Goal: Communication & Community: Answer question/provide support

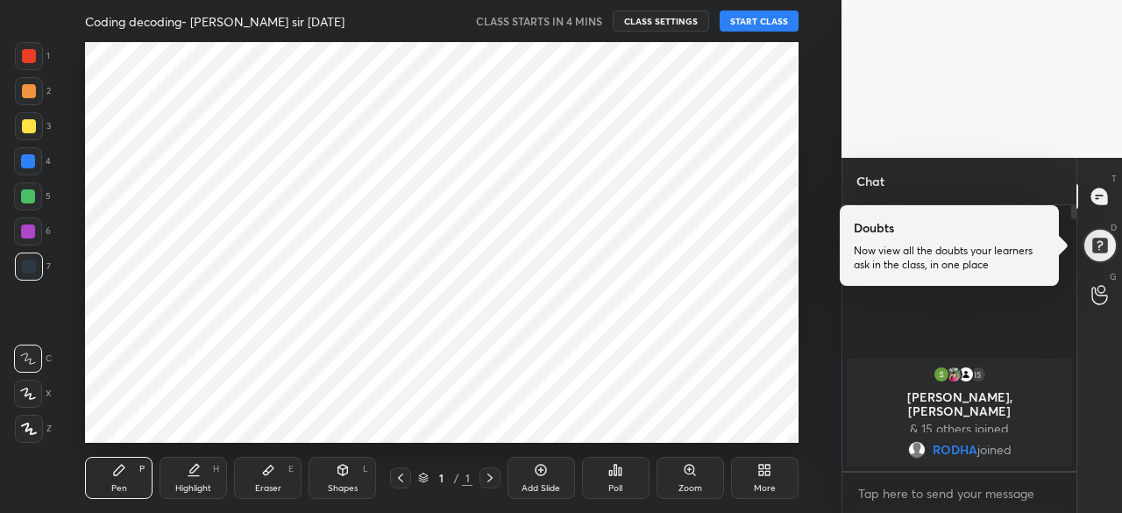
scroll to position [87272, 86902]
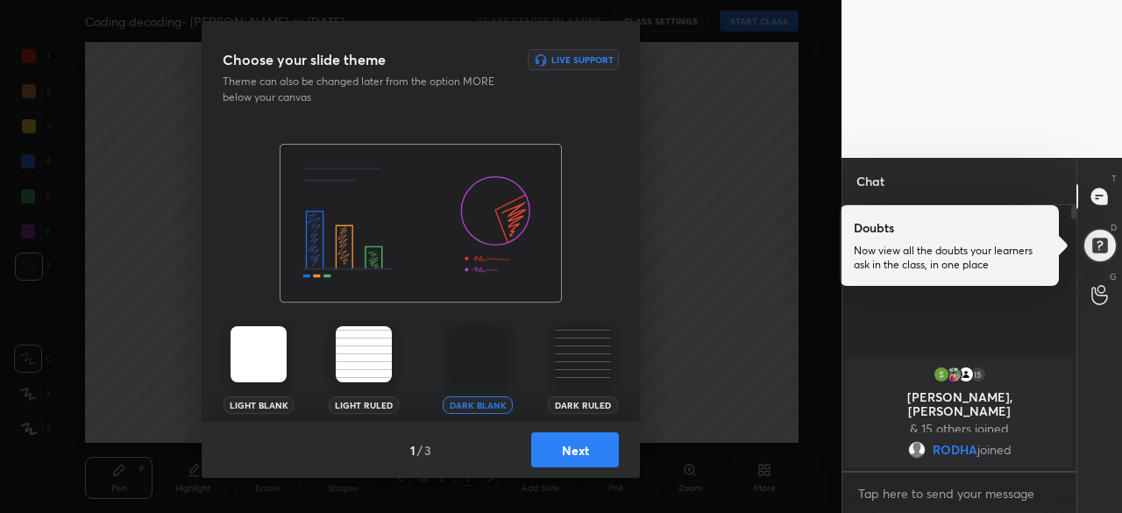
click at [580, 455] on button "Next" at bounding box center [575, 449] width 88 height 35
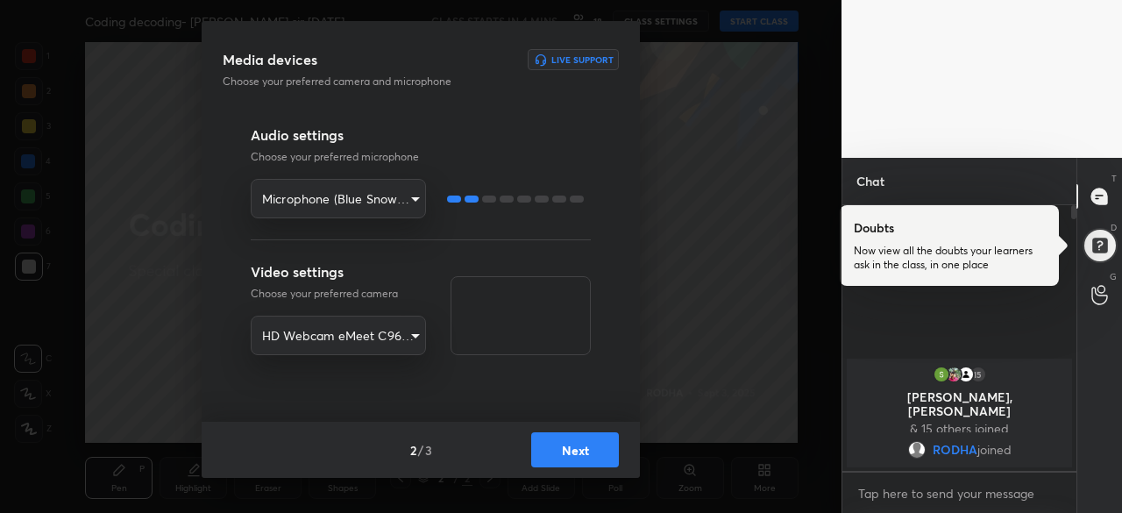
click at [586, 446] on button "Next" at bounding box center [575, 449] width 88 height 35
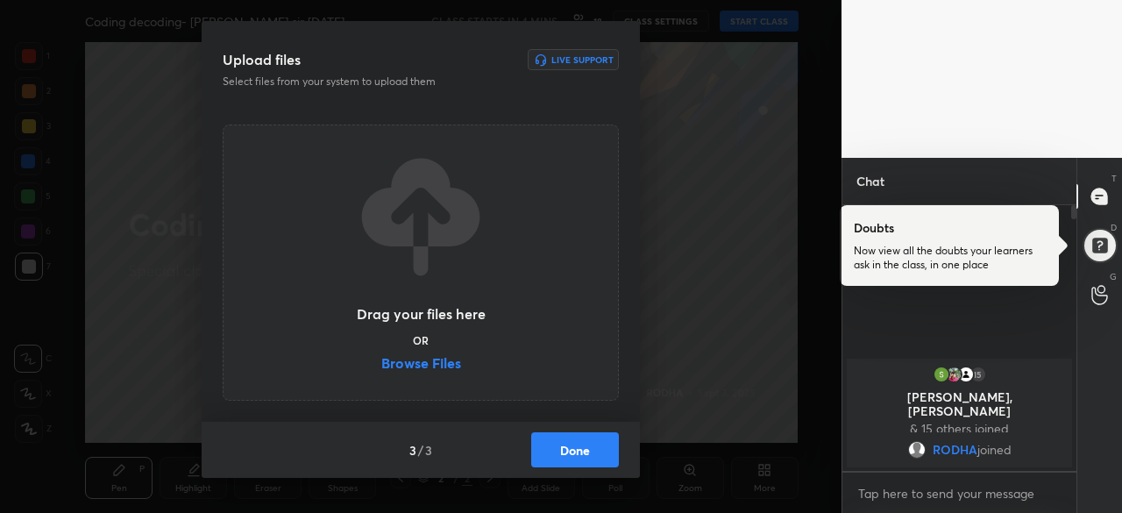
click at [598, 450] on button "Done" at bounding box center [575, 449] width 88 height 35
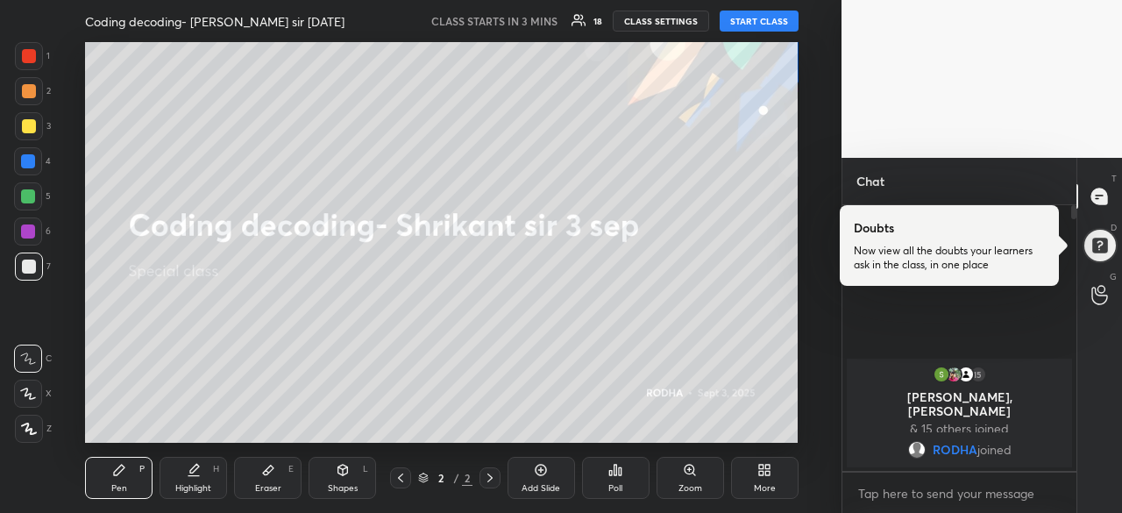
click at [758, 471] on icon at bounding box center [765, 470] width 14 height 14
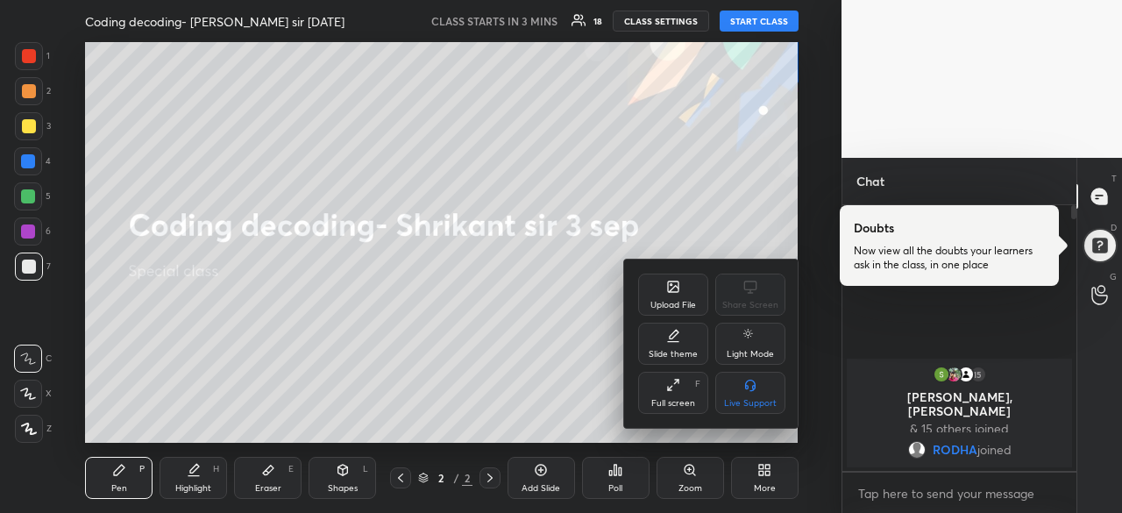
click at [680, 303] on div "Upload File" at bounding box center [674, 305] width 46 height 9
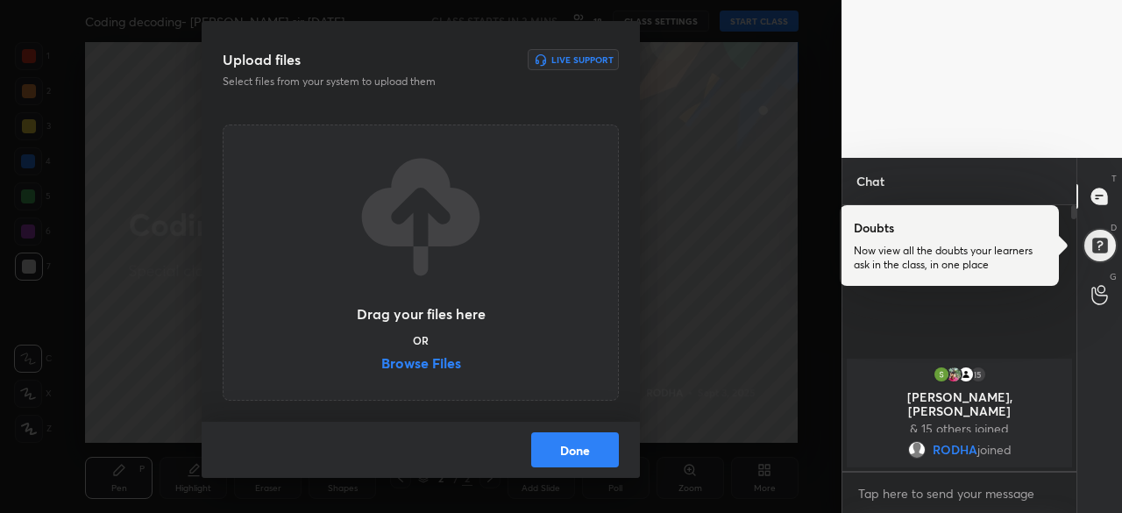
click at [431, 362] on label "Browse Files" at bounding box center [421, 365] width 80 height 18
click at [381, 362] on input "Browse Files" at bounding box center [381, 365] width 0 height 18
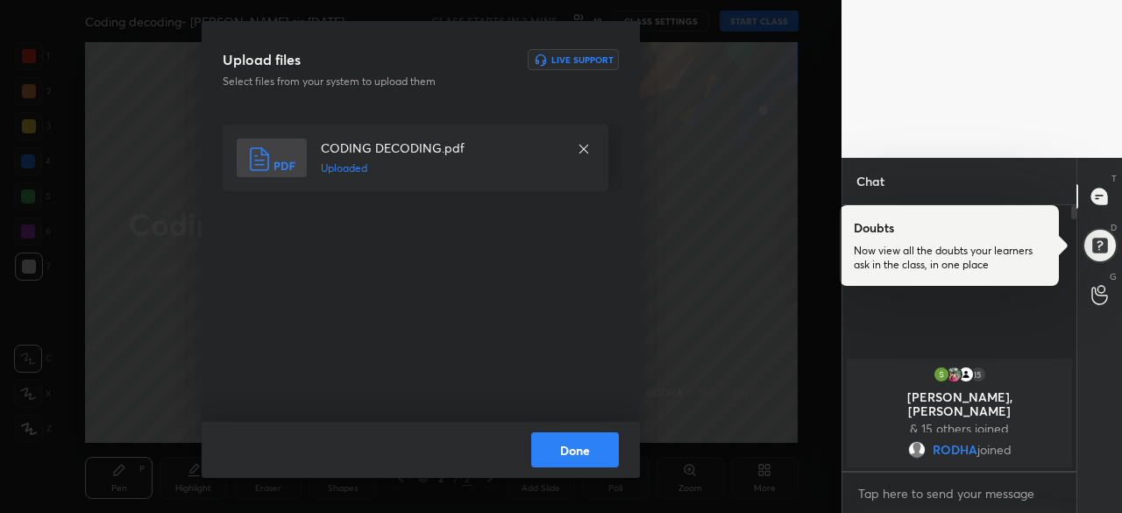
click at [570, 445] on button "Done" at bounding box center [575, 449] width 88 height 35
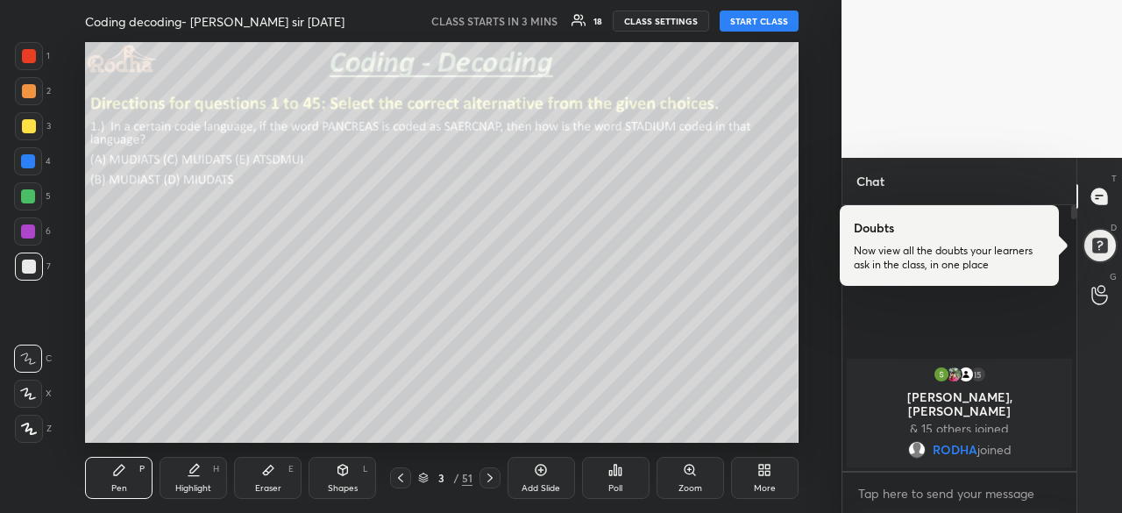
click at [405, 473] on icon at bounding box center [401, 478] width 14 height 14
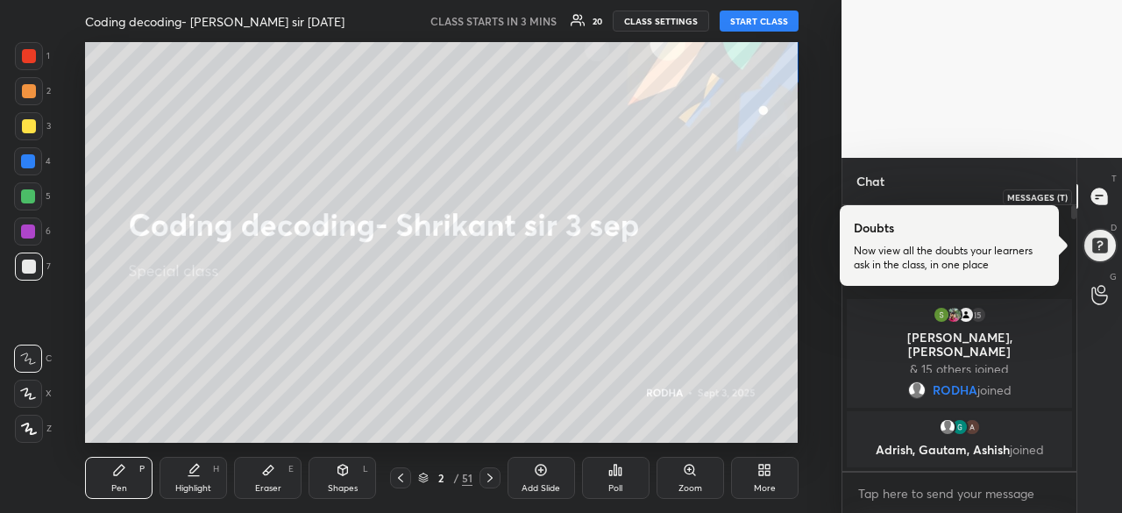
click at [1106, 188] on icon at bounding box center [1100, 197] width 18 height 18
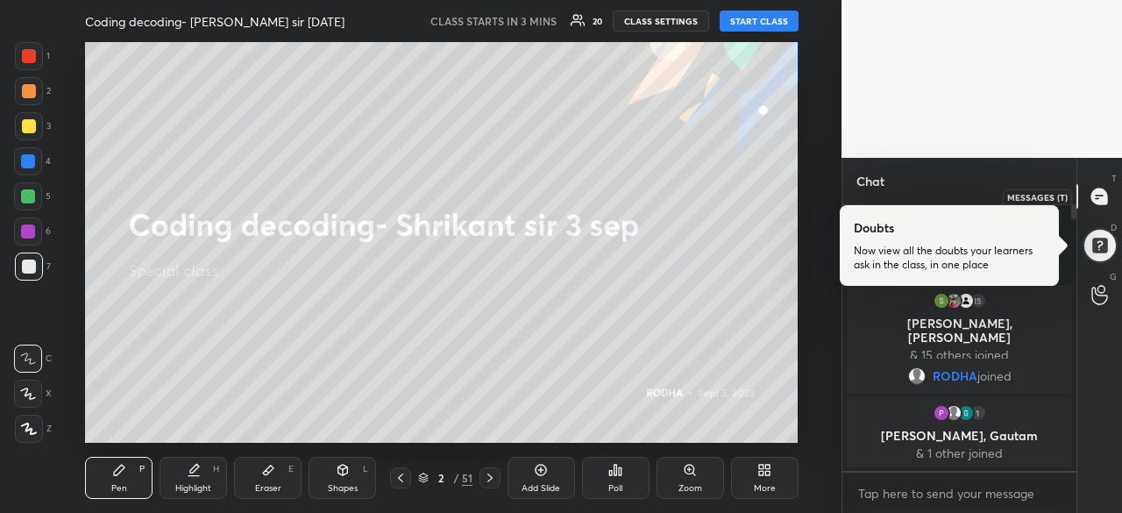
click at [1096, 196] on icon at bounding box center [1100, 196] width 16 height 16
drag, startPoint x: 1073, startPoint y: 207, endPoint x: 1072, endPoint y: 192, distance: 14.9
click at [1072, 192] on div "Chat 15 [PERSON_NAME], [PERSON_NAME] & 15 others joined [PERSON_NAME] joined 1 …" at bounding box center [959, 335] width 235 height 355
click at [757, 29] on button "START CLASS" at bounding box center [759, 21] width 79 height 21
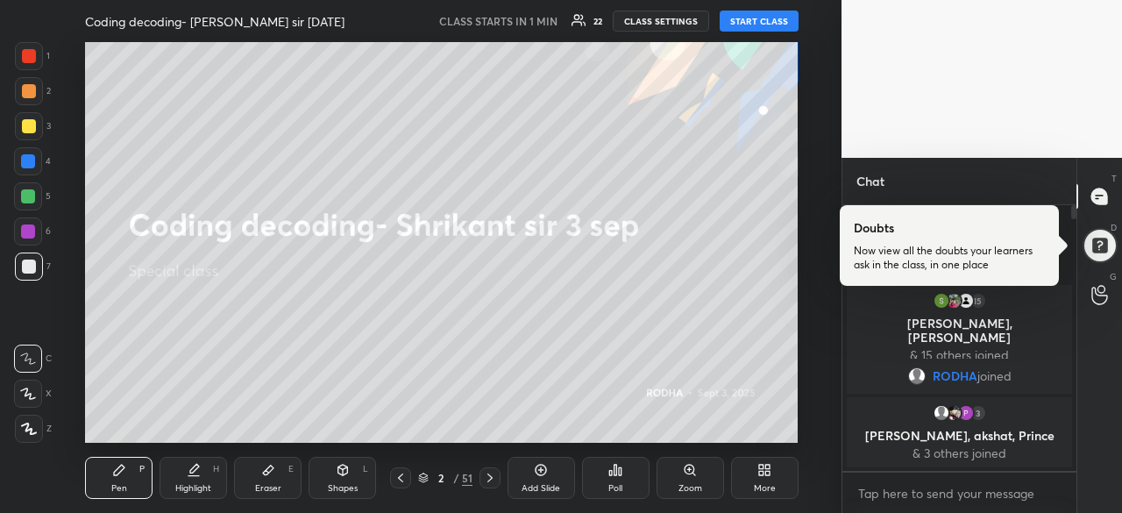
click at [754, 24] on button "START CLASS" at bounding box center [759, 21] width 79 height 21
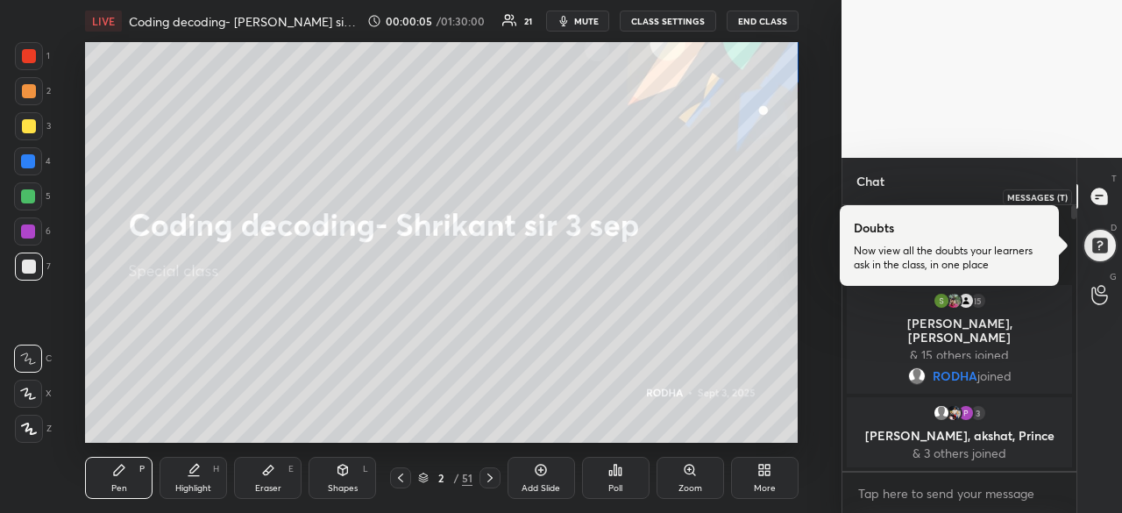
click at [1098, 192] on icon at bounding box center [1100, 196] width 16 height 16
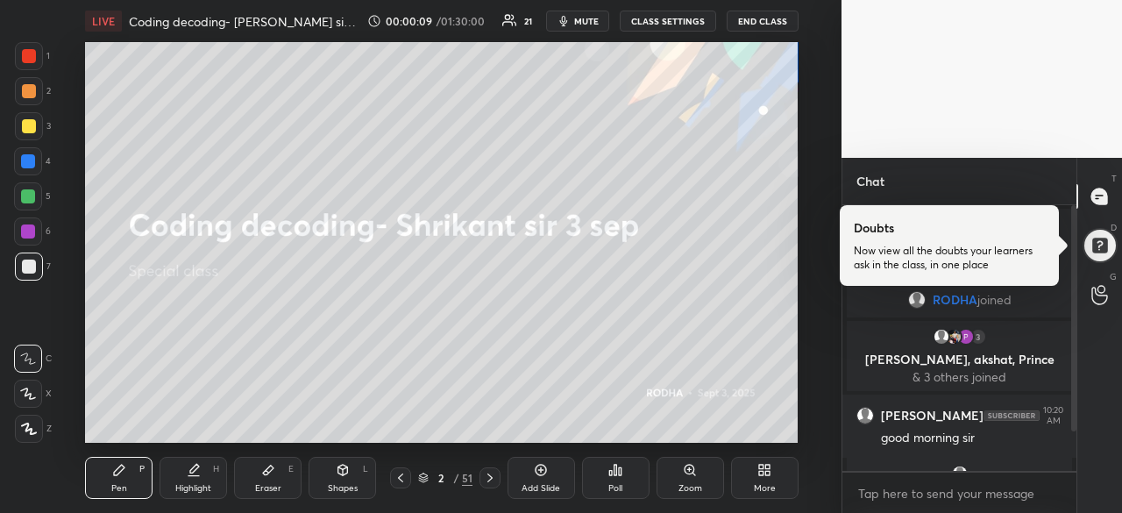
scroll to position [46, 0]
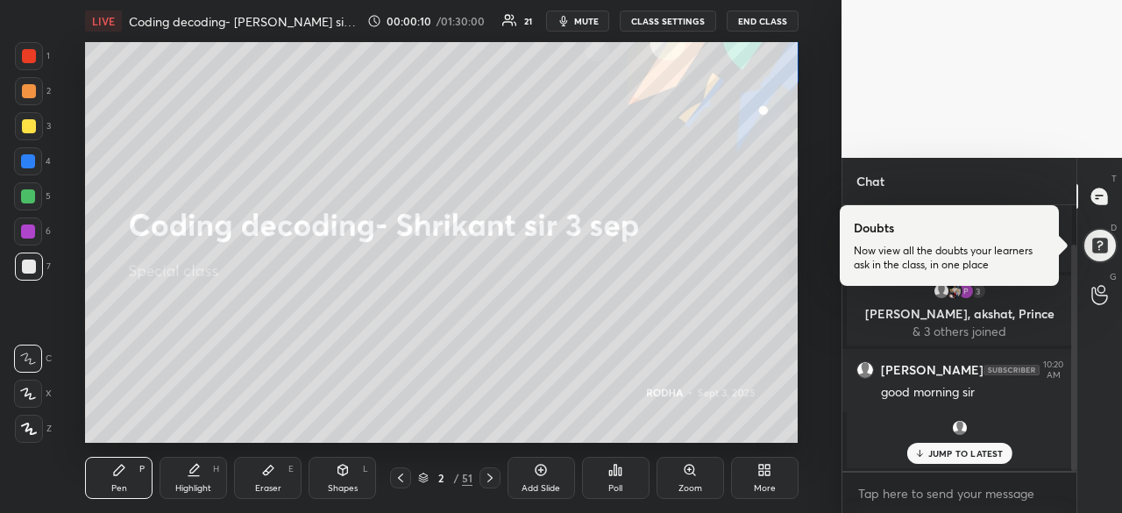
click at [942, 458] on p "JUMP TO LATEST" at bounding box center [965, 453] width 75 height 11
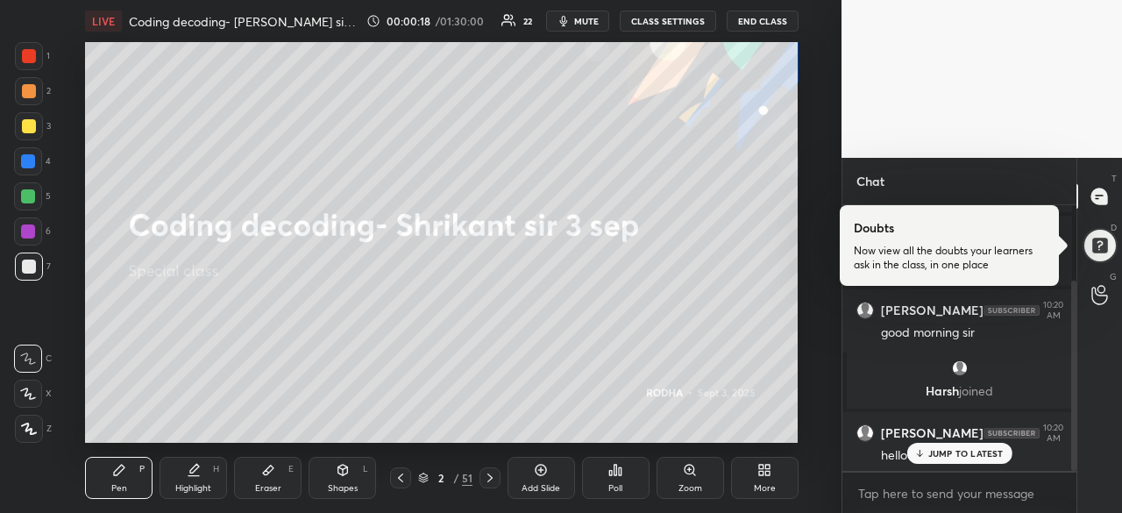
click at [955, 455] on p "JUMP TO LATEST" at bounding box center [965, 453] width 75 height 11
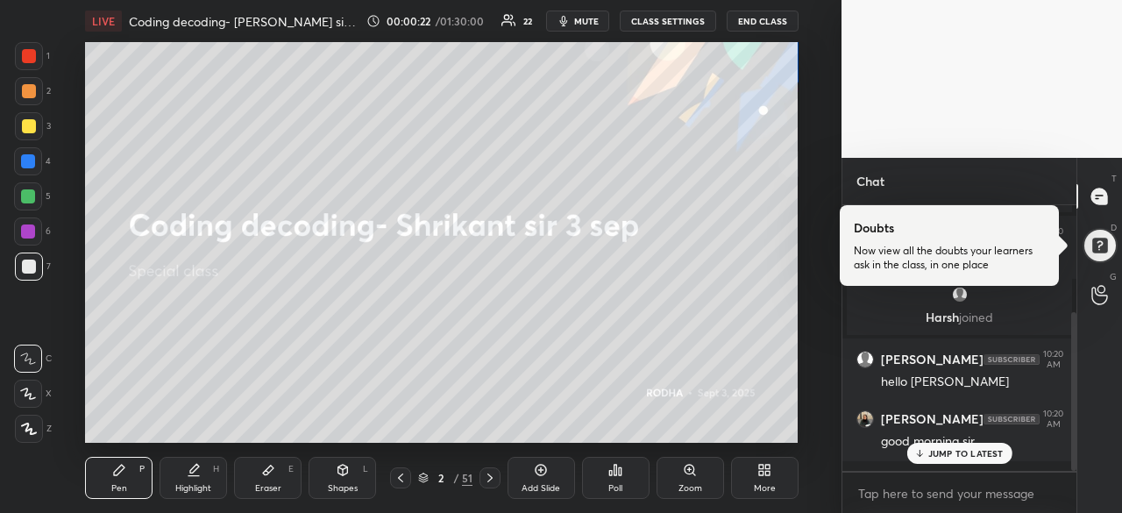
click at [942, 457] on p "JUMP TO LATEST" at bounding box center [965, 453] width 75 height 11
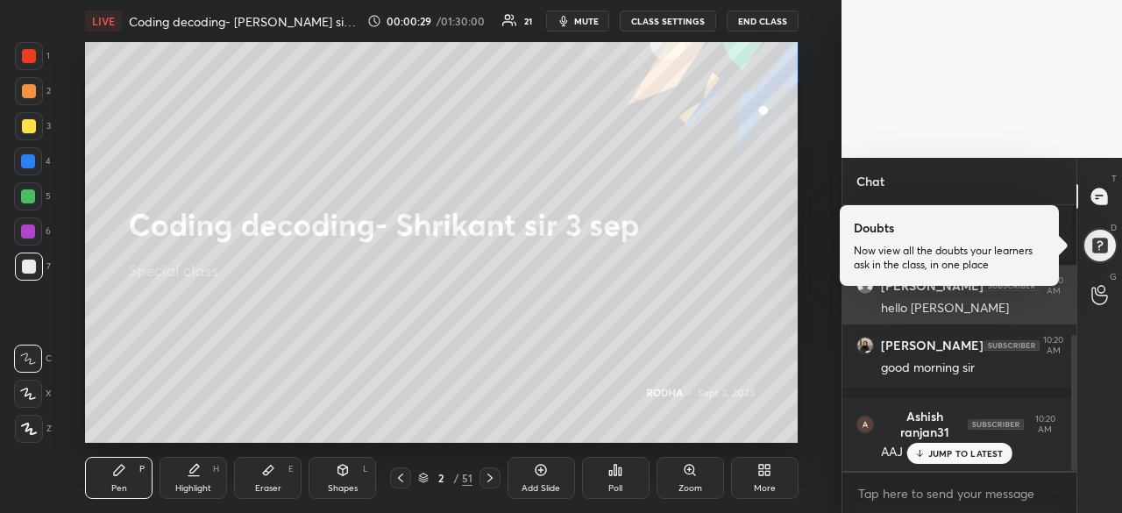
scroll to position [312, 0]
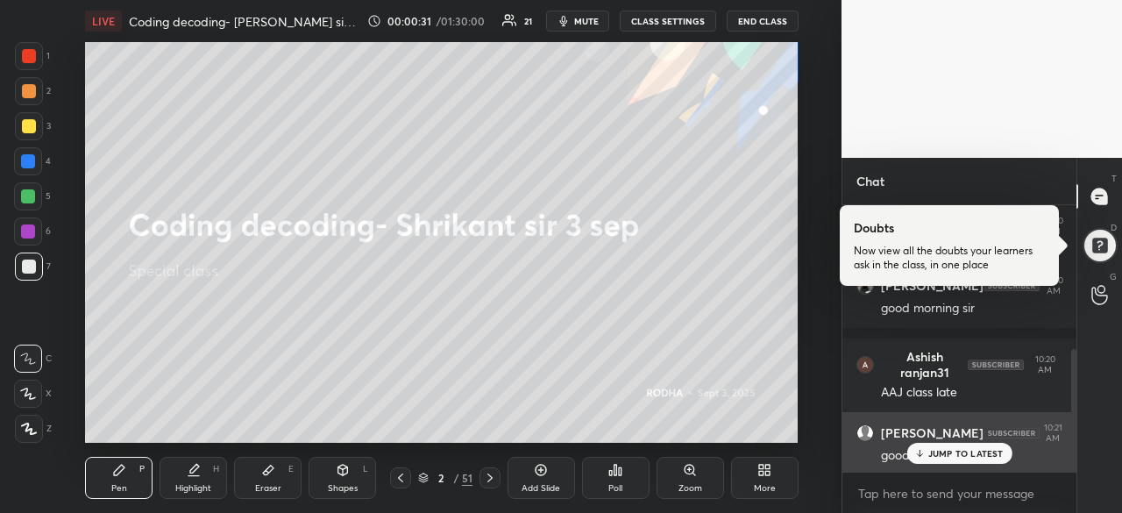
click at [957, 456] on p "JUMP TO LATEST" at bounding box center [965, 453] width 75 height 11
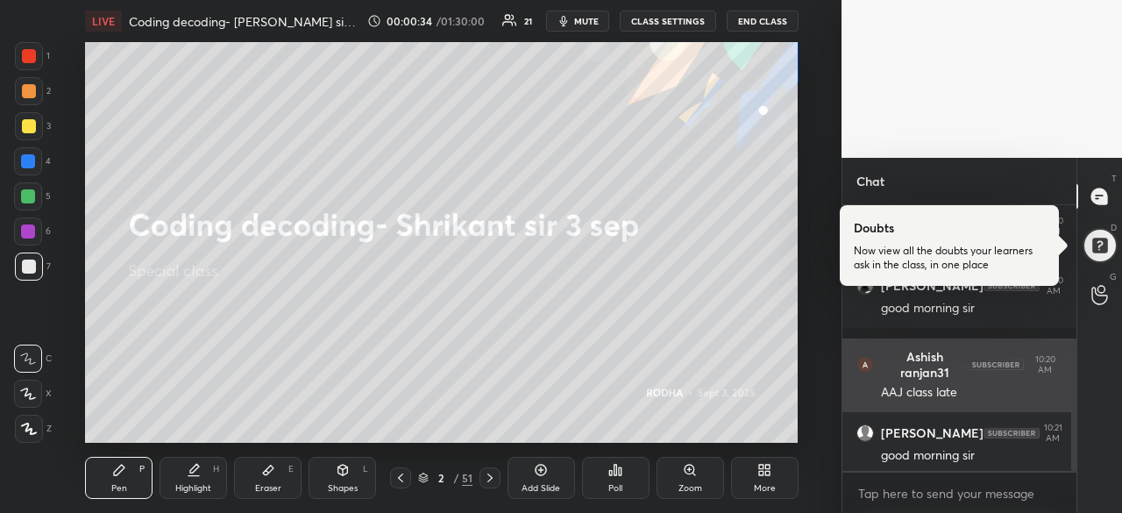
click at [27, 62] on div at bounding box center [29, 56] width 14 height 14
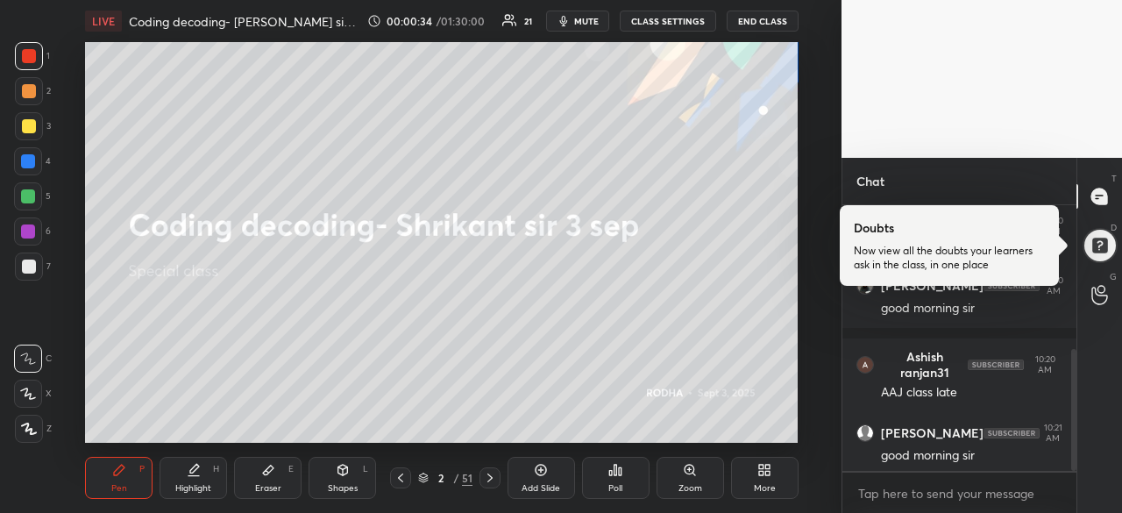
scroll to position [386, 0]
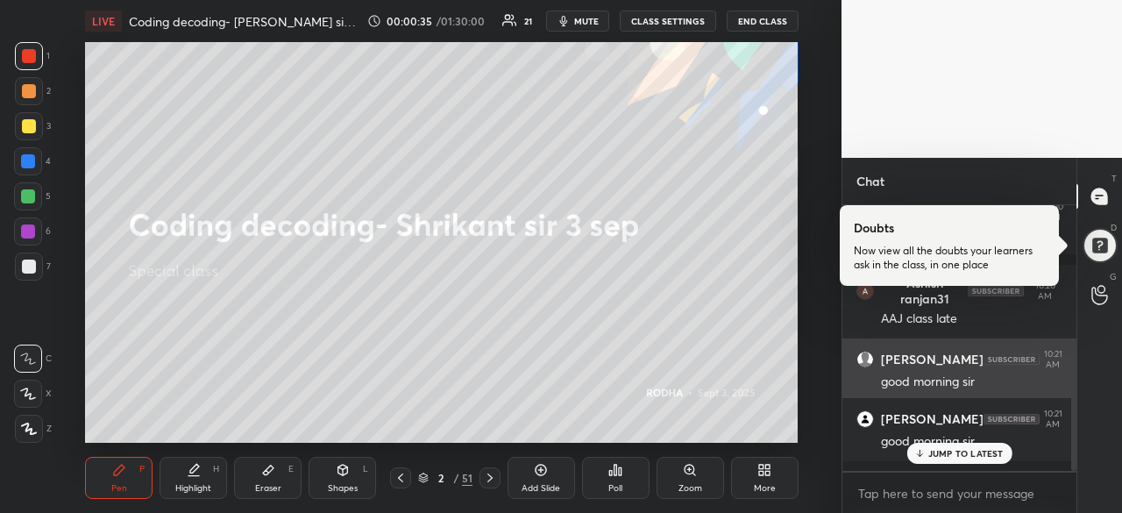
click at [937, 455] on p "JUMP TO LATEST" at bounding box center [965, 453] width 75 height 11
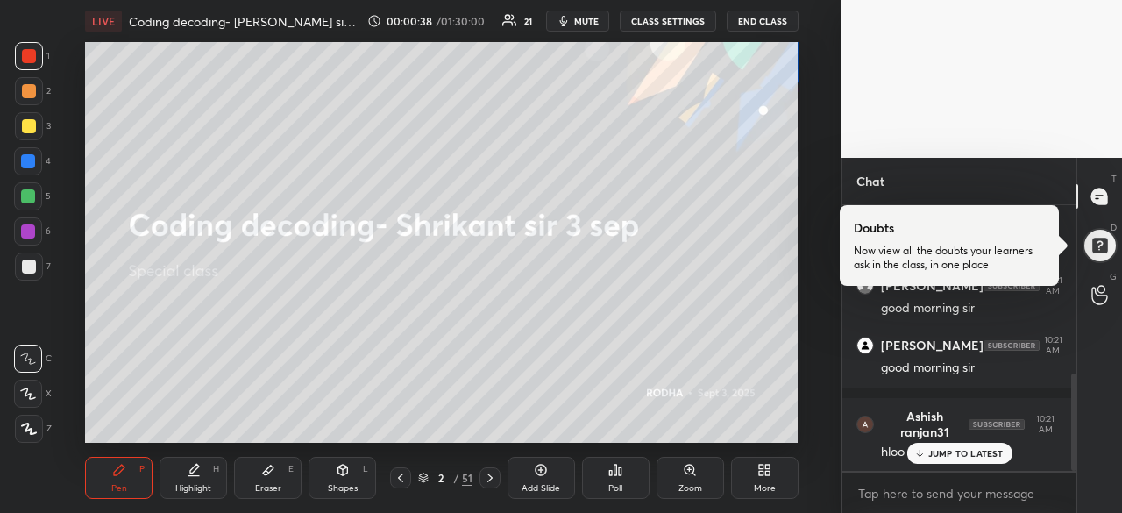
scroll to position [523, 0]
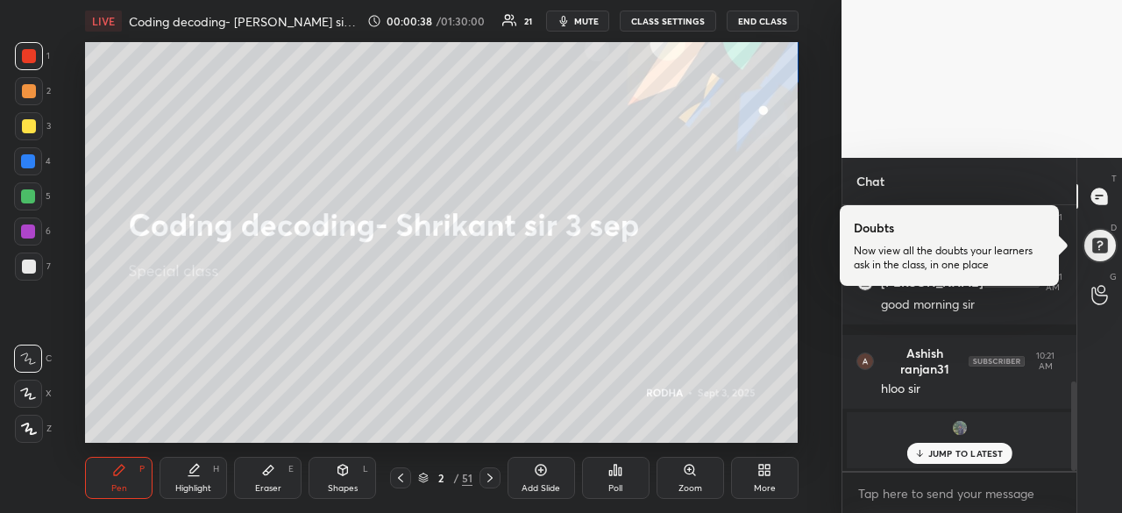
click at [942, 453] on p "JUMP TO LATEST" at bounding box center [965, 453] width 75 height 11
click at [1105, 200] on icon at bounding box center [1100, 196] width 16 height 16
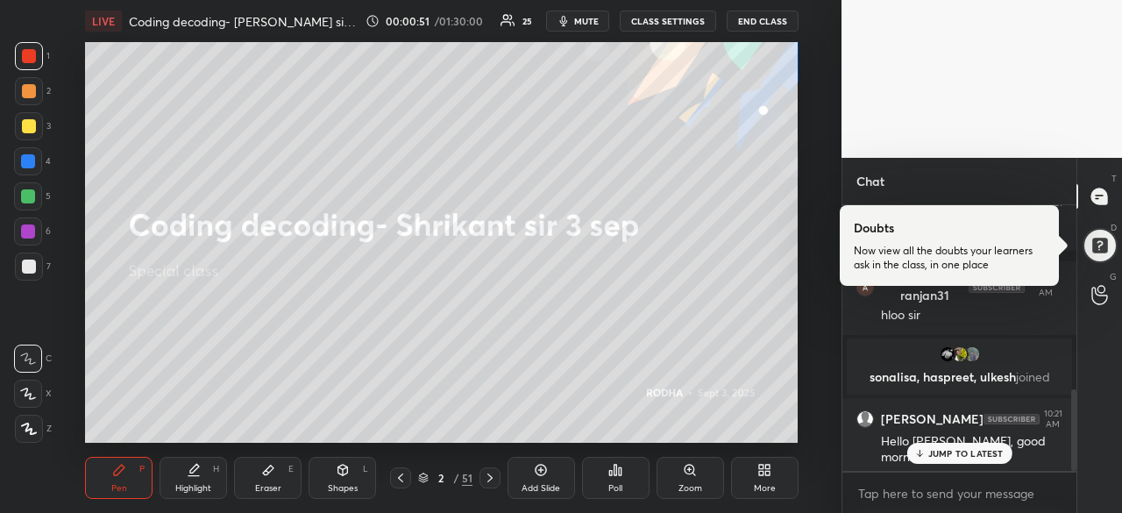
scroll to position [656, 0]
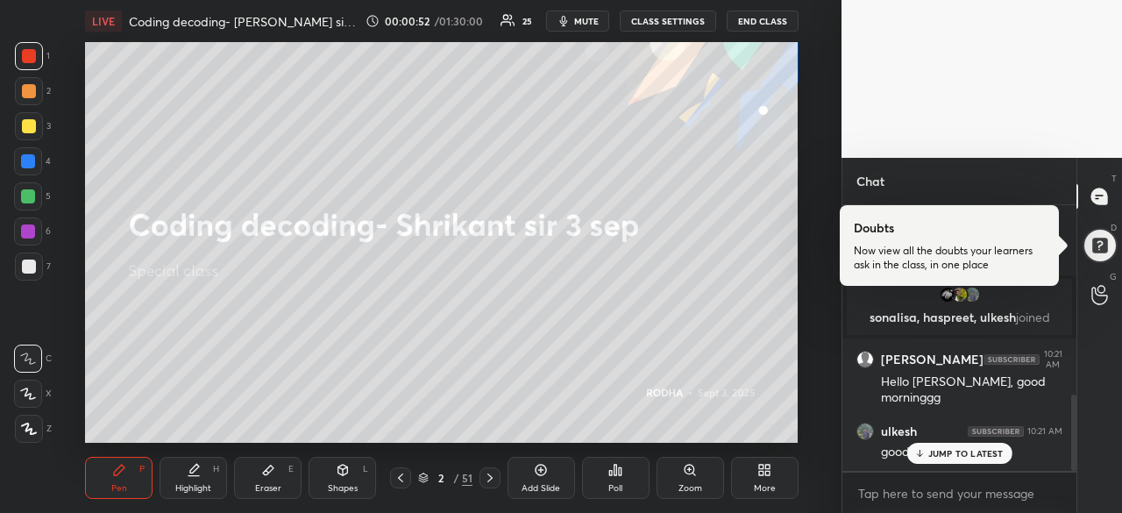
click at [945, 448] on p "JUMP TO LATEST" at bounding box center [965, 453] width 75 height 11
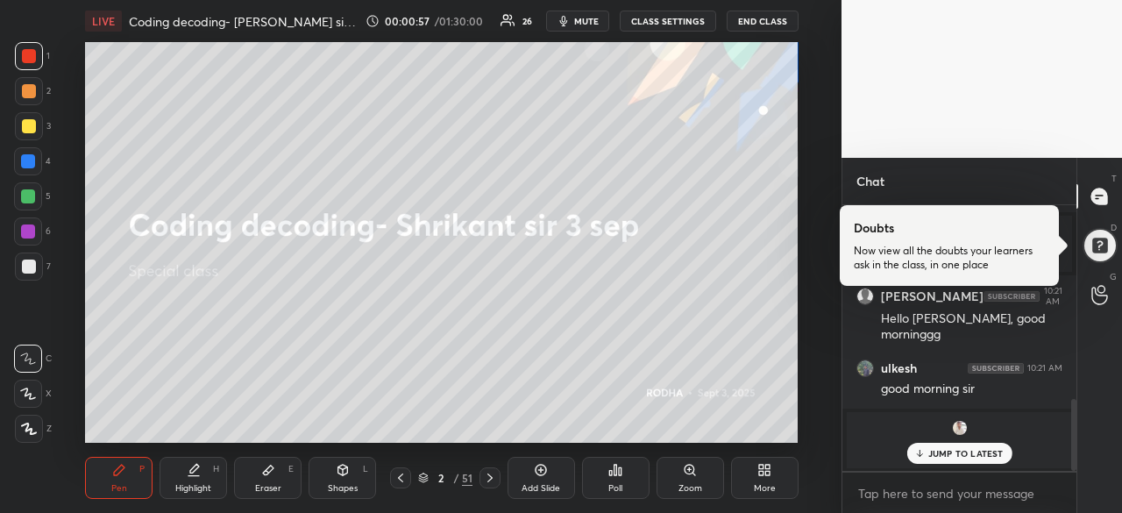
click at [936, 455] on p "JUMP TO LATEST" at bounding box center [965, 453] width 75 height 11
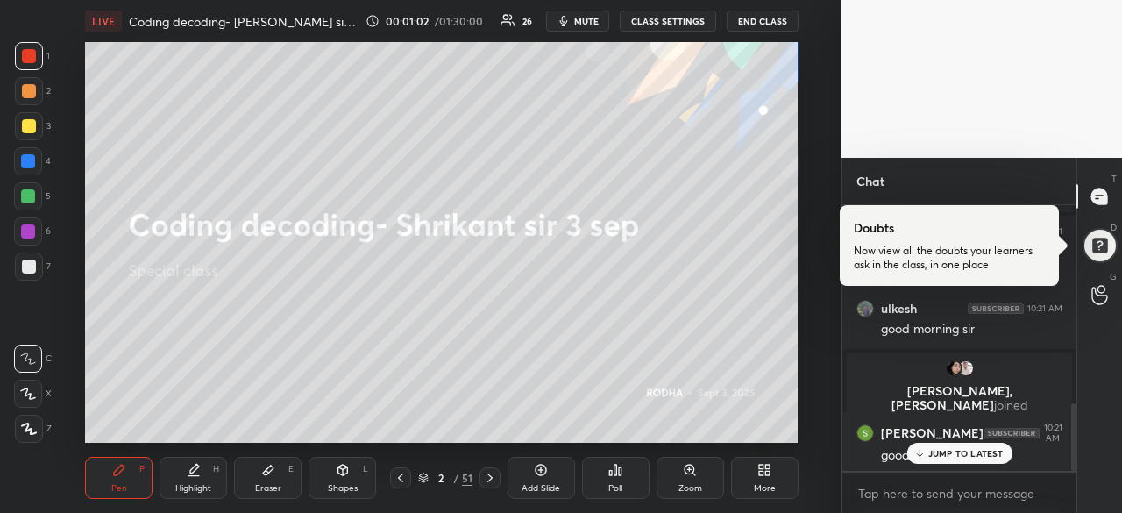
click at [927, 446] on div "JUMP TO LATEST" at bounding box center [959, 453] width 105 height 21
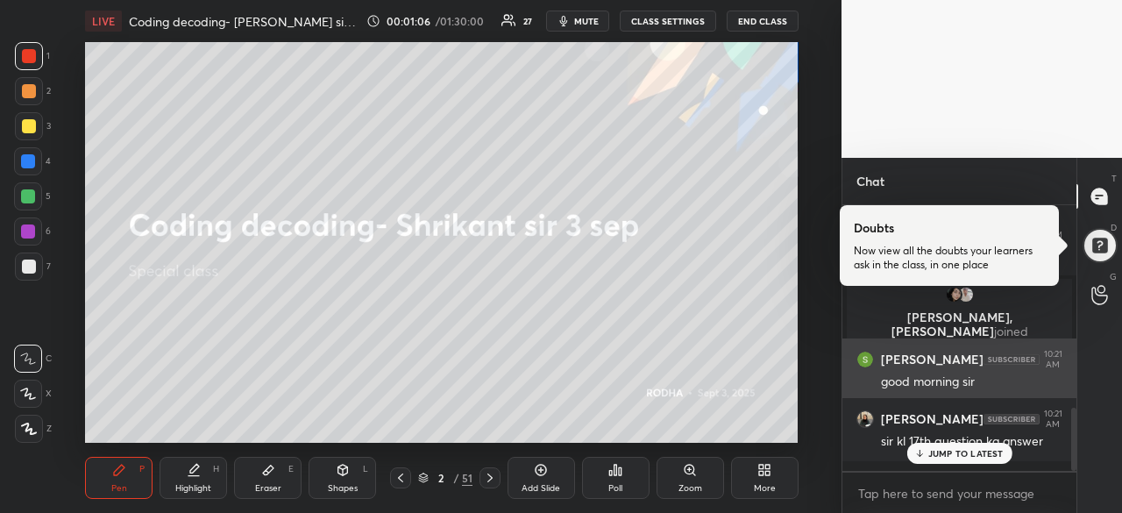
scroll to position [912, 0]
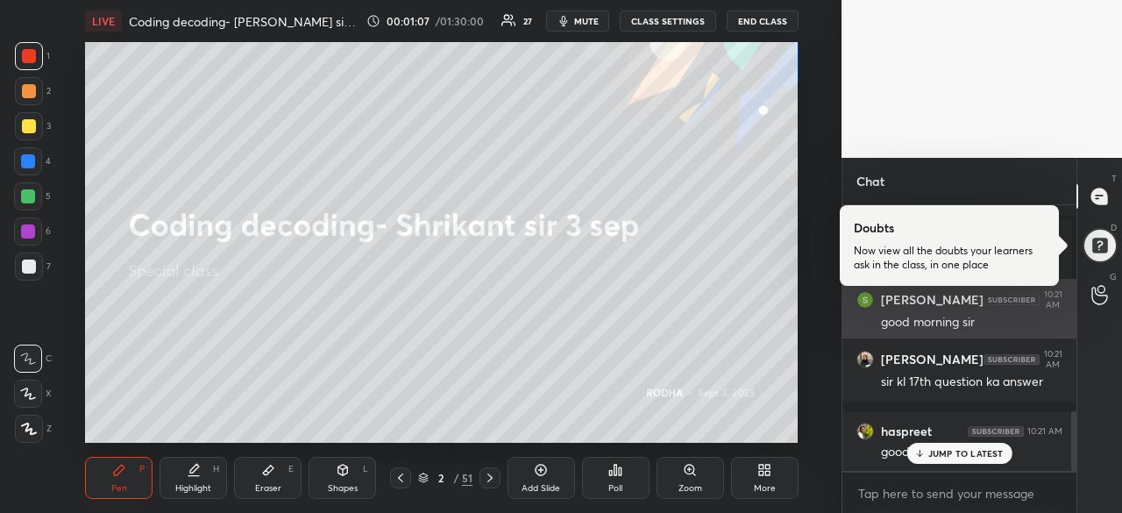
click at [933, 452] on p "JUMP TO LATEST" at bounding box center [965, 453] width 75 height 11
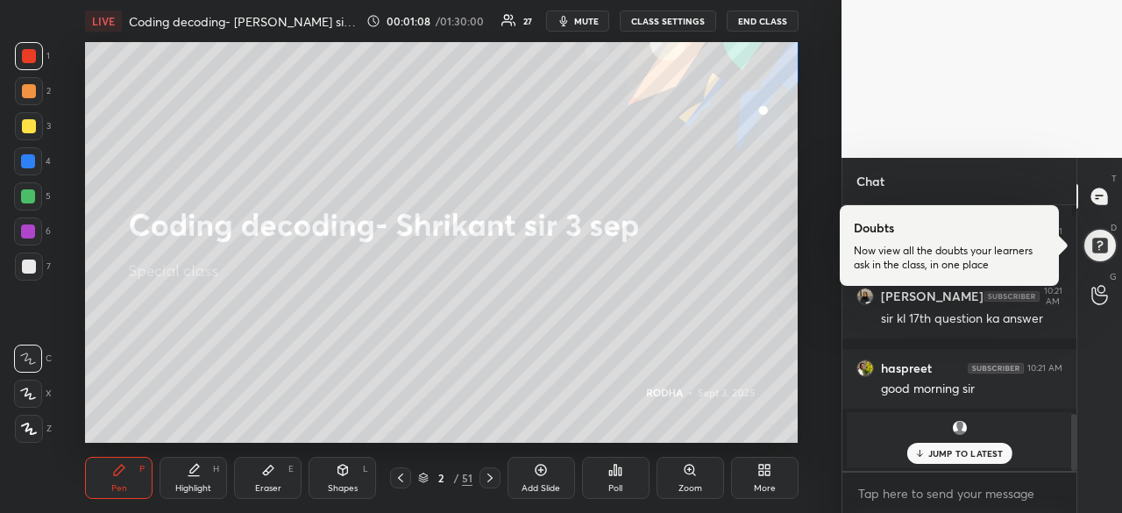
scroll to position [975, 0]
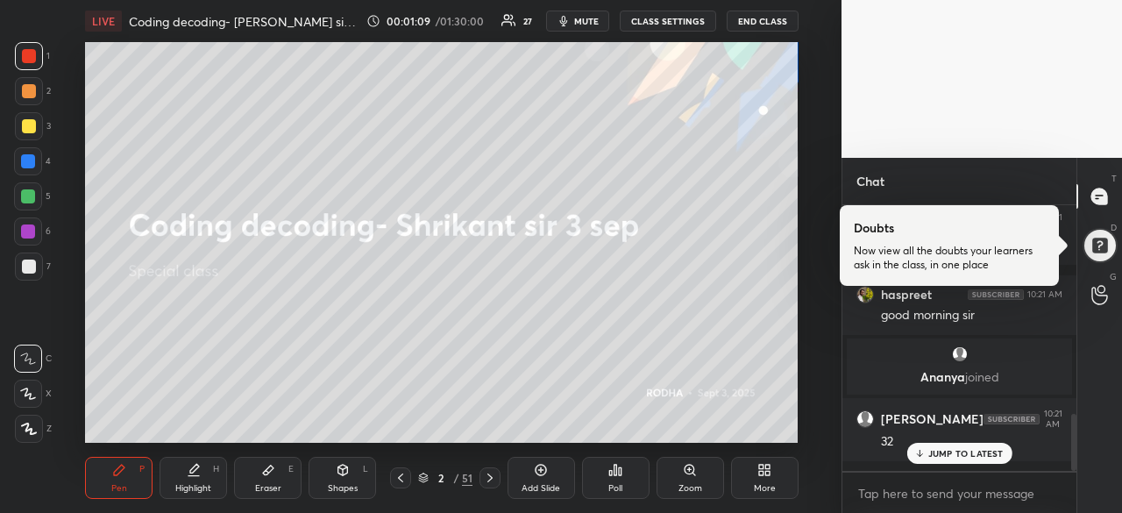
click at [965, 452] on p "JUMP TO LATEST" at bounding box center [965, 453] width 75 height 11
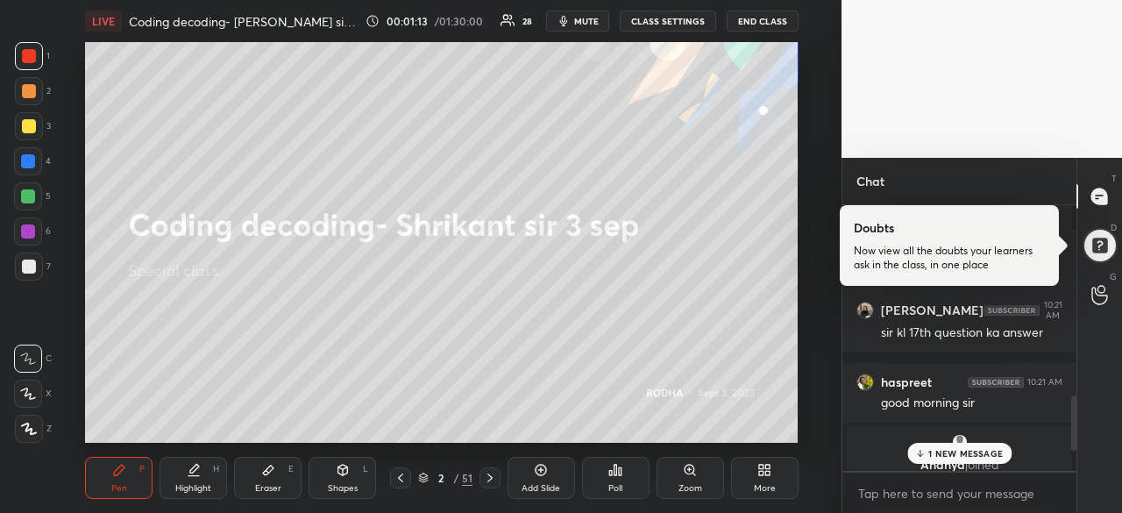
click at [964, 457] on p "1 NEW MESSAGE" at bounding box center [965, 453] width 75 height 11
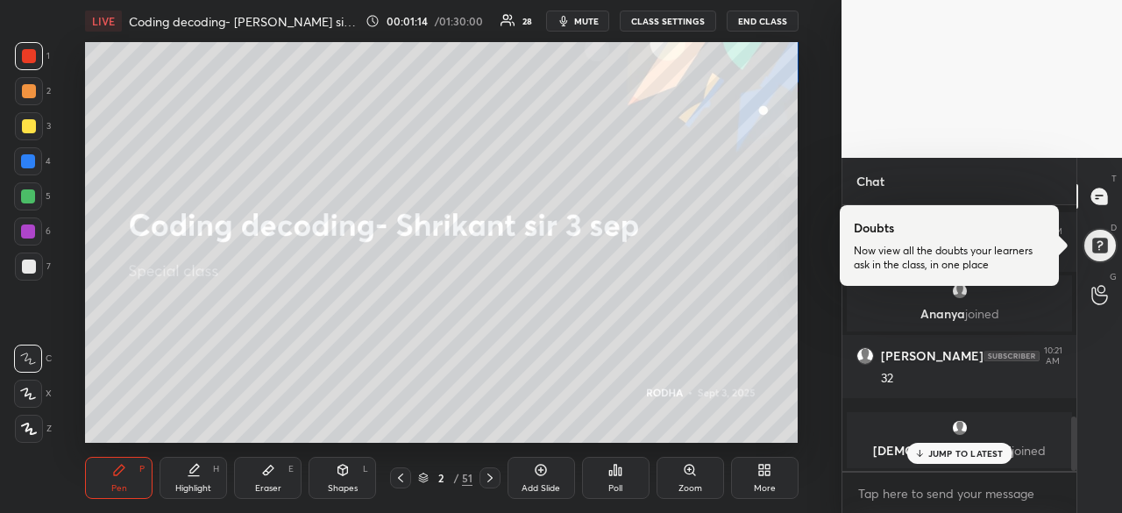
click at [950, 453] on p "JUMP TO LATEST" at bounding box center [965, 453] width 75 height 11
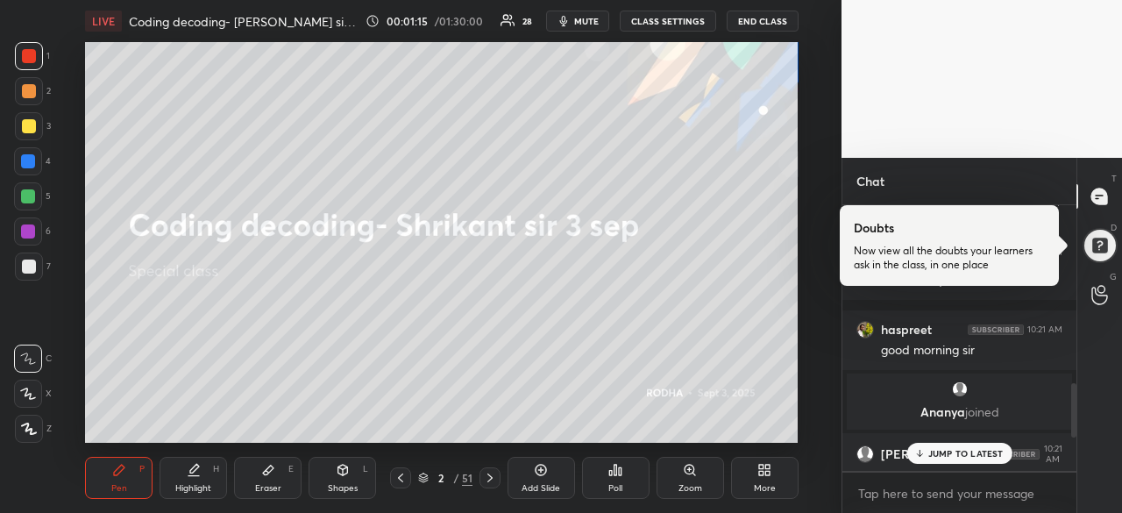
scroll to position [863, 0]
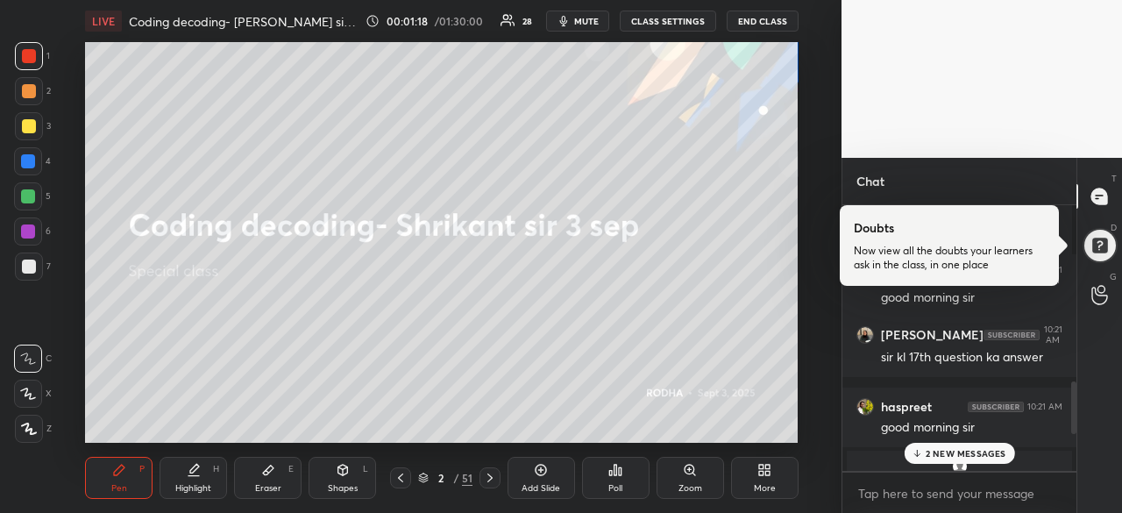
click at [487, 476] on icon at bounding box center [490, 478] width 14 height 14
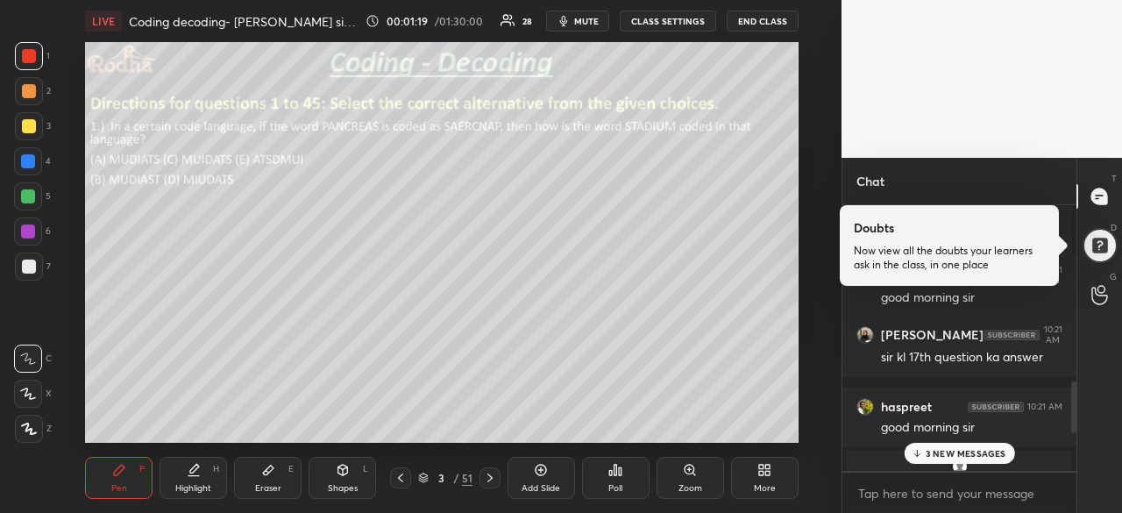
click at [487, 476] on icon at bounding box center [490, 478] width 14 height 14
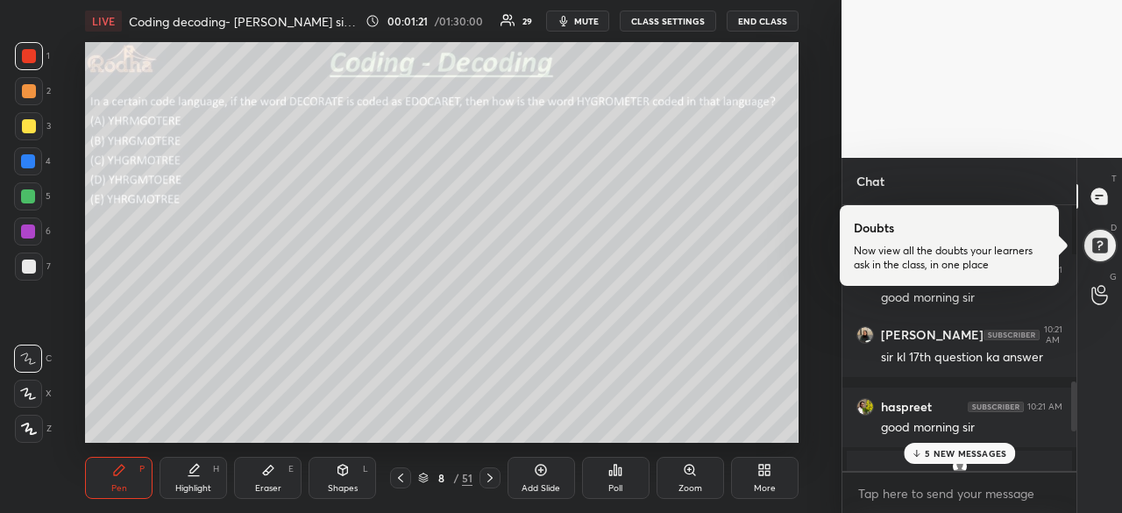
click at [487, 476] on icon at bounding box center [490, 478] width 14 height 14
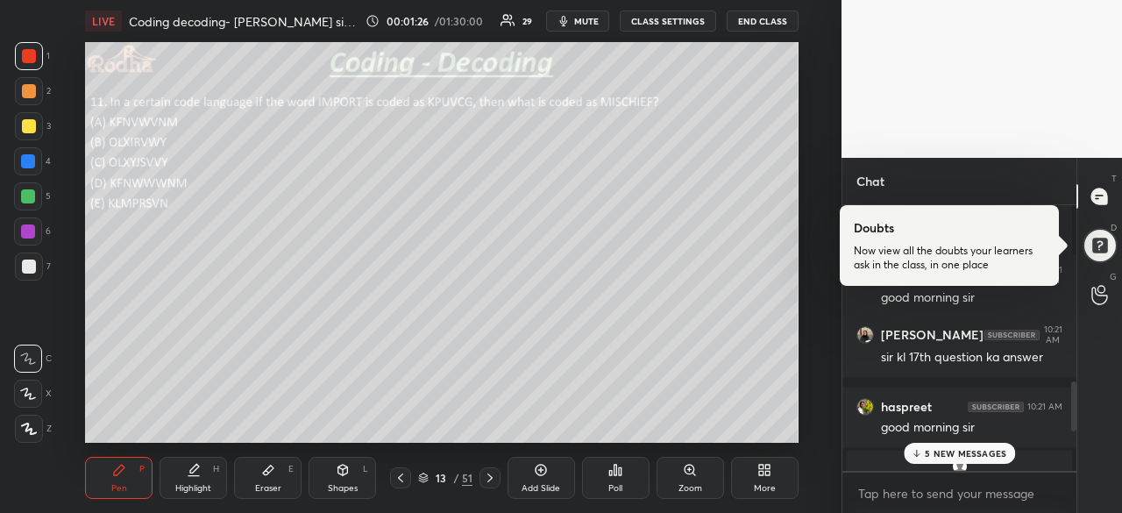
click at [487, 476] on icon at bounding box center [490, 478] width 14 height 14
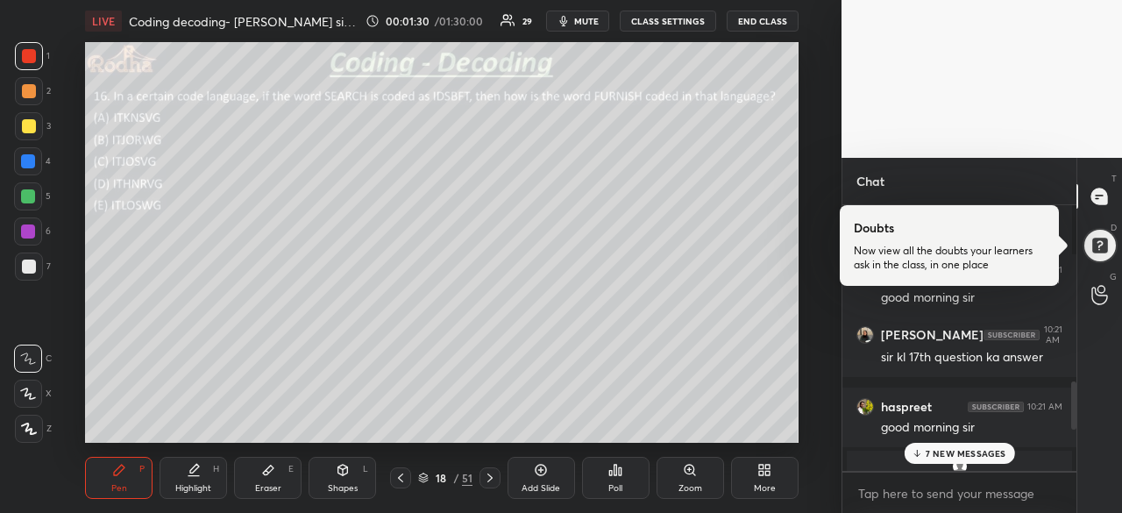
click at [487, 476] on icon at bounding box center [490, 478] width 14 height 14
click at [947, 457] on p "10 NEW MESSAGES" at bounding box center [965, 453] width 85 height 11
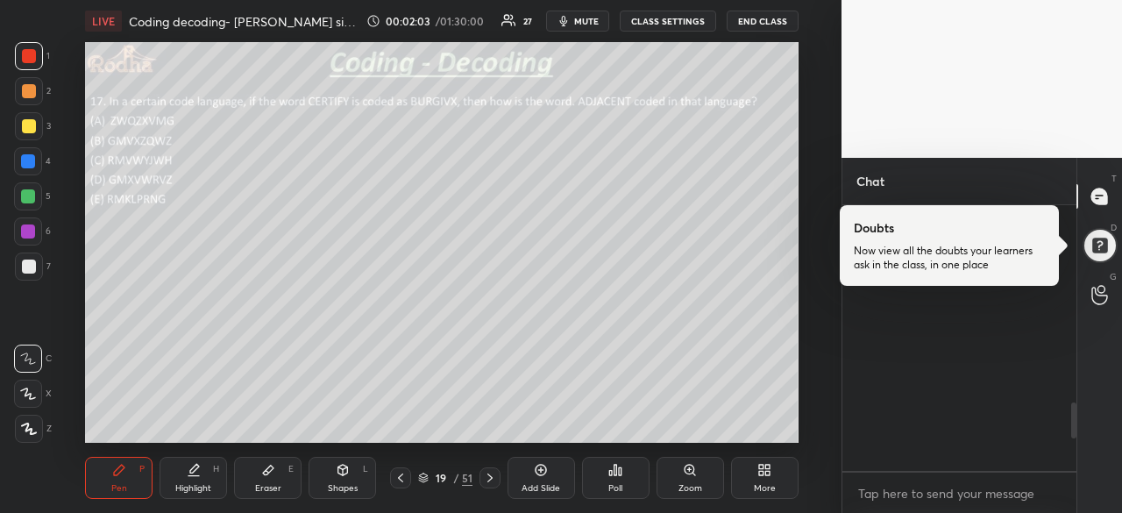
scroll to position [1668, 0]
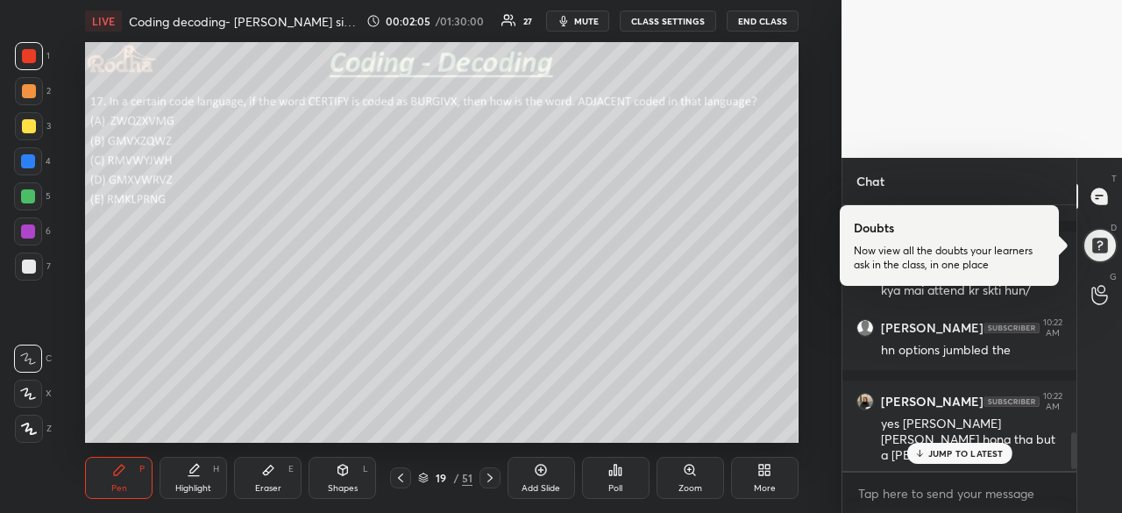
click at [958, 449] on p "JUMP TO LATEST" at bounding box center [965, 453] width 75 height 11
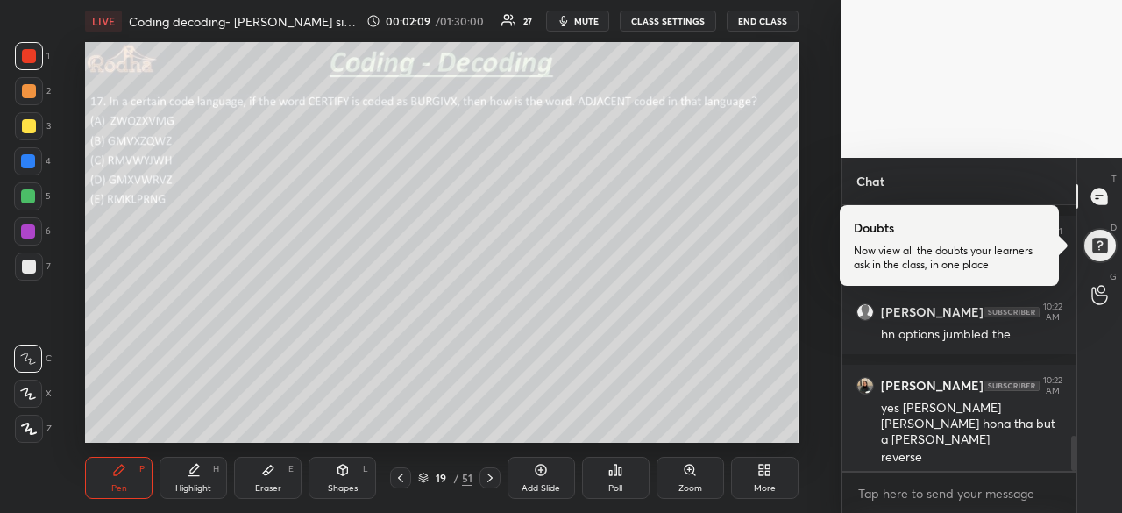
scroll to position [1773, 0]
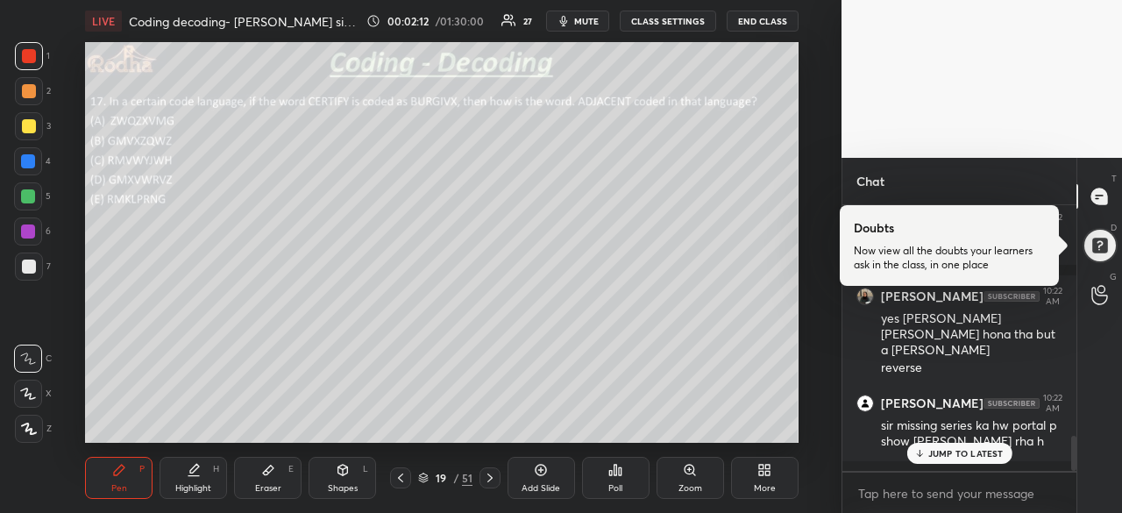
click at [982, 453] on p "JUMP TO LATEST" at bounding box center [965, 453] width 75 height 11
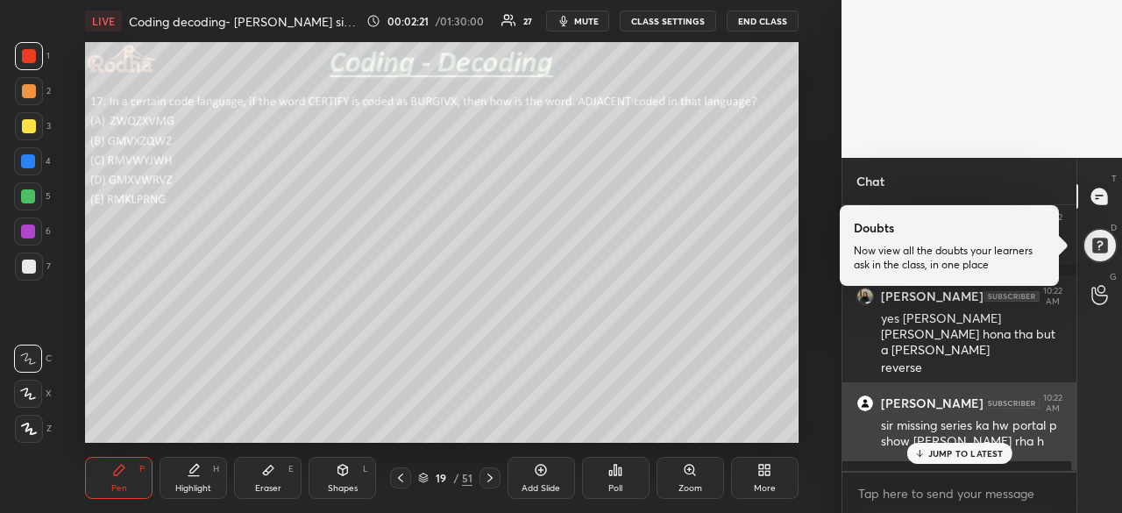
scroll to position [1836, 0]
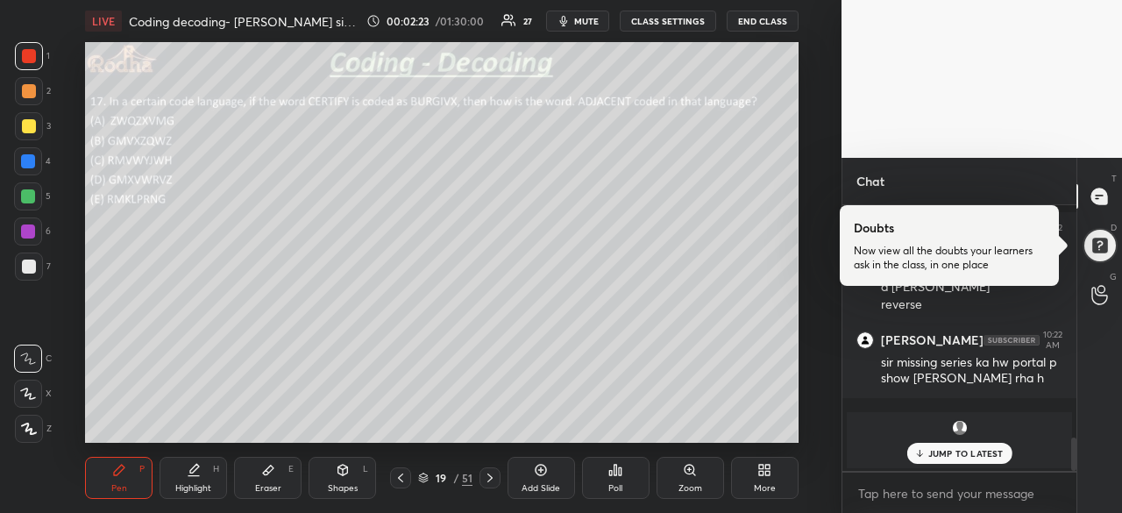
click at [988, 448] on p "JUMP TO LATEST" at bounding box center [965, 453] width 75 height 11
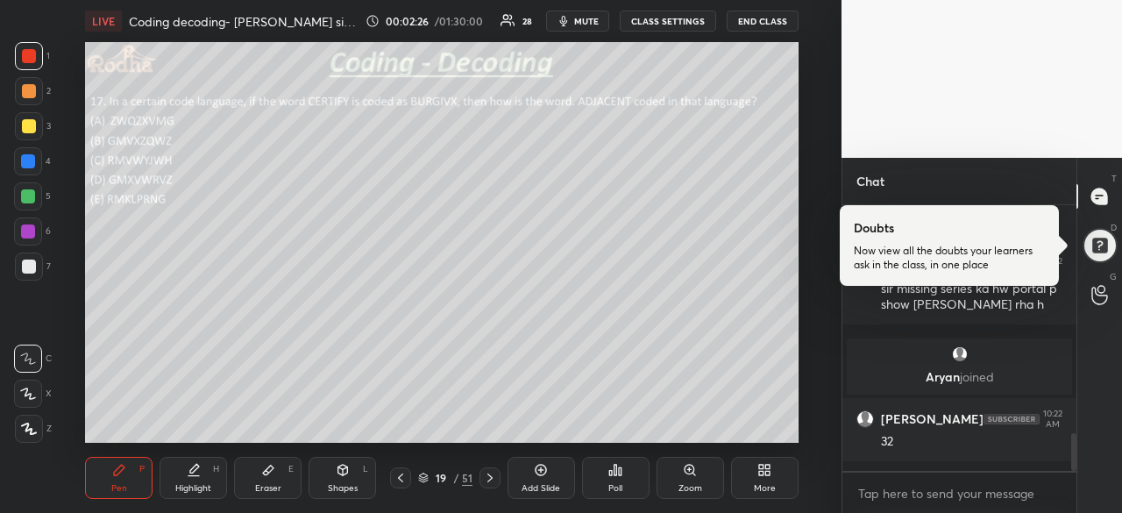
click at [488, 478] on icon at bounding box center [490, 478] width 14 height 14
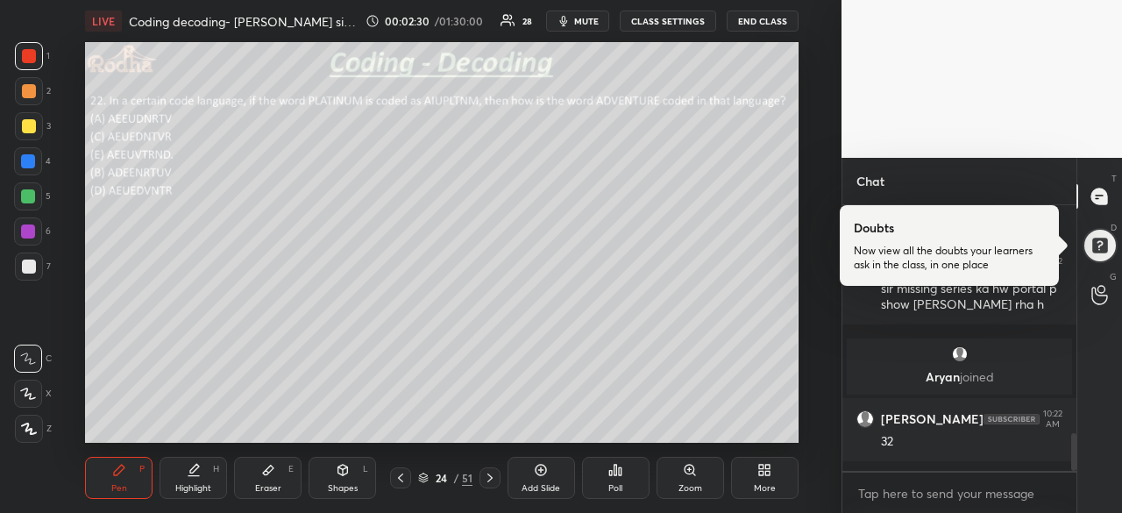
click at [488, 478] on icon at bounding box center [490, 478] width 14 height 14
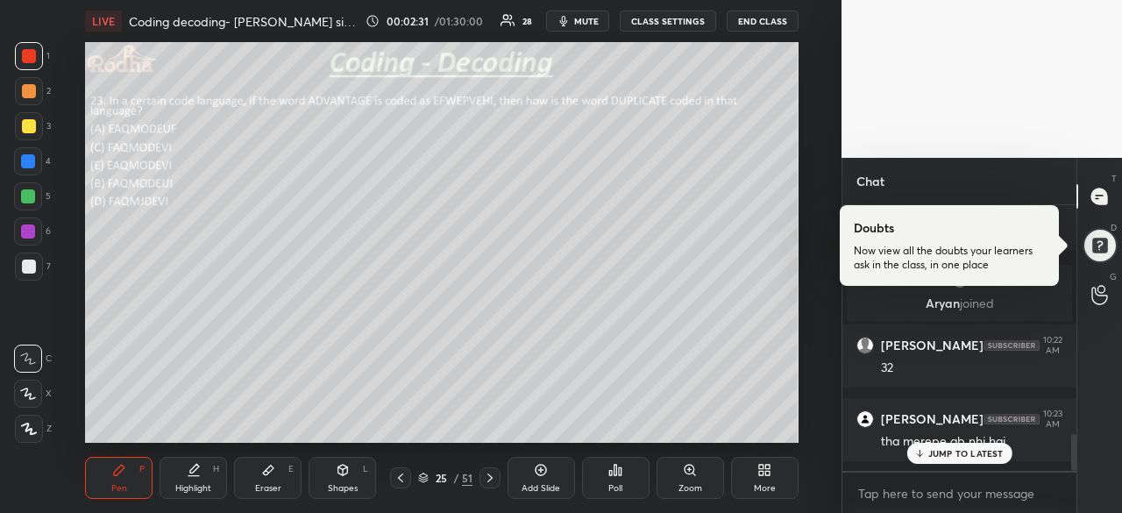
click at [488, 478] on icon at bounding box center [490, 478] width 14 height 14
click at [985, 454] on p "JUMP TO LATEST" at bounding box center [965, 453] width 75 height 11
click at [486, 476] on icon at bounding box center [490, 478] width 14 height 14
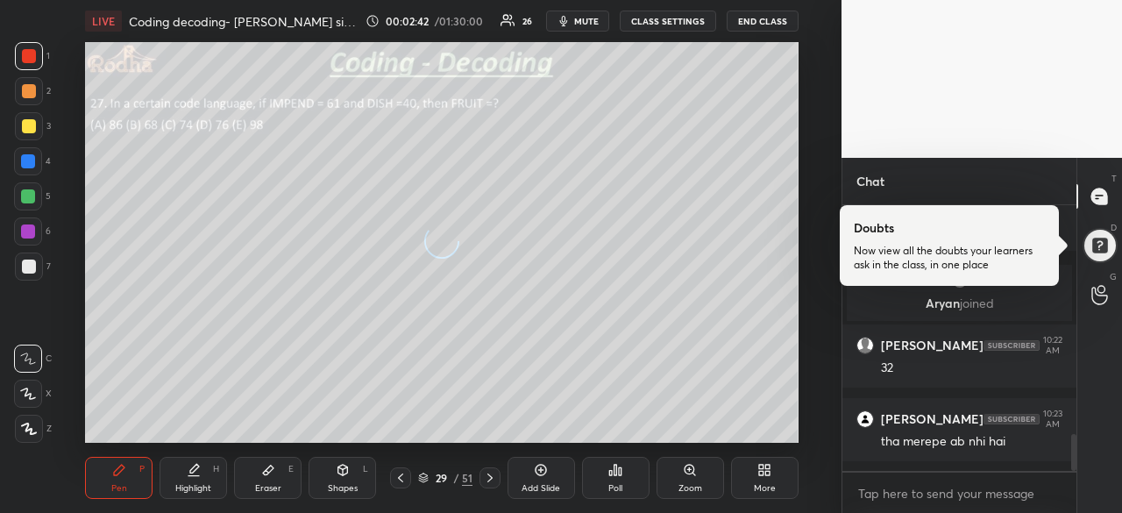
click at [486, 476] on icon at bounding box center [490, 478] width 14 height 14
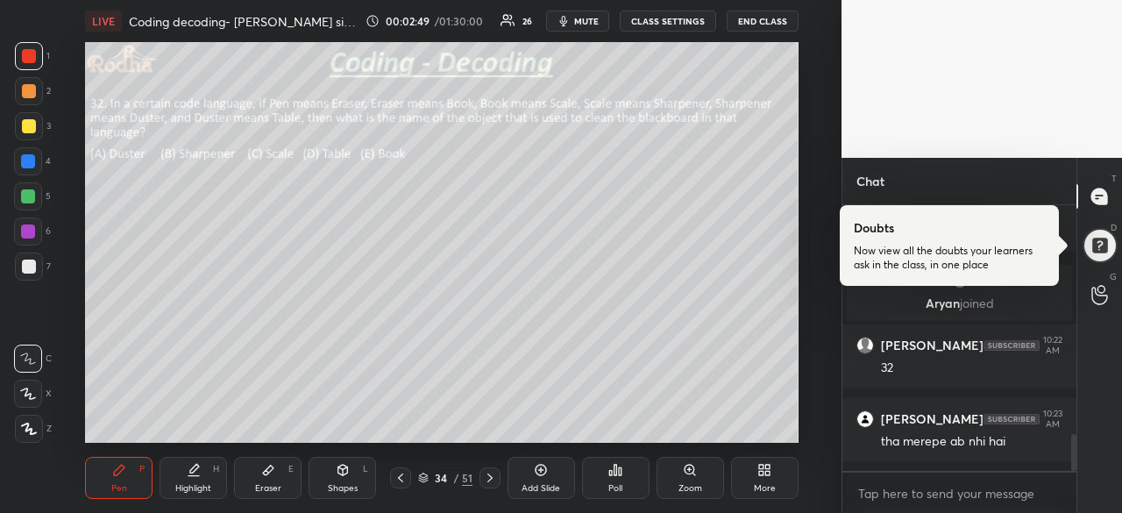
scroll to position [1685, 0]
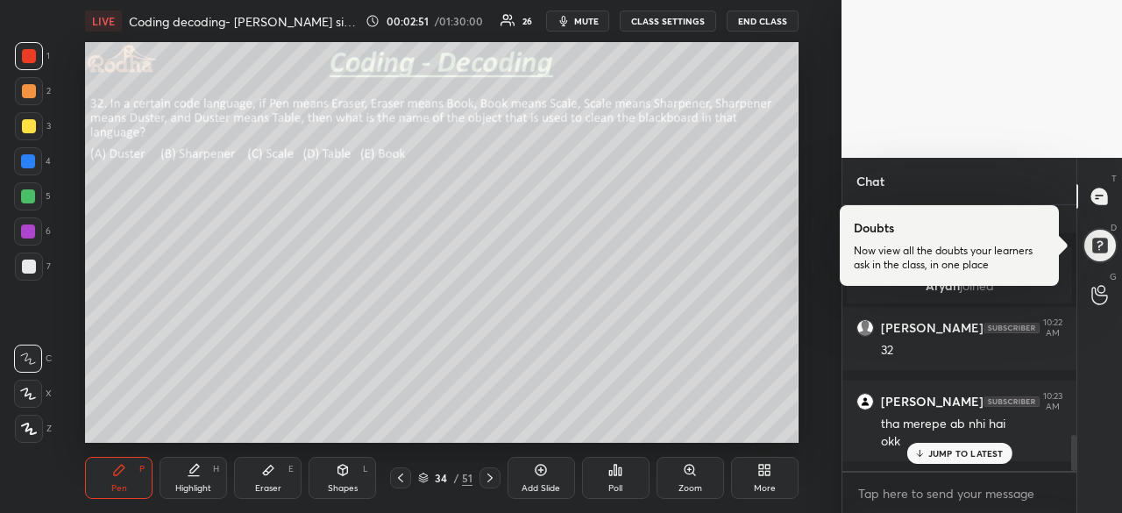
click at [975, 452] on p "JUMP TO LATEST" at bounding box center [965, 453] width 75 height 11
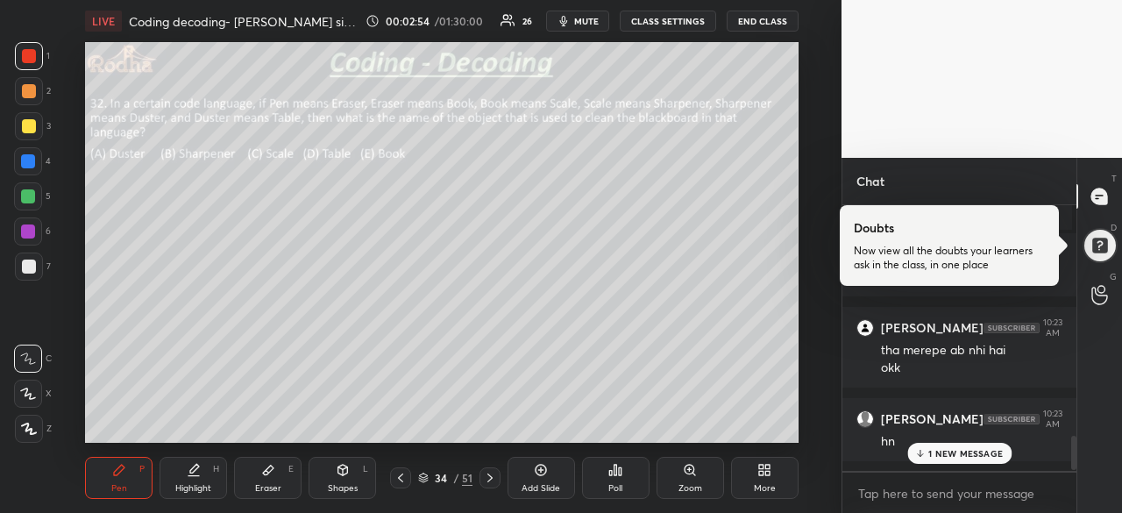
scroll to position [1818, 0]
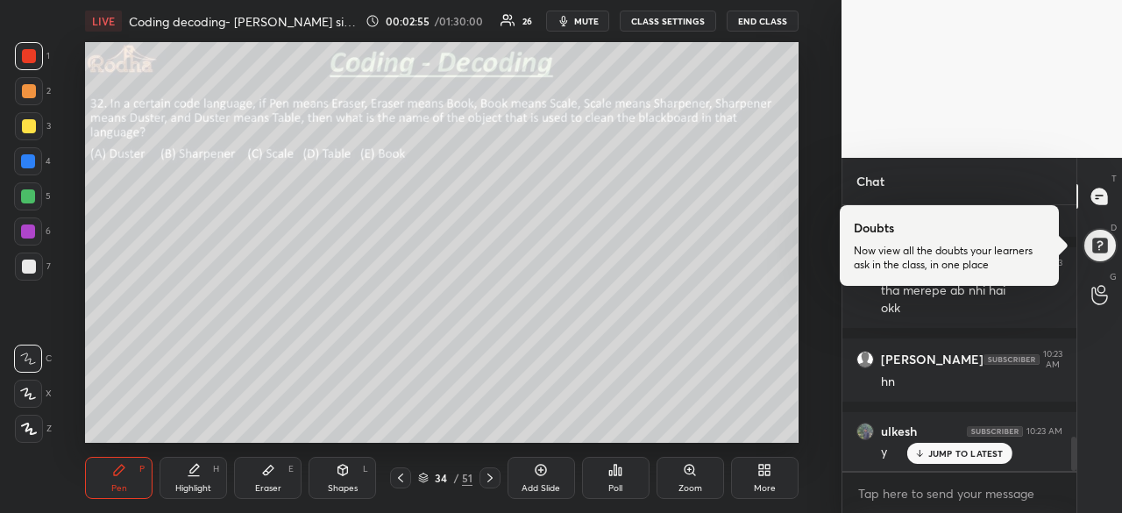
click at [962, 445] on div "JUMP TO LATEST" at bounding box center [959, 453] width 105 height 21
click at [489, 474] on icon at bounding box center [490, 478] width 14 height 14
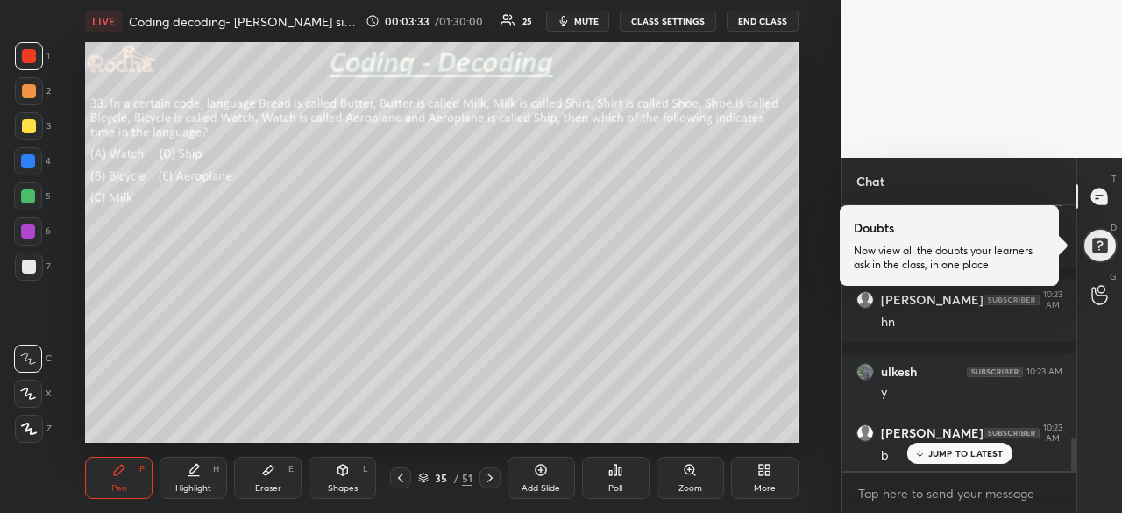
click at [611, 480] on div "Poll" at bounding box center [616, 478] width 68 height 42
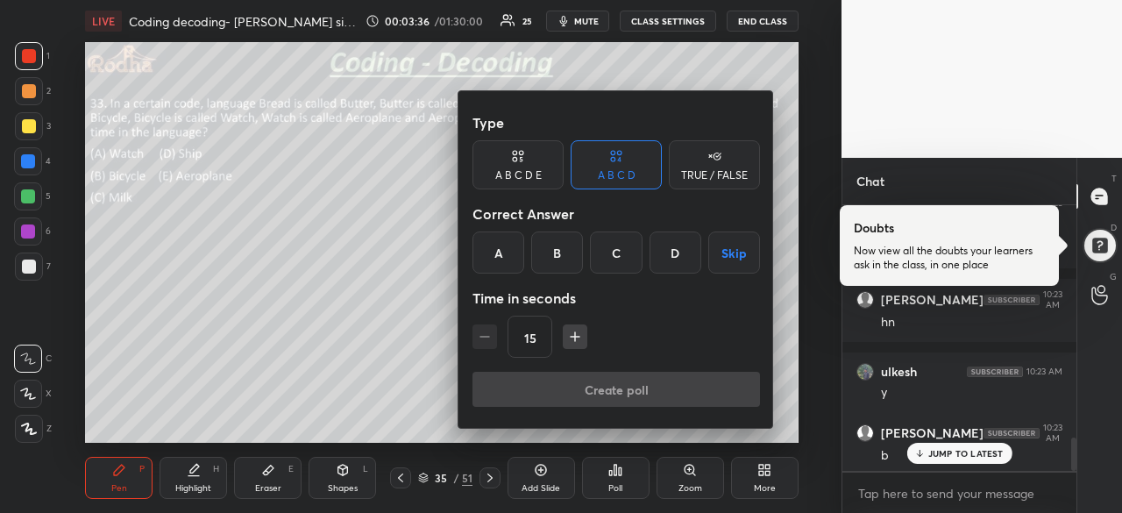
click at [528, 160] on div "A B C D E" at bounding box center [518, 164] width 91 height 49
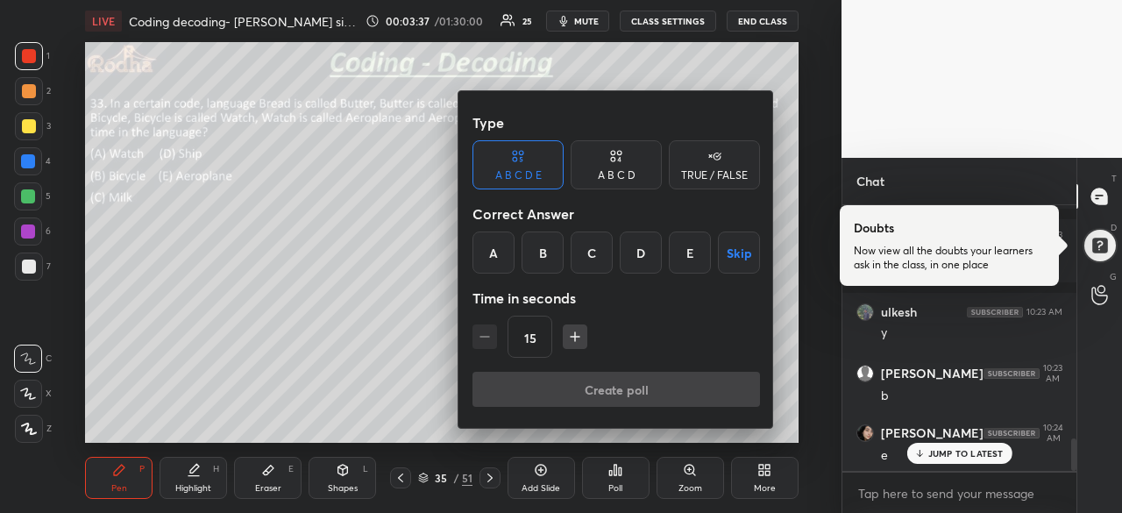
click at [686, 256] on div "E" at bounding box center [690, 252] width 42 height 42
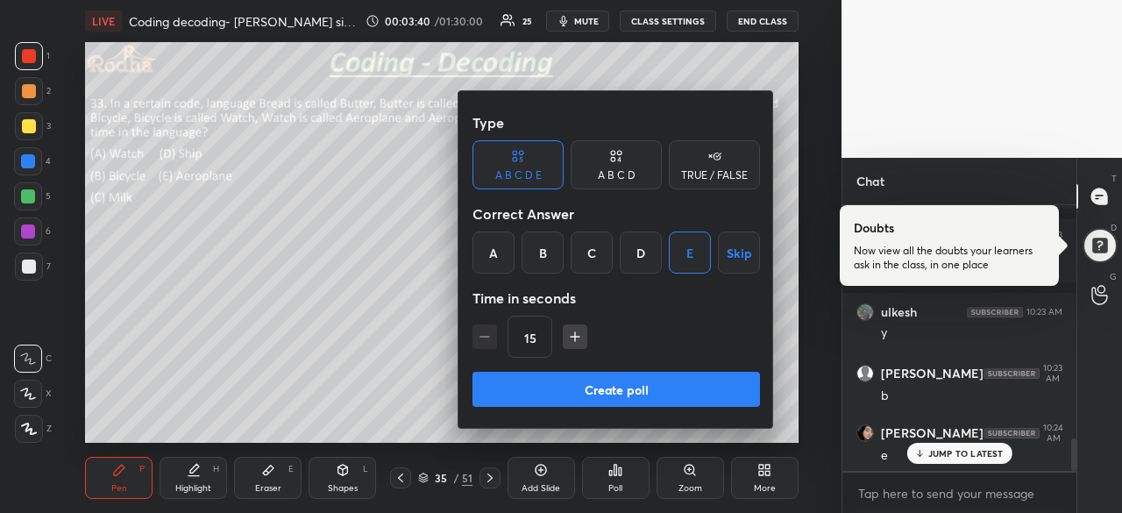
click at [651, 385] on button "Create poll" at bounding box center [617, 389] width 288 height 35
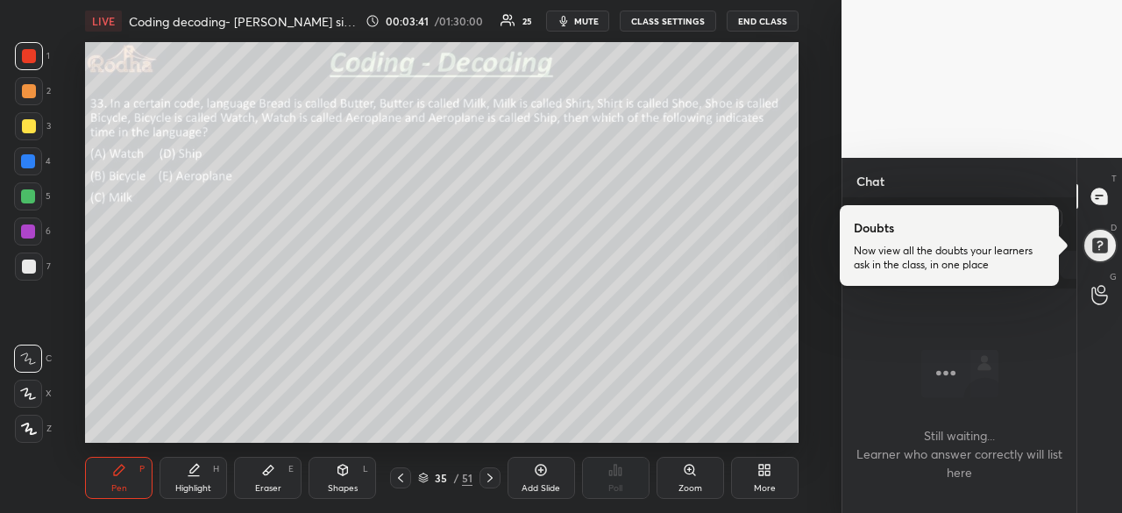
scroll to position [0, 0]
click at [1105, 193] on icon at bounding box center [1100, 196] width 16 height 16
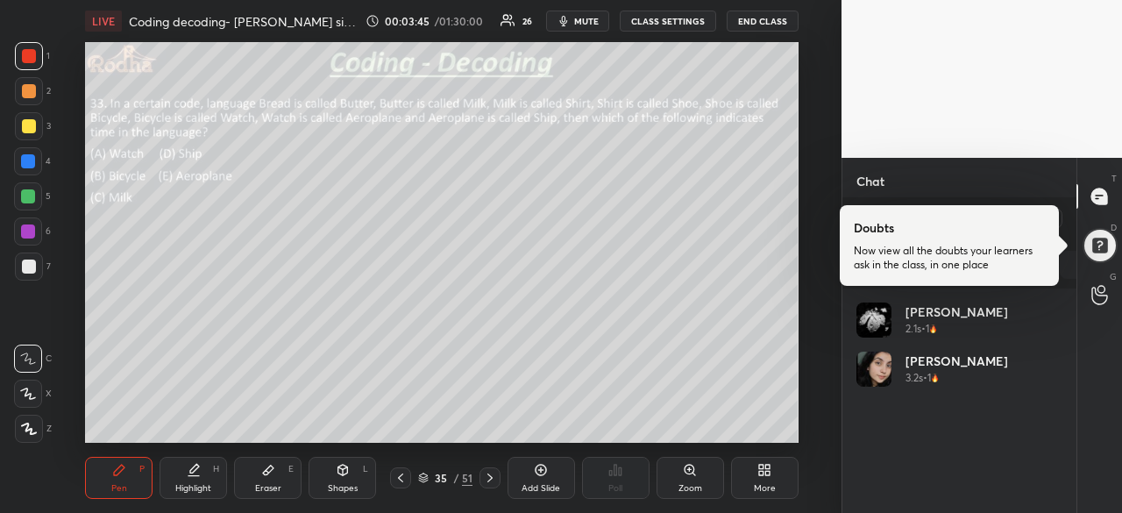
scroll to position [205, 201]
click at [995, 331] on div "[PERSON_NAME] 2.1s • 1" at bounding box center [960, 326] width 206 height 49
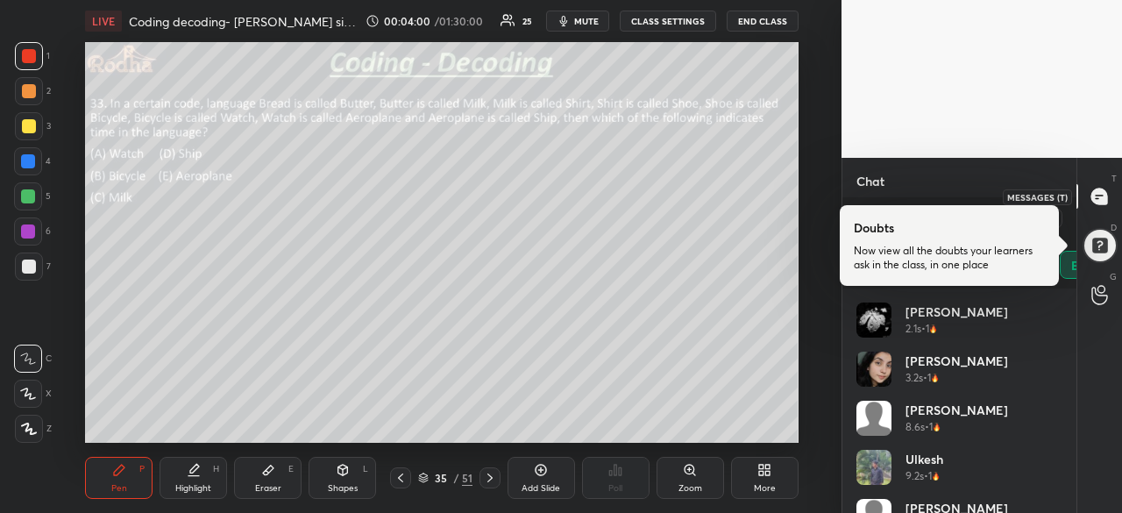
click at [1095, 192] on icon at bounding box center [1100, 196] width 16 height 16
click at [1093, 248] on div at bounding box center [1100, 245] width 35 height 35
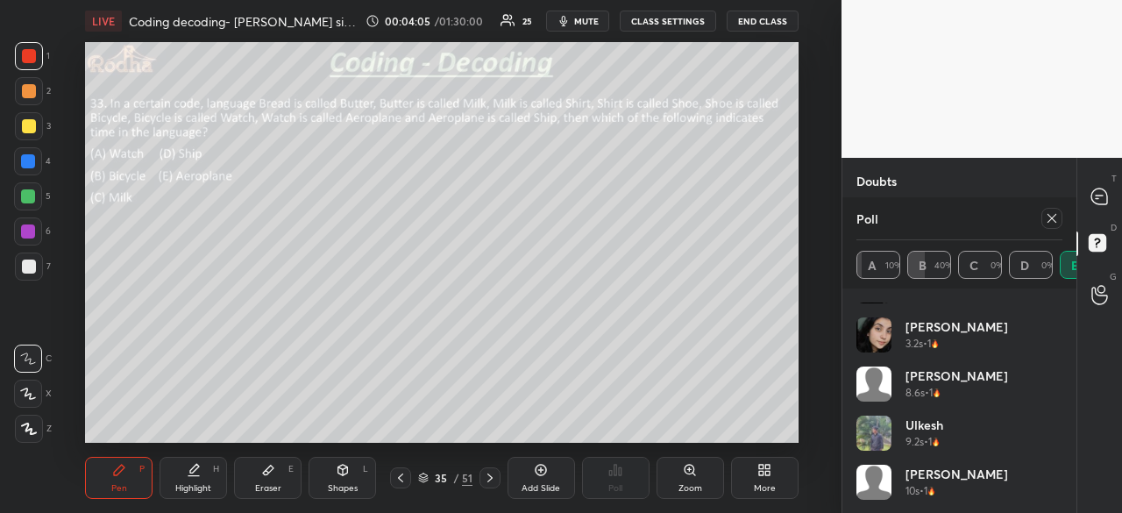
scroll to position [35, 0]
click at [1098, 196] on icon at bounding box center [1099, 196] width 7 height 0
click at [1054, 214] on icon at bounding box center [1052, 218] width 9 height 9
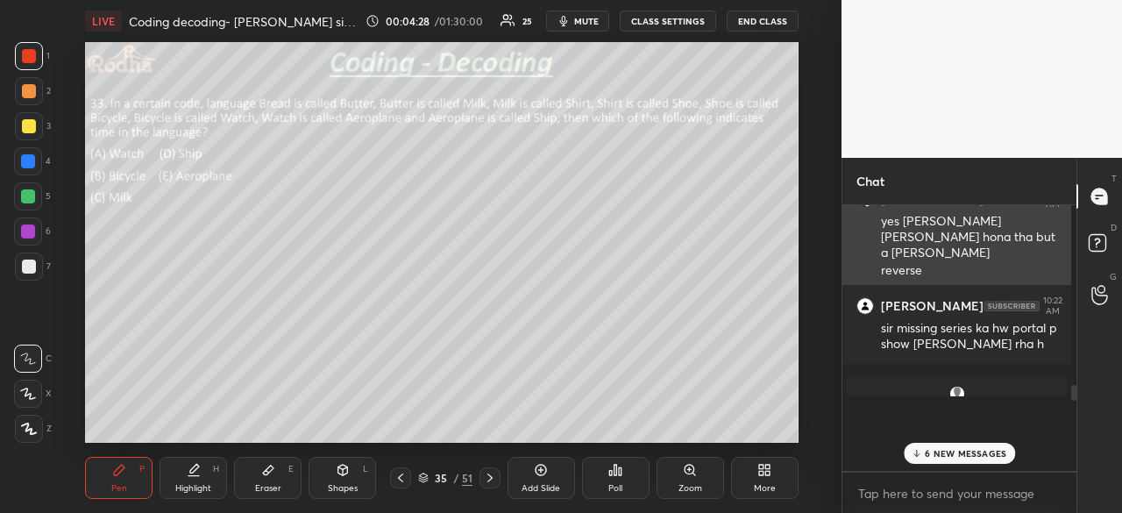
scroll to position [5, 5]
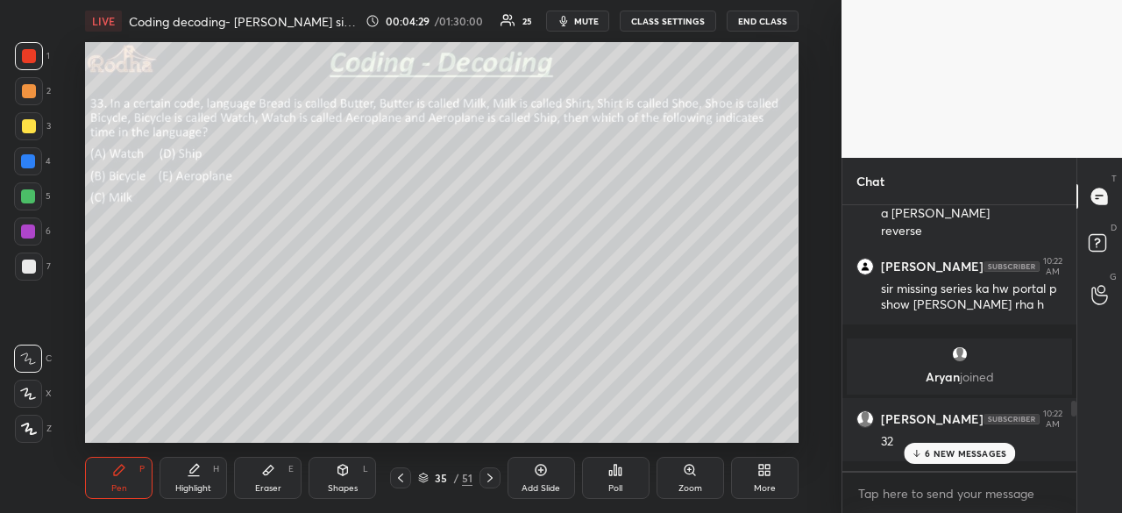
click at [978, 451] on p "6 NEW MESSAGES" at bounding box center [966, 453] width 82 height 11
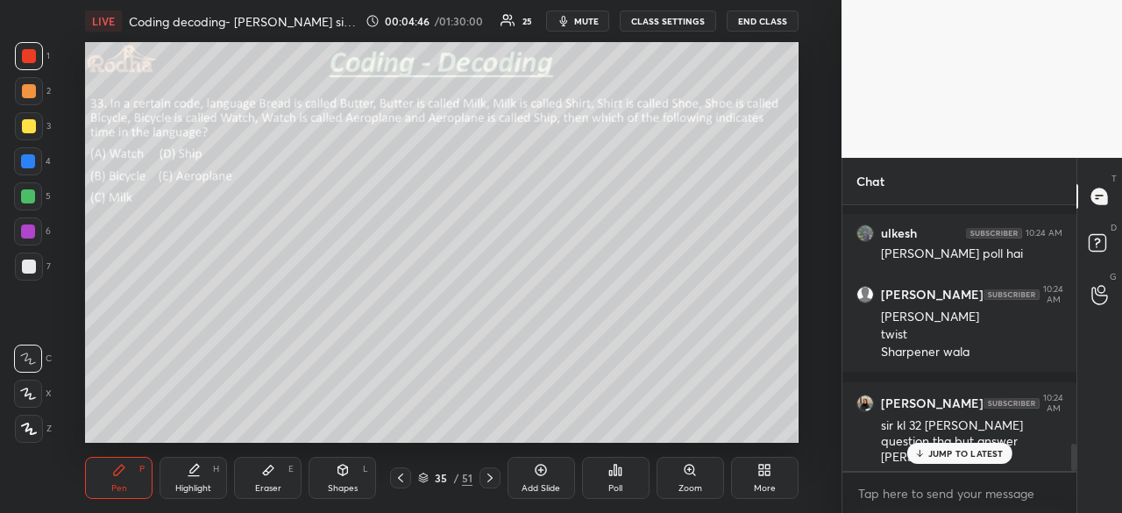
scroll to position [2313, 0]
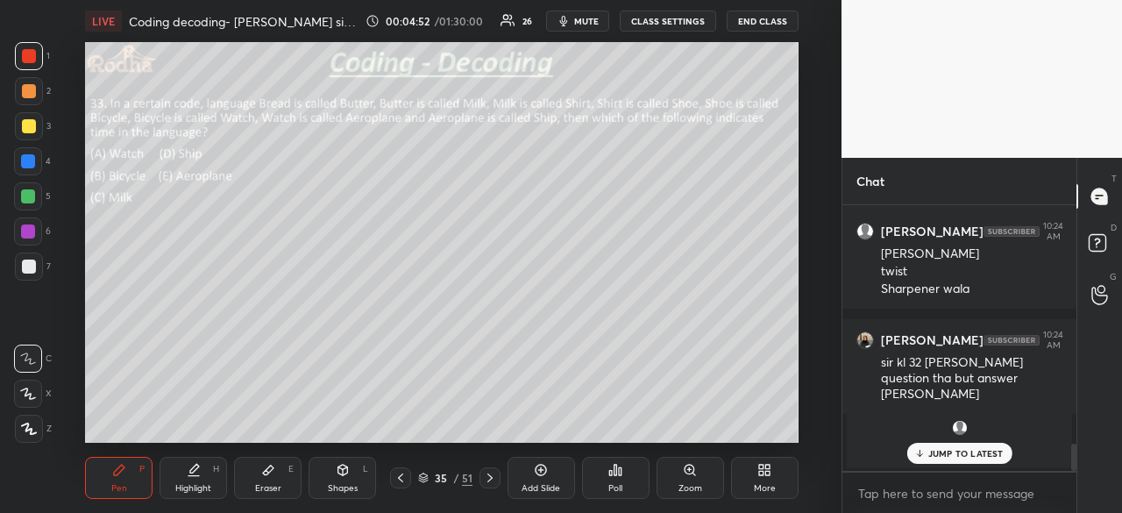
click at [33, 393] on icon at bounding box center [28, 394] width 16 height 12
click at [944, 452] on p "JUMP TO LATEST" at bounding box center [965, 453] width 75 height 11
click at [32, 198] on div at bounding box center [28, 196] width 14 height 14
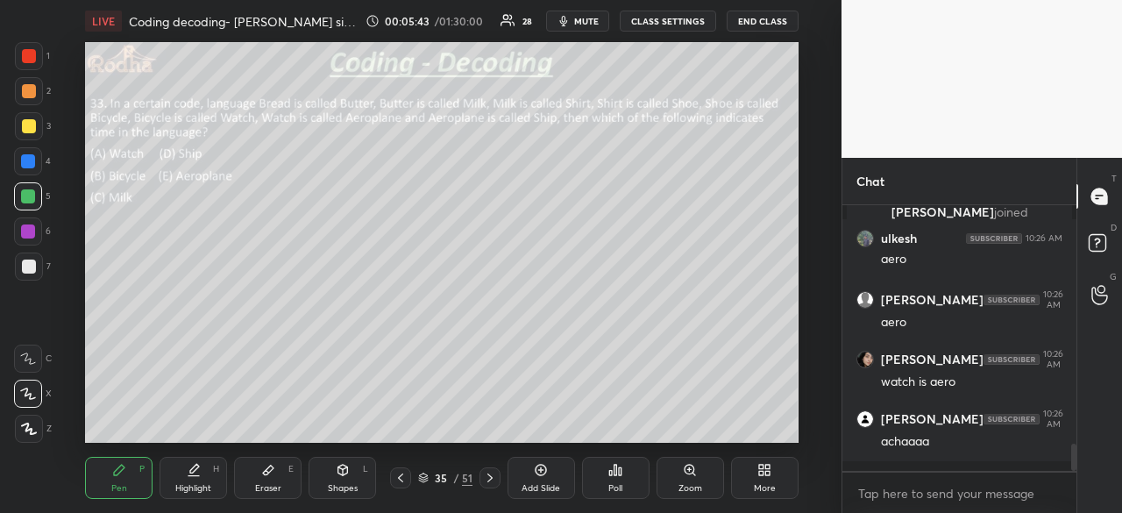
scroll to position [2406, 0]
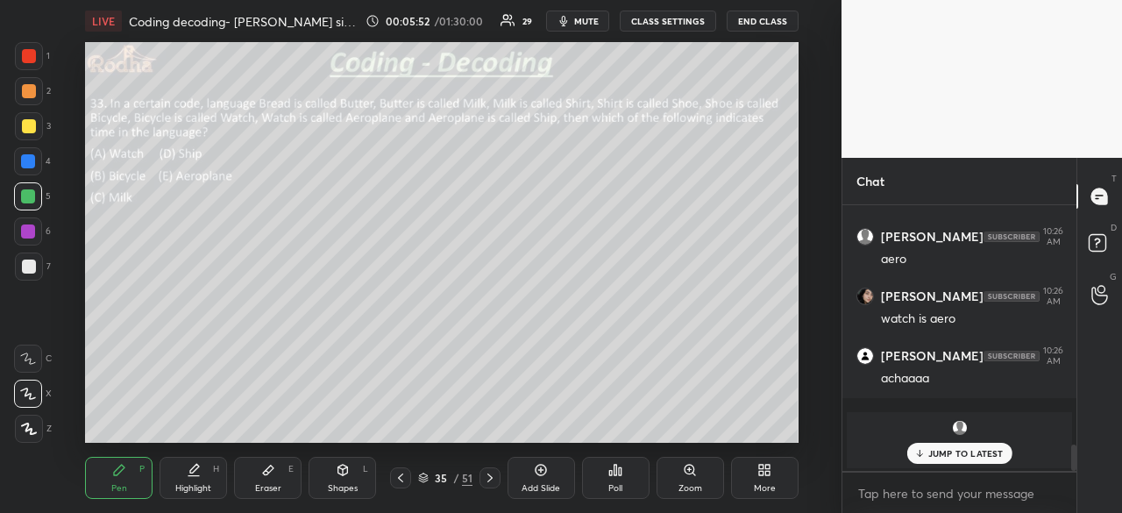
click at [955, 448] on p "JUMP TO LATEST" at bounding box center [965, 453] width 75 height 11
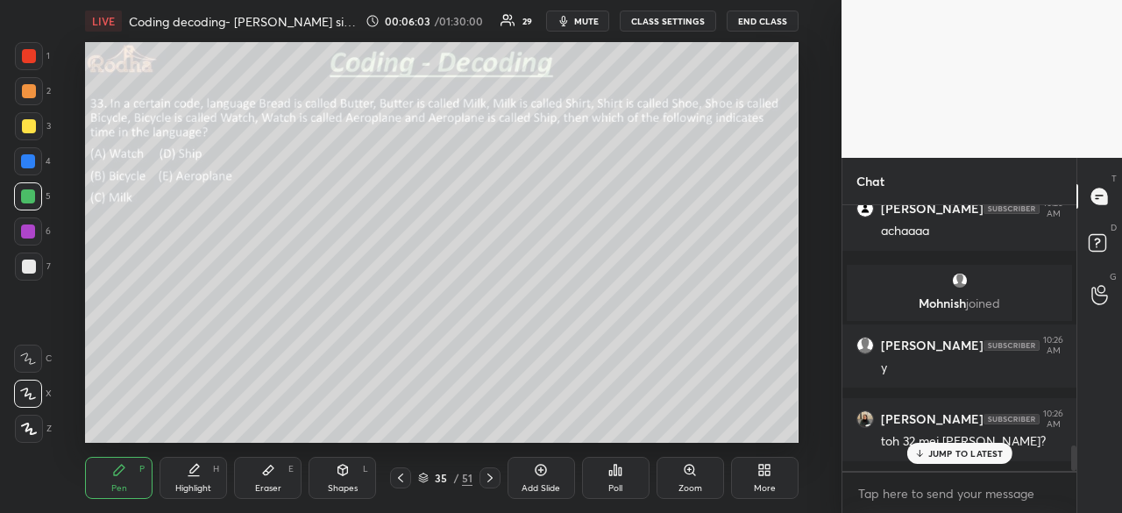
scroll to position [2490, 0]
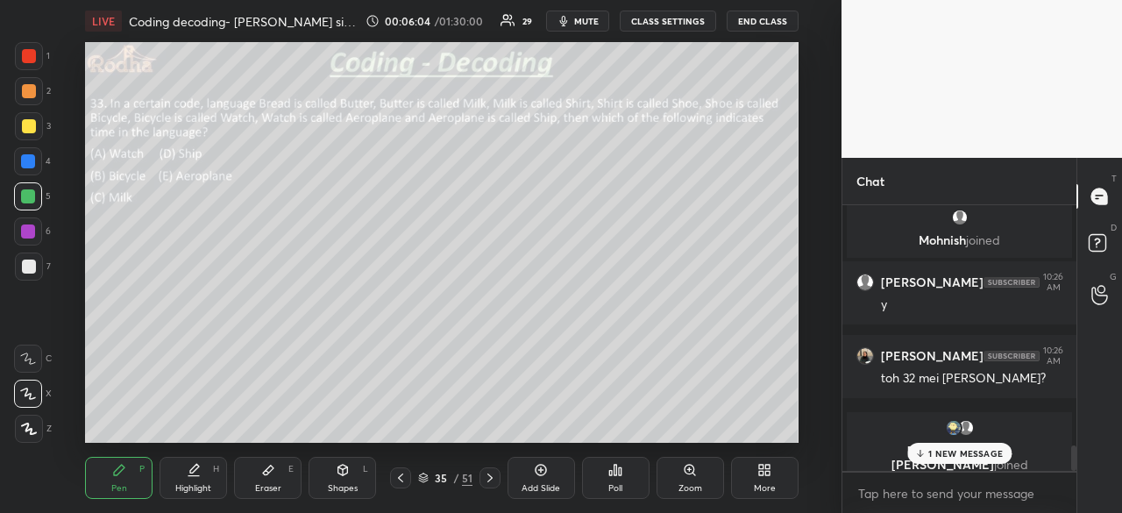
click at [957, 457] on p "1 NEW MESSAGE" at bounding box center [965, 453] width 75 height 11
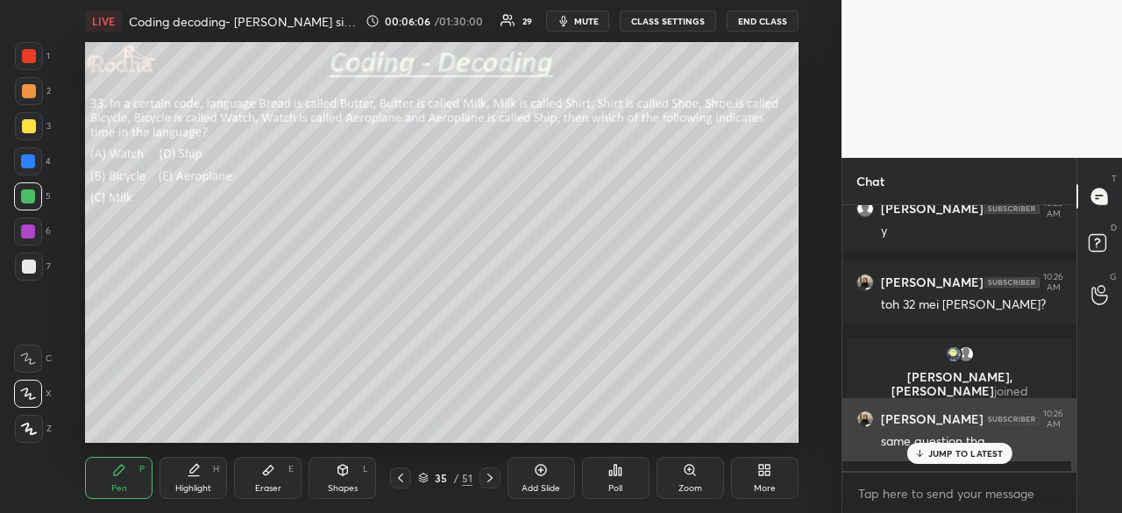
click at [949, 443] on div "same question tha" at bounding box center [971, 442] width 181 height 18
click at [956, 452] on p "JUMP TO LATEST" at bounding box center [965, 453] width 75 height 11
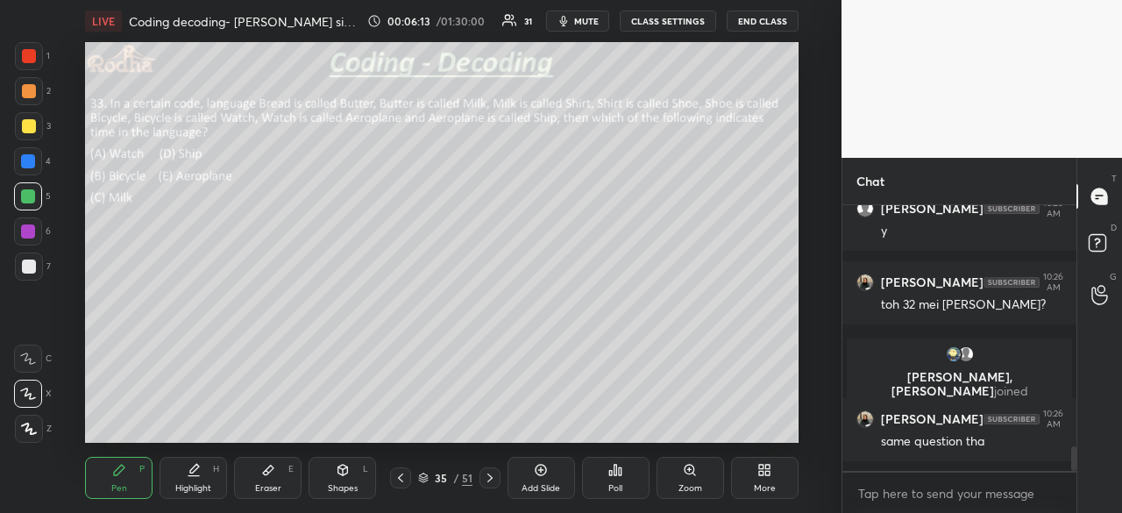
click at [405, 477] on icon at bounding box center [401, 478] width 14 height 14
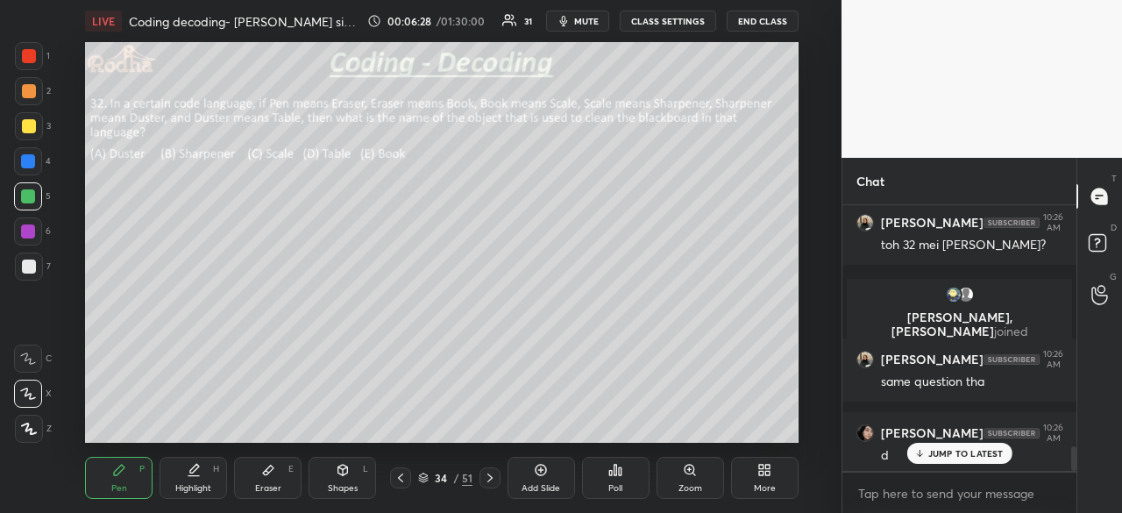
click at [490, 484] on icon at bounding box center [490, 478] width 14 height 14
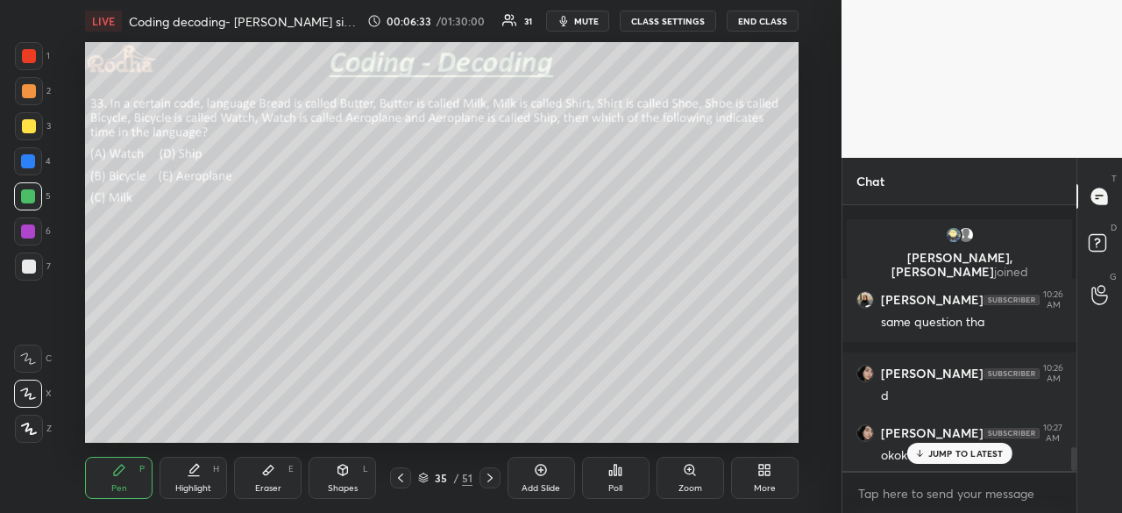
click at [957, 448] on p "JUMP TO LATEST" at bounding box center [965, 453] width 75 height 11
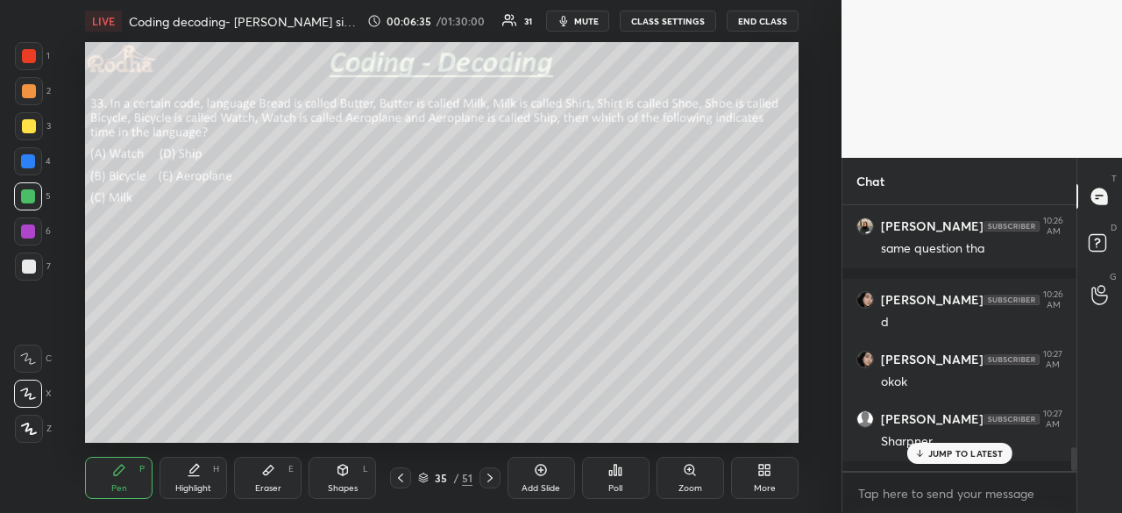
click at [942, 457] on p "JUMP TO LATEST" at bounding box center [965, 453] width 75 height 11
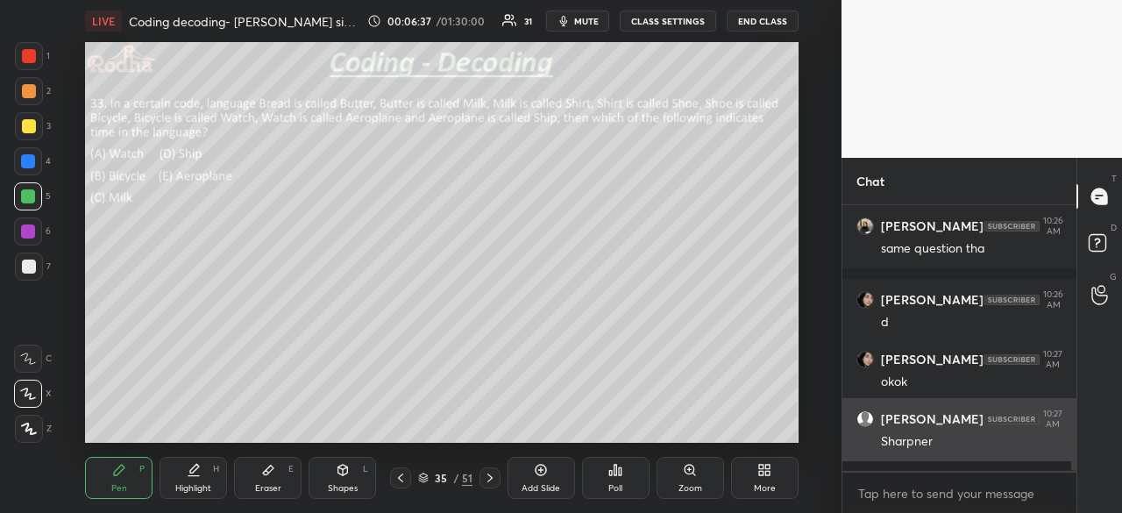
scroll to position [2830, 0]
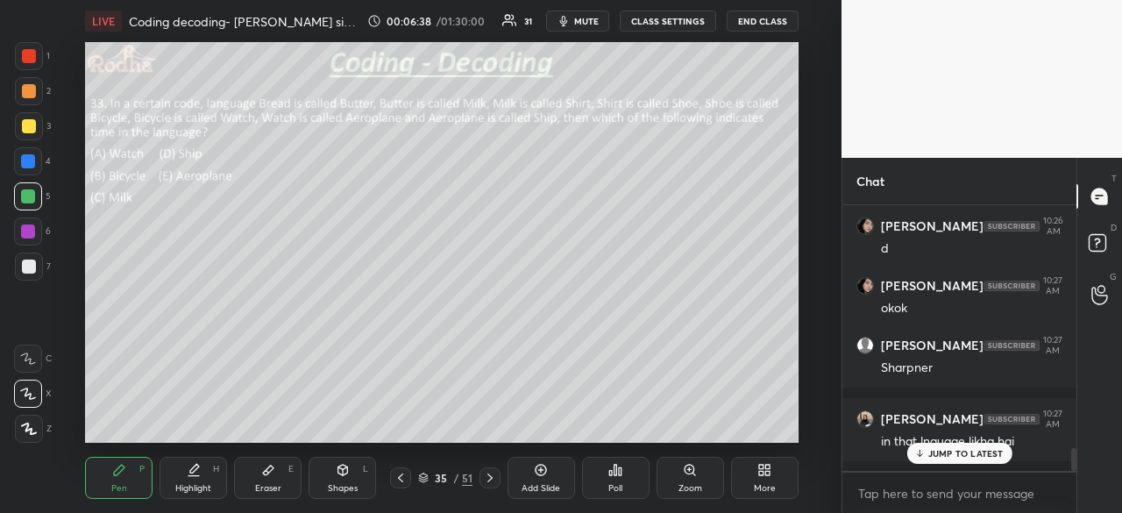
click at [959, 459] on p "JUMP TO LATEST" at bounding box center [965, 453] width 75 height 11
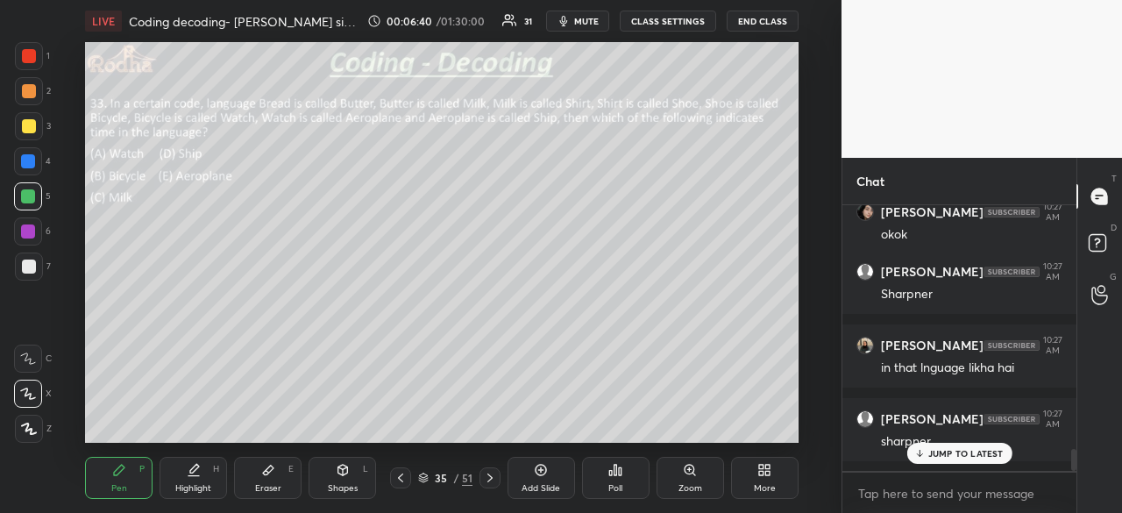
click at [933, 451] on p "JUMP TO LATEST" at bounding box center [965, 453] width 75 height 11
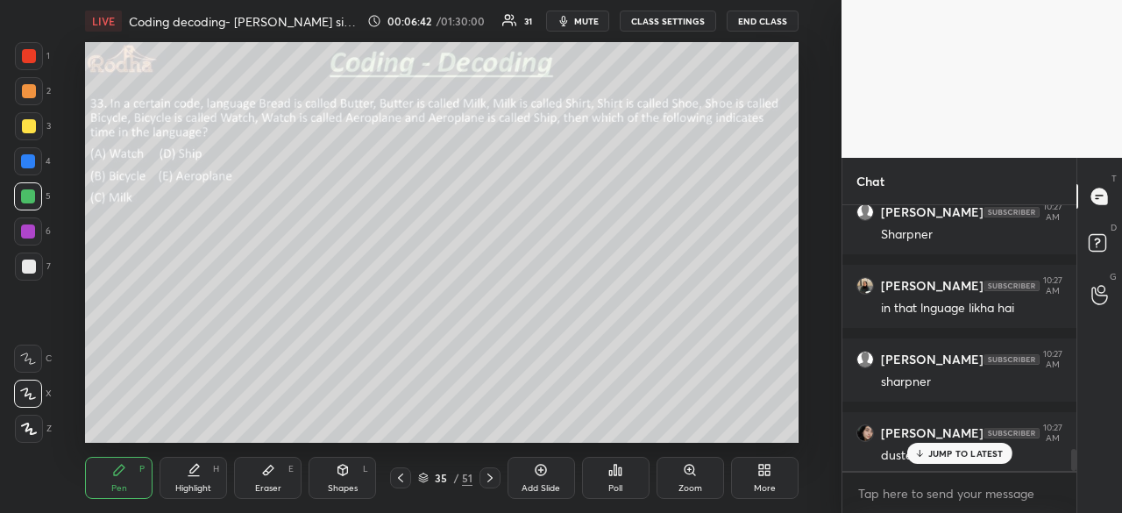
click at [944, 457] on p "JUMP TO LATEST" at bounding box center [965, 453] width 75 height 11
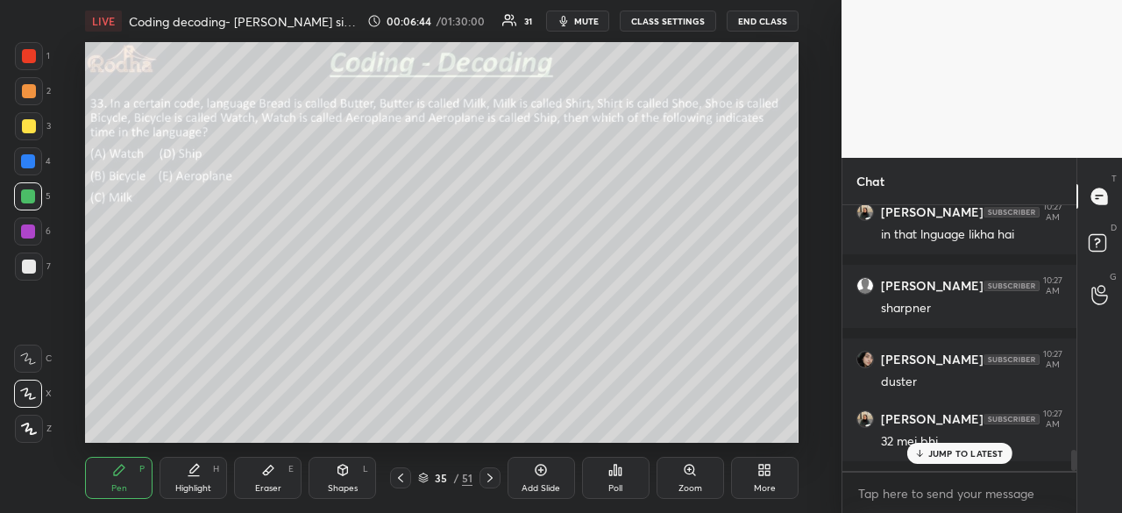
click at [973, 451] on p "JUMP TO LATEST" at bounding box center [965, 453] width 75 height 11
click at [402, 480] on icon at bounding box center [400, 477] width 5 height 9
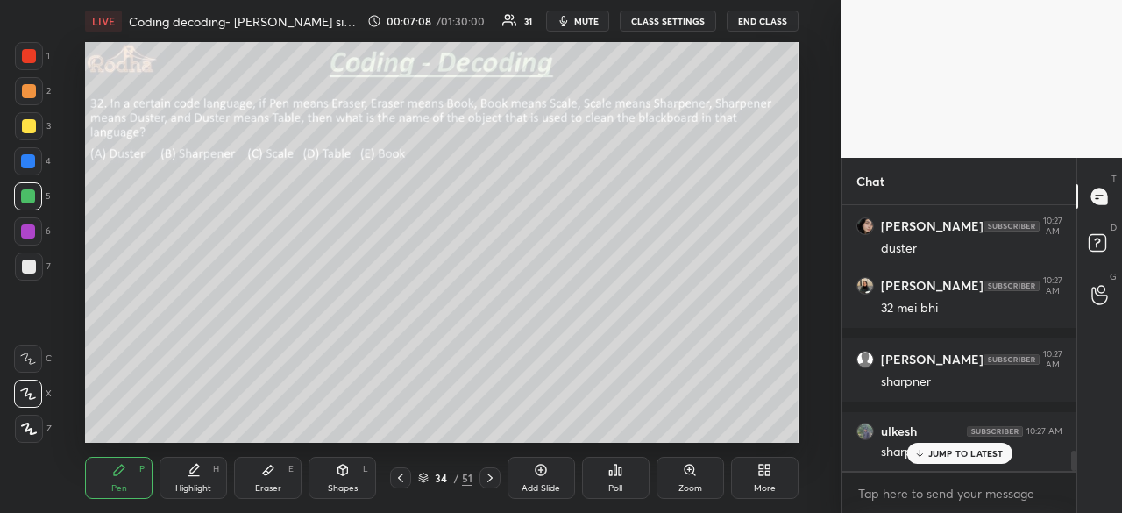
scroll to position [3244, 0]
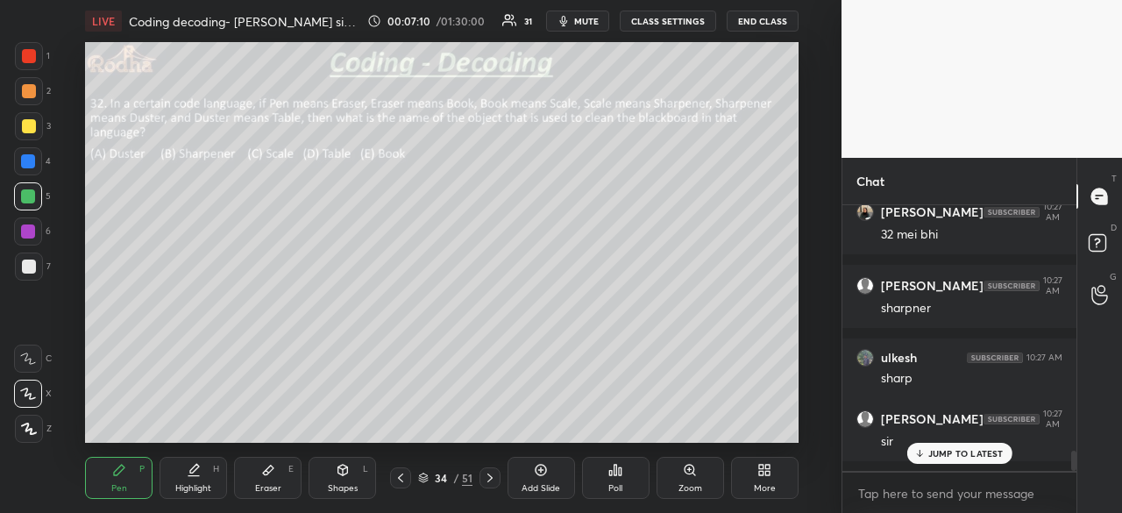
click at [273, 465] on icon at bounding box center [268, 470] width 14 height 14
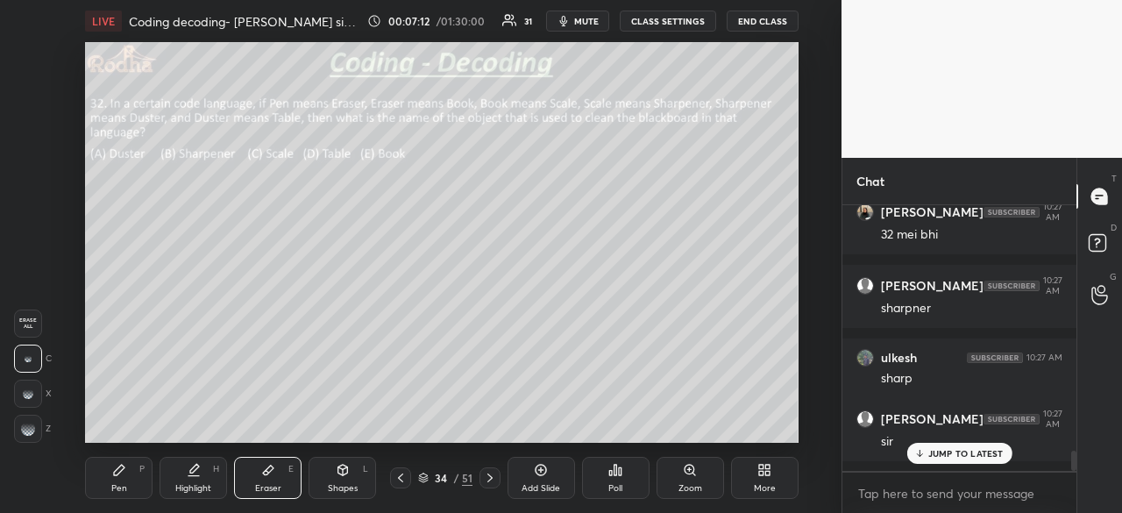
click at [124, 473] on icon at bounding box center [119, 470] width 14 height 14
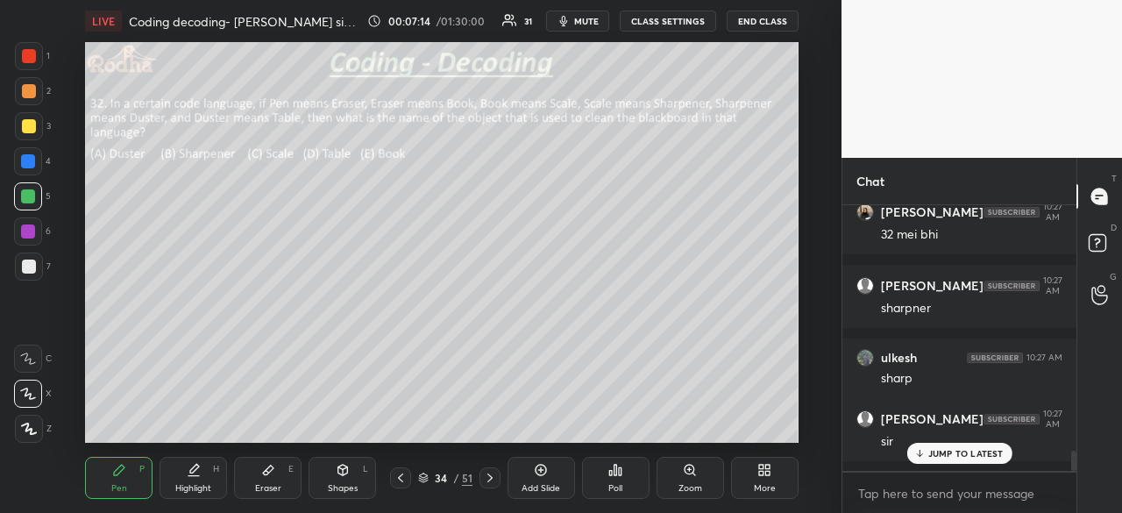
scroll to position [3307, 0]
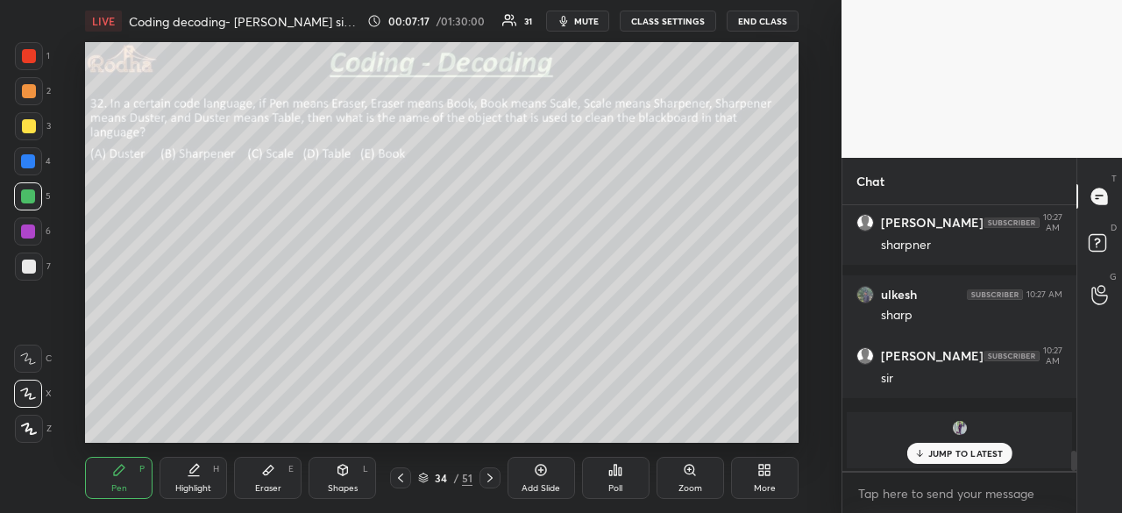
click at [947, 457] on p "JUMP TO LATEST" at bounding box center [965, 453] width 75 height 11
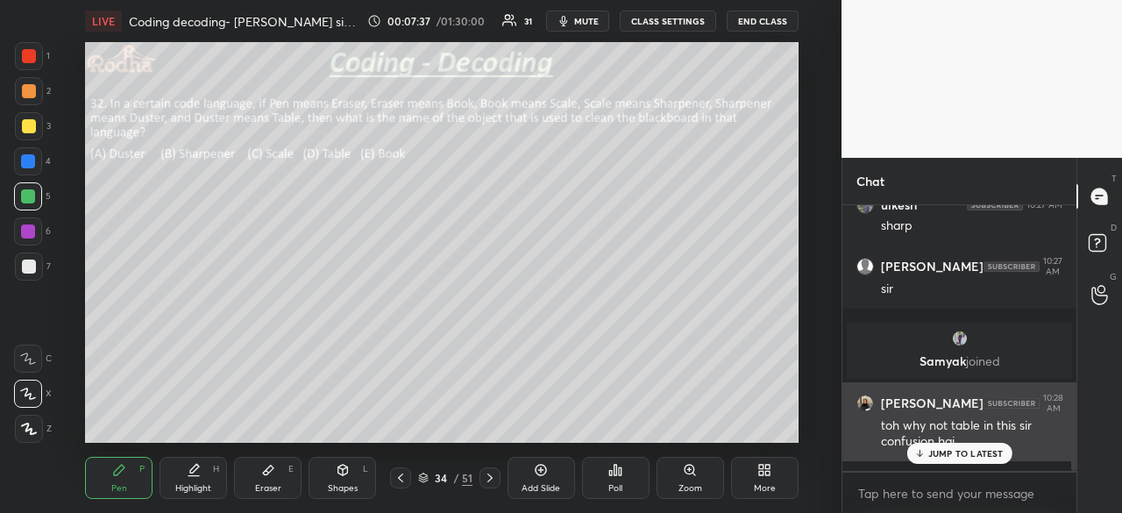
click at [932, 452] on p "JUMP TO LATEST" at bounding box center [965, 453] width 75 height 11
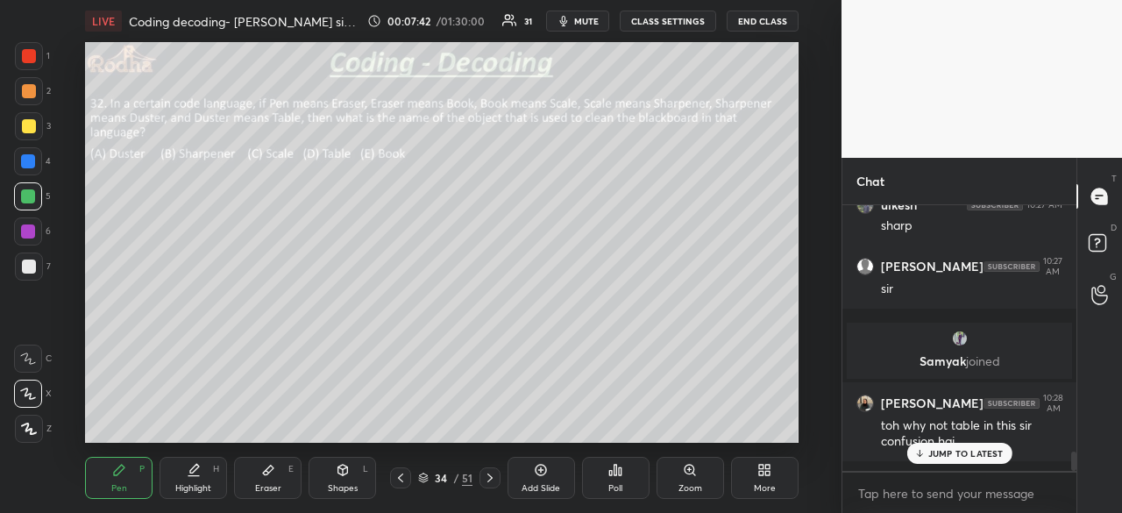
scroll to position [3470, 0]
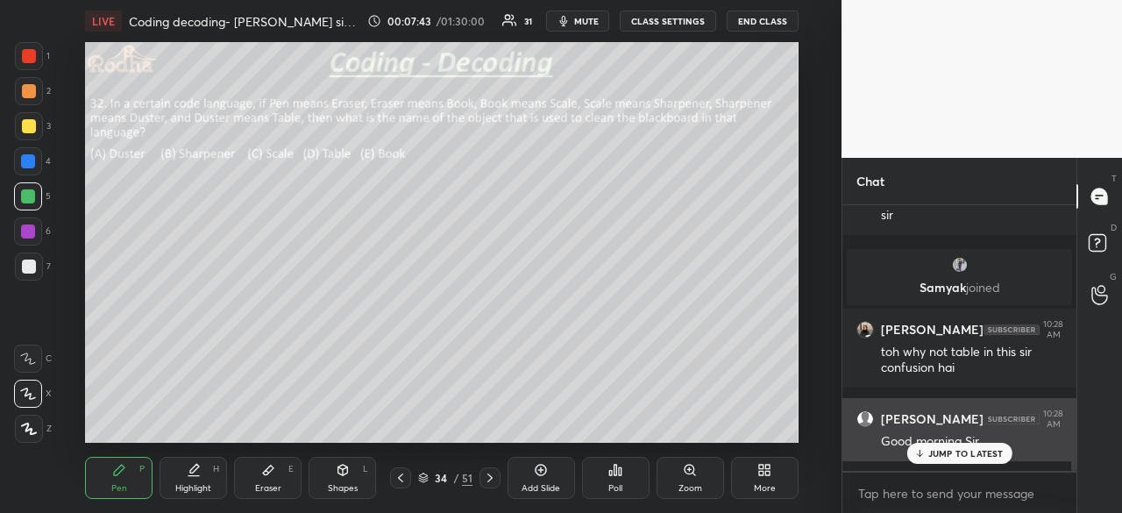
click at [951, 449] on p "JUMP TO LATEST" at bounding box center [965, 453] width 75 height 11
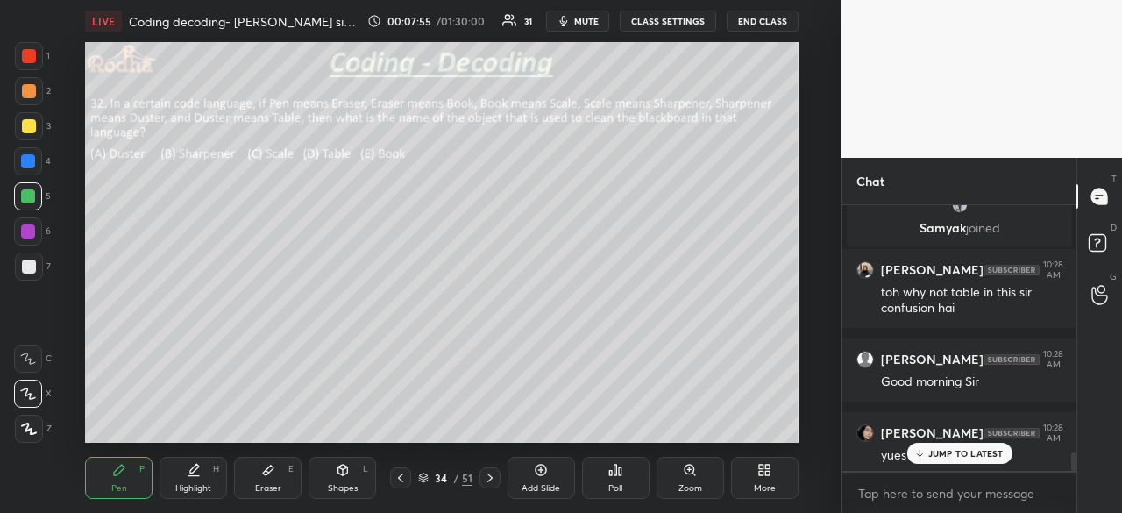
scroll to position [3663, 0]
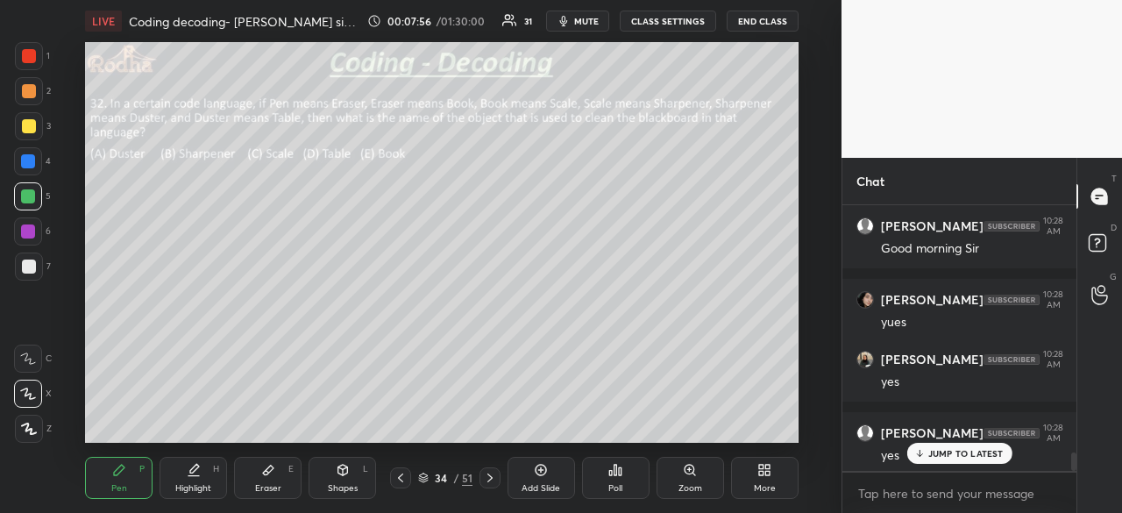
click at [946, 453] on p "JUMP TO LATEST" at bounding box center [965, 453] width 75 height 11
click at [490, 480] on icon at bounding box center [489, 477] width 5 height 9
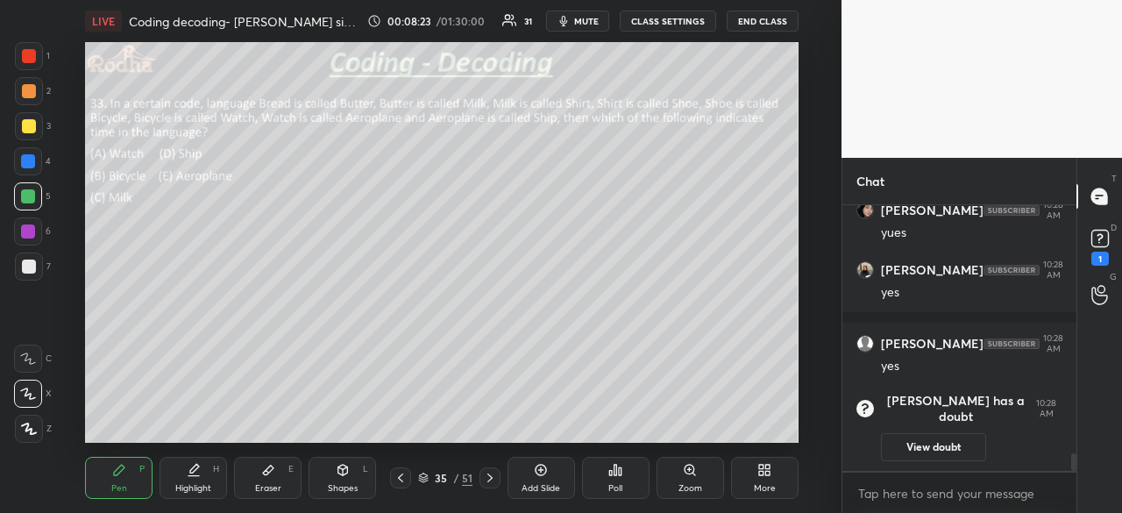
click at [950, 450] on button "View doubt" at bounding box center [933, 447] width 105 height 28
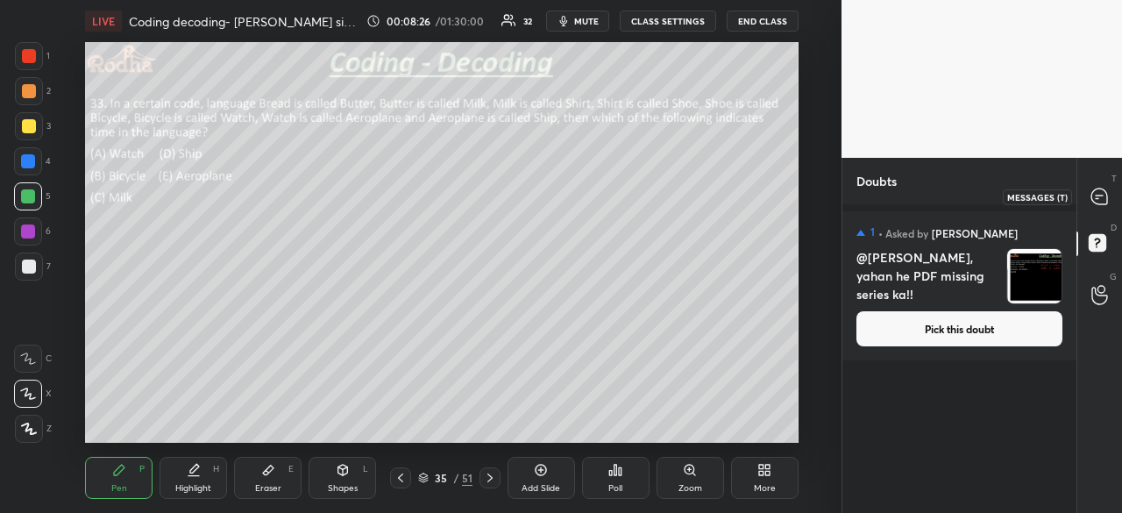
click at [1084, 194] on div at bounding box center [1100, 197] width 35 height 32
type textarea "x"
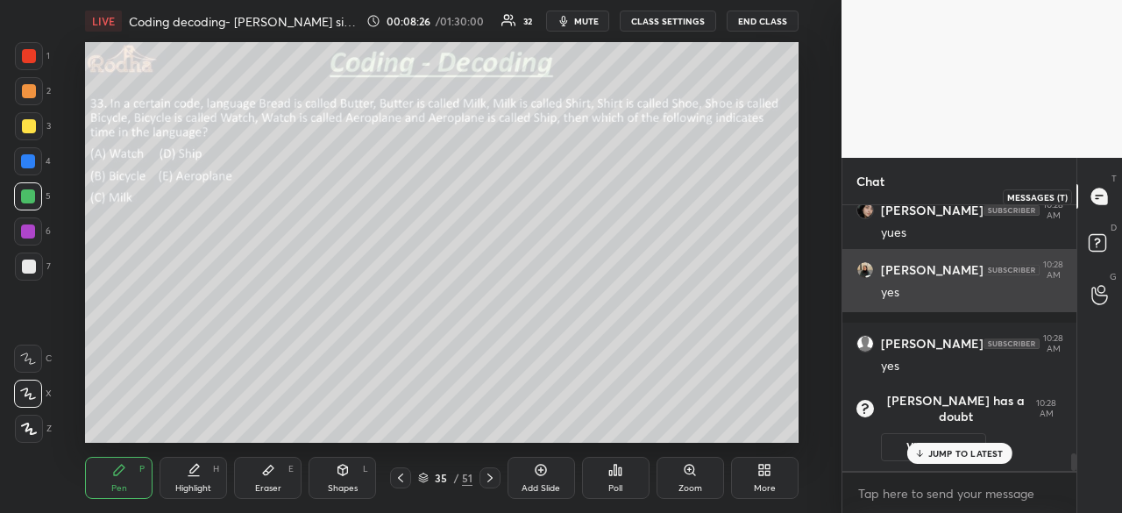
scroll to position [3675, 0]
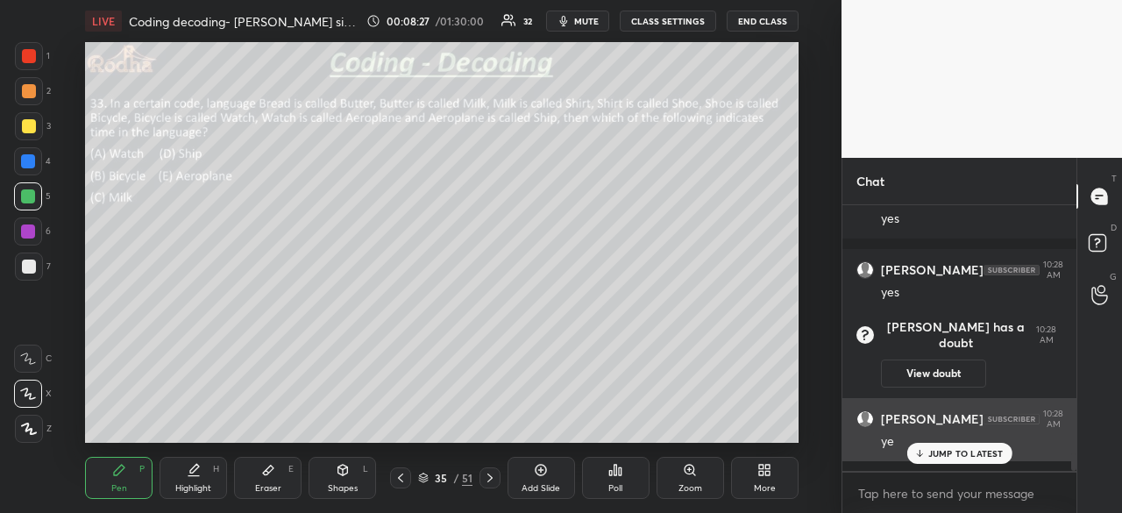
click at [943, 451] on p "JUMP TO LATEST" at bounding box center [965, 453] width 75 height 11
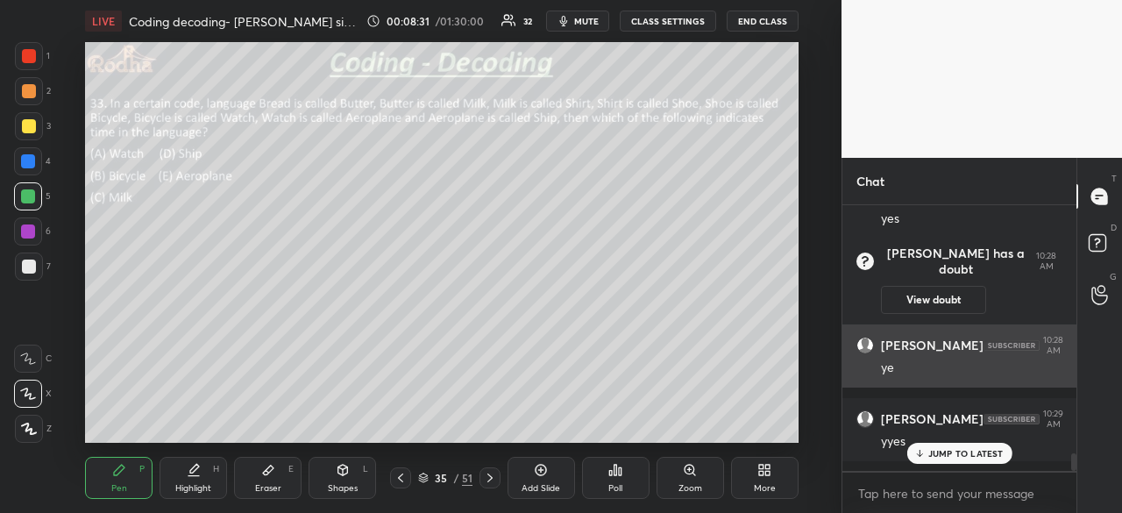
scroll to position [3812, 0]
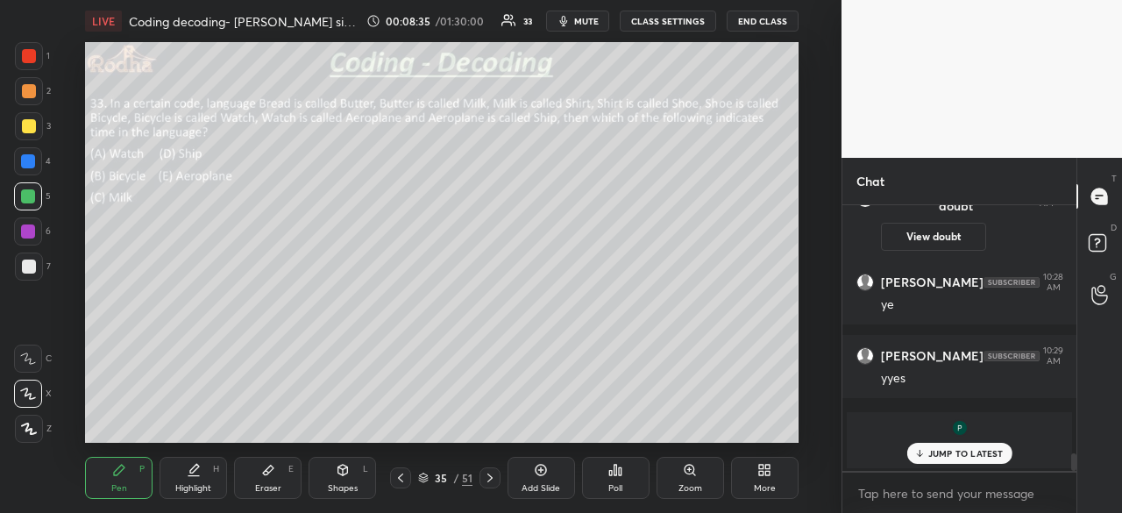
click at [961, 453] on p "JUMP TO LATEST" at bounding box center [965, 453] width 75 height 11
click at [971, 450] on p "JUMP TO LATEST" at bounding box center [965, 453] width 75 height 11
click at [398, 483] on icon at bounding box center [401, 478] width 14 height 14
click at [489, 476] on icon at bounding box center [490, 478] width 14 height 14
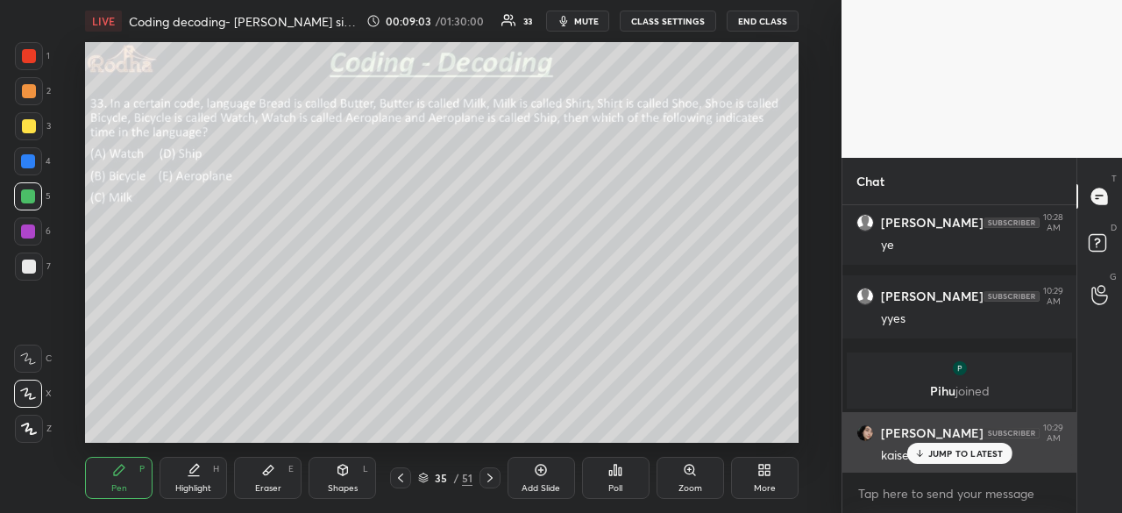
click at [954, 453] on p "JUMP TO LATEST" at bounding box center [965, 453] width 75 height 11
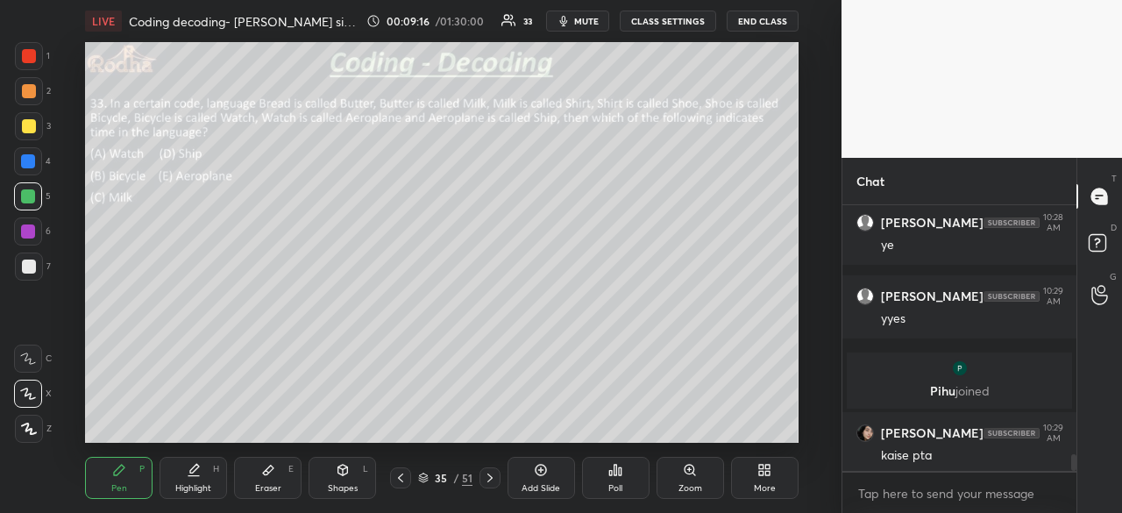
click at [34, 231] on div at bounding box center [28, 231] width 14 height 14
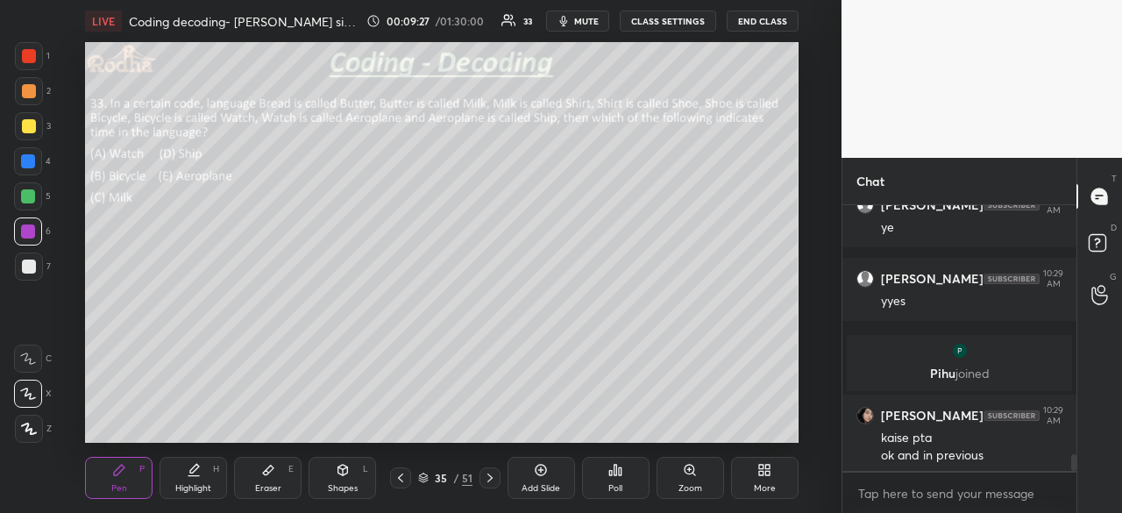
click at [403, 476] on icon at bounding box center [401, 478] width 14 height 14
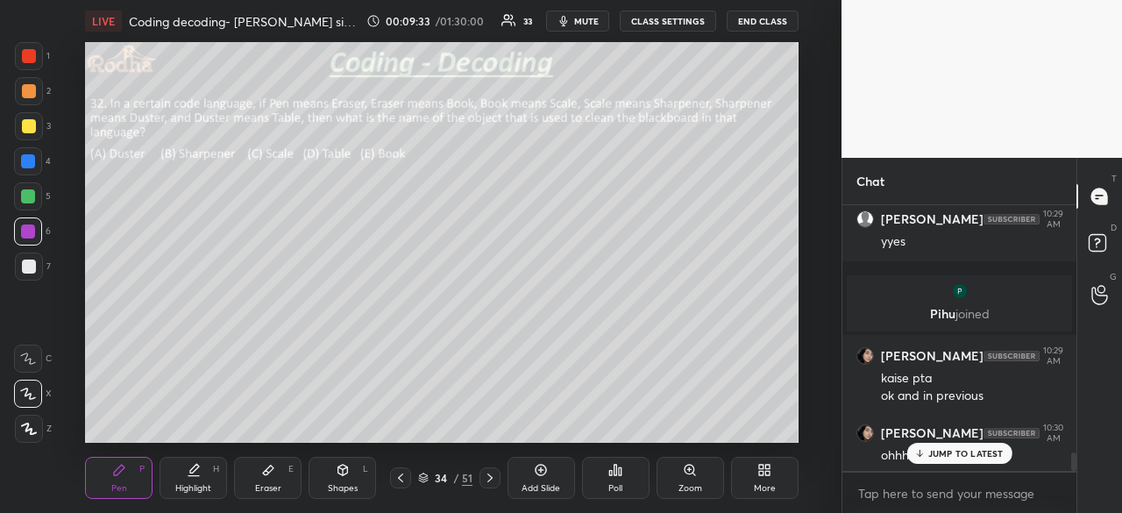
scroll to position [3544, 0]
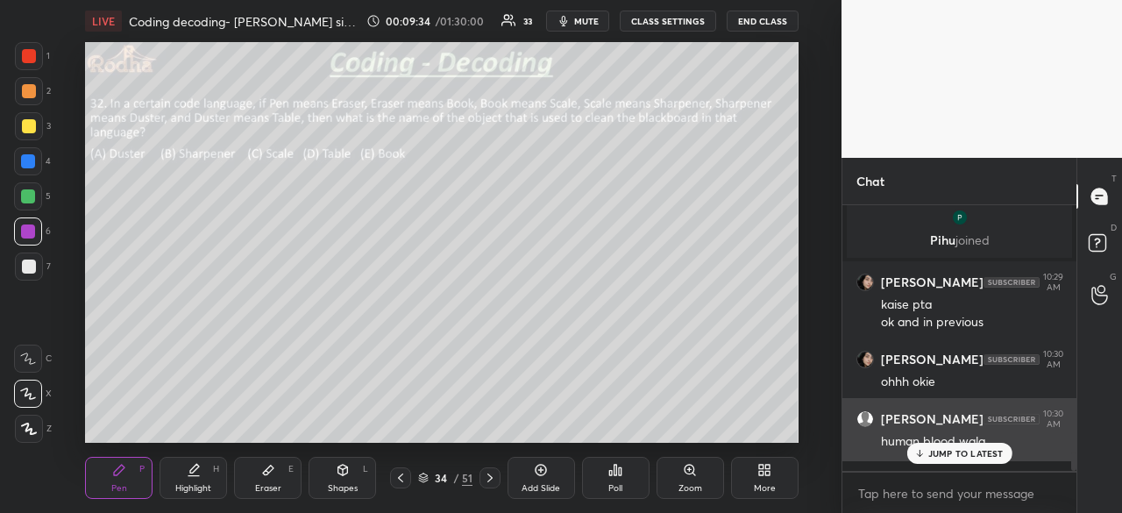
click at [947, 462] on div "JUMP TO LATEST" at bounding box center [959, 453] width 105 height 21
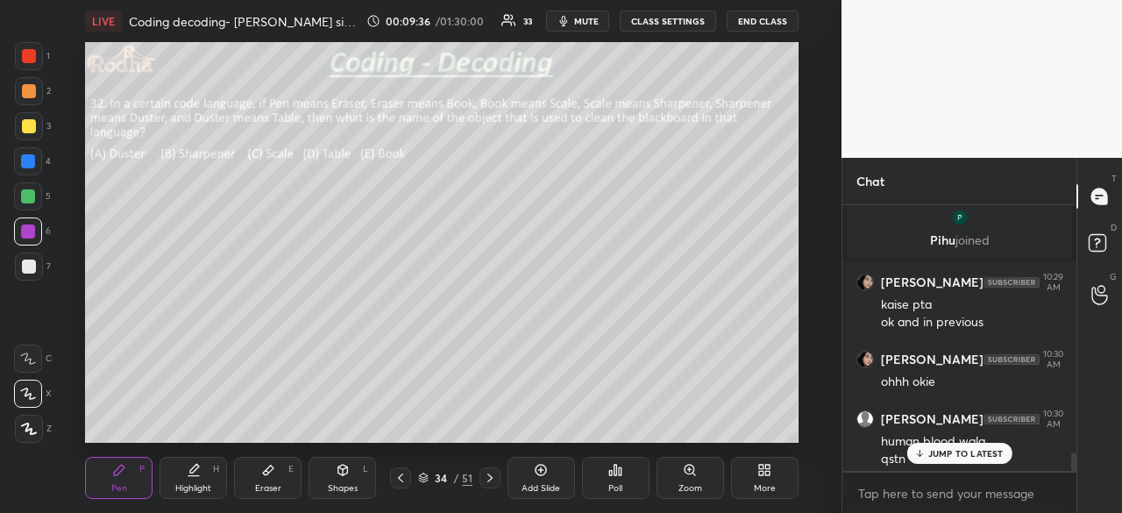
scroll to position [3561, 0]
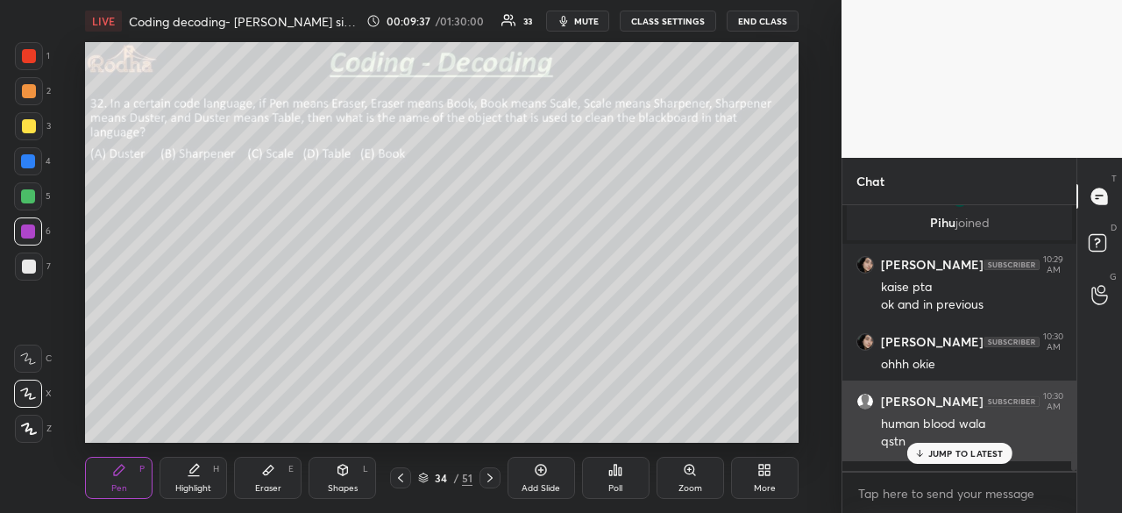
click at [961, 453] on p "JUMP TO LATEST" at bounding box center [965, 453] width 75 height 11
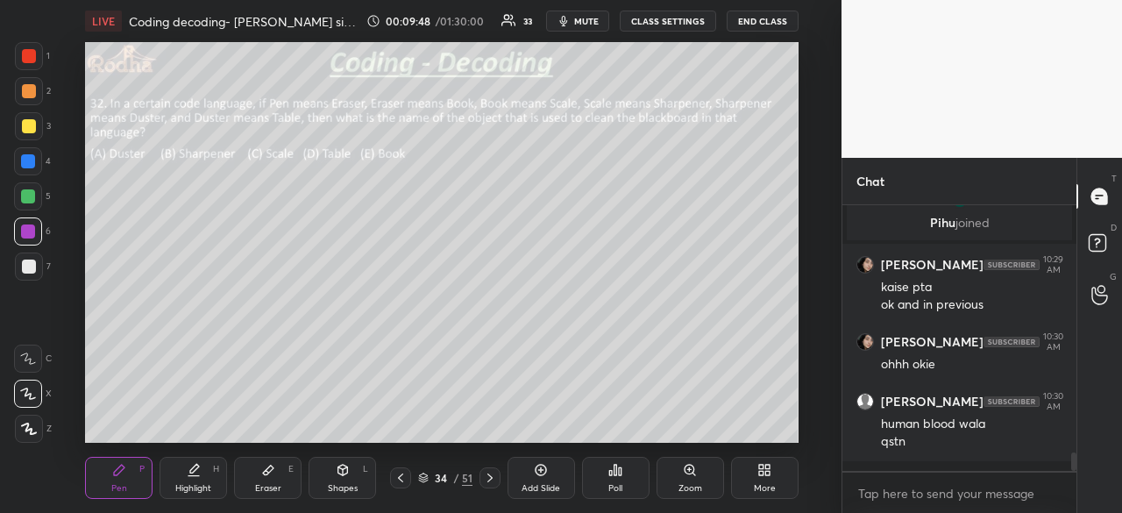
click at [489, 482] on icon at bounding box center [490, 478] width 14 height 14
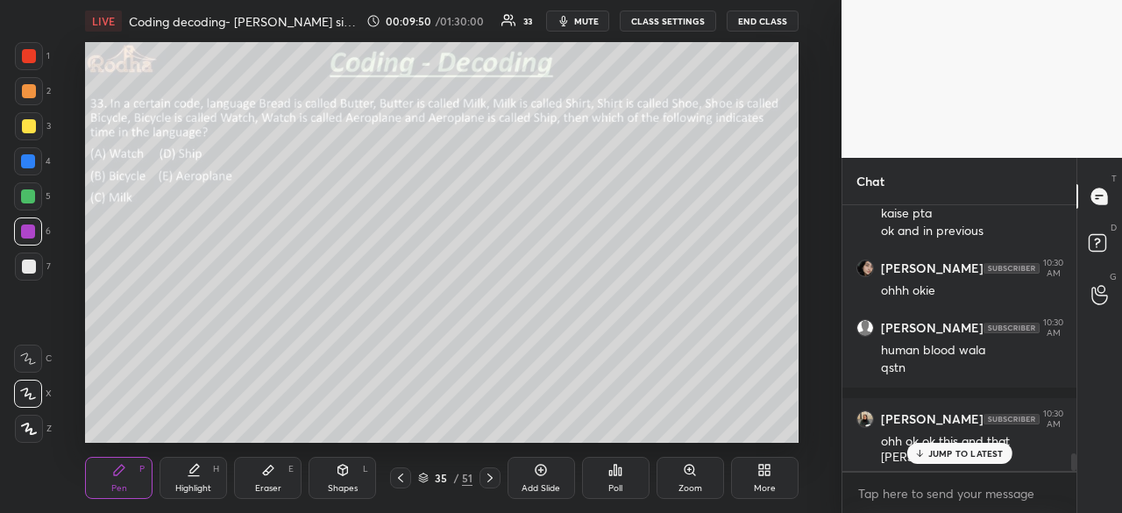
scroll to position [3709, 0]
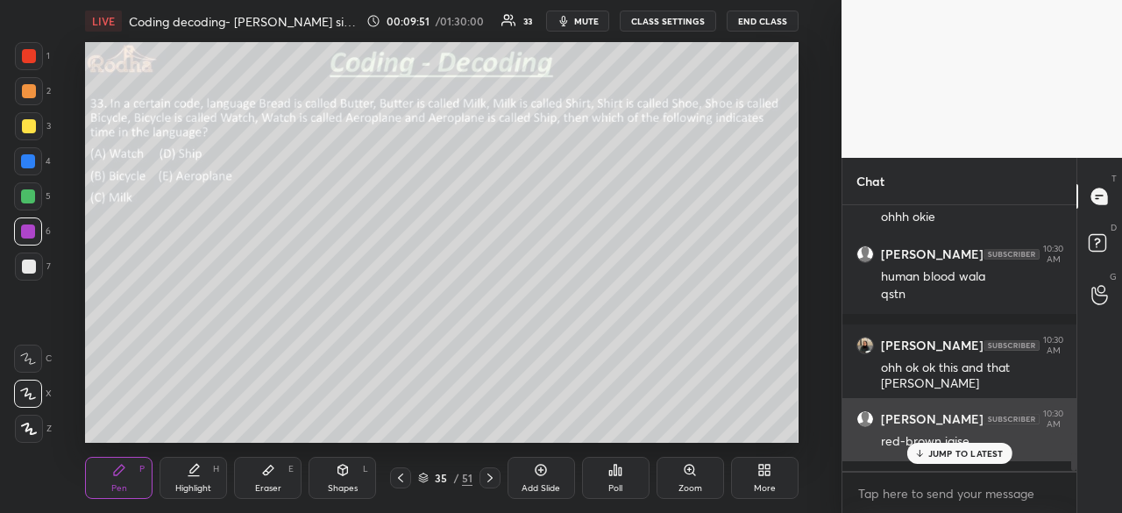
click at [949, 449] on p "JUMP TO LATEST" at bounding box center [965, 453] width 75 height 11
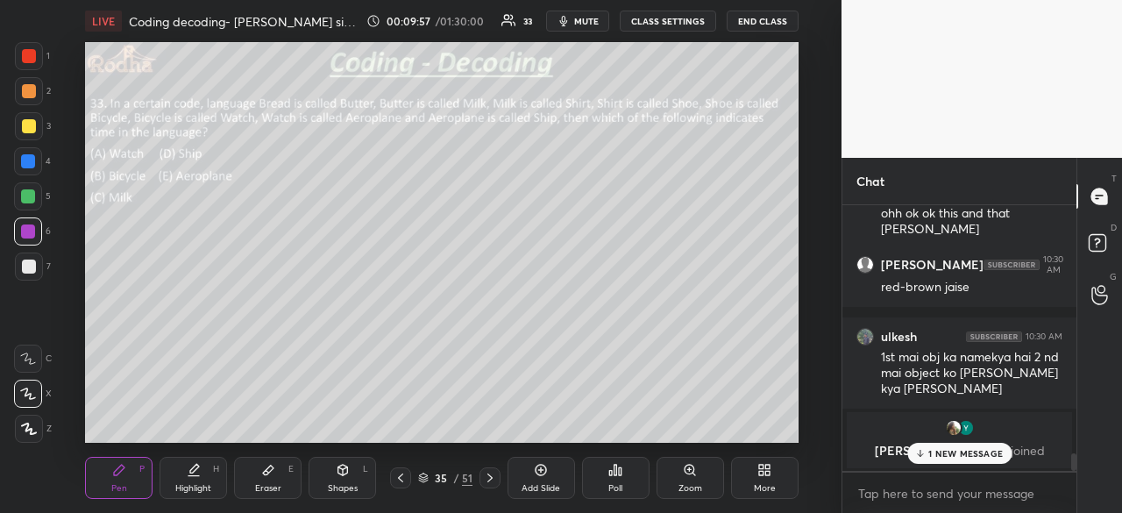
scroll to position [3954, 0]
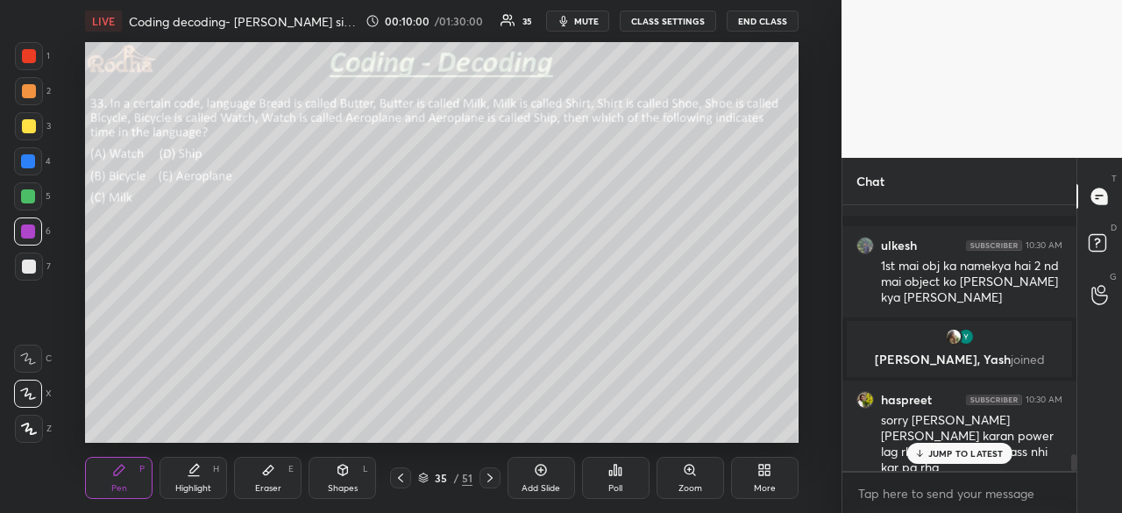
click at [961, 462] on div "JUMP TO LATEST" at bounding box center [959, 453] width 105 height 21
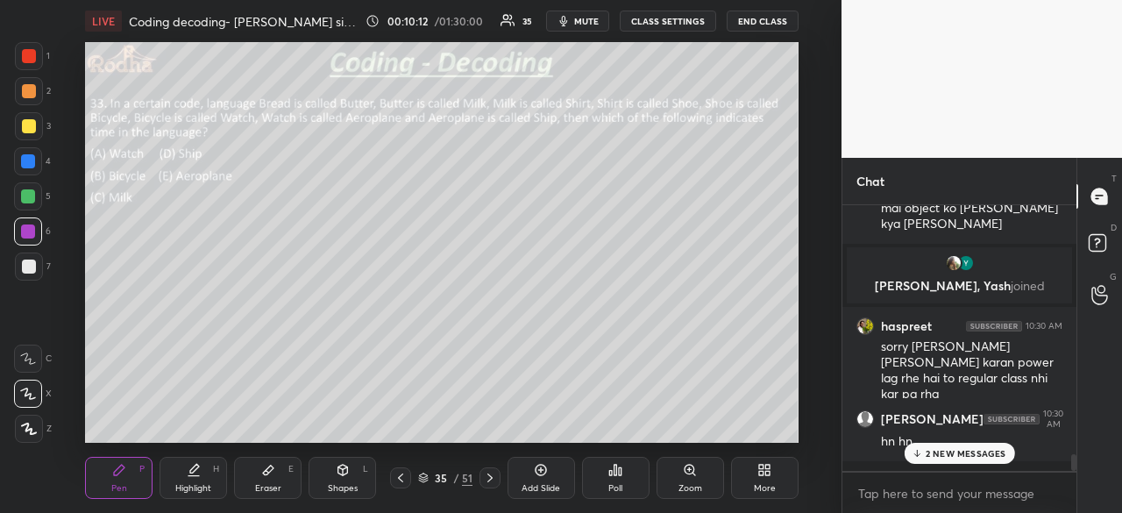
scroll to position [4161, 0]
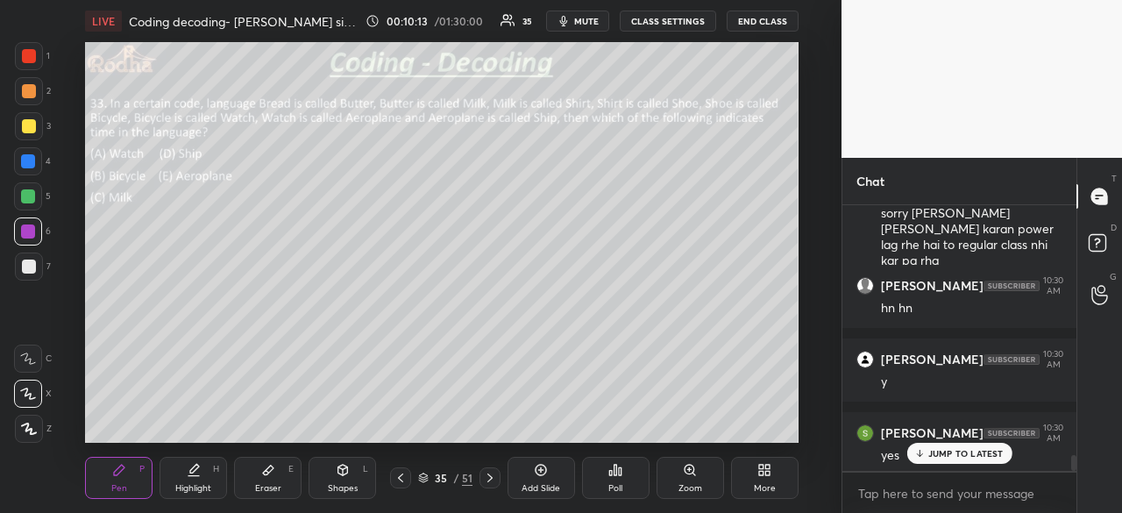
click at [970, 454] on p "JUMP TO LATEST" at bounding box center [965, 453] width 75 height 11
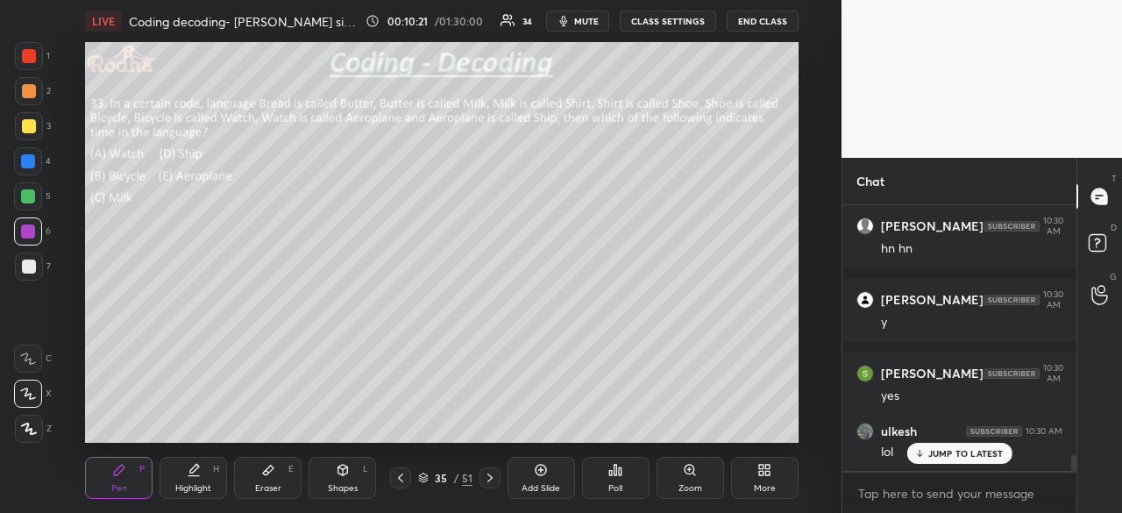
click at [969, 458] on p "JUMP TO LATEST" at bounding box center [965, 453] width 75 height 11
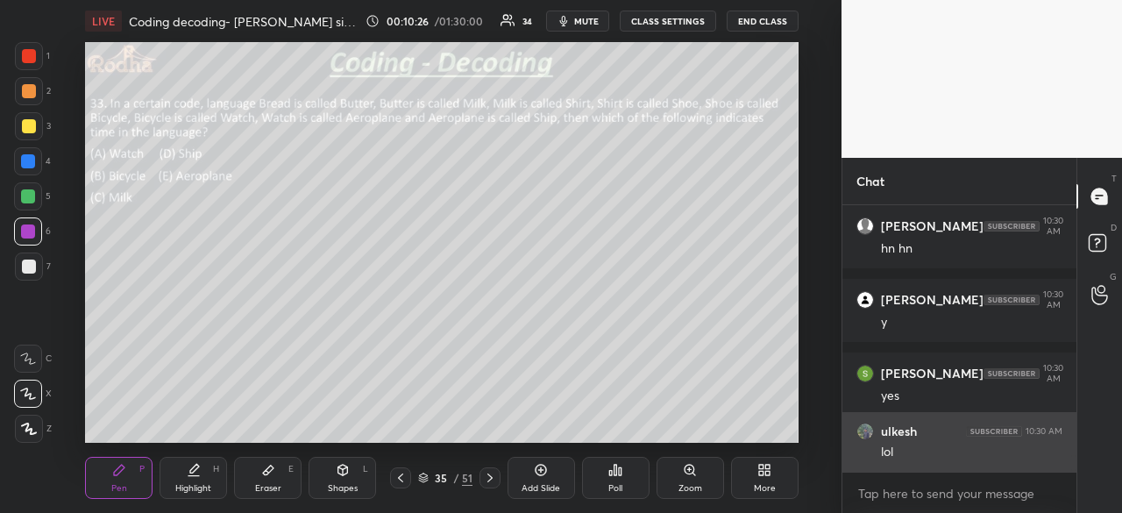
scroll to position [4310, 0]
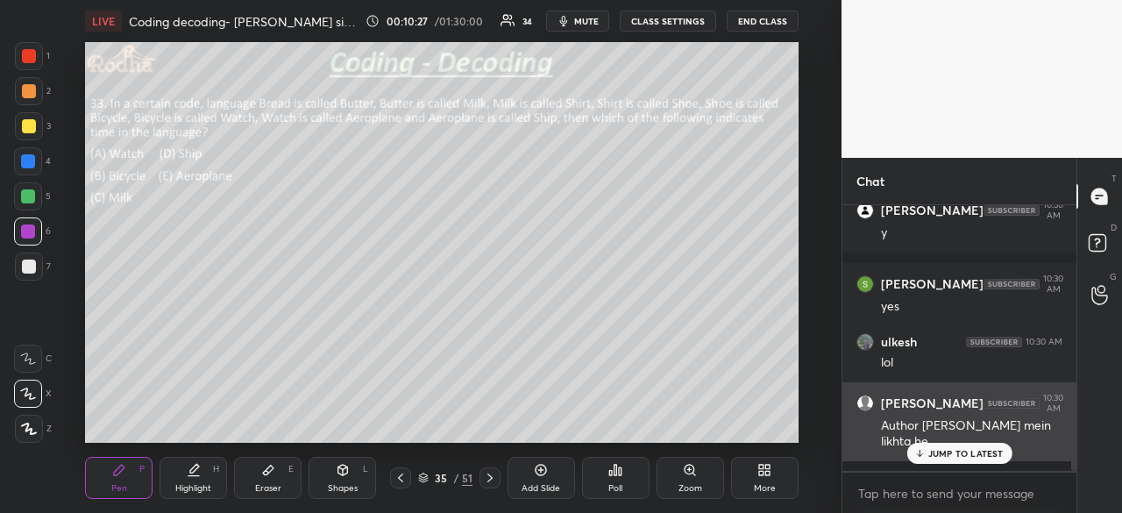
click at [963, 457] on p "JUMP TO LATEST" at bounding box center [965, 453] width 75 height 11
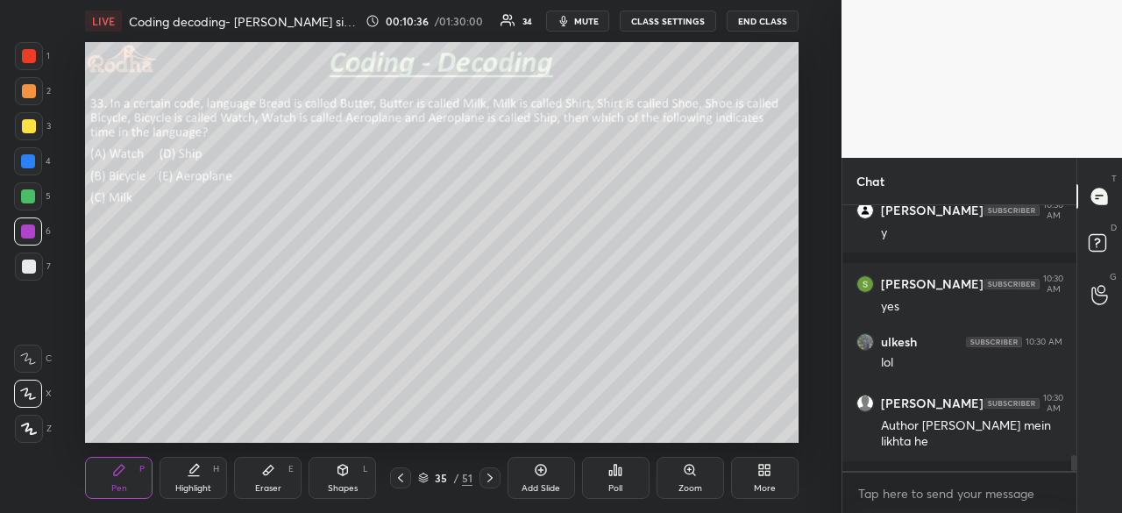
scroll to position [4385, 0]
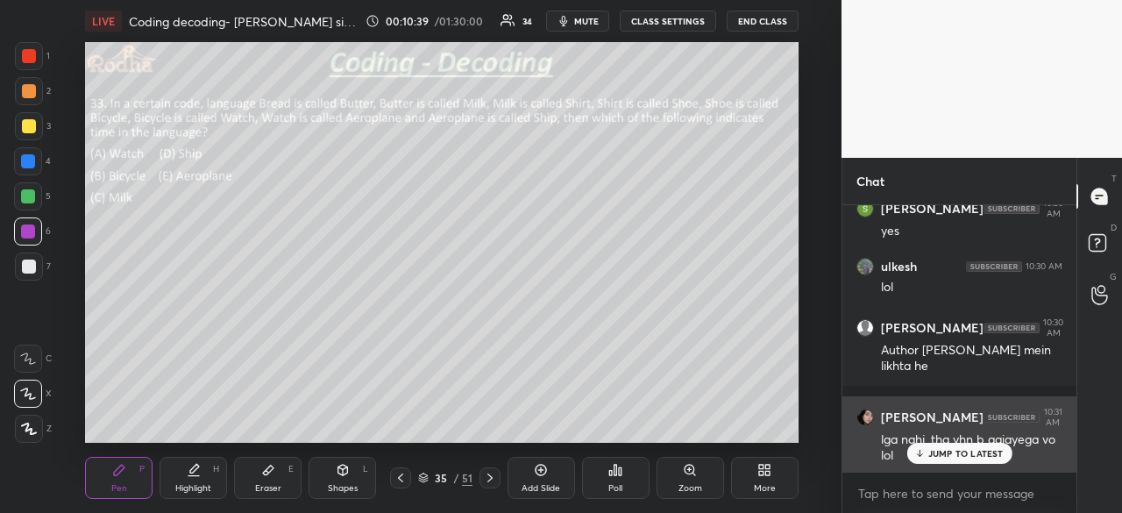
click at [954, 456] on p "JUMP TO LATEST" at bounding box center [965, 453] width 75 height 11
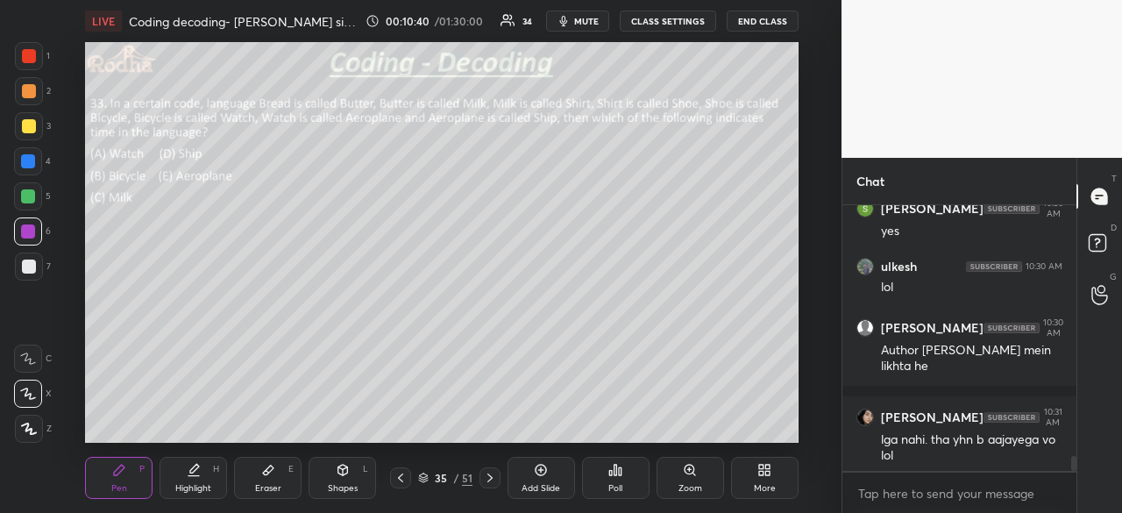
scroll to position [4459, 0]
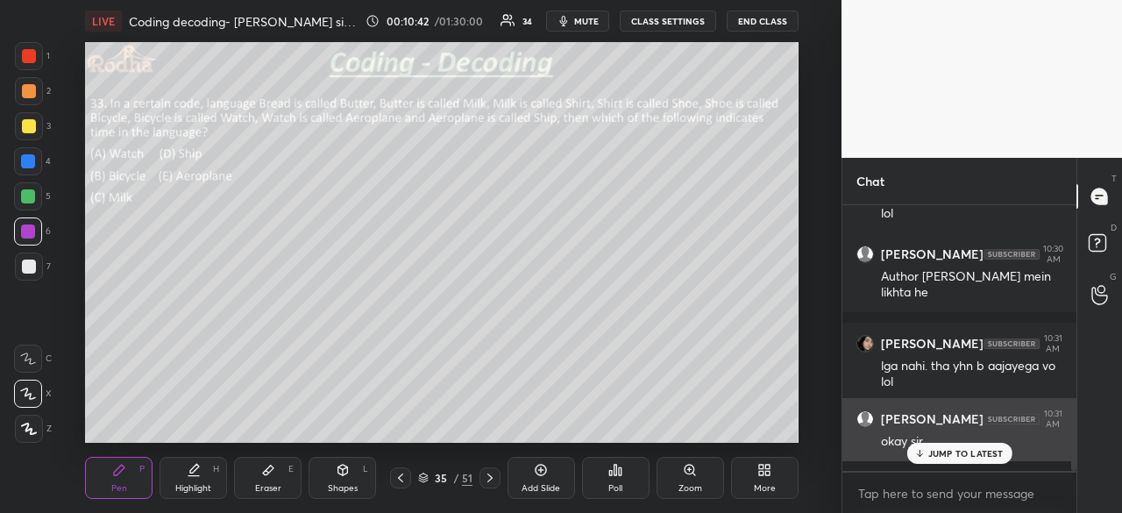
click at [991, 453] on p "JUMP TO LATEST" at bounding box center [965, 453] width 75 height 11
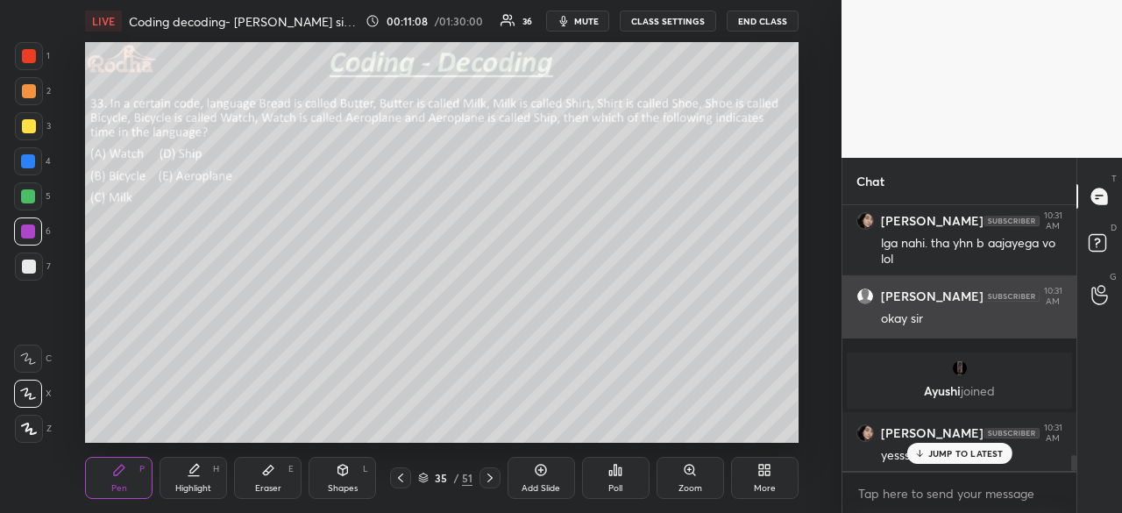
scroll to position [4194, 0]
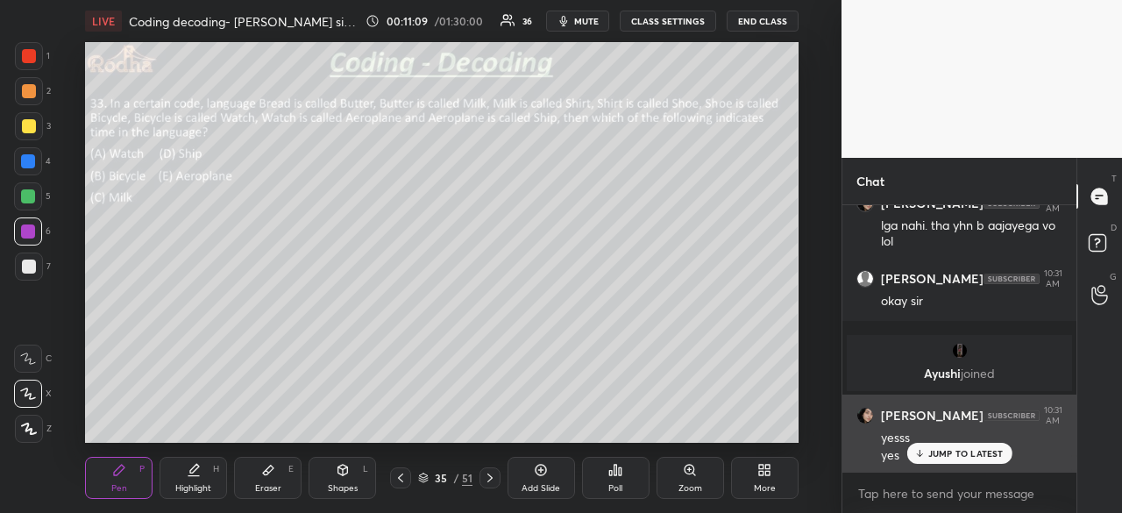
click at [949, 452] on p "JUMP TO LATEST" at bounding box center [965, 453] width 75 height 11
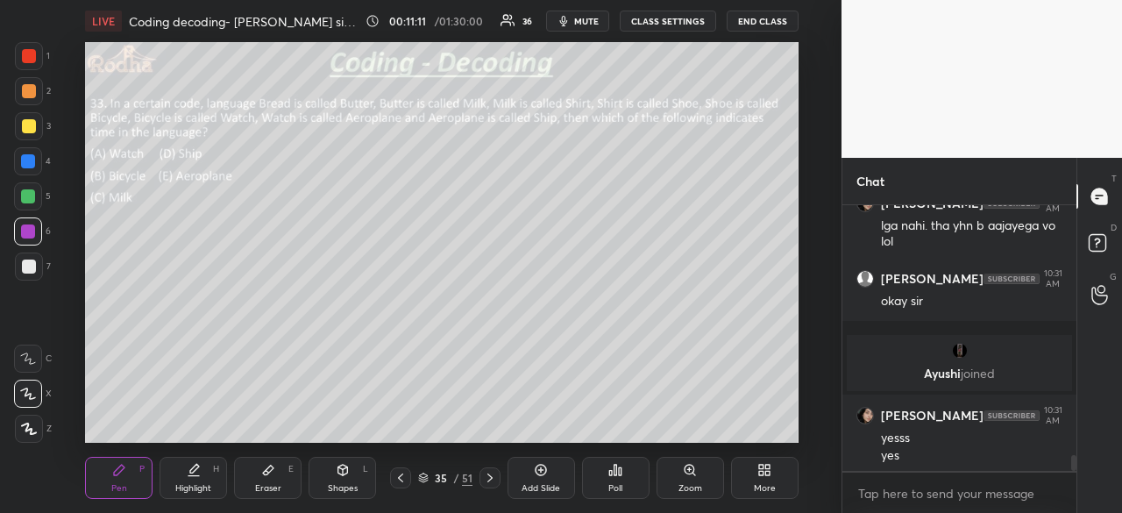
scroll to position [4257, 0]
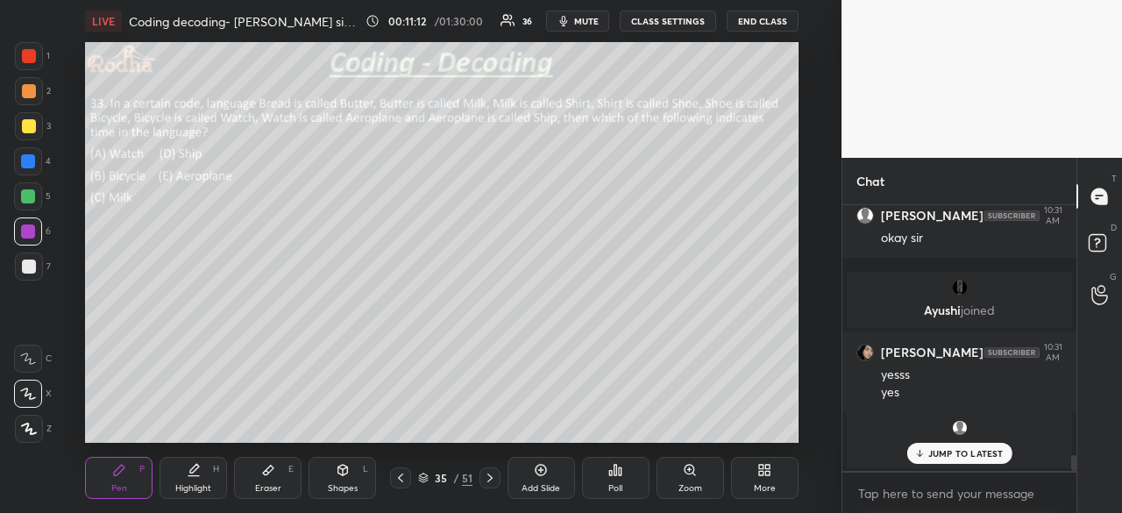
click at [950, 452] on p "JUMP TO LATEST" at bounding box center [965, 453] width 75 height 11
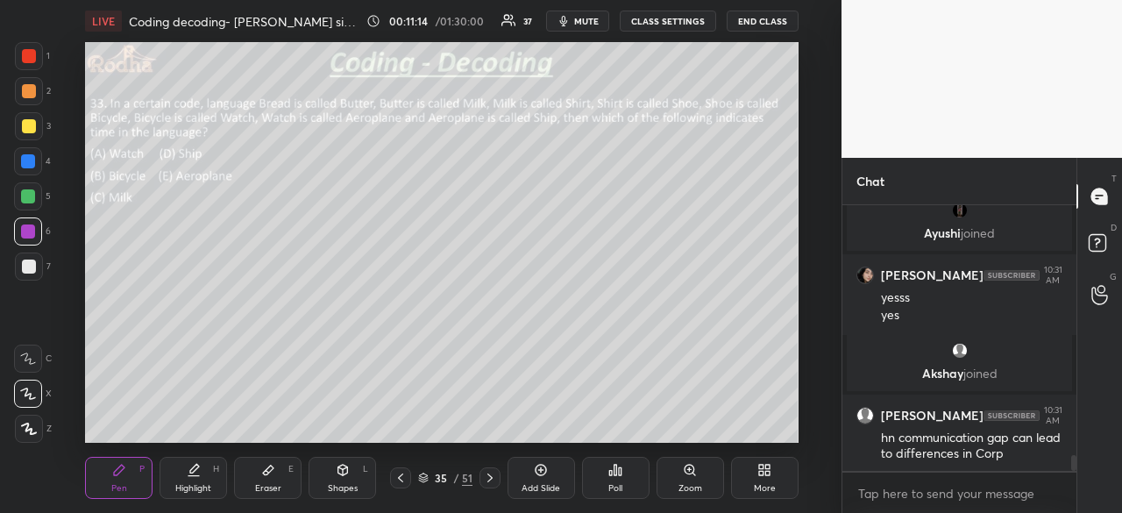
scroll to position [4270, 0]
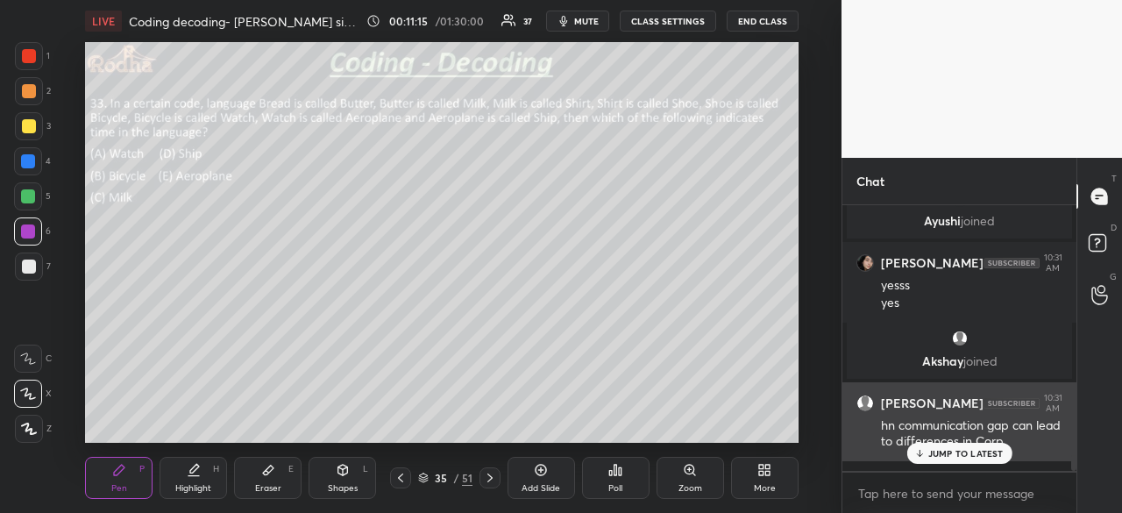
click at [945, 452] on p "JUMP TO LATEST" at bounding box center [965, 453] width 75 height 11
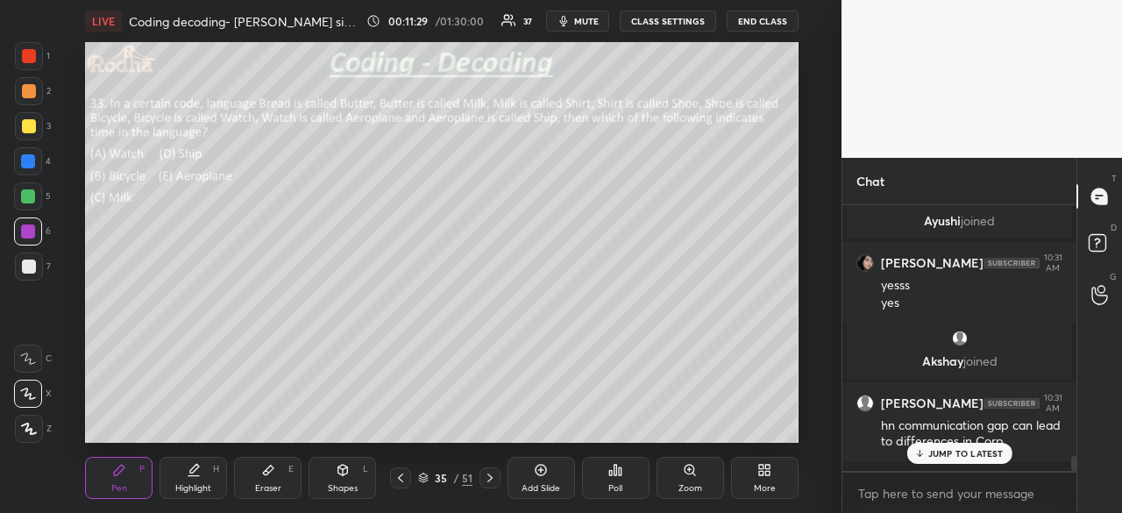
scroll to position [4343, 0]
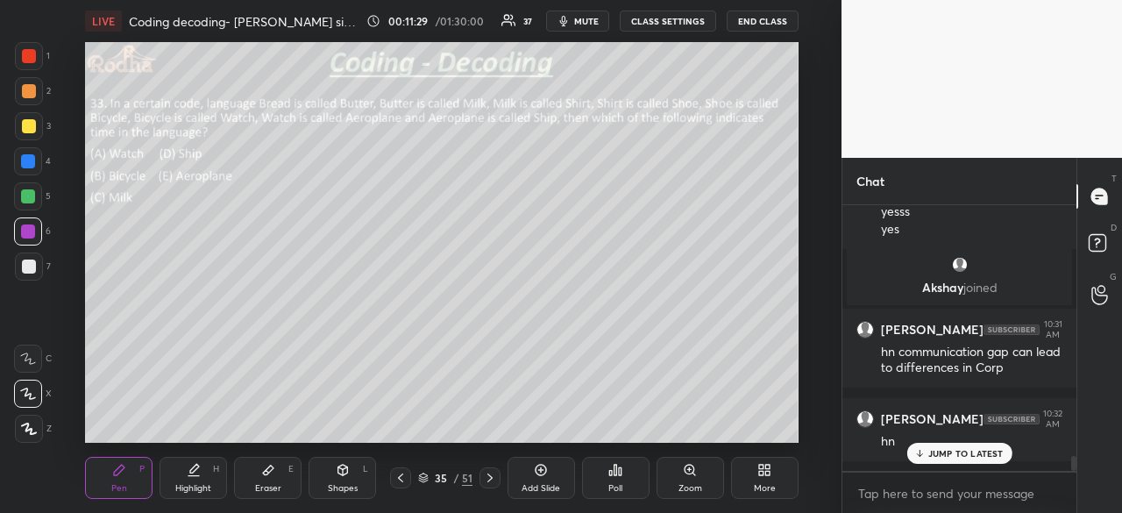
click at [486, 477] on icon at bounding box center [490, 478] width 14 height 14
click at [617, 478] on div "Poll" at bounding box center [616, 478] width 68 height 42
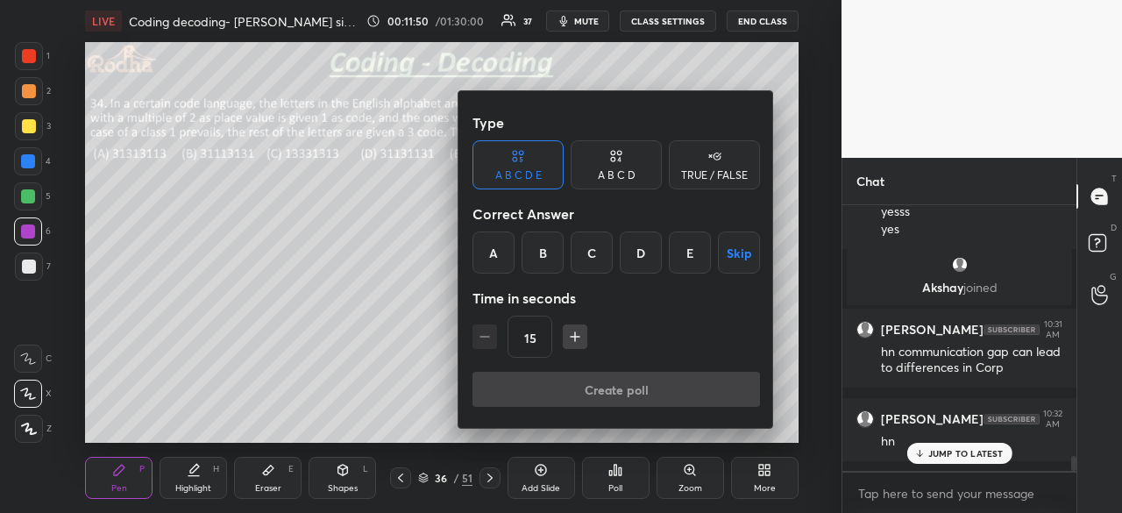
click at [542, 252] on div "B" at bounding box center [543, 252] width 42 height 42
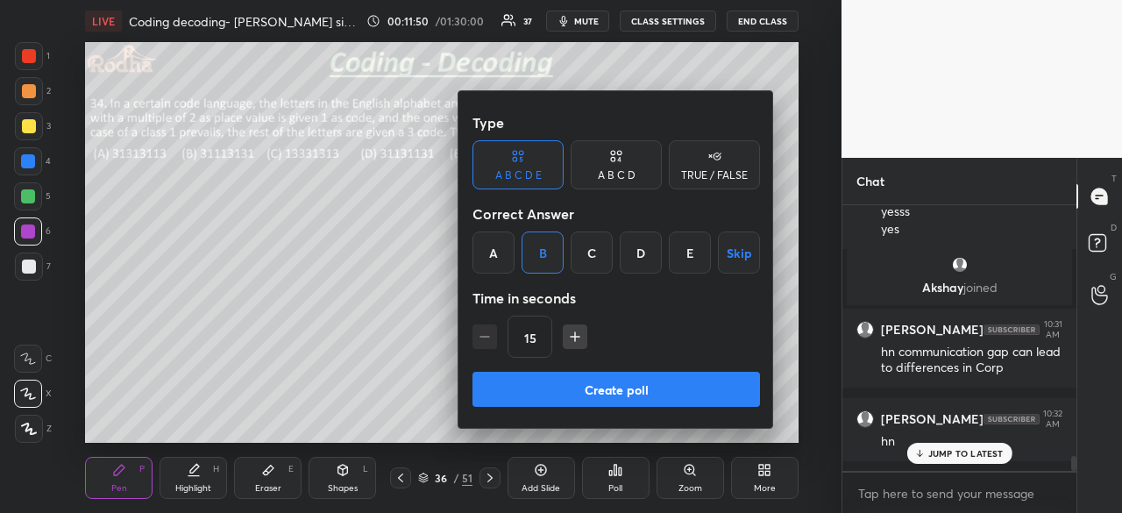
click at [570, 339] on icon "button" at bounding box center [575, 337] width 18 height 18
type input "45"
click at [621, 392] on button "Create poll" at bounding box center [617, 389] width 288 height 35
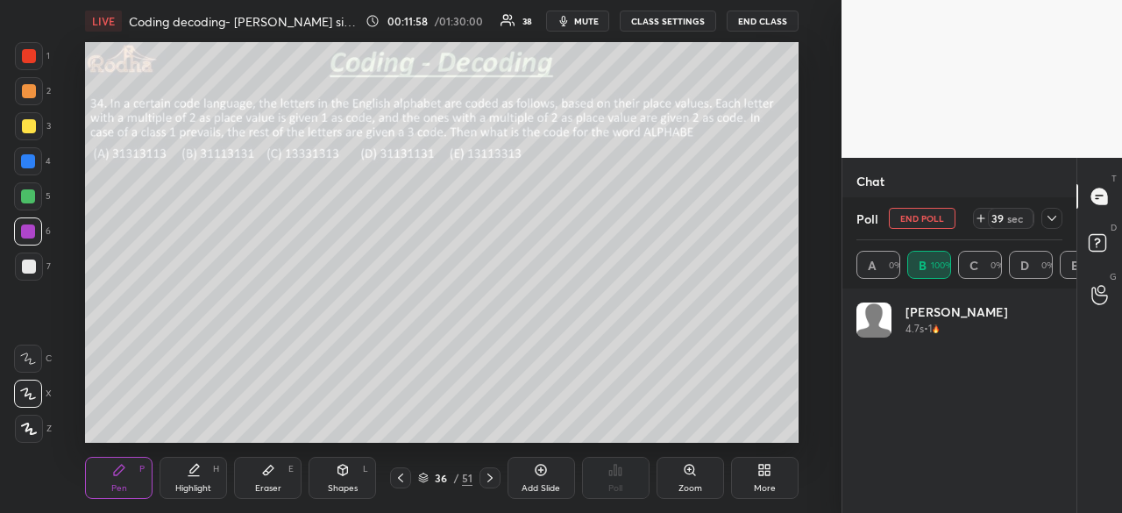
scroll to position [205, 201]
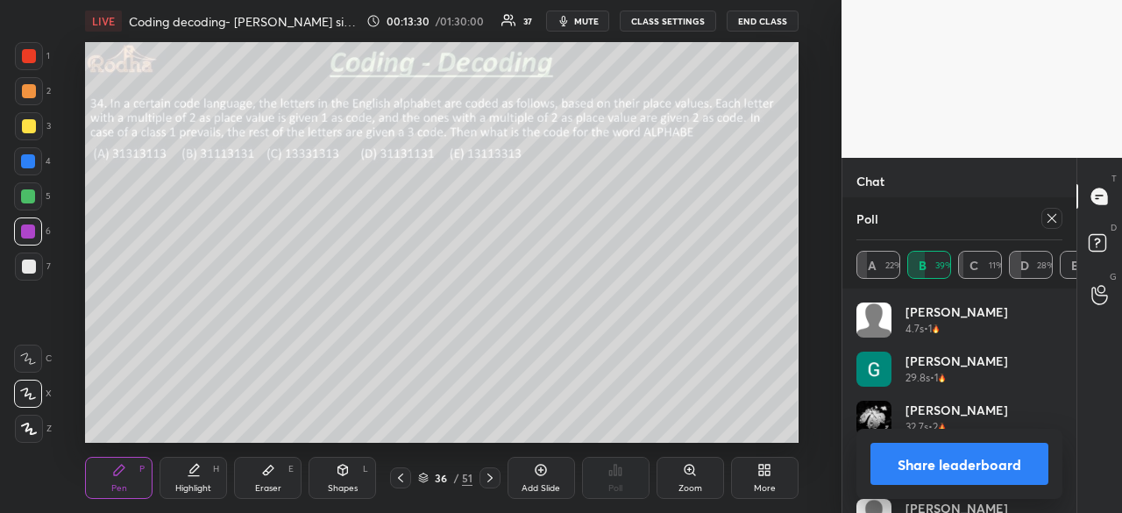
click at [956, 454] on button "Share leaderboard" at bounding box center [960, 464] width 178 height 42
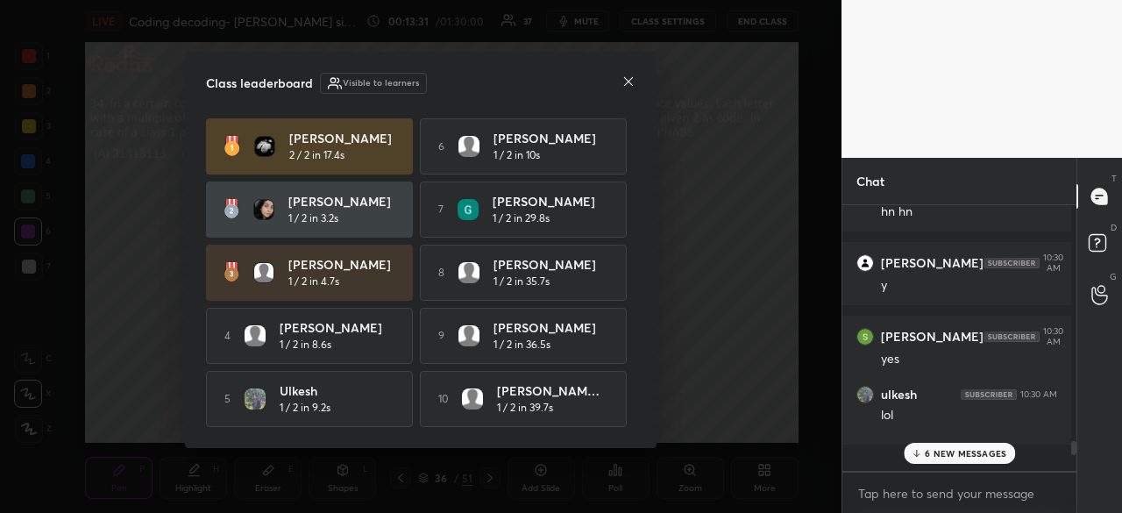
scroll to position [303, 229]
click at [629, 78] on icon at bounding box center [629, 82] width 14 height 14
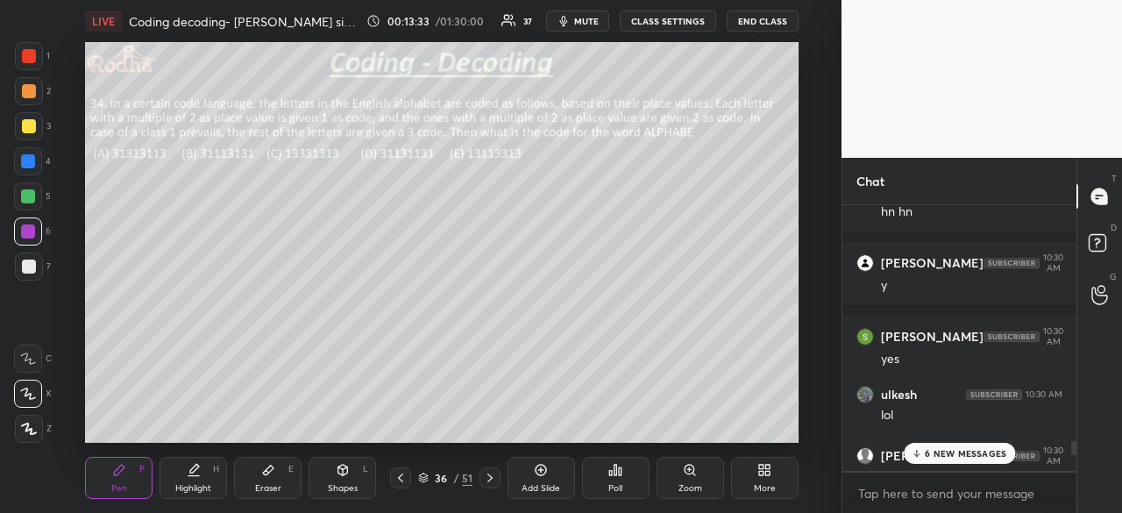
click at [943, 452] on p "6 NEW MESSAGES" at bounding box center [966, 453] width 82 height 11
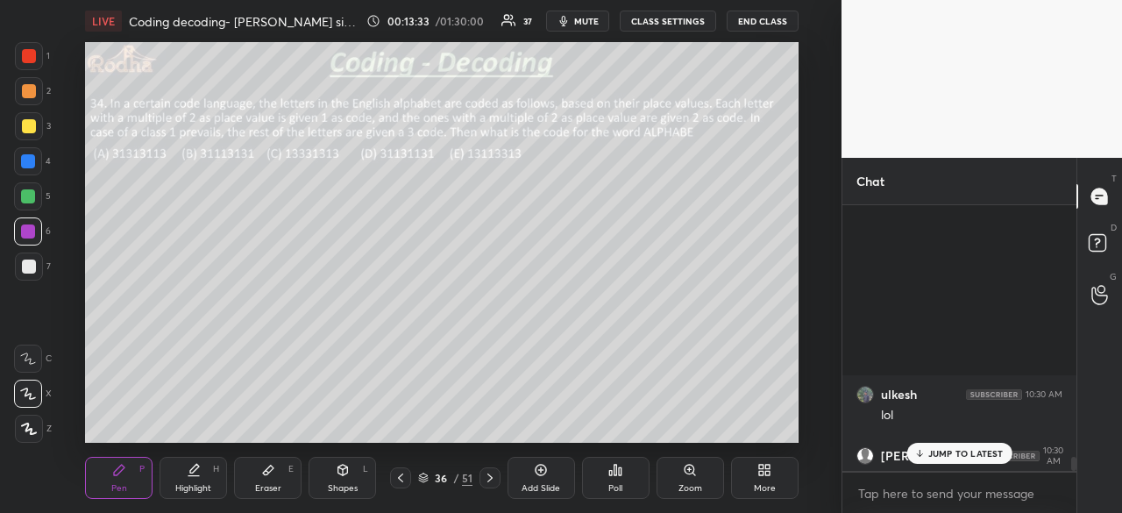
scroll to position [4876, 0]
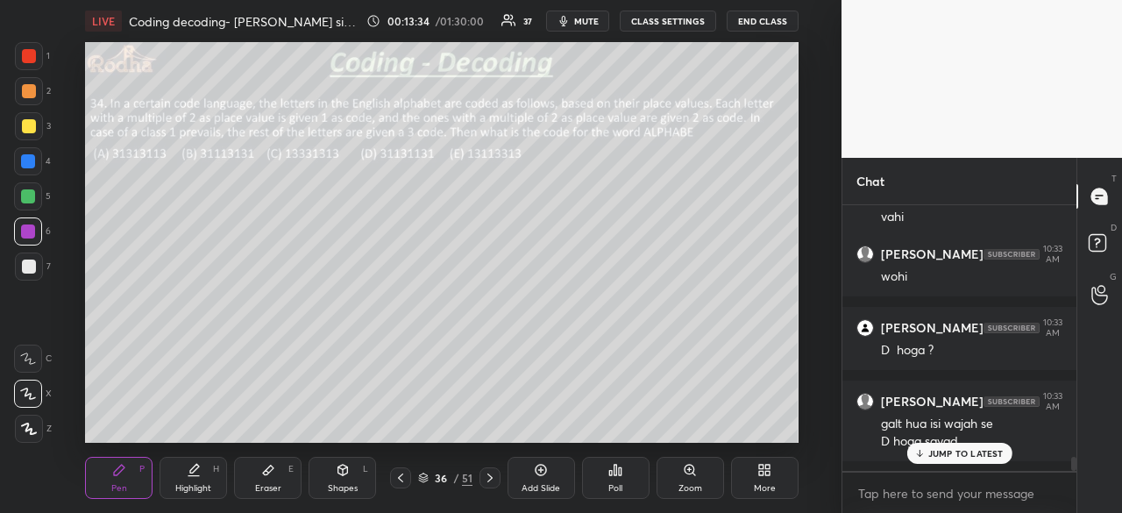
click at [954, 450] on p "JUMP TO LATEST" at bounding box center [965, 453] width 75 height 11
click at [32, 159] on div at bounding box center [28, 161] width 14 height 14
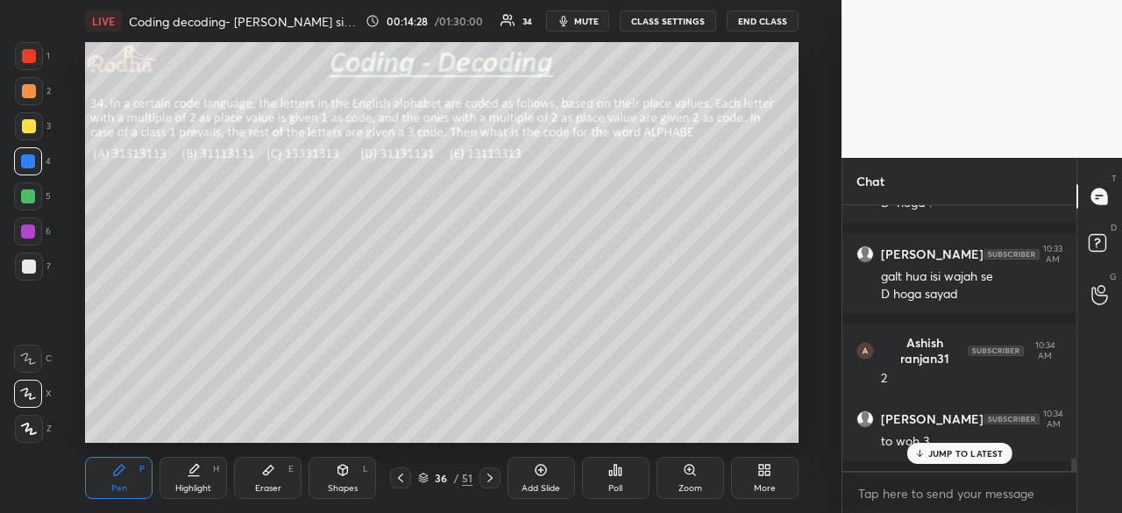
scroll to position [5083, 0]
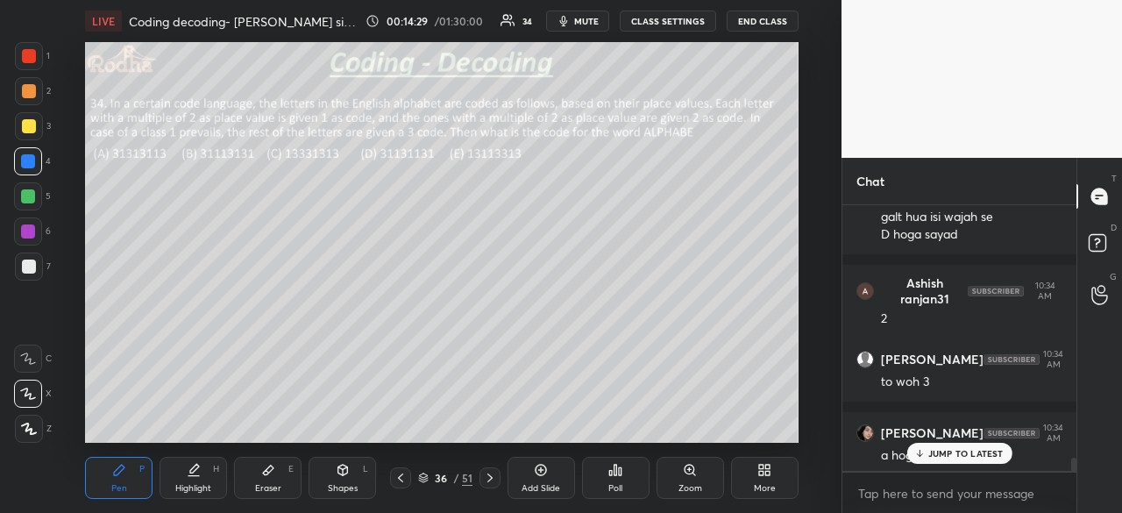
click at [957, 452] on p "JUMP TO LATEST" at bounding box center [965, 453] width 75 height 11
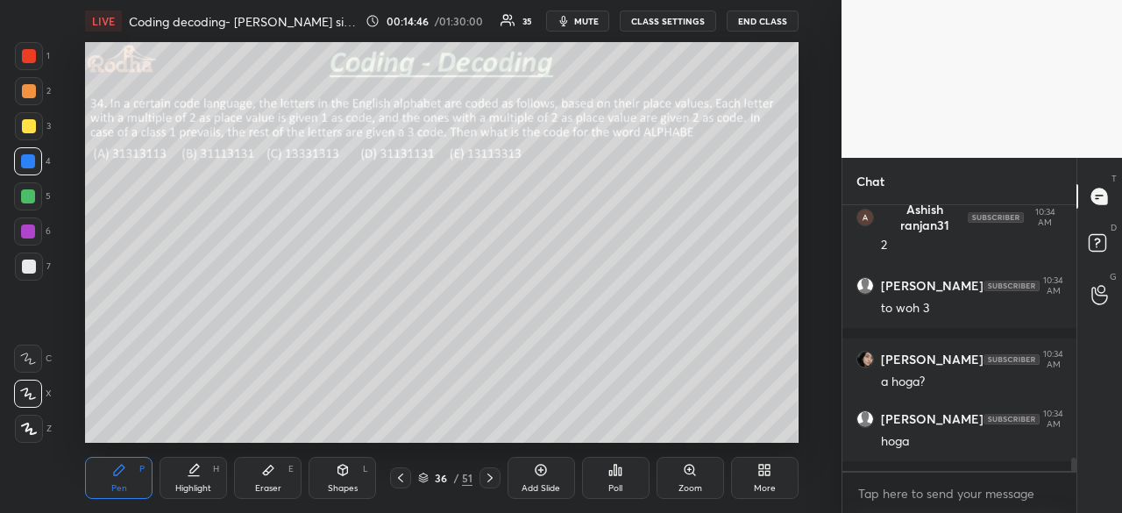
click at [35, 54] on div at bounding box center [29, 56] width 14 height 14
click at [32, 268] on div at bounding box center [29, 267] width 14 height 14
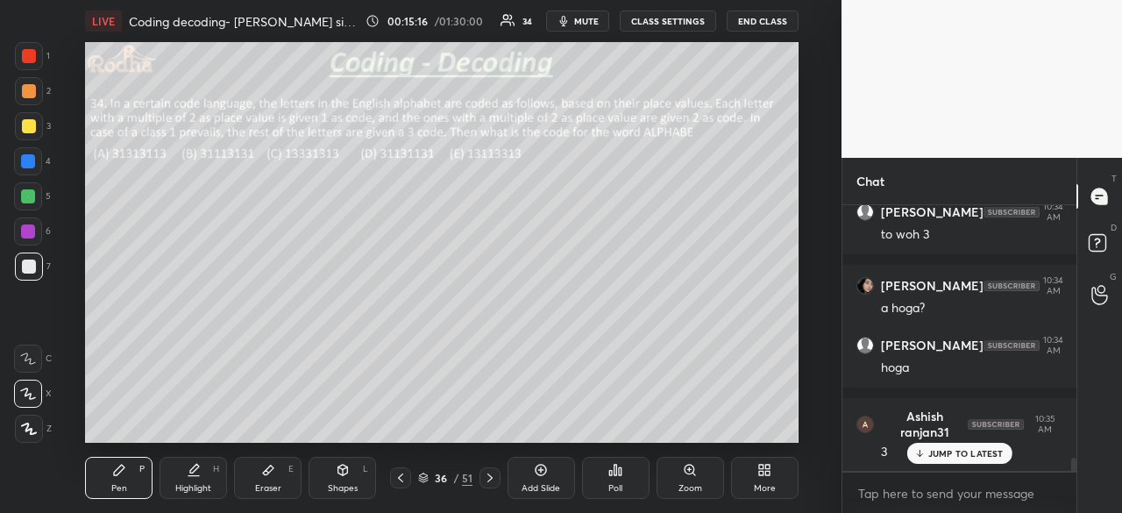
click at [30, 194] on div at bounding box center [28, 196] width 14 height 14
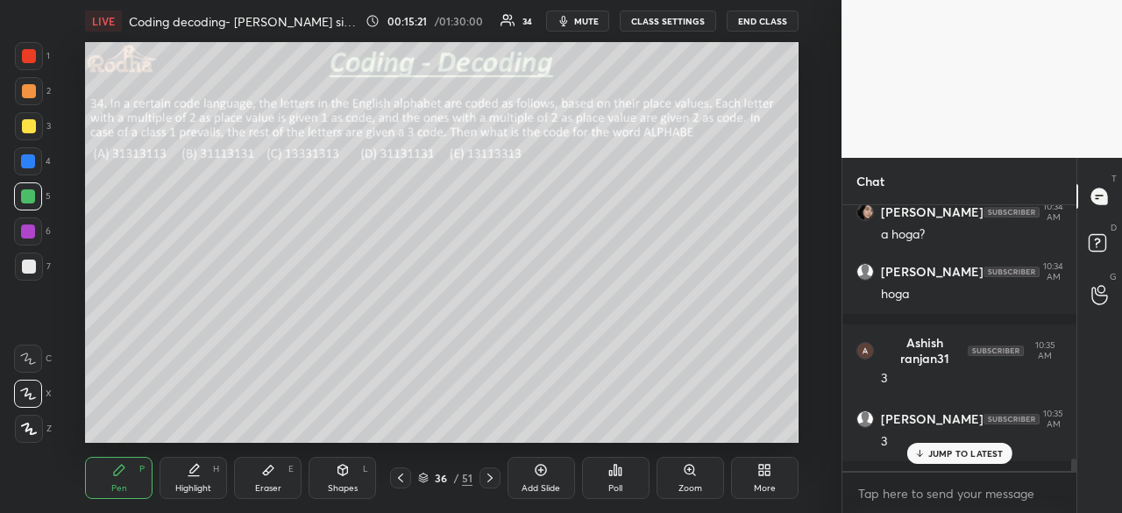
scroll to position [5378, 0]
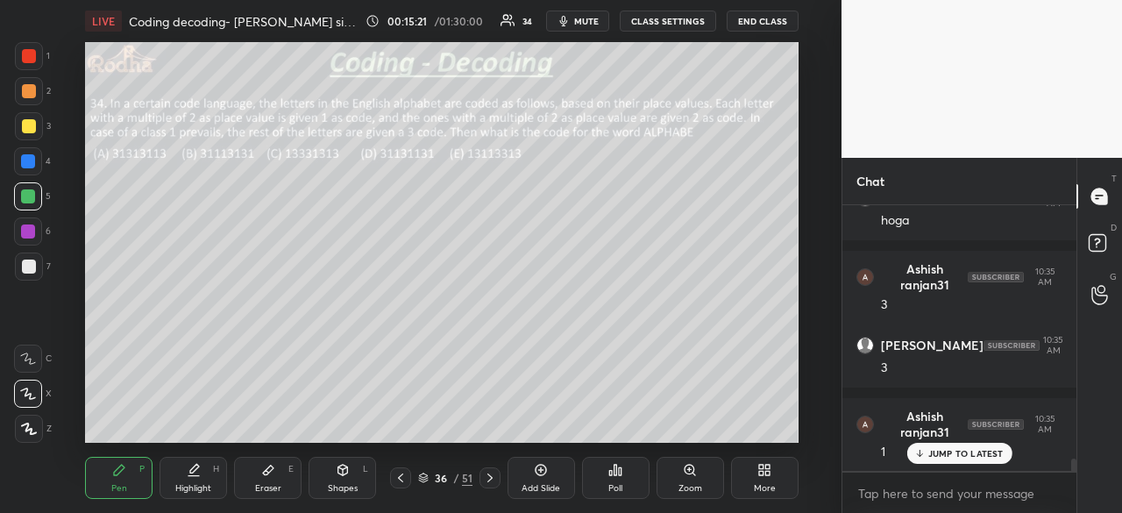
click at [936, 458] on p "JUMP TO LATEST" at bounding box center [965, 453] width 75 height 11
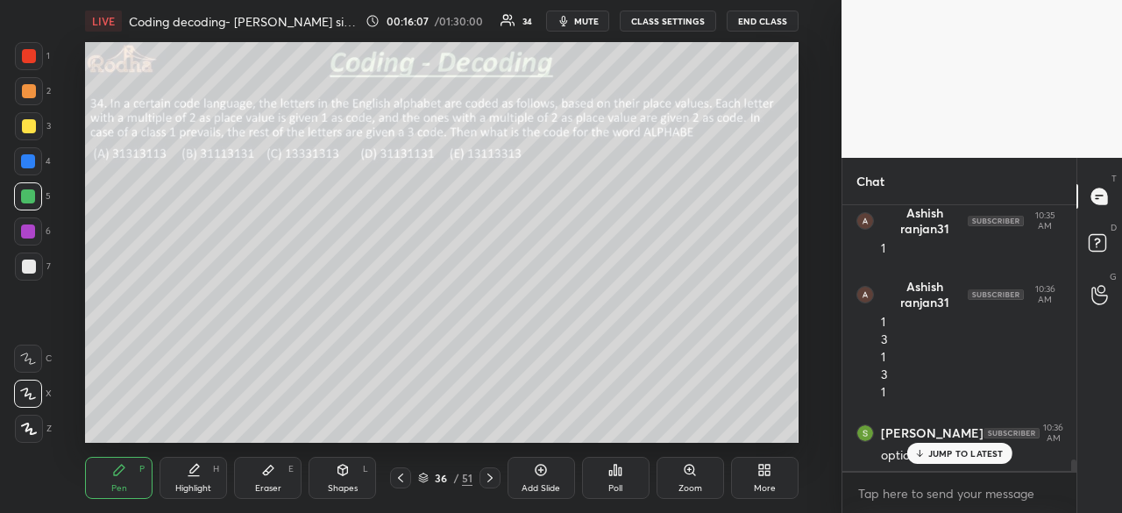
scroll to position [5802, 0]
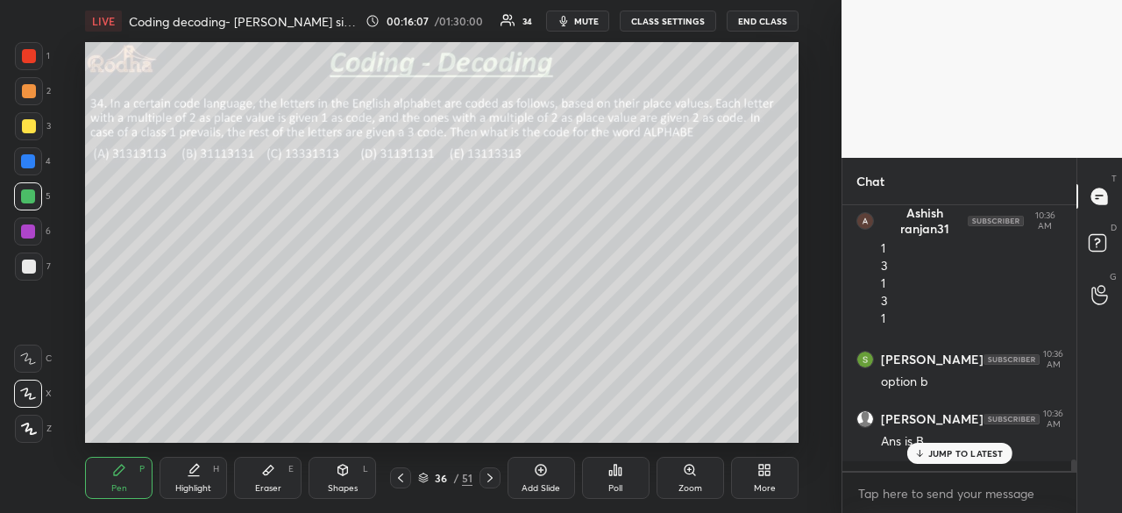
click at [931, 452] on p "JUMP TO LATEST" at bounding box center [965, 453] width 75 height 11
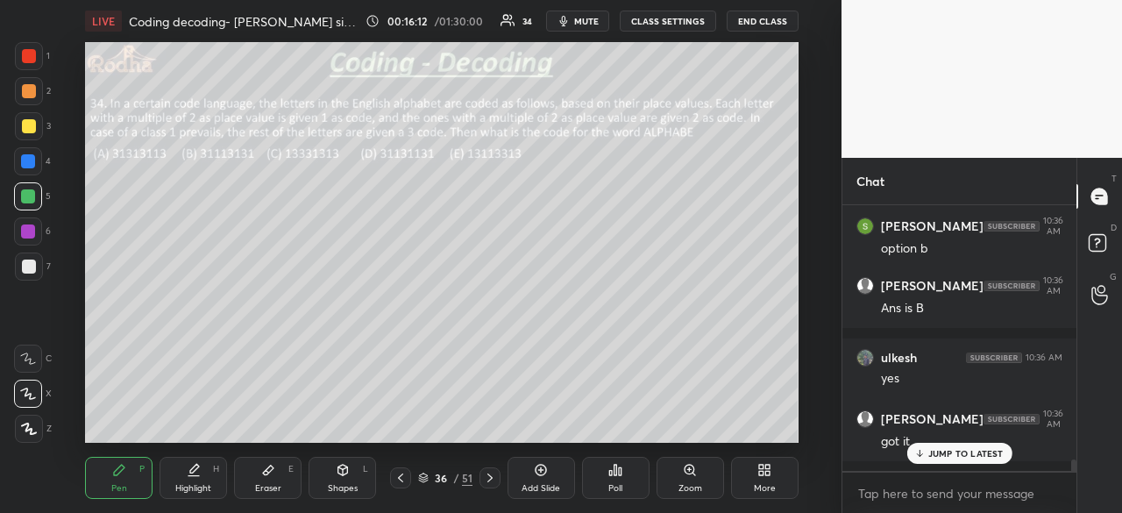
scroll to position [5995, 0]
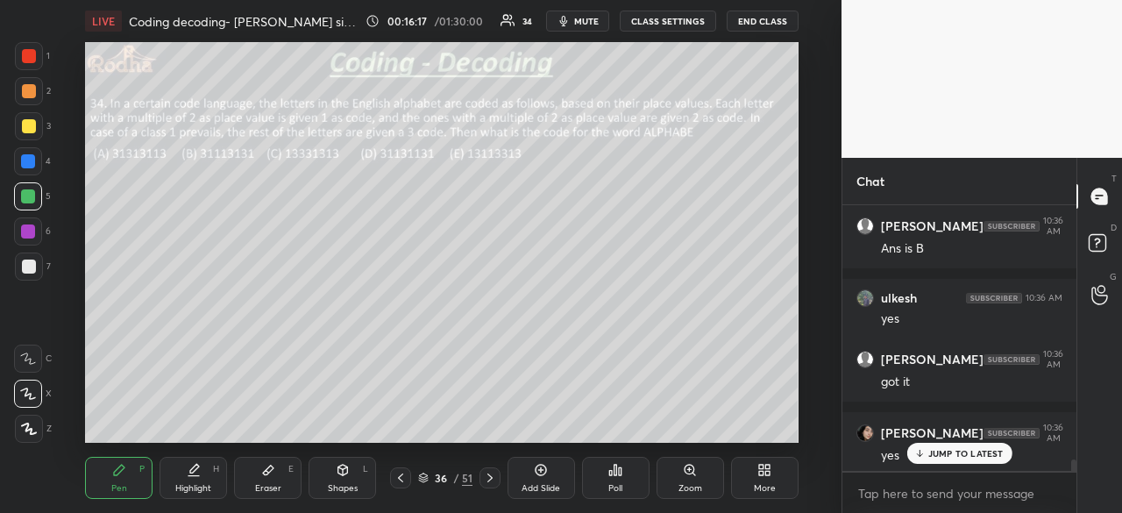
click at [493, 476] on icon at bounding box center [490, 478] width 14 height 14
click at [608, 477] on div "Poll" at bounding box center [616, 478] width 68 height 42
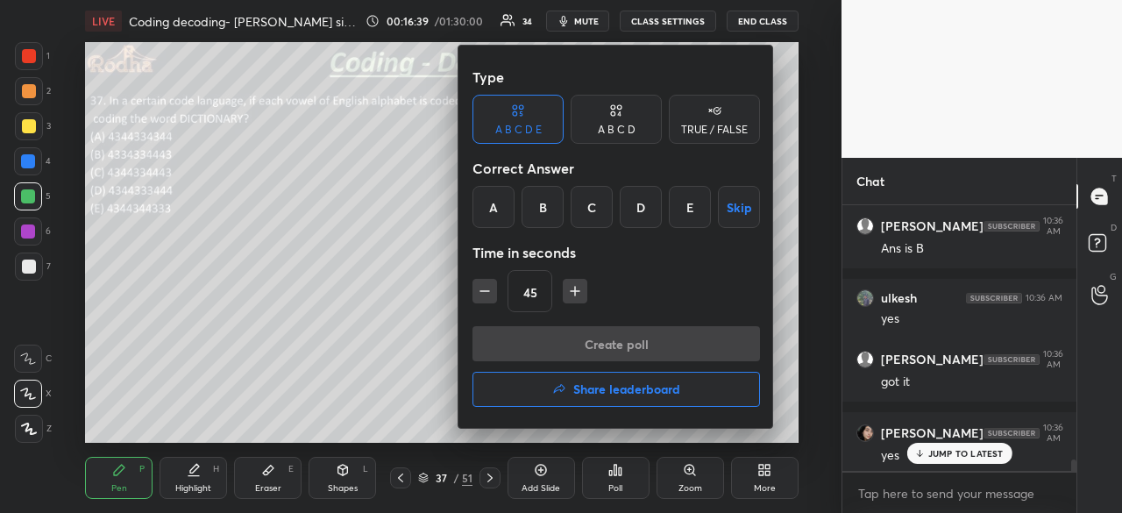
click at [501, 205] on div "A" at bounding box center [494, 207] width 42 height 42
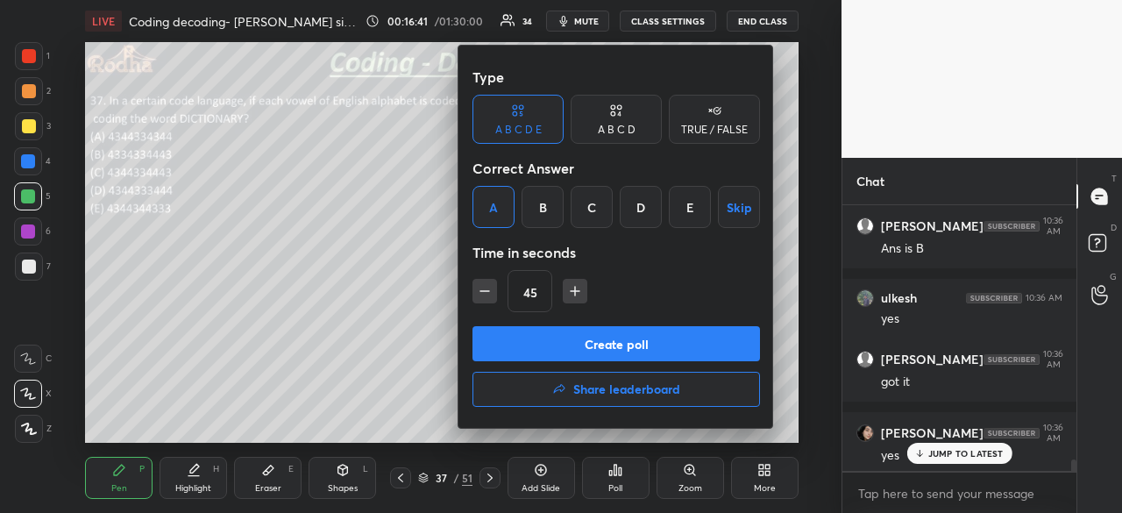
click at [621, 346] on button "Create poll" at bounding box center [617, 343] width 288 height 35
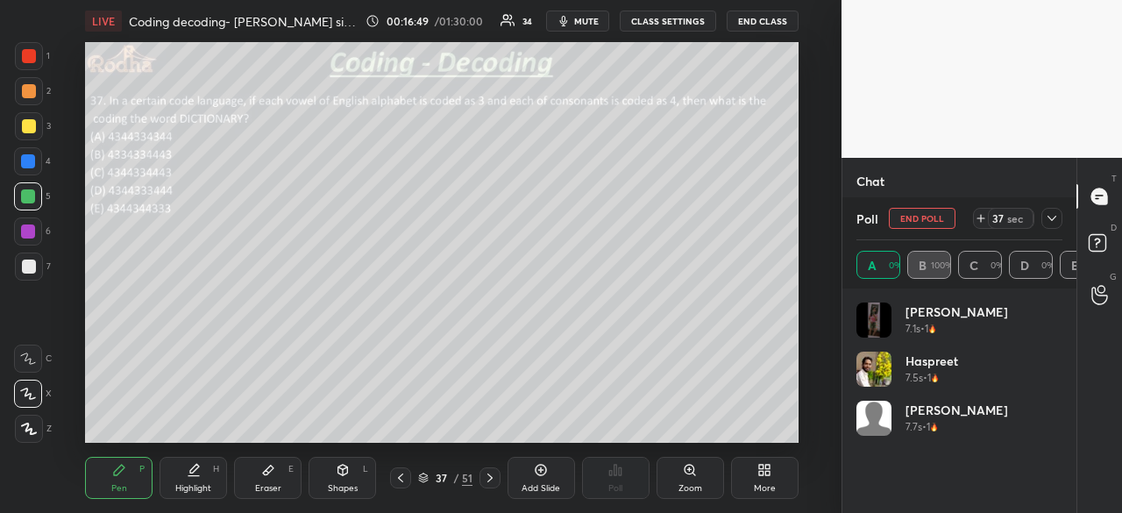
scroll to position [205, 201]
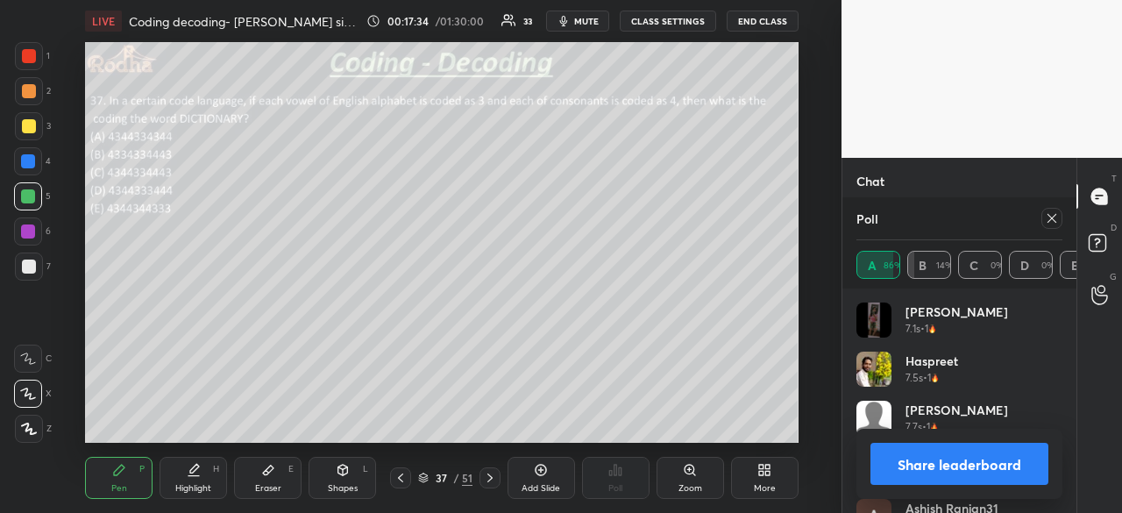
click at [957, 448] on button "Share leaderboard" at bounding box center [960, 464] width 178 height 42
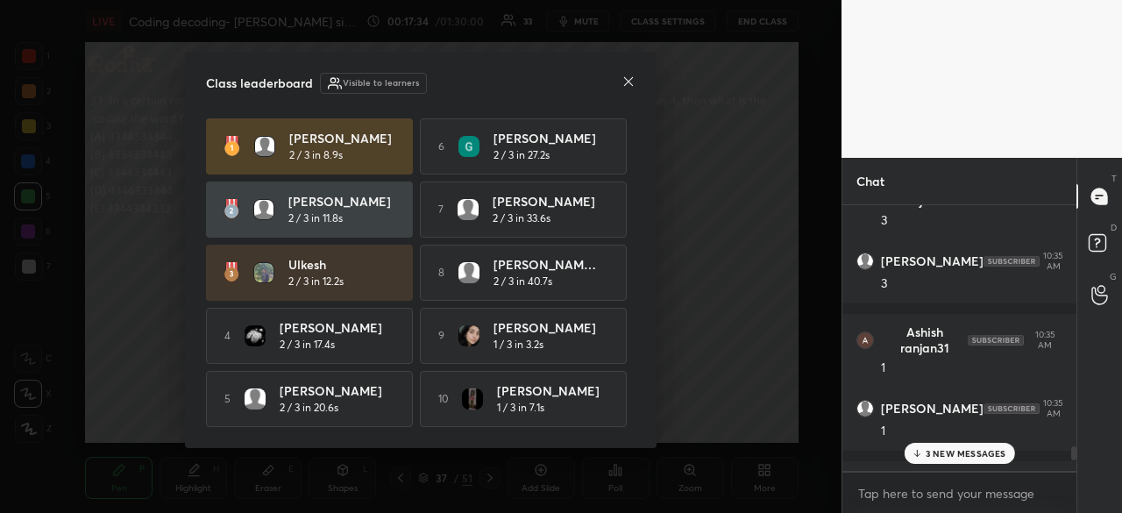
scroll to position [303, 229]
click at [629, 79] on icon at bounding box center [629, 82] width 14 height 14
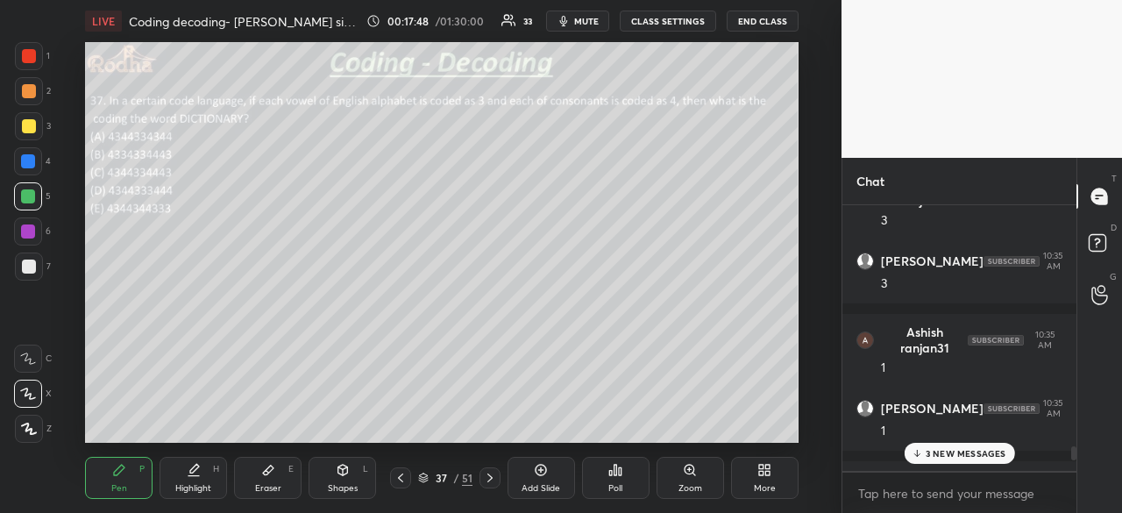
click at [28, 430] on icon at bounding box center [29, 428] width 14 height 11
click at [29, 161] on div at bounding box center [28, 161] width 14 height 14
click at [33, 428] on icon at bounding box center [29, 429] width 16 height 12
click at [36, 230] on div at bounding box center [28, 231] width 28 height 28
click at [964, 454] on p "5 NEW MESSAGES" at bounding box center [966, 453] width 82 height 11
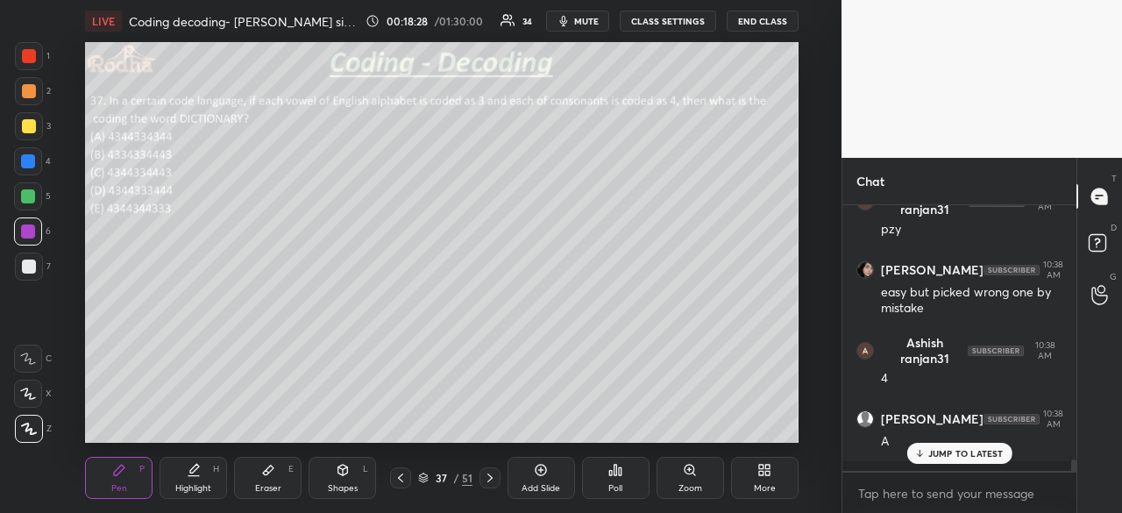
scroll to position [5790, 0]
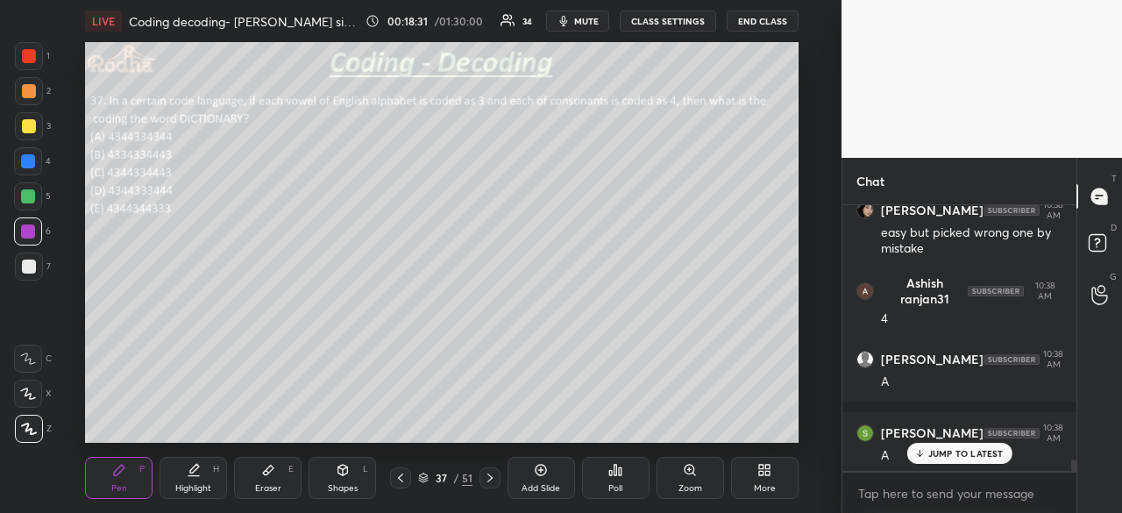
click at [960, 459] on p "JUMP TO LATEST" at bounding box center [965, 453] width 75 height 11
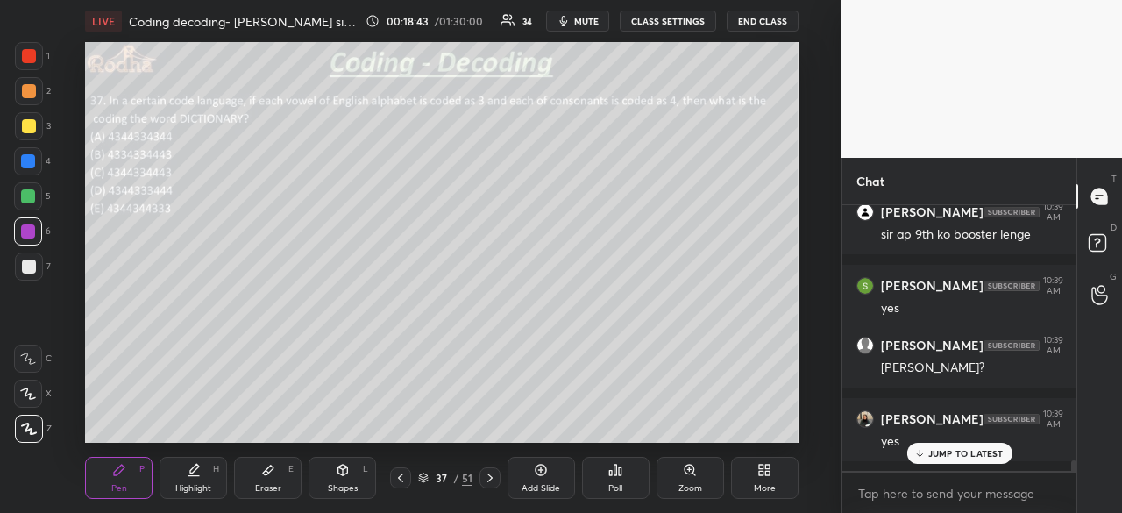
scroll to position [6263, 0]
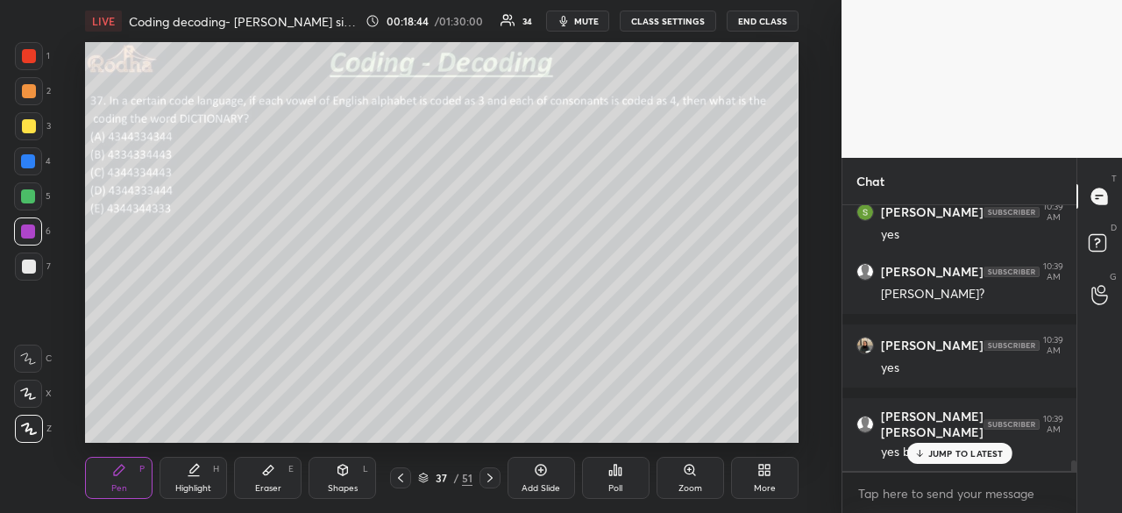
click at [978, 452] on p "JUMP TO LATEST" at bounding box center [965, 453] width 75 height 11
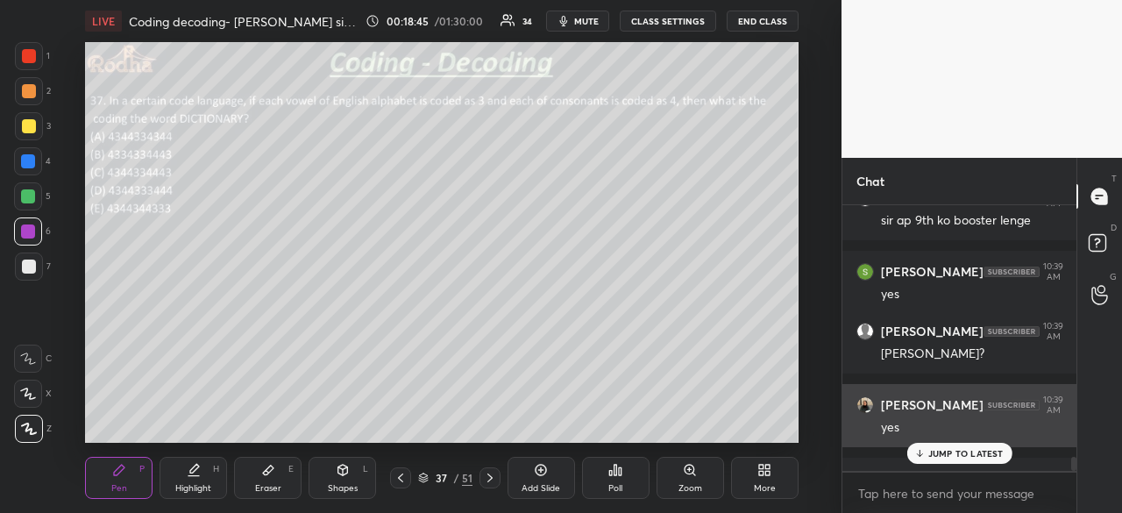
scroll to position [6176, 0]
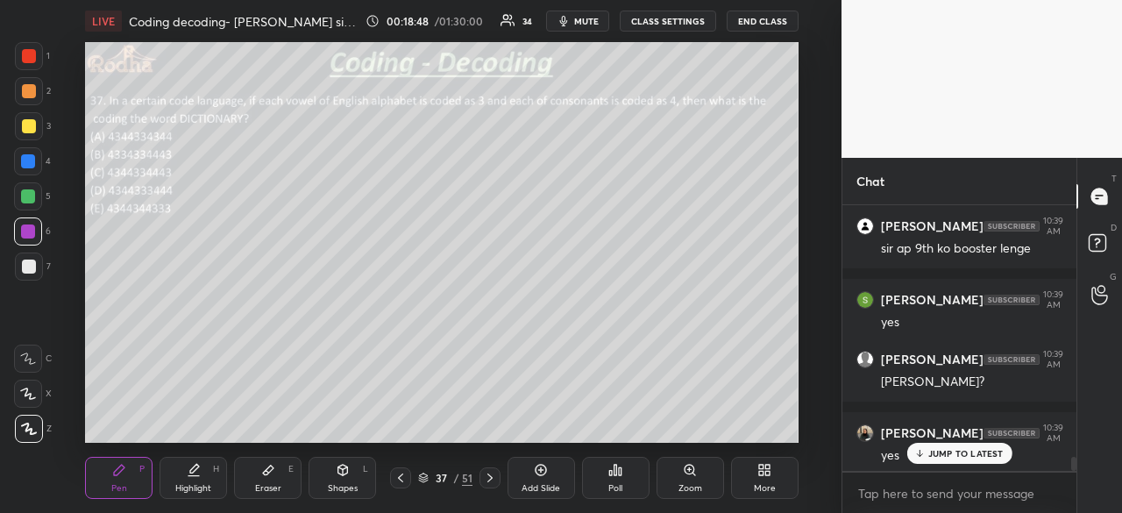
click at [985, 455] on p "JUMP TO LATEST" at bounding box center [965, 453] width 75 height 11
click at [963, 459] on p "JUMP TO LATEST" at bounding box center [965, 453] width 75 height 11
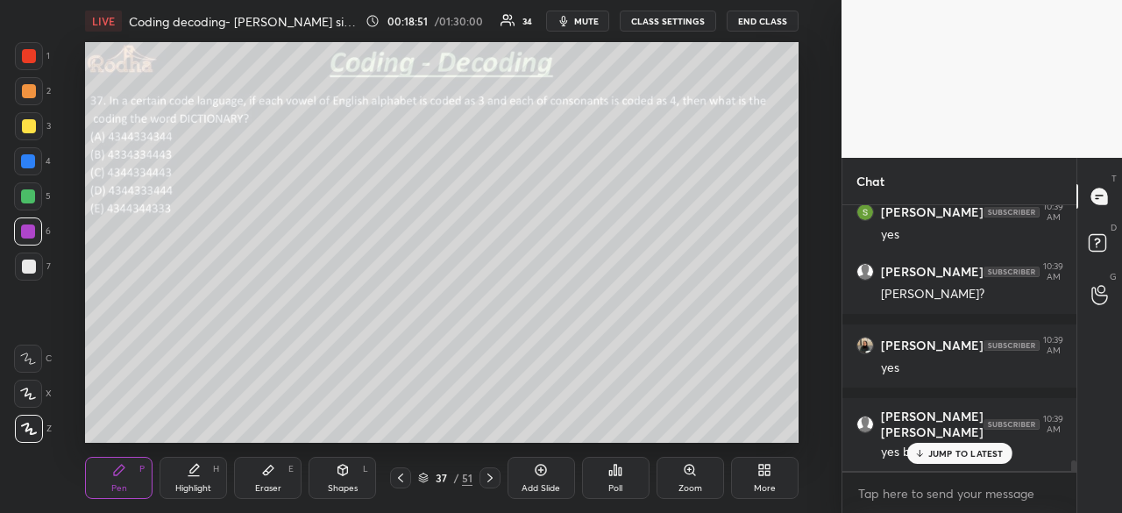
scroll to position [6337, 0]
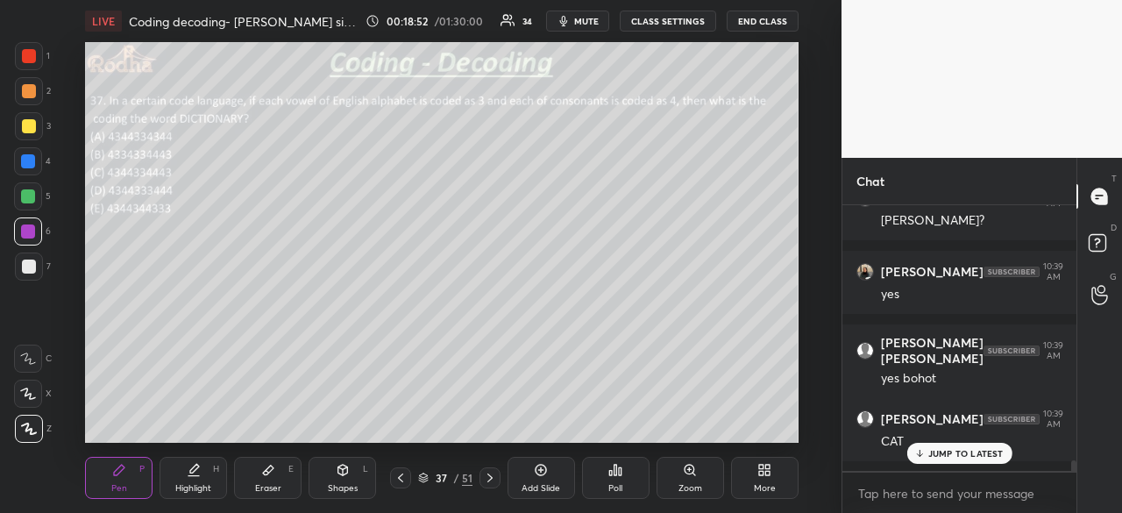
click at [963, 459] on p "JUMP TO LATEST" at bounding box center [965, 453] width 75 height 11
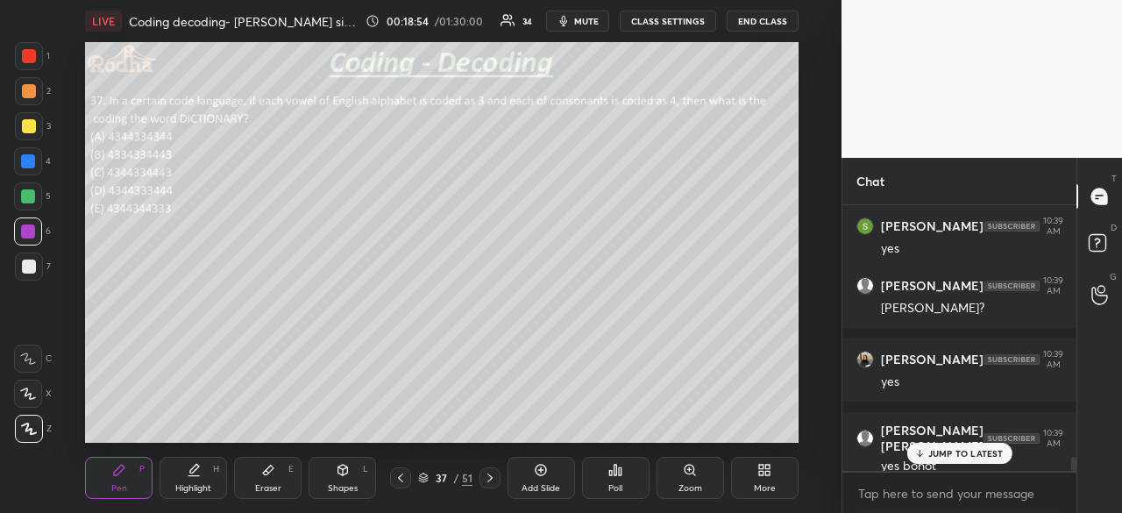
click at [956, 450] on p "JUMP TO LATEST" at bounding box center [965, 453] width 75 height 11
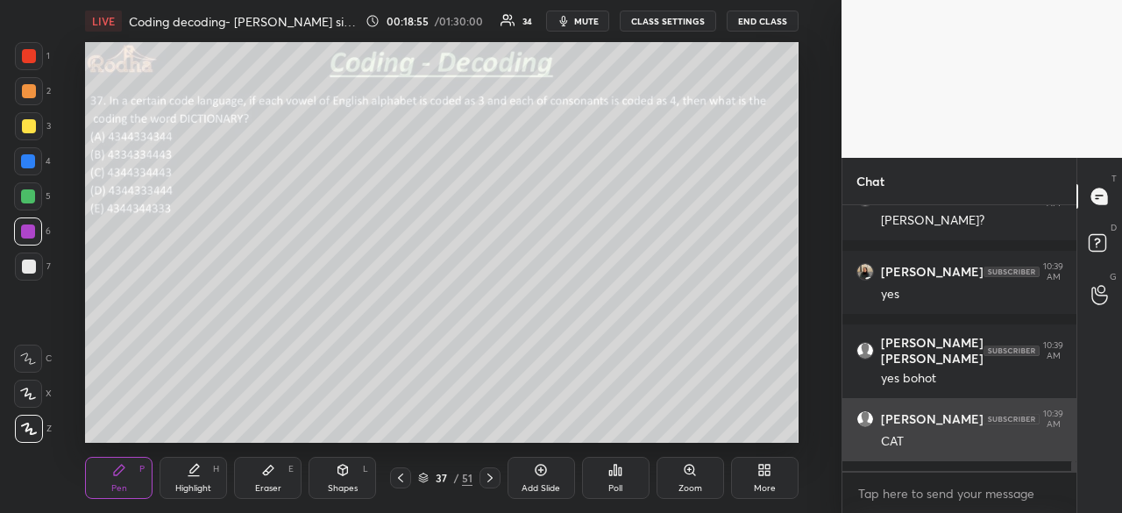
scroll to position [6411, 0]
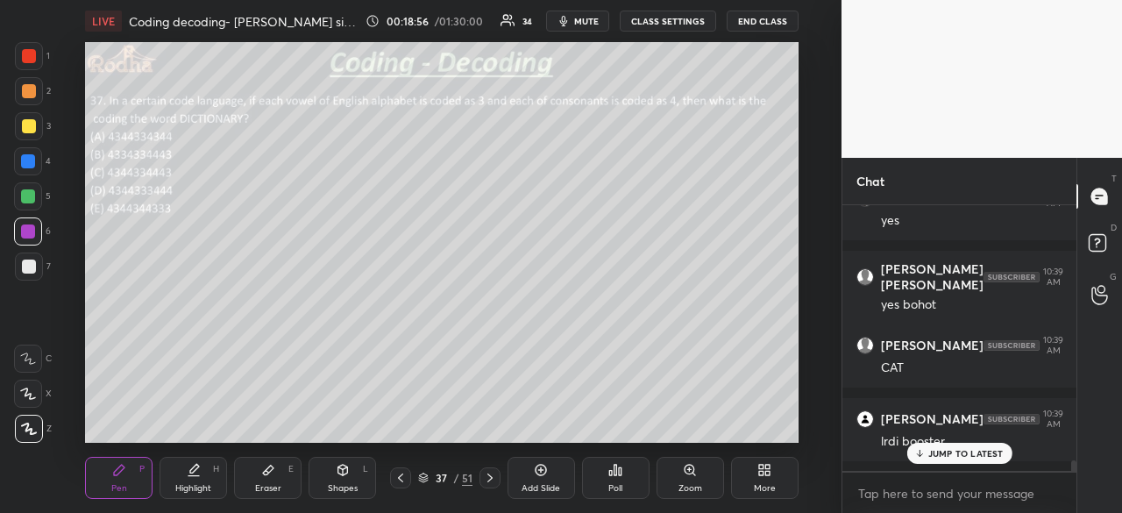
click at [960, 448] on p "JUMP TO LATEST" at bounding box center [965, 453] width 75 height 11
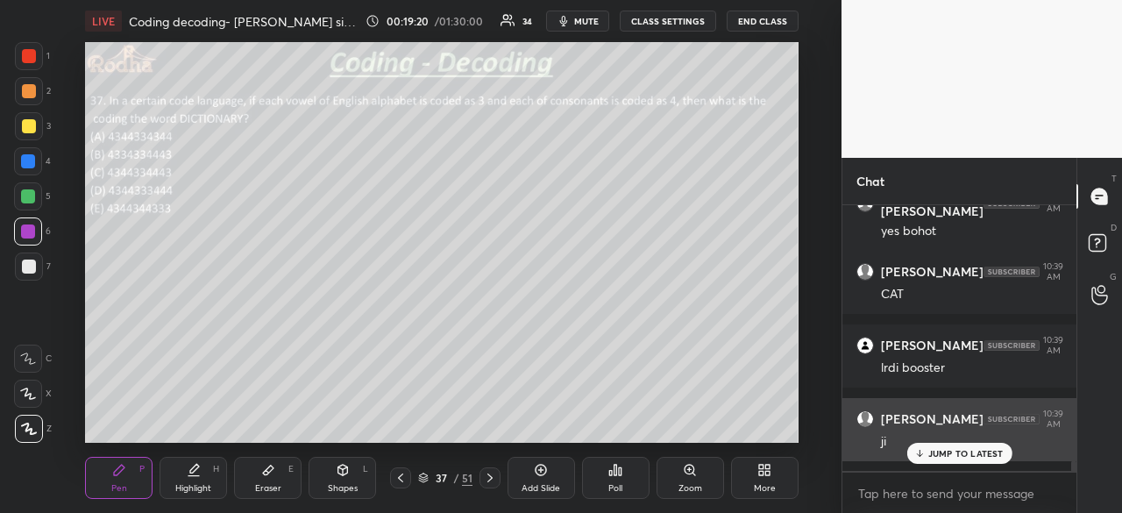
click at [976, 452] on p "JUMP TO LATEST" at bounding box center [965, 453] width 75 height 11
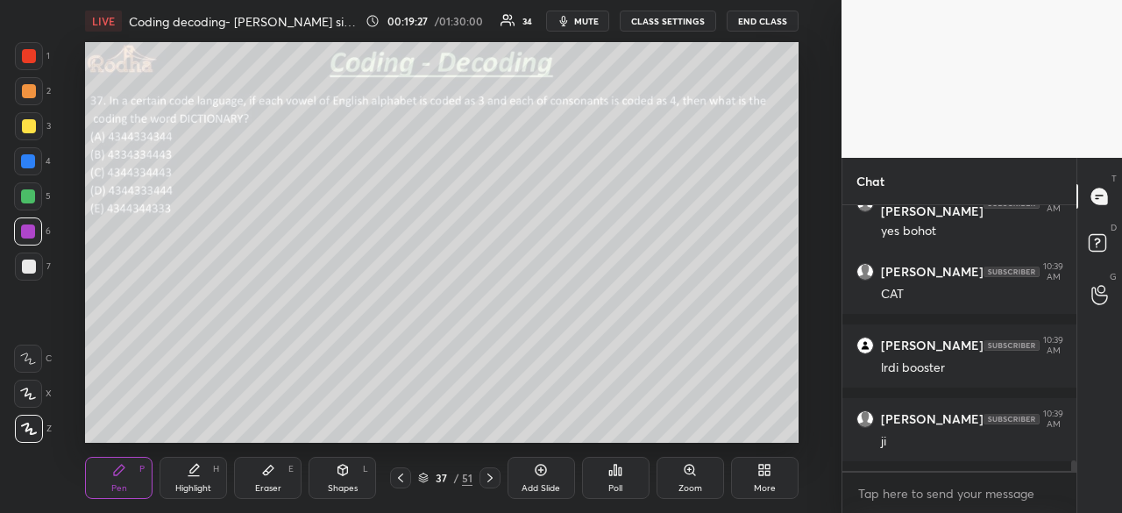
scroll to position [6502, 0]
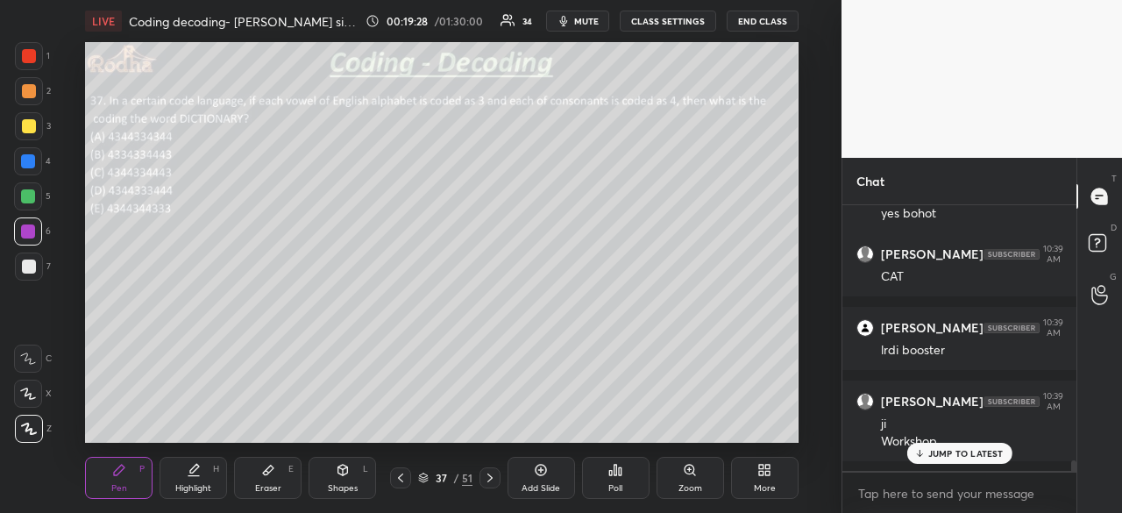
click at [920, 445] on div "JUMP TO LATEST" at bounding box center [959, 453] width 105 height 21
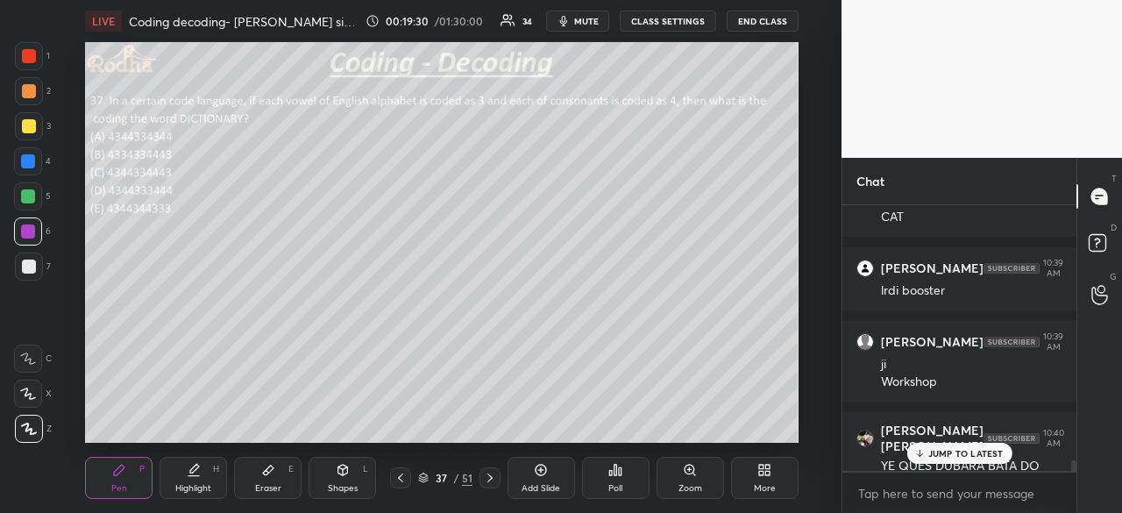
scroll to position [6621, 0]
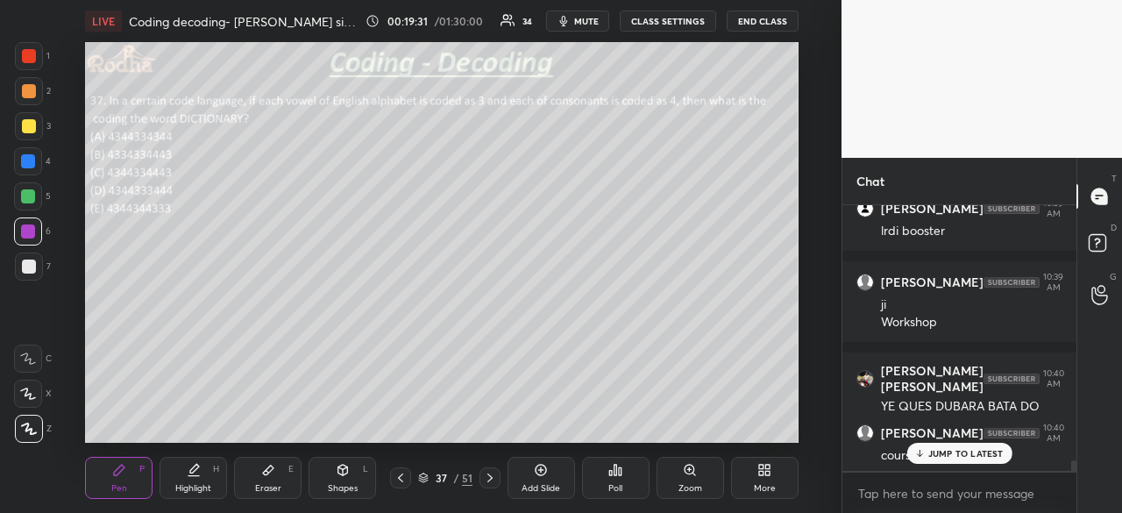
click at [957, 454] on p "JUMP TO LATEST" at bounding box center [965, 453] width 75 height 11
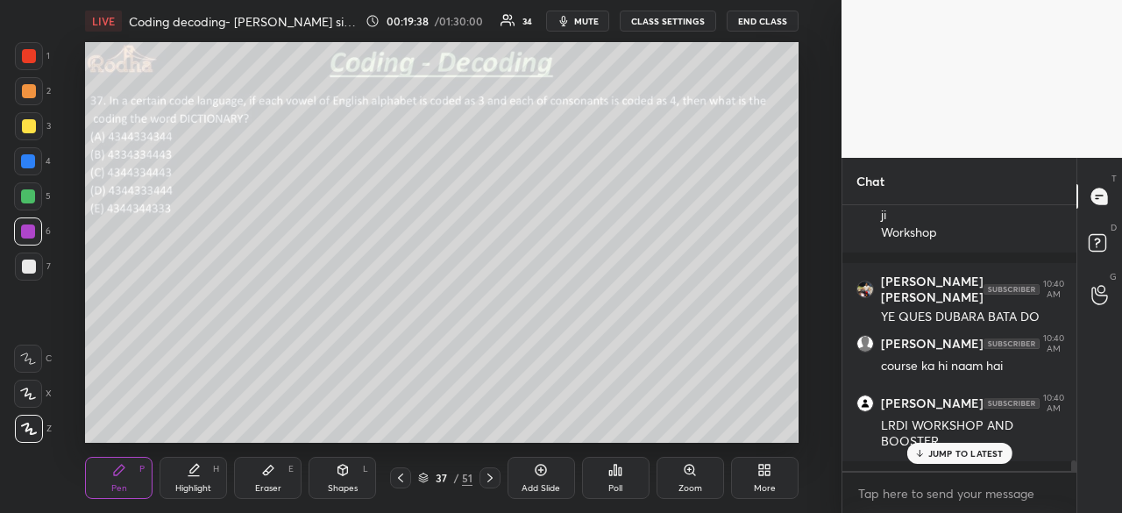
click at [274, 474] on icon at bounding box center [268, 470] width 14 height 14
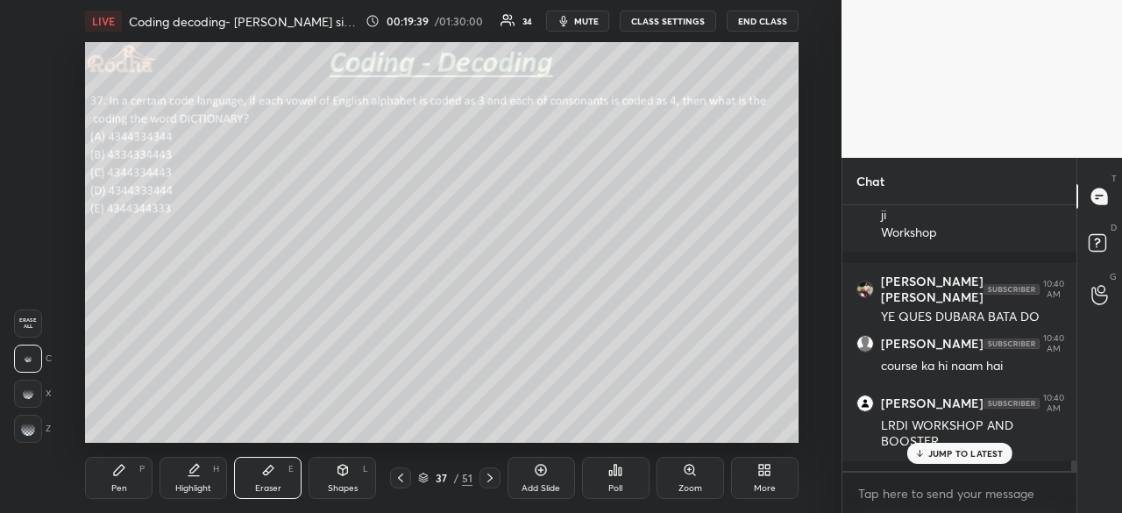
click at [978, 455] on p "JUMP TO LATEST" at bounding box center [965, 453] width 75 height 11
click at [120, 468] on icon at bounding box center [119, 470] width 11 height 11
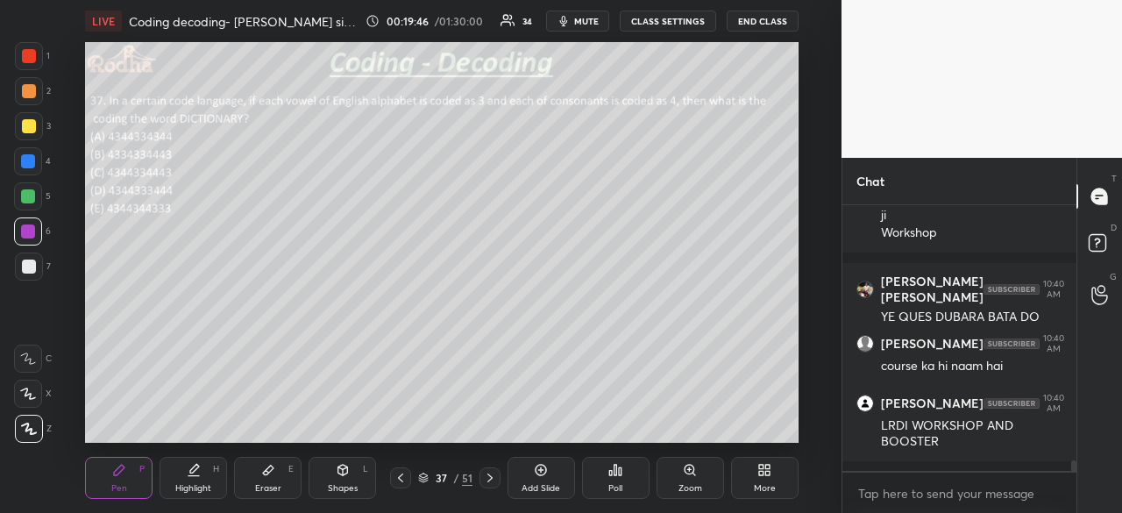
click at [27, 55] on div at bounding box center [29, 56] width 14 height 14
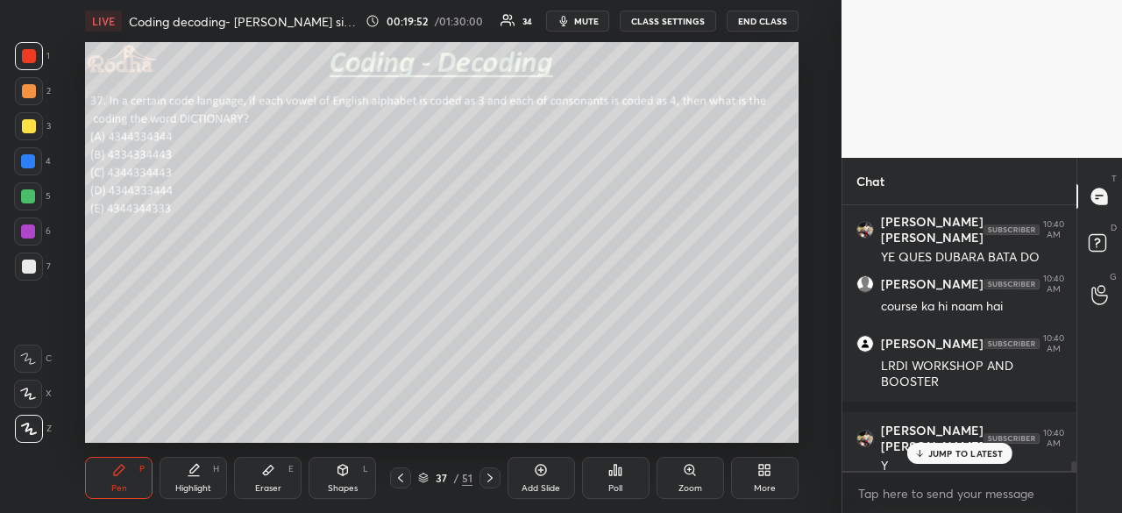
click at [936, 452] on p "JUMP TO LATEST" at bounding box center [965, 453] width 75 height 11
click at [10, 320] on div "1 2 3 4 5 6 7 R O A L C X Z Erase all C X Z" at bounding box center [28, 242] width 56 height 401
click at [6, 265] on div "1 2 3 4 5 6 7 R O A L C X Z Erase all C X Z" at bounding box center [28, 242] width 56 height 401
click at [30, 159] on div at bounding box center [28, 161] width 14 height 14
click at [33, 233] on div at bounding box center [28, 231] width 14 height 14
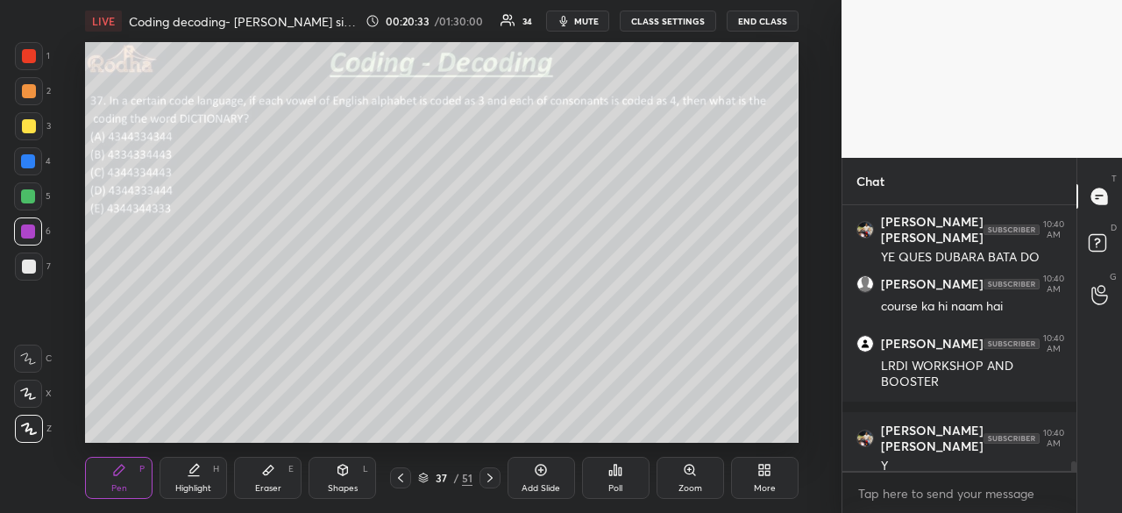
scroll to position [6830, 0]
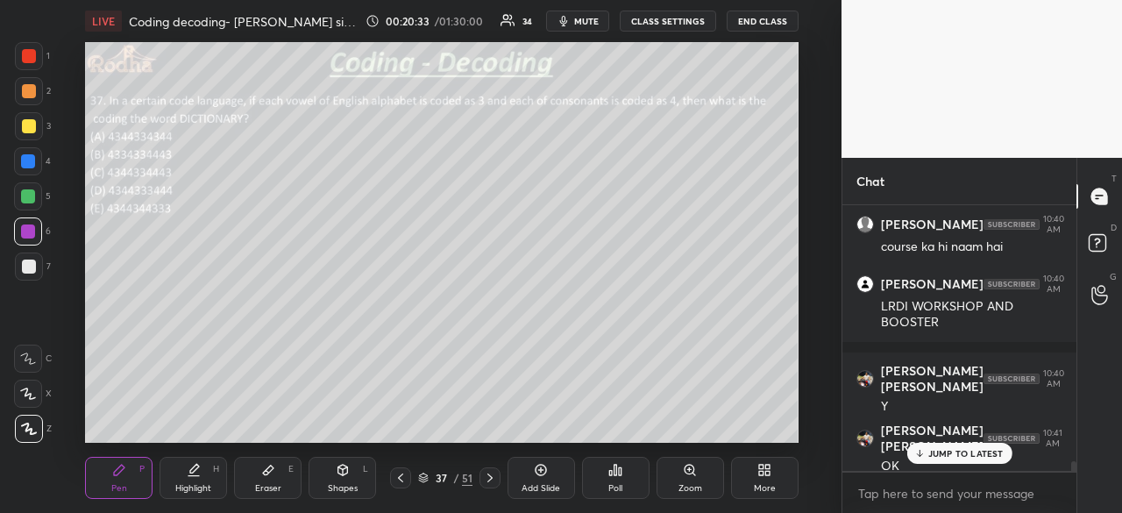
click at [947, 459] on p "JUMP TO LATEST" at bounding box center [965, 453] width 75 height 11
click at [495, 479] on icon at bounding box center [490, 478] width 14 height 14
click at [30, 59] on div at bounding box center [29, 56] width 14 height 14
click at [628, 481] on div "Poll" at bounding box center [616, 478] width 68 height 42
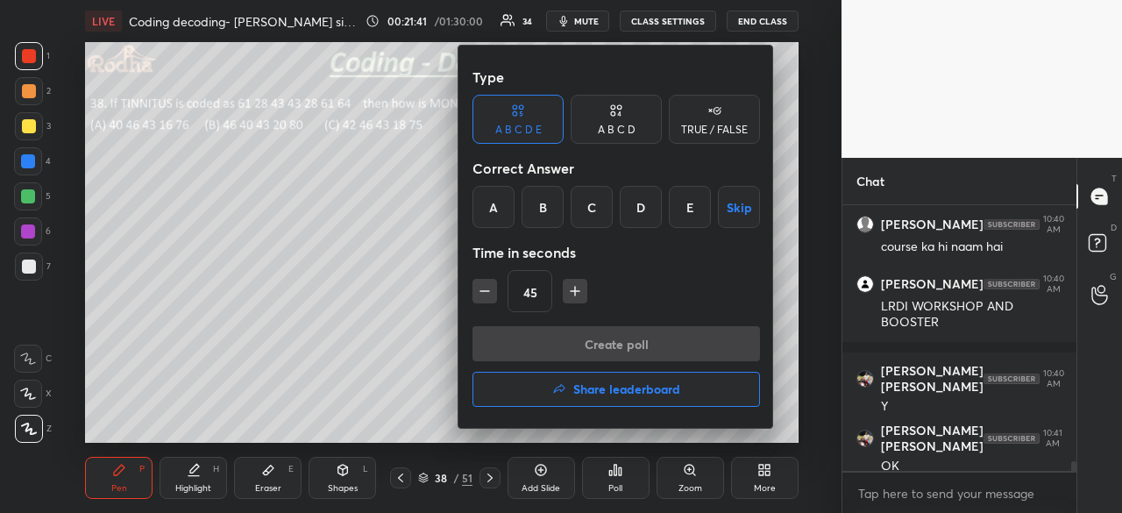
click at [495, 224] on div "A" at bounding box center [494, 207] width 42 height 42
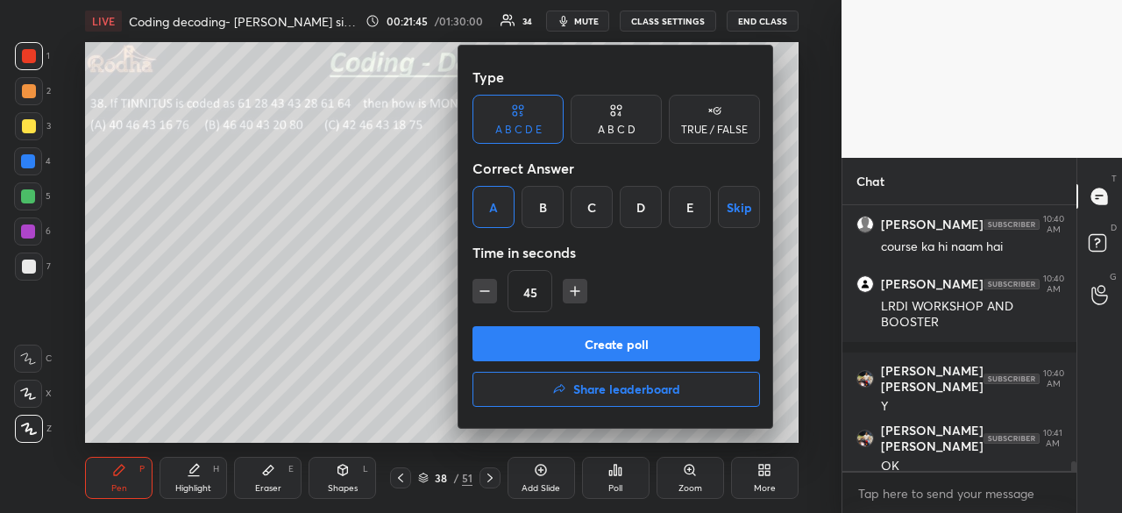
click at [593, 340] on button "Create poll" at bounding box center [617, 343] width 288 height 35
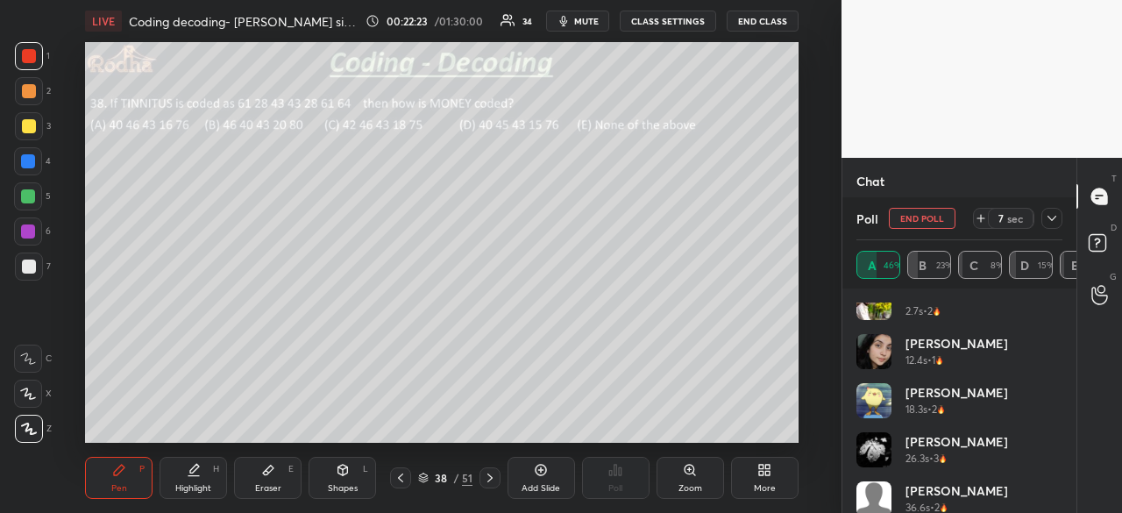
scroll to position [133, 0]
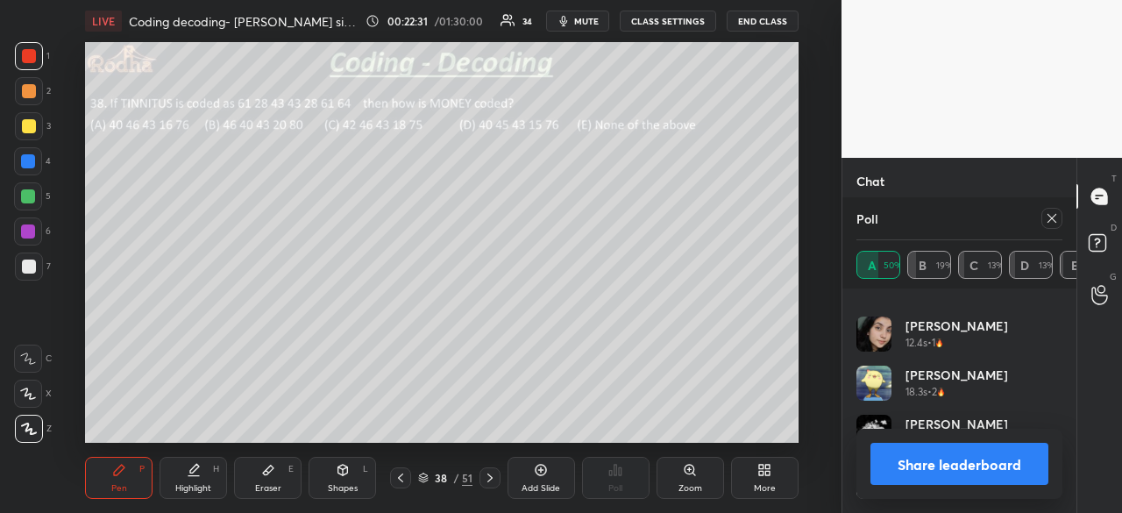
click at [979, 466] on button "Share leaderboard" at bounding box center [960, 464] width 178 height 42
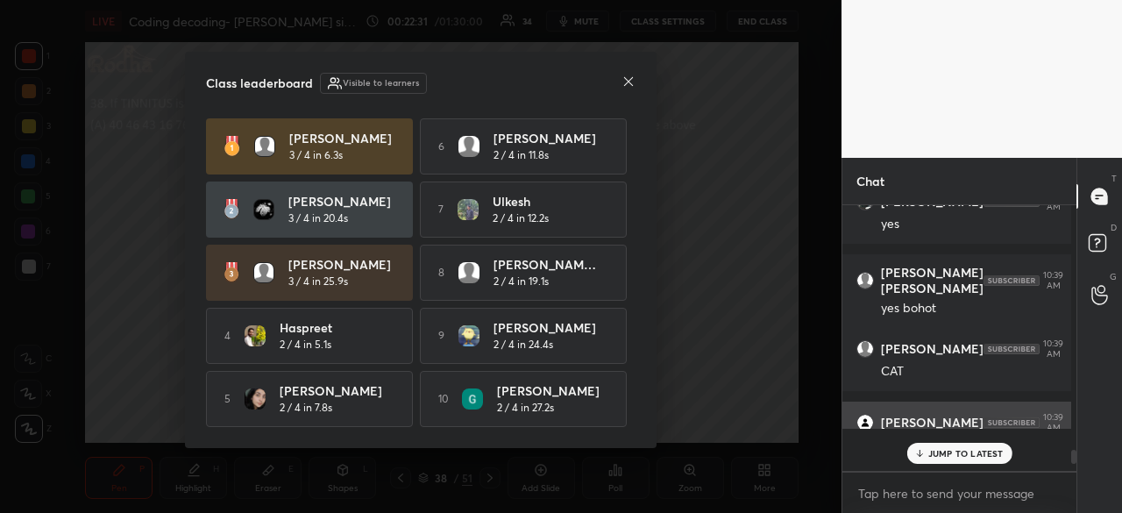
scroll to position [245, 224]
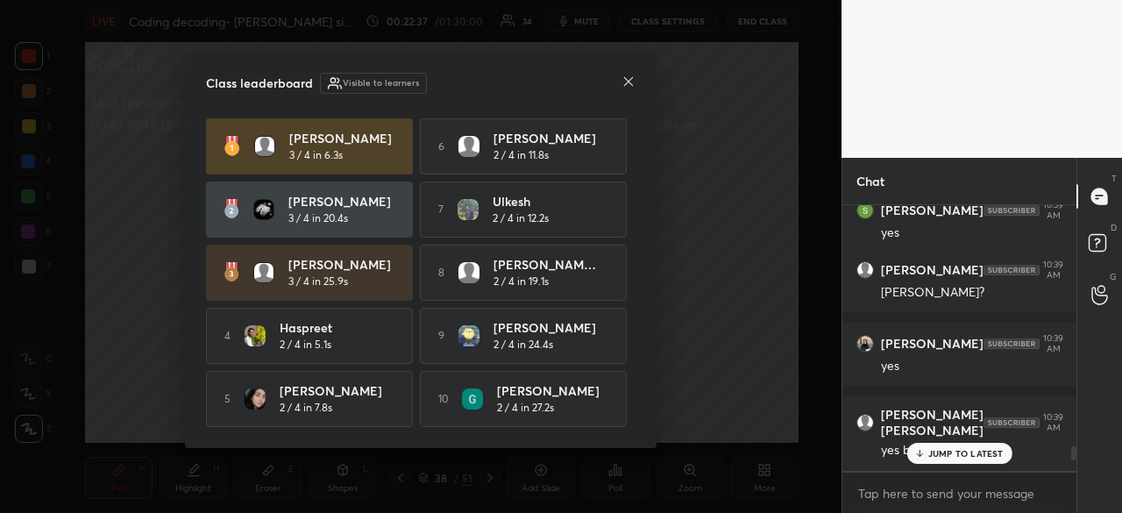
click at [631, 79] on icon at bounding box center [629, 82] width 14 height 14
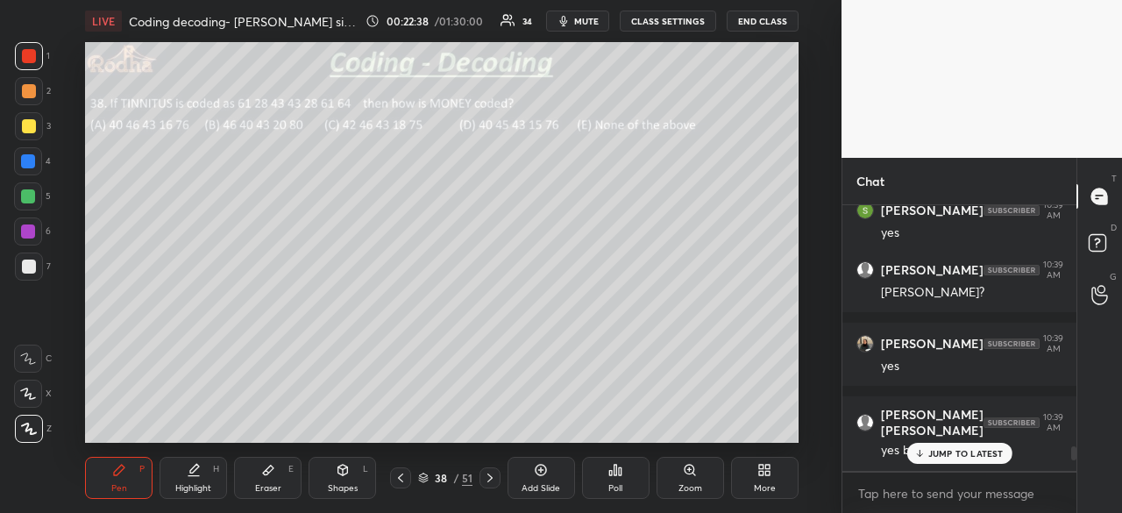
click at [956, 454] on p "JUMP TO LATEST" at bounding box center [965, 453] width 75 height 11
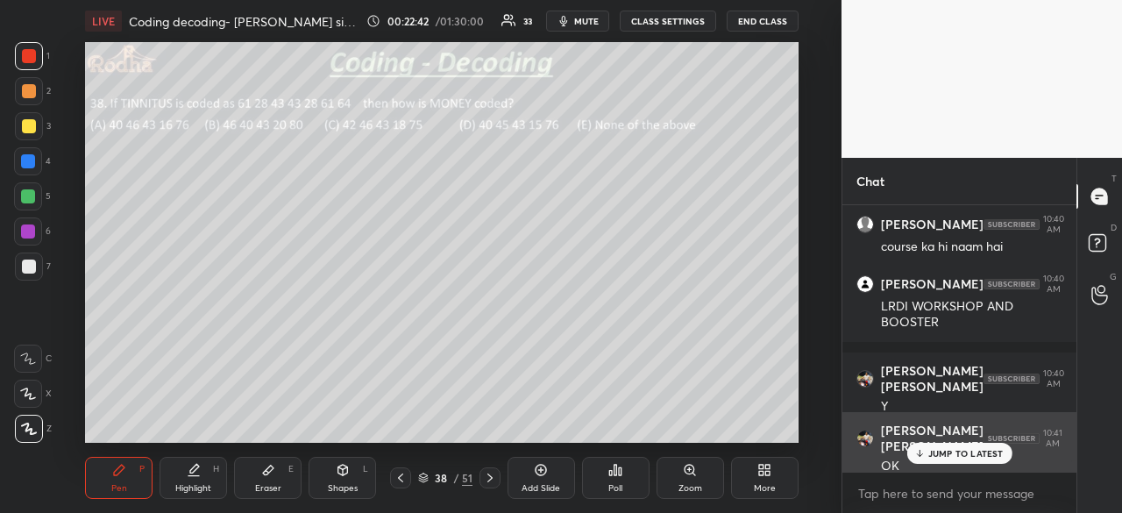
click at [965, 453] on p "JUMP TO LATEST" at bounding box center [965, 453] width 75 height 11
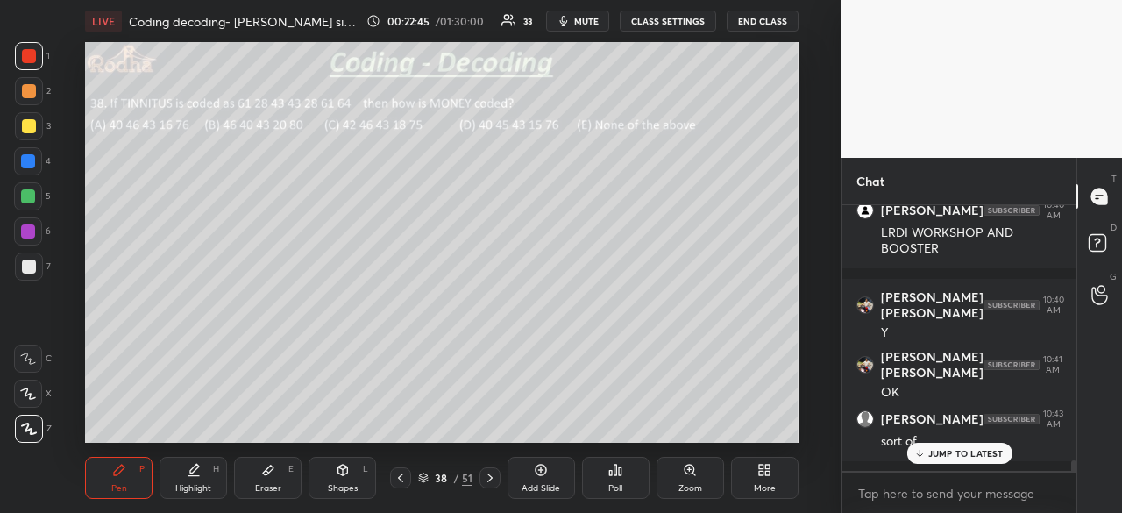
click at [958, 446] on div "JUMP TO LATEST" at bounding box center [959, 453] width 105 height 21
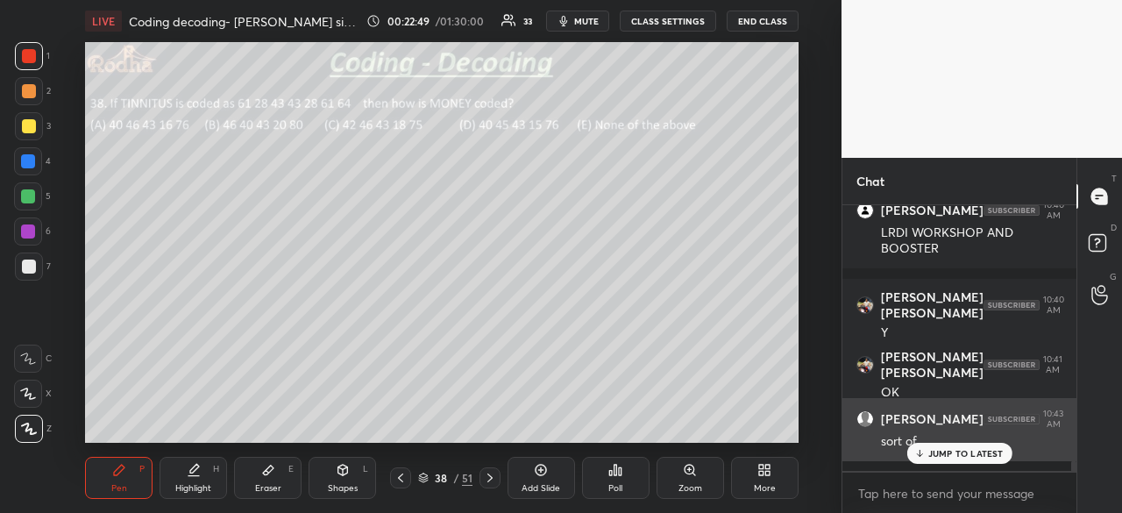
scroll to position [6349, 0]
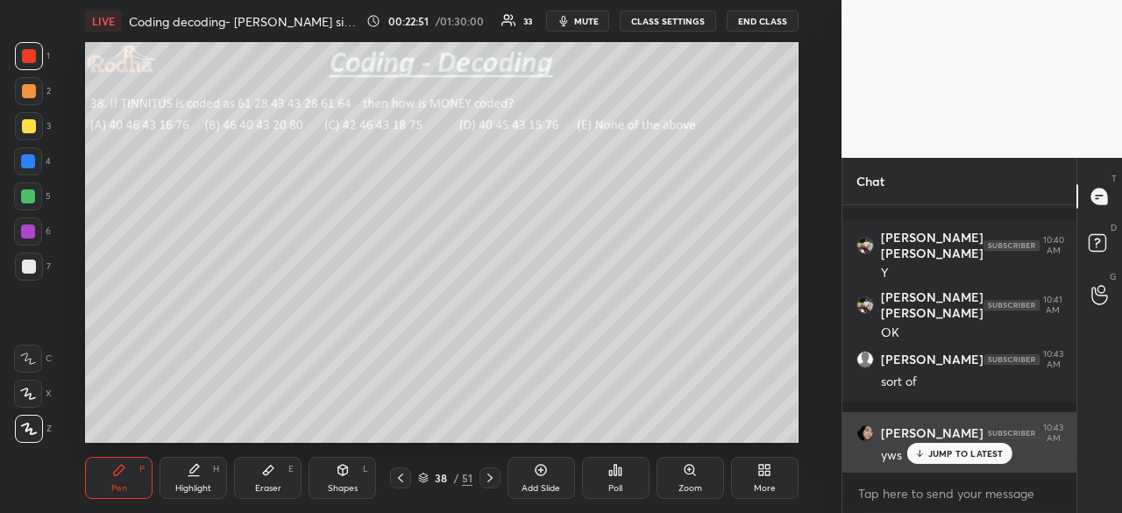
click at [946, 453] on p "JUMP TO LATEST" at bounding box center [965, 453] width 75 height 11
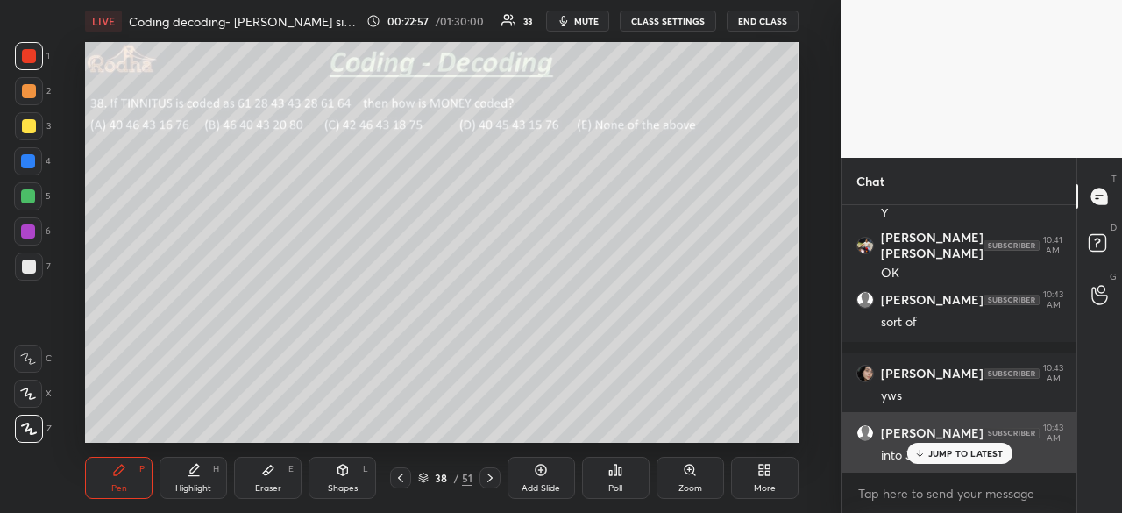
click at [30, 165] on div at bounding box center [28, 161] width 14 height 14
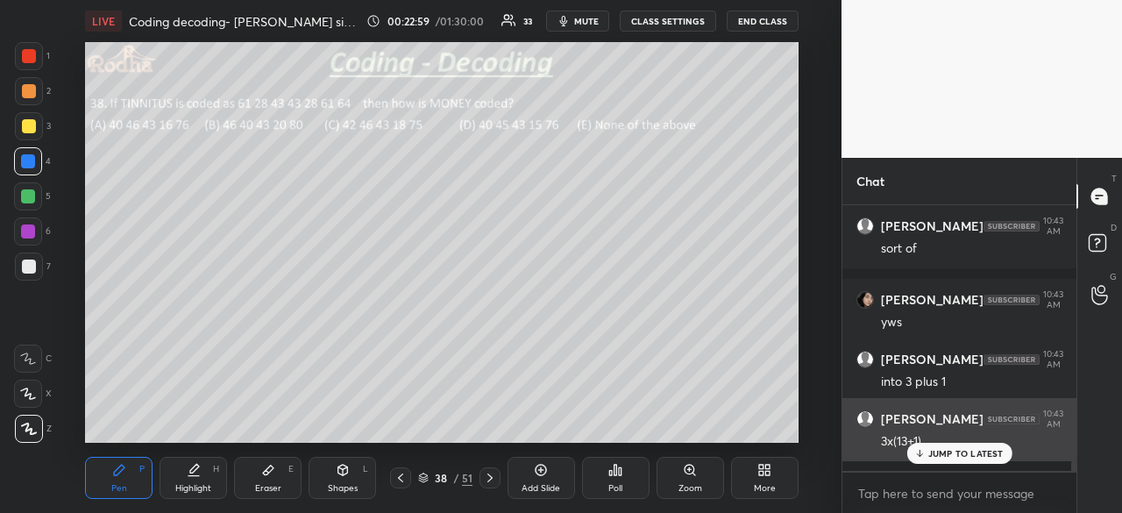
click at [268, 472] on icon at bounding box center [268, 471] width 11 height 10
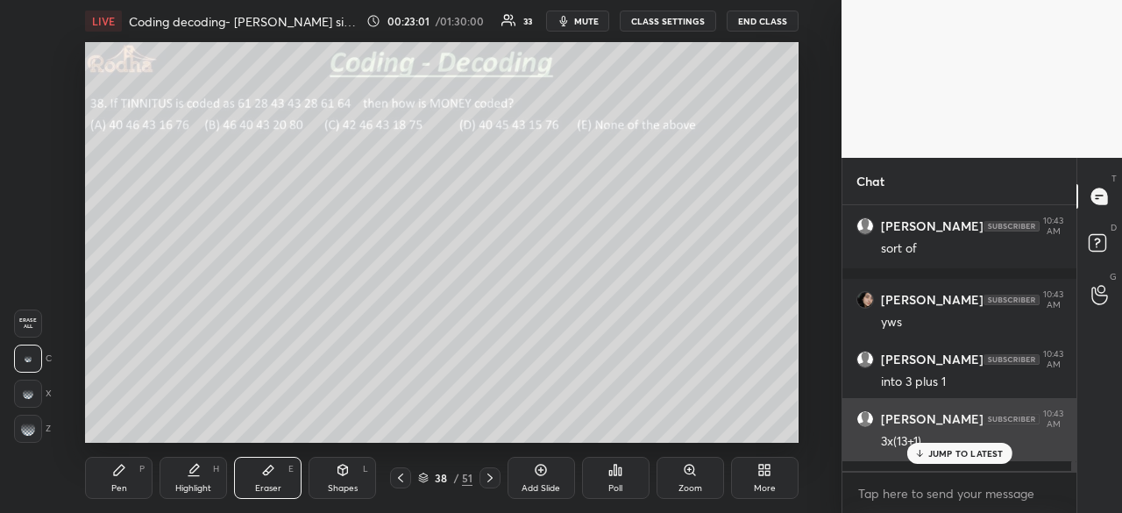
click at [117, 484] on div "Pen" at bounding box center [119, 488] width 16 height 9
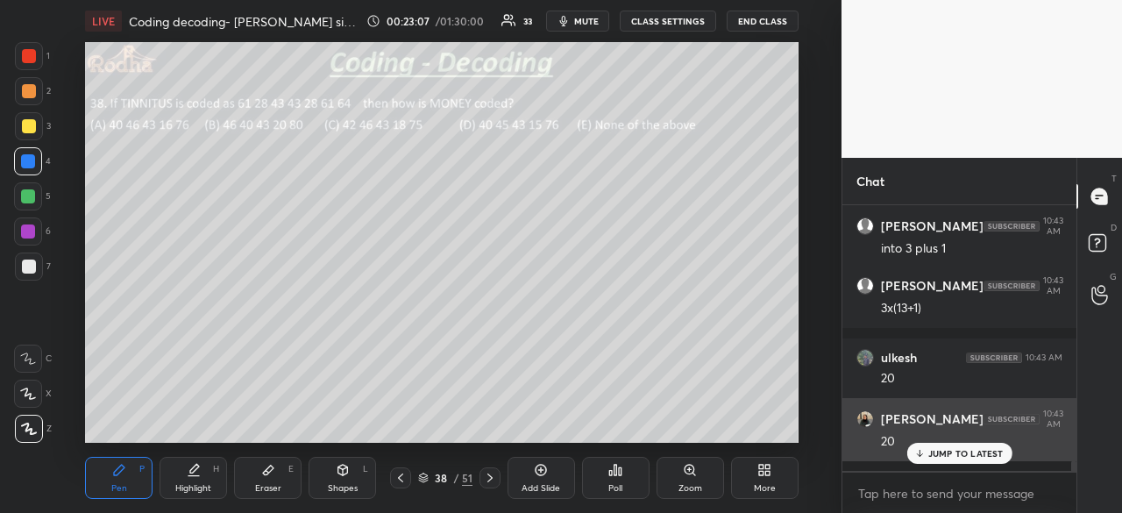
scroll to position [6675, 0]
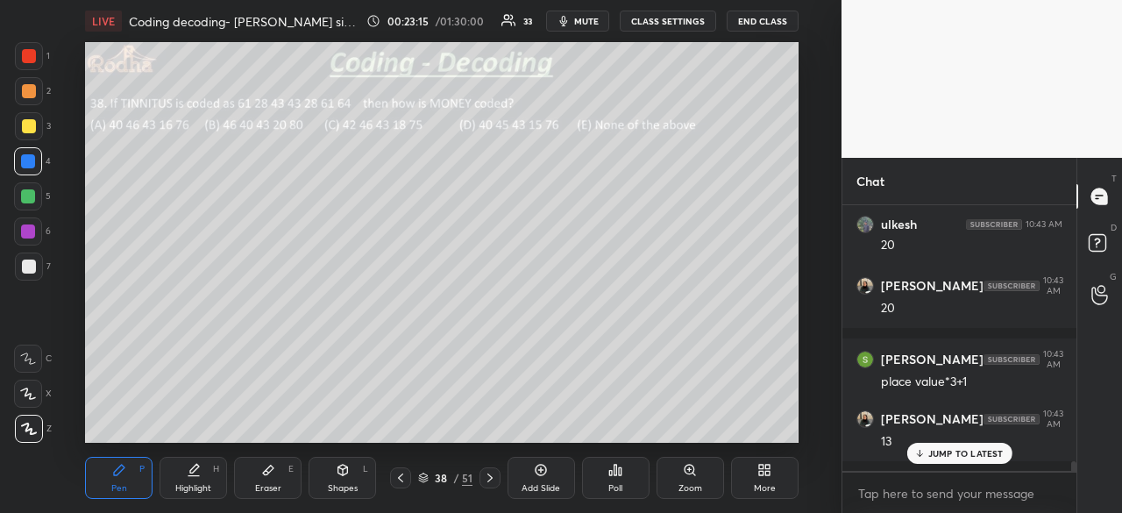
click at [971, 454] on p "JUMP TO LATEST" at bounding box center [965, 453] width 75 height 11
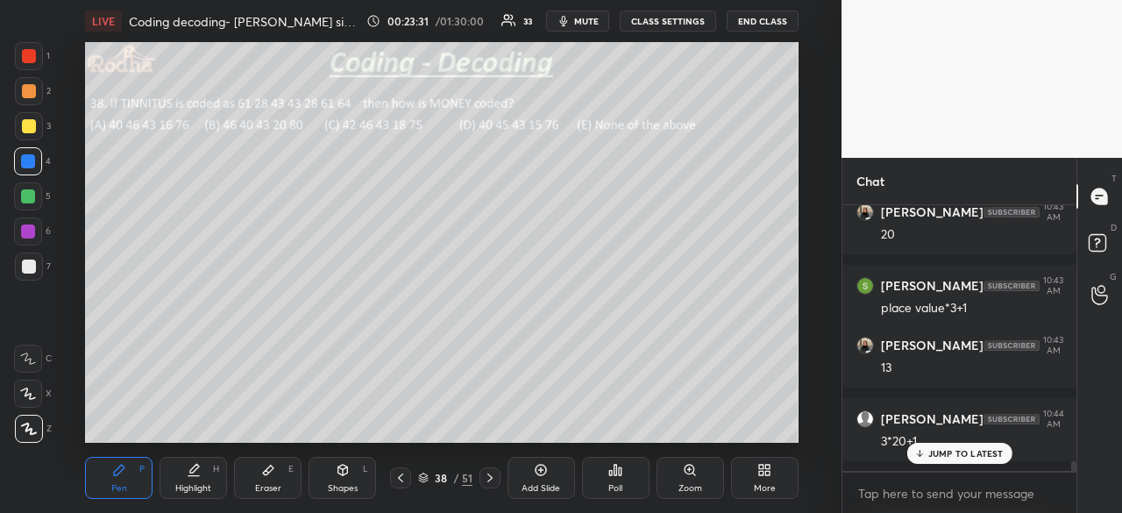
click at [930, 452] on p "JUMP TO LATEST" at bounding box center [965, 453] width 75 height 11
click at [37, 196] on div at bounding box center [28, 196] width 28 height 28
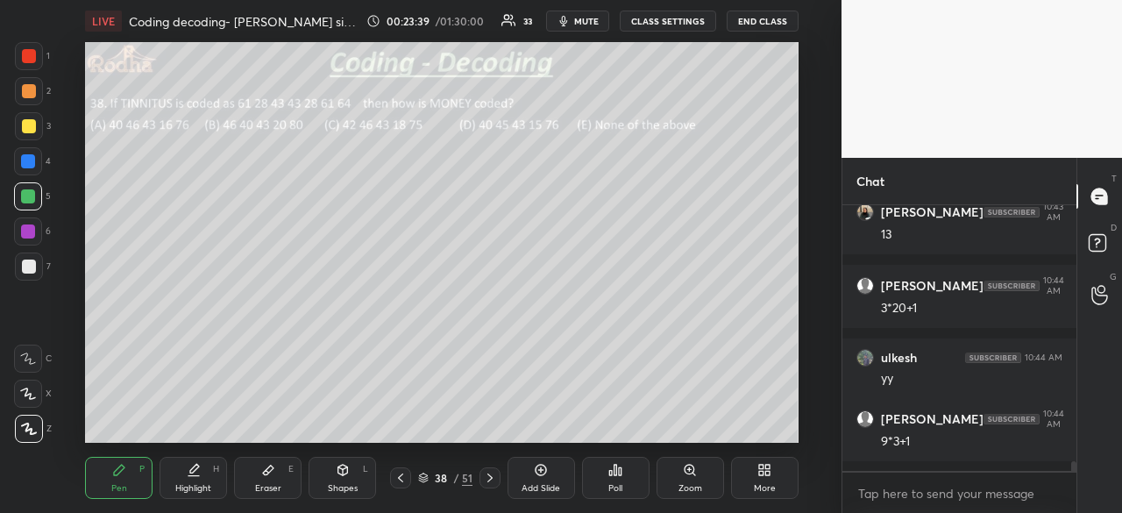
scroll to position [7016, 0]
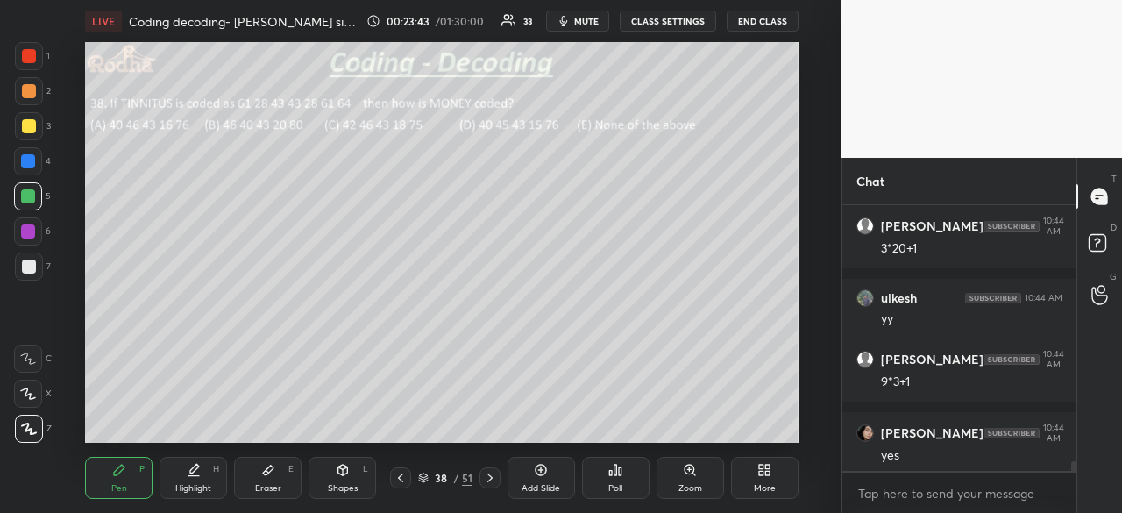
click at [33, 264] on div at bounding box center [29, 267] width 14 height 14
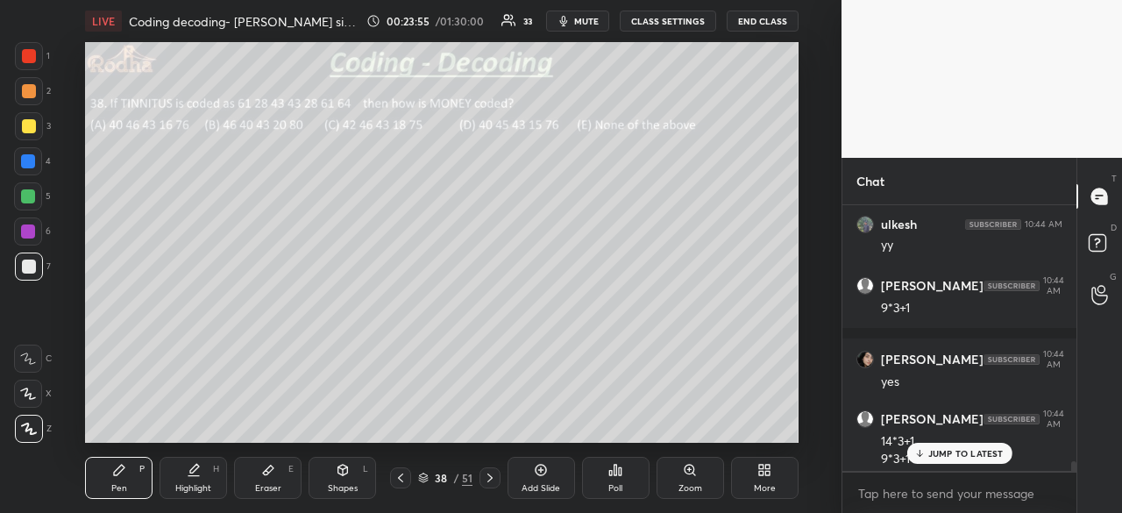
scroll to position [7107, 0]
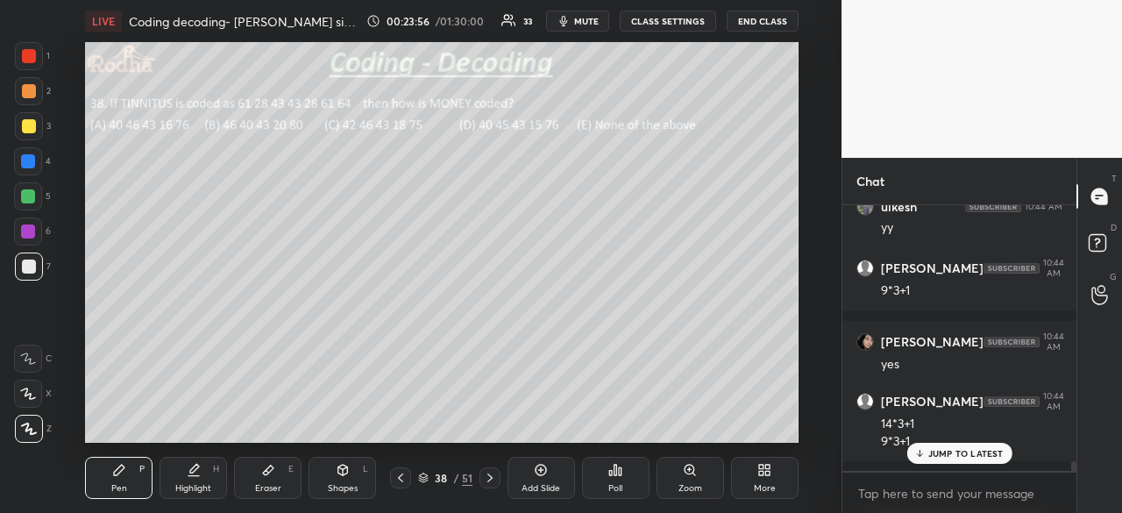
click at [957, 459] on p "JUMP TO LATEST" at bounding box center [965, 453] width 75 height 11
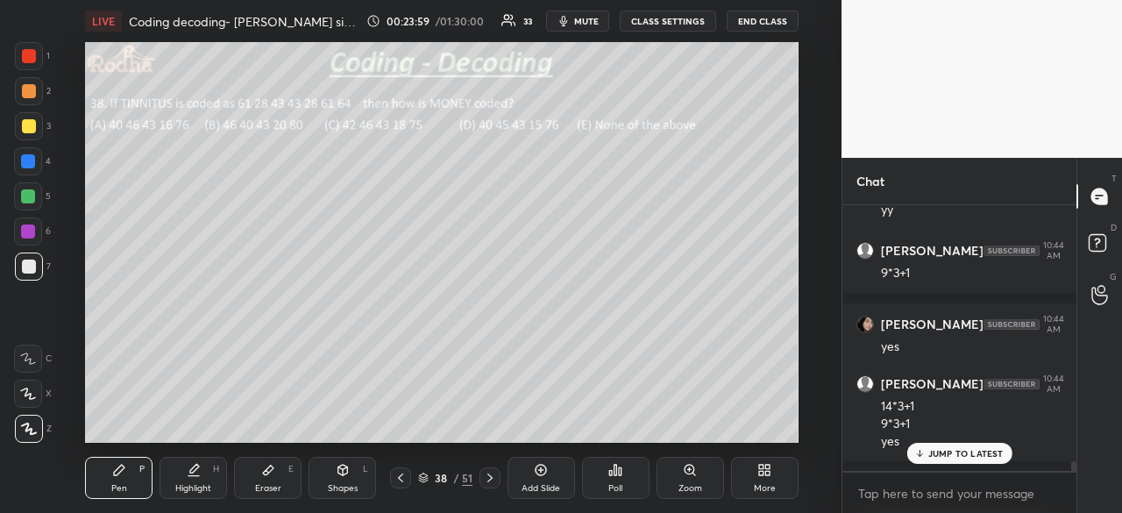
click at [954, 454] on p "JUMP TO LATEST" at bounding box center [965, 453] width 75 height 11
click at [28, 58] on div at bounding box center [29, 56] width 14 height 14
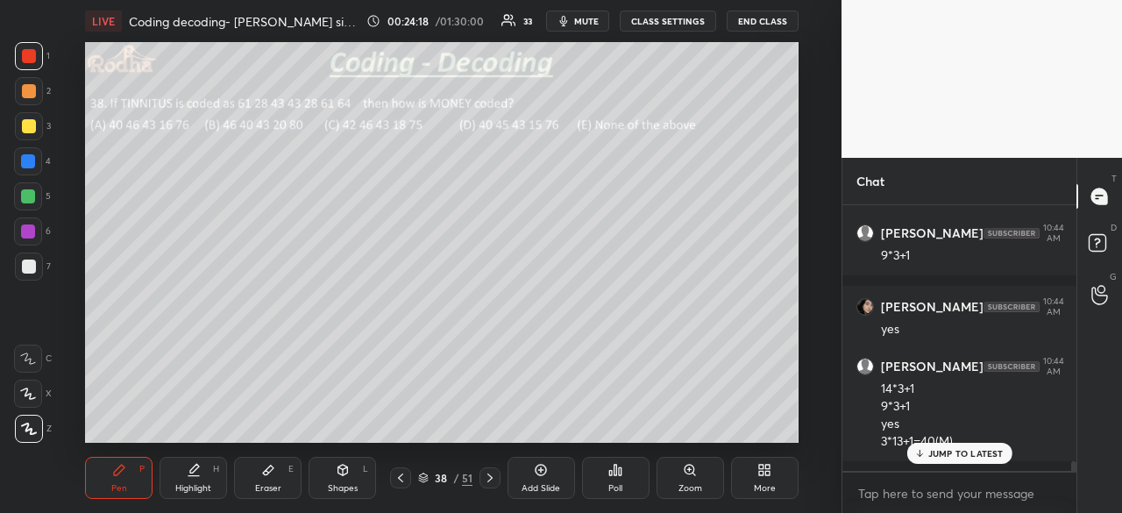
click at [946, 456] on p "JUMP TO LATEST" at bounding box center [965, 453] width 75 height 11
click at [32, 269] on div at bounding box center [29, 267] width 14 height 14
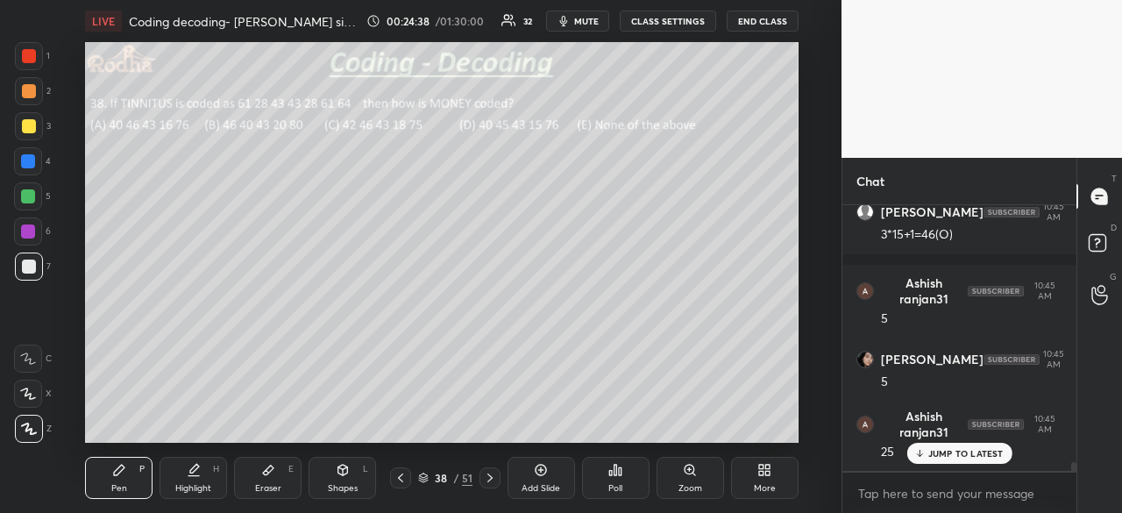
scroll to position [7854, 0]
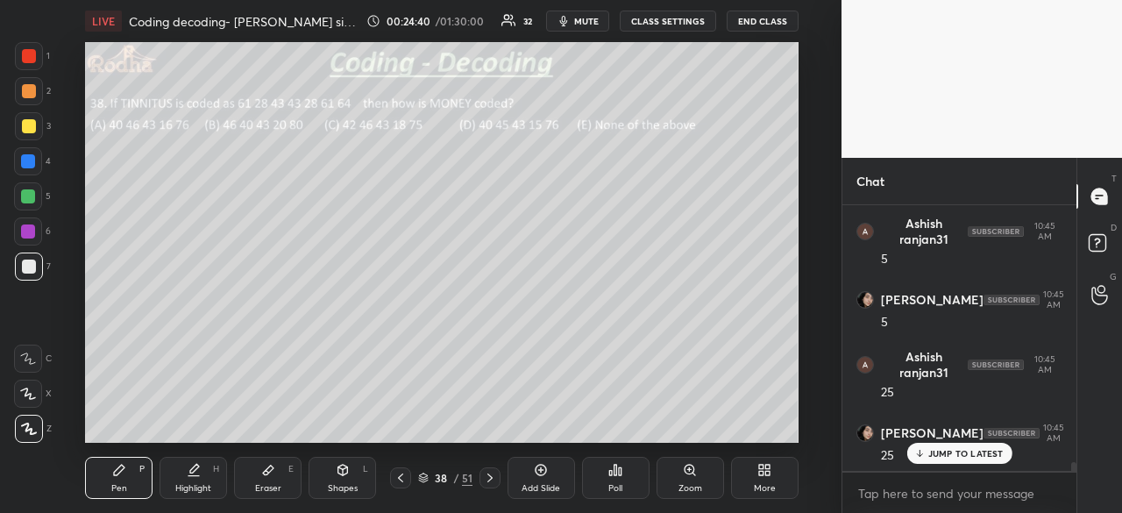
click at [31, 232] on div at bounding box center [28, 231] width 14 height 14
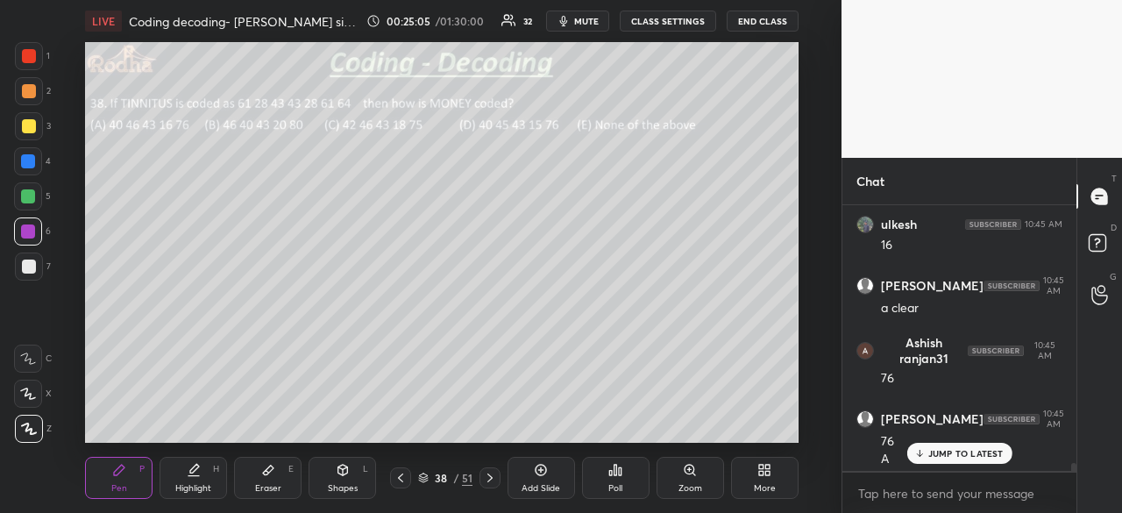
scroll to position [8731, 0]
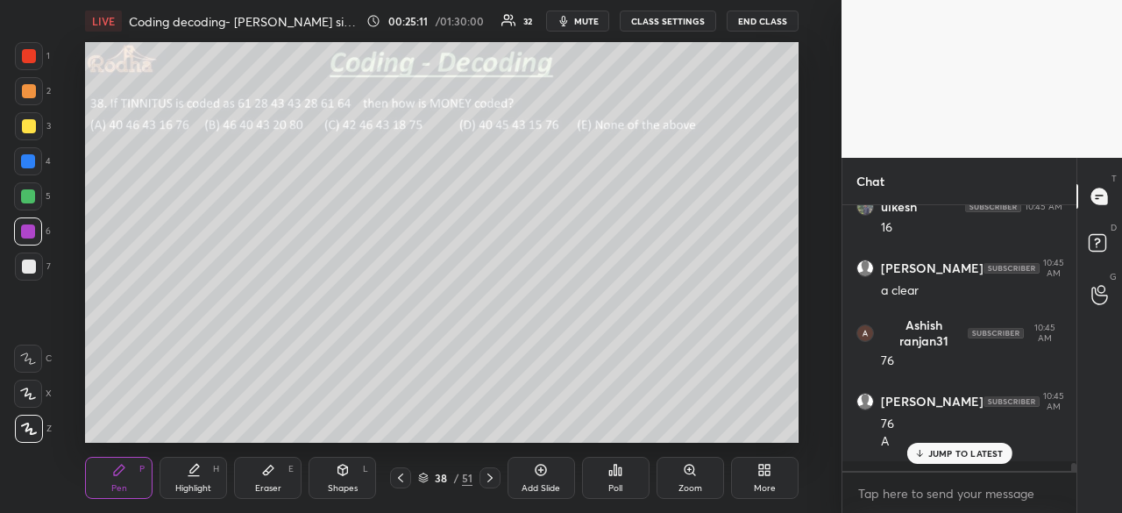
click at [956, 463] on div "JUMP TO LATEST" at bounding box center [959, 453] width 105 height 21
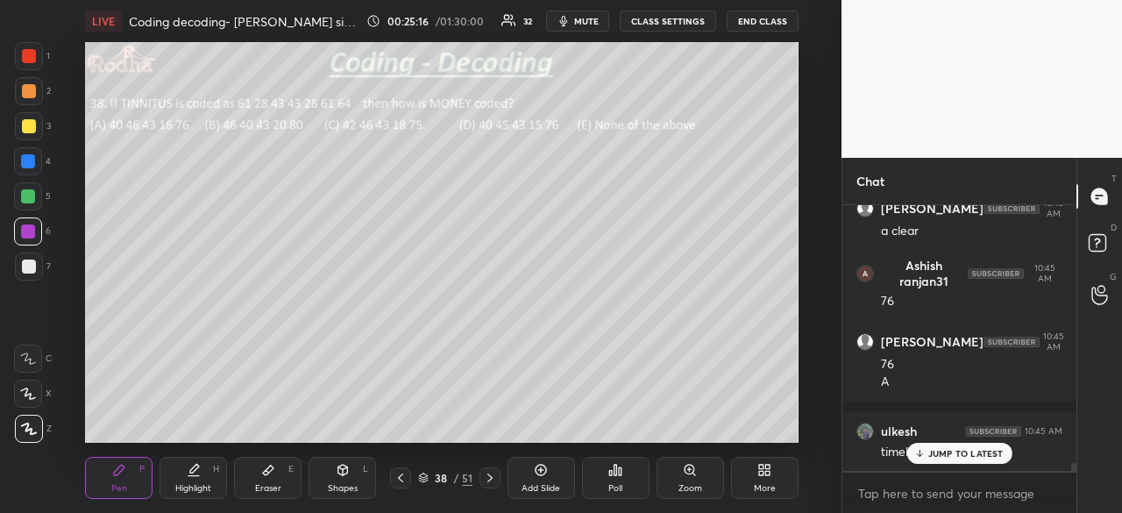
click at [947, 450] on p "JUMP TO LATEST" at bounding box center [965, 453] width 75 height 11
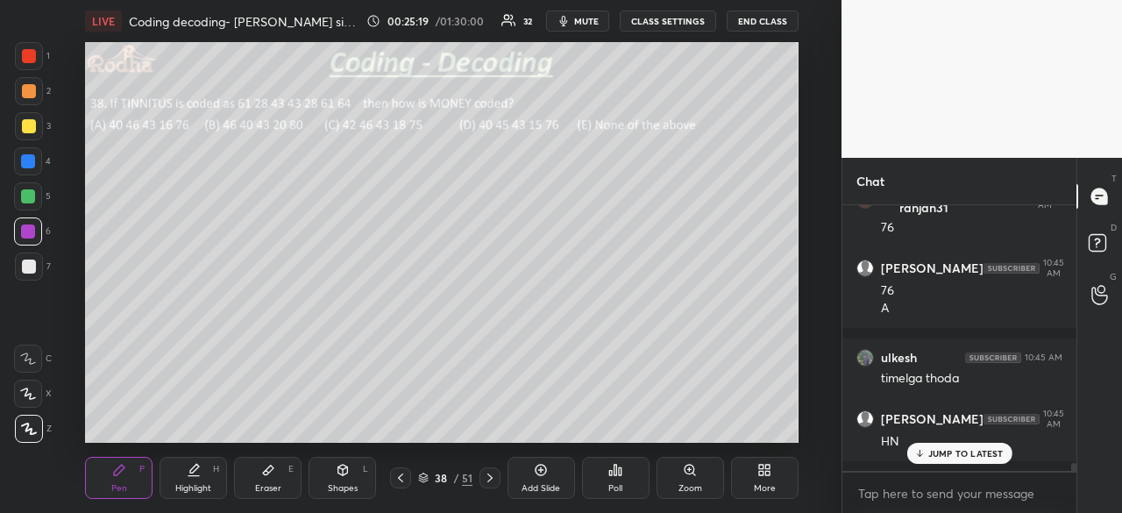
click at [950, 462] on div "JUMP TO LATEST" at bounding box center [959, 453] width 105 height 21
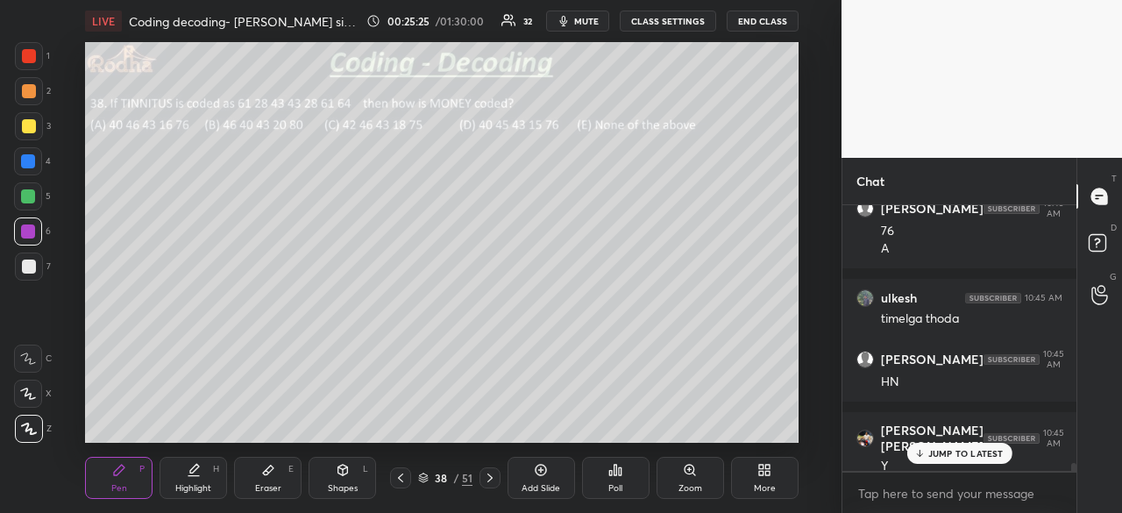
click at [978, 454] on p "JUMP TO LATEST" at bounding box center [965, 453] width 75 height 11
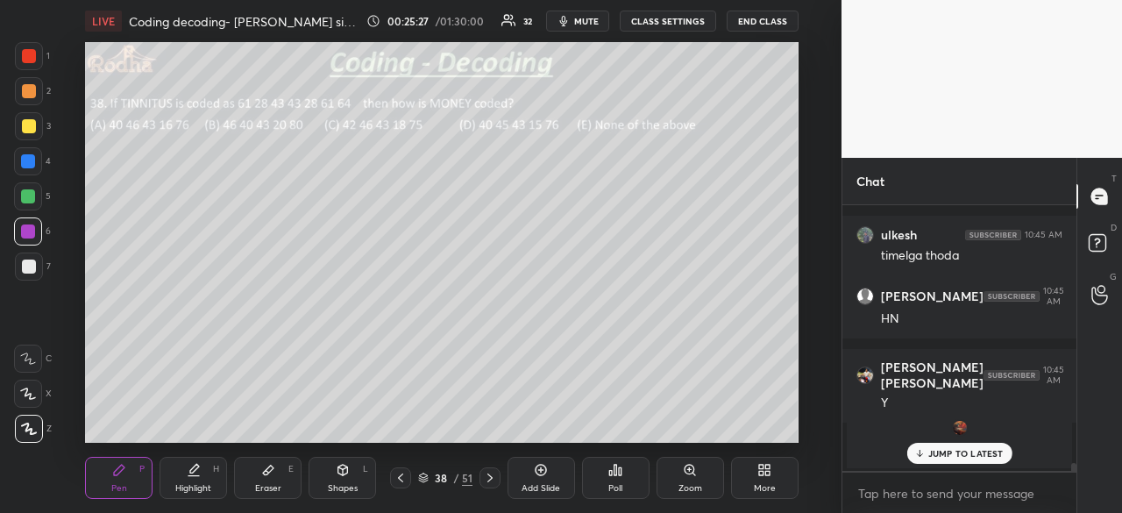
click at [956, 446] on div "JUMP TO LATEST" at bounding box center [959, 453] width 105 height 21
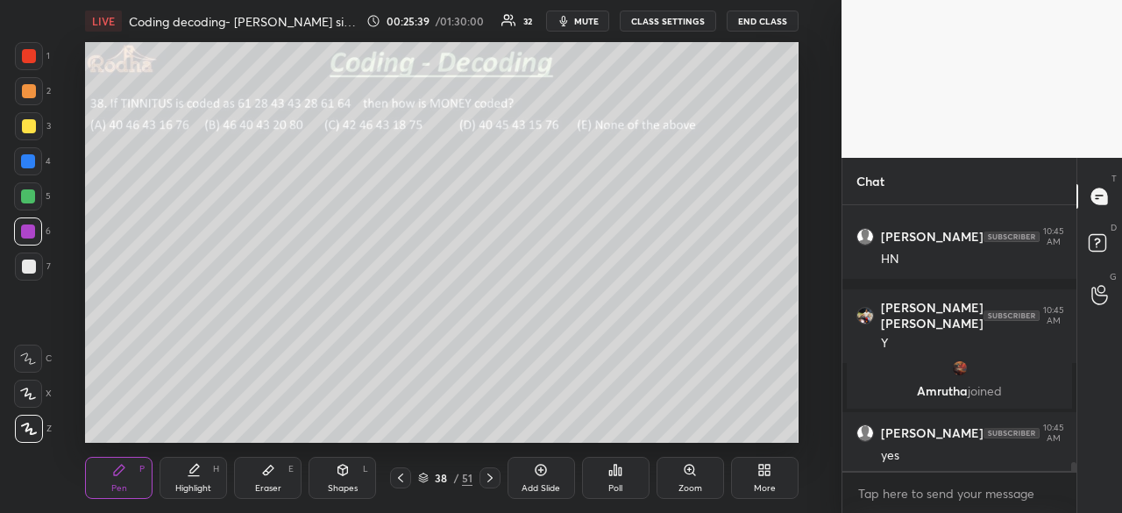
click at [498, 479] on div at bounding box center [490, 477] width 21 height 21
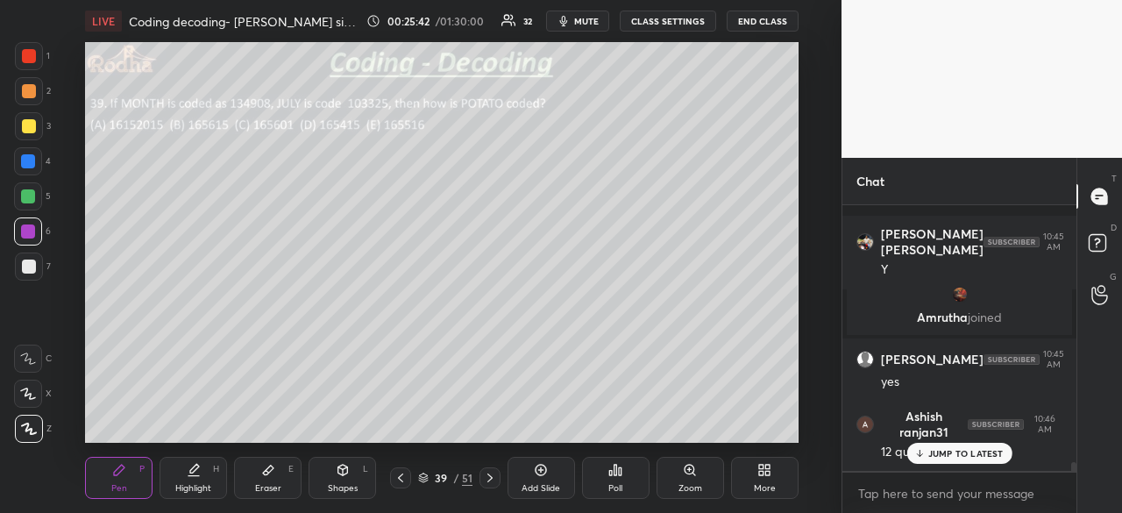
click at [961, 450] on div "[PERSON_NAME] 10:45 AM 43 Ashish ranjan31 10:45 AM 43 [PERSON_NAME] 10:45 AM 16…" at bounding box center [960, 338] width 234 height 266
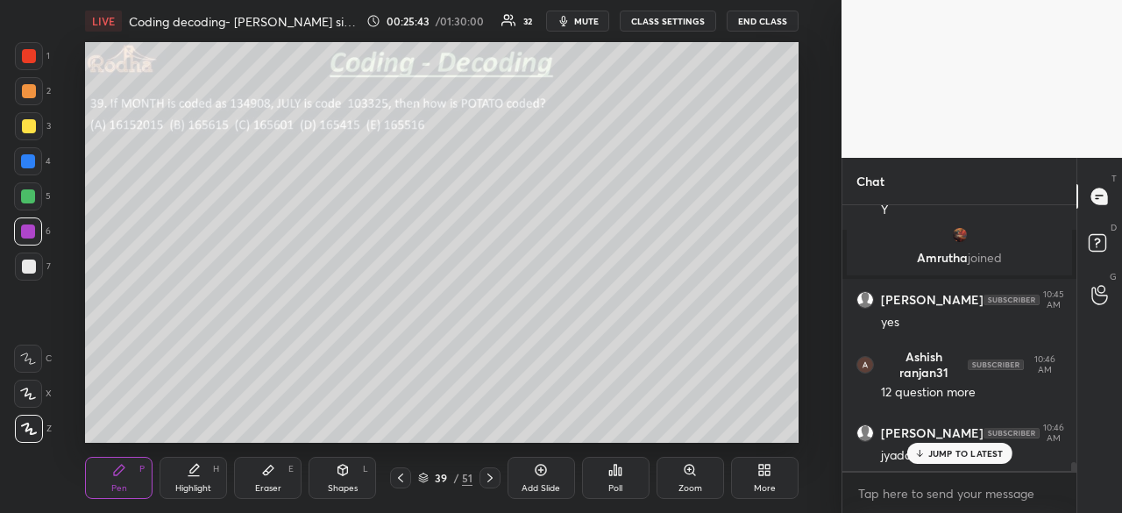
click at [961, 450] on p "JUMP TO LATEST" at bounding box center [965, 453] width 75 height 11
click at [618, 473] on icon at bounding box center [615, 470] width 14 height 14
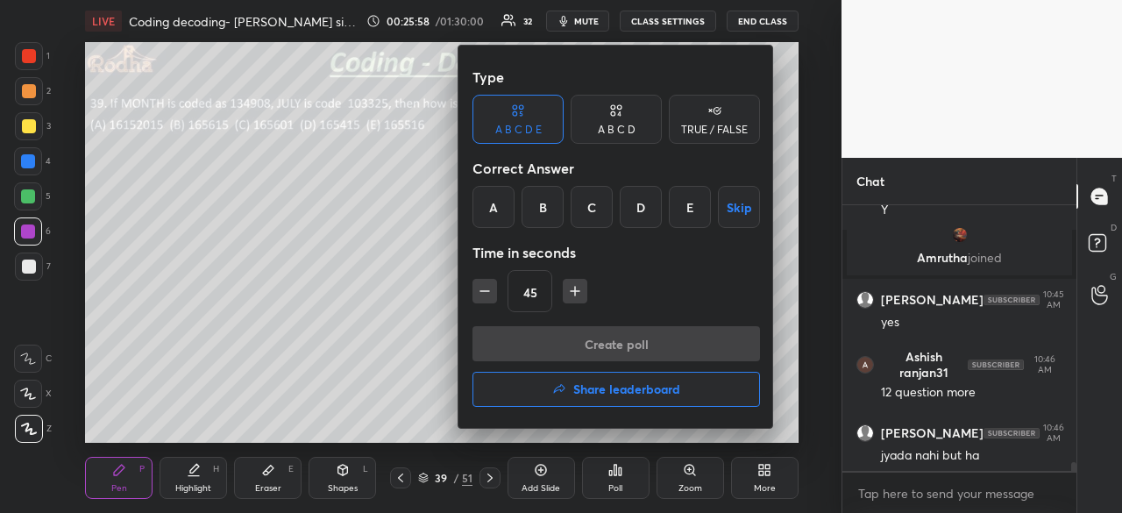
click at [551, 217] on div "B" at bounding box center [543, 207] width 42 height 42
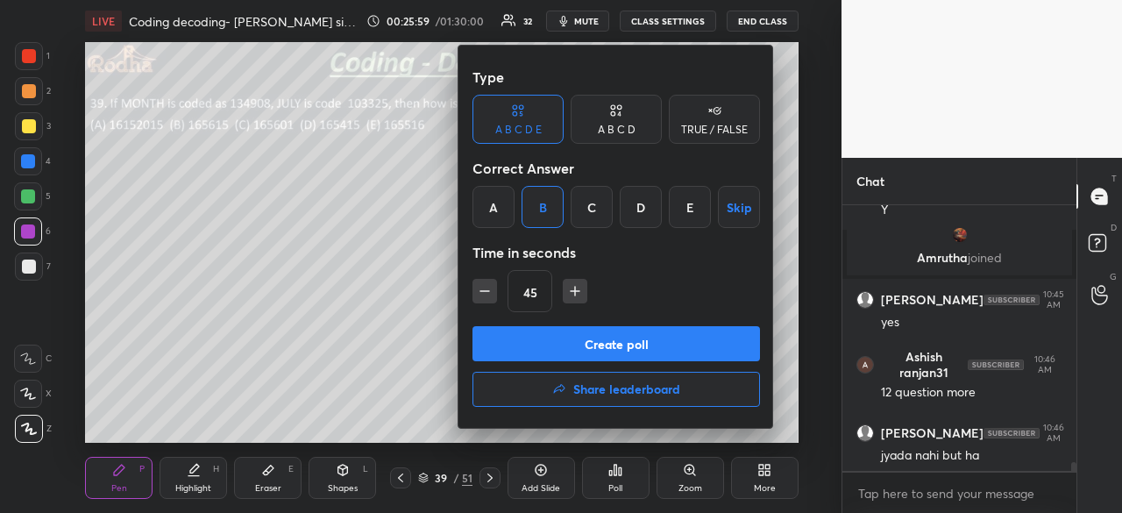
click at [615, 338] on button "Create poll" at bounding box center [617, 343] width 288 height 35
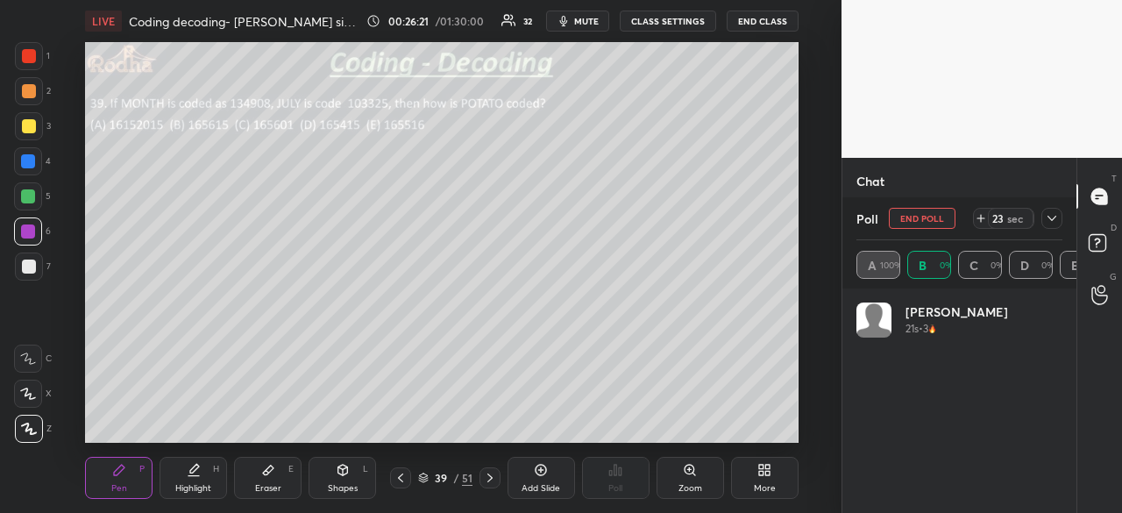
scroll to position [205, 201]
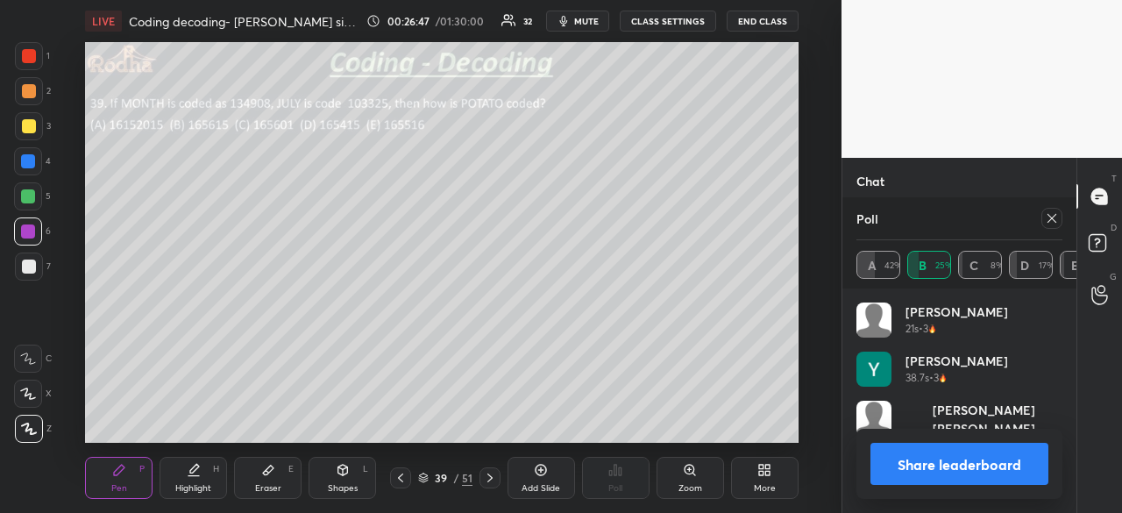
click at [975, 469] on button "Share leaderboard" at bounding box center [960, 464] width 178 height 42
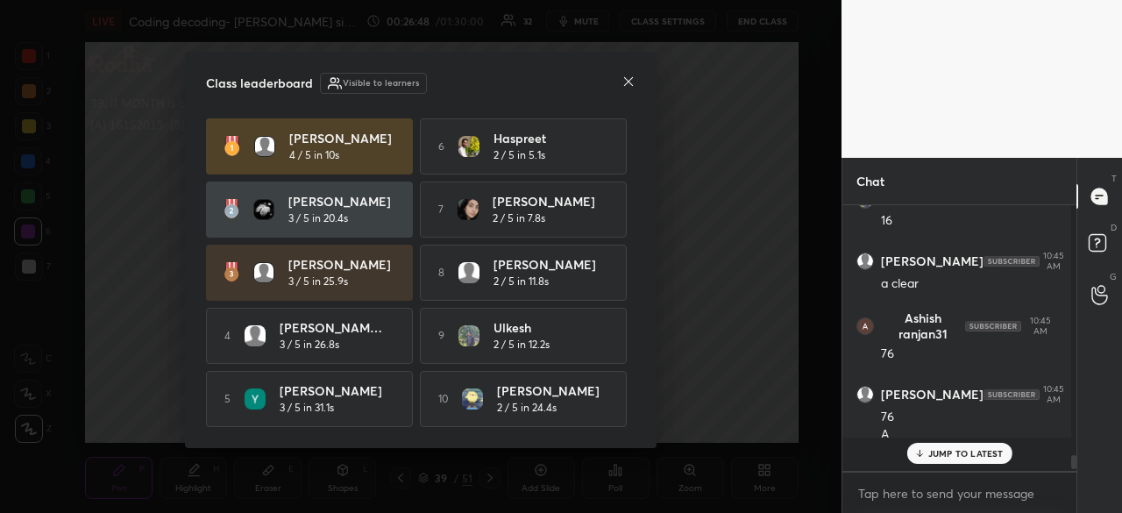
scroll to position [250, 224]
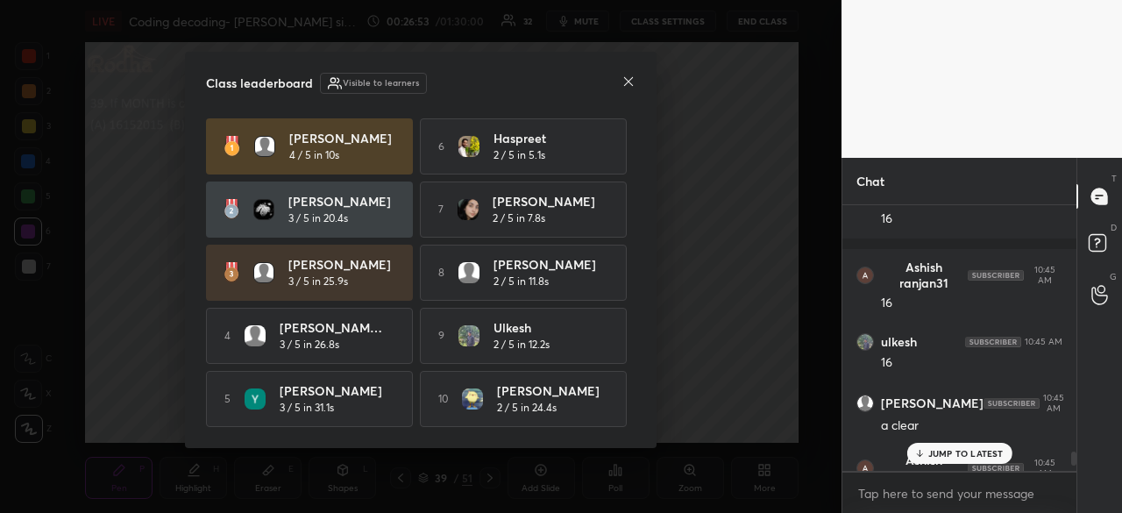
click at [629, 78] on icon at bounding box center [628, 81] width 9 height 9
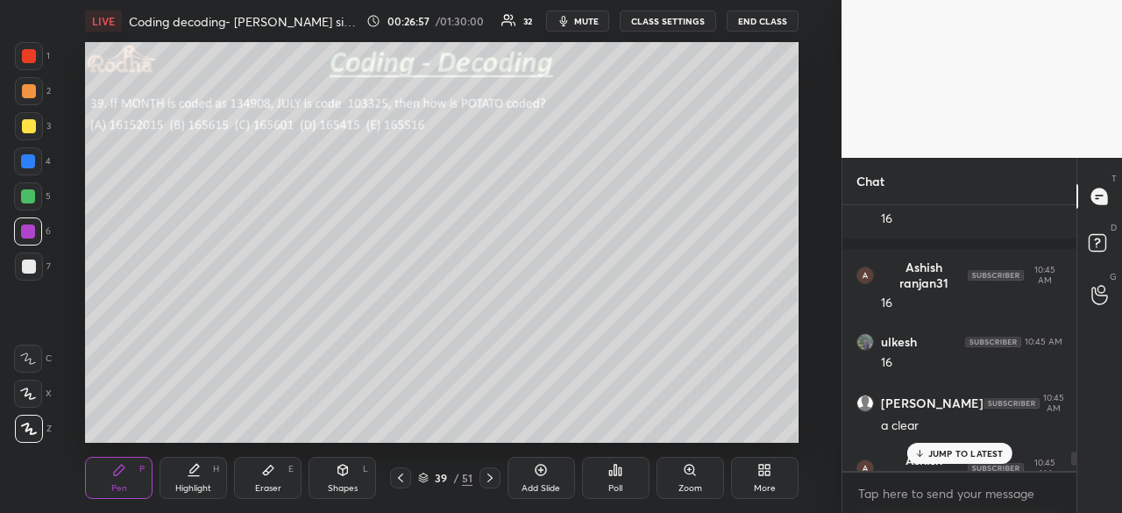
click at [953, 452] on p "JUMP TO LATEST" at bounding box center [965, 453] width 75 height 11
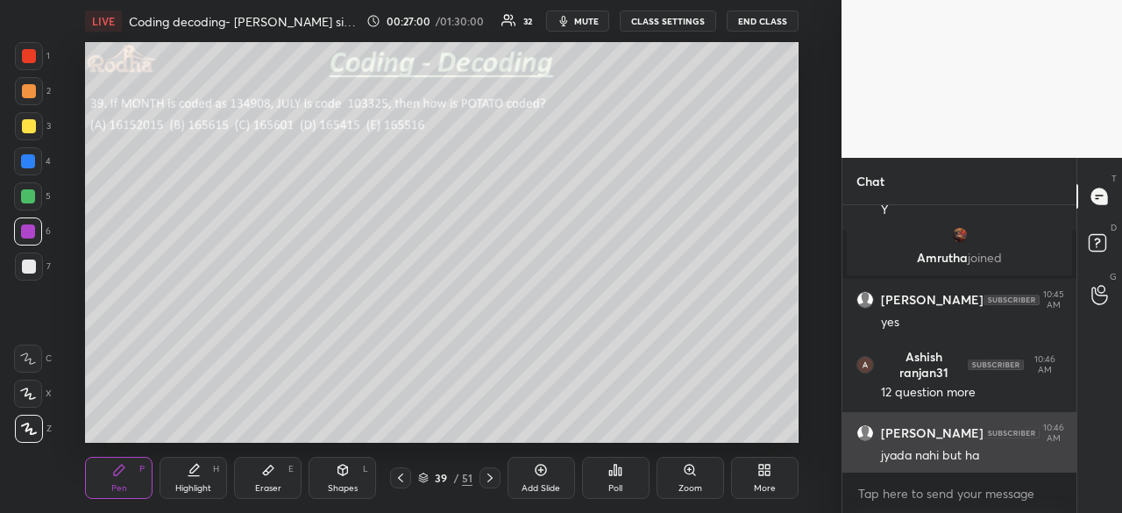
scroll to position [8194, 0]
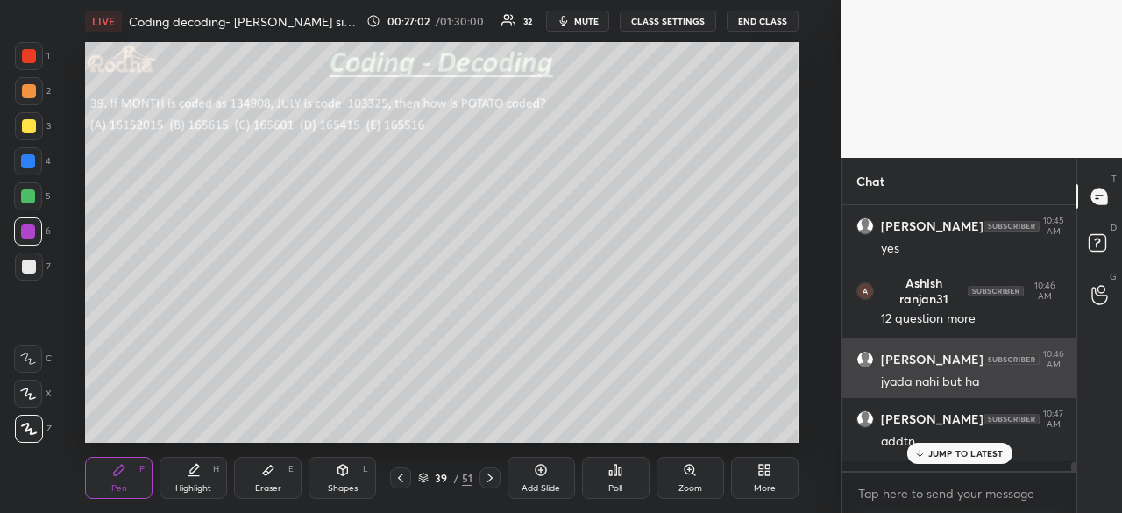
click at [993, 451] on p "JUMP TO LATEST" at bounding box center [965, 453] width 75 height 11
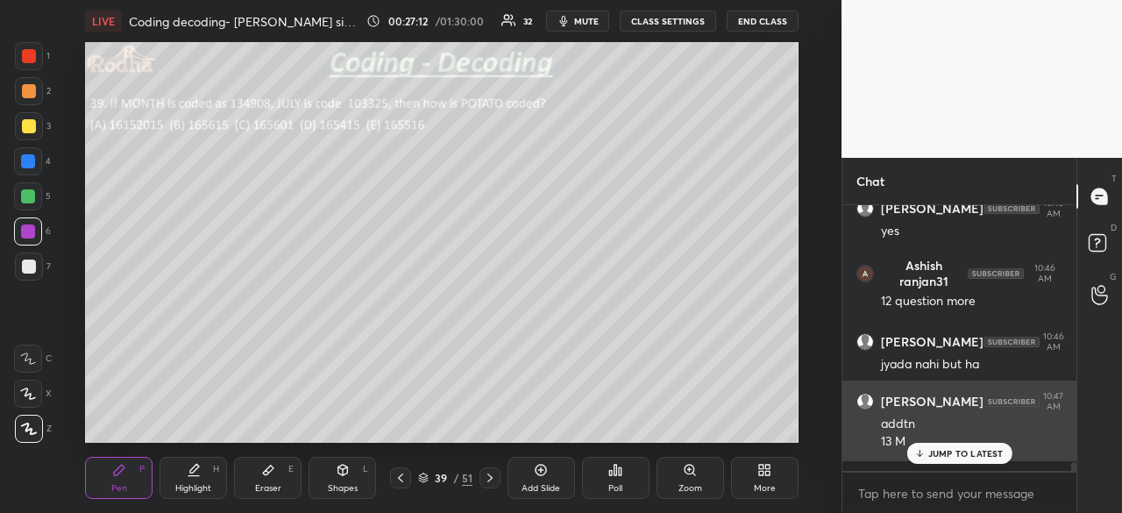
click at [942, 448] on p "JUMP TO LATEST" at bounding box center [965, 453] width 75 height 11
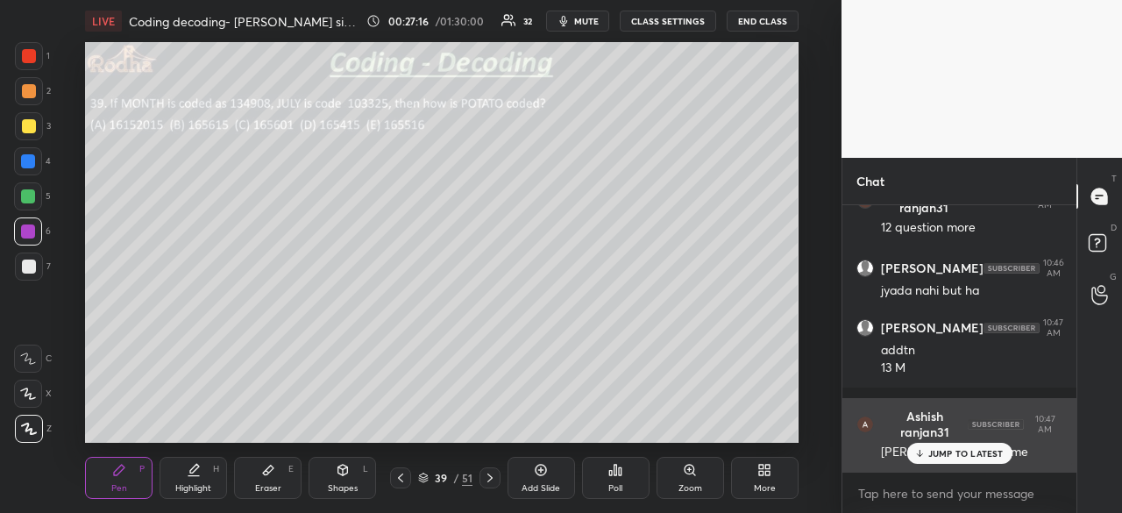
click at [966, 453] on p "JUMP TO LATEST" at bounding box center [965, 453] width 75 height 11
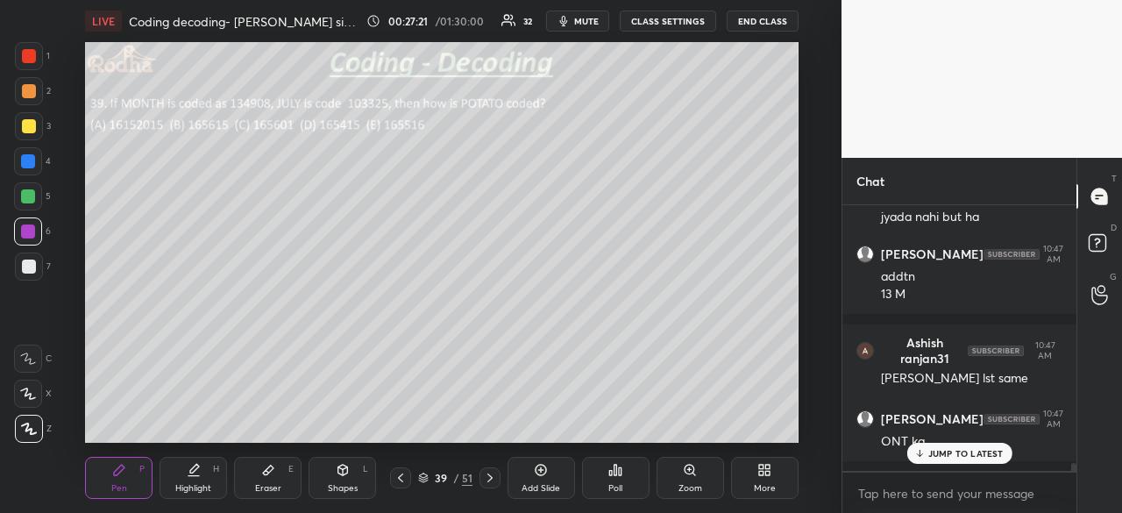
scroll to position [8376, 0]
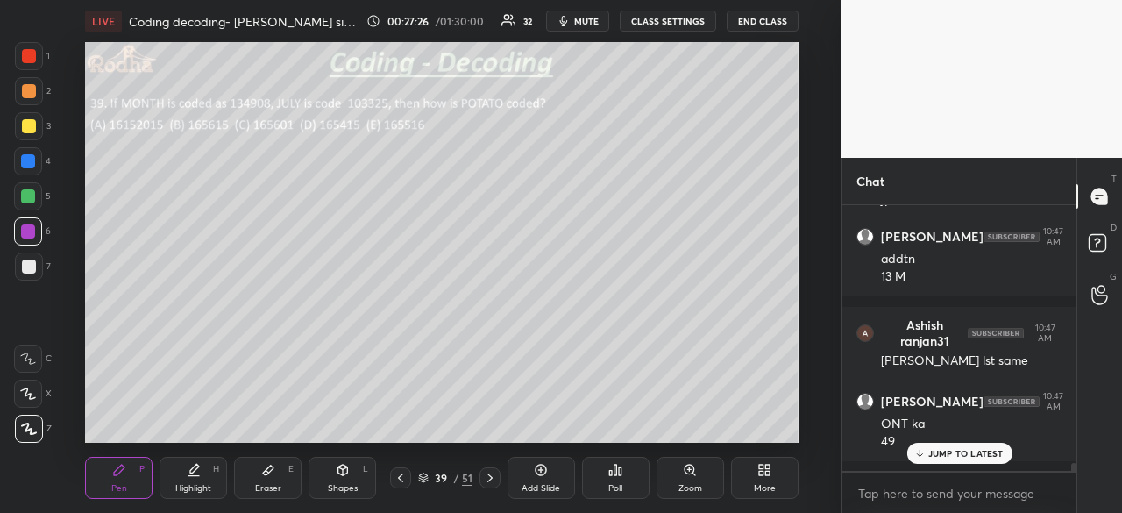
click at [30, 273] on div at bounding box center [29, 267] width 14 height 14
click at [32, 197] on div at bounding box center [28, 196] width 14 height 14
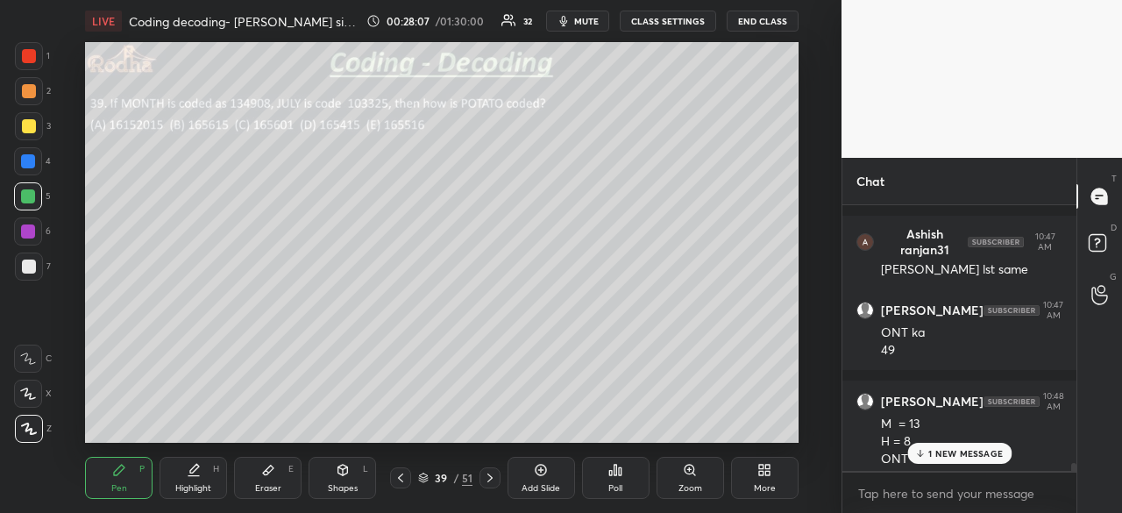
scroll to position [8485, 0]
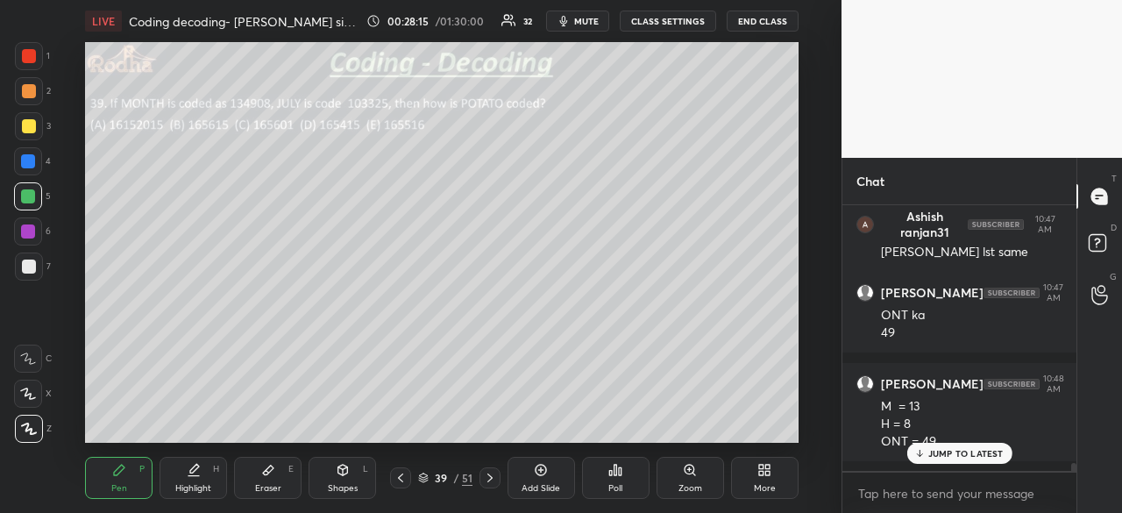
click at [972, 456] on p "JUMP TO LATEST" at bounding box center [965, 453] width 75 height 11
click at [25, 234] on div at bounding box center [28, 231] width 14 height 14
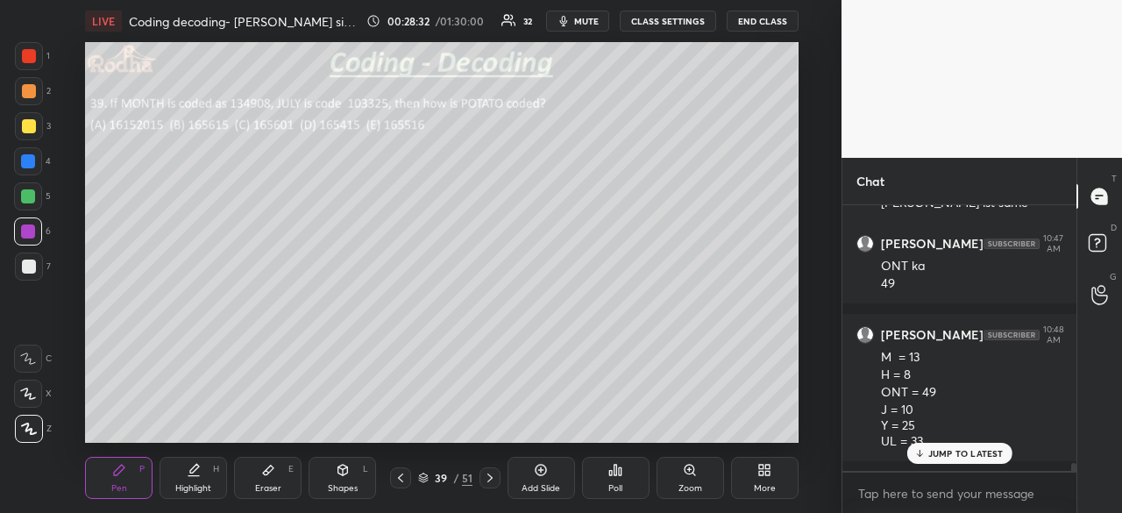
click at [32, 264] on div at bounding box center [29, 267] width 14 height 14
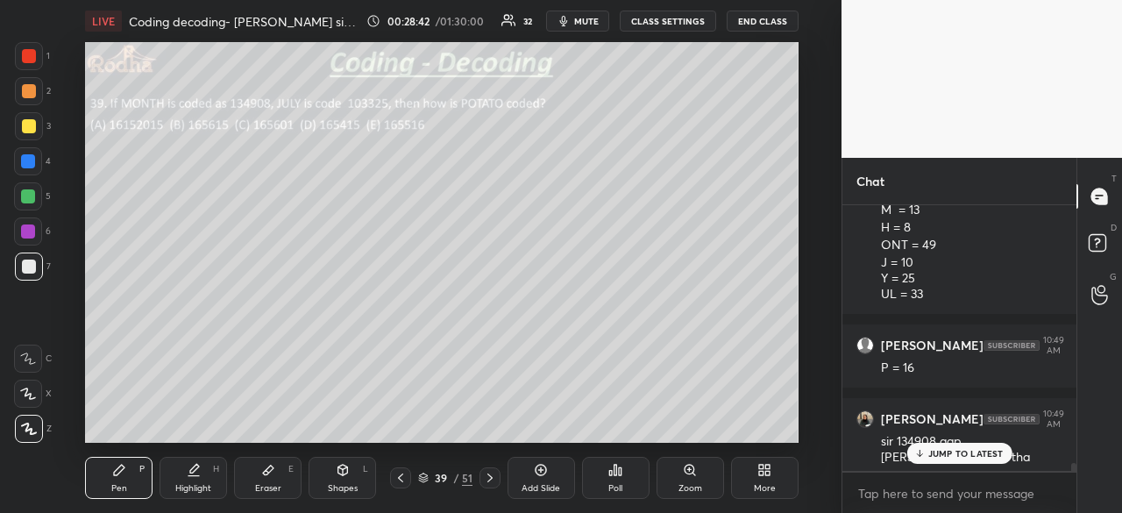
scroll to position [8755, 0]
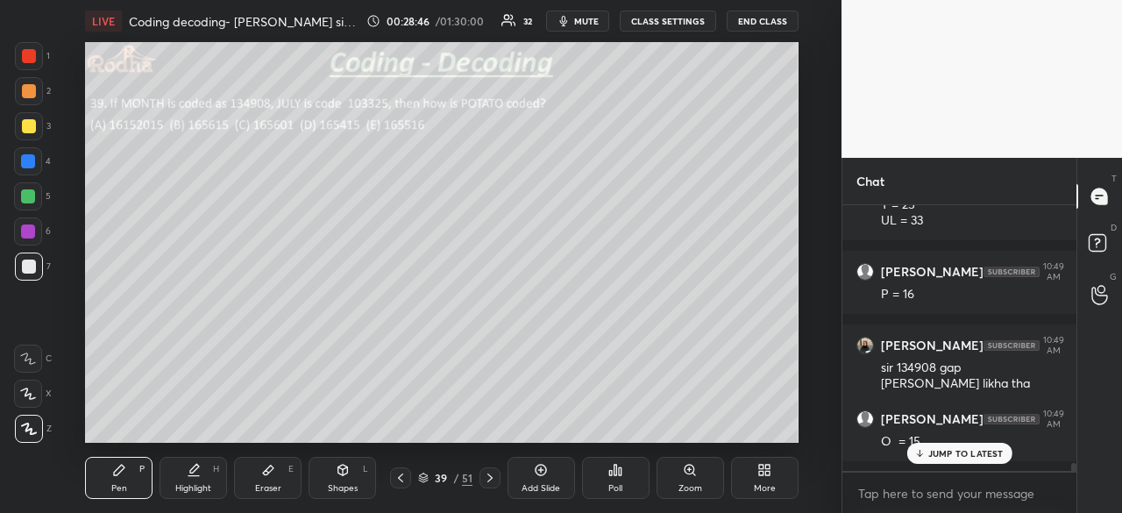
click at [942, 450] on p "JUMP TO LATEST" at bounding box center [965, 453] width 75 height 11
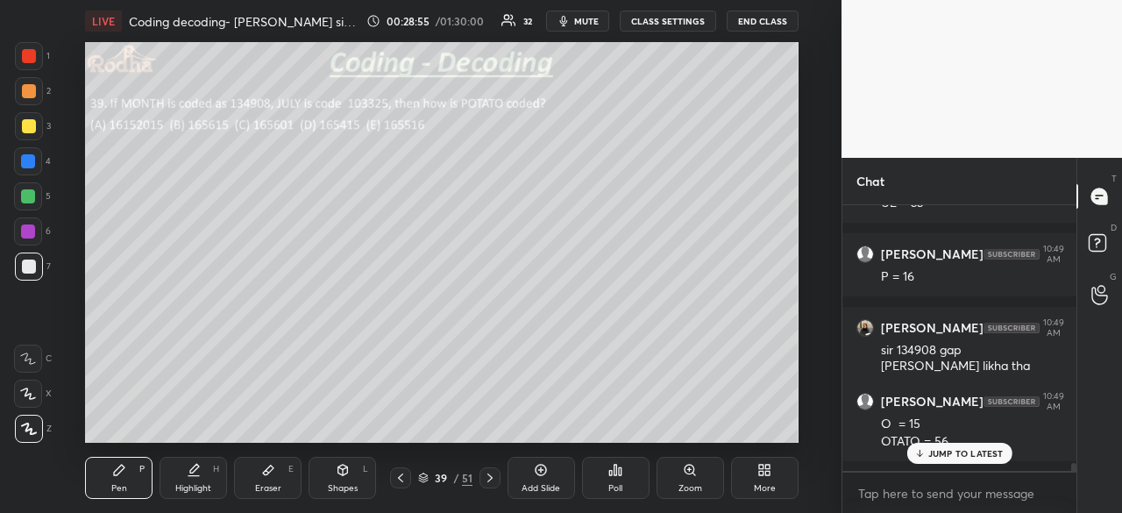
scroll to position [8846, 0]
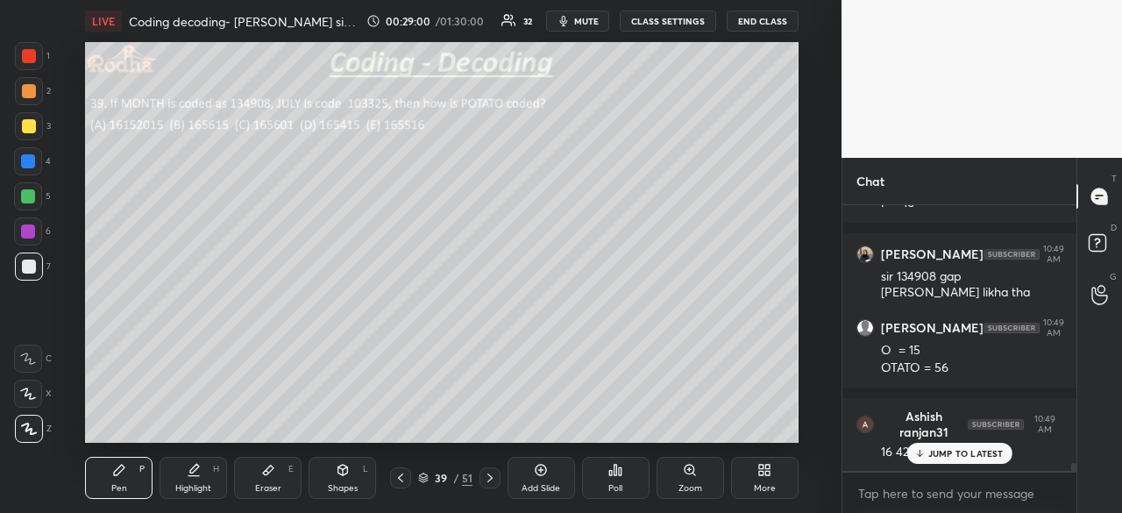
click at [946, 450] on p "JUMP TO LATEST" at bounding box center [965, 453] width 75 height 11
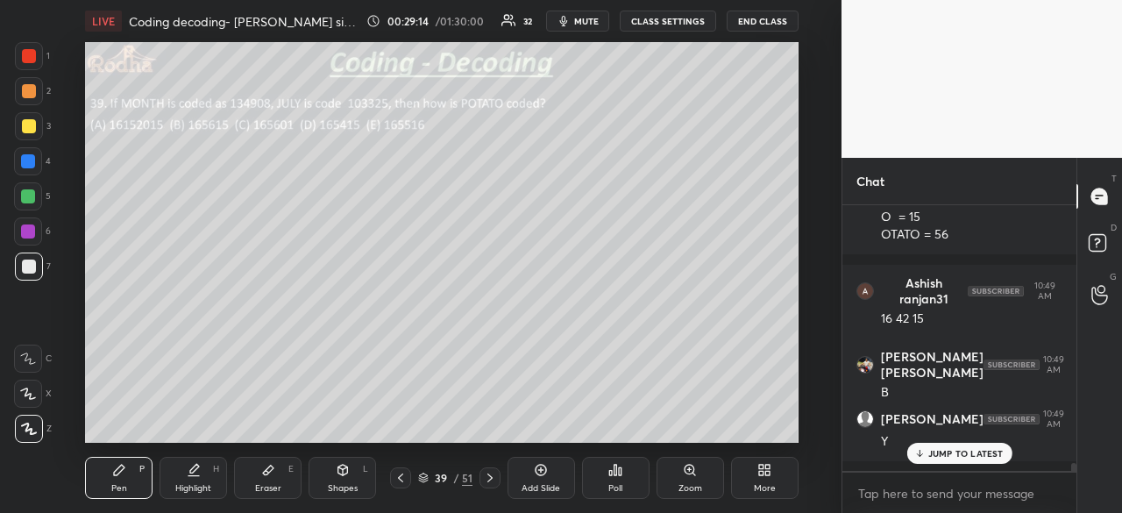
scroll to position [9039, 0]
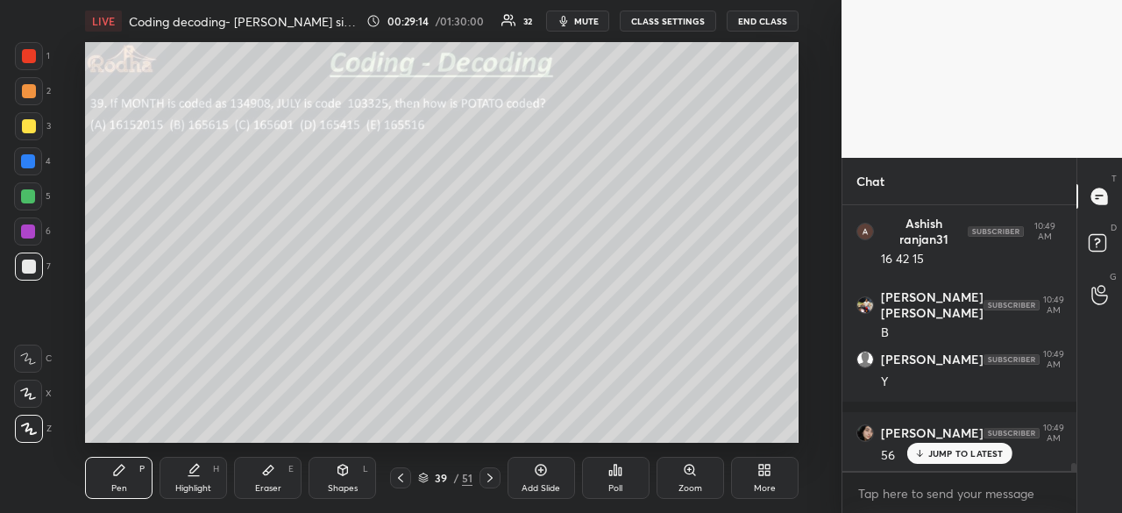
click at [29, 197] on div at bounding box center [28, 196] width 14 height 14
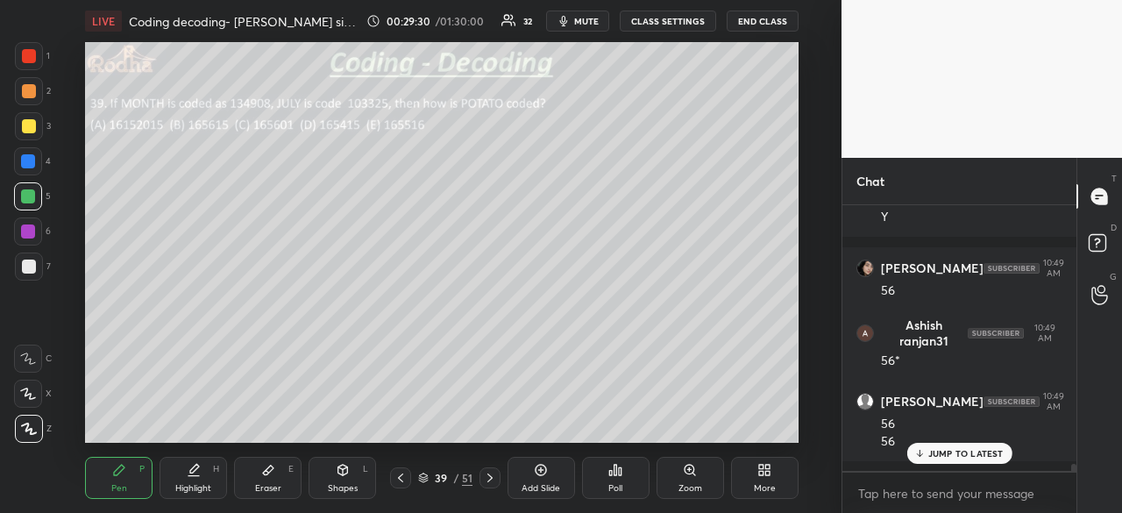
scroll to position [9278, 0]
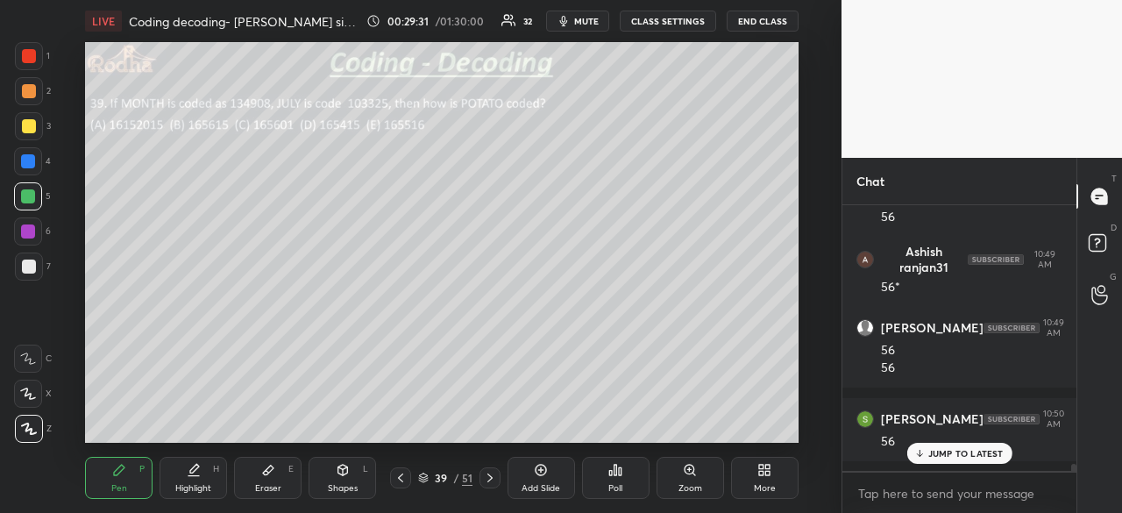
click at [35, 267] on div at bounding box center [29, 267] width 14 height 14
click at [28, 198] on div at bounding box center [28, 196] width 14 height 14
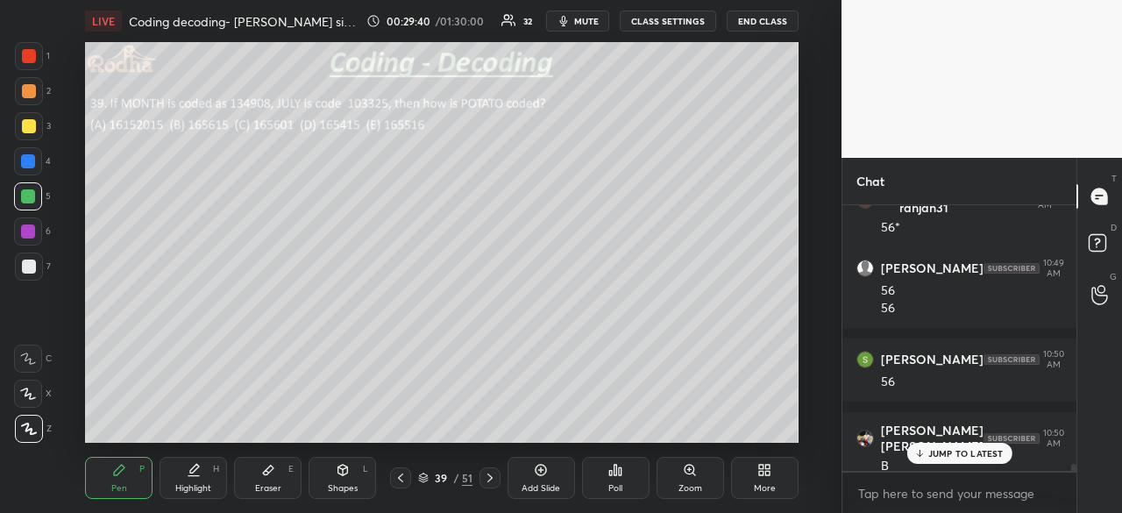
scroll to position [9485, 0]
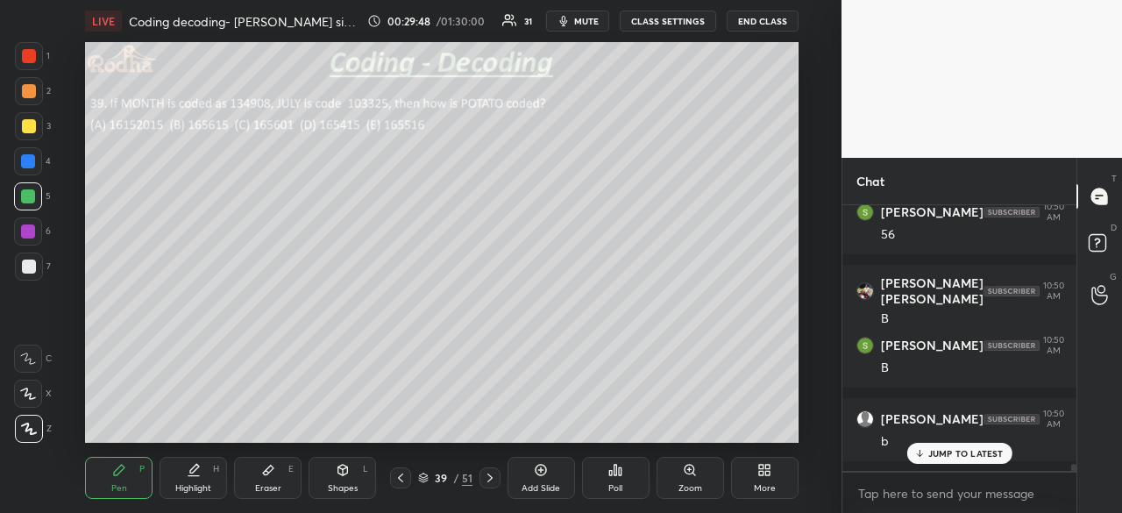
click at [966, 445] on div "JUMP TO LATEST" at bounding box center [959, 453] width 105 height 21
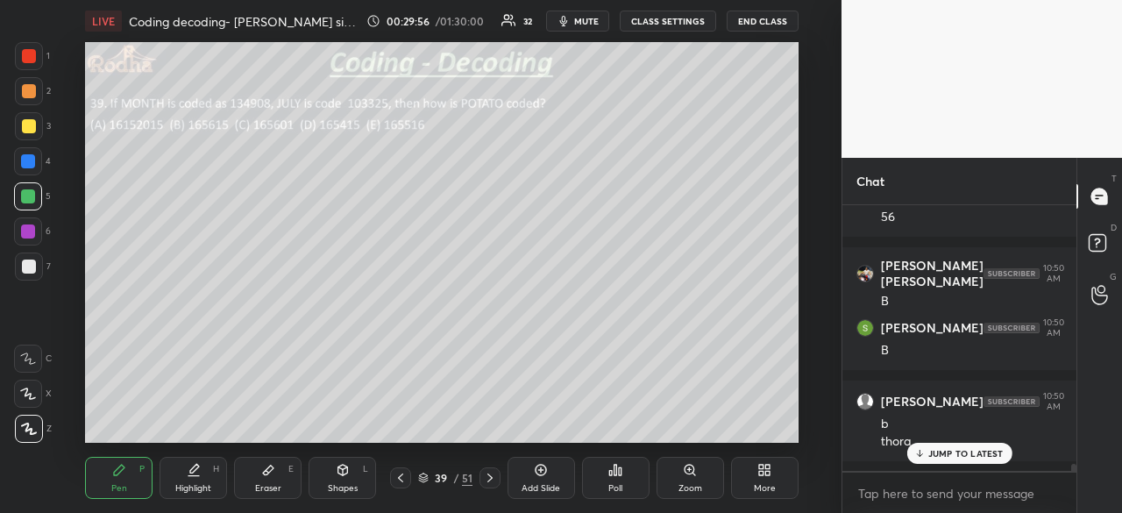
scroll to position [9565, 0]
click at [957, 459] on div "JUMP TO LATEST" at bounding box center [959, 453] width 105 height 21
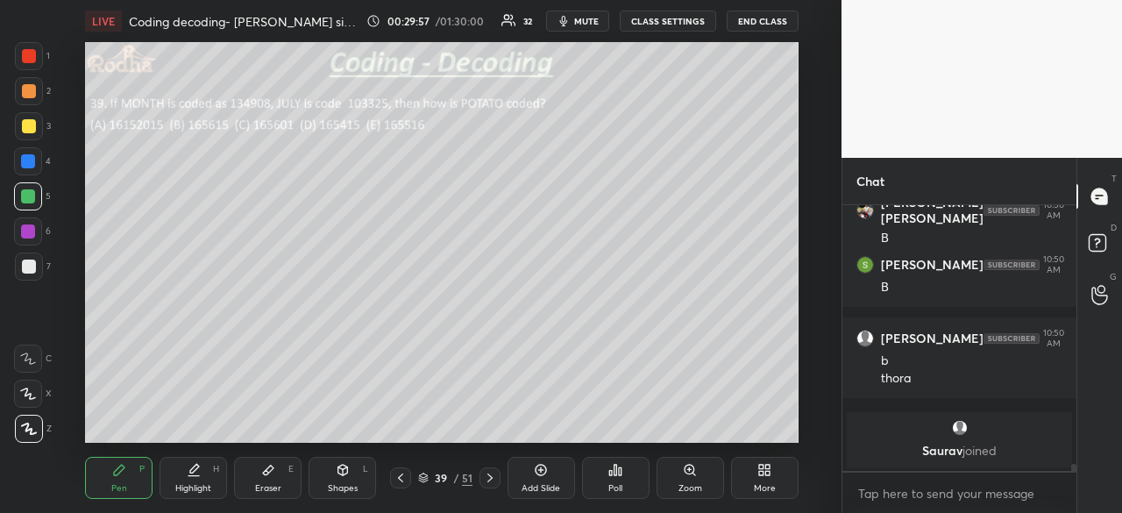
scroll to position [9639, 0]
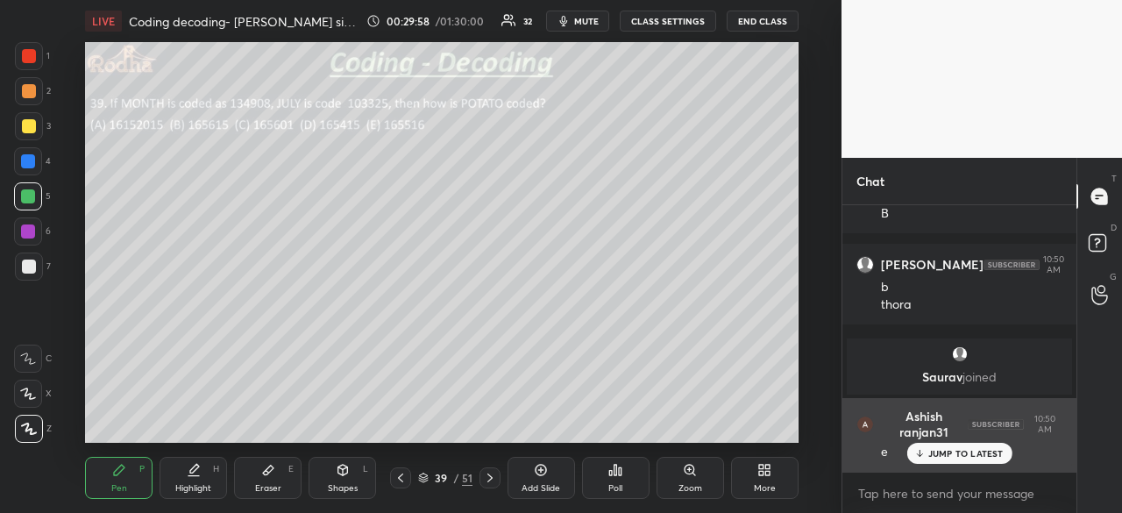
click at [955, 455] on p "JUMP TO LATEST" at bounding box center [965, 453] width 75 height 11
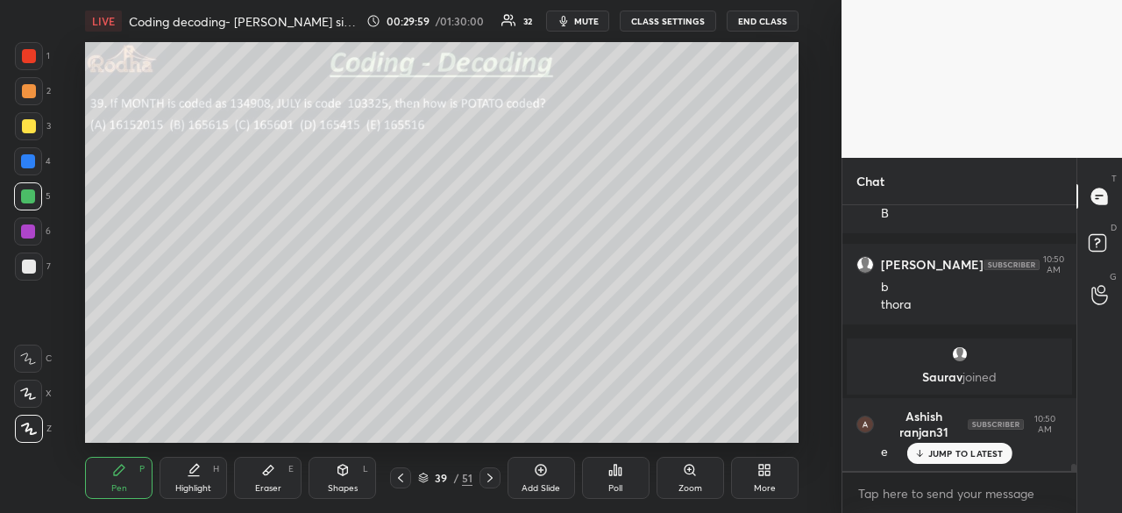
scroll to position [9713, 0]
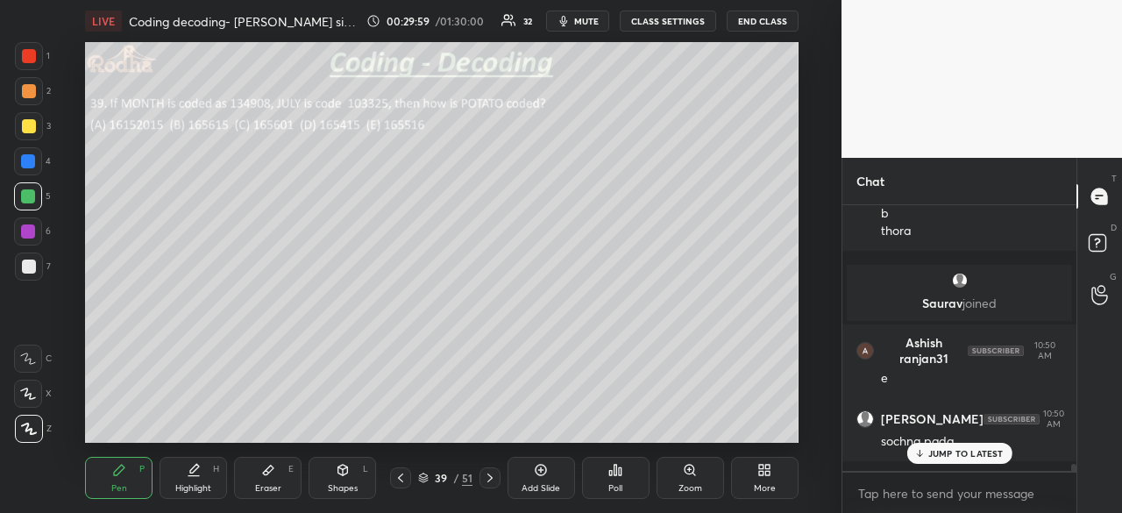
click at [957, 451] on p "JUMP TO LATEST" at bounding box center [965, 453] width 75 height 11
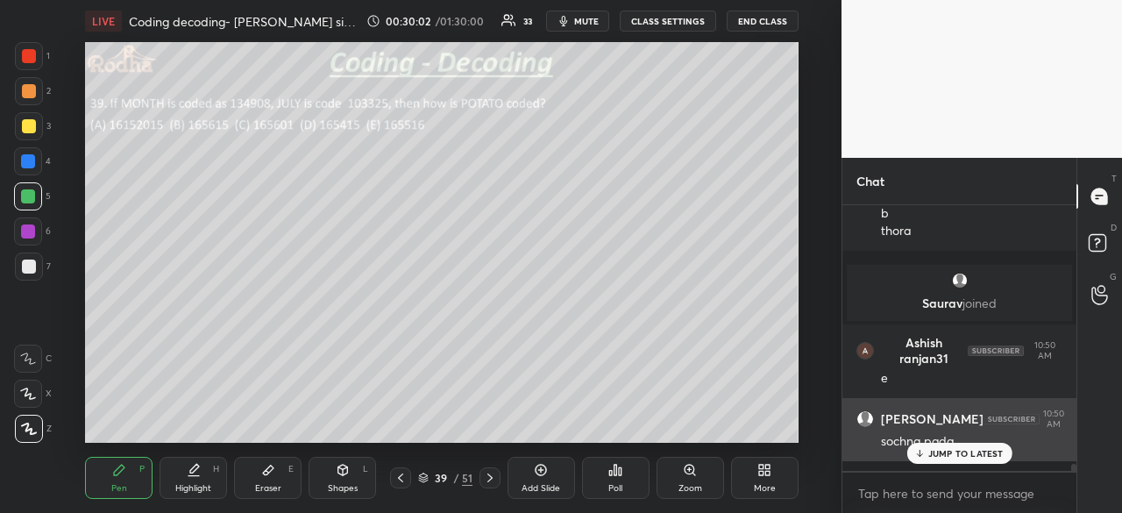
scroll to position [9786, 0]
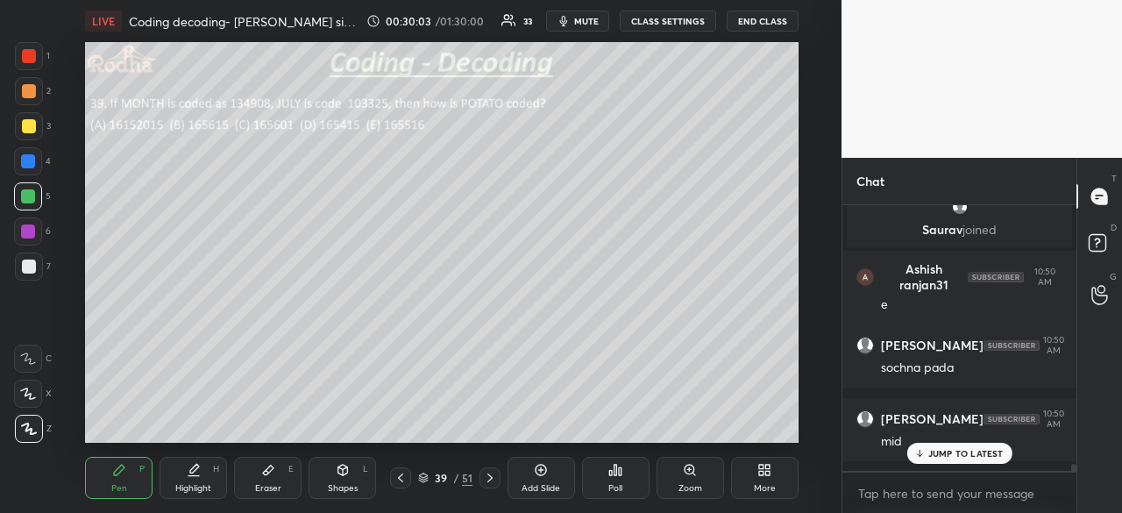
click at [954, 460] on div "JUMP TO LATEST" at bounding box center [959, 453] width 105 height 21
click at [491, 474] on icon at bounding box center [490, 478] width 14 height 14
click at [31, 59] on div at bounding box center [29, 56] width 14 height 14
click at [615, 471] on icon at bounding box center [616, 470] width 3 height 11
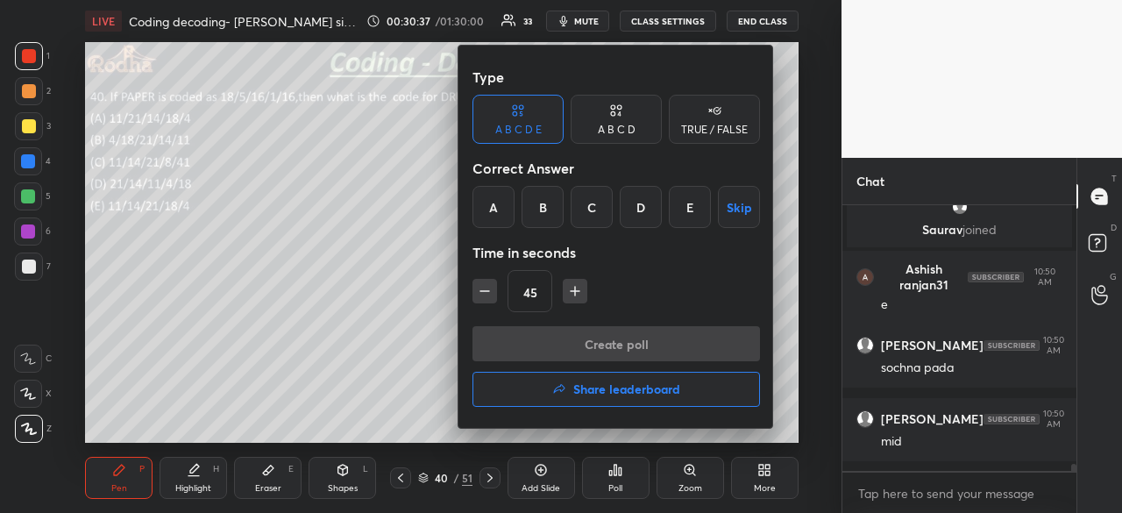
click at [679, 219] on div "E" at bounding box center [690, 207] width 42 height 42
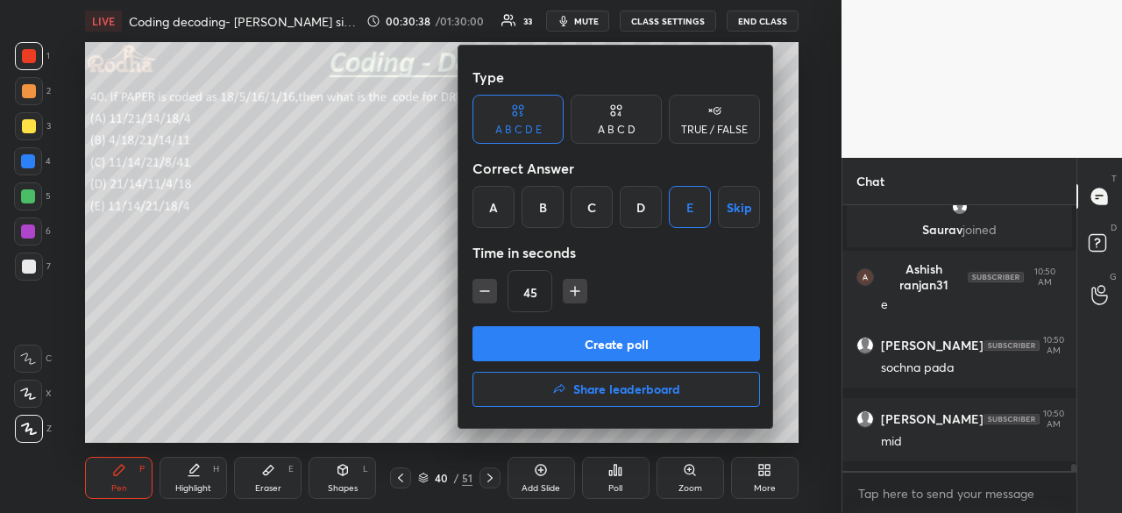
click at [676, 350] on button "Create poll" at bounding box center [617, 343] width 288 height 35
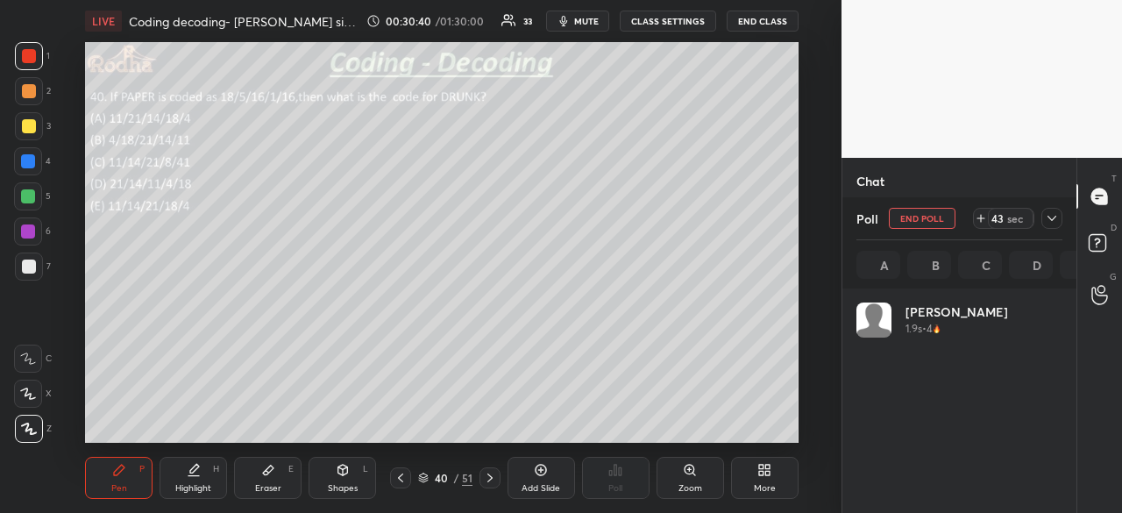
scroll to position [205, 201]
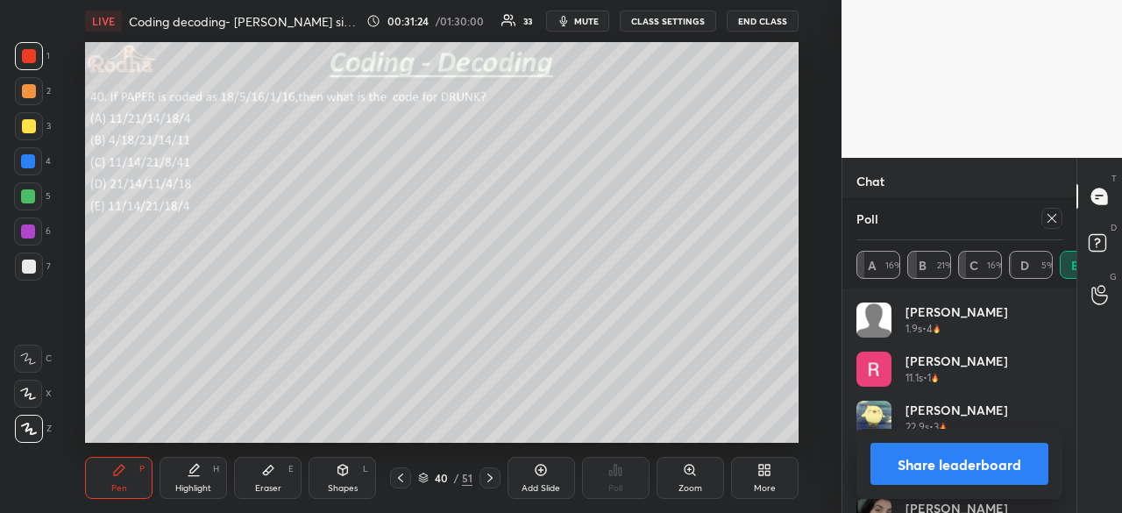
click at [941, 443] on button "Share leaderboard" at bounding box center [960, 464] width 178 height 42
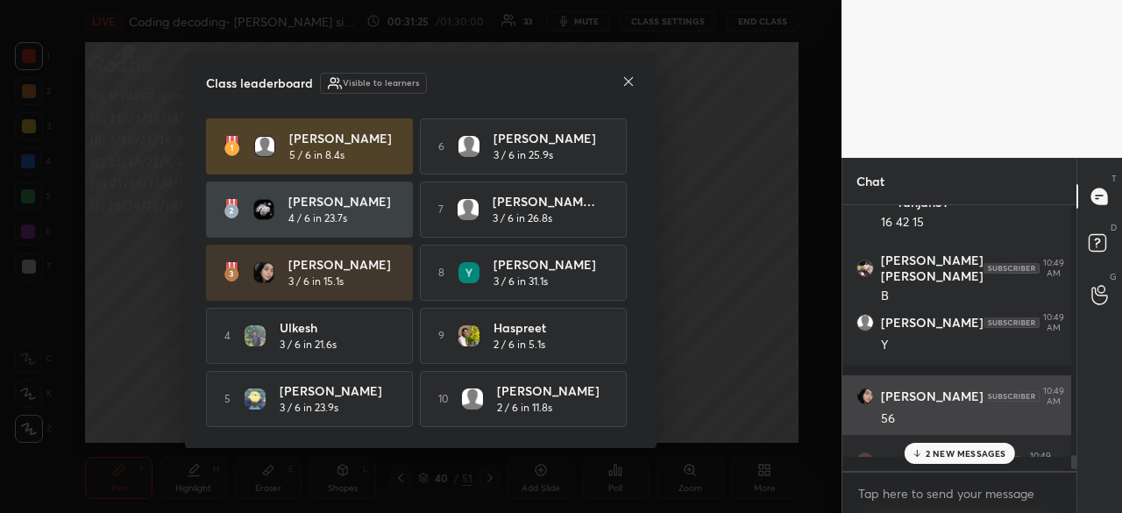
scroll to position [255, 224]
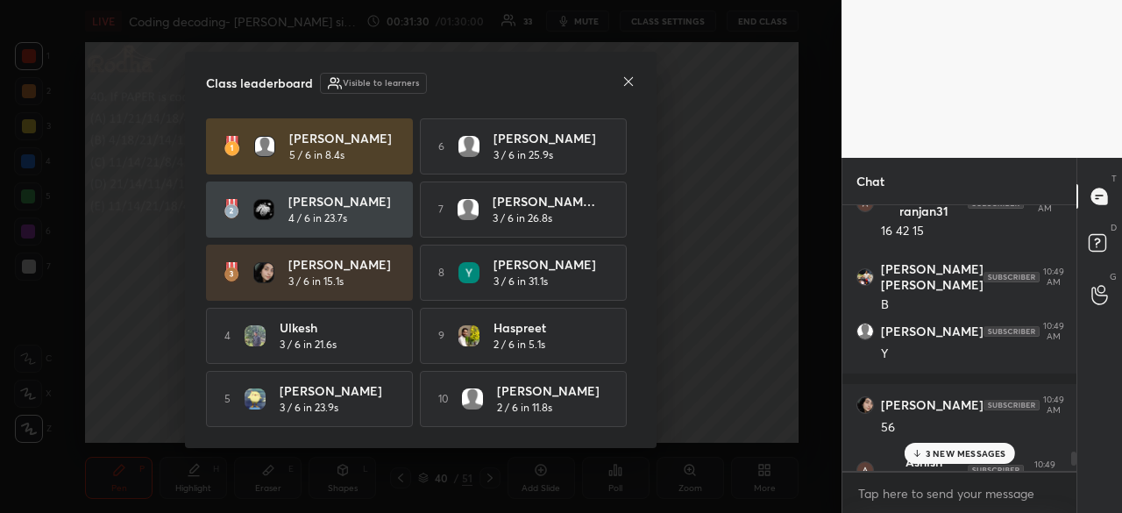
click at [626, 78] on icon at bounding box center [629, 82] width 14 height 14
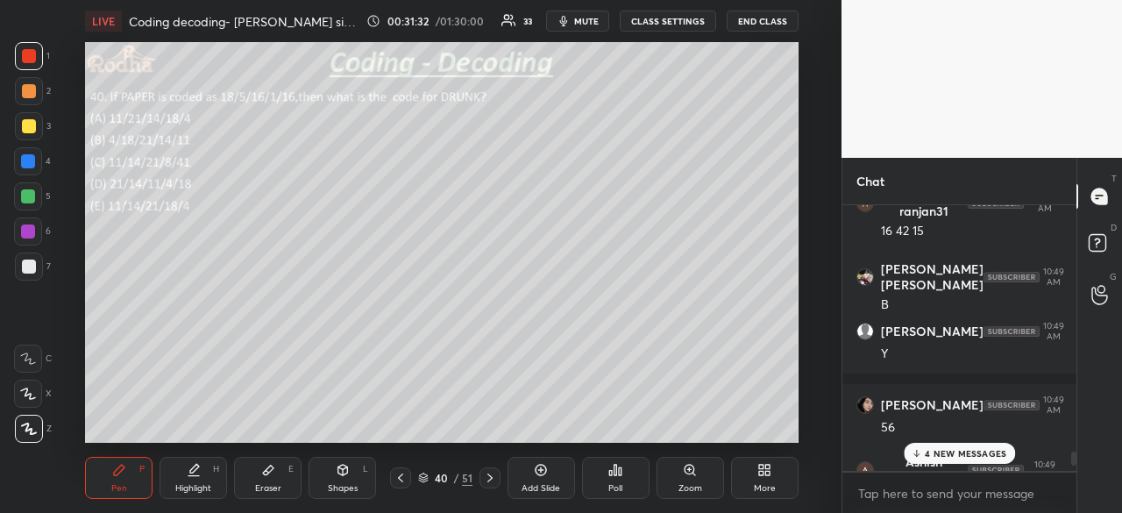
click at [975, 451] on p "4 NEW MESSAGES" at bounding box center [966, 453] width 82 height 11
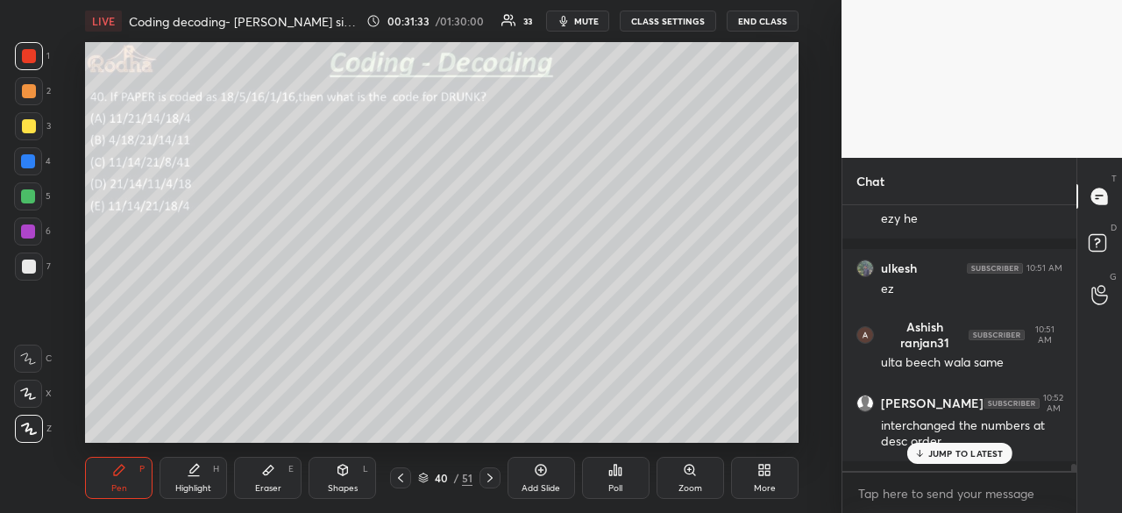
click at [970, 451] on p "JUMP TO LATEST" at bounding box center [965, 453] width 75 height 11
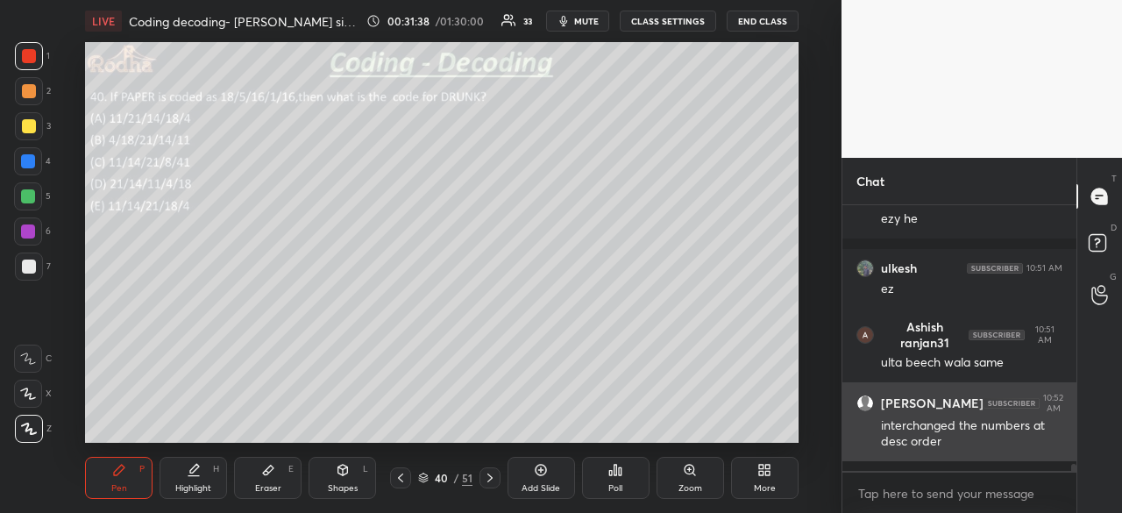
click at [33, 269] on div at bounding box center [29, 267] width 14 height 14
click at [32, 162] on div at bounding box center [28, 161] width 14 height 14
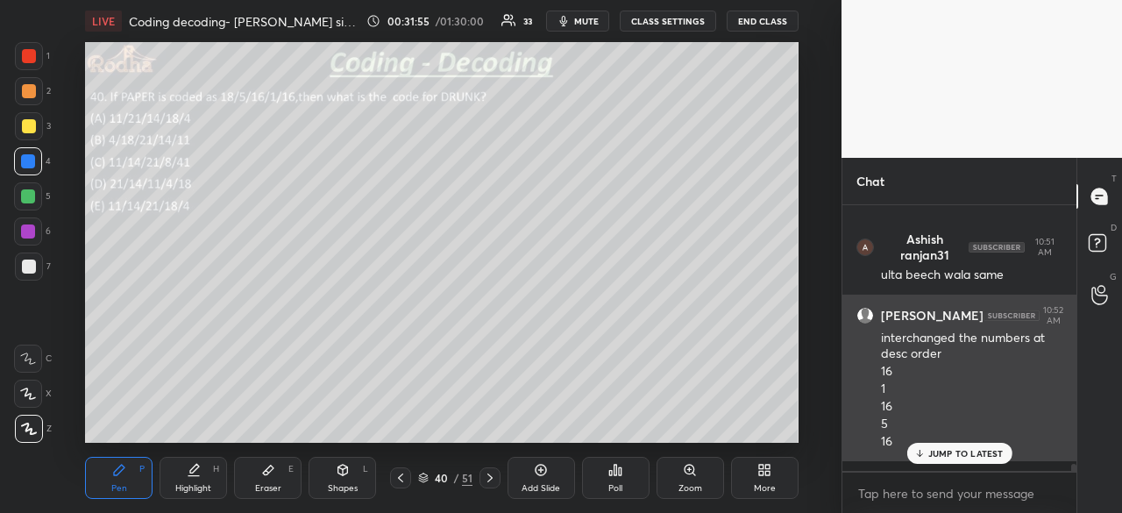
scroll to position [9665, 0]
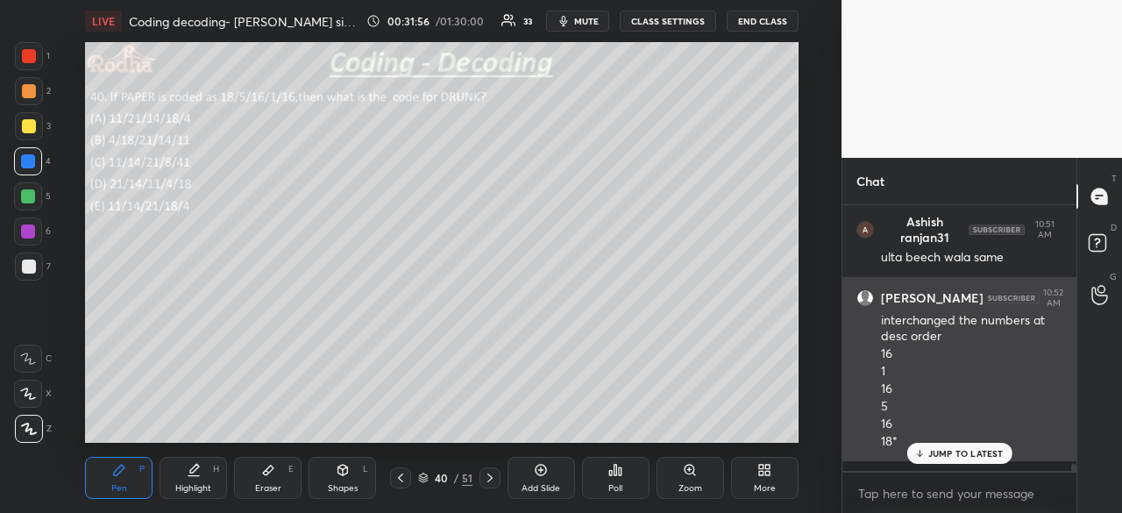
click at [33, 262] on div at bounding box center [29, 267] width 14 height 14
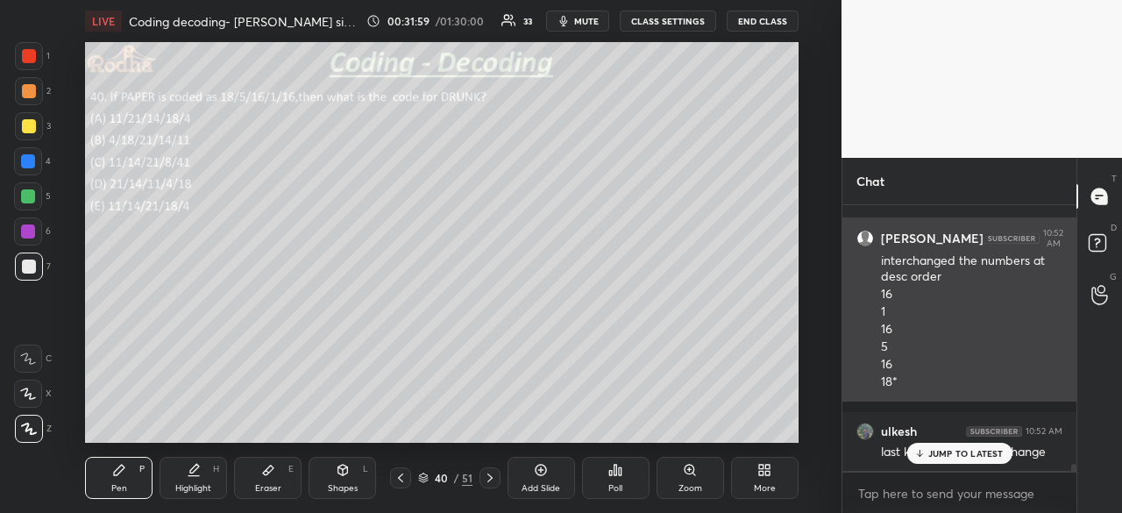
scroll to position [9798, 0]
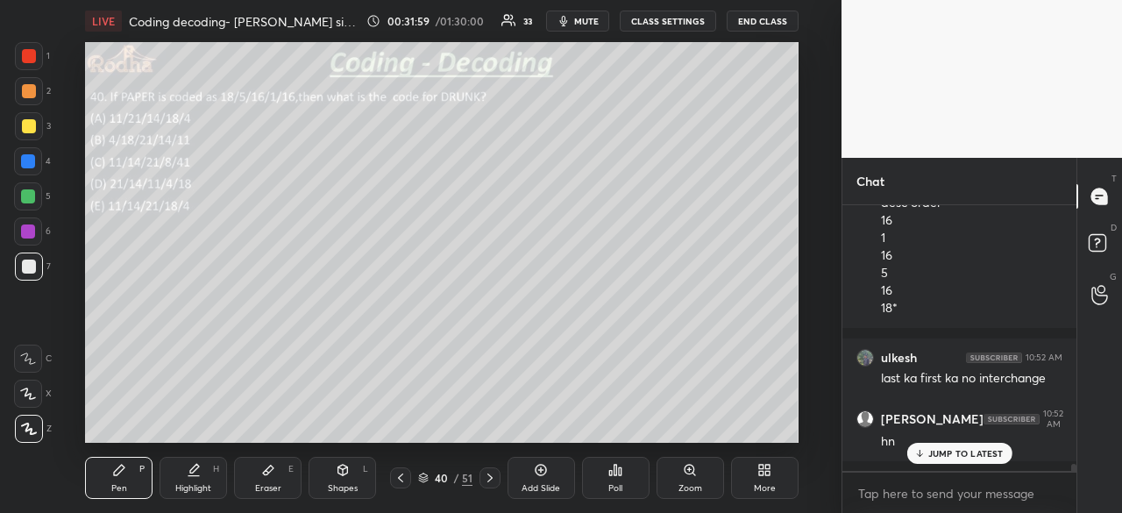
click at [948, 452] on p "JUMP TO LATEST" at bounding box center [965, 453] width 75 height 11
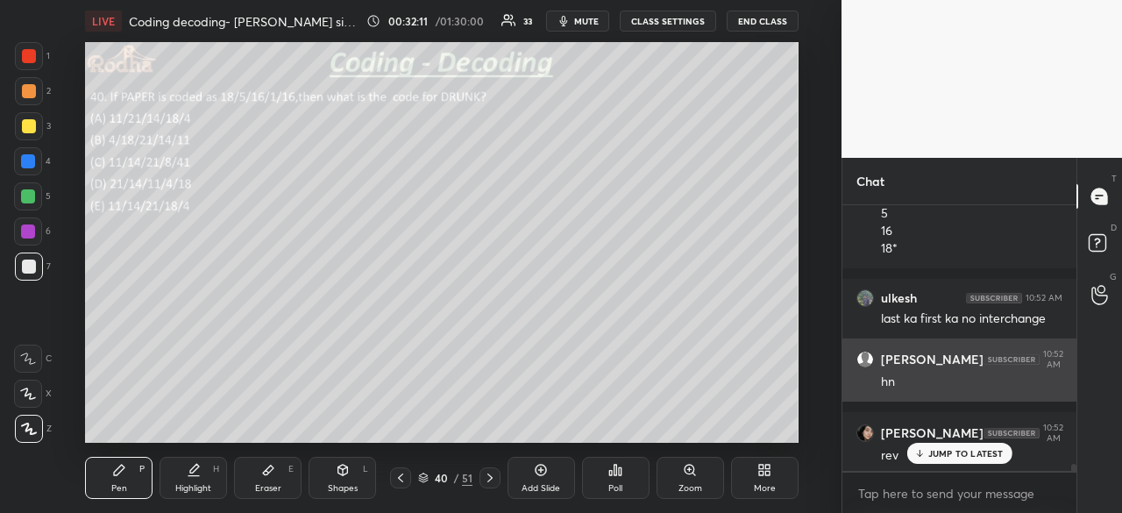
click at [28, 237] on div at bounding box center [28, 231] width 14 height 14
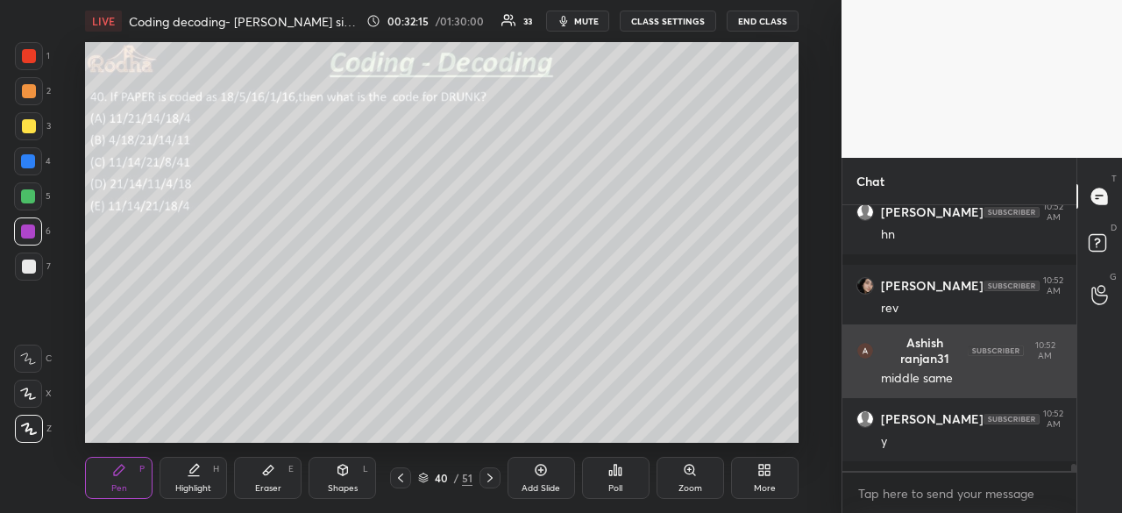
scroll to position [10065, 0]
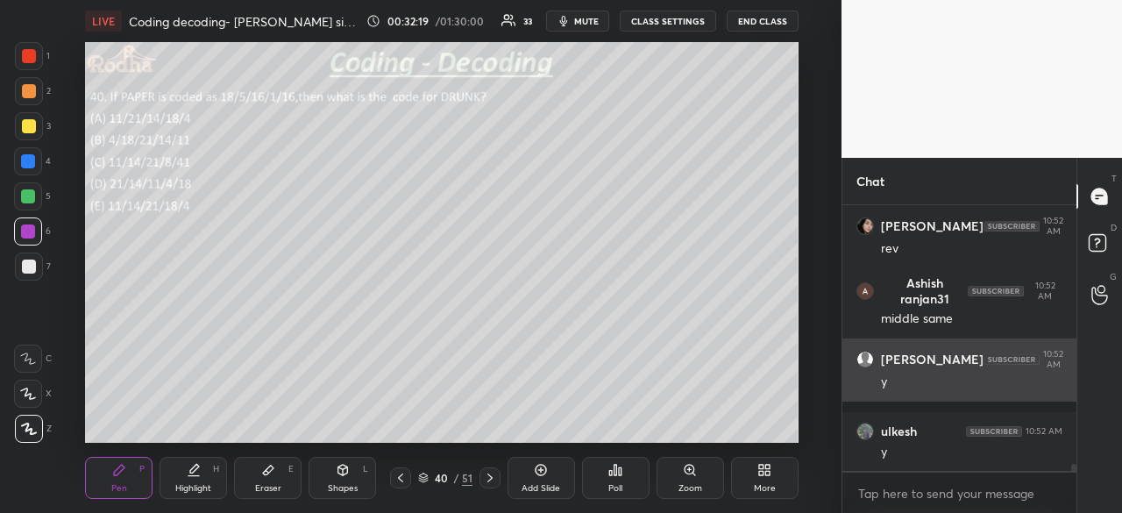
click at [30, 60] on div at bounding box center [29, 56] width 14 height 14
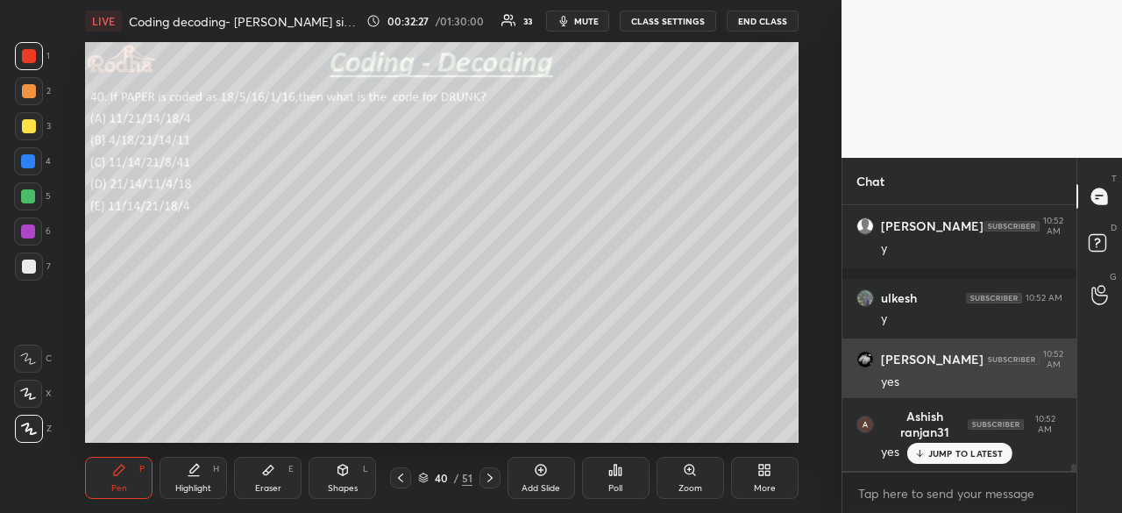
click at [32, 266] on div at bounding box center [29, 267] width 14 height 14
click at [30, 236] on div at bounding box center [28, 231] width 14 height 14
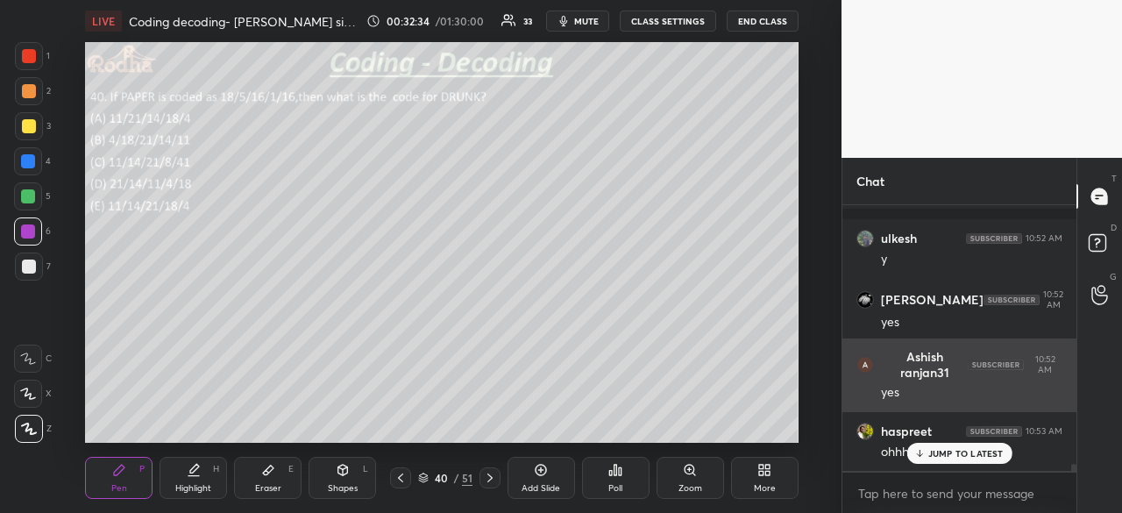
click at [949, 455] on p "JUMP TO LATEST" at bounding box center [965, 453] width 75 height 11
click at [32, 268] on div at bounding box center [29, 267] width 14 height 14
click at [28, 162] on div at bounding box center [28, 161] width 14 height 14
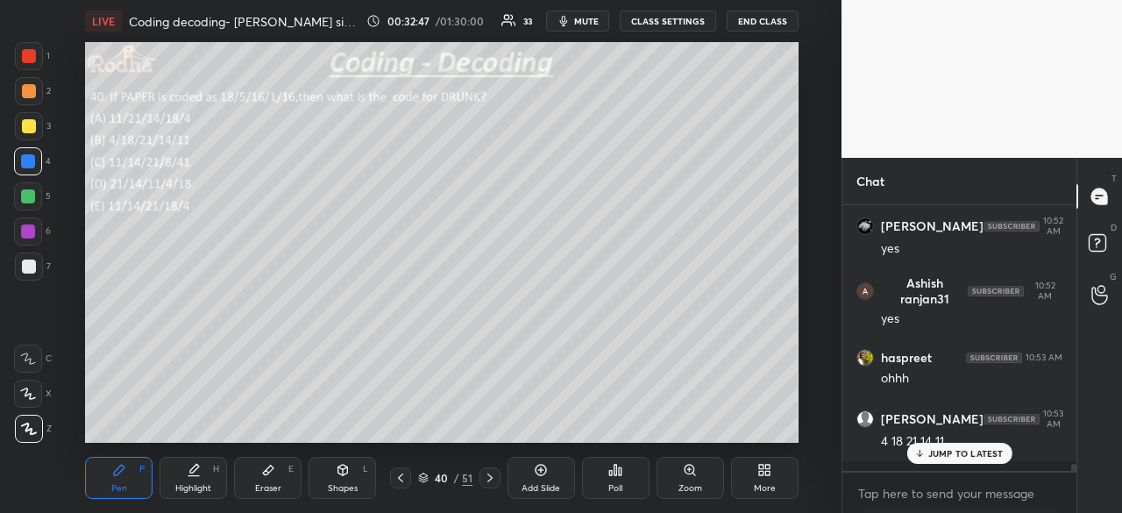
click at [33, 267] on div at bounding box center [29, 267] width 14 height 14
click at [35, 231] on div at bounding box center [28, 231] width 28 height 28
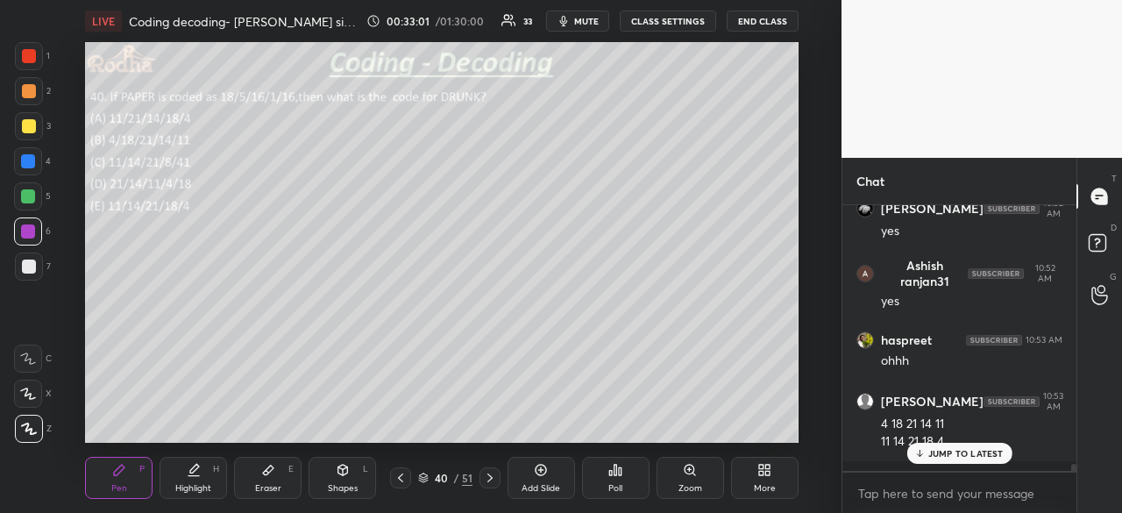
click at [963, 450] on p "JUMP TO LATEST" at bounding box center [965, 453] width 75 height 11
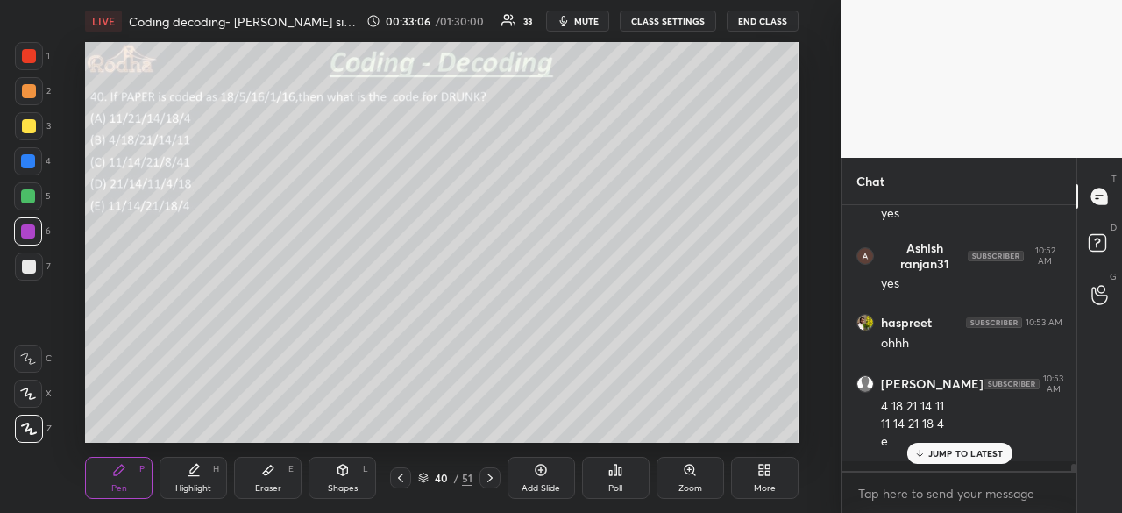
click at [973, 453] on p "JUMP TO LATEST" at bounding box center [965, 453] width 75 height 11
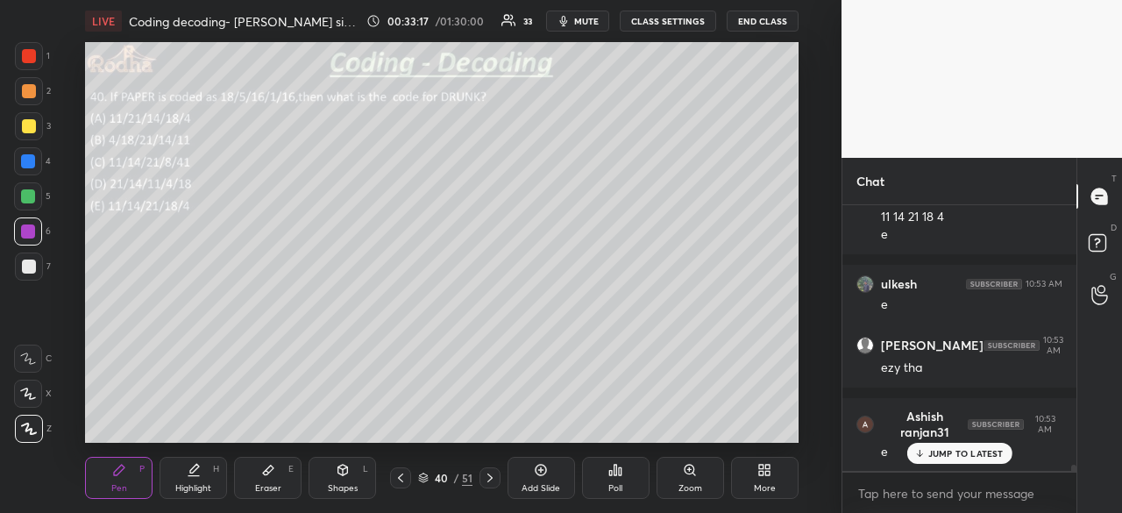
scroll to position [10633, 0]
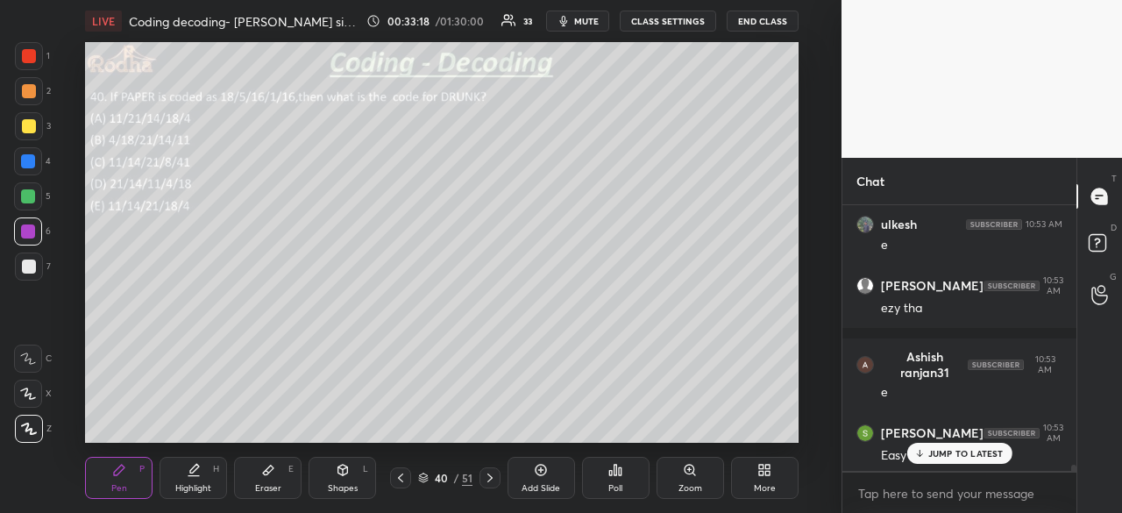
click at [975, 457] on p "JUMP TO LATEST" at bounding box center [965, 453] width 75 height 11
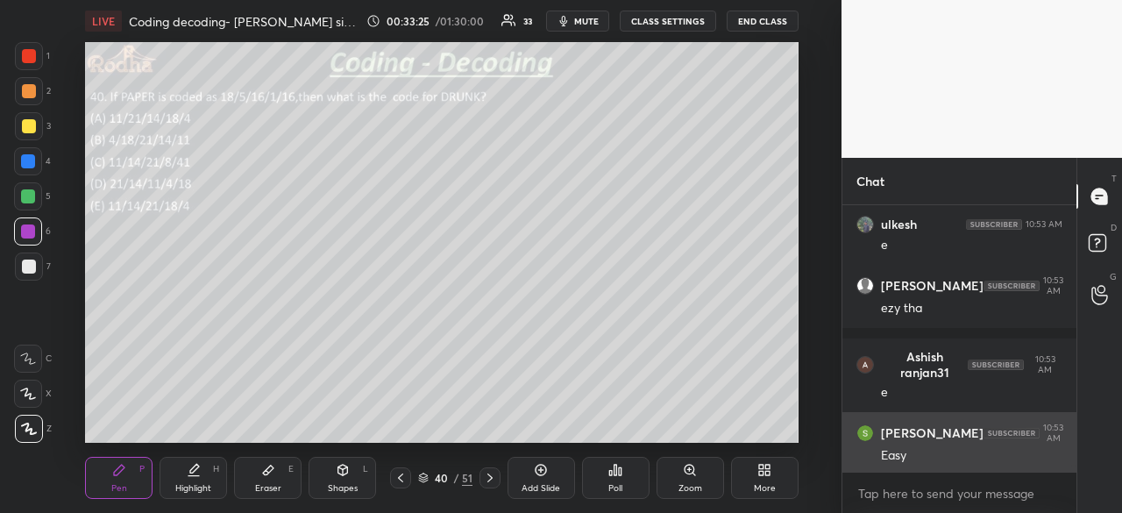
scroll to position [10707, 0]
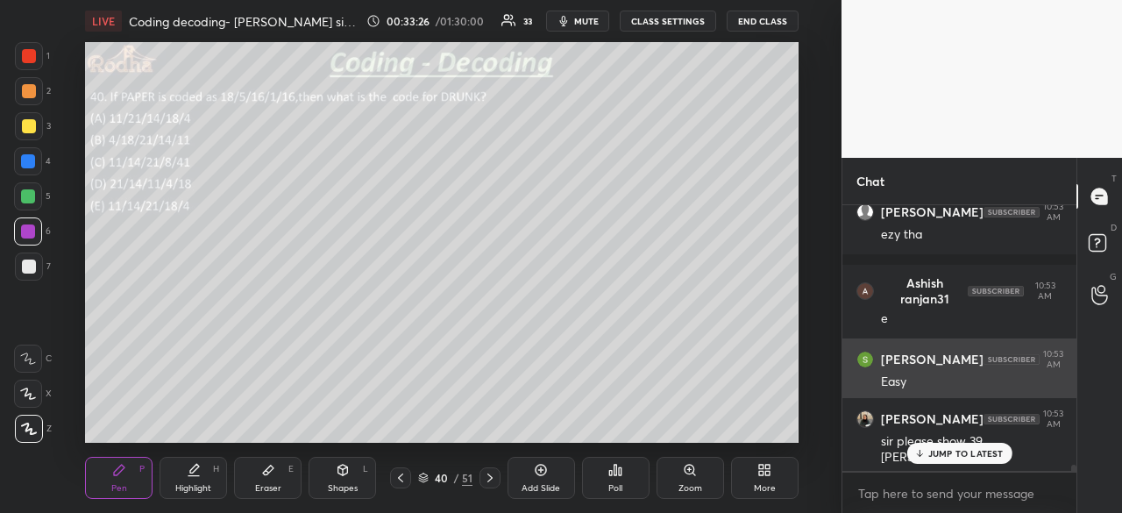
click at [940, 459] on p "JUMP TO LATEST" at bounding box center [965, 453] width 75 height 11
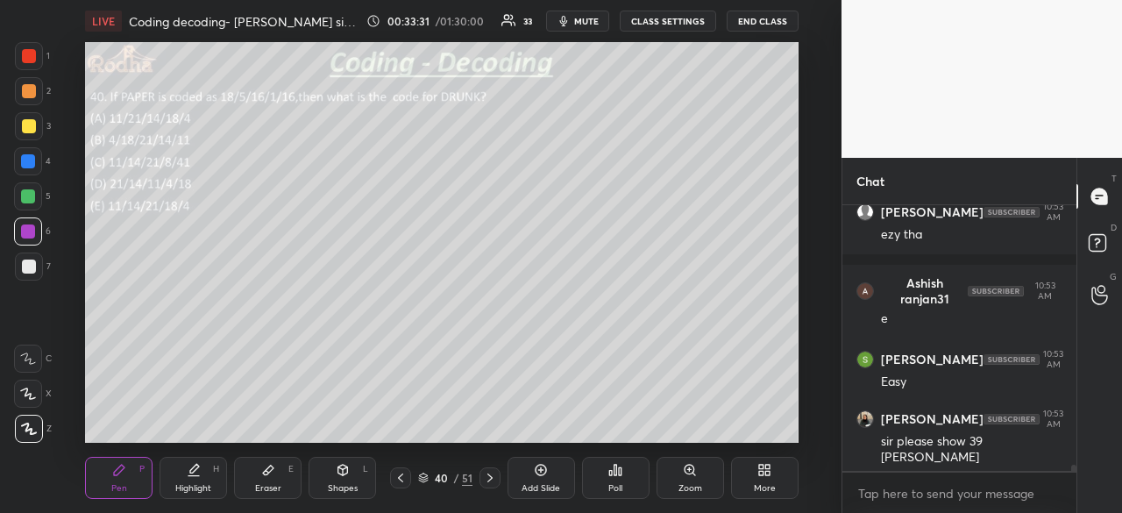
click at [406, 480] on icon at bounding box center [401, 478] width 14 height 14
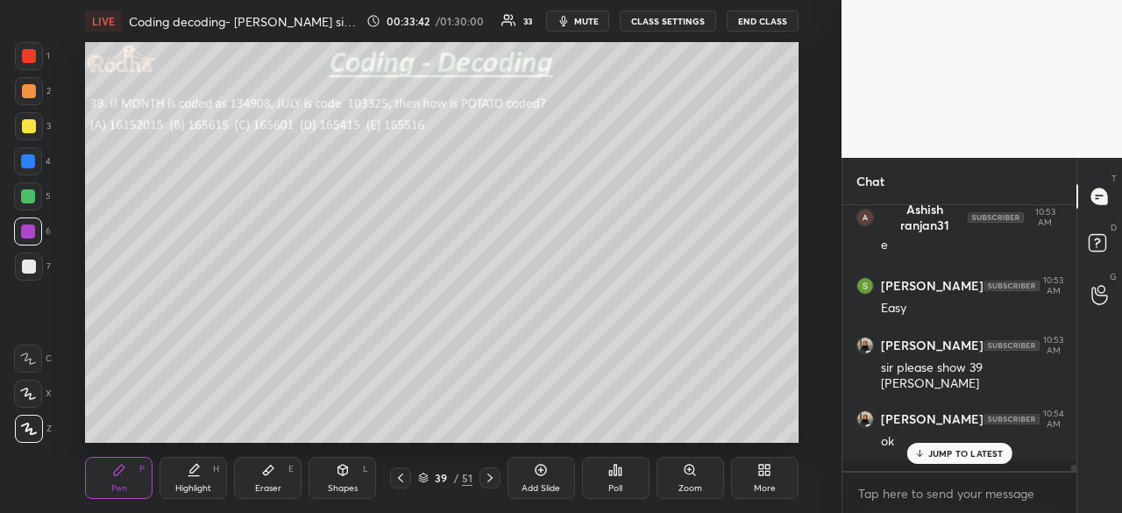
scroll to position [10870, 0]
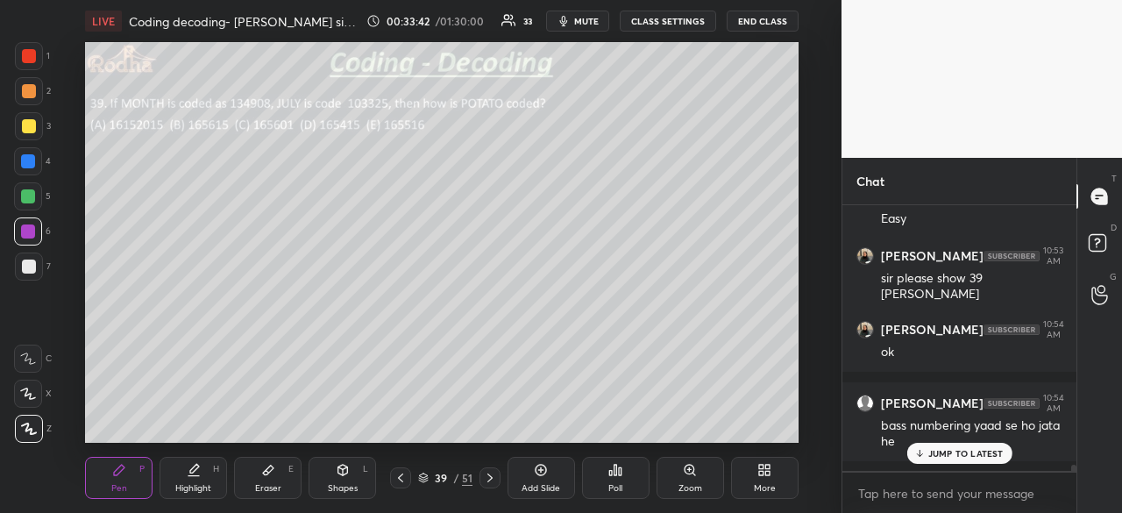
click at [980, 452] on p "JUMP TO LATEST" at bounding box center [965, 453] width 75 height 11
click at [489, 474] on icon at bounding box center [490, 478] width 14 height 14
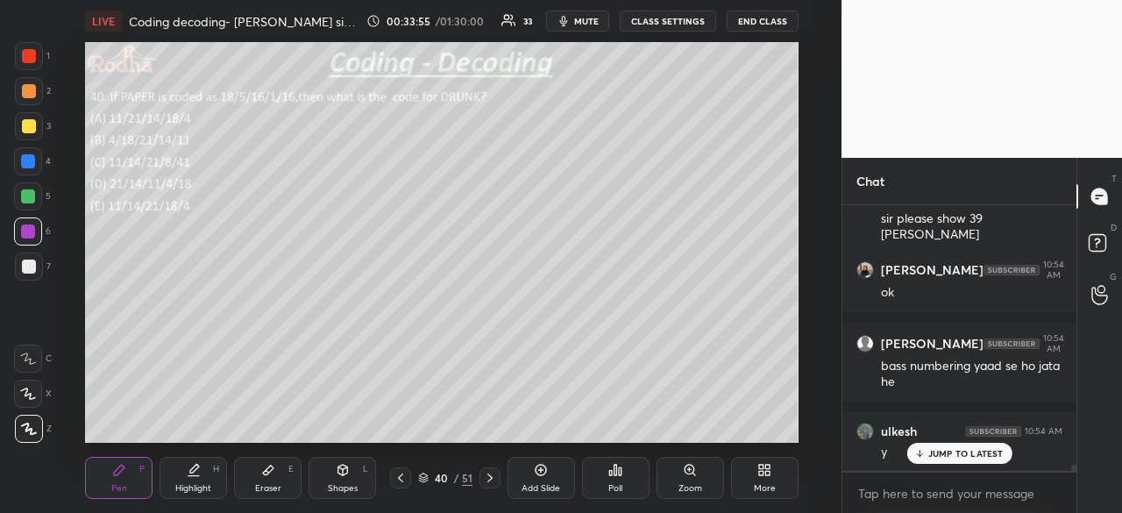
click at [963, 458] on p "JUMP TO LATEST" at bounding box center [965, 453] width 75 height 11
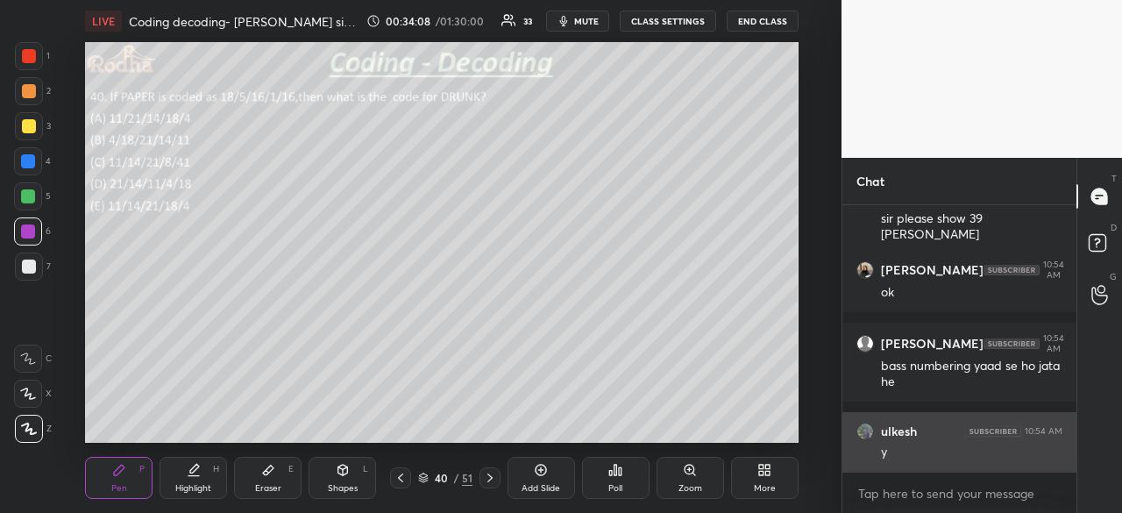
scroll to position [11003, 0]
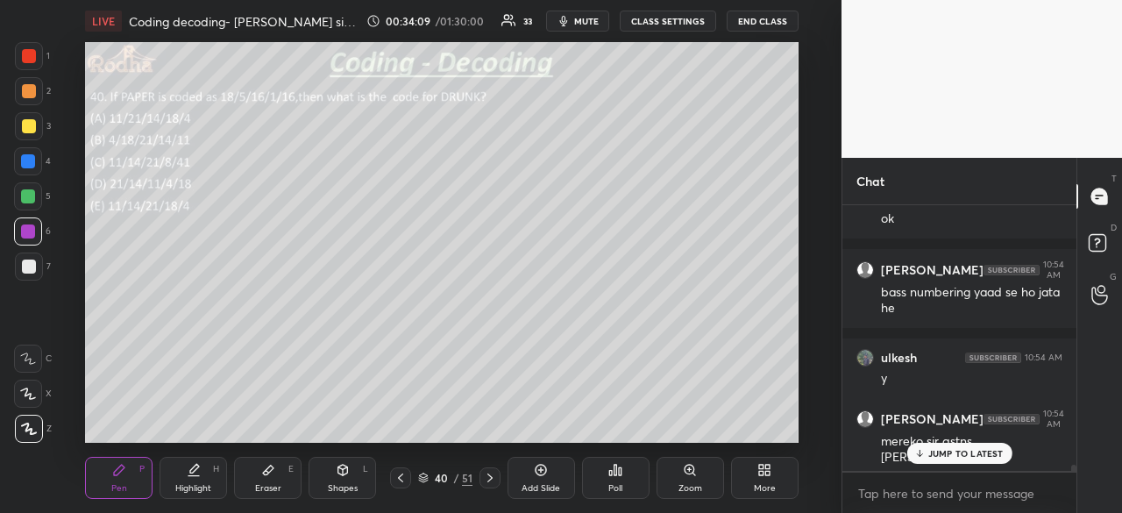
click at [961, 461] on div "JUMP TO LATEST" at bounding box center [959, 453] width 105 height 21
click at [487, 475] on icon at bounding box center [490, 478] width 14 height 14
click at [27, 58] on div at bounding box center [29, 56] width 14 height 14
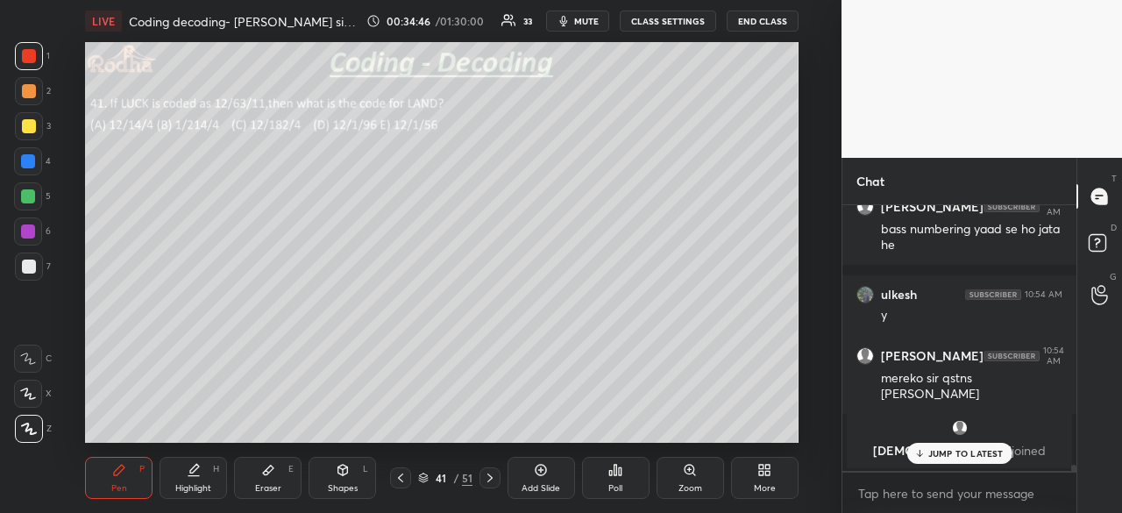
click at [615, 473] on icon at bounding box center [616, 470] width 3 height 11
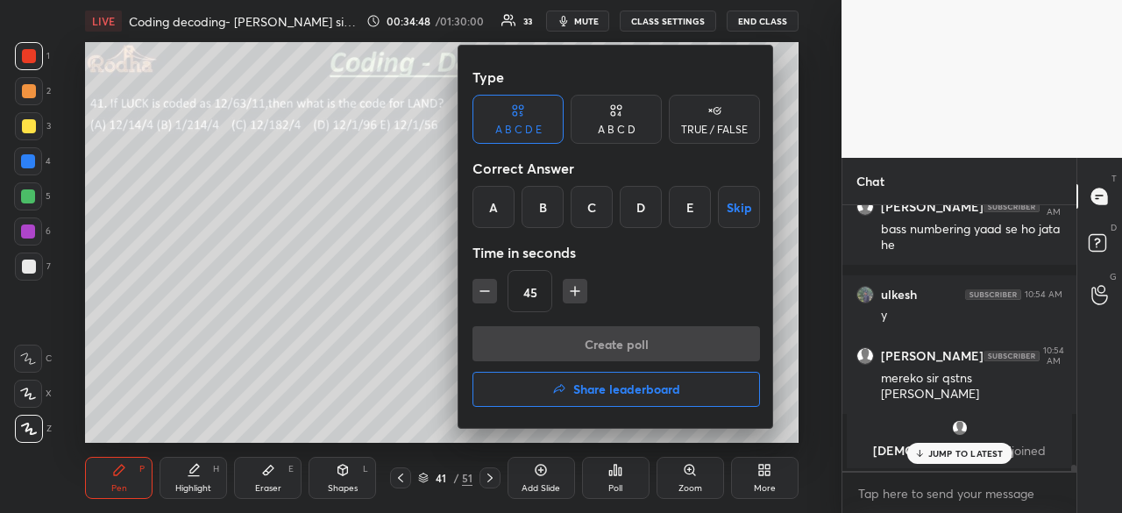
click at [496, 208] on div "A" at bounding box center [494, 207] width 42 height 42
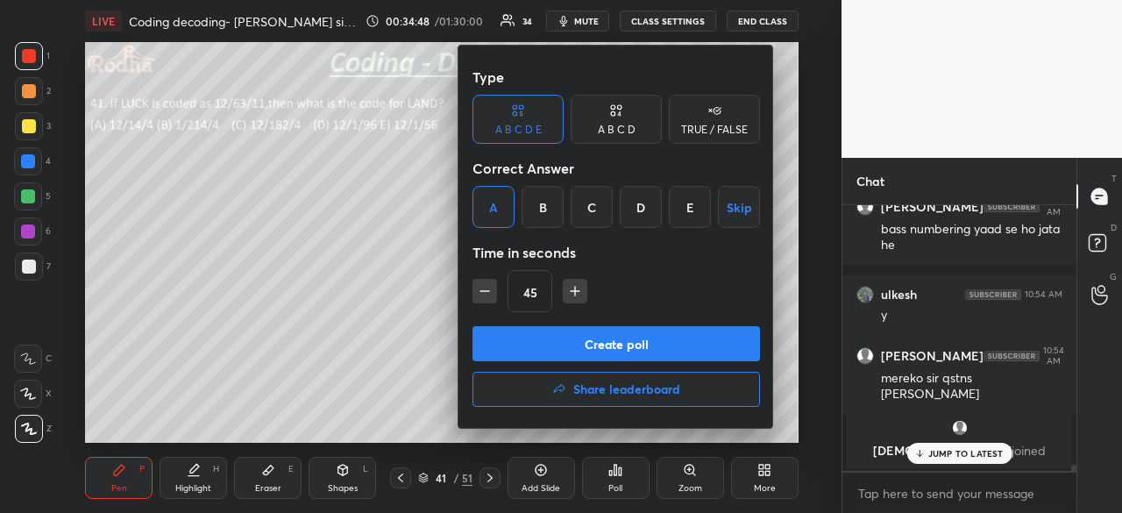
click at [643, 345] on button "Create poll" at bounding box center [617, 343] width 288 height 35
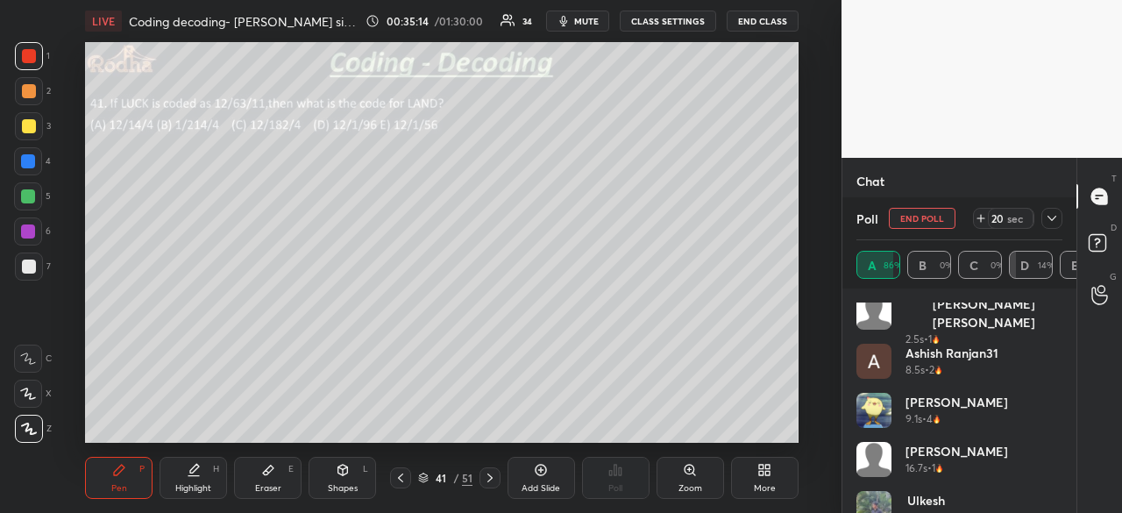
scroll to position [84, 0]
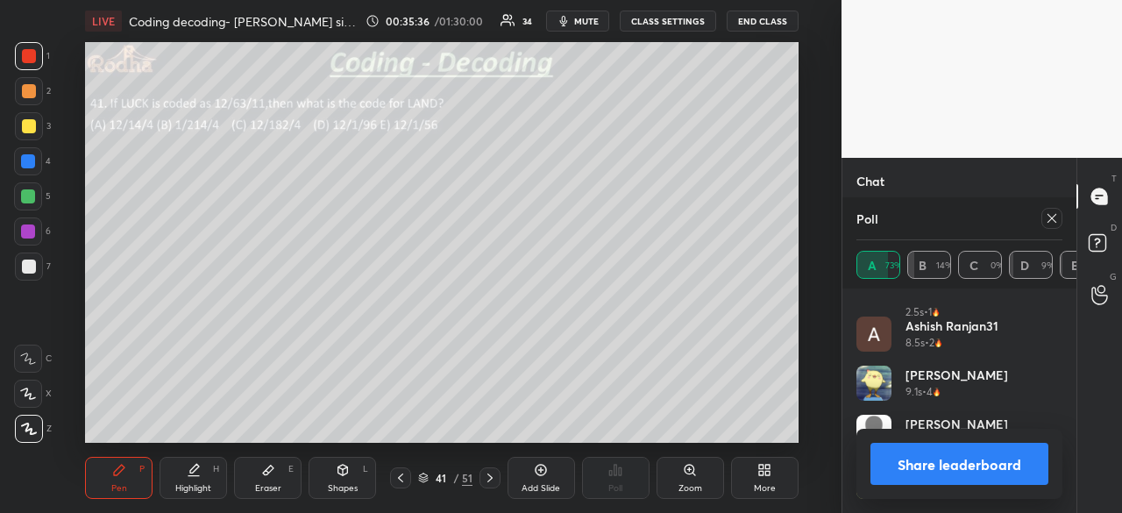
click at [954, 436] on div "Share leaderboard" at bounding box center [960, 464] width 206 height 70
click at [945, 453] on button "Share leaderboard" at bounding box center [960, 464] width 178 height 42
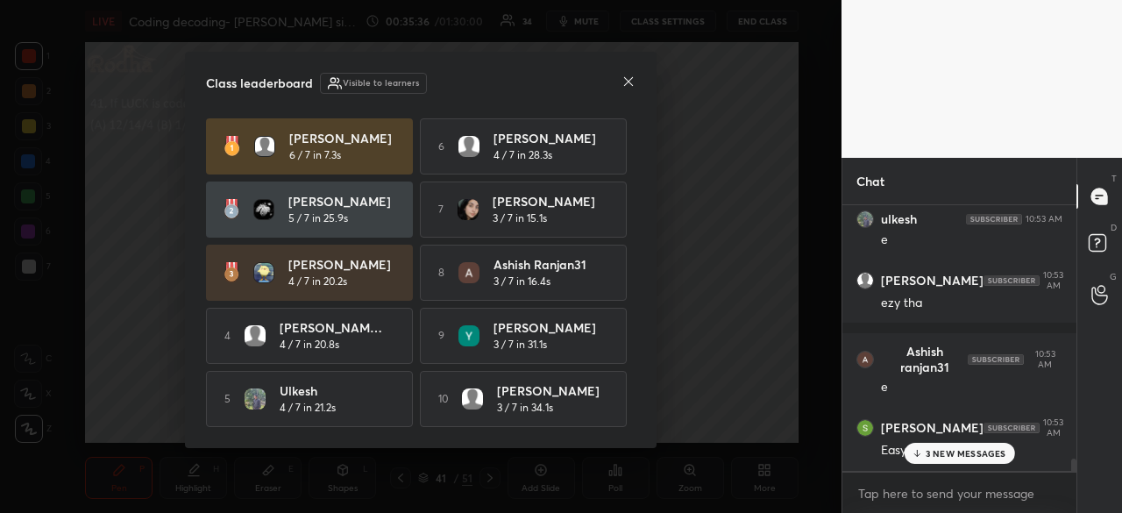
scroll to position [260, 229]
click at [630, 80] on icon at bounding box center [628, 81] width 9 height 9
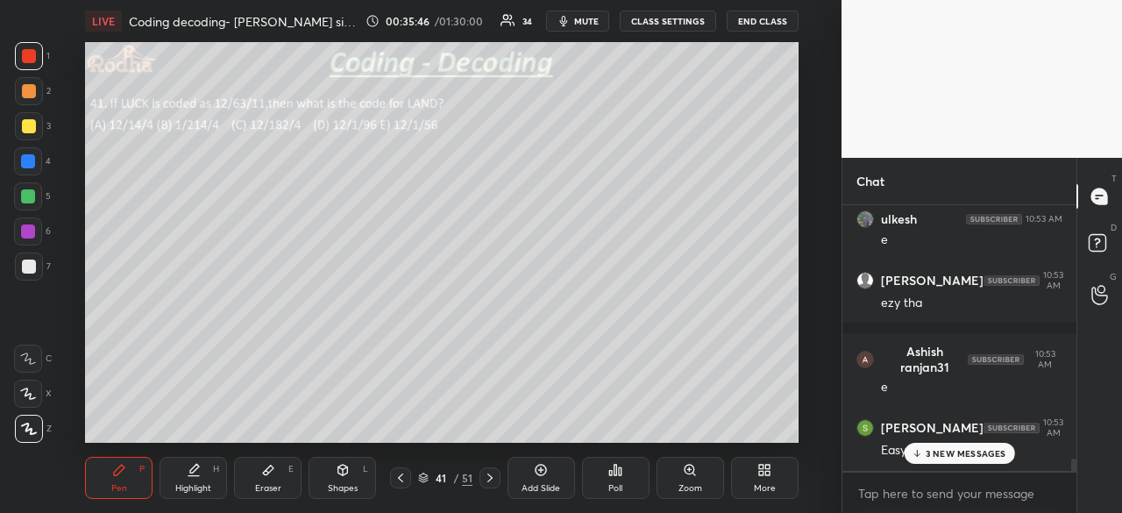
click at [964, 455] on p "3 NEW MESSAGES" at bounding box center [966, 453] width 81 height 11
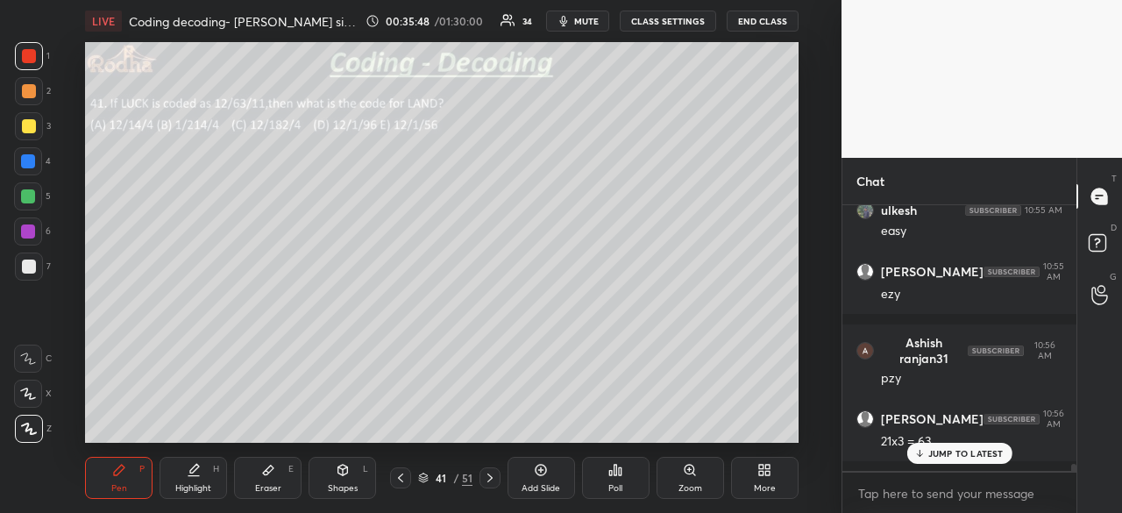
scroll to position [10331, 0]
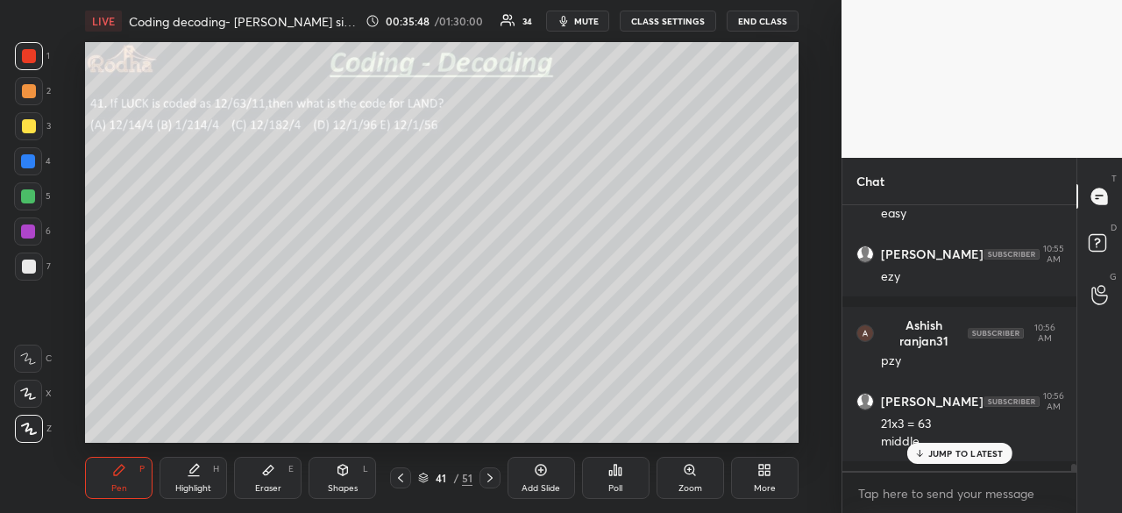
click at [33, 268] on div at bounding box center [29, 267] width 14 height 14
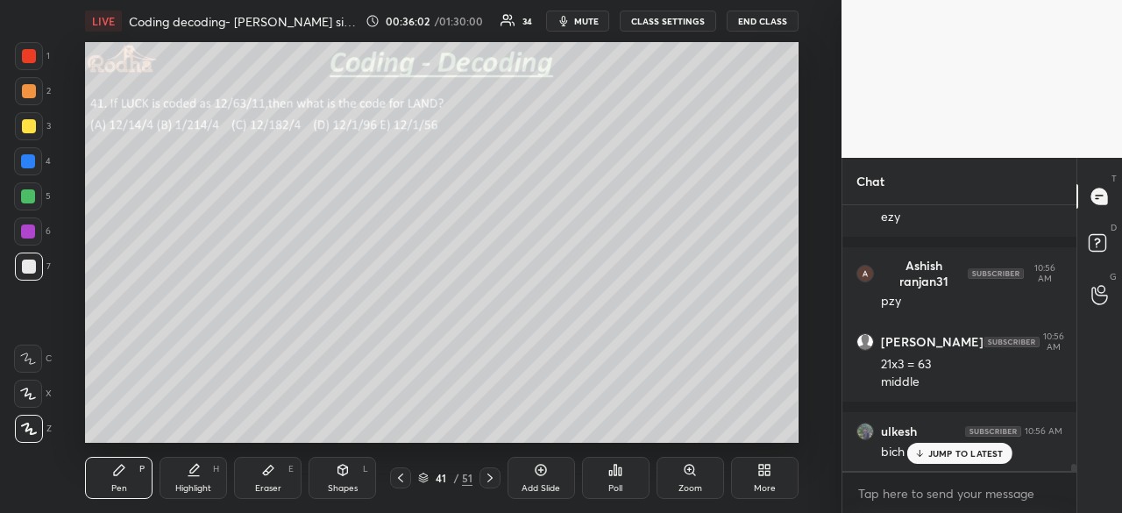
click at [28, 194] on div at bounding box center [28, 196] width 14 height 14
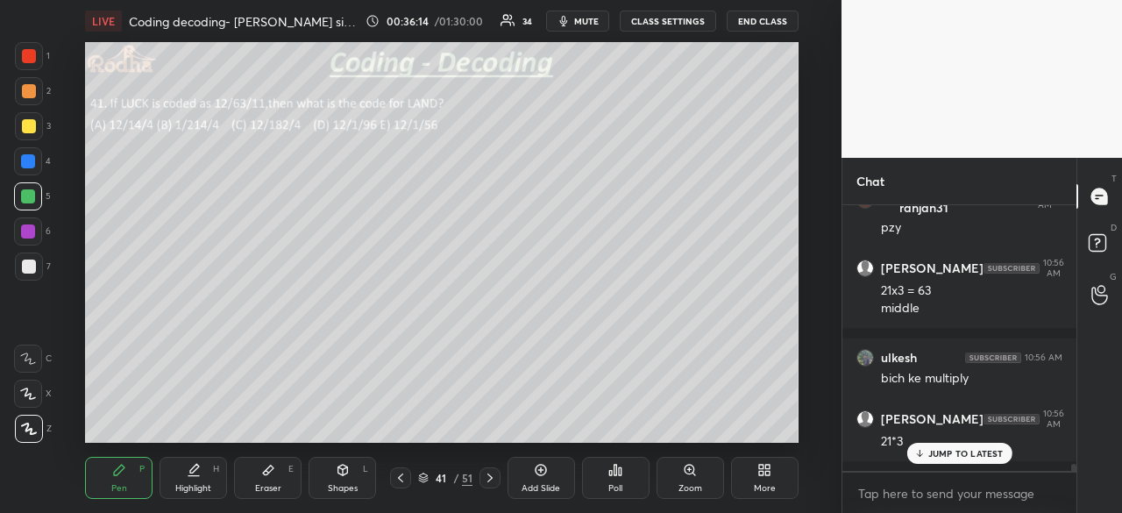
click at [32, 59] on div at bounding box center [29, 56] width 14 height 14
click at [30, 267] on div at bounding box center [29, 267] width 14 height 14
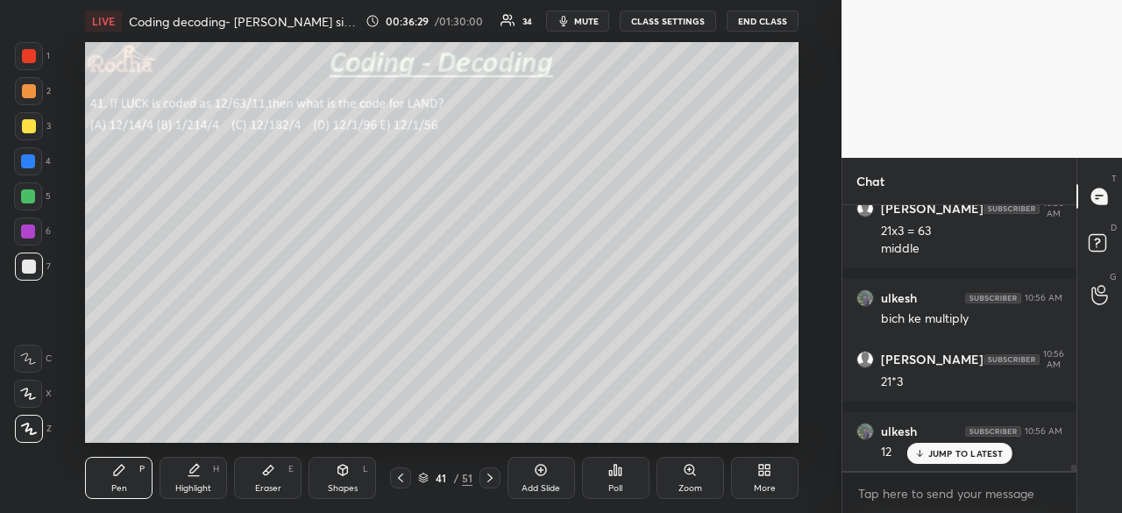
click at [34, 55] on div at bounding box center [29, 56] width 14 height 14
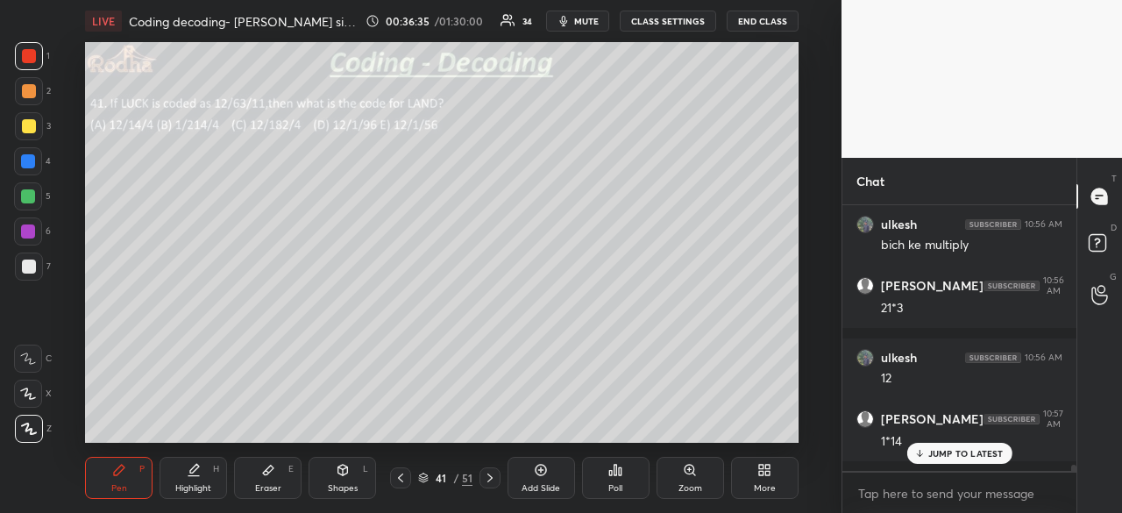
click at [33, 267] on div at bounding box center [29, 267] width 14 height 14
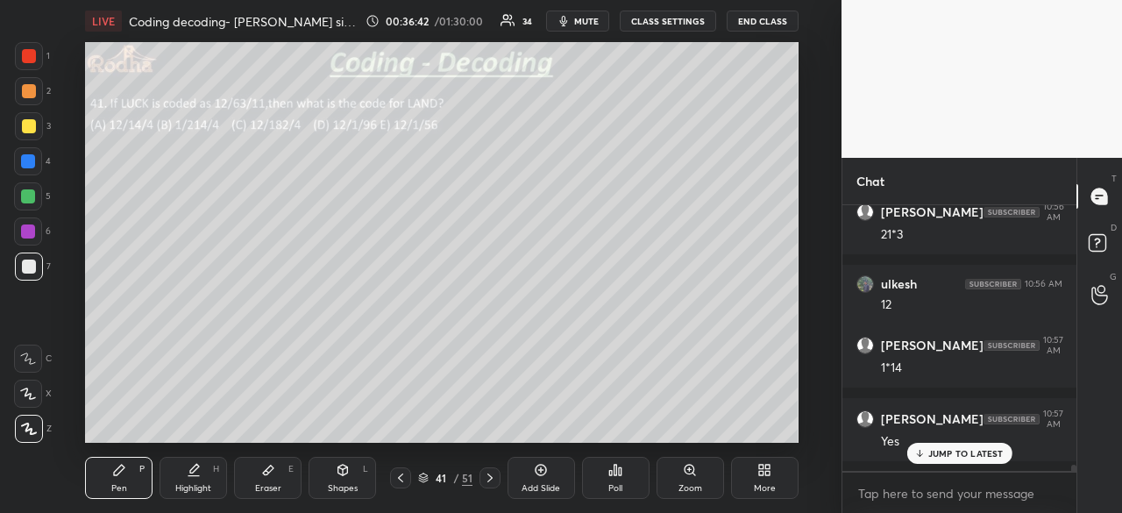
click at [32, 198] on div at bounding box center [28, 196] width 14 height 14
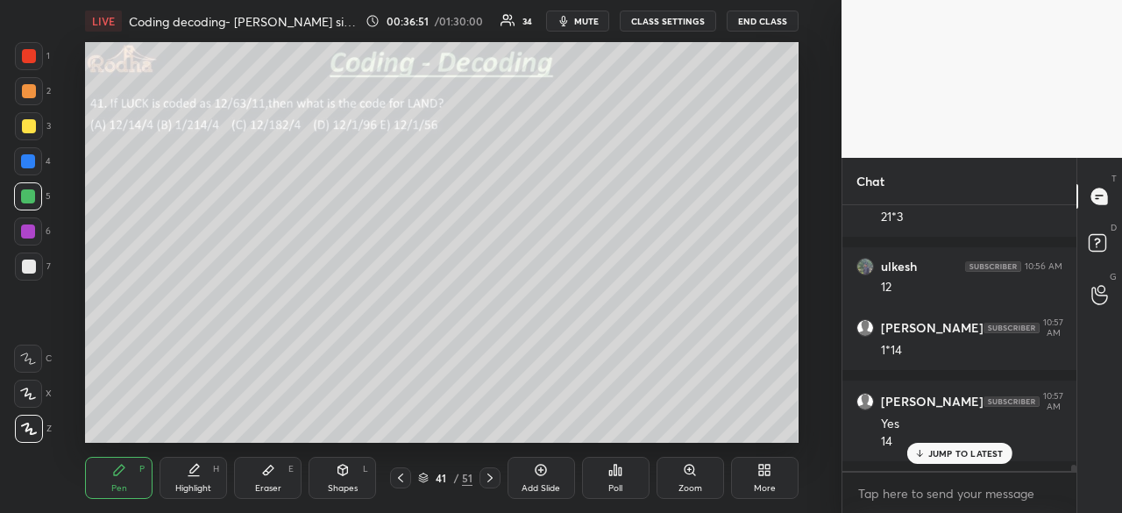
click at [28, 59] on div at bounding box center [29, 56] width 14 height 14
click at [37, 193] on div at bounding box center [28, 196] width 28 height 28
click at [38, 200] on div at bounding box center [28, 196] width 28 height 28
click at [982, 455] on p "JUMP TO LATEST" at bounding box center [965, 453] width 75 height 11
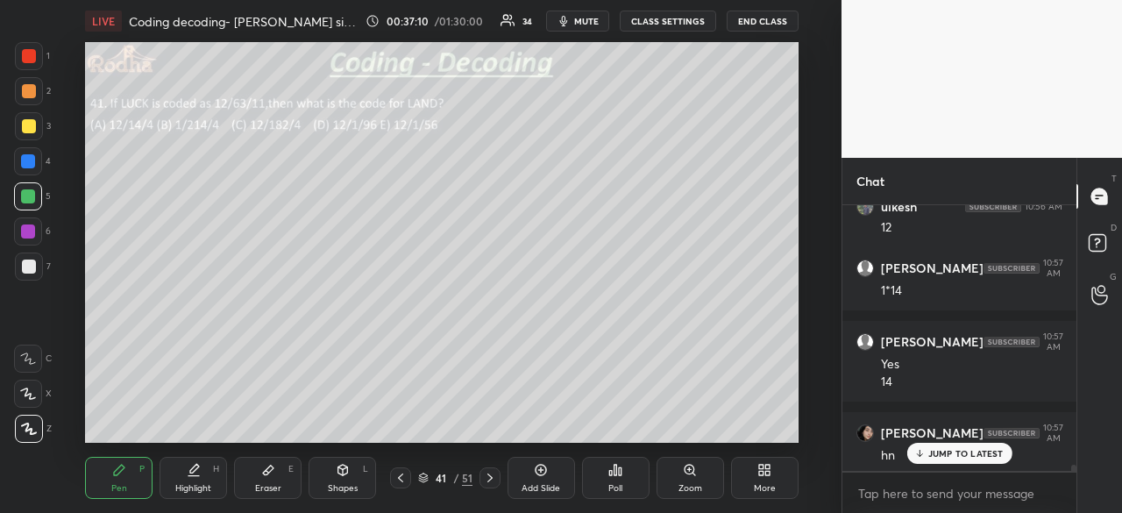
click at [926, 452] on div "JUMP TO LATEST" at bounding box center [959, 453] width 105 height 21
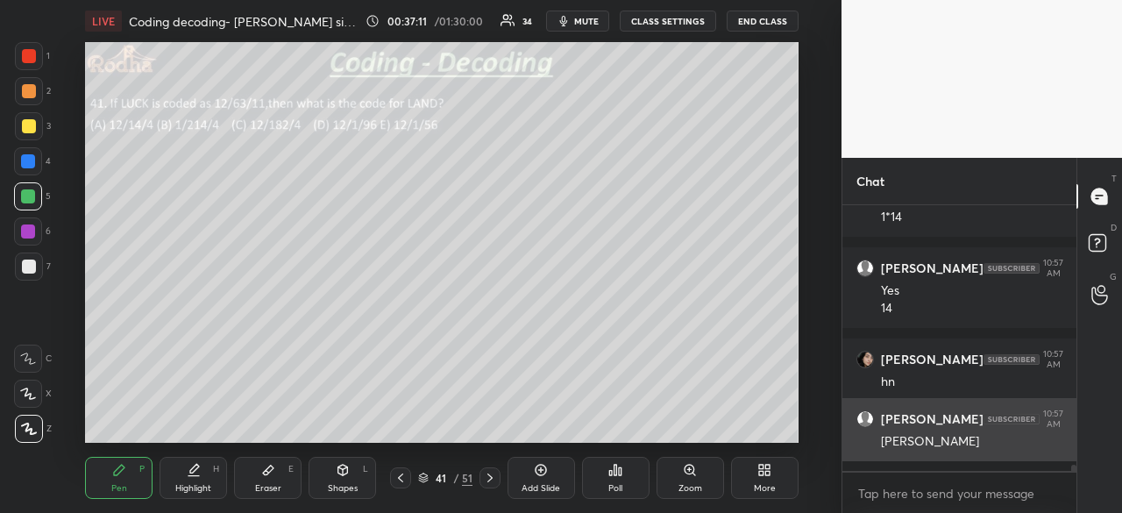
scroll to position [10896, 0]
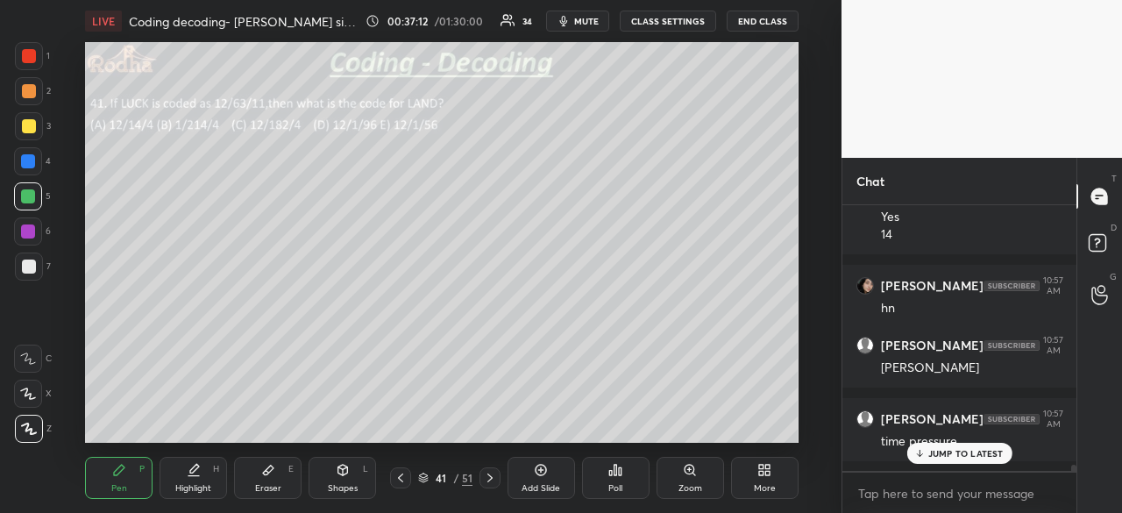
click at [945, 448] on p "JUMP TO LATEST" at bounding box center [965, 453] width 75 height 11
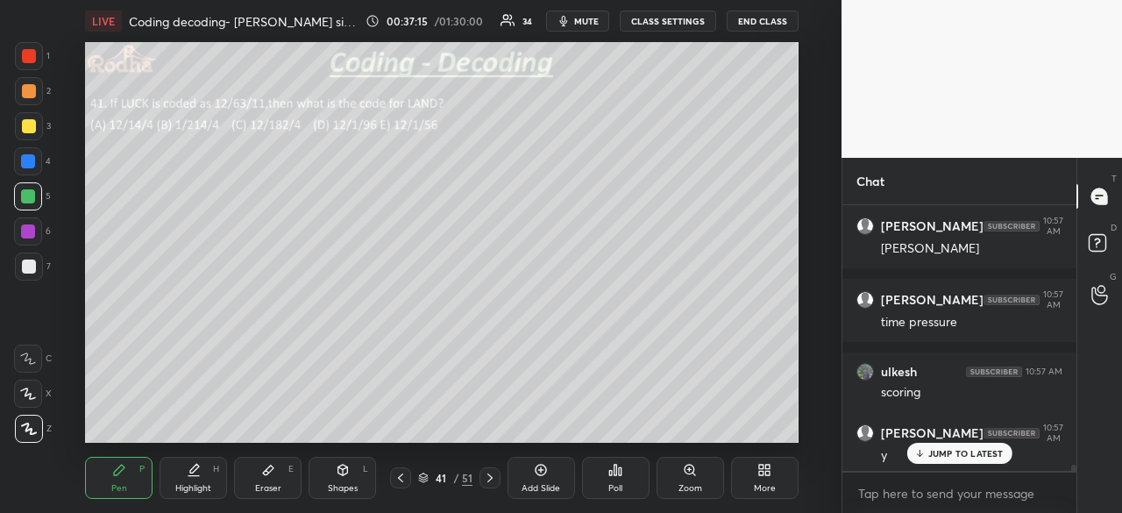
click at [970, 452] on p "JUMP TO LATEST" at bounding box center [965, 453] width 75 height 11
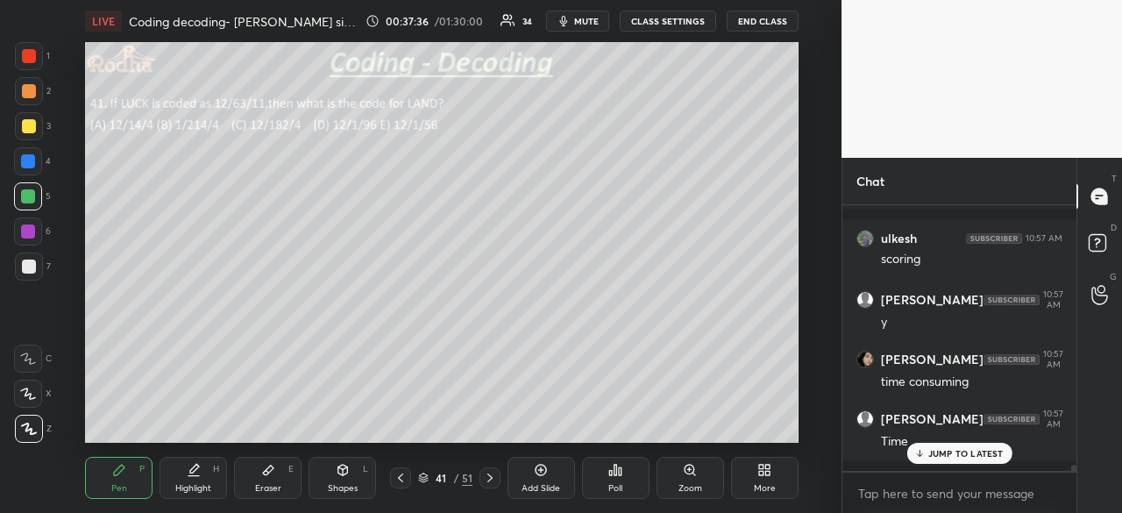
scroll to position [11238, 0]
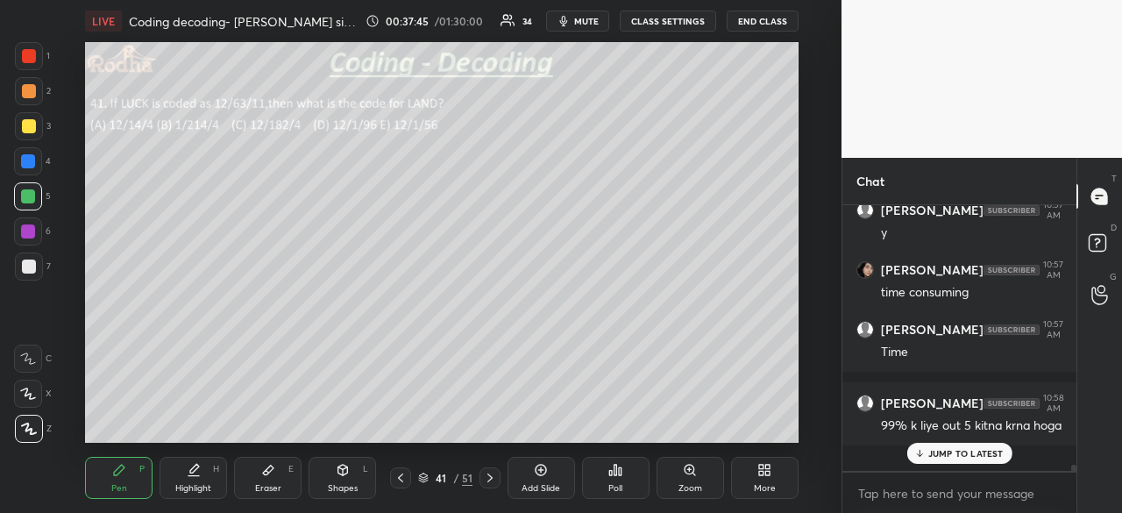
click at [963, 458] on p "JUMP TO LATEST" at bounding box center [965, 453] width 75 height 11
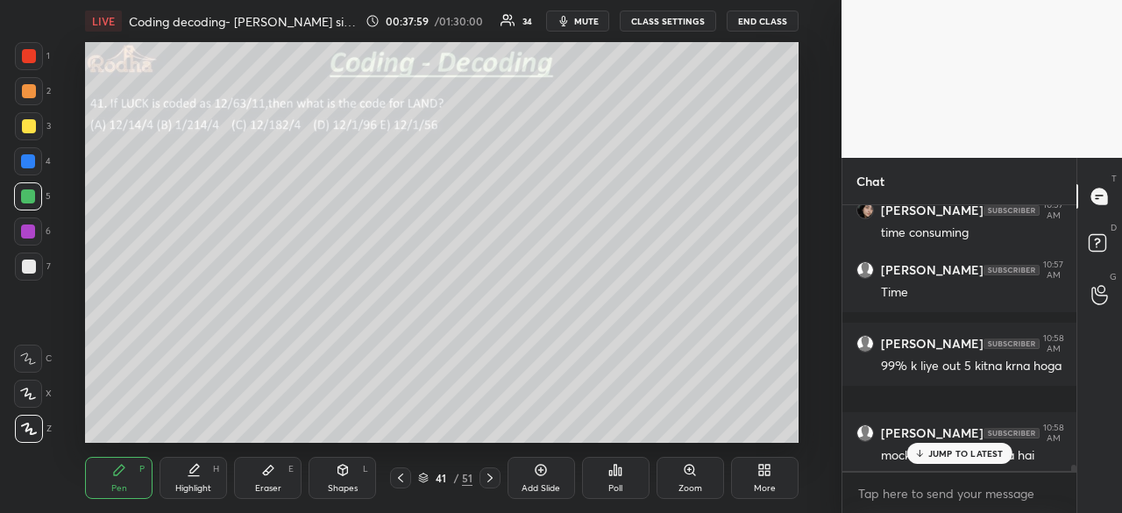
click at [942, 457] on p "JUMP TO LATEST" at bounding box center [965, 453] width 75 height 11
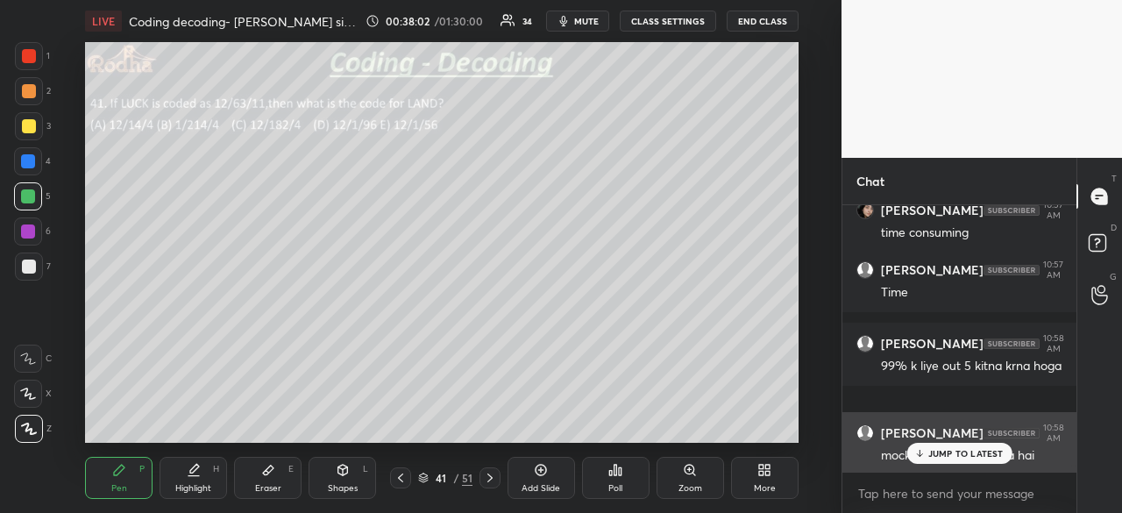
scroll to position [11371, 0]
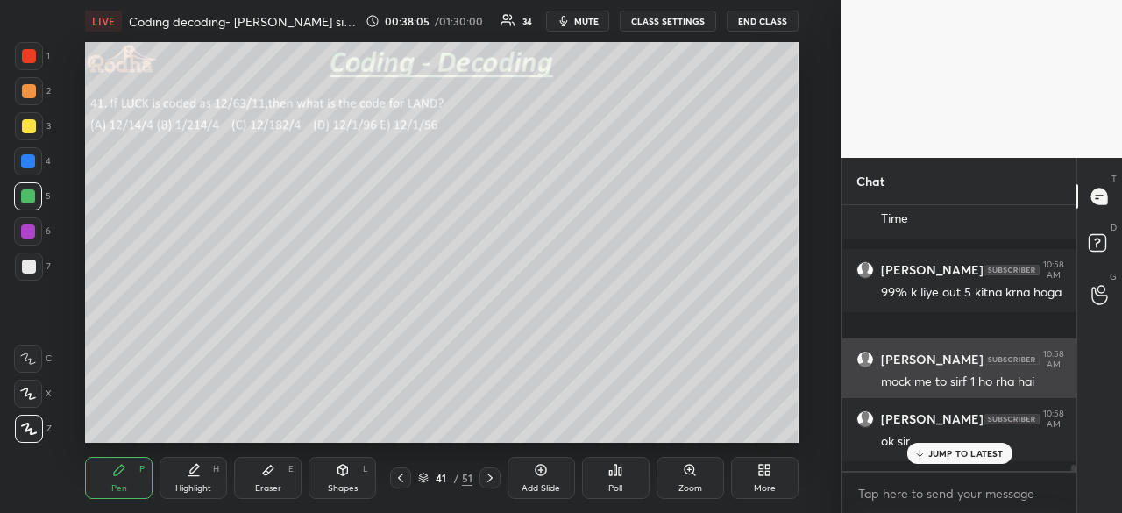
click at [963, 458] on p "JUMP TO LATEST" at bounding box center [965, 453] width 75 height 11
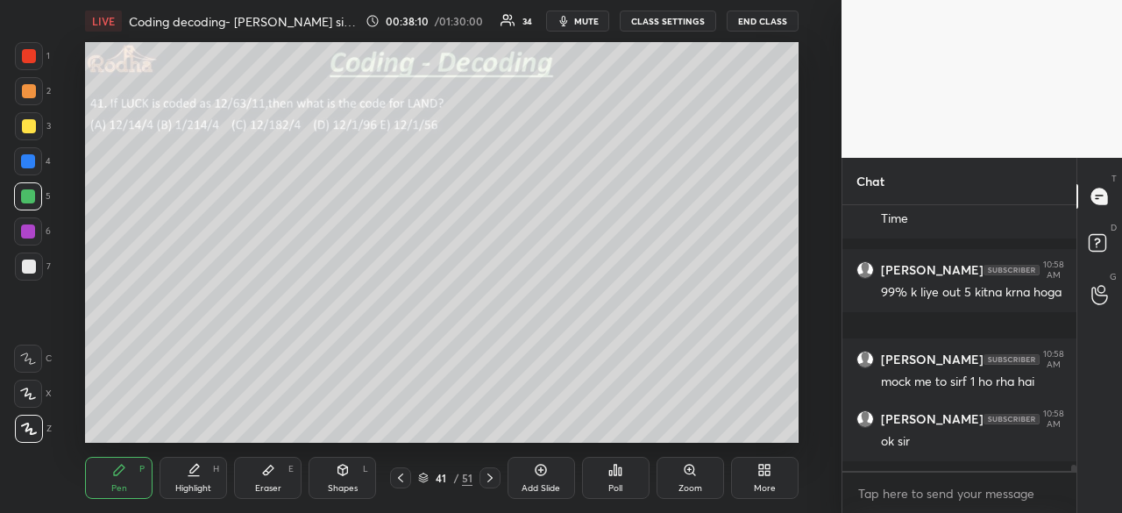
scroll to position [11389, 0]
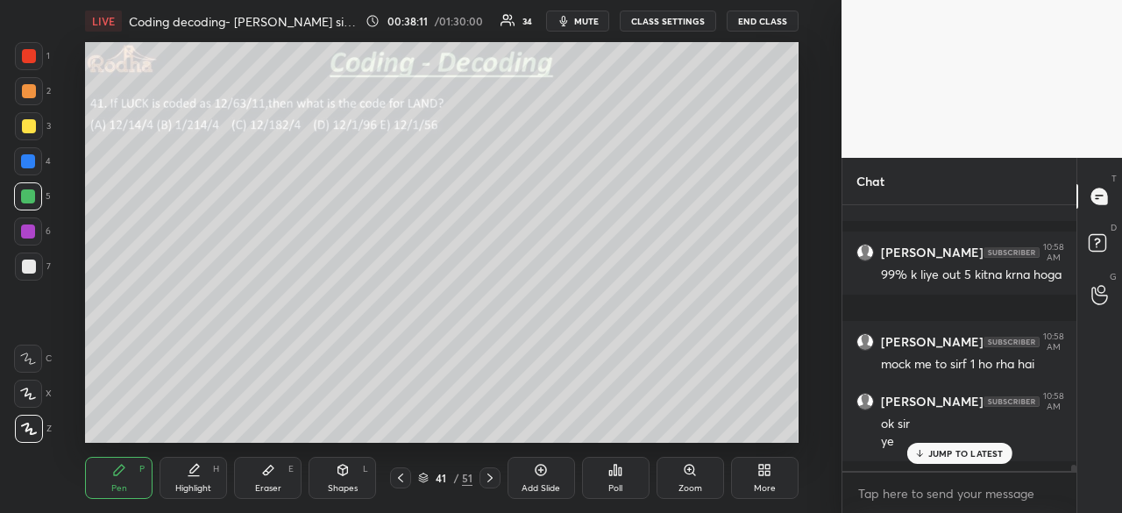
drag, startPoint x: 964, startPoint y: 452, endPoint x: 963, endPoint y: 462, distance: 9.8
click at [964, 460] on div "JUMP TO LATEST" at bounding box center [959, 453] width 105 height 21
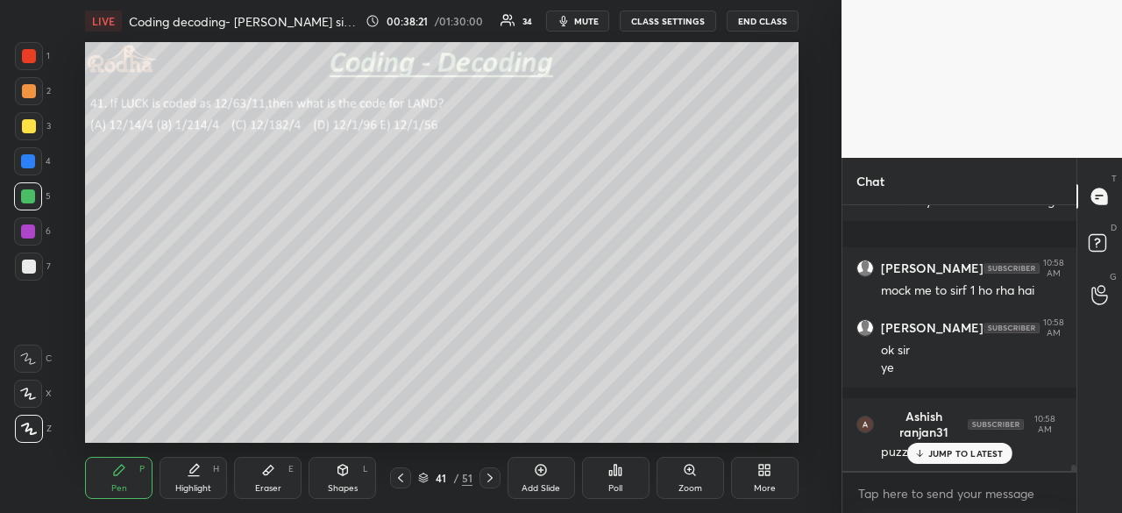
scroll to position [11522, 0]
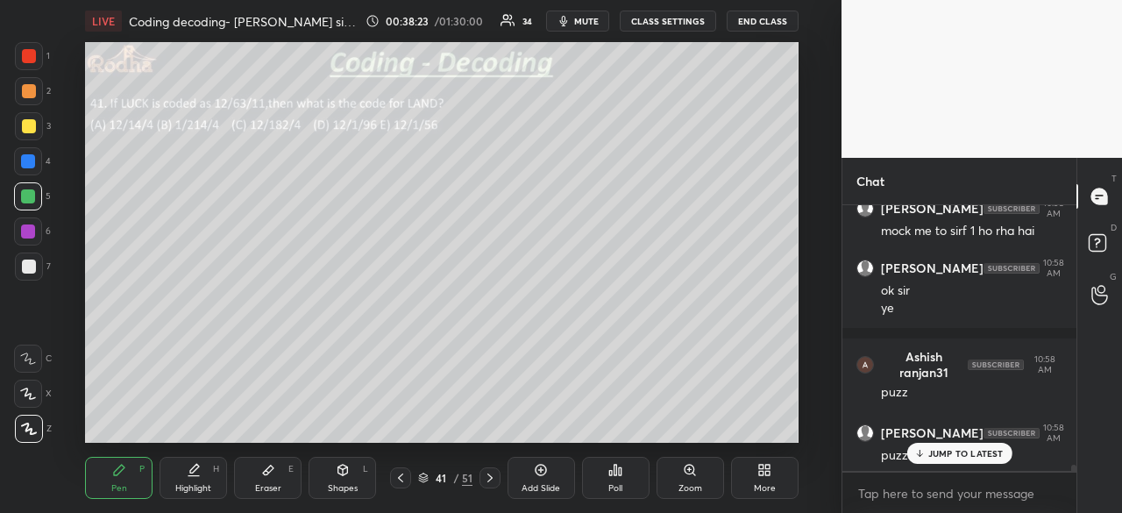
click at [962, 453] on p "JUMP TO LATEST" at bounding box center [965, 453] width 75 height 11
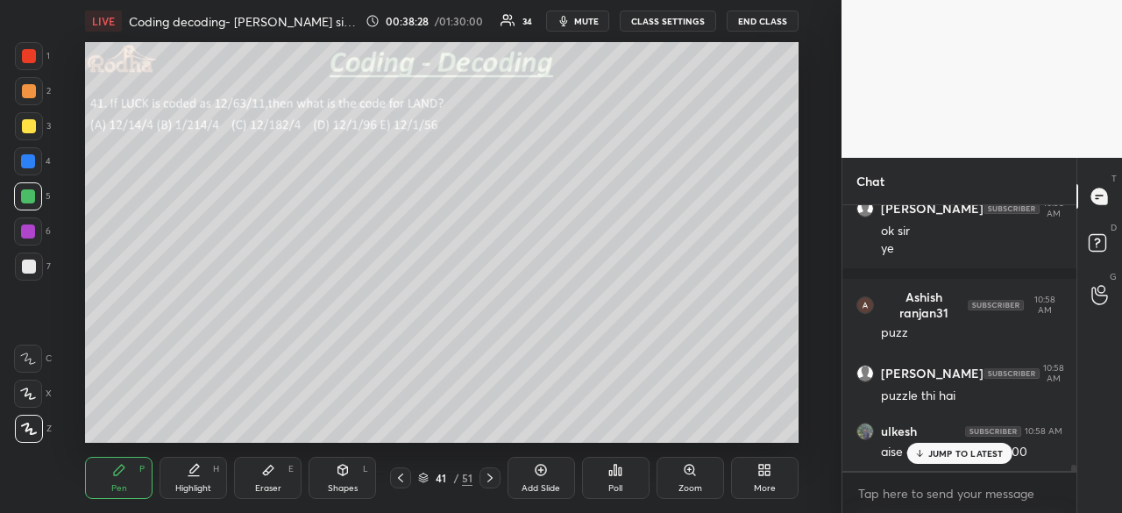
click at [940, 445] on div "JUMP TO LATEST" at bounding box center [959, 453] width 105 height 21
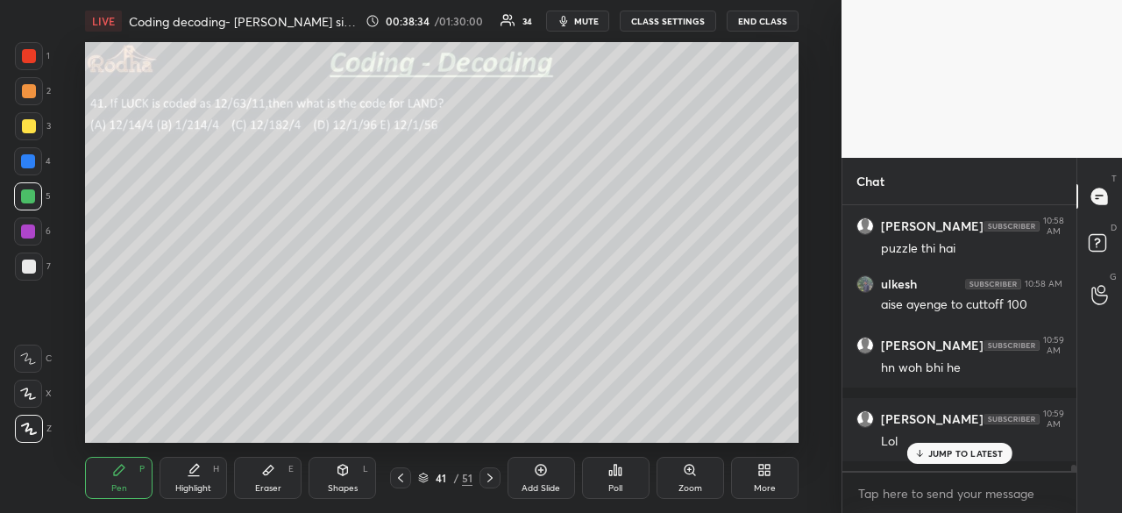
scroll to position [11789, 0]
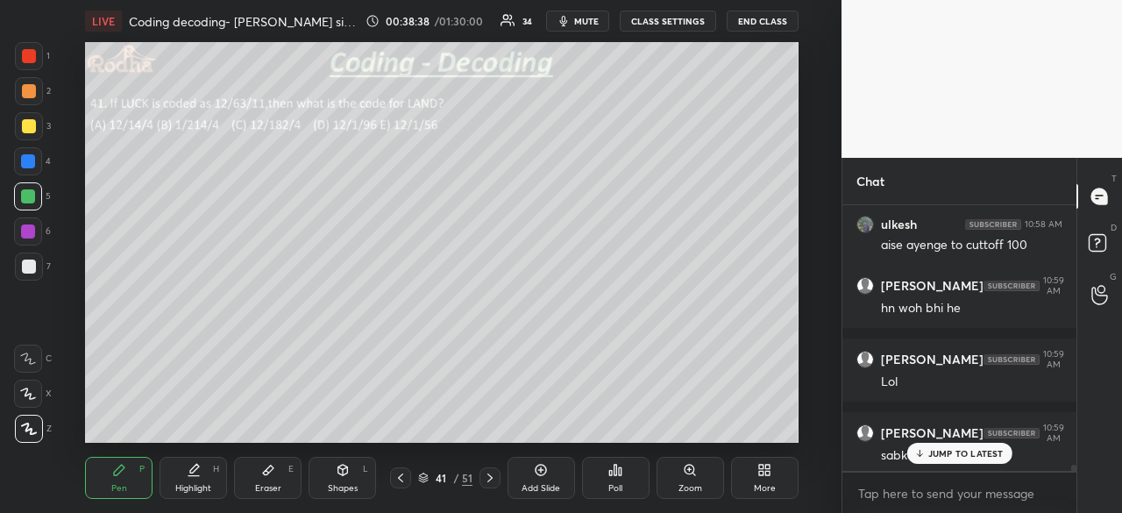
click at [495, 478] on icon at bounding box center [490, 478] width 14 height 14
click at [942, 457] on p "JUMP TO LATEST" at bounding box center [965, 453] width 75 height 11
click at [616, 474] on icon at bounding box center [616, 470] width 3 height 11
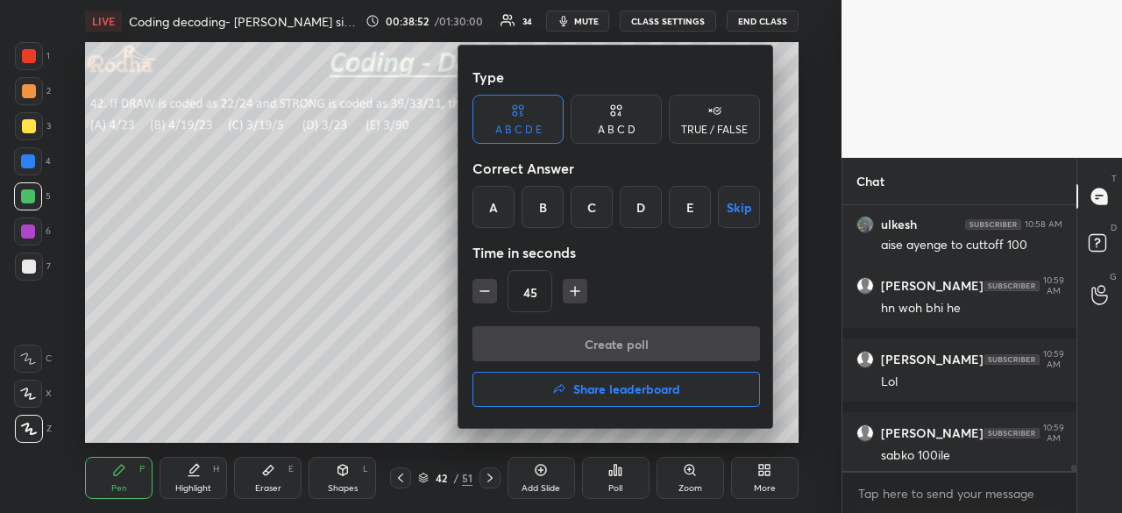
click at [504, 222] on div "A" at bounding box center [494, 207] width 42 height 42
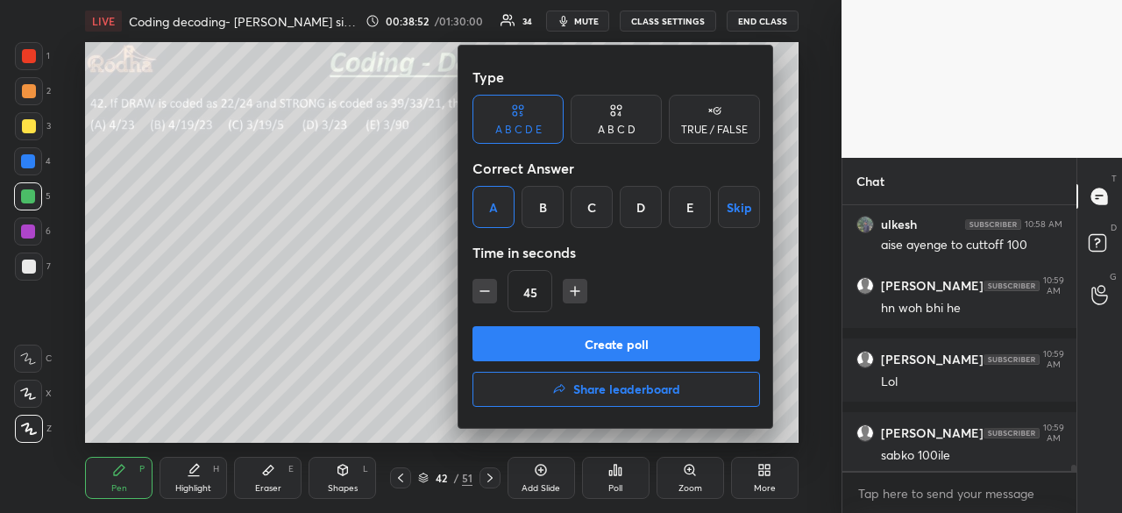
click at [591, 355] on button "Create poll" at bounding box center [617, 343] width 288 height 35
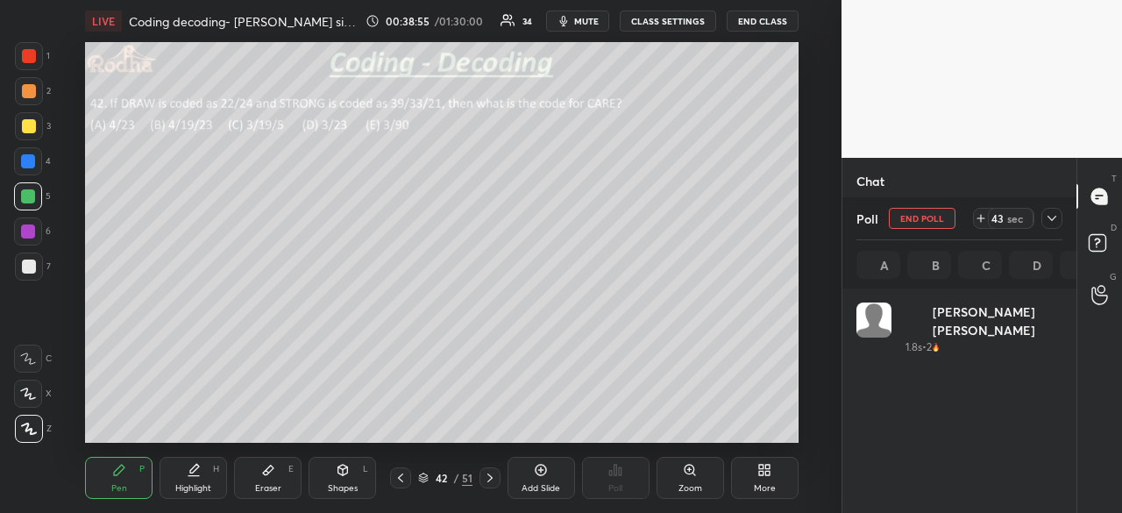
scroll to position [205, 201]
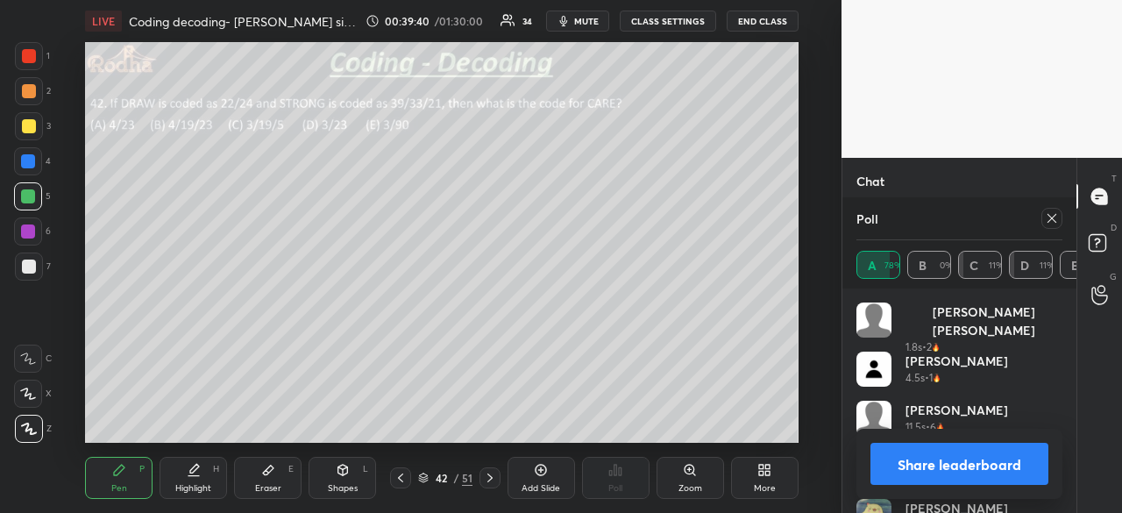
click at [953, 455] on button "Share leaderboard" at bounding box center [960, 464] width 178 height 42
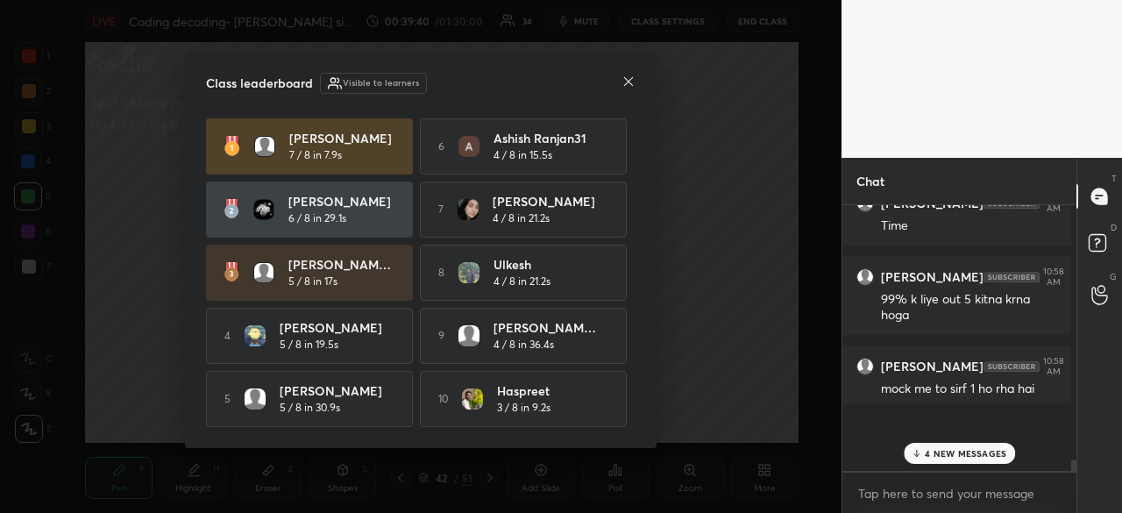
scroll to position [255, 224]
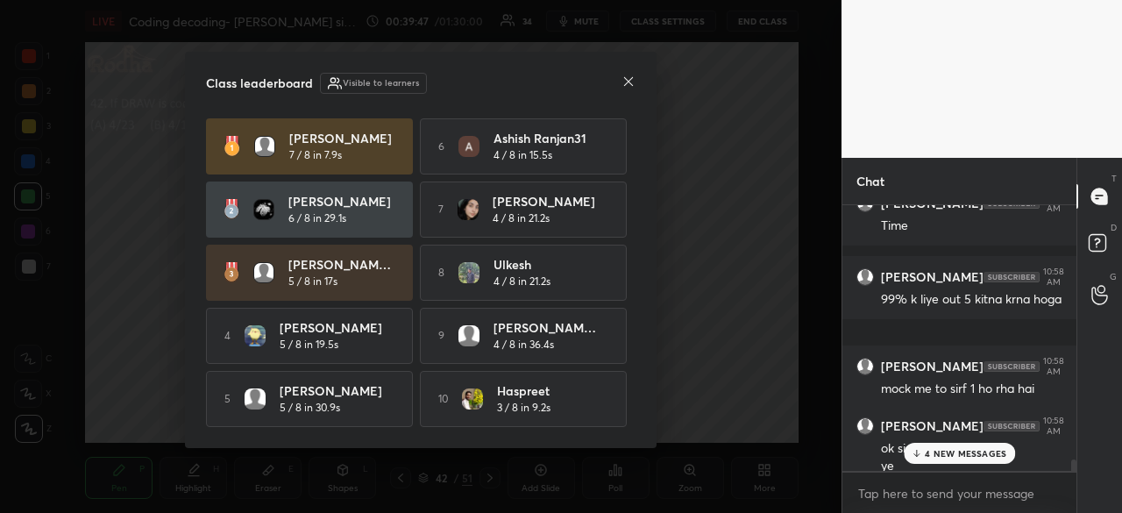
click at [604, 285] on div "ulkesh 4 / 8 in 21.2s" at bounding box center [551, 272] width 115 height 34
click at [932, 450] on p "4 NEW MESSAGES" at bounding box center [966, 453] width 82 height 11
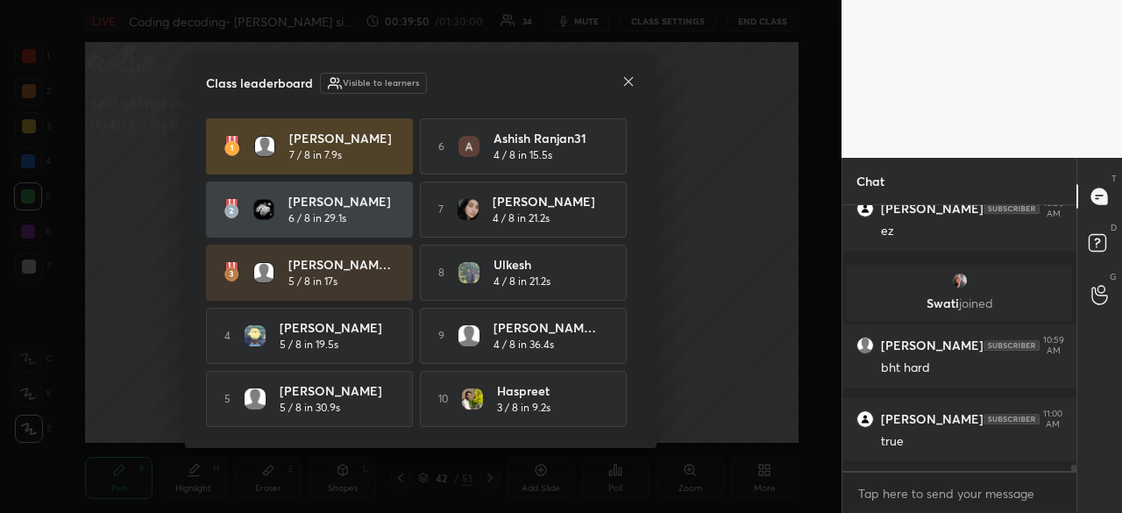
click at [628, 87] on div at bounding box center [629, 83] width 14 height 18
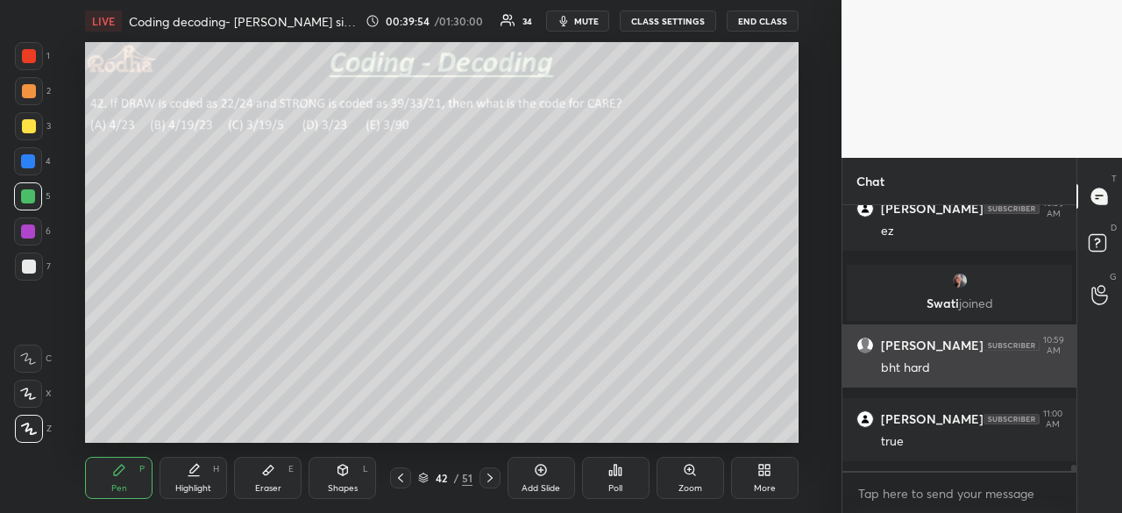
click at [32, 57] on div at bounding box center [29, 56] width 14 height 14
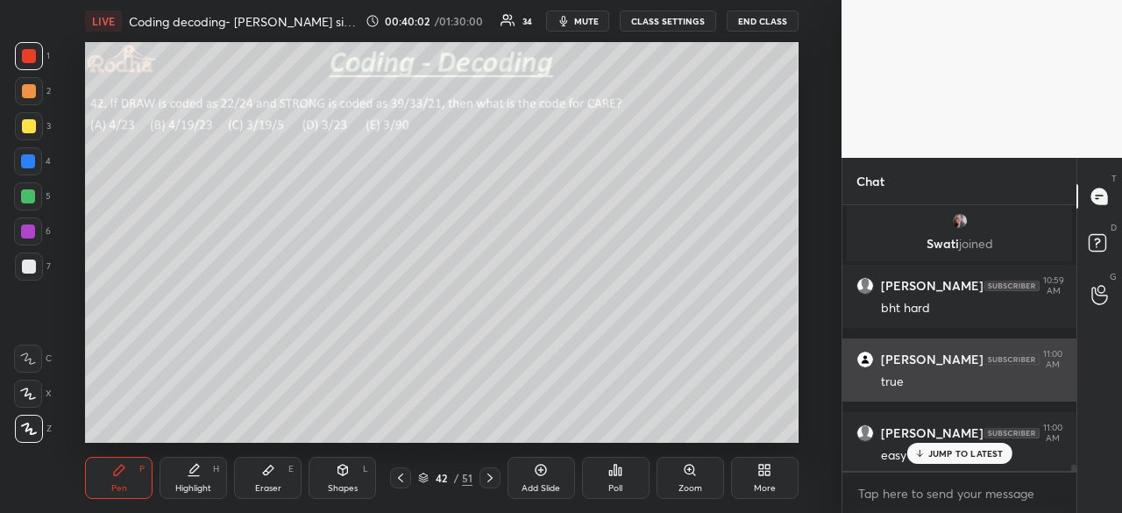
click at [32, 266] on div at bounding box center [29, 267] width 14 height 14
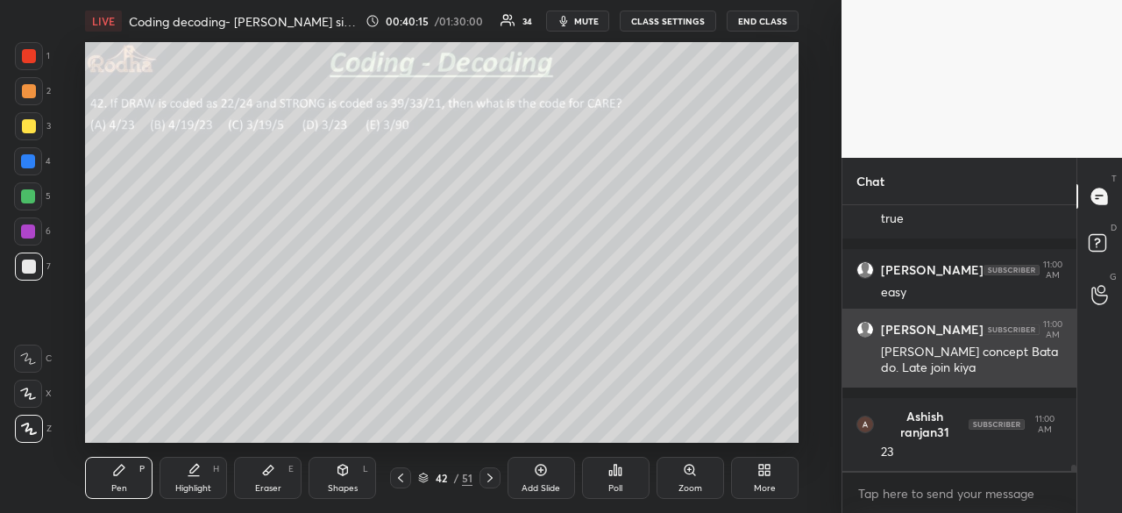
scroll to position [11706, 0]
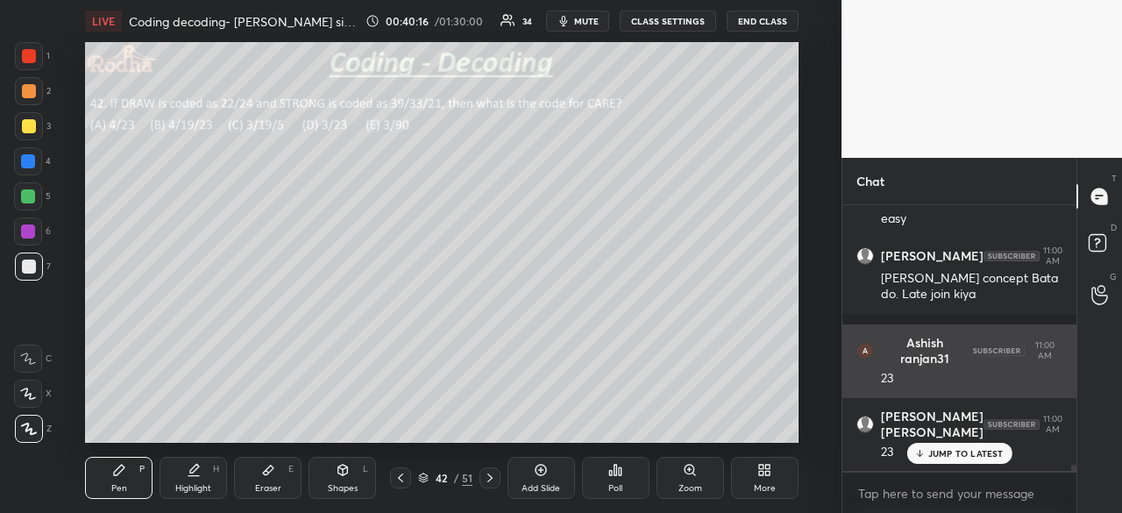
click at [33, 59] on div at bounding box center [29, 56] width 14 height 14
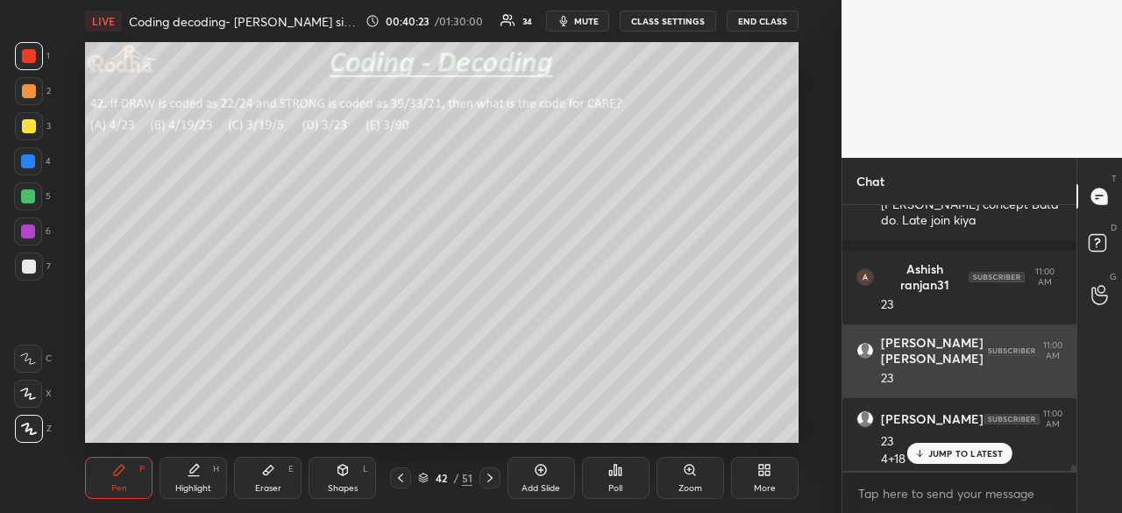
scroll to position [11797, 0]
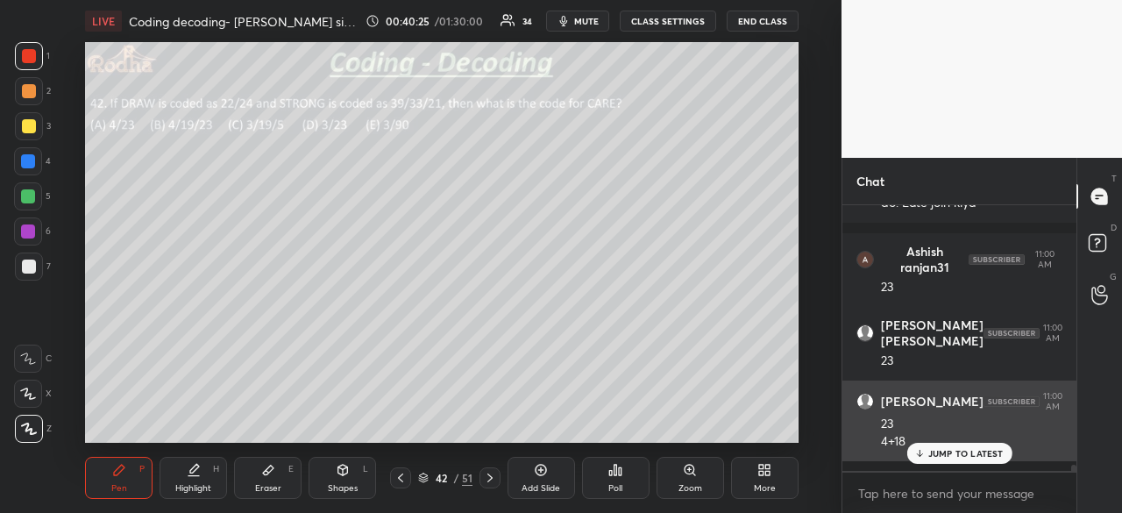
click at [31, 162] on div at bounding box center [28, 161] width 14 height 14
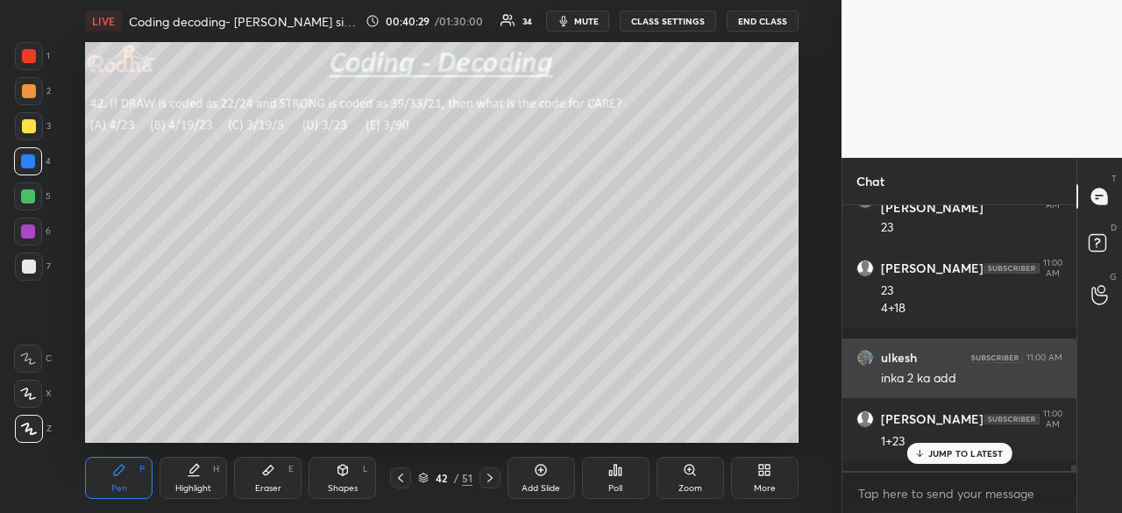
scroll to position [12004, 0]
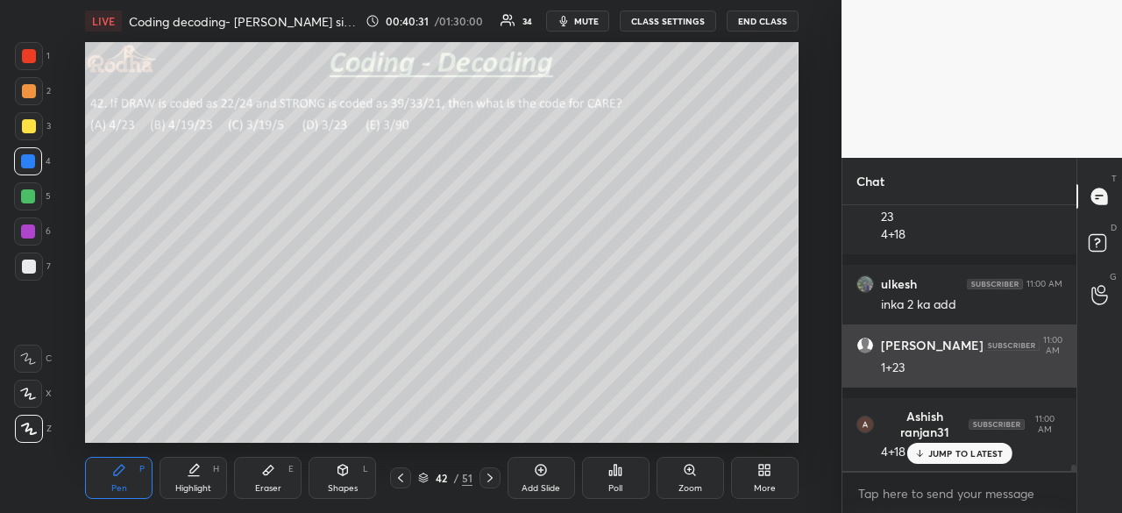
click at [33, 194] on div at bounding box center [28, 196] width 14 height 14
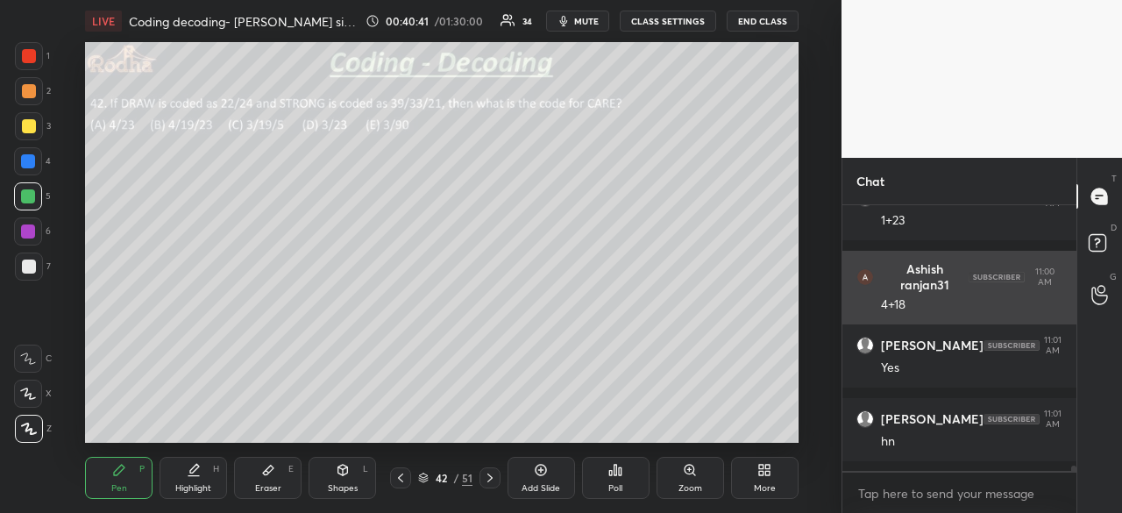
scroll to position [12225, 0]
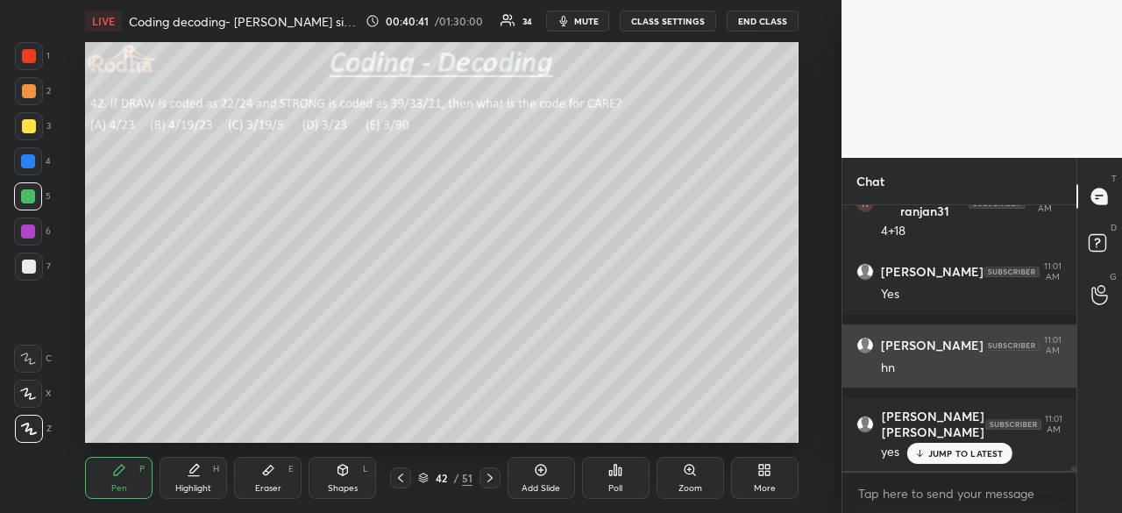
click at [28, 59] on div at bounding box center [29, 56] width 14 height 14
click at [32, 269] on div at bounding box center [29, 267] width 14 height 14
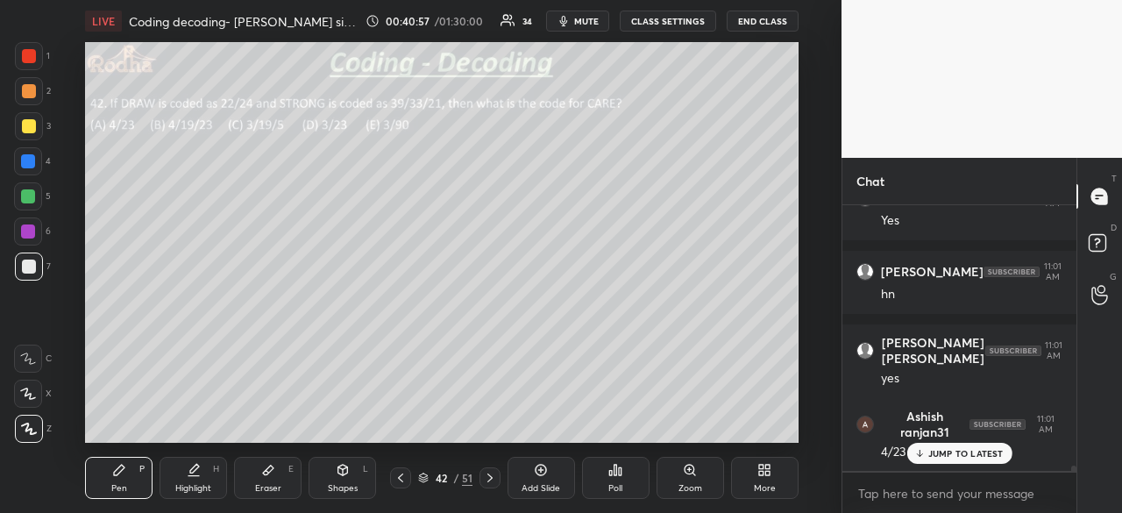
click at [32, 60] on div at bounding box center [29, 56] width 14 height 14
click at [30, 160] on div at bounding box center [28, 161] width 14 height 14
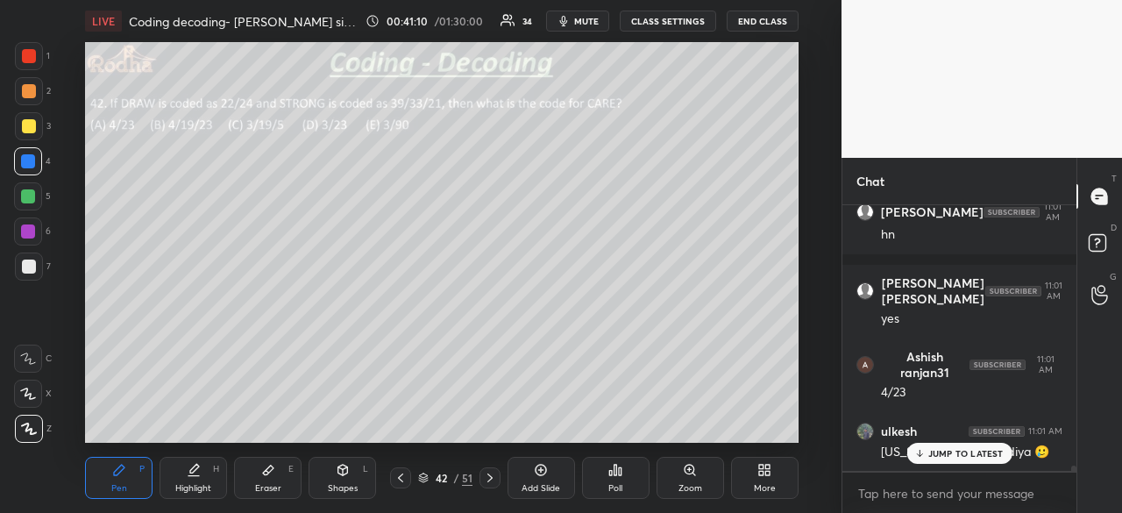
click at [32, 196] on div at bounding box center [28, 196] width 14 height 14
click at [968, 452] on p "JUMP TO LATEST" at bounding box center [965, 453] width 75 height 11
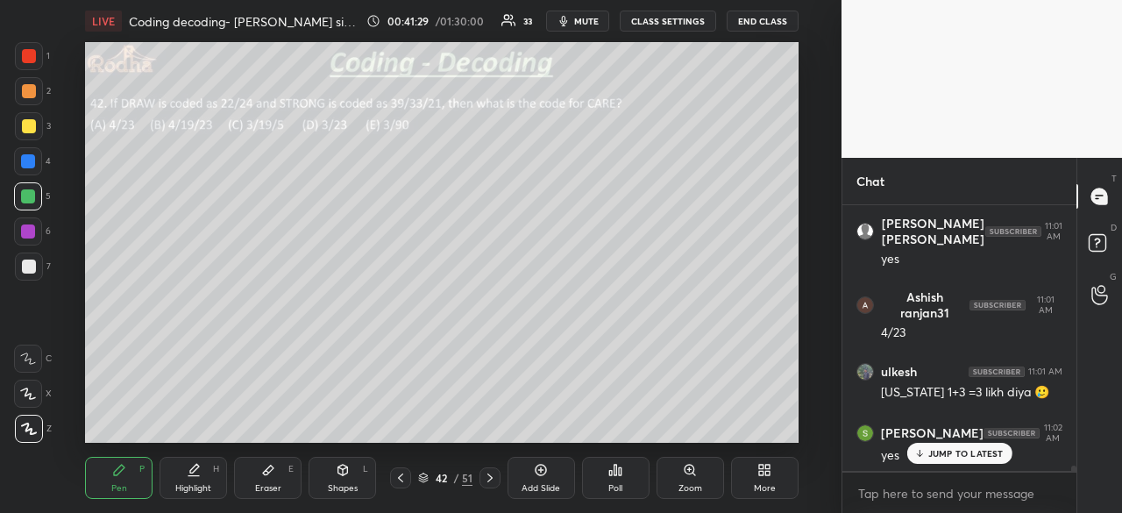
click at [947, 459] on p "JUMP TO LATEST" at bounding box center [965, 453] width 75 height 11
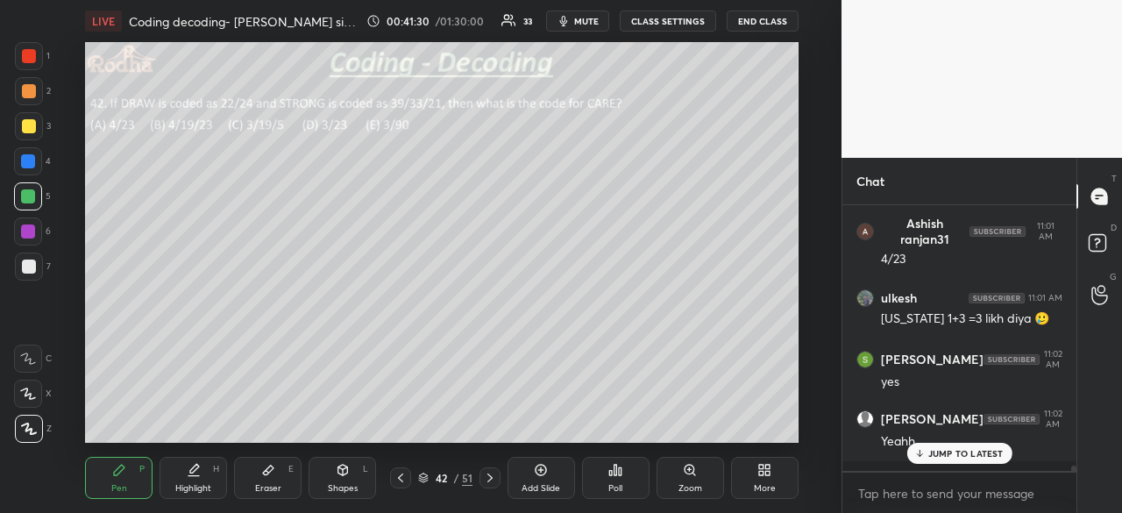
click at [952, 453] on p "JUMP TO LATEST" at bounding box center [965, 453] width 75 height 11
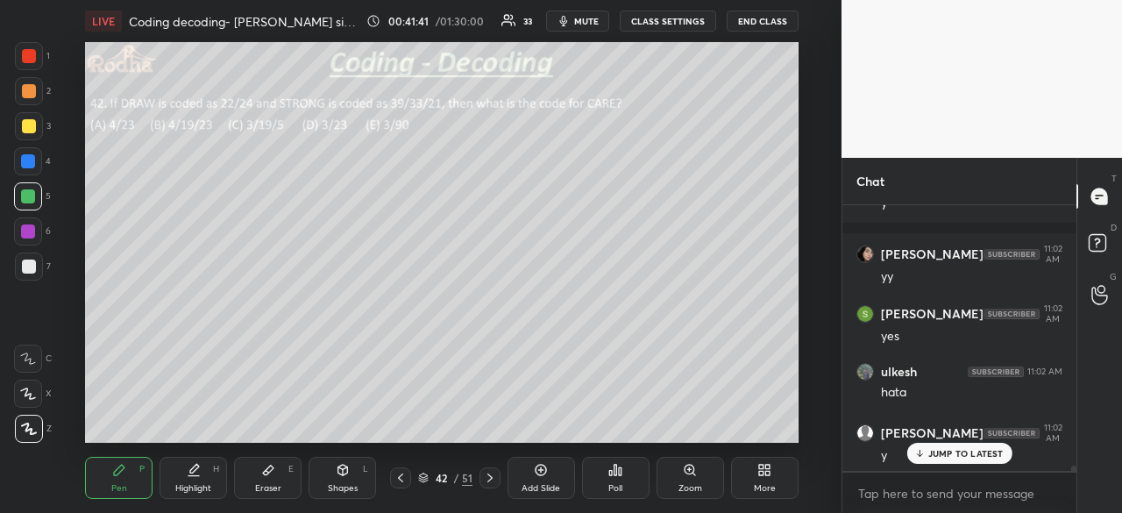
scroll to position [12864, 0]
click at [968, 458] on p "JUMP TO LATEST" at bounding box center [965, 453] width 75 height 11
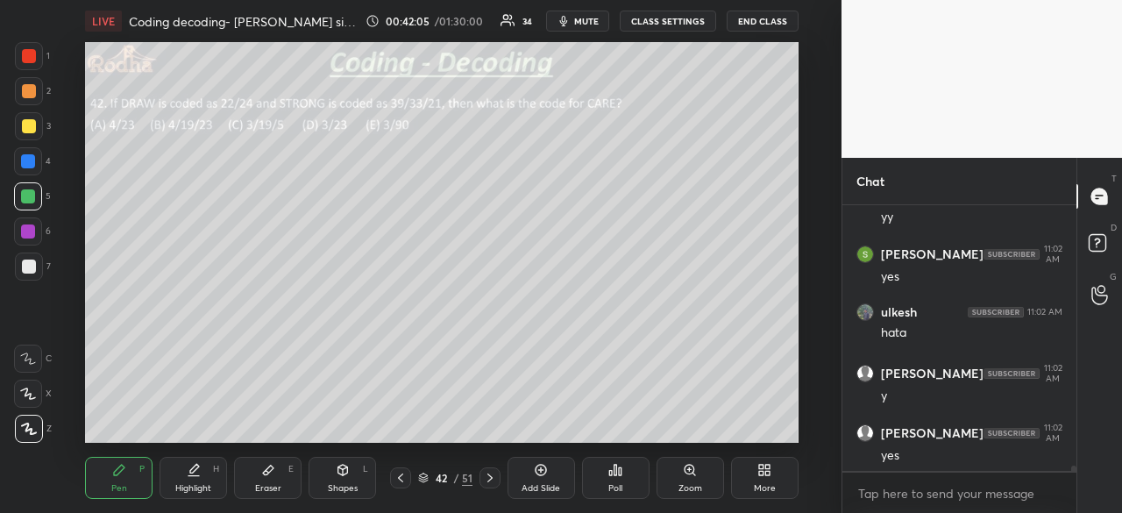
click at [489, 474] on icon at bounding box center [489, 477] width 5 height 9
click at [629, 477] on div "Poll" at bounding box center [616, 478] width 68 height 42
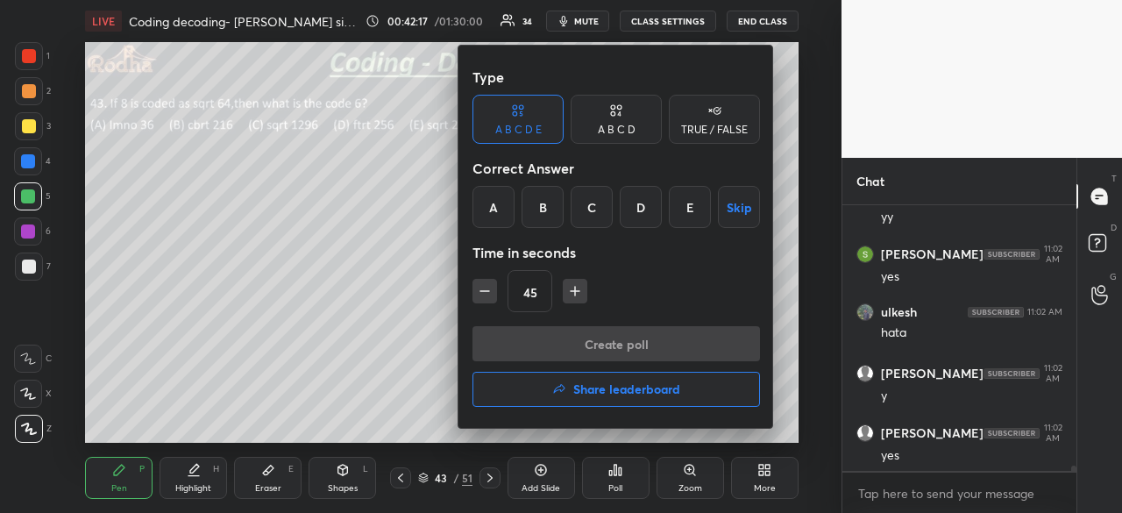
click at [692, 215] on div "E" at bounding box center [690, 207] width 42 height 42
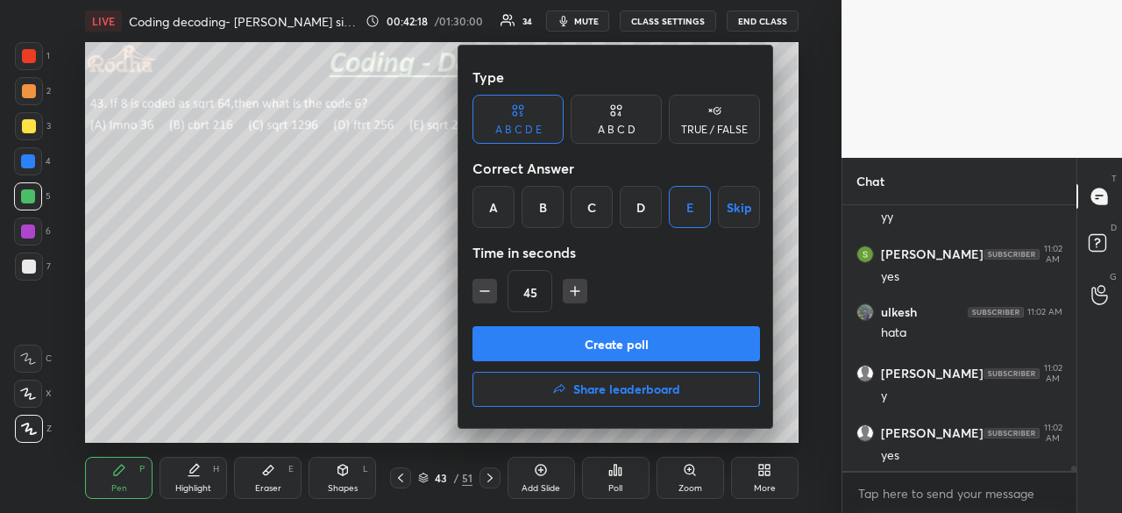
click at [659, 329] on button "Create poll" at bounding box center [617, 343] width 288 height 35
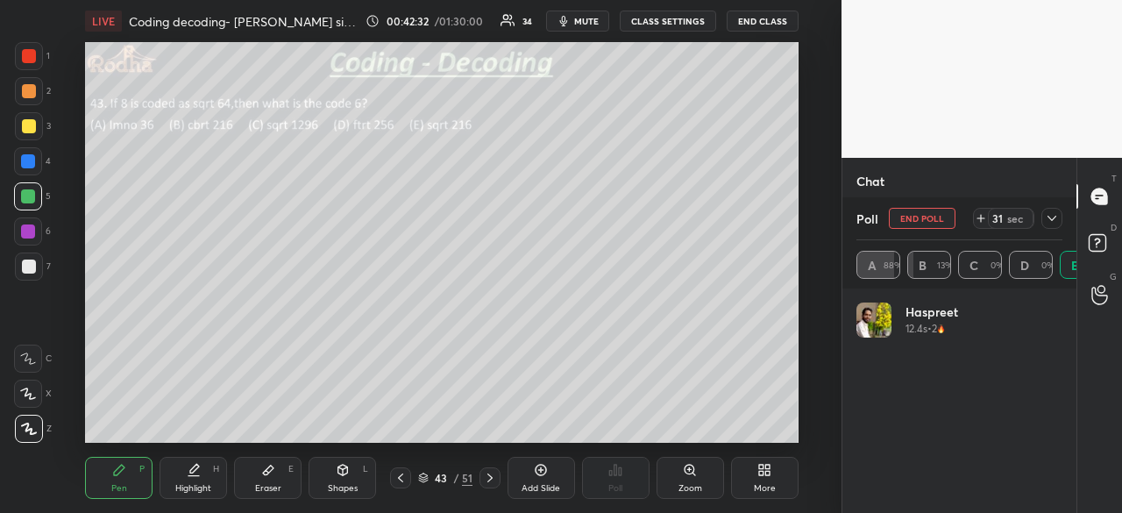
scroll to position [205, 201]
click at [615, 480] on div "Poll" at bounding box center [616, 478] width 68 height 42
click at [614, 476] on div "Poll" at bounding box center [616, 478] width 68 height 42
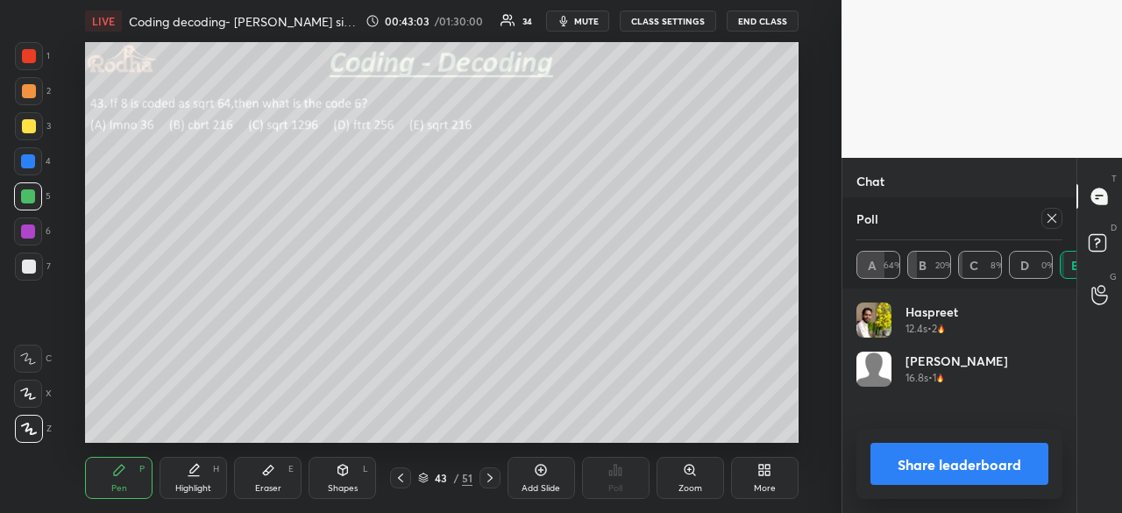
scroll to position [12965, 0]
click at [945, 458] on button "Share leaderboard" at bounding box center [960, 464] width 178 height 42
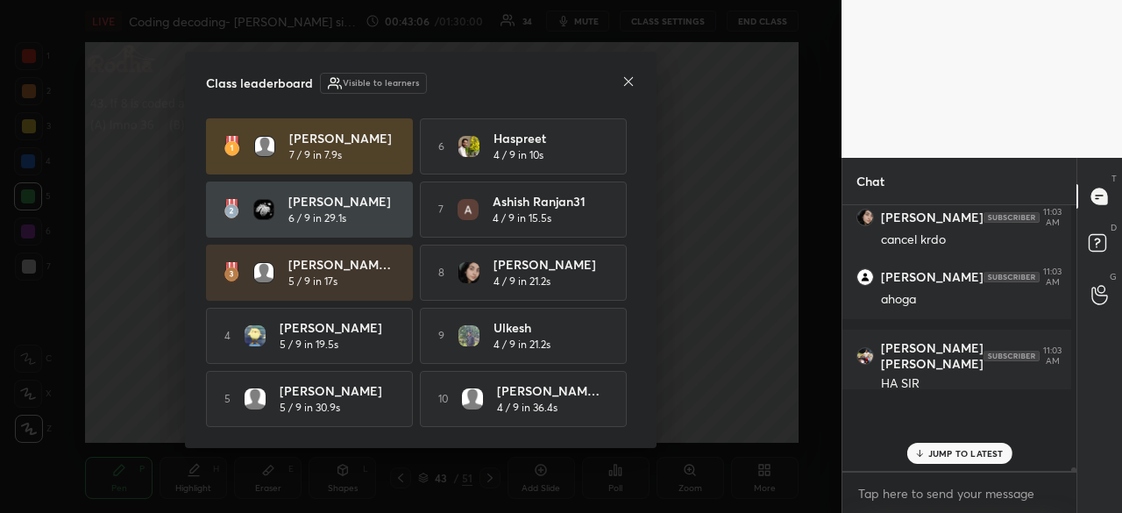
scroll to position [0, 0]
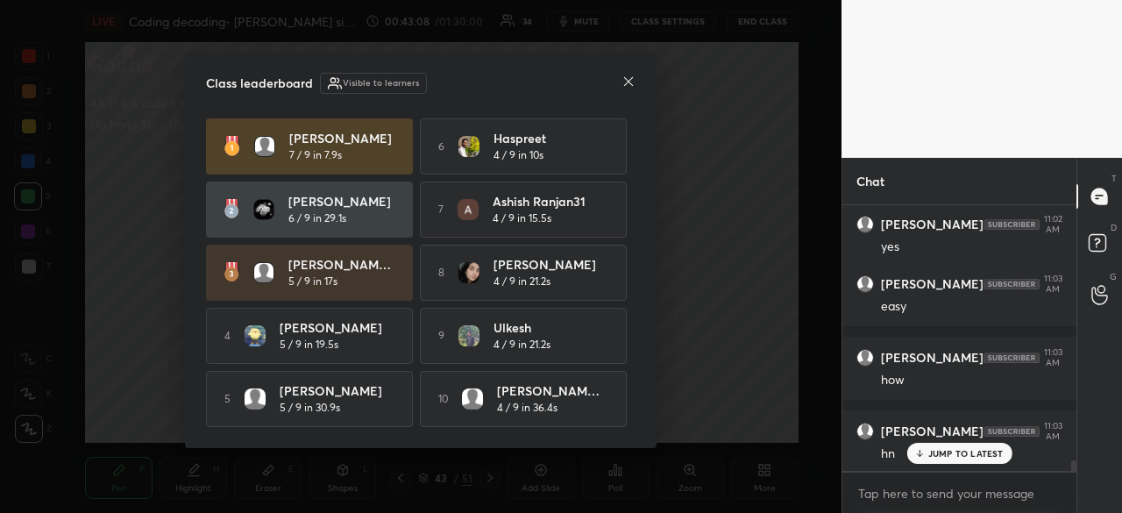
click at [629, 75] on icon at bounding box center [629, 82] width 14 height 14
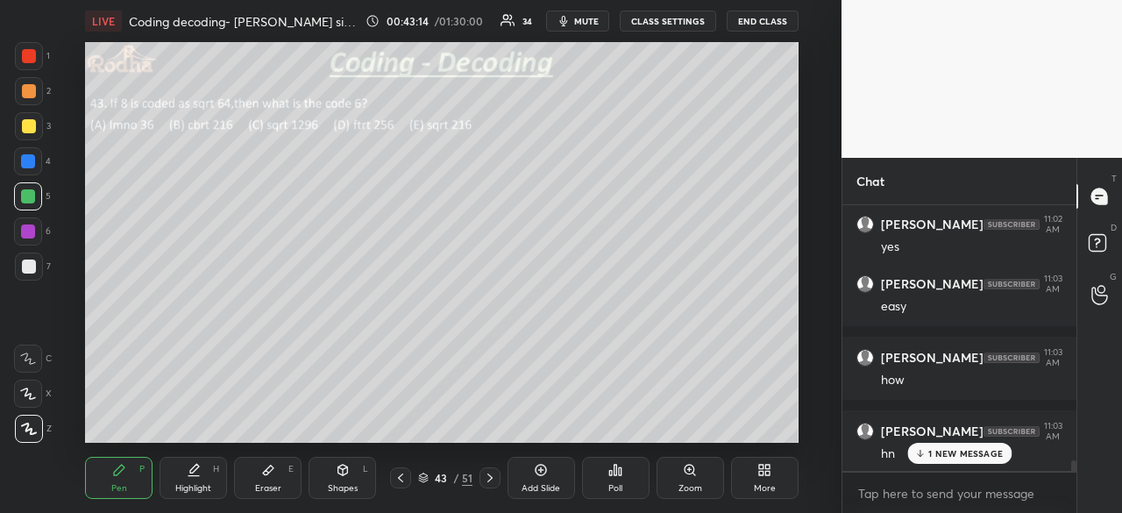
click at [964, 457] on p "1 NEW MESSAGE" at bounding box center [965, 453] width 75 height 11
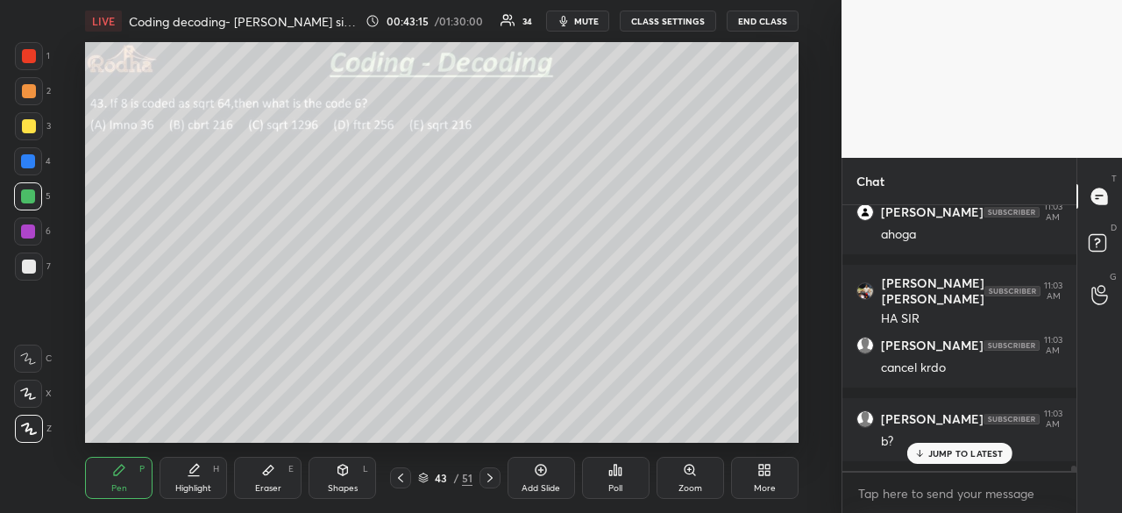
click at [980, 450] on p "JUMP TO LATEST" at bounding box center [965, 453] width 75 height 11
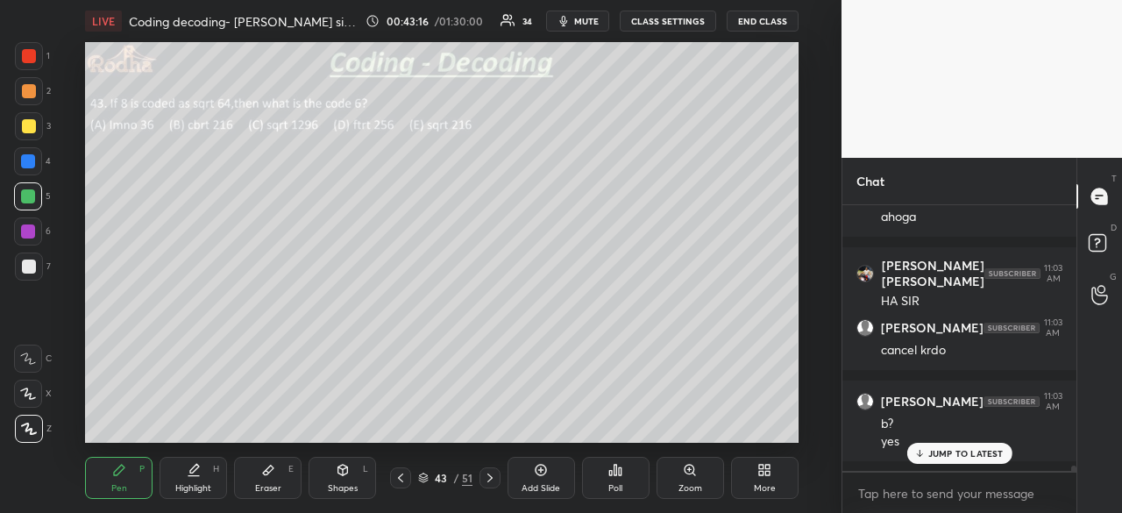
click at [964, 452] on p "JUMP TO LATEST" at bounding box center [965, 453] width 75 height 11
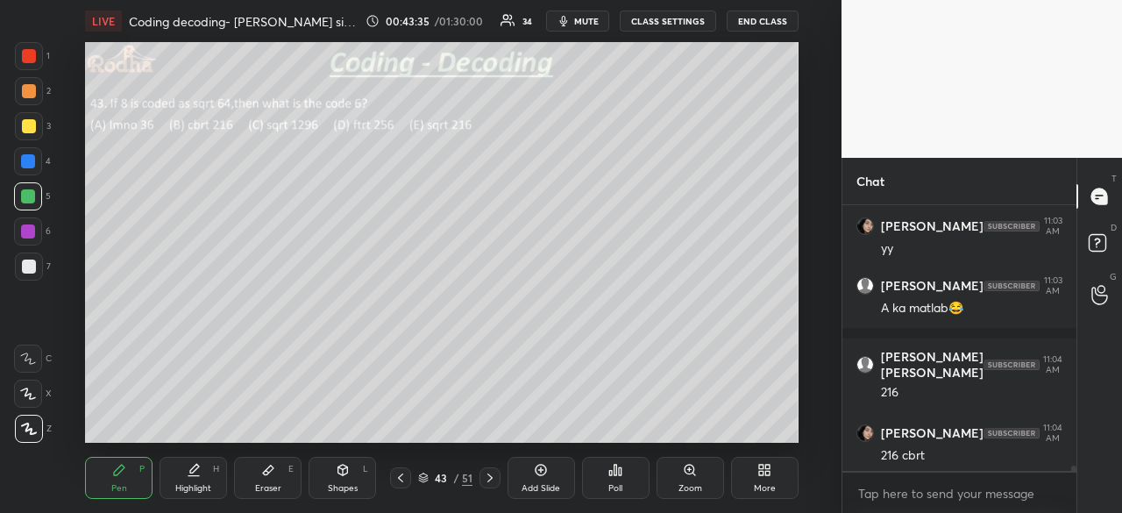
scroll to position [13263, 0]
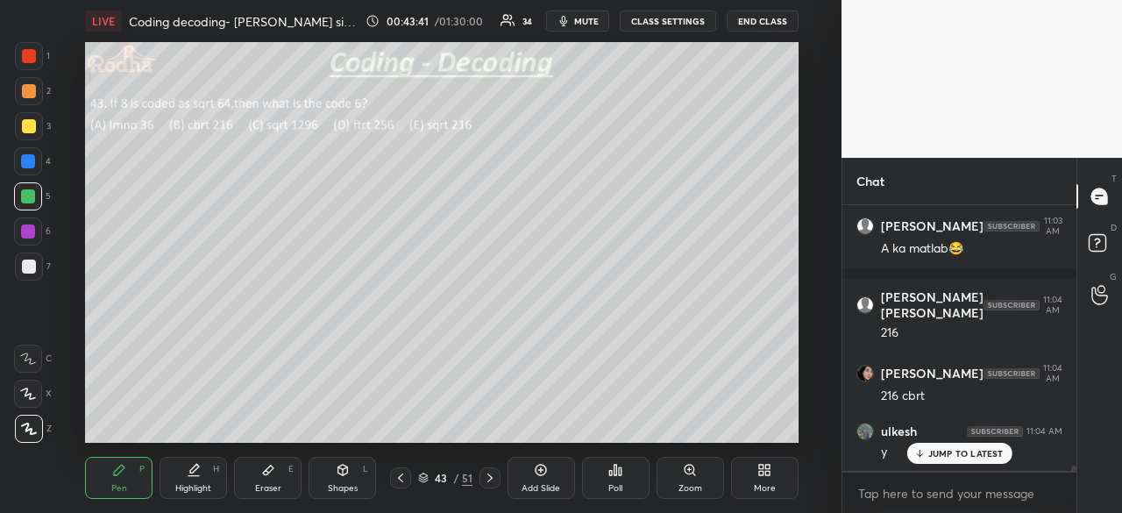
click at [928, 451] on p "JUMP TO LATEST" at bounding box center [965, 453] width 75 height 11
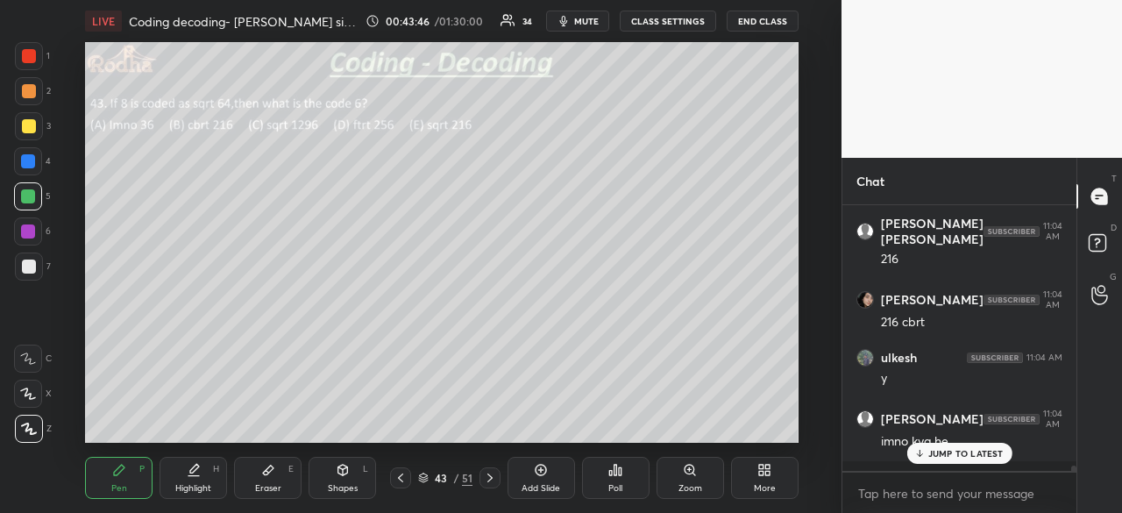
click at [925, 454] on icon at bounding box center [919, 453] width 11 height 11
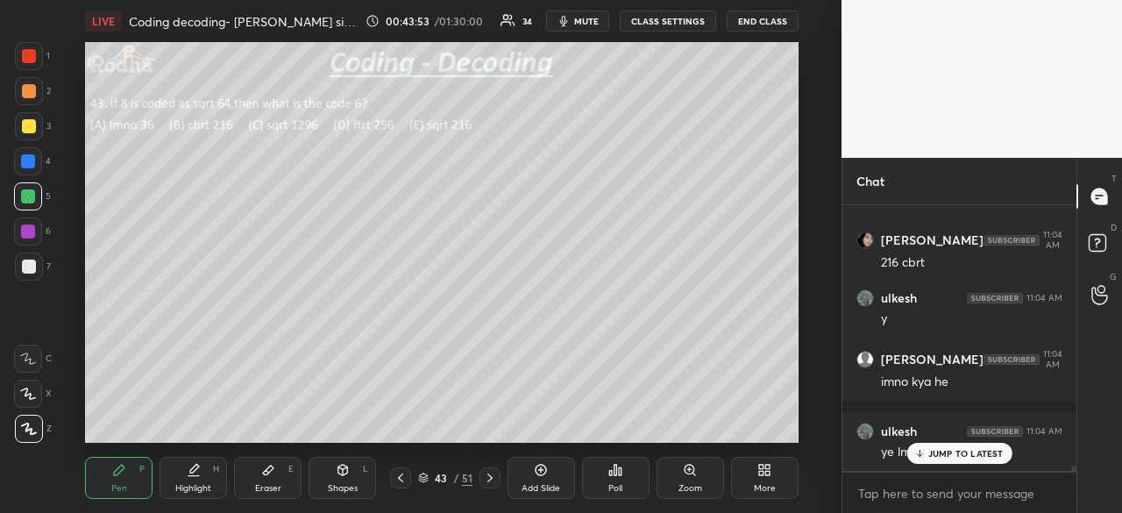
click at [926, 459] on div "JUMP TO LATEST" at bounding box center [959, 453] width 105 height 21
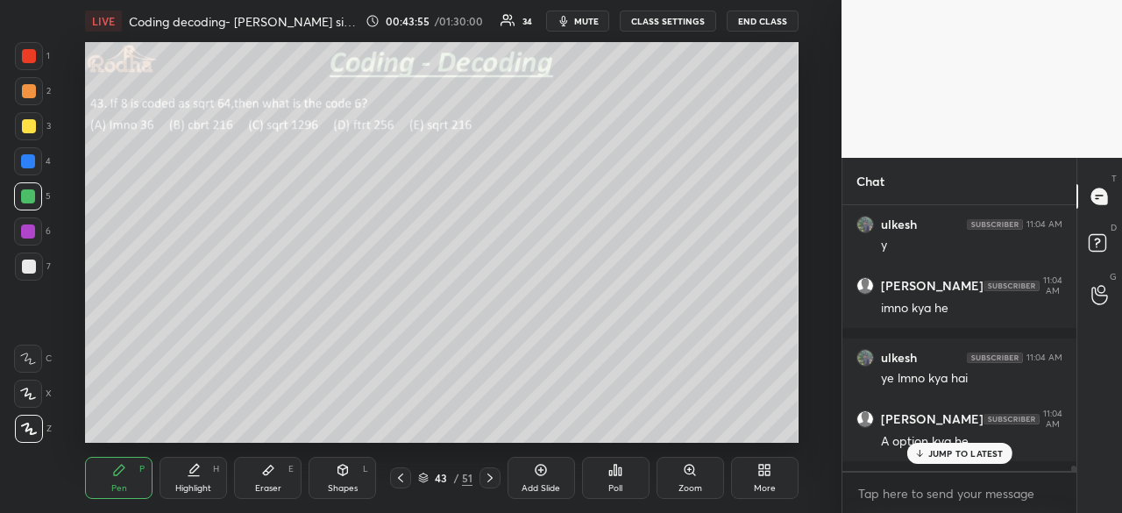
scroll to position [13544, 0]
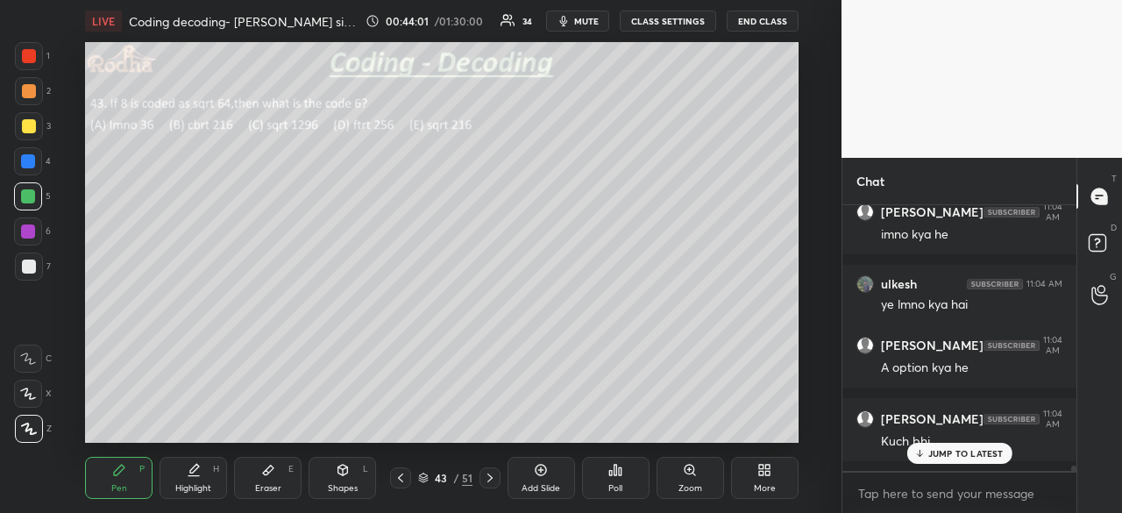
click at [921, 451] on icon at bounding box center [919, 453] width 11 height 11
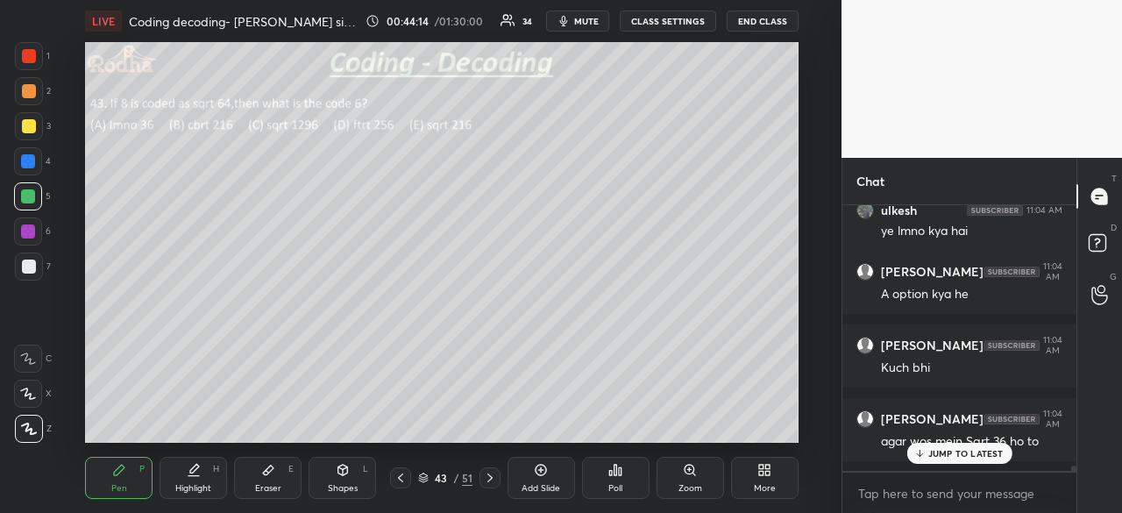
click at [963, 448] on p "JUMP TO LATEST" at bounding box center [965, 453] width 75 height 11
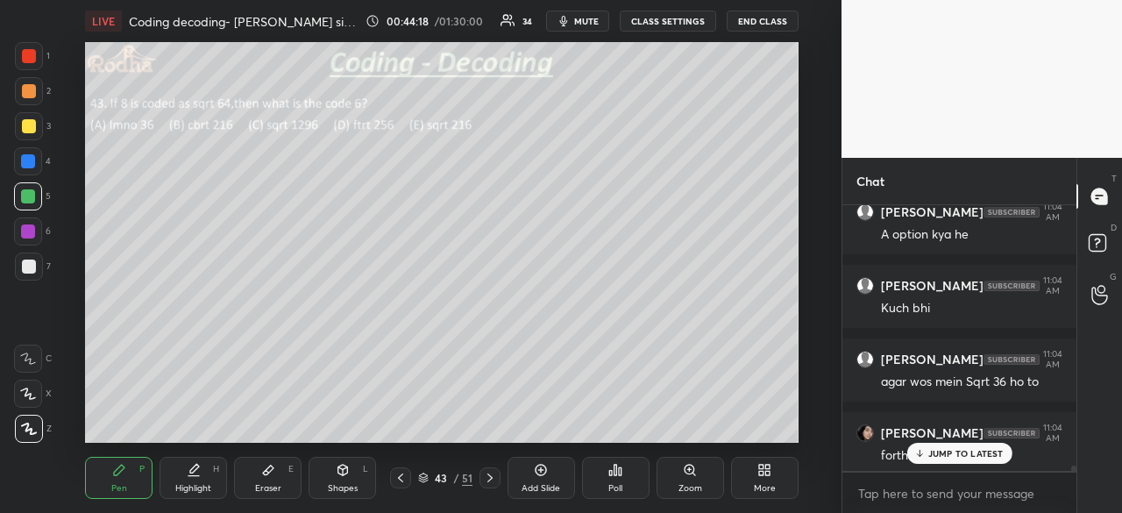
click at [978, 455] on p "JUMP TO LATEST" at bounding box center [965, 453] width 75 height 11
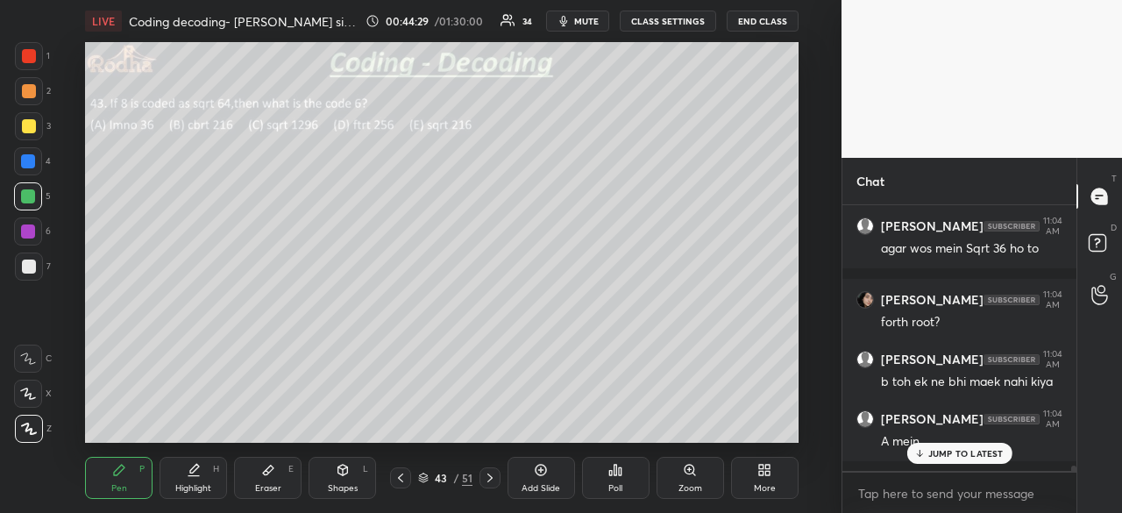
scroll to position [13884, 0]
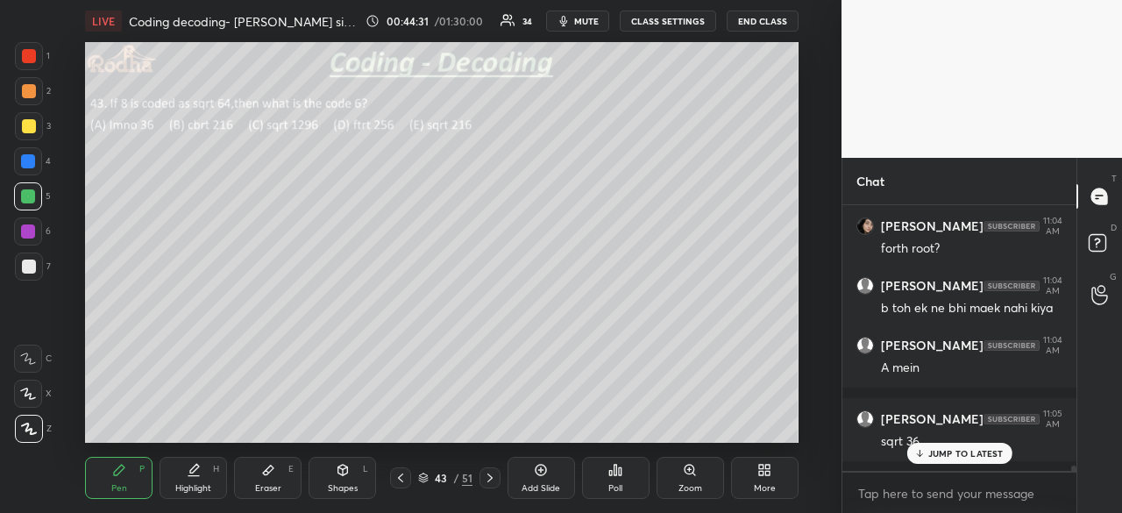
click at [936, 458] on p "JUMP TO LATEST" at bounding box center [965, 453] width 75 height 11
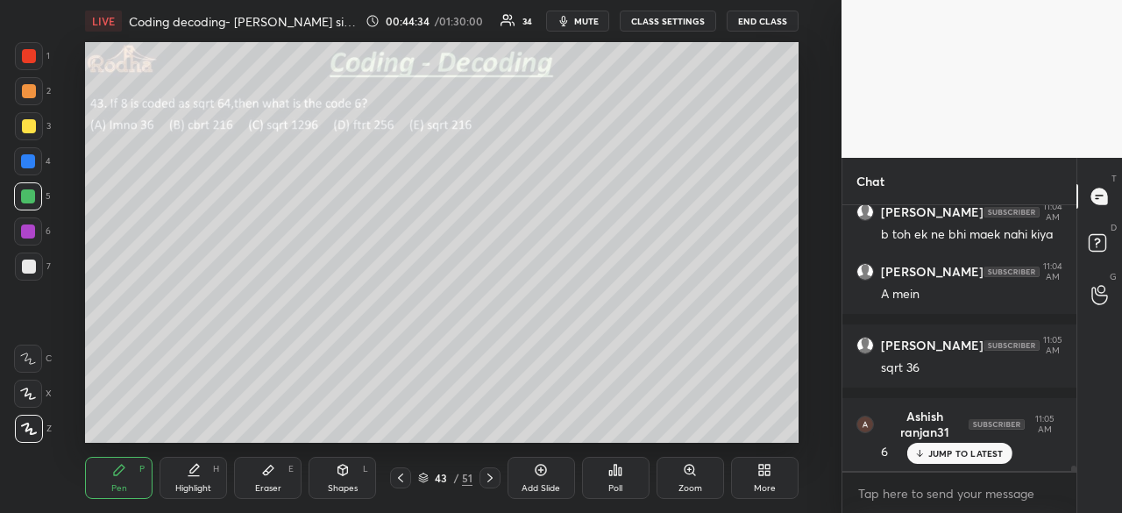
click at [967, 453] on p "JUMP TO LATEST" at bounding box center [965, 453] width 75 height 11
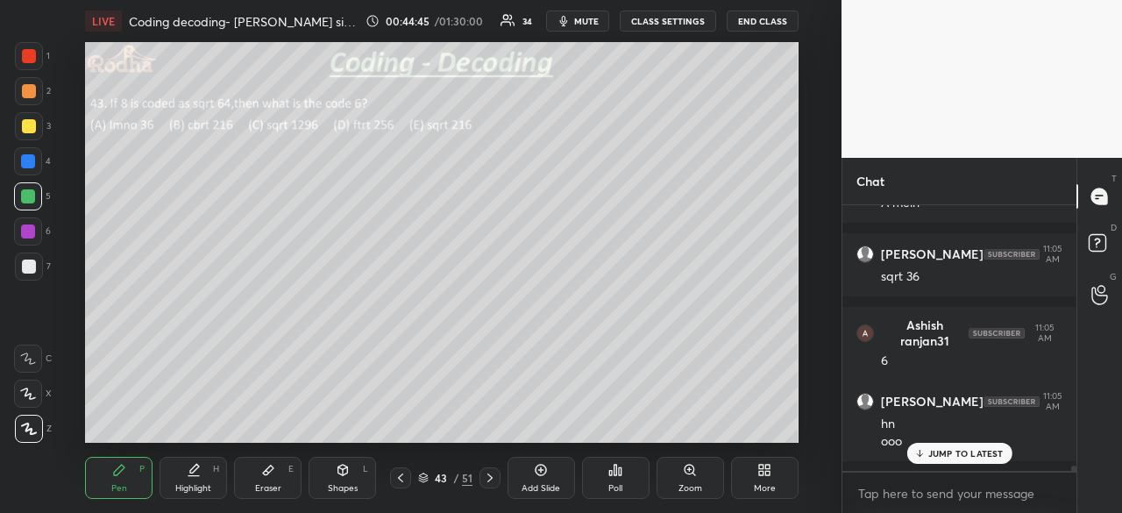
scroll to position [14066, 0]
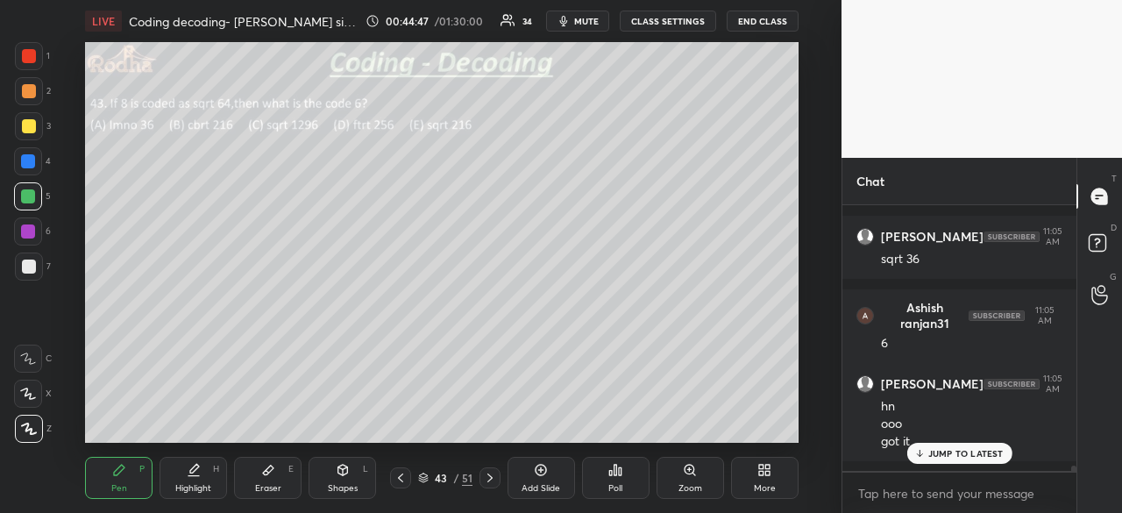
click at [964, 462] on div "JUMP TO LATEST" at bounding box center [959, 453] width 105 height 21
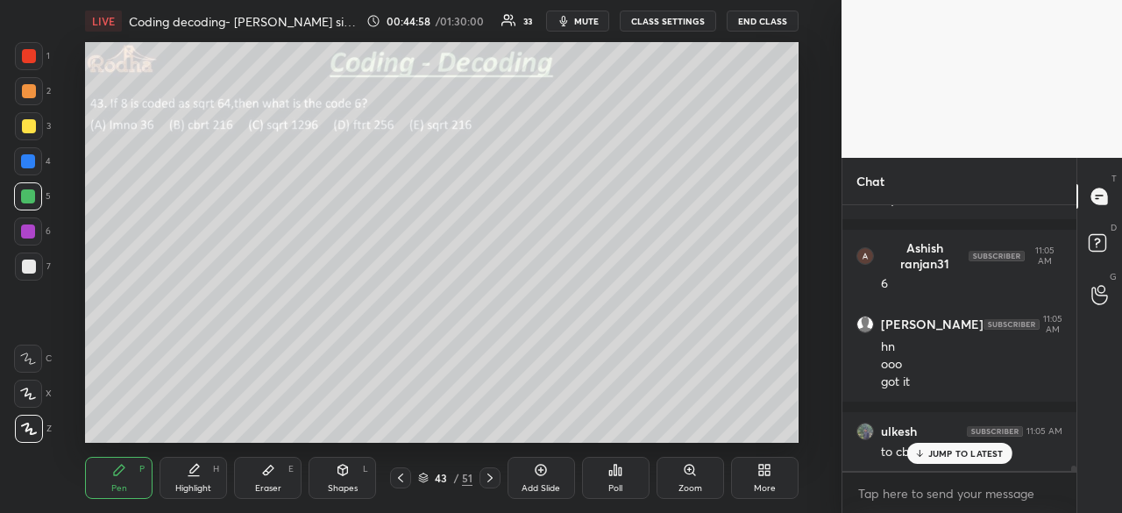
click at [950, 453] on p "JUMP TO LATEST" at bounding box center [965, 453] width 75 height 11
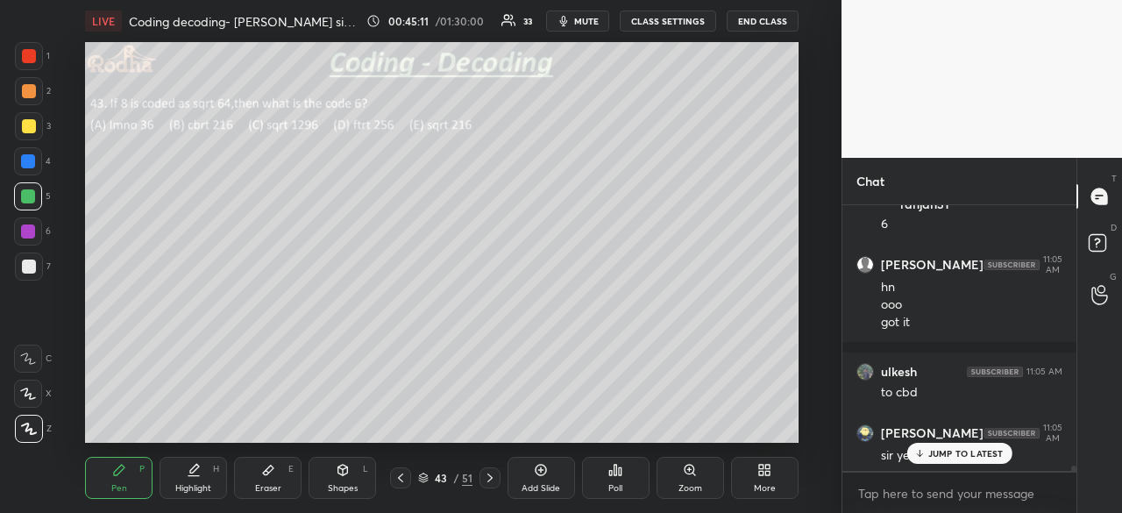
click at [970, 453] on p "JUMP TO LATEST" at bounding box center [965, 453] width 75 height 11
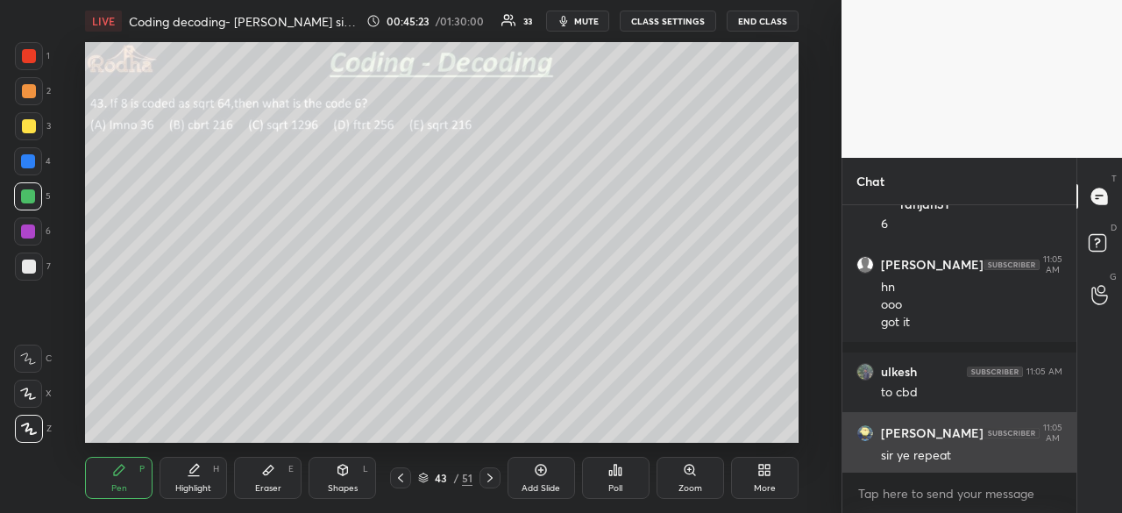
scroll to position [14203, 0]
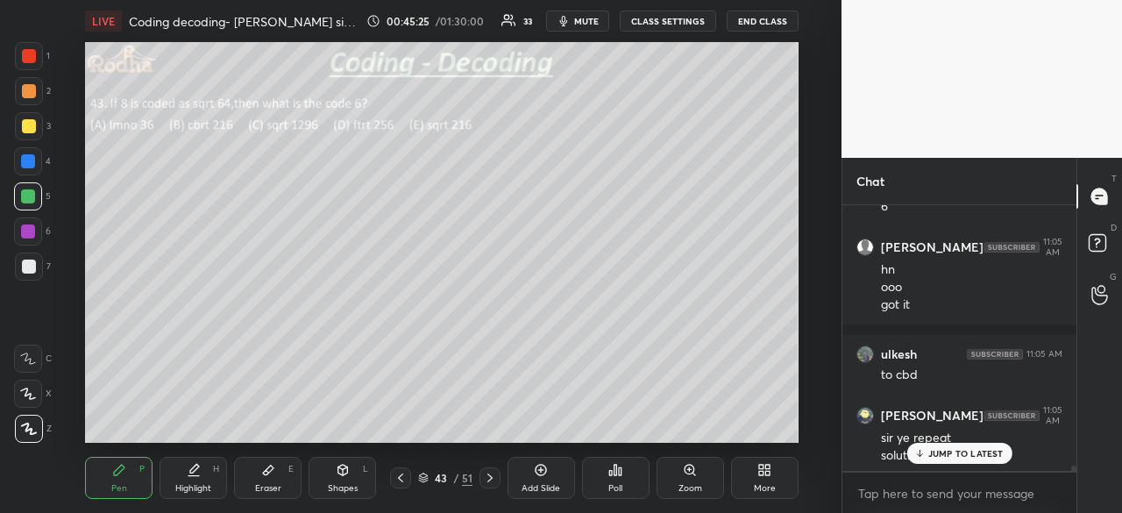
click at [957, 456] on p "JUMP TO LATEST" at bounding box center [965, 453] width 75 height 11
click at [274, 474] on icon at bounding box center [268, 470] width 14 height 14
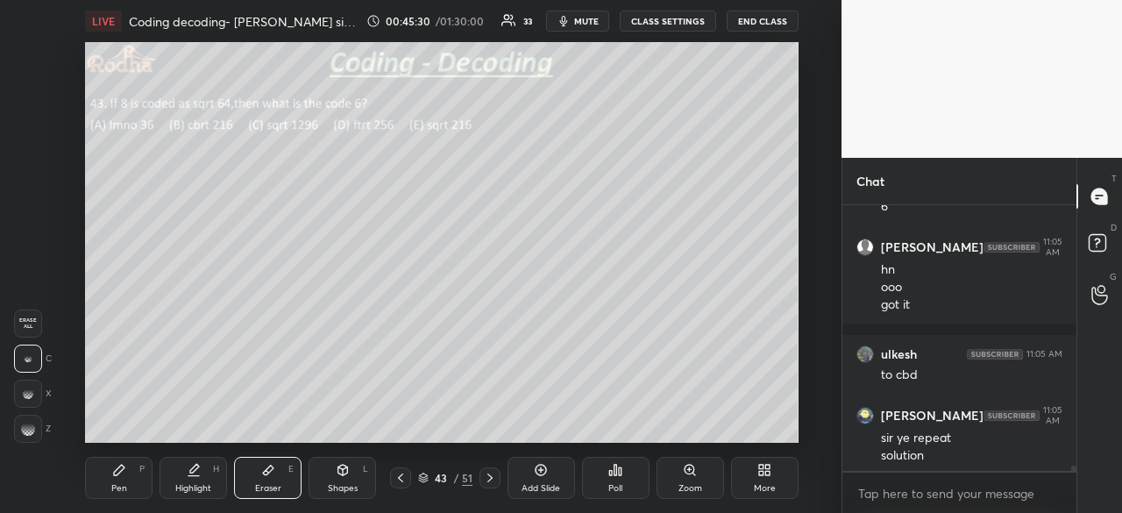
scroll to position [14263, 0]
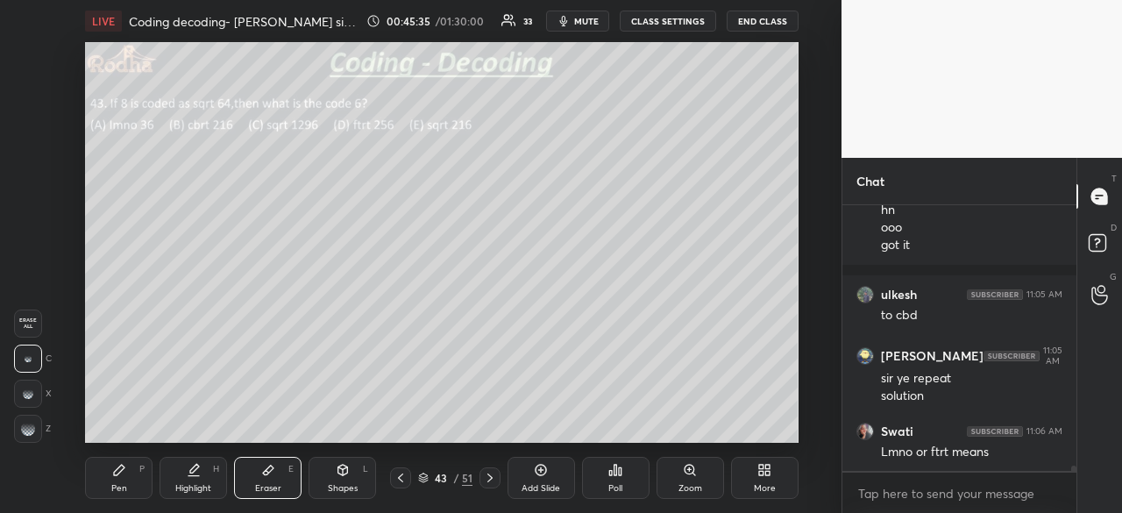
click at [114, 476] on icon at bounding box center [119, 470] width 14 height 14
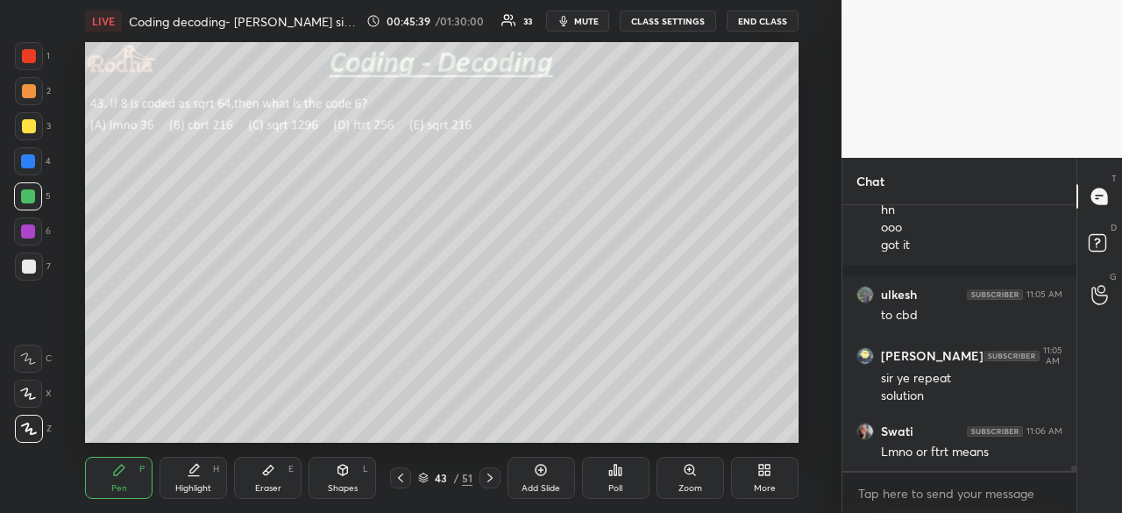
click at [29, 60] on div at bounding box center [29, 56] width 14 height 14
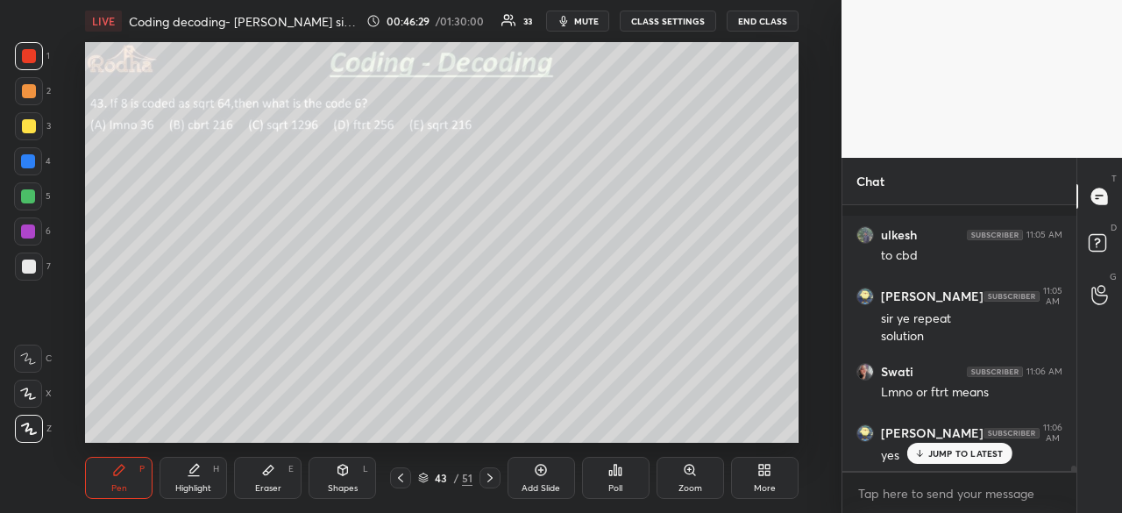
scroll to position [14382, 0]
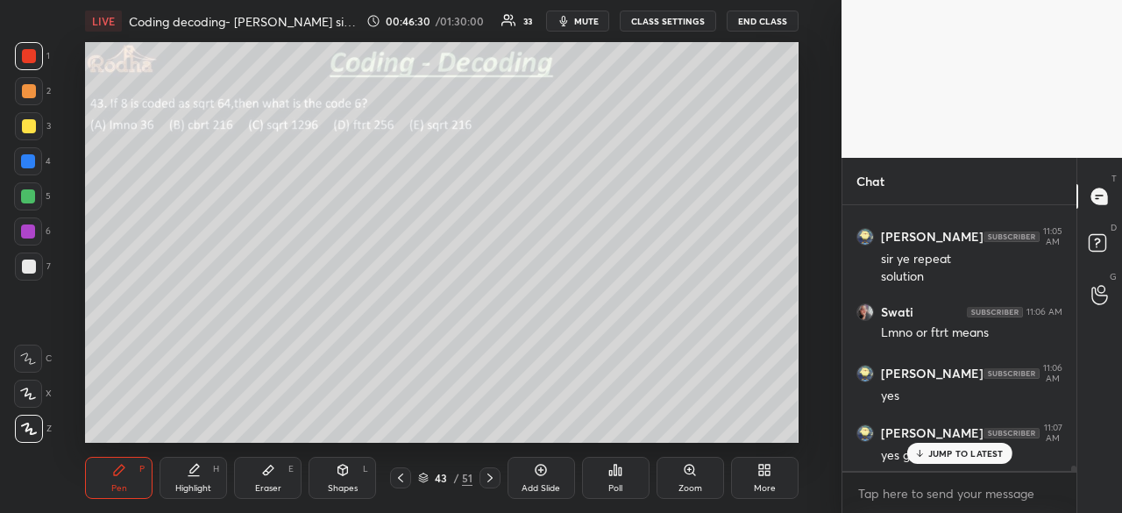
click at [934, 457] on p "JUMP TO LATEST" at bounding box center [965, 453] width 75 height 11
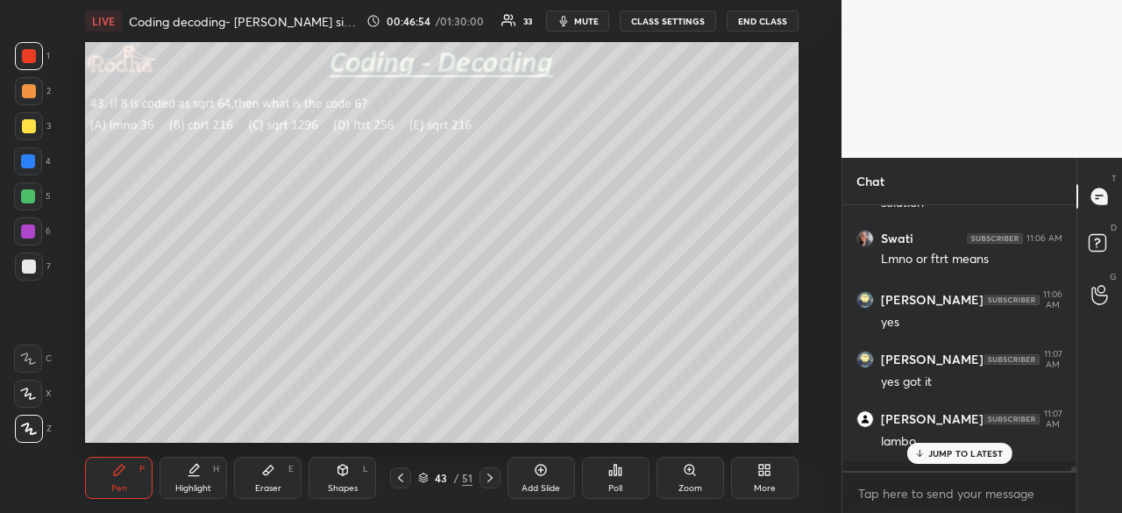
click at [964, 451] on p "JUMP TO LATEST" at bounding box center [965, 453] width 75 height 11
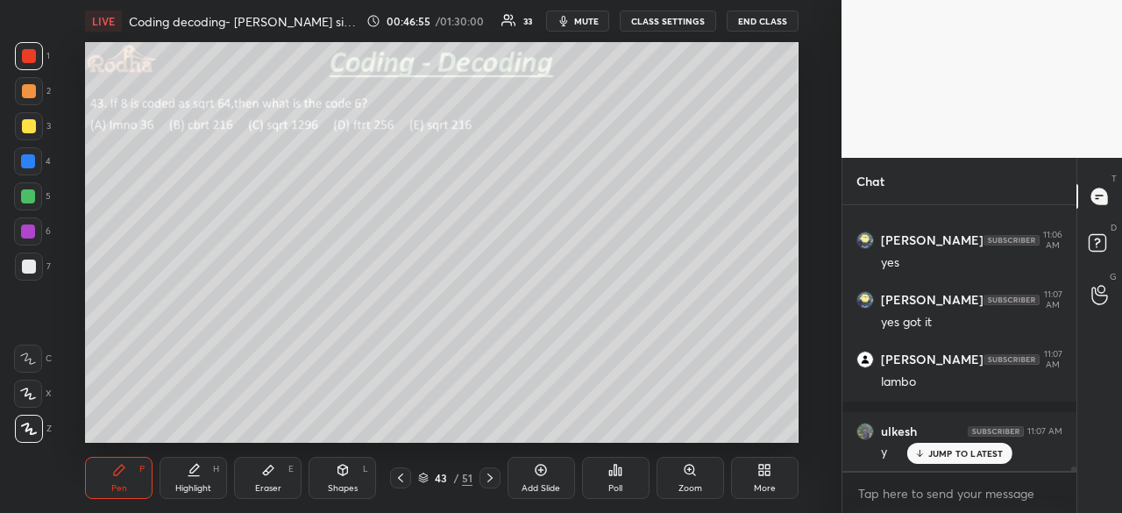
click at [972, 455] on p "JUMP TO LATEST" at bounding box center [965, 453] width 75 height 11
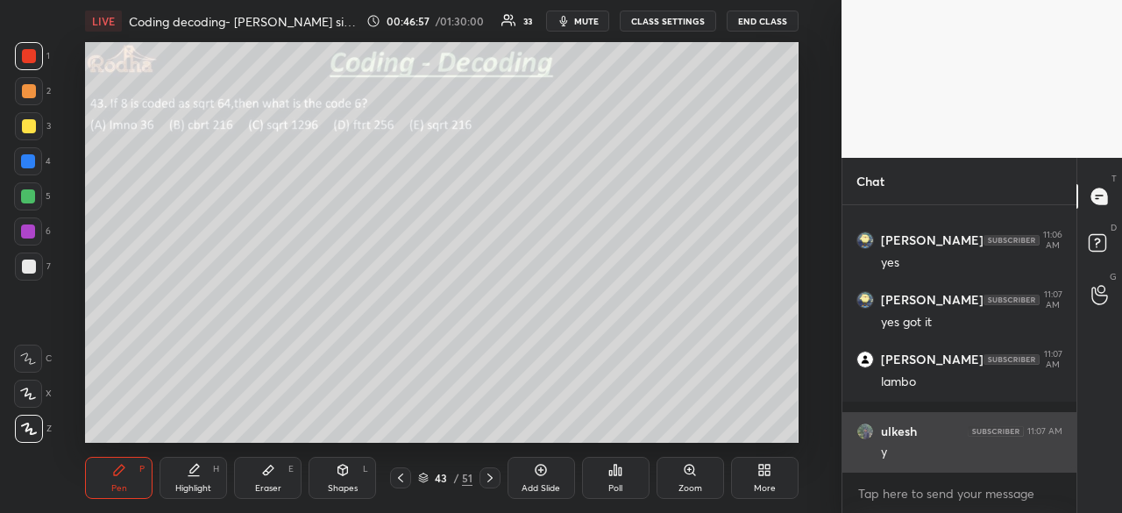
scroll to position [14589, 0]
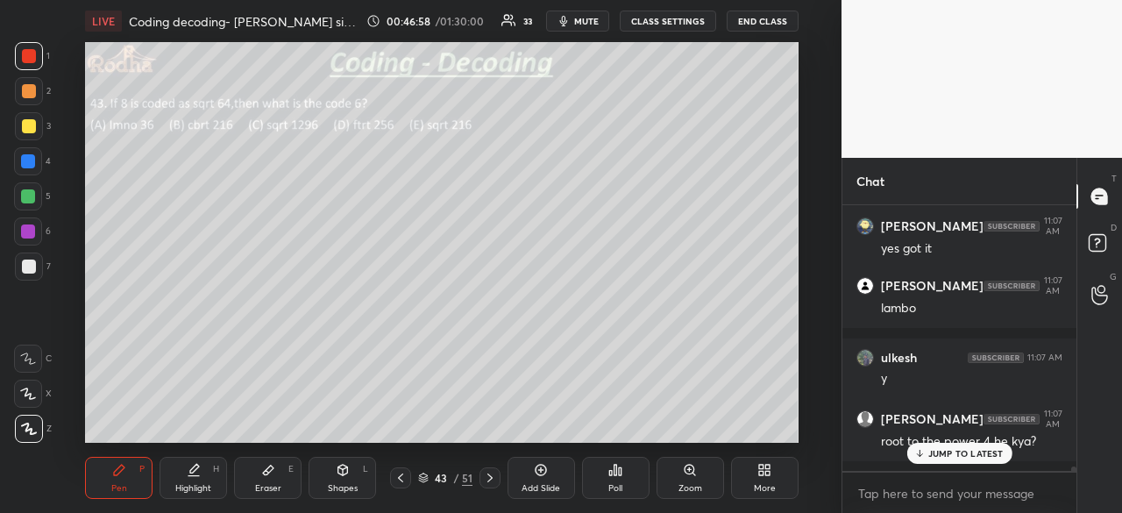
click at [946, 453] on p "JUMP TO LATEST" at bounding box center [965, 453] width 75 height 11
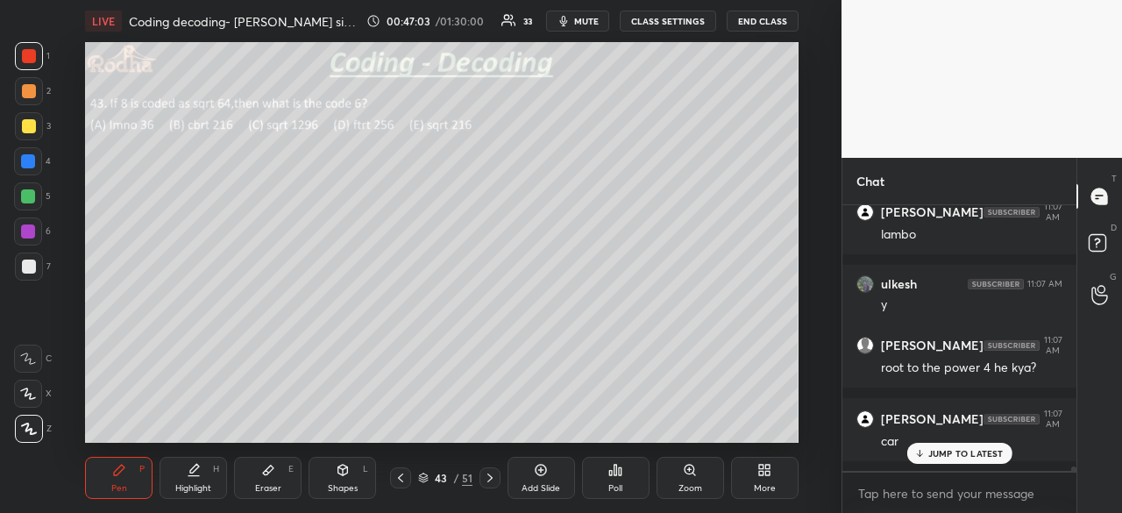
click at [983, 458] on p "JUMP TO LATEST" at bounding box center [965, 453] width 75 height 11
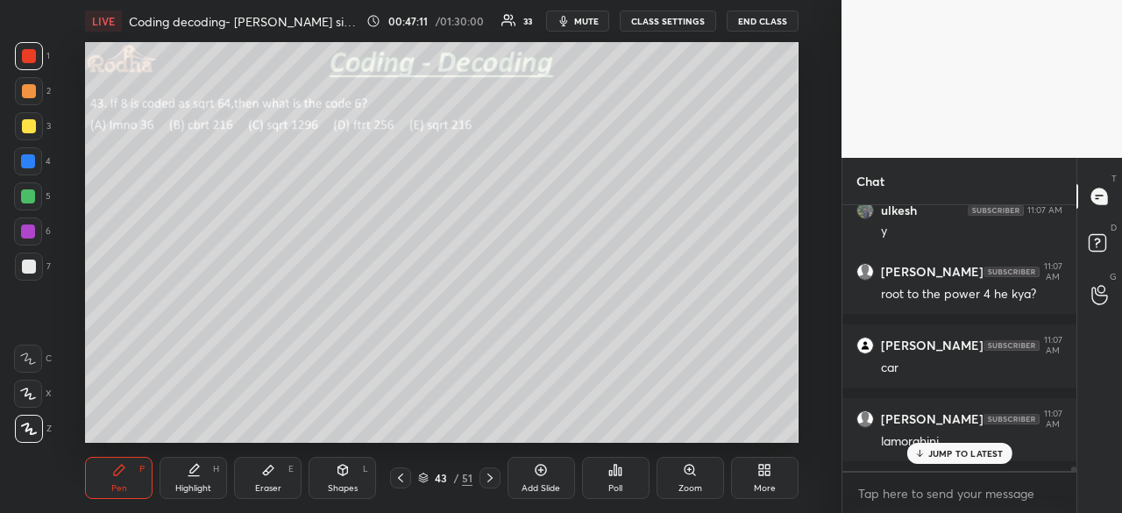
click at [943, 459] on p "JUMP TO LATEST" at bounding box center [965, 453] width 75 height 11
click at [487, 477] on icon at bounding box center [490, 478] width 14 height 14
click at [631, 487] on div "Poll" at bounding box center [616, 478] width 68 height 42
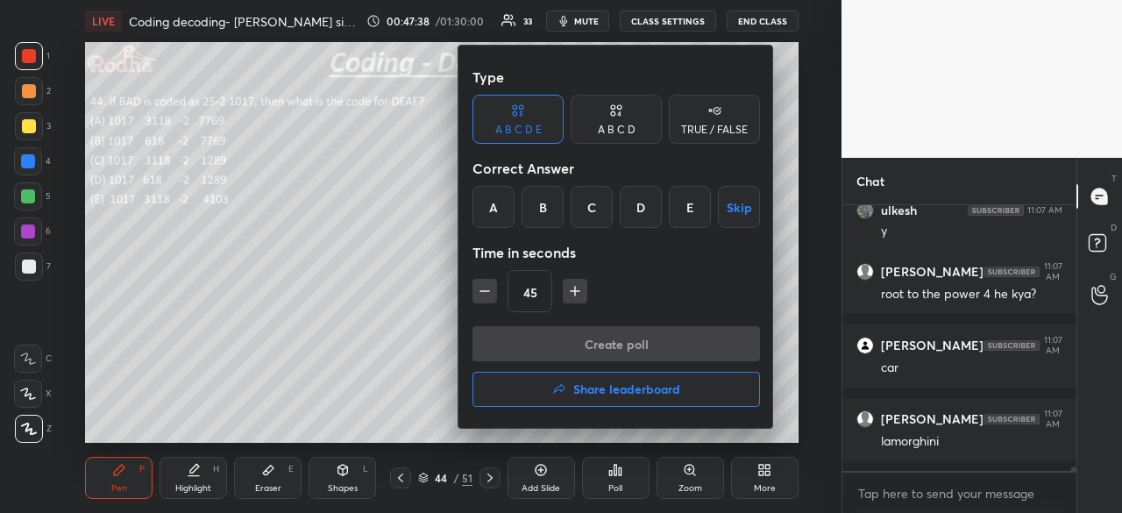
click at [487, 211] on div "A" at bounding box center [494, 207] width 42 height 42
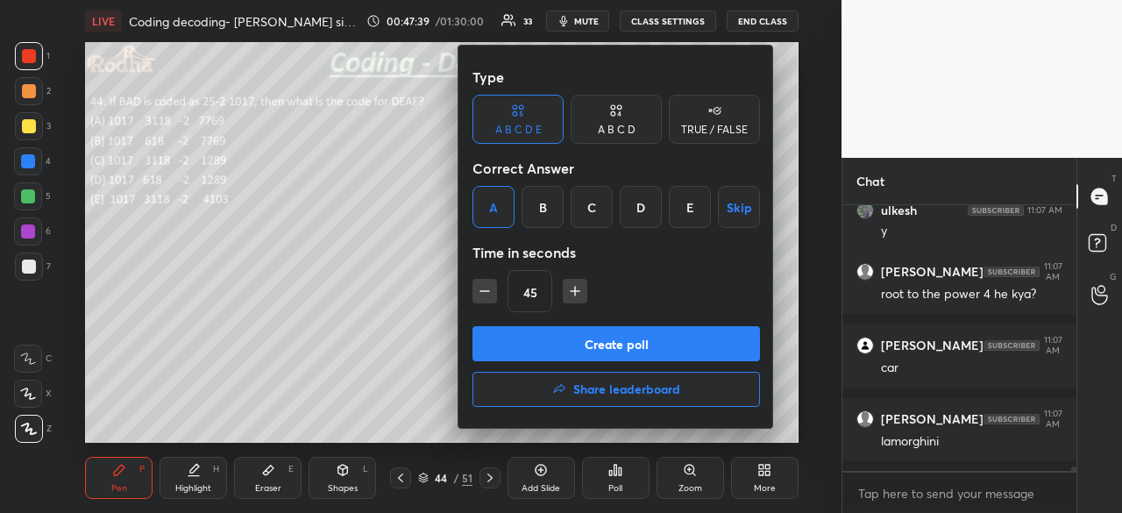
click at [648, 343] on button "Create poll" at bounding box center [617, 343] width 288 height 35
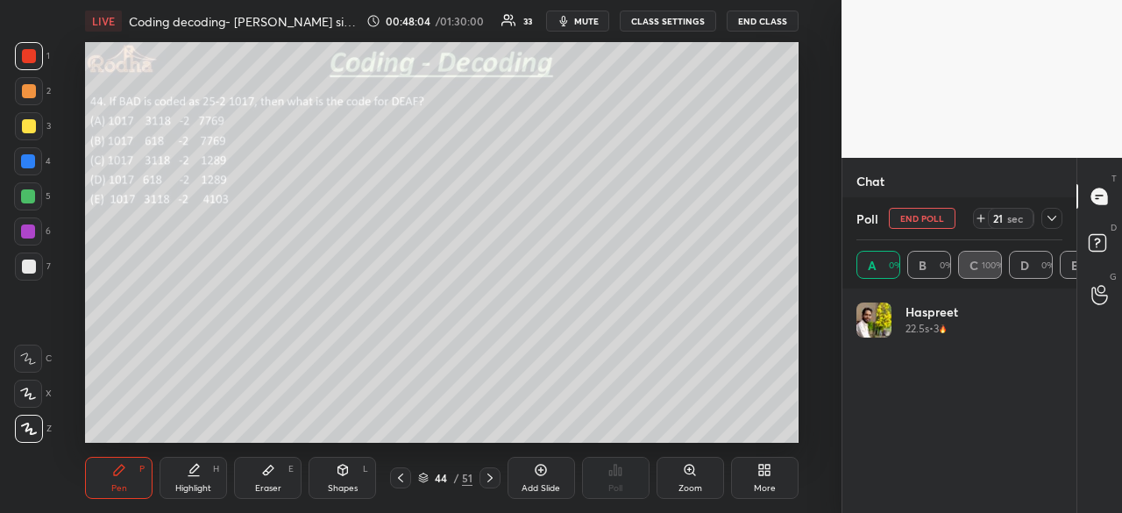
scroll to position [205, 201]
click at [261, 471] on icon at bounding box center [268, 470] width 14 height 14
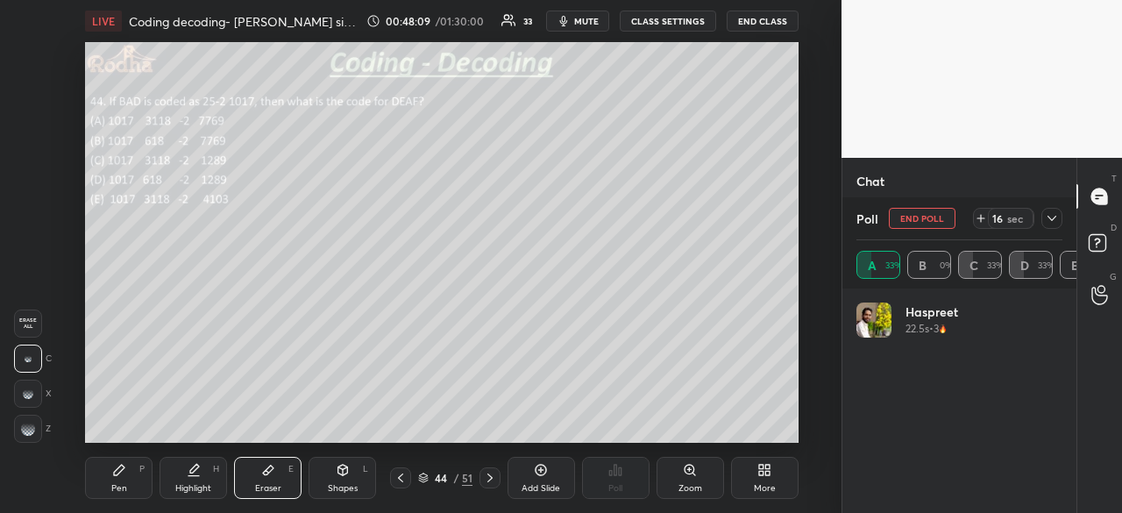
click at [119, 480] on div "Pen P" at bounding box center [119, 478] width 68 height 42
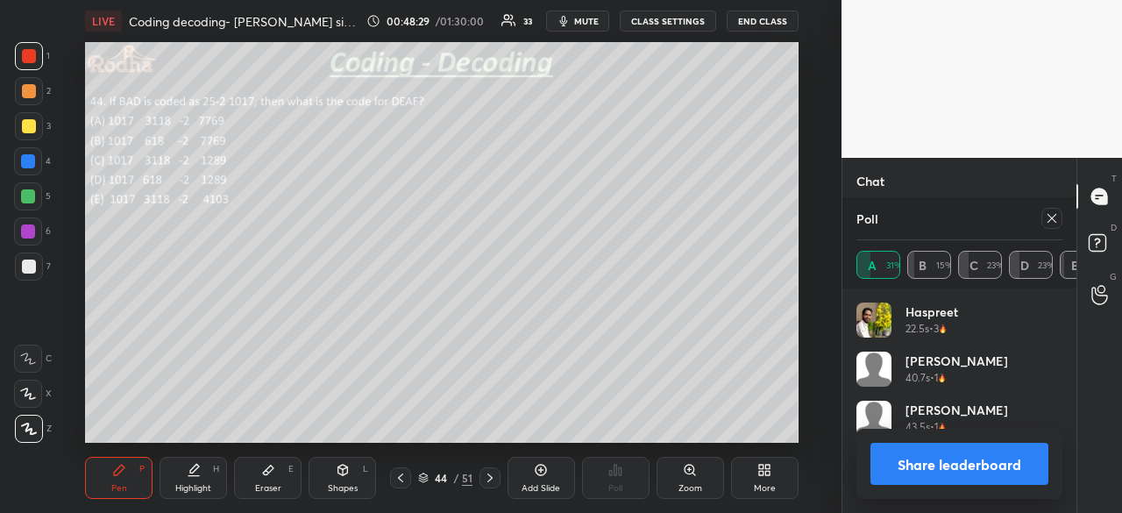
click at [949, 460] on button "Share leaderboard" at bounding box center [960, 464] width 178 height 42
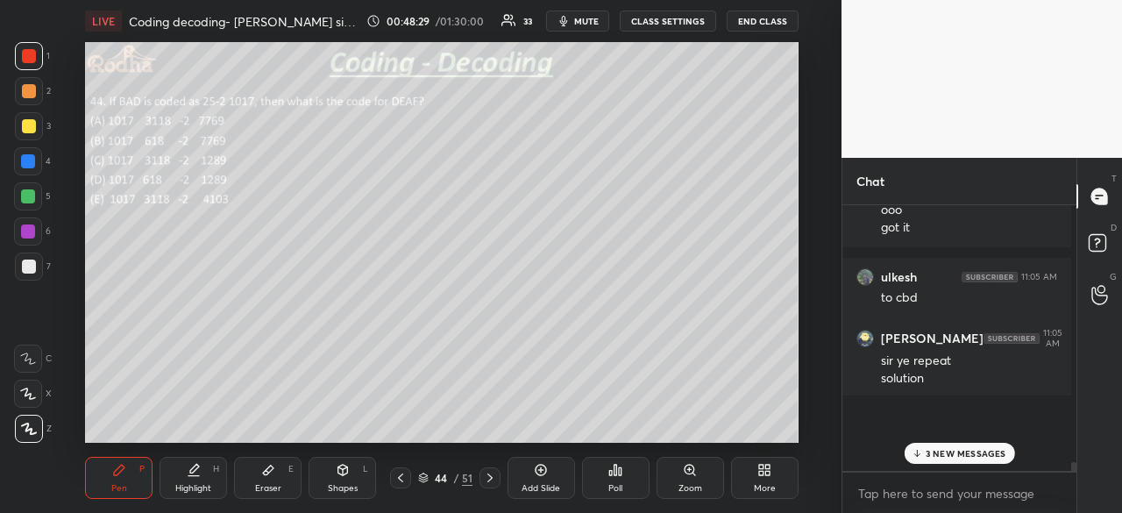
scroll to position [0, 0]
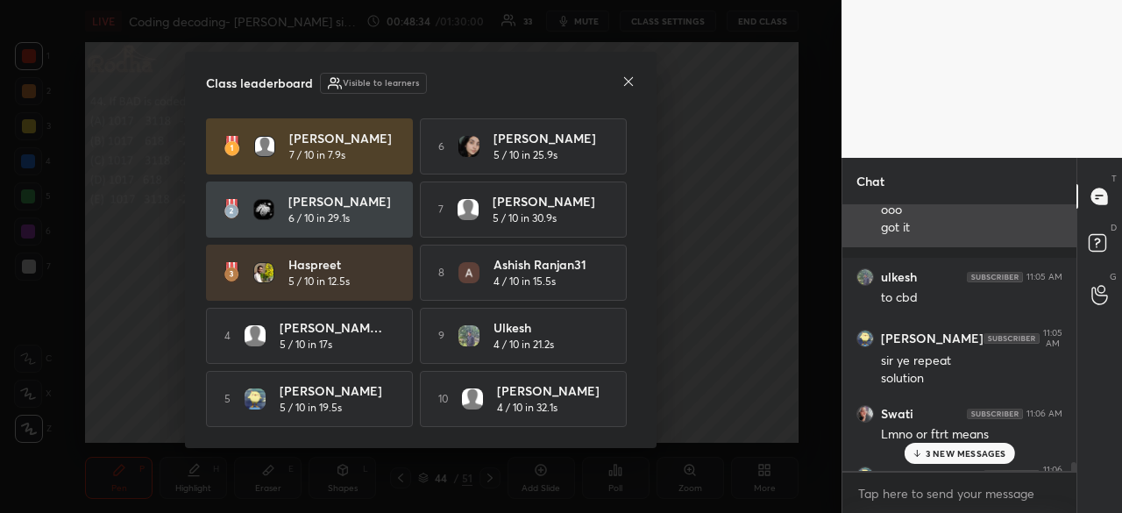
click at [628, 76] on icon at bounding box center [629, 82] width 14 height 14
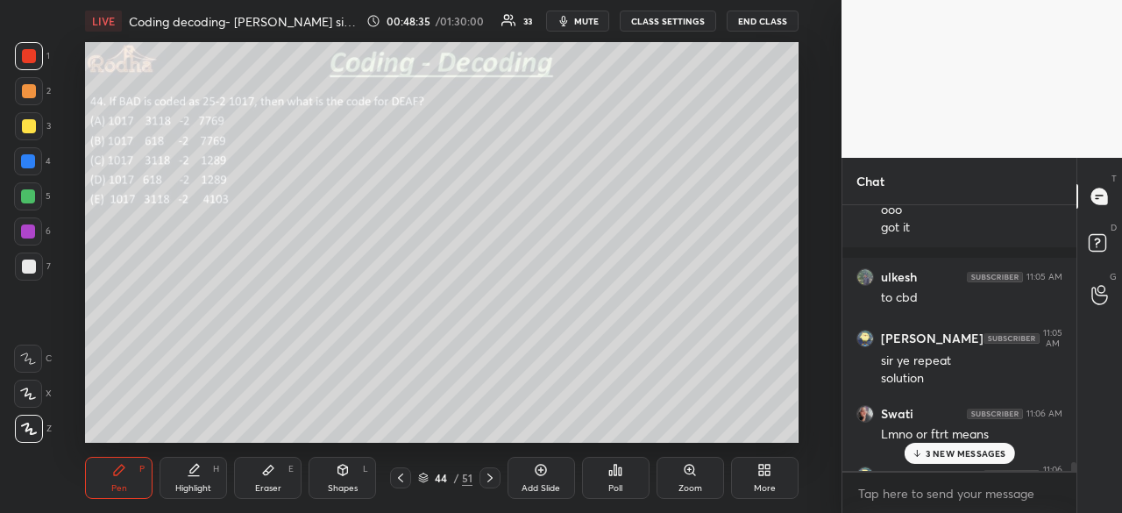
click at [955, 452] on p "3 NEW MESSAGES" at bounding box center [966, 453] width 81 height 11
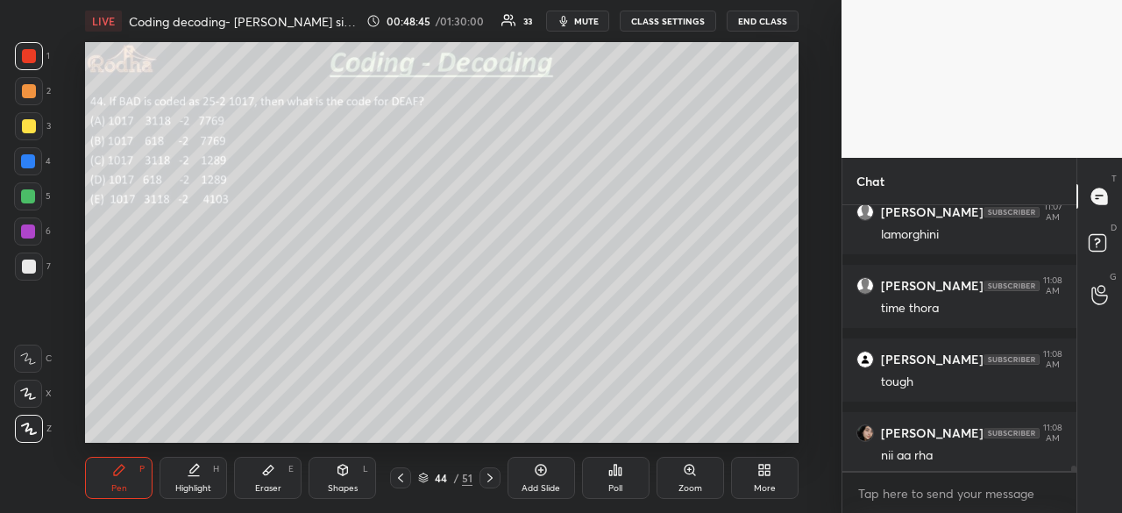
click at [33, 267] on div at bounding box center [29, 267] width 14 height 14
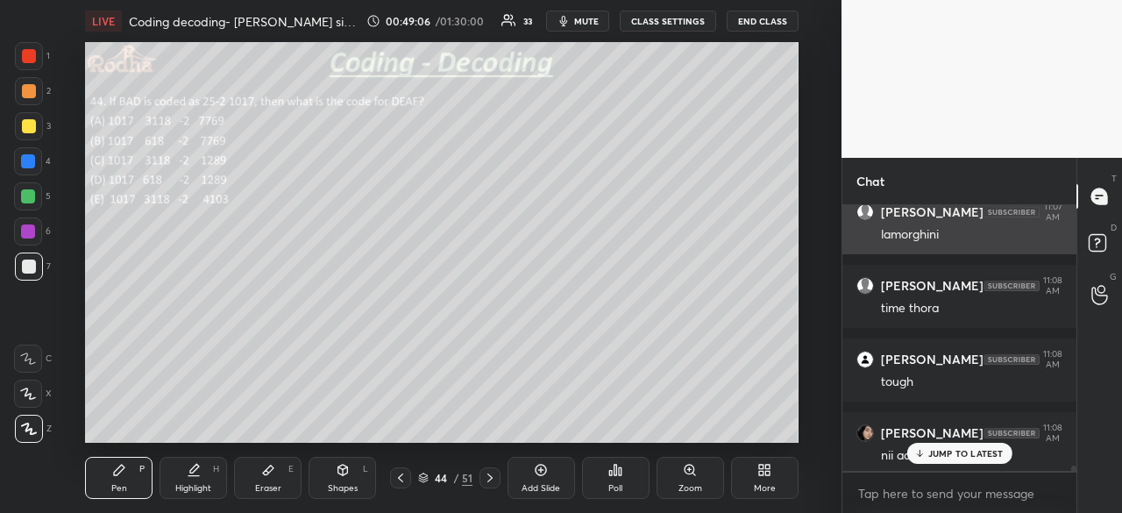
scroll to position [14287, 0]
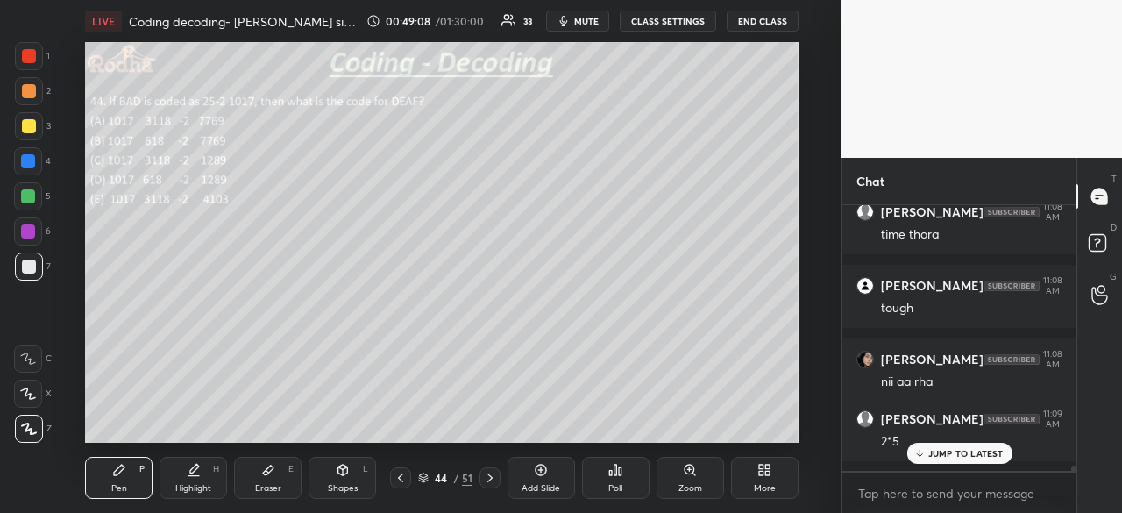
click at [935, 448] on p "JUMP TO LATEST" at bounding box center [965, 453] width 75 height 11
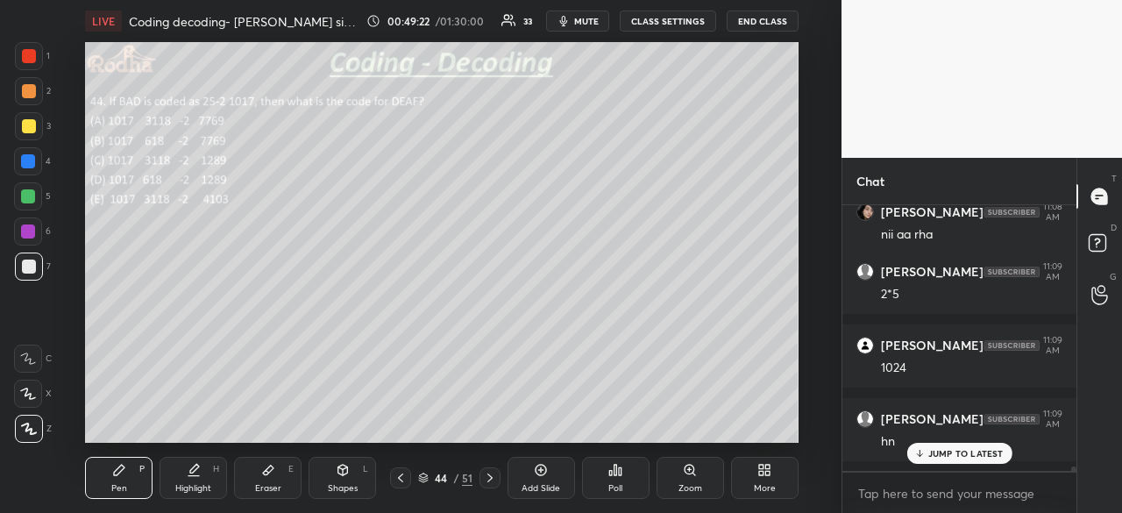
scroll to position [14494, 0]
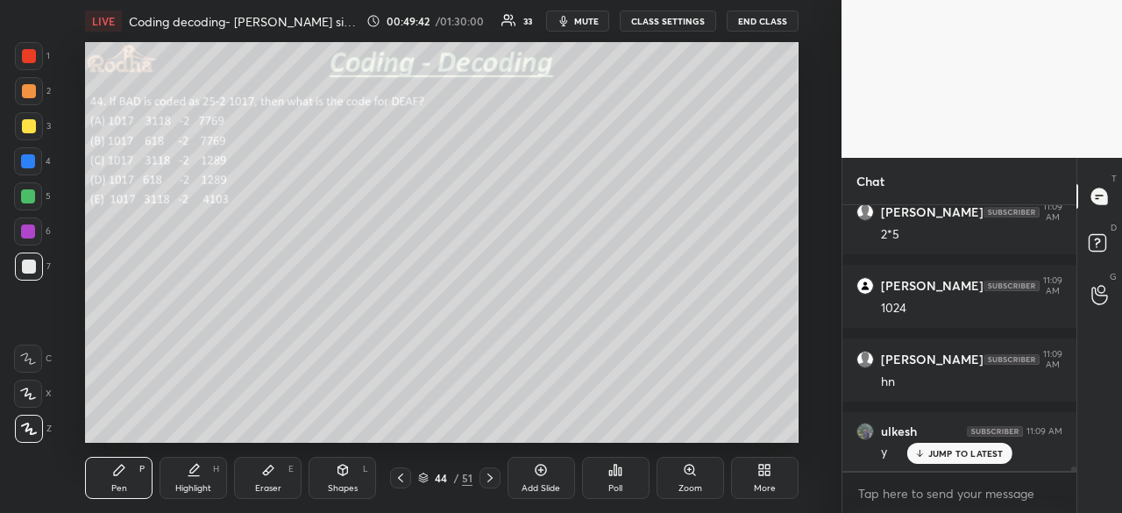
click at [32, 195] on div at bounding box center [28, 196] width 14 height 14
click at [953, 454] on p "JUMP TO LATEST" at bounding box center [965, 453] width 75 height 11
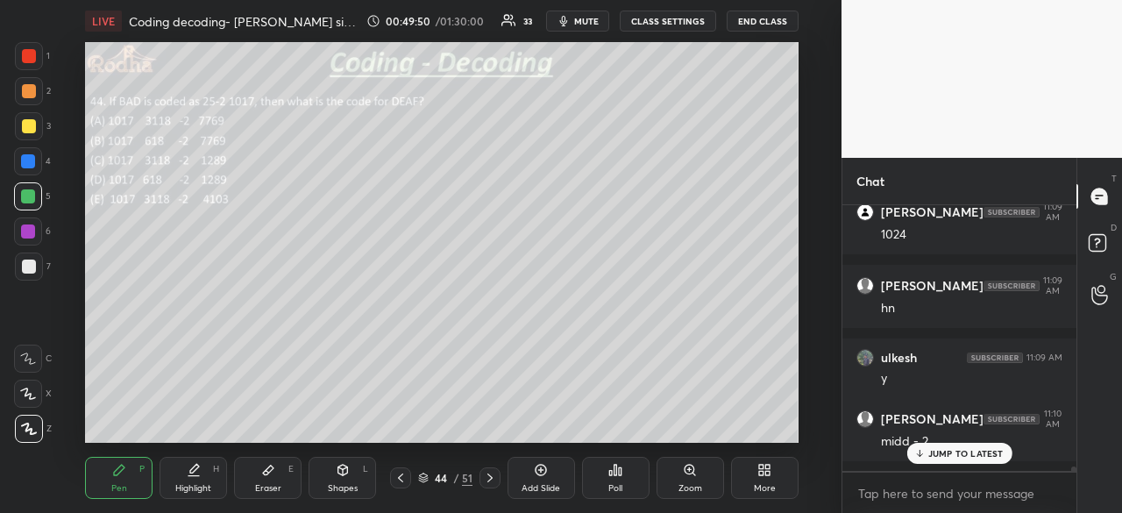
click at [34, 60] on div at bounding box center [29, 56] width 14 height 14
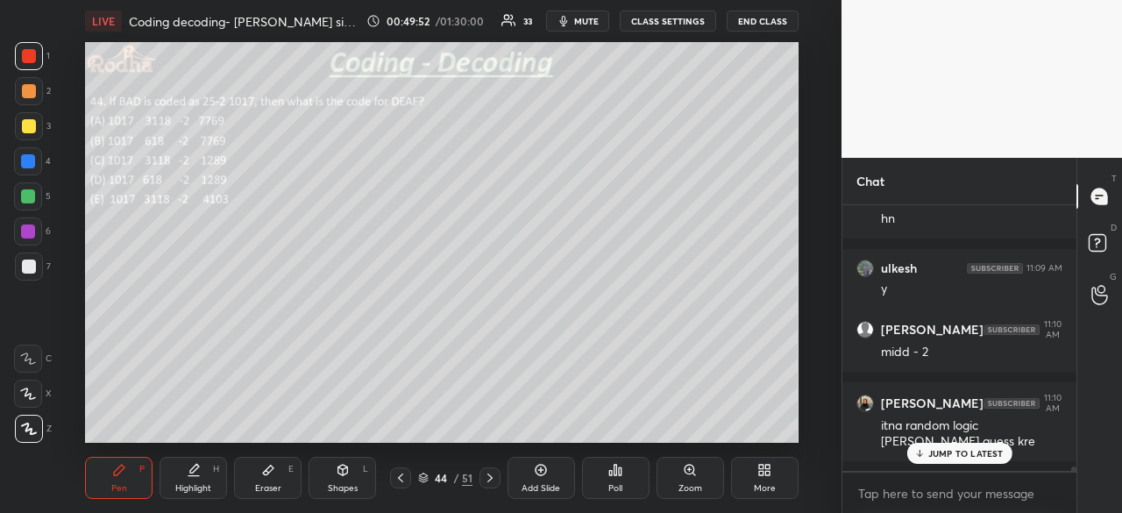
click at [954, 456] on p "JUMP TO LATEST" at bounding box center [965, 453] width 75 height 11
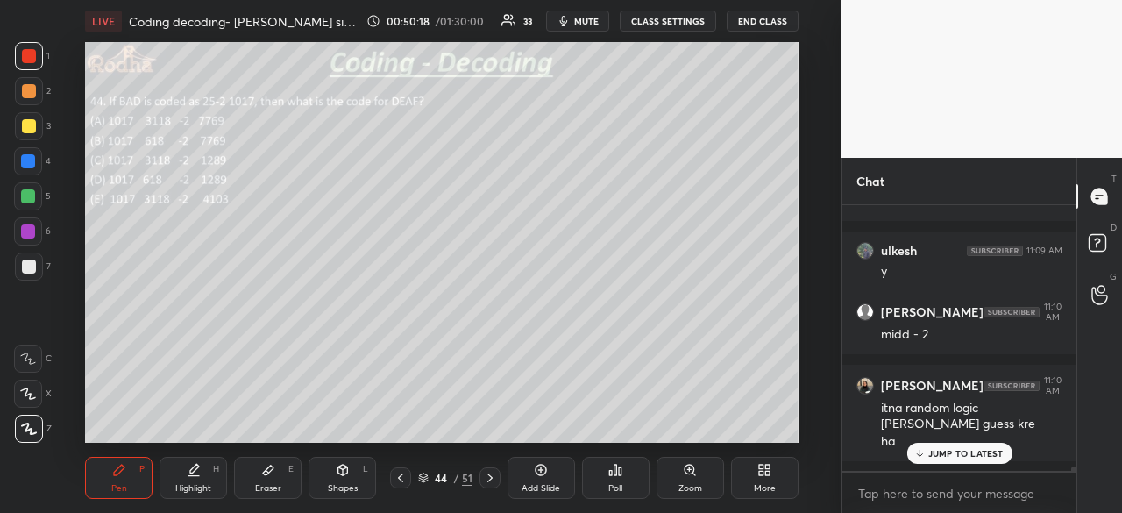
click at [966, 452] on p "JUMP TO LATEST" at bounding box center [965, 453] width 75 height 11
click at [28, 267] on div at bounding box center [29, 267] width 14 height 14
click at [29, 268] on div at bounding box center [29, 267] width 14 height 14
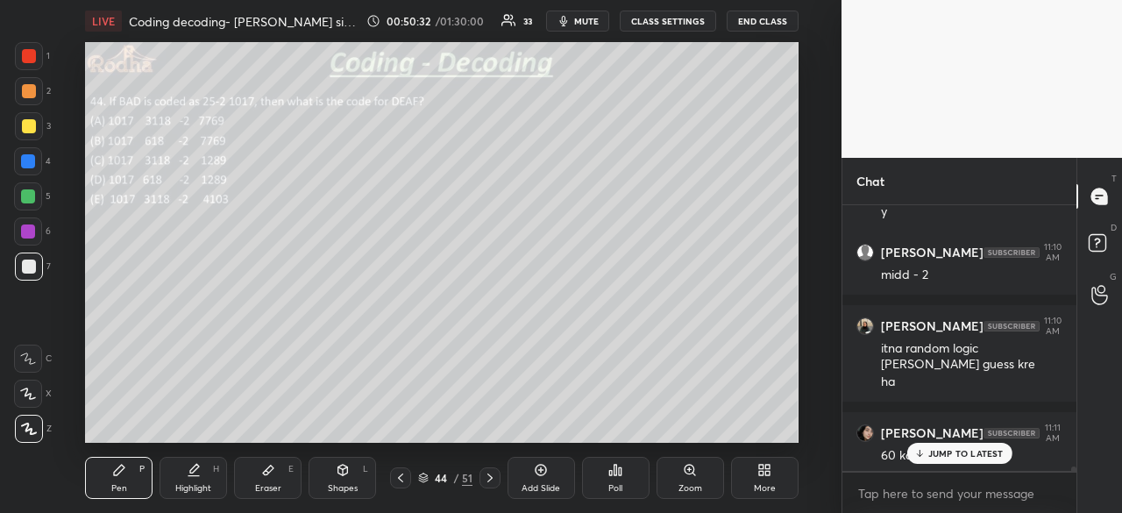
click at [947, 452] on p "JUMP TO LATEST" at bounding box center [965, 453] width 75 height 11
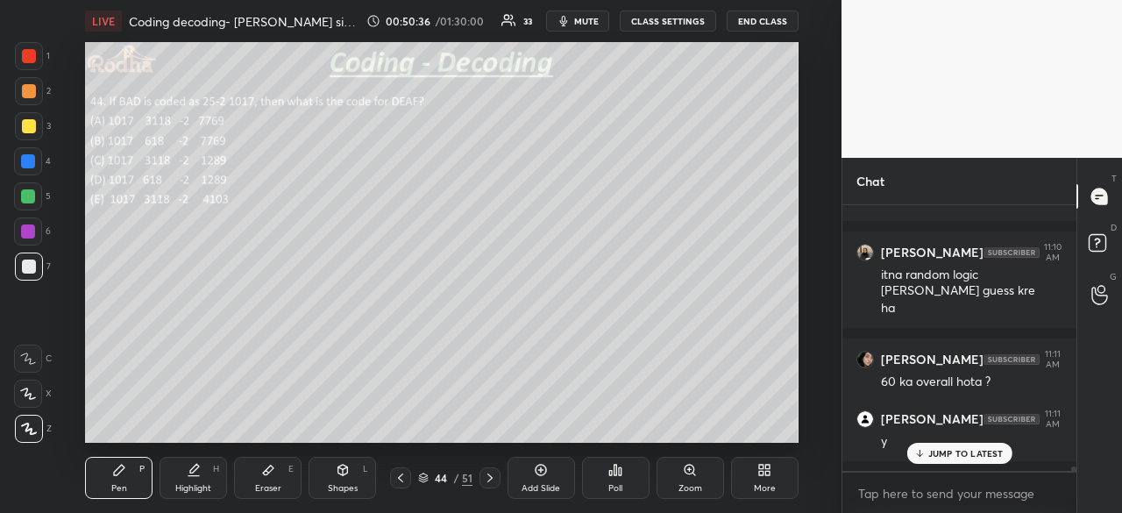
click at [955, 452] on p "JUMP TO LATEST" at bounding box center [965, 453] width 75 height 11
click at [26, 164] on div at bounding box center [28, 161] width 14 height 14
click at [35, 197] on div at bounding box center [28, 196] width 14 height 14
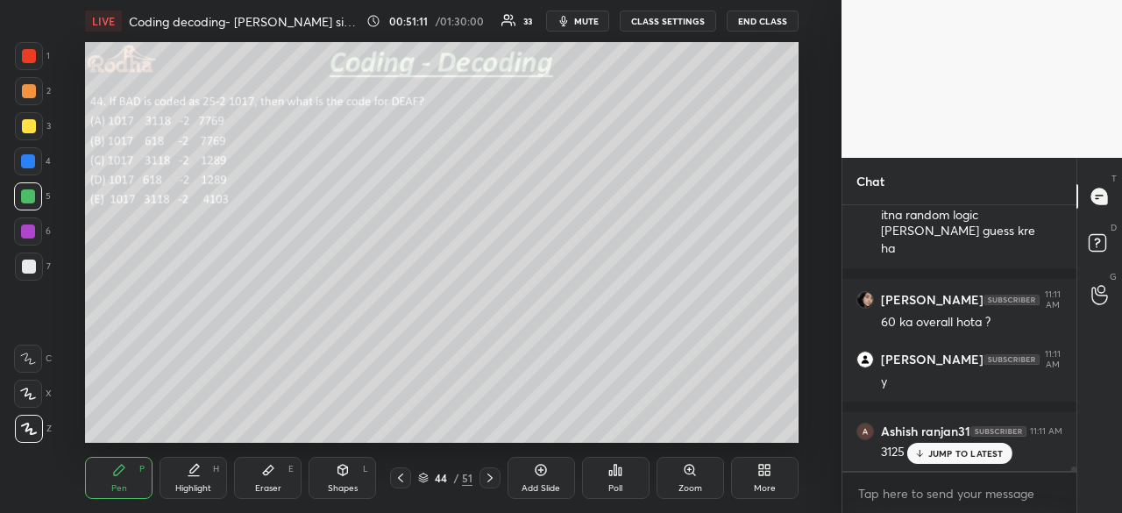
scroll to position [14941, 0]
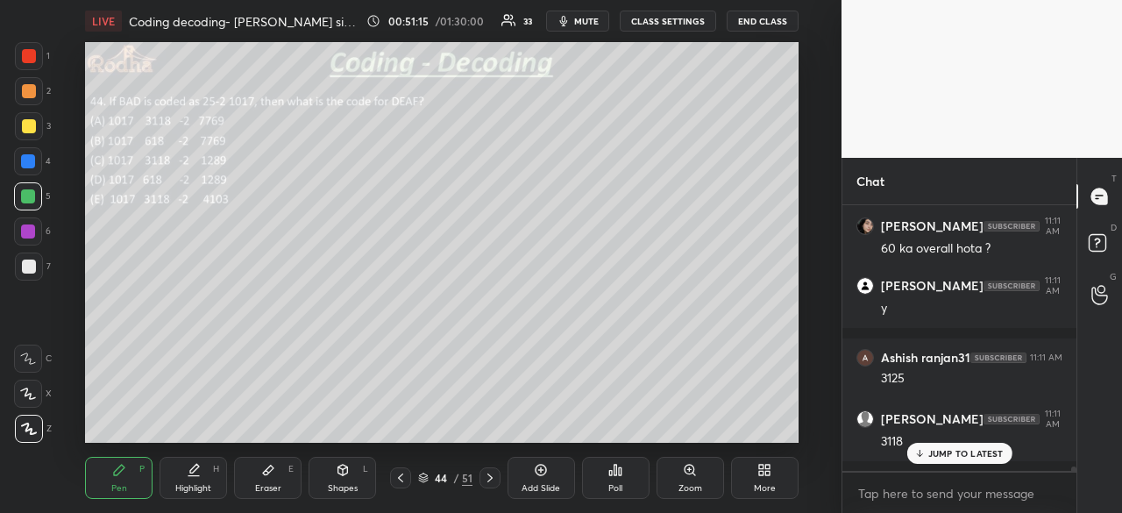
click at [31, 267] on div at bounding box center [29, 267] width 14 height 14
click at [28, 236] on div at bounding box center [28, 231] width 14 height 14
click at [951, 453] on p "JUMP TO LATEST" at bounding box center [965, 453] width 75 height 11
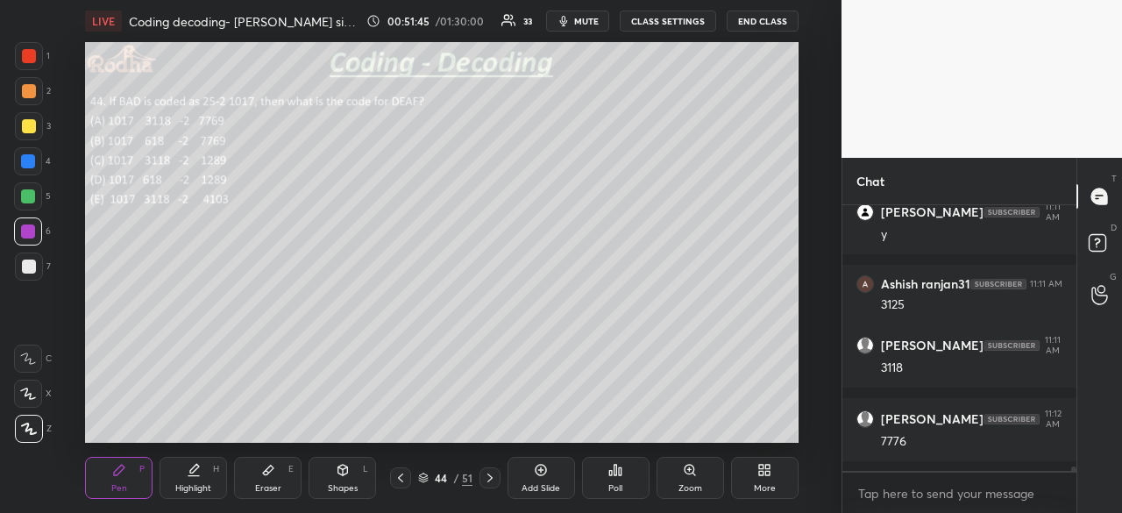
scroll to position [15075, 0]
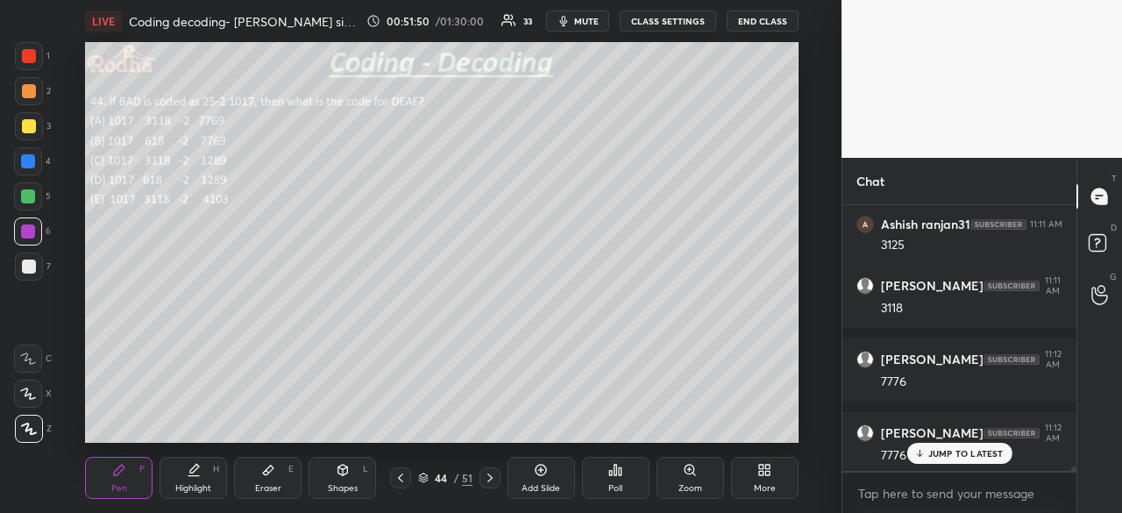
click at [273, 478] on div "Eraser E" at bounding box center [268, 478] width 68 height 42
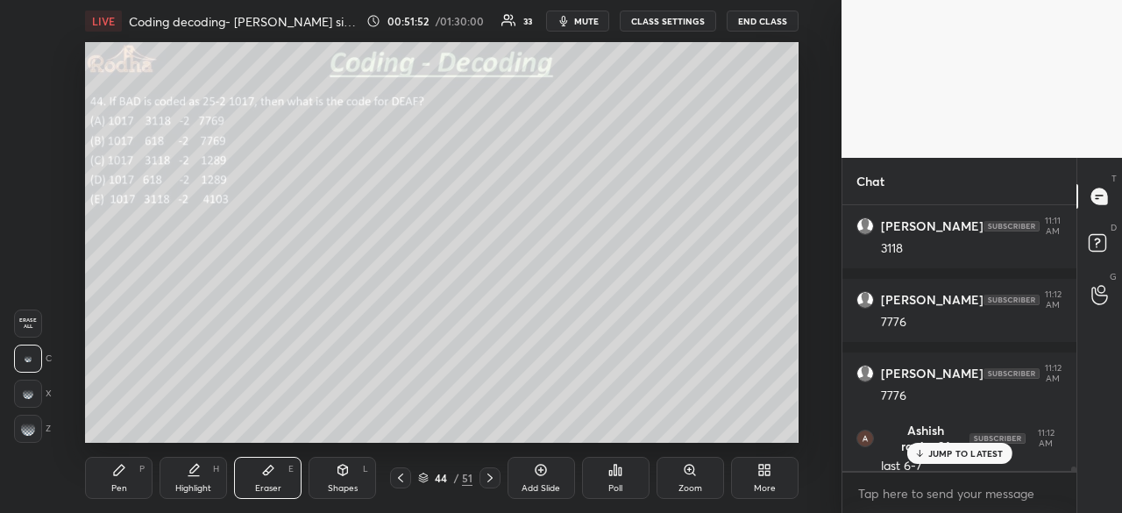
click at [127, 480] on div "Pen P" at bounding box center [119, 478] width 68 height 42
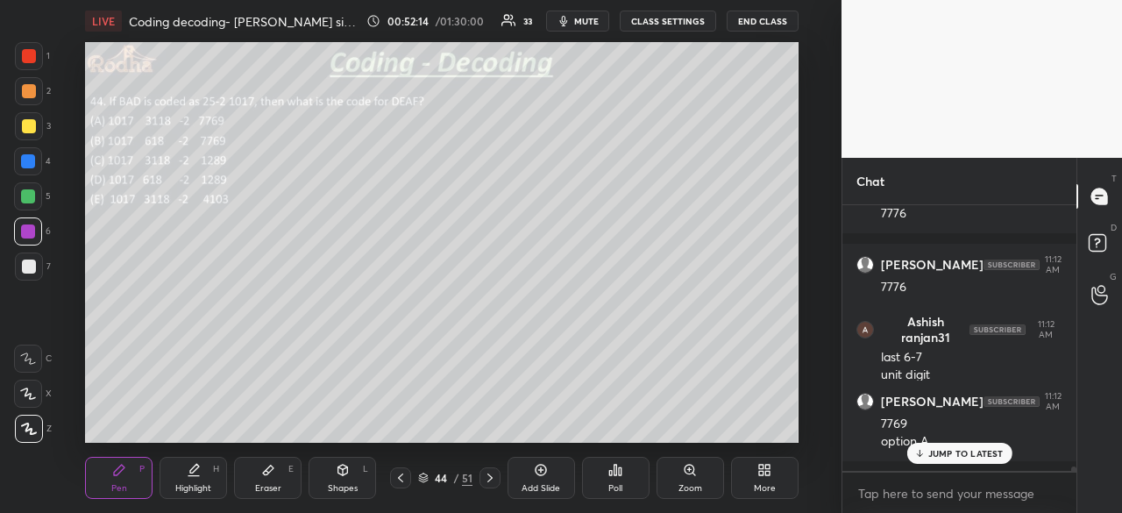
scroll to position [15303, 0]
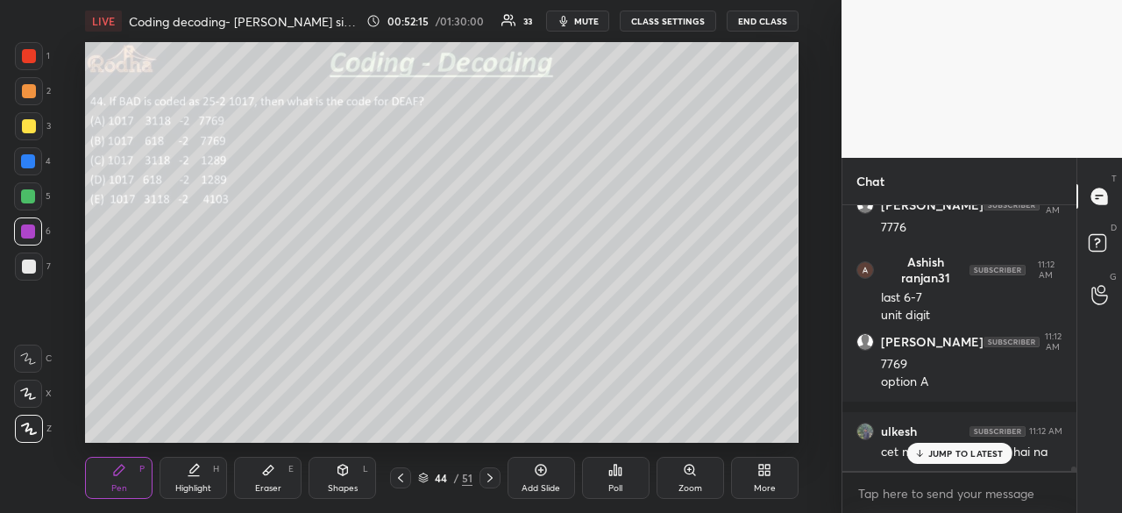
click at [963, 449] on p "JUMP TO LATEST" at bounding box center [965, 453] width 75 height 11
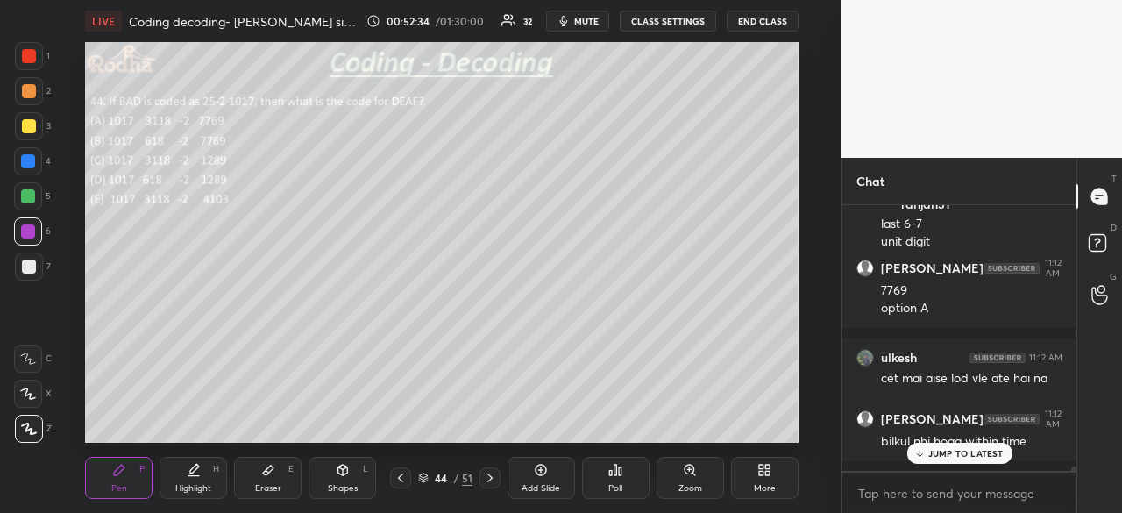
click at [986, 451] on p "JUMP TO LATEST" at bounding box center [965, 453] width 75 height 11
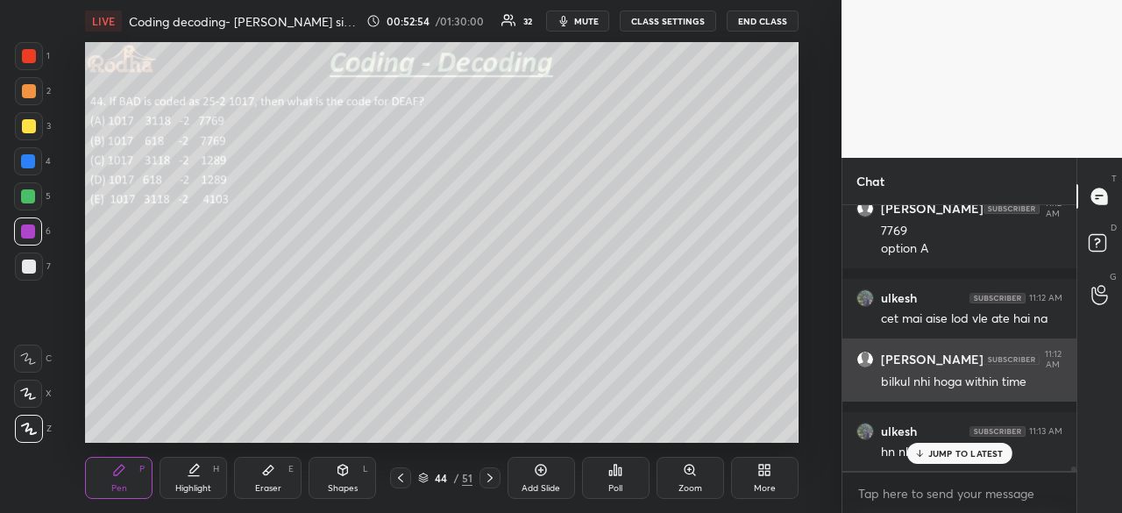
scroll to position [15510, 0]
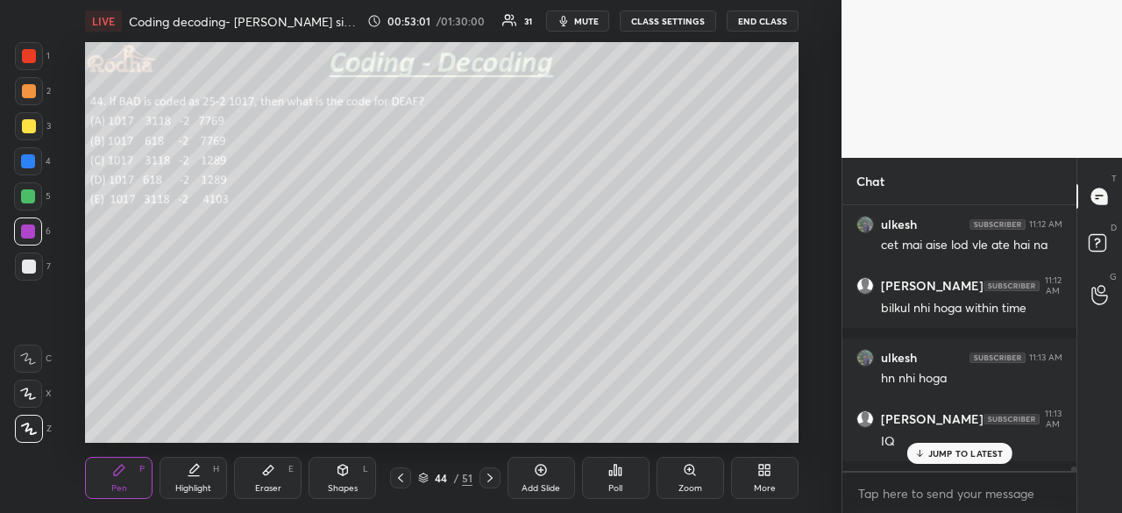
click at [968, 448] on p "JUMP TO LATEST" at bounding box center [965, 453] width 75 height 11
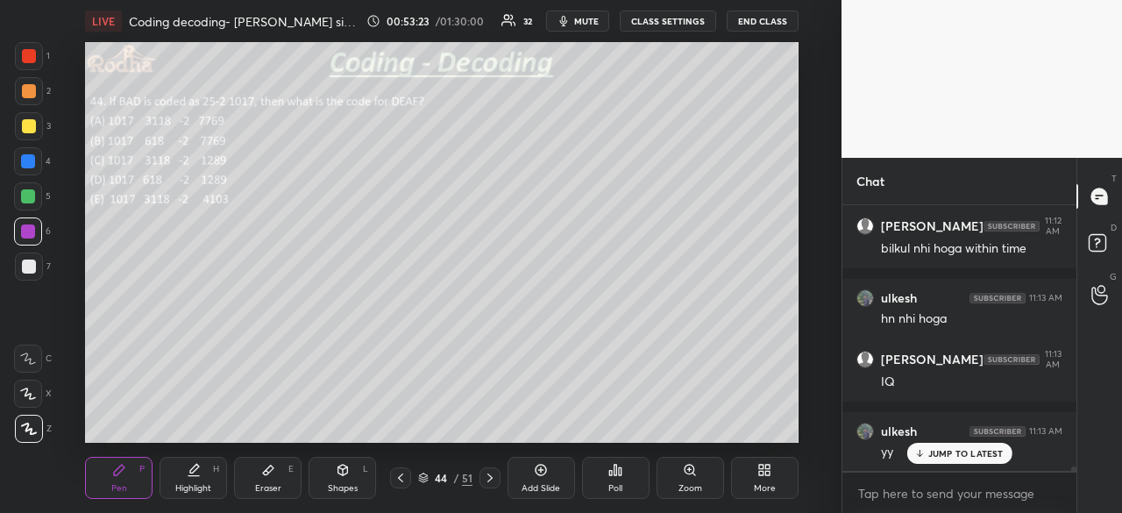
scroll to position [15643, 0]
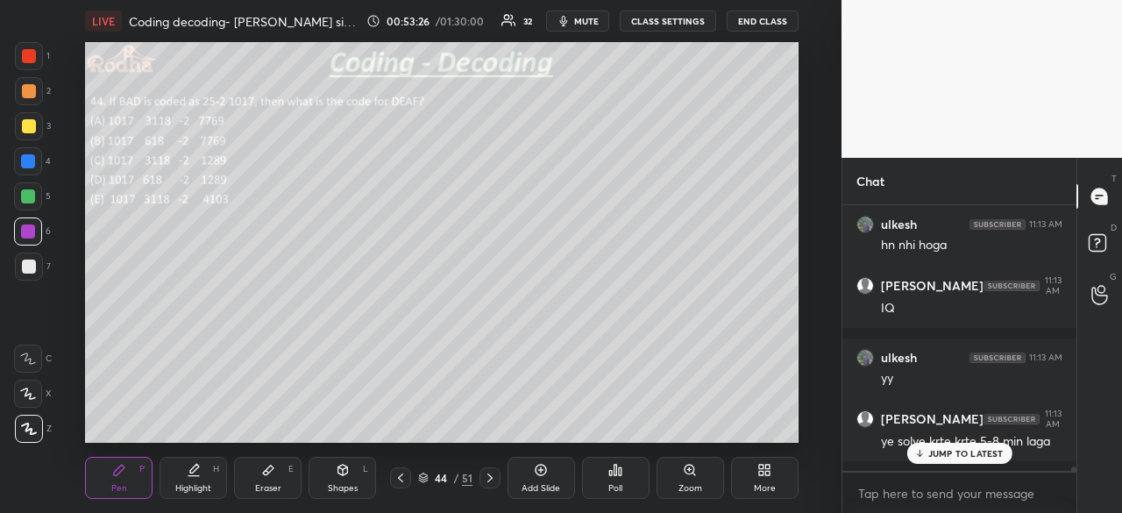
click at [965, 446] on div "JUMP TO LATEST" at bounding box center [959, 453] width 105 height 21
click at [31, 196] on div at bounding box center [28, 196] width 14 height 14
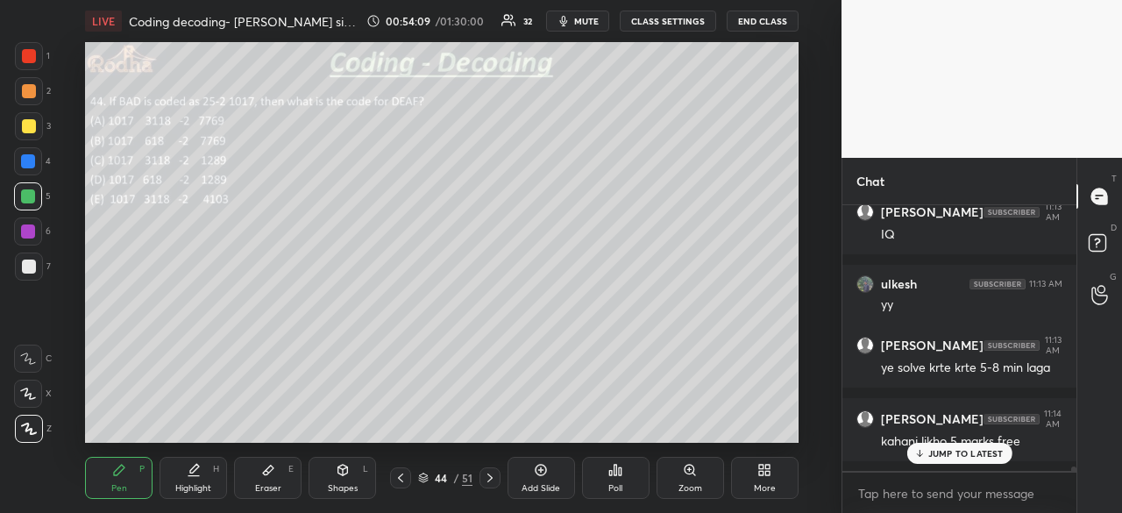
scroll to position [15776, 0]
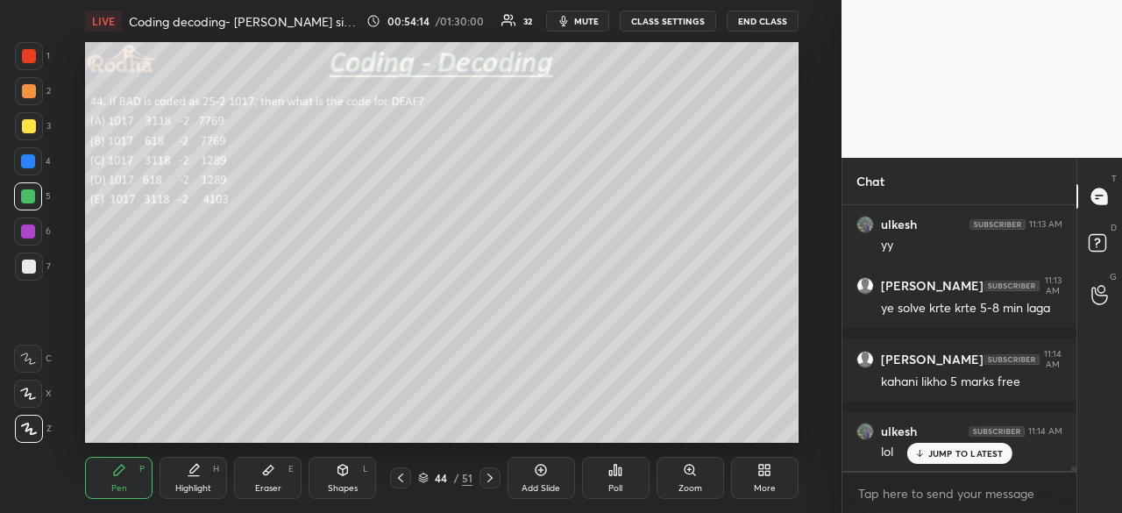
click at [976, 452] on p "JUMP TO LATEST" at bounding box center [965, 453] width 75 height 11
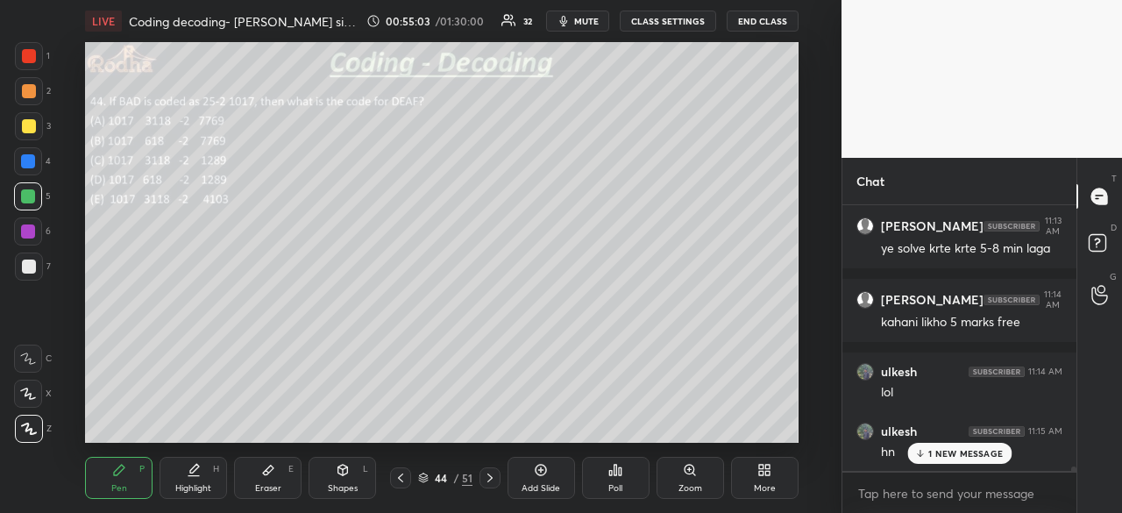
scroll to position [15909, 0]
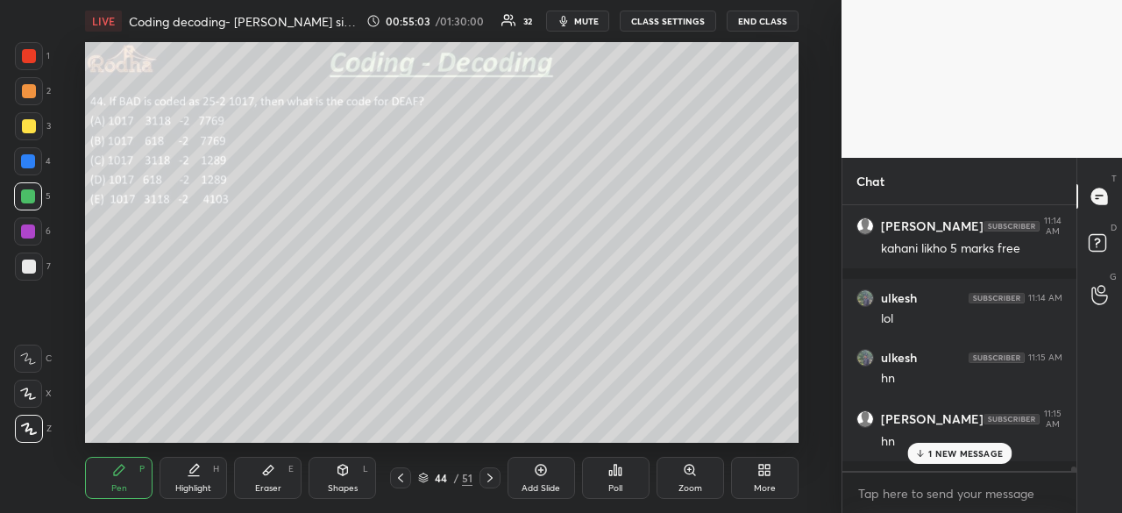
click at [945, 459] on p "1 NEW MESSAGE" at bounding box center [965, 453] width 75 height 11
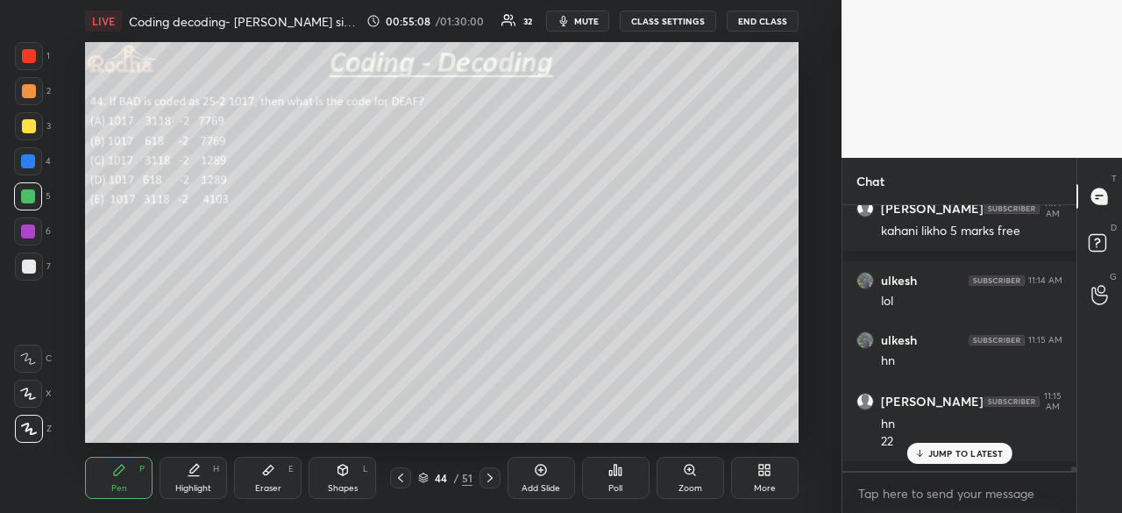
click at [939, 463] on div "JUMP TO LATEST" at bounding box center [959, 453] width 105 height 21
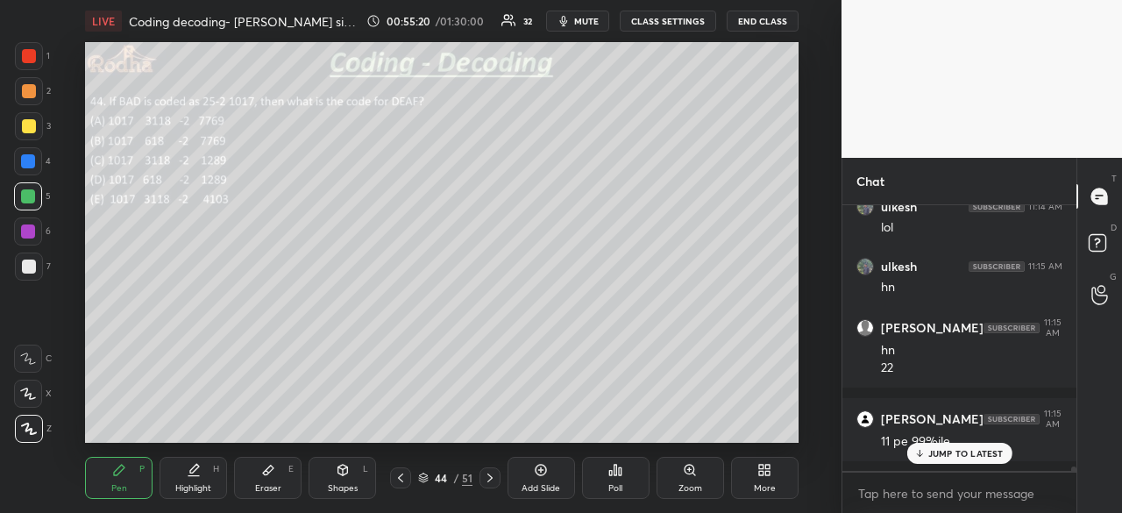
scroll to position [16074, 0]
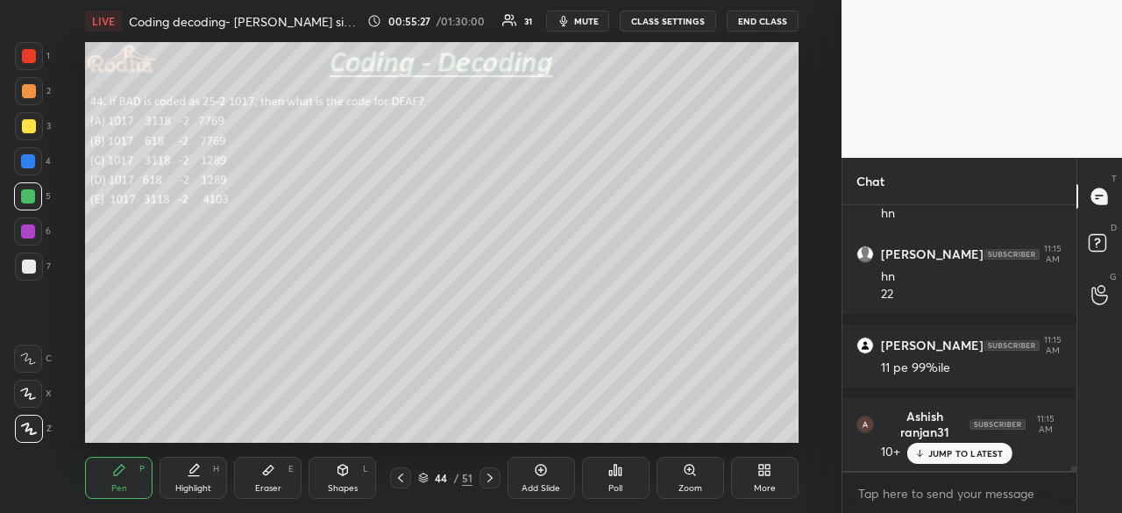
click at [924, 454] on icon at bounding box center [919, 453] width 11 height 11
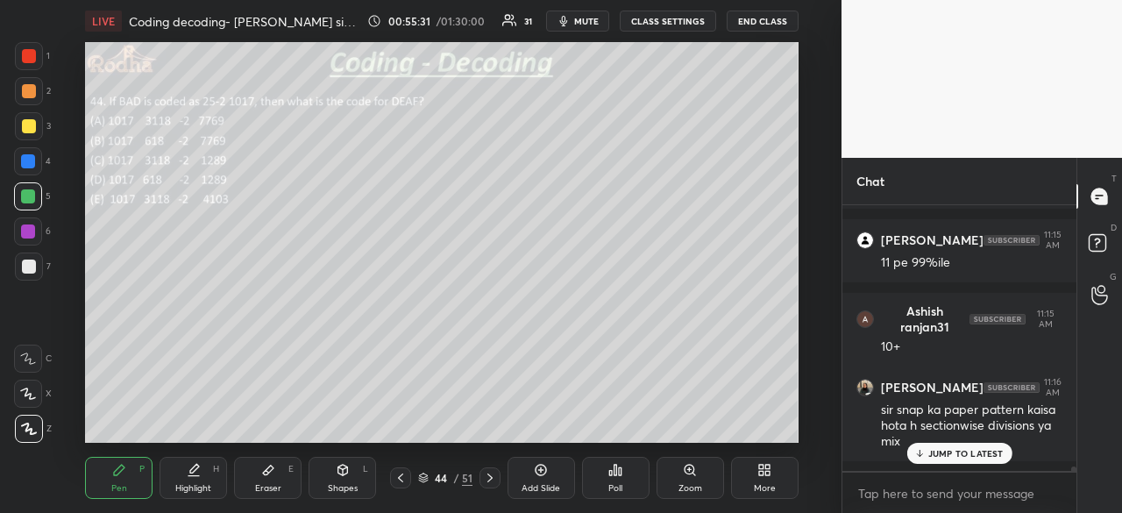
scroll to position [16253, 0]
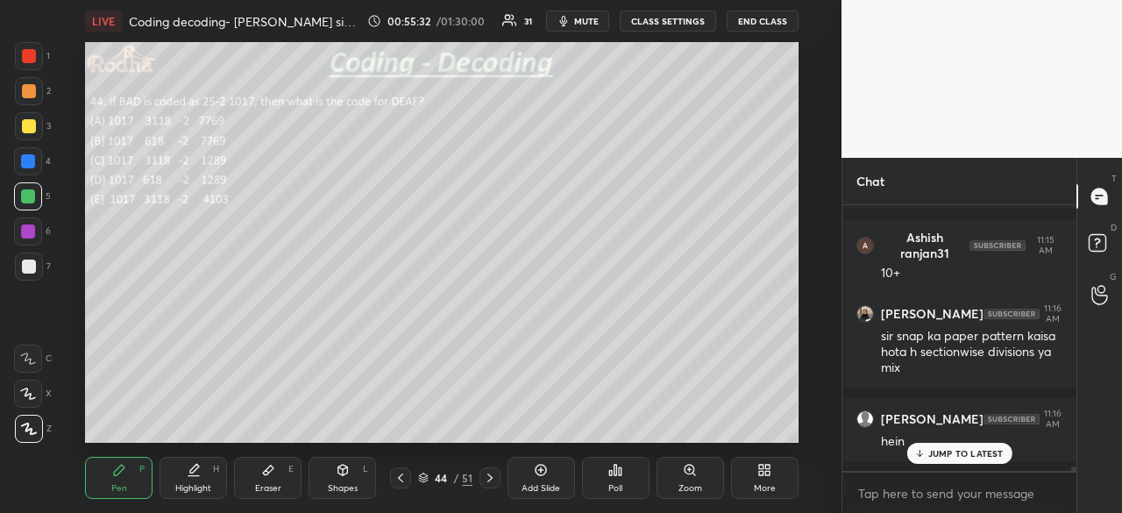
click at [964, 459] on p "JUMP TO LATEST" at bounding box center [965, 453] width 75 height 11
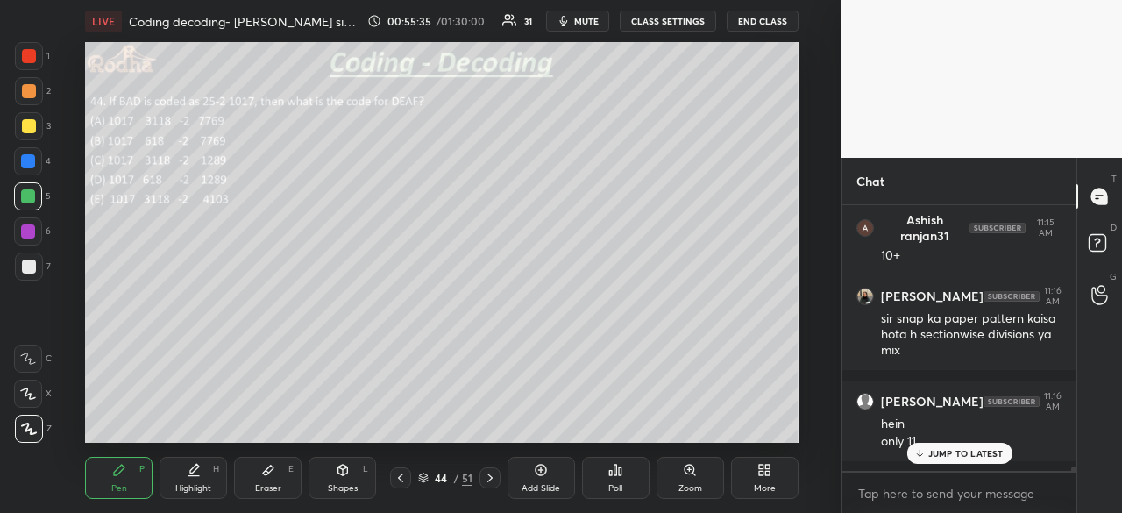
click at [957, 454] on p "JUMP TO LATEST" at bounding box center [965, 453] width 75 height 11
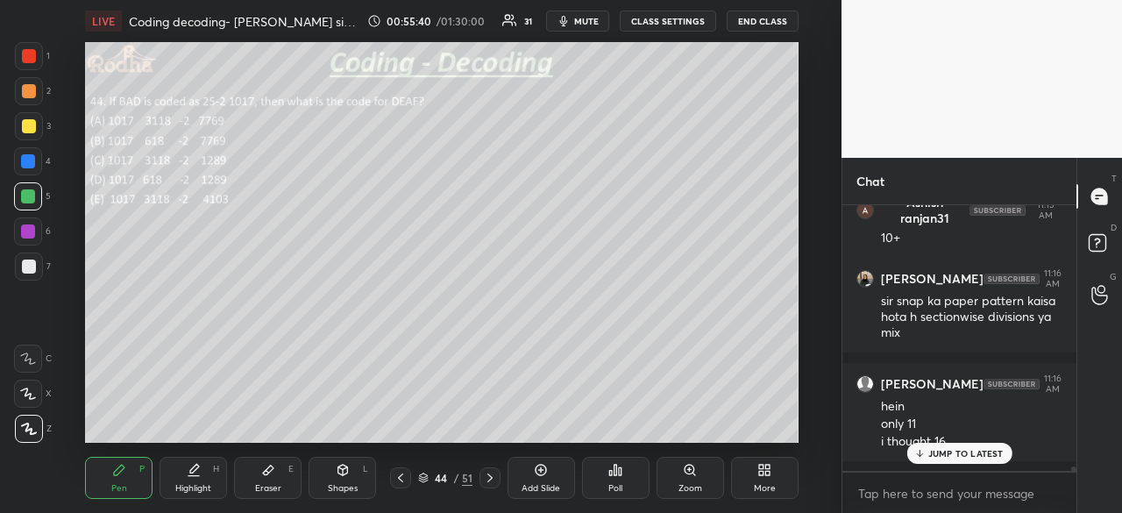
click at [970, 452] on p "JUMP TO LATEST" at bounding box center [965, 453] width 75 height 11
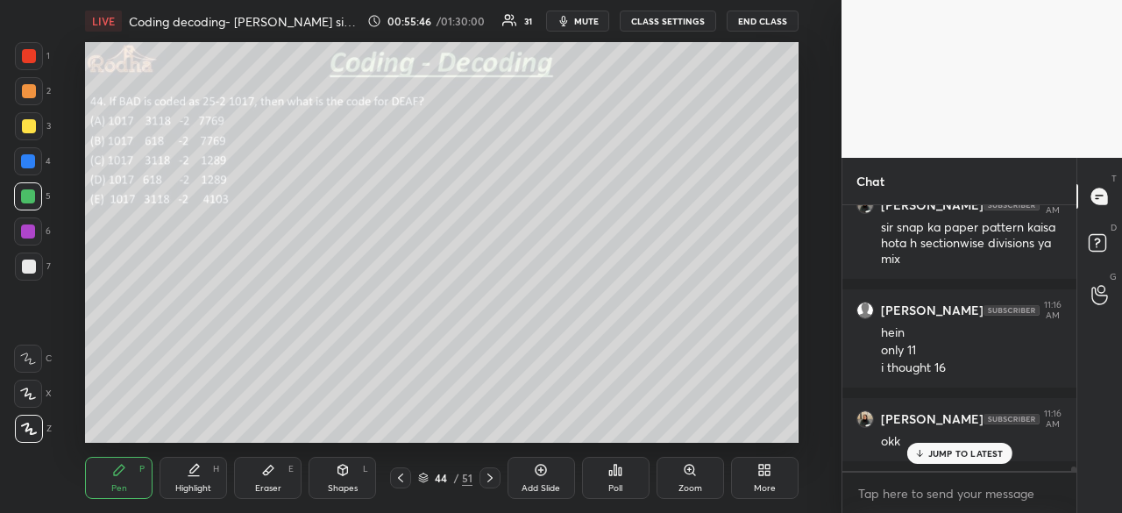
click at [952, 457] on p "JUMP TO LATEST" at bounding box center [965, 453] width 75 height 11
click at [491, 479] on icon at bounding box center [489, 477] width 5 height 9
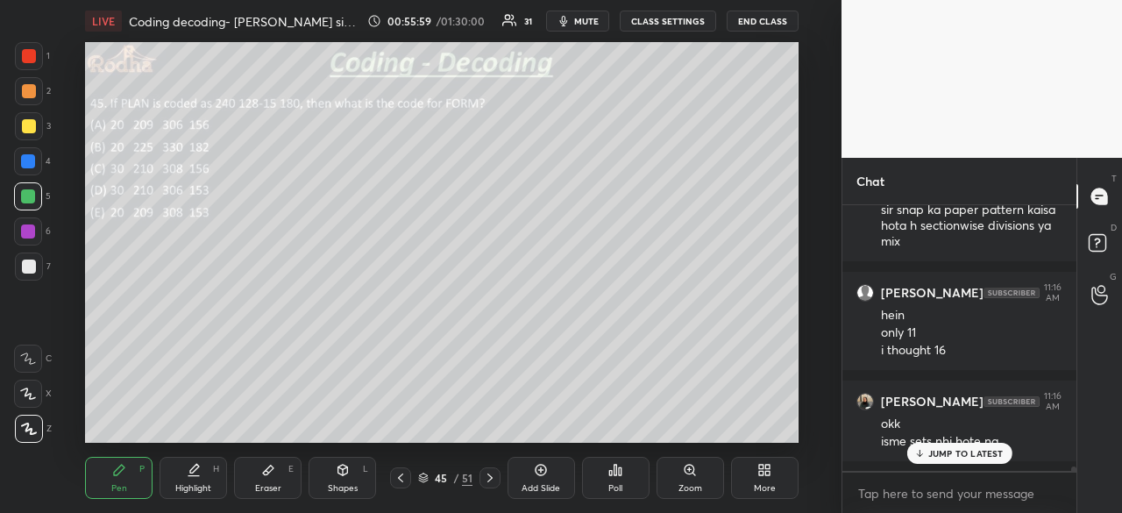
click at [633, 469] on div "Poll" at bounding box center [616, 478] width 68 height 42
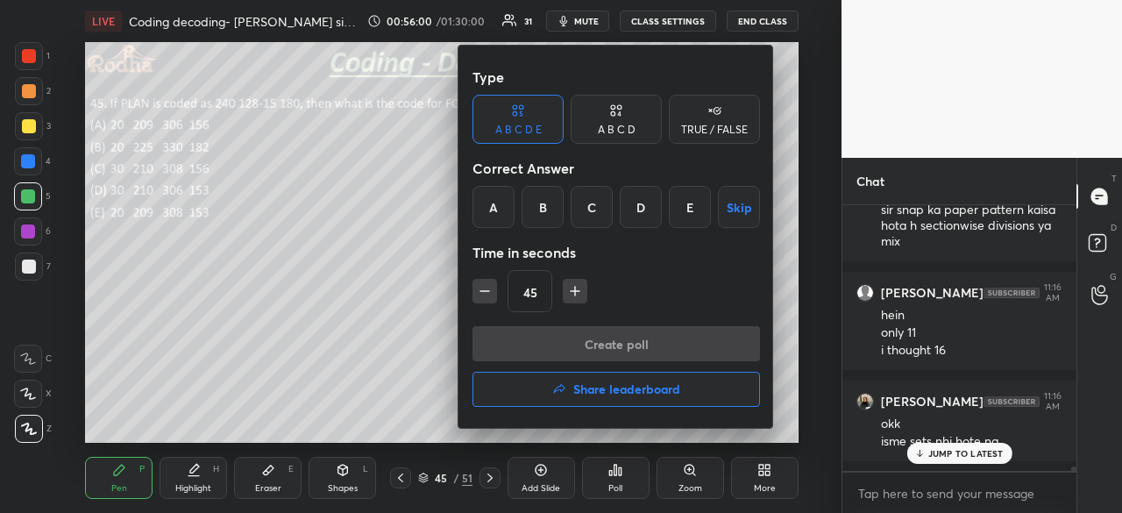
click at [544, 208] on div "B" at bounding box center [543, 207] width 42 height 42
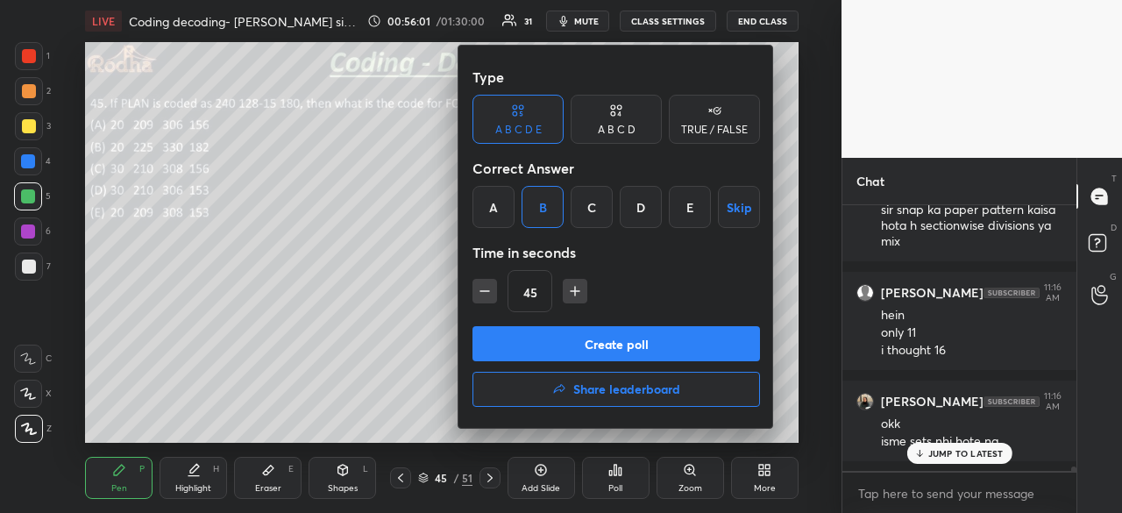
click at [624, 340] on button "Create poll" at bounding box center [617, 343] width 288 height 35
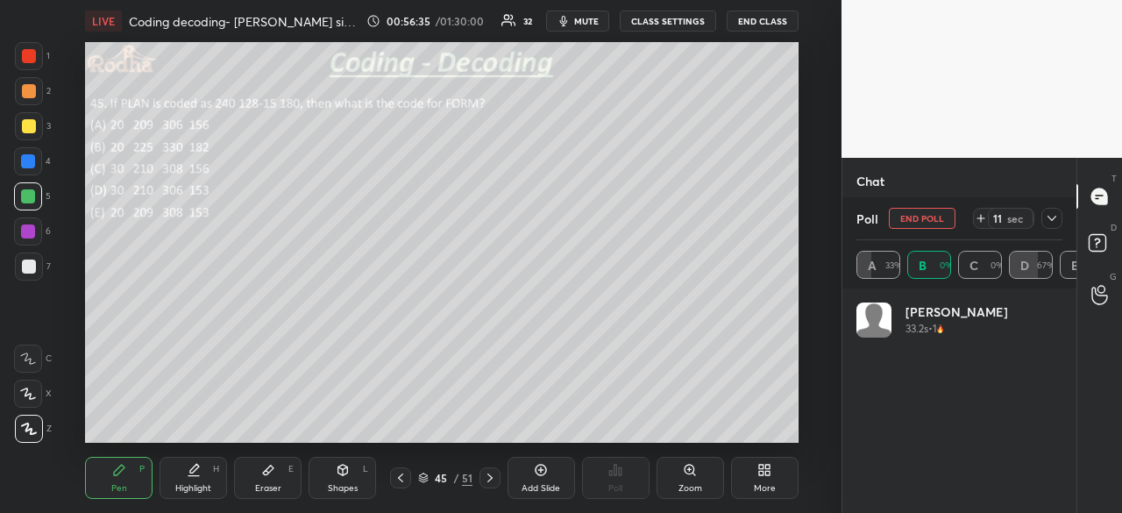
scroll to position [205, 201]
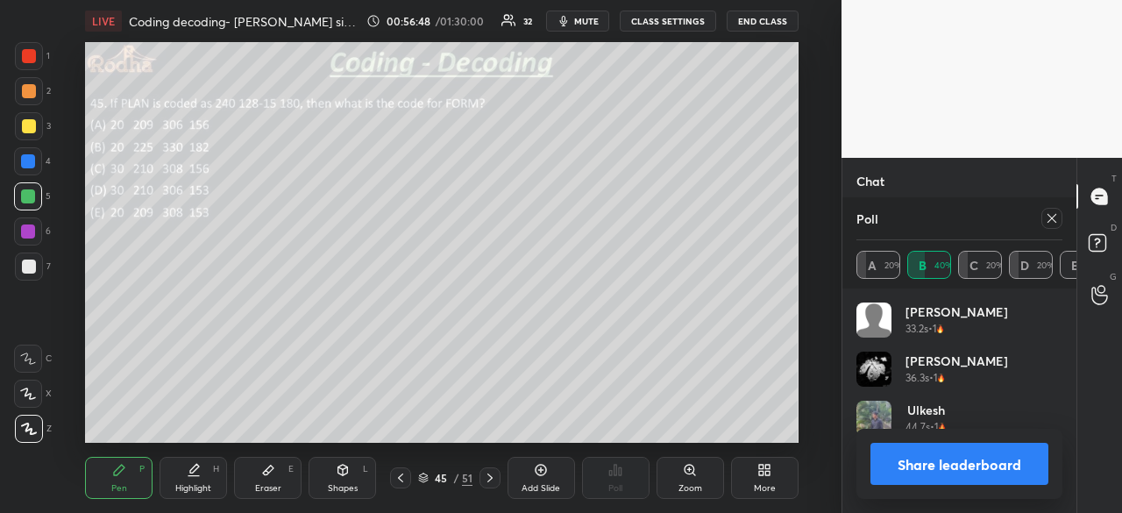
click at [963, 468] on button "Share leaderboard" at bounding box center [960, 464] width 178 height 42
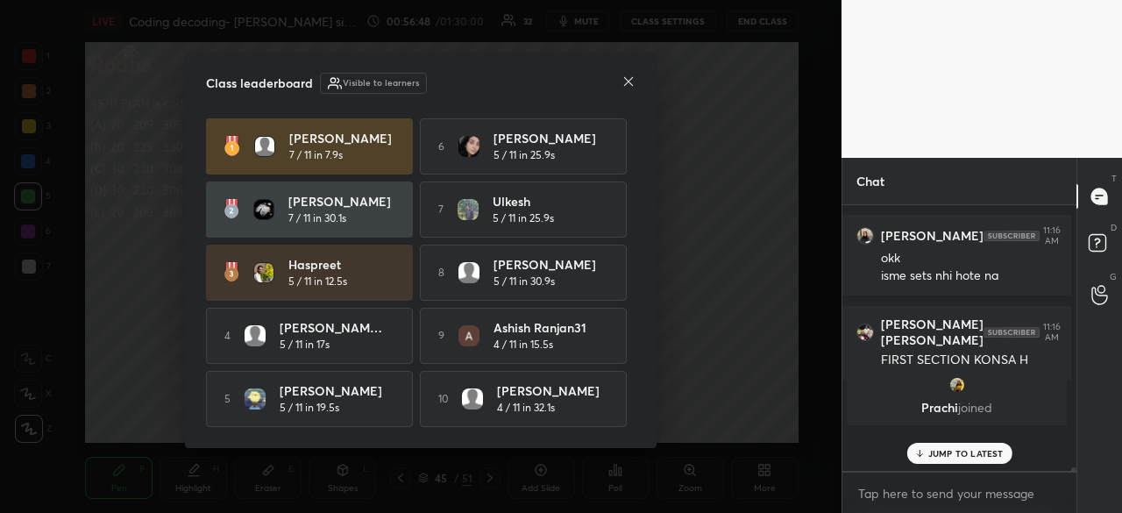
scroll to position [0, 0]
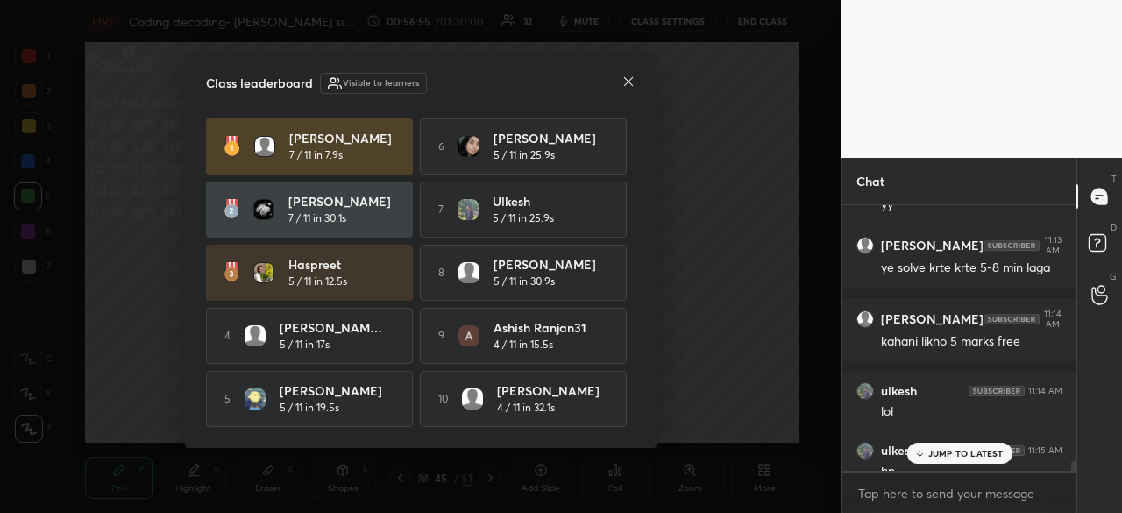
click at [972, 459] on div "JUMP TO LATEST" at bounding box center [959, 453] width 105 height 21
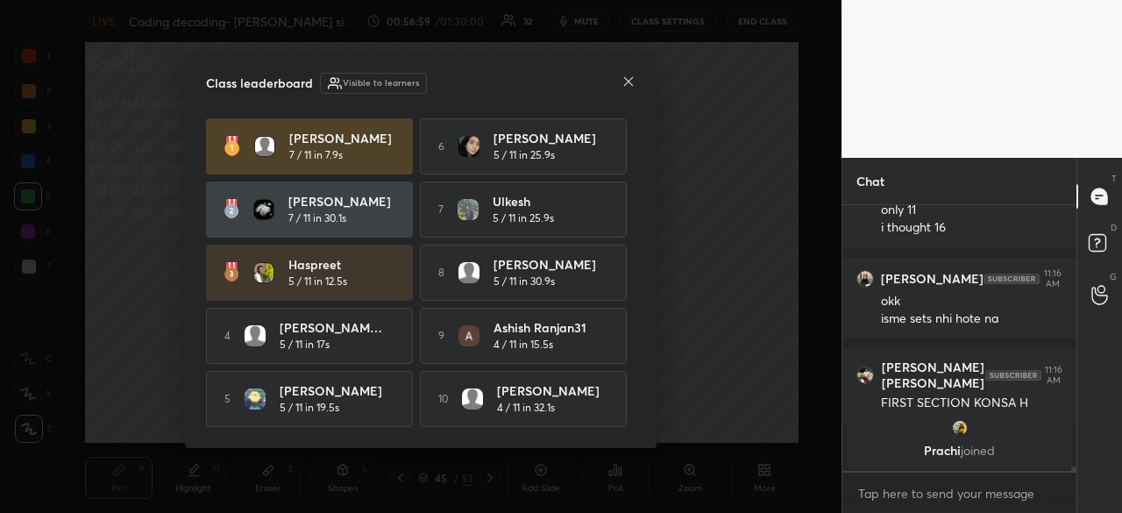
click at [624, 80] on icon at bounding box center [629, 82] width 14 height 14
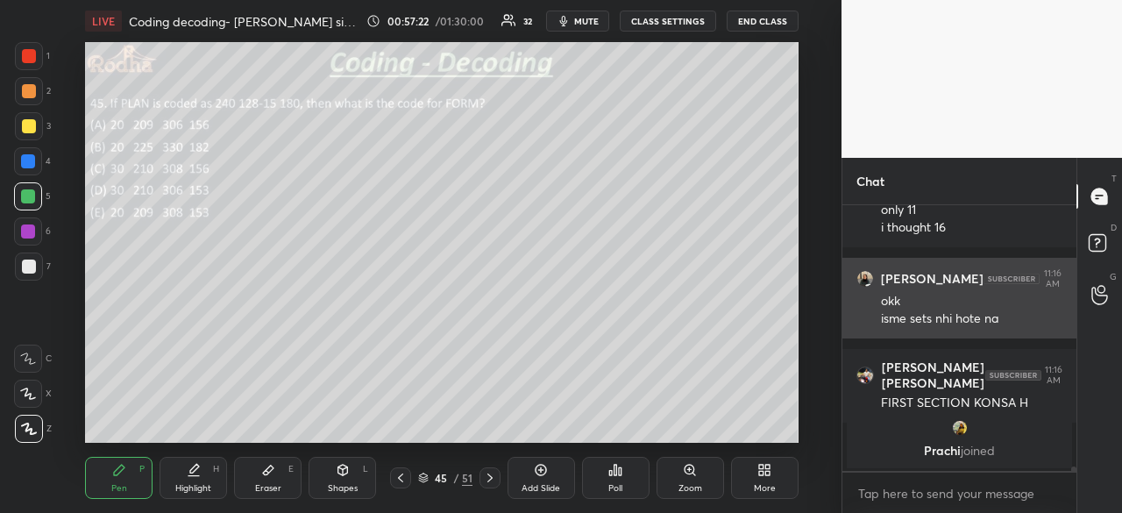
scroll to position [5, 5]
click at [30, 60] on div at bounding box center [29, 56] width 14 height 14
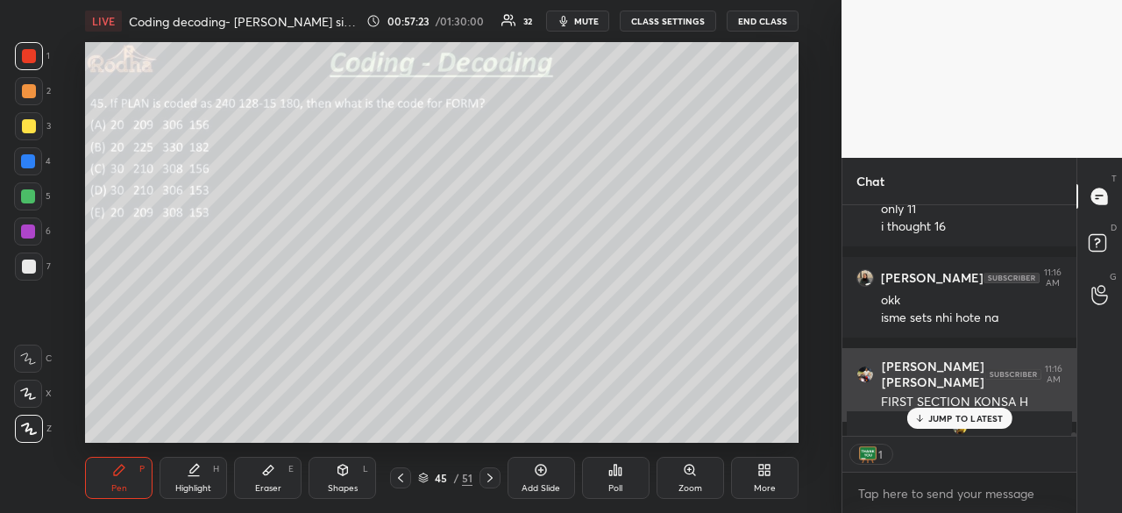
click at [969, 420] on p "JUMP TO LATEST" at bounding box center [965, 418] width 75 height 11
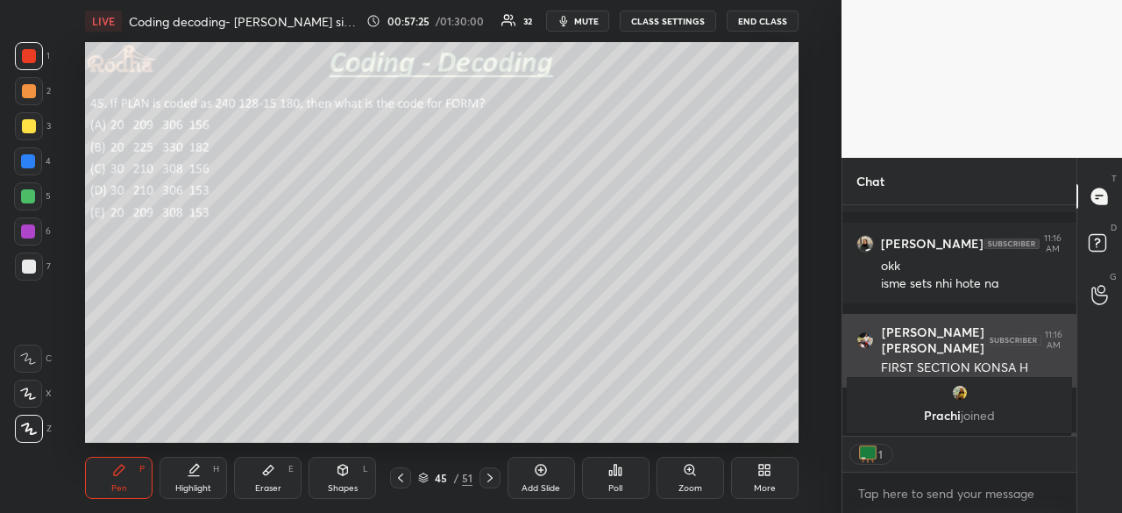
scroll to position [15725, 0]
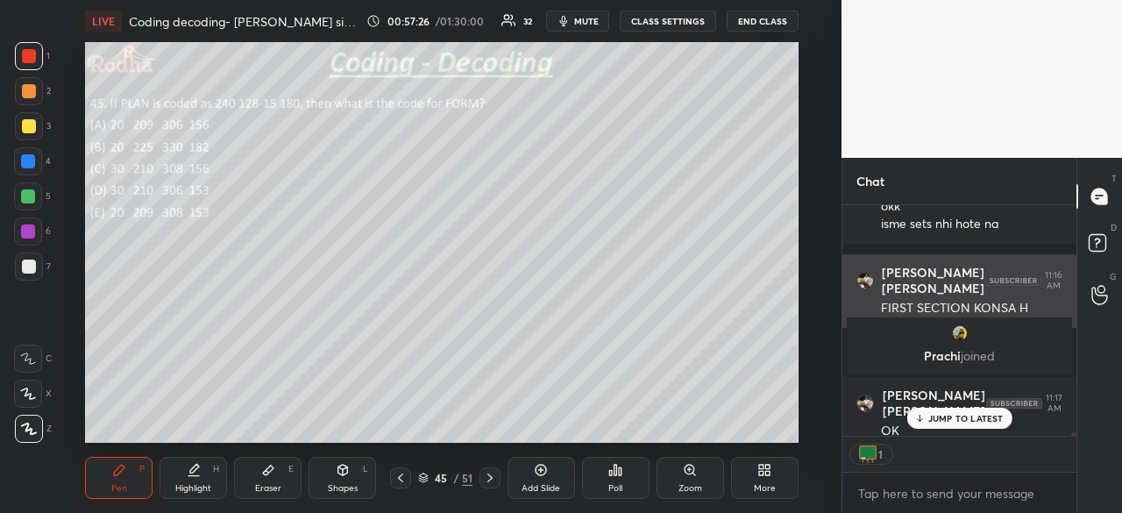
click at [871, 455] on img at bounding box center [868, 454] width 18 height 18
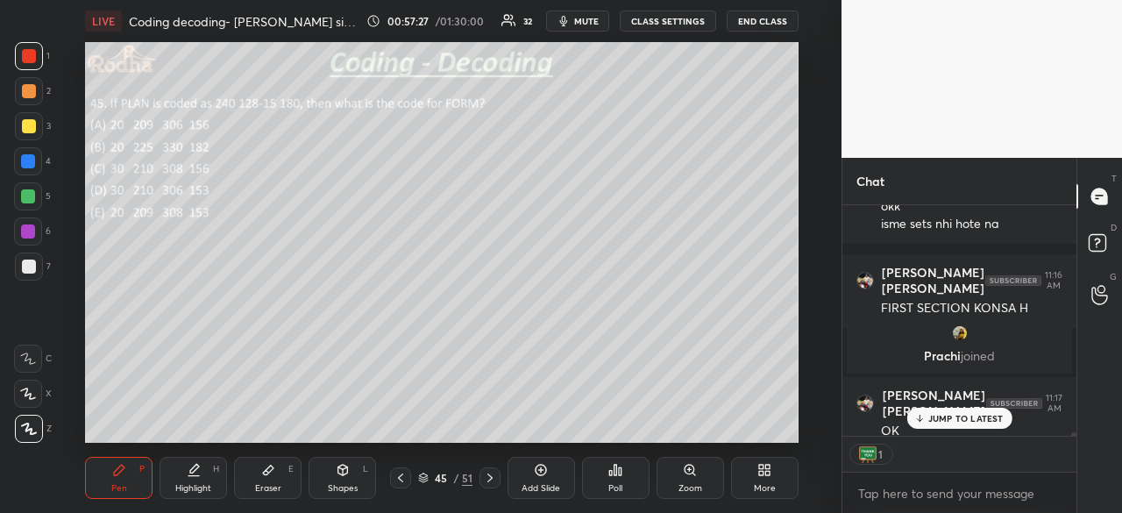
click at [878, 455] on div "1" at bounding box center [880, 454] width 7 height 14
click at [967, 415] on p "JUMP TO LATEST" at bounding box center [965, 418] width 75 height 11
click at [877, 454] on div "10" at bounding box center [880, 454] width 14 height 14
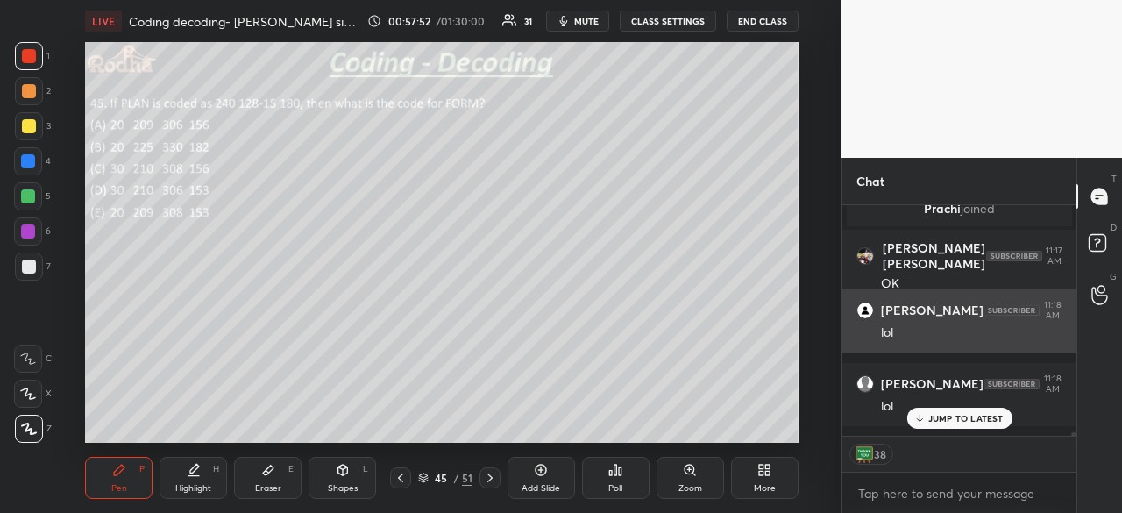
scroll to position [15946, 0]
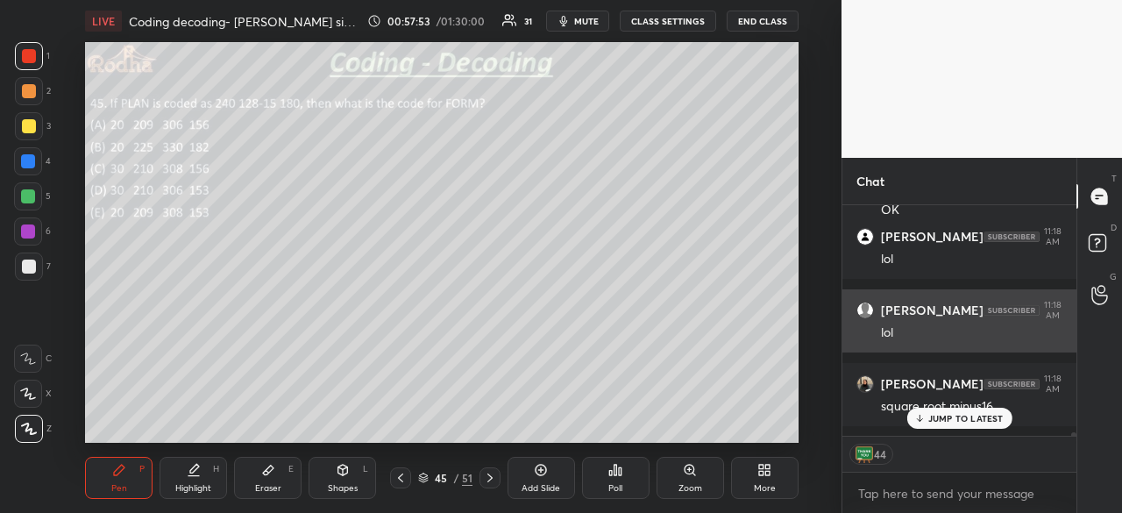
click at [939, 420] on p "JUMP TO LATEST" at bounding box center [965, 418] width 75 height 11
click at [31, 264] on div at bounding box center [29, 267] width 14 height 14
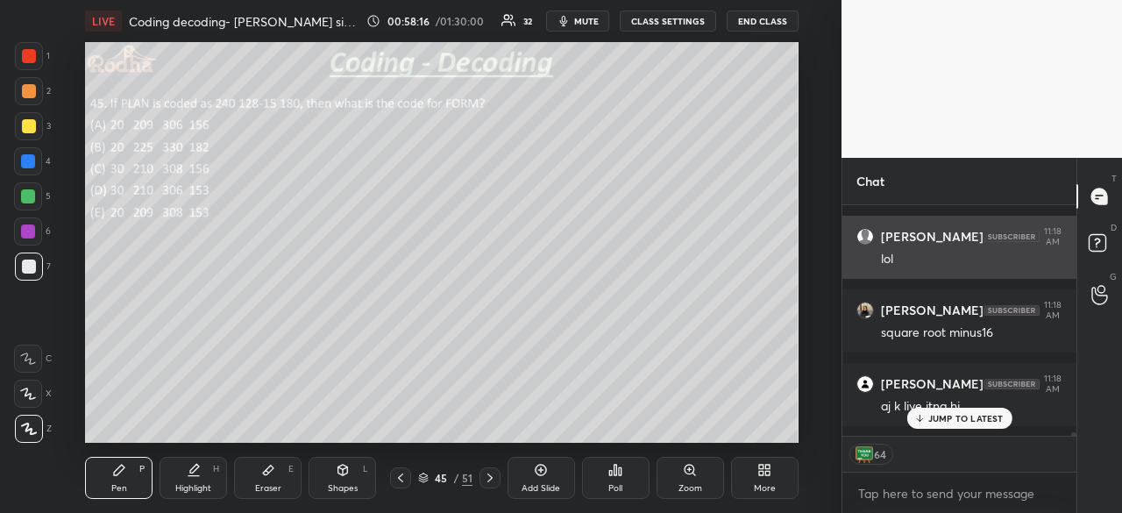
scroll to position [16079, 0]
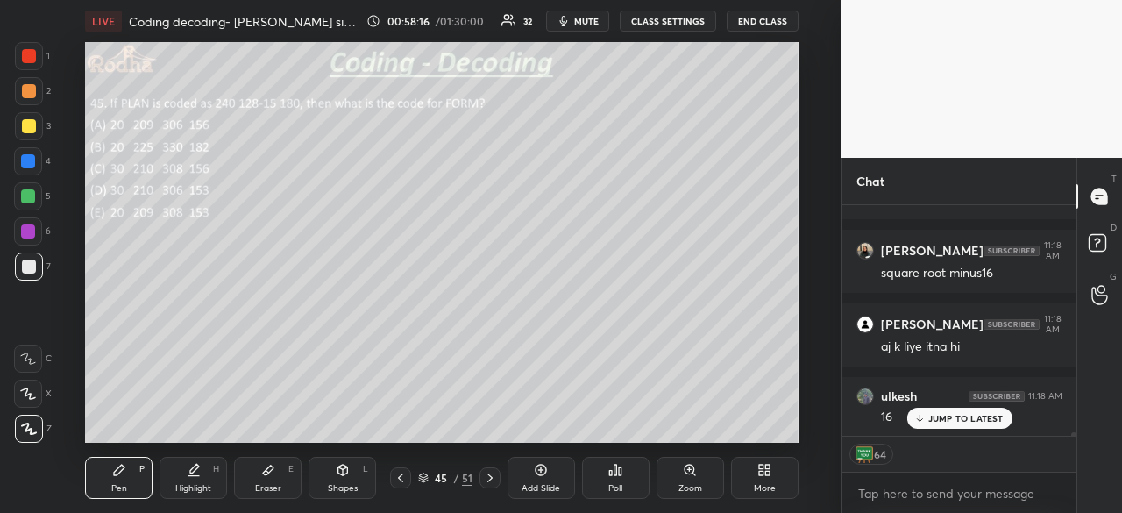
click at [931, 423] on p "JUMP TO LATEST" at bounding box center [965, 418] width 75 height 11
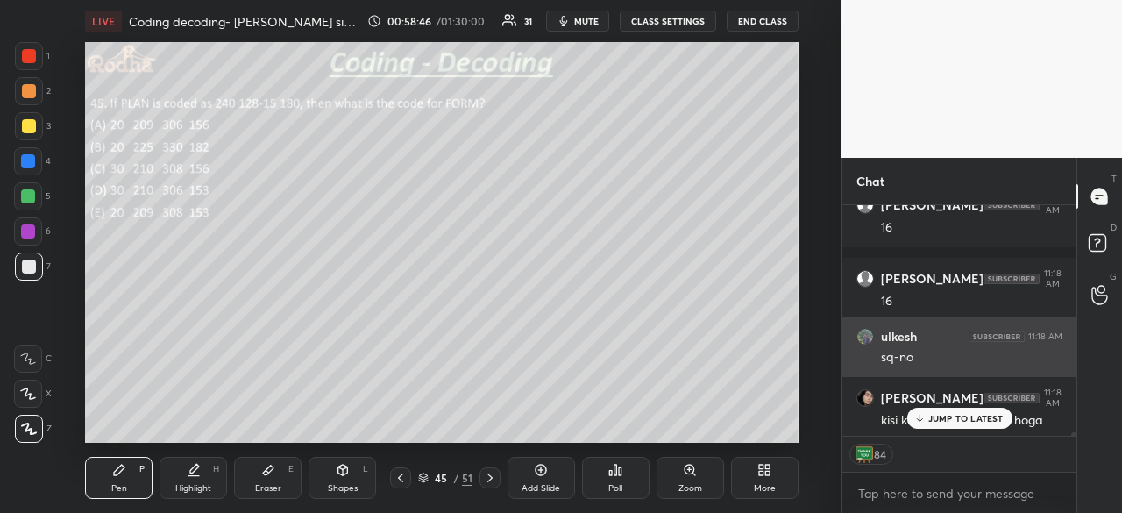
scroll to position [16406, 0]
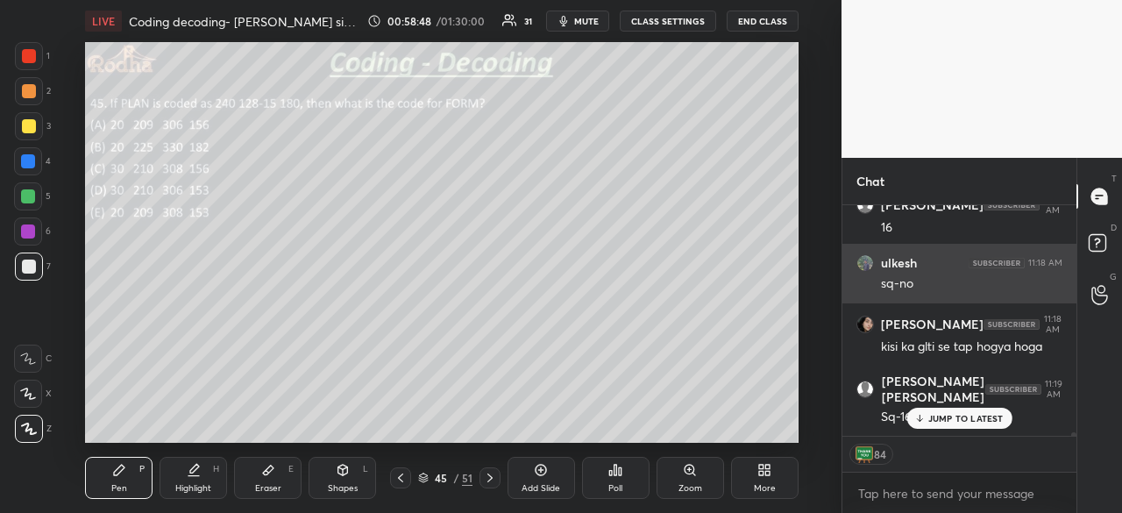
click at [27, 164] on div at bounding box center [28, 161] width 14 height 14
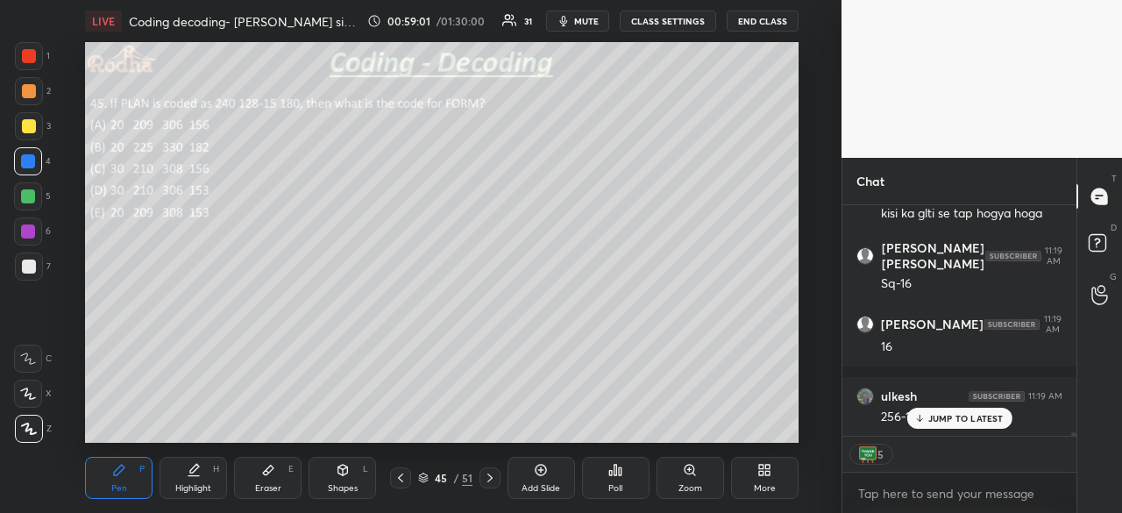
scroll to position [16612, 0]
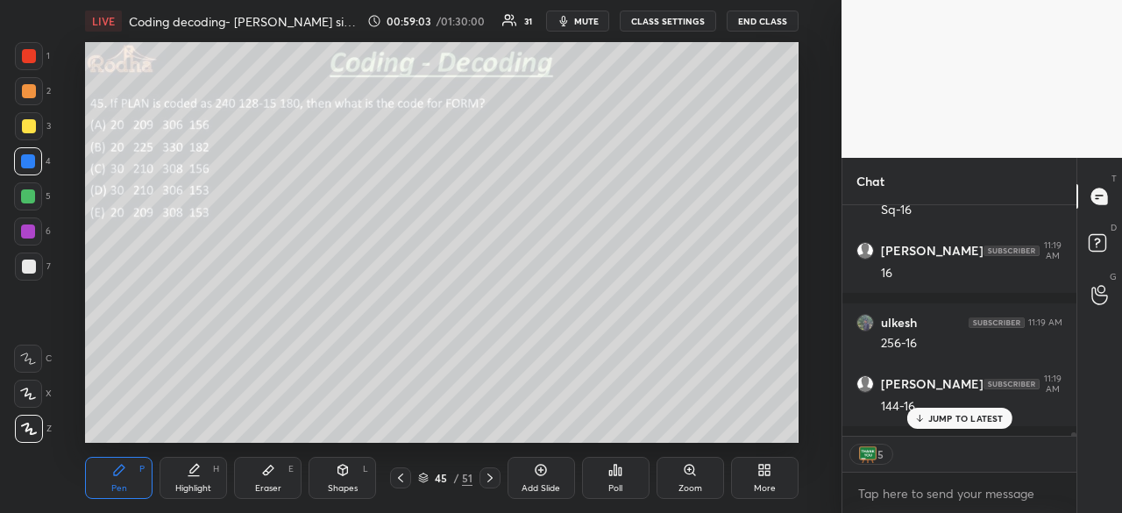
click at [956, 422] on p "JUMP TO LATEST" at bounding box center [965, 418] width 75 height 11
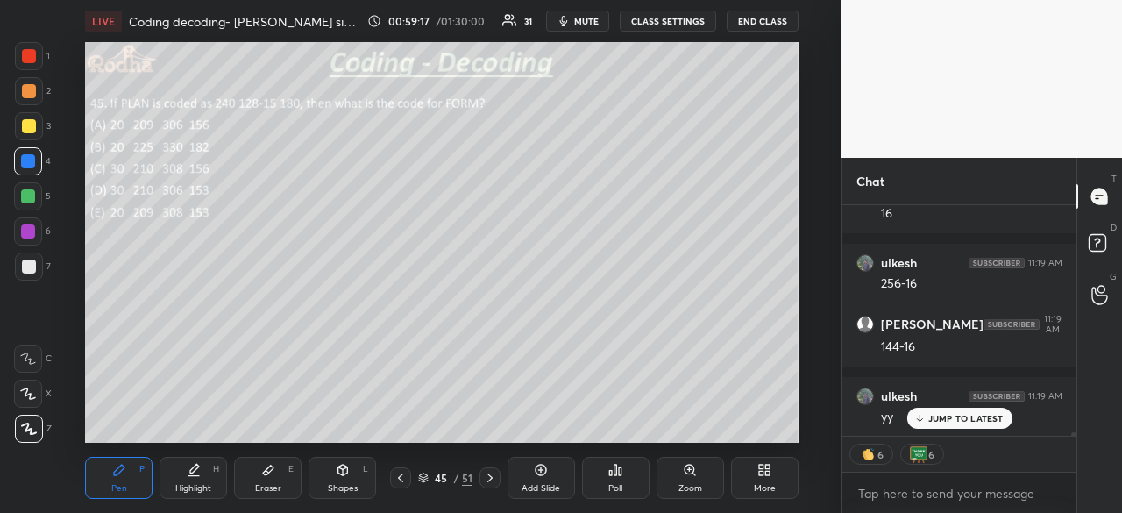
scroll to position [16746, 0]
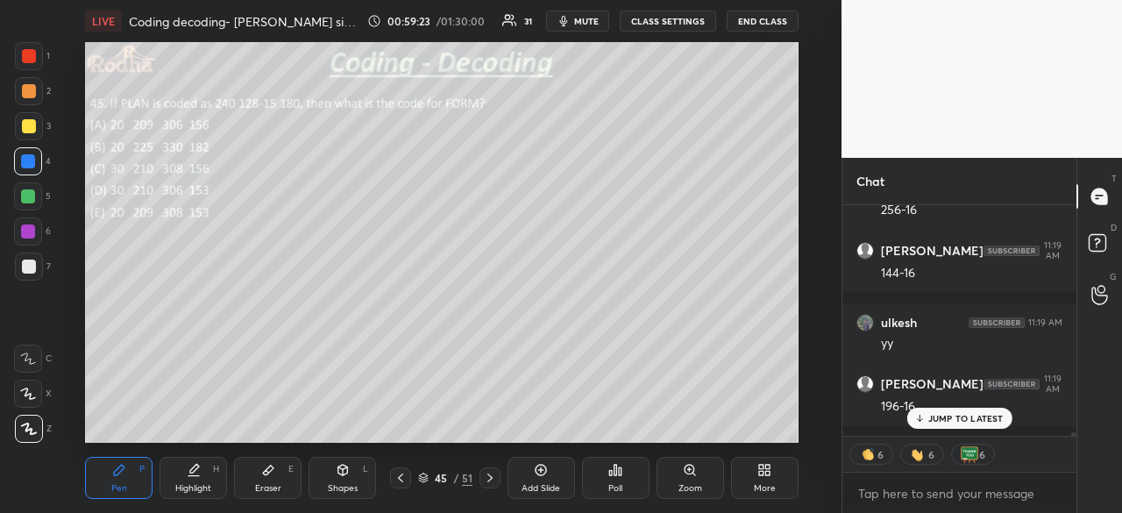
click at [940, 422] on p "JUMP TO LATEST" at bounding box center [965, 418] width 75 height 11
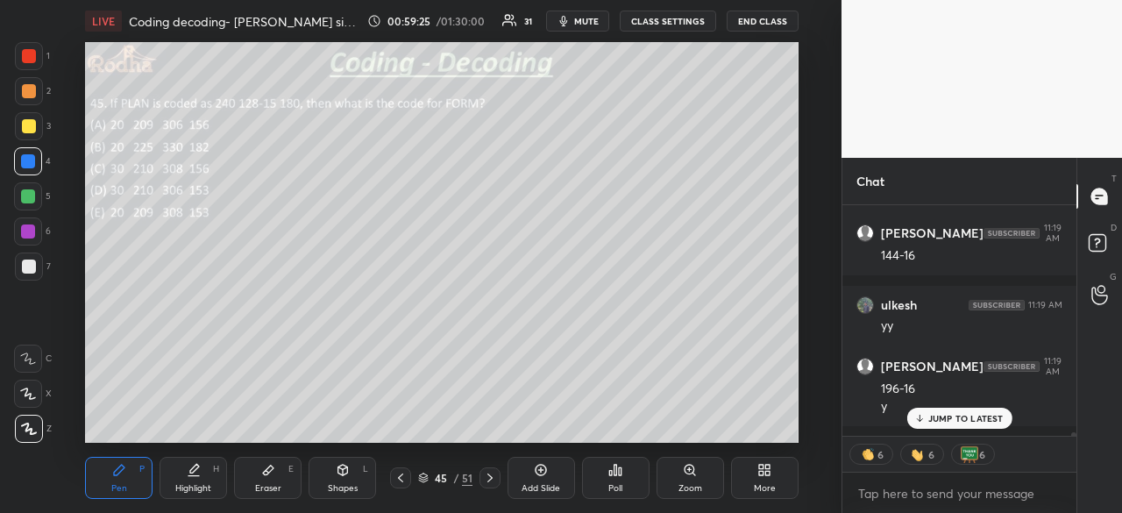
scroll to position [16823, 0]
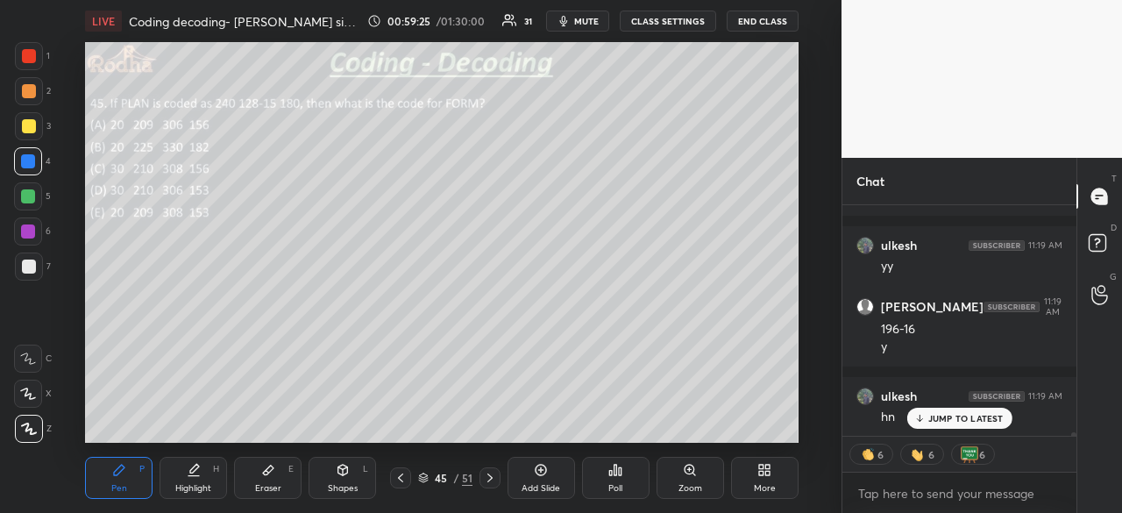
click at [28, 55] on div at bounding box center [29, 56] width 14 height 14
click at [31, 163] on div at bounding box center [28, 161] width 14 height 14
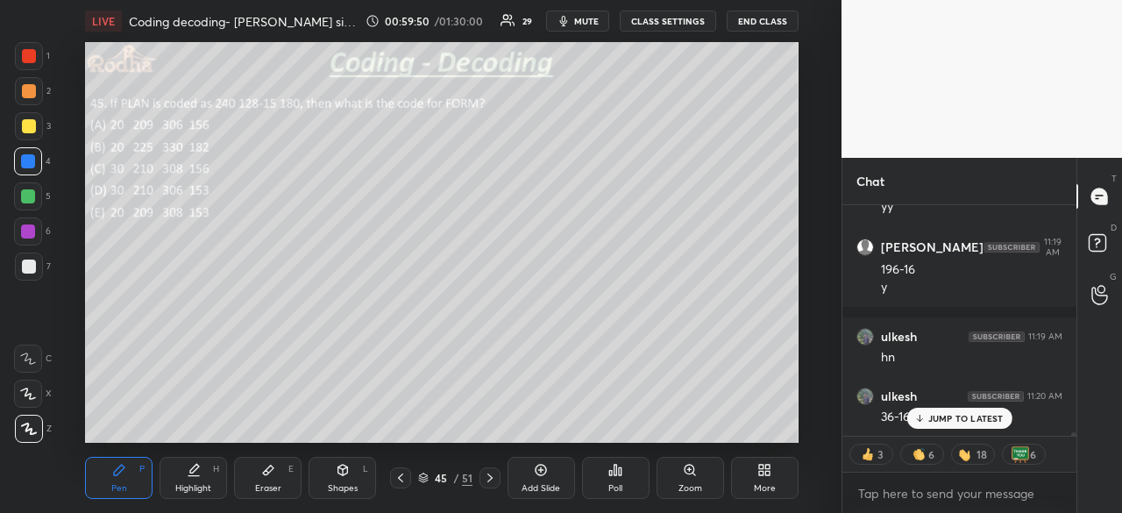
click at [33, 198] on div at bounding box center [28, 196] width 14 height 14
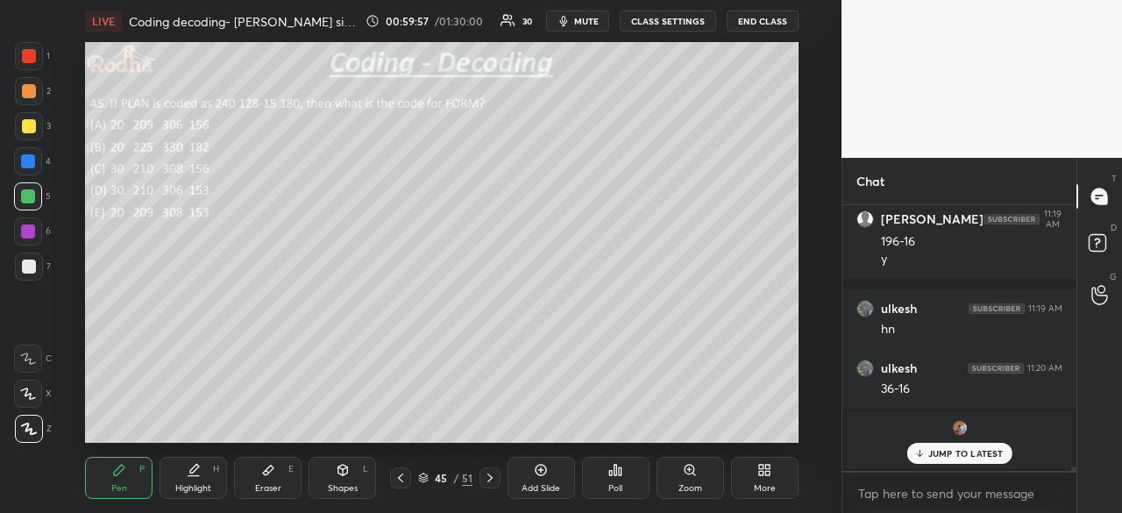
scroll to position [16984, 0]
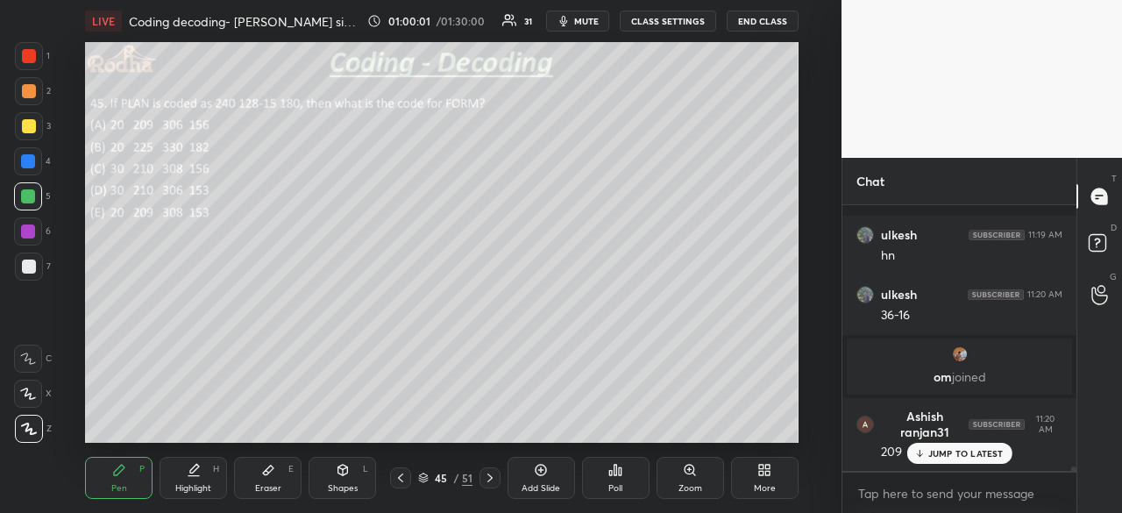
click at [33, 231] on div at bounding box center [28, 231] width 14 height 14
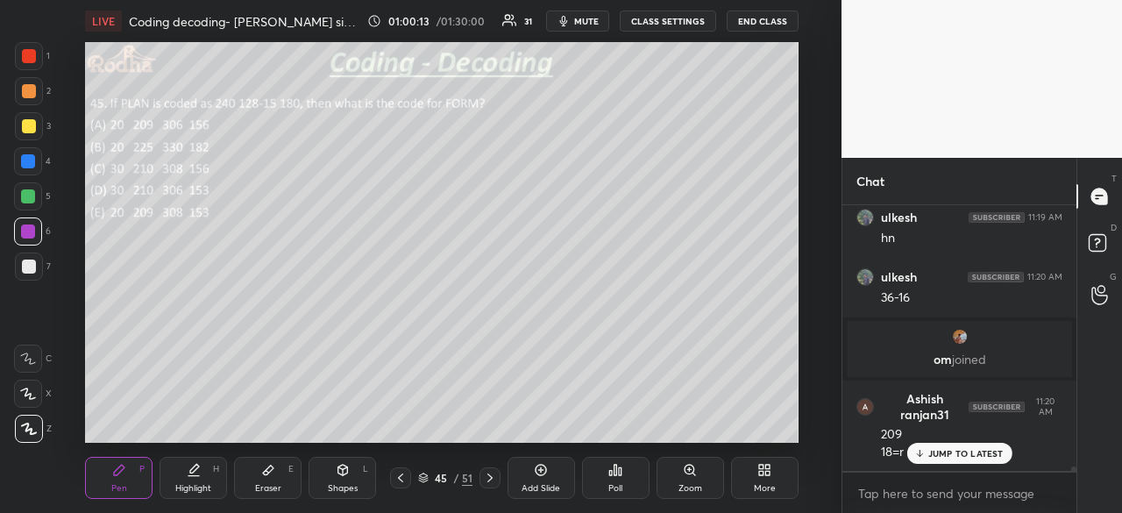
click at [929, 452] on p "JUMP TO LATEST" at bounding box center [965, 453] width 75 height 11
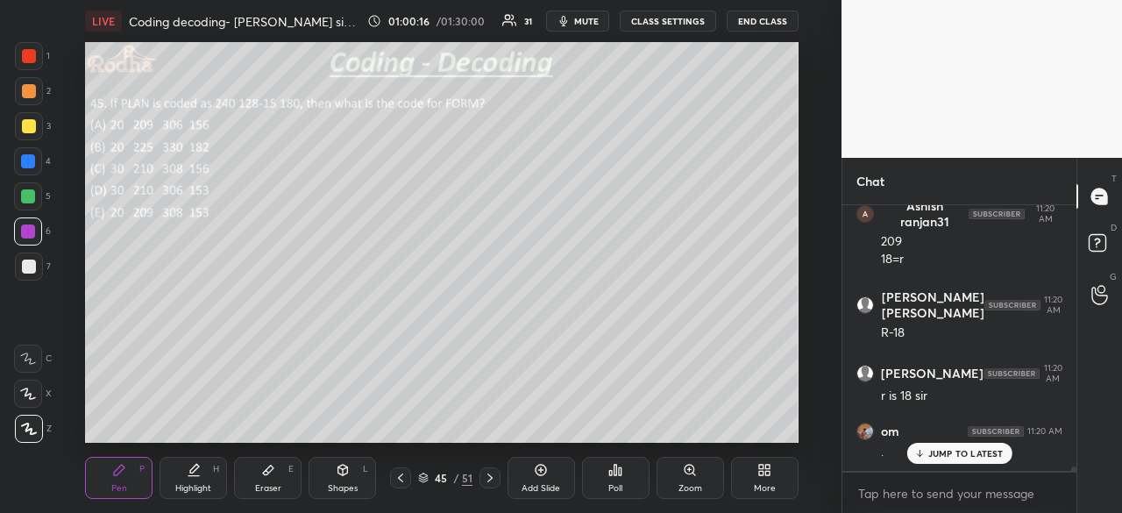
scroll to position [17268, 0]
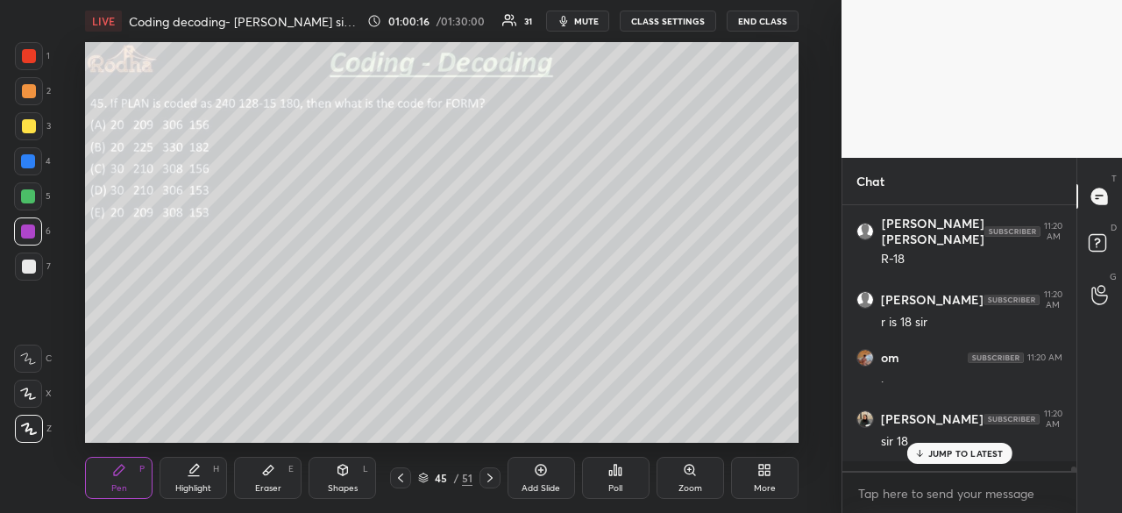
click at [31, 59] on div at bounding box center [29, 56] width 14 height 14
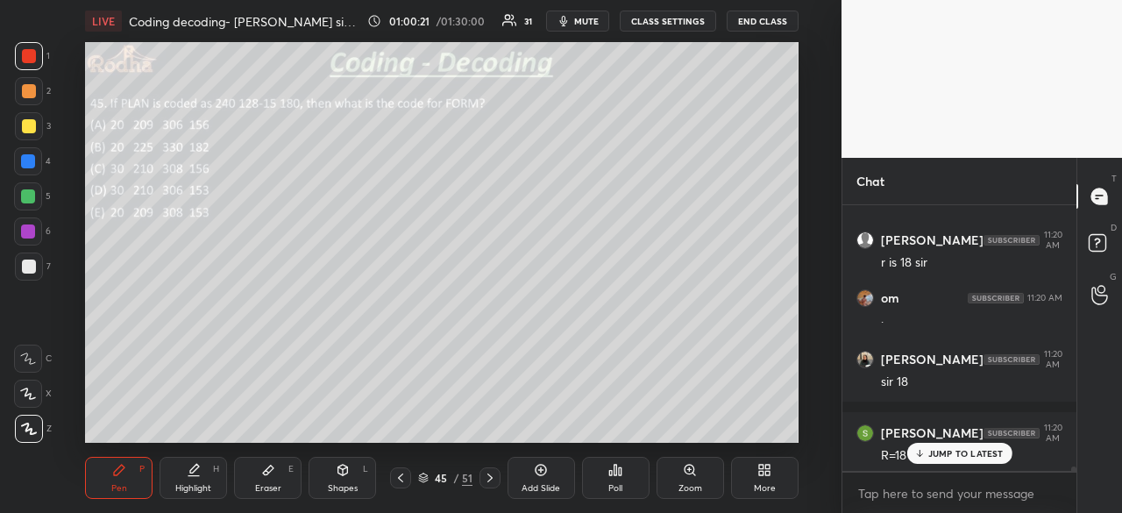
click at [937, 453] on p "JUMP TO LATEST" at bounding box center [965, 453] width 75 height 11
click at [32, 232] on div at bounding box center [28, 231] width 14 height 14
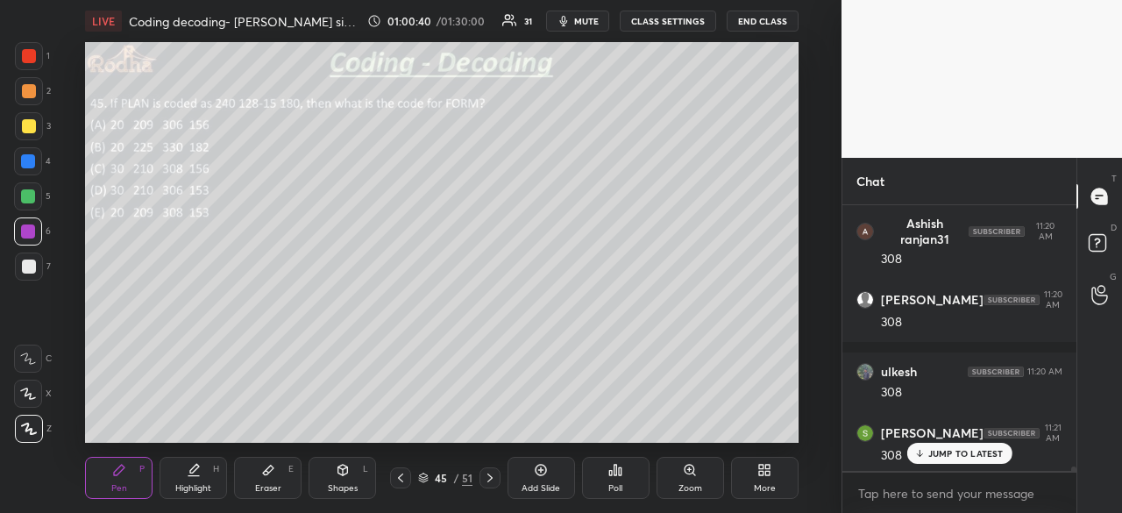
scroll to position [17654, 0]
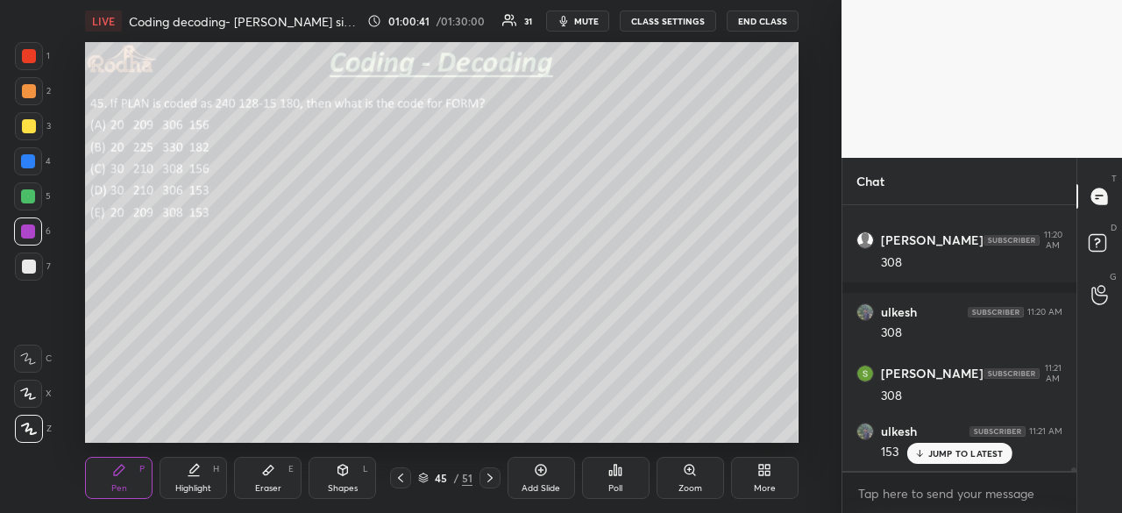
click at [33, 264] on div at bounding box center [29, 267] width 14 height 14
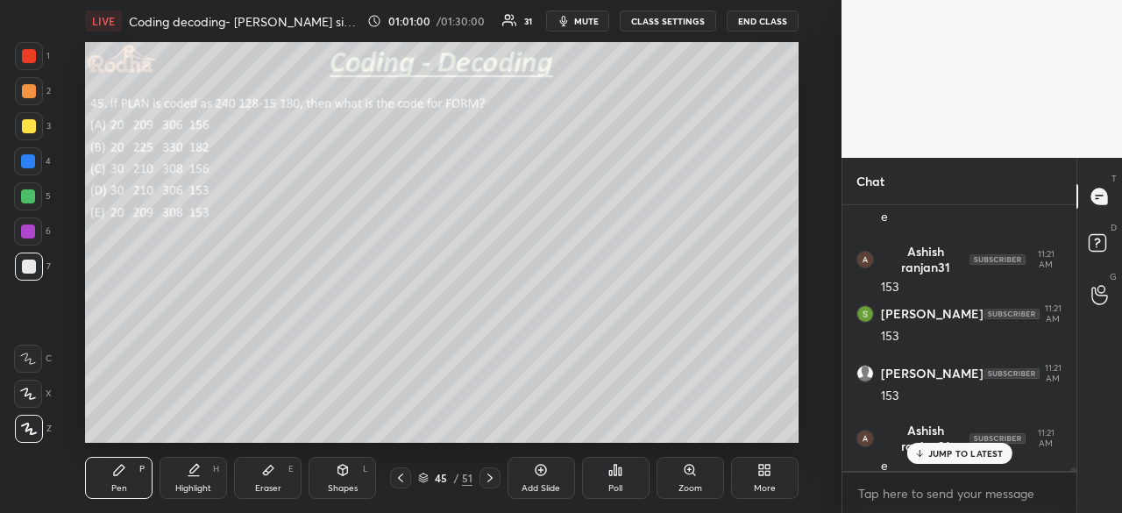
scroll to position [18026, 0]
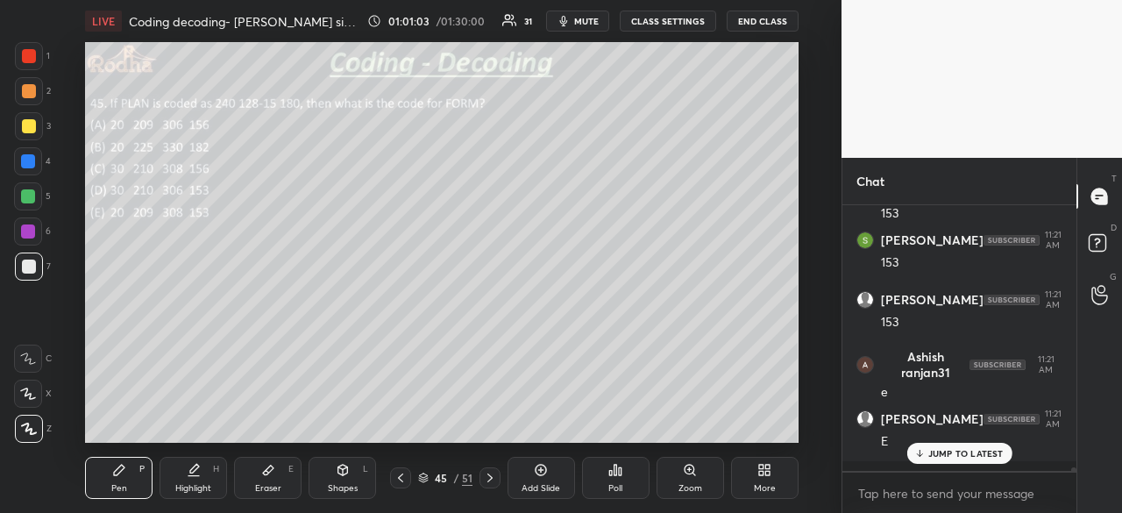
click at [956, 453] on p "JUMP TO LATEST" at bounding box center [965, 453] width 75 height 11
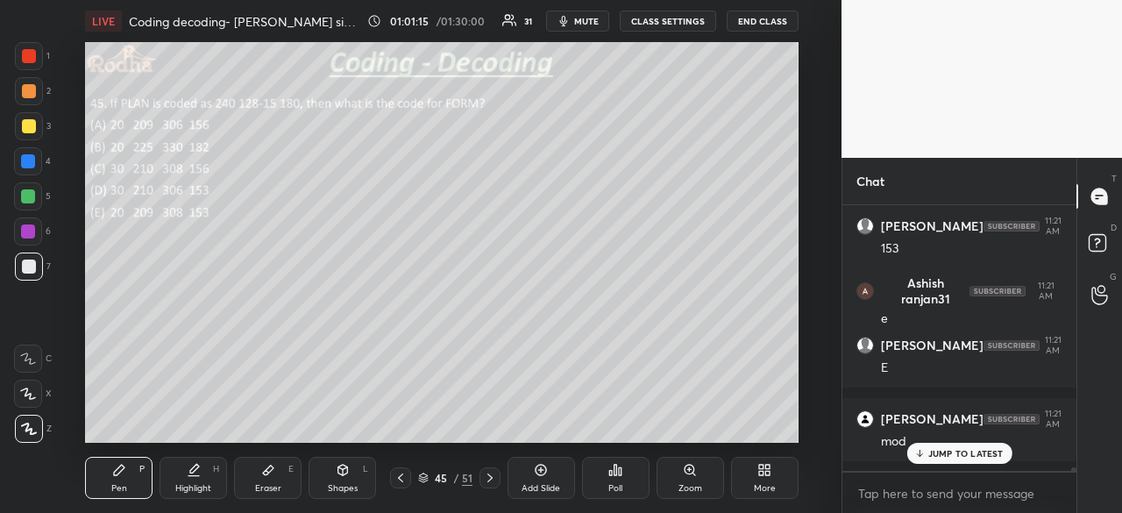
scroll to position [18159, 0]
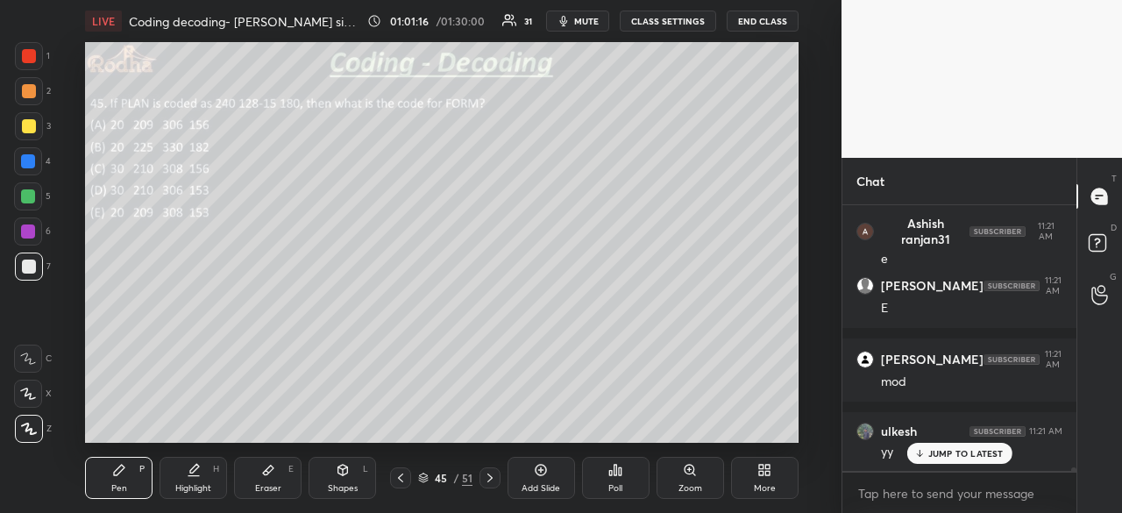
click at [941, 460] on div "JUMP TO LATEST" at bounding box center [959, 453] width 105 height 21
click at [487, 481] on icon at bounding box center [489, 477] width 5 height 9
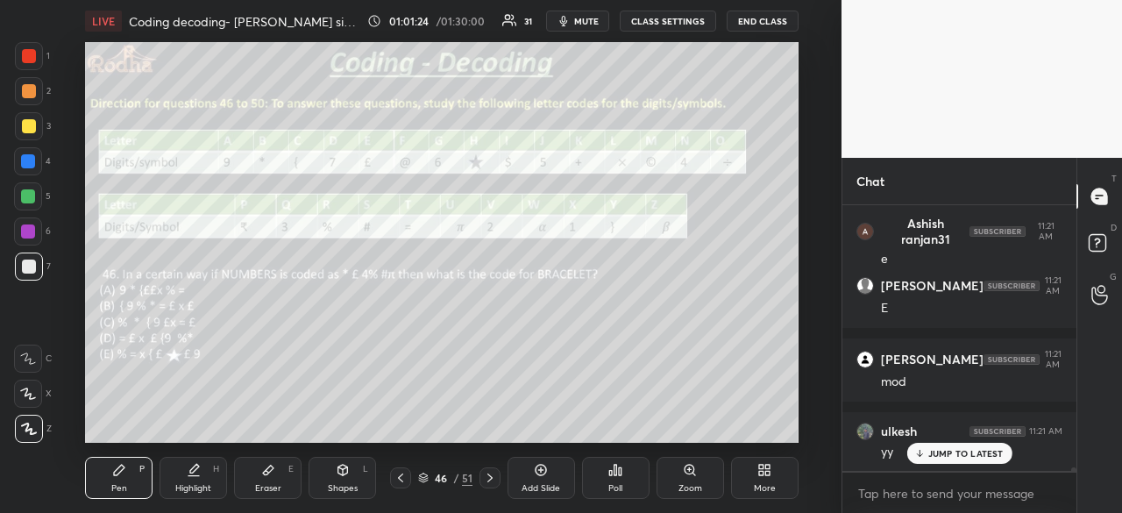
scroll to position [18233, 0]
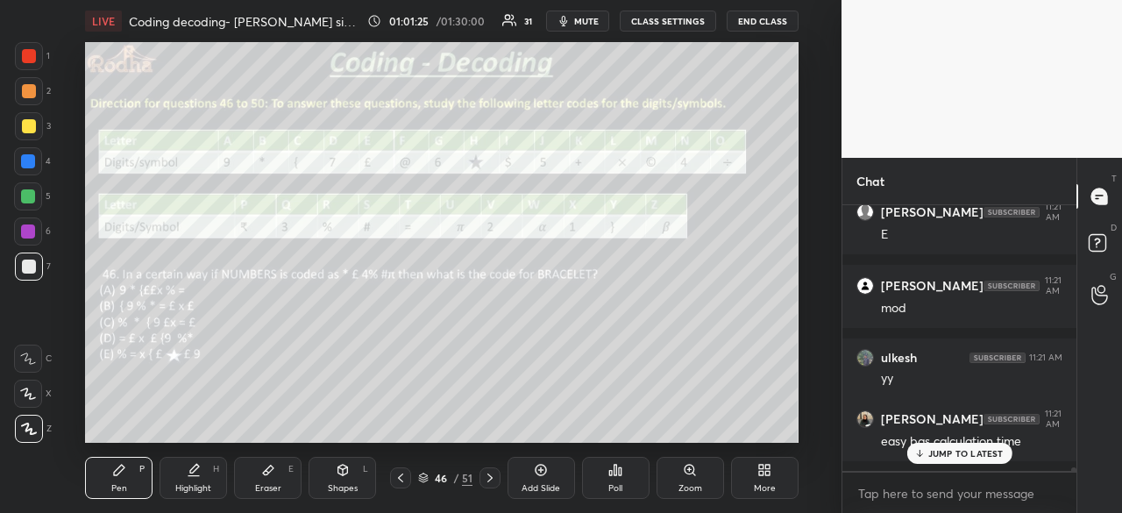
click at [487, 481] on icon at bounding box center [489, 477] width 5 height 9
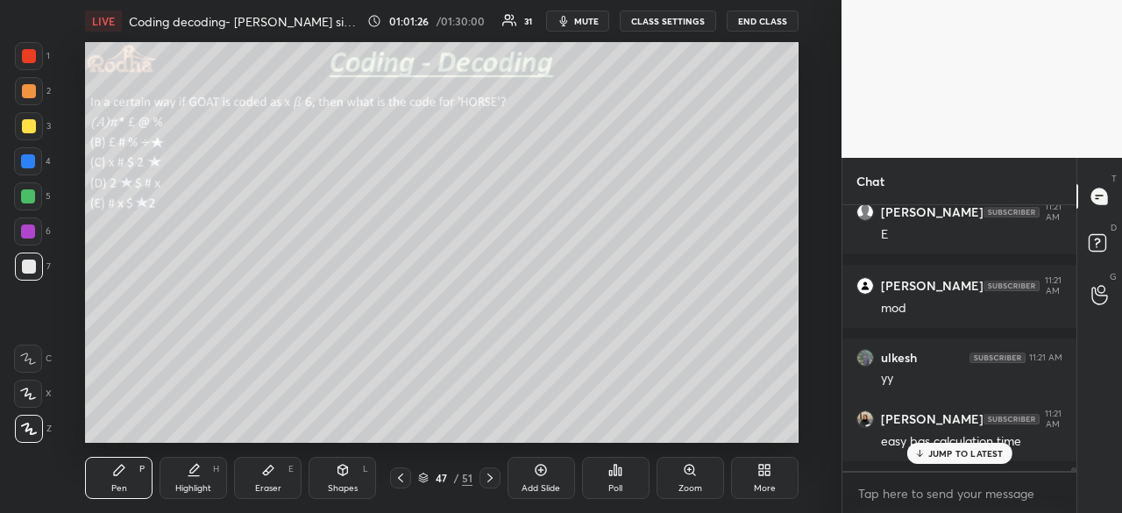
click at [400, 478] on icon at bounding box center [400, 477] width 5 height 9
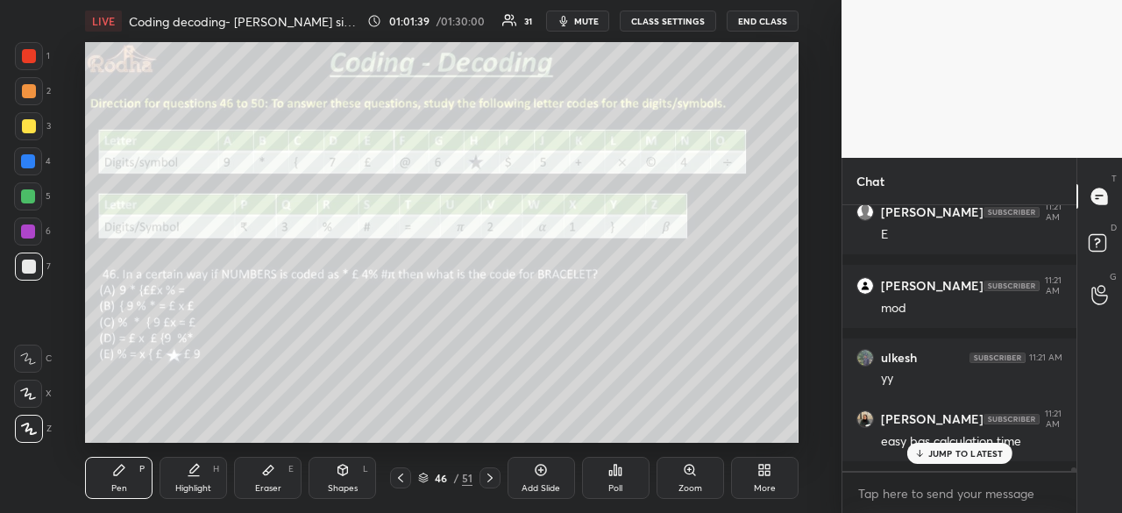
scroll to position [18292, 0]
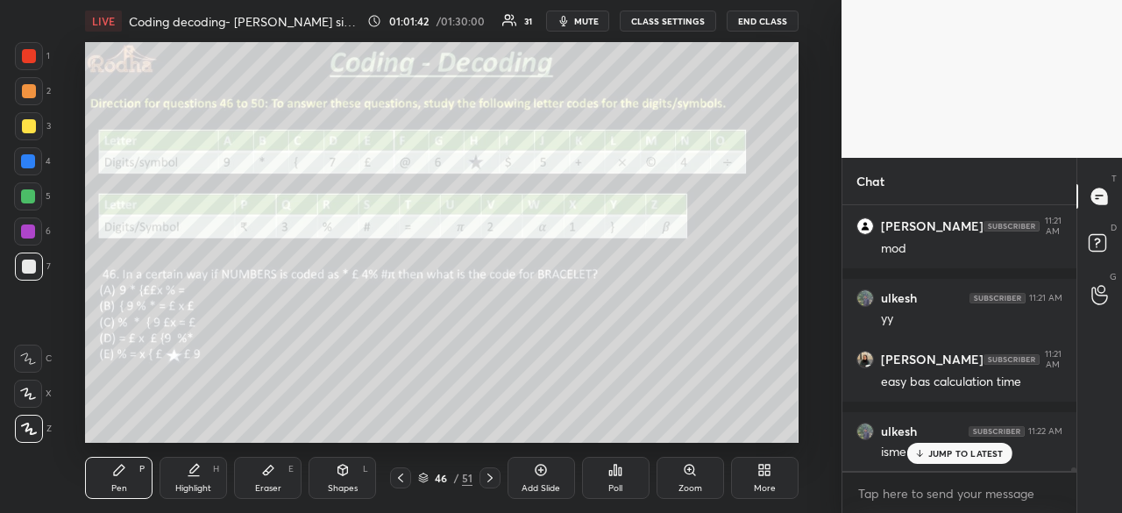
click at [978, 436] on img "grid" at bounding box center [997, 431] width 56 height 11
click at [957, 451] on p "JUMP TO LATEST" at bounding box center [965, 453] width 75 height 11
click at [637, 481] on div "Poll" at bounding box center [616, 478] width 68 height 42
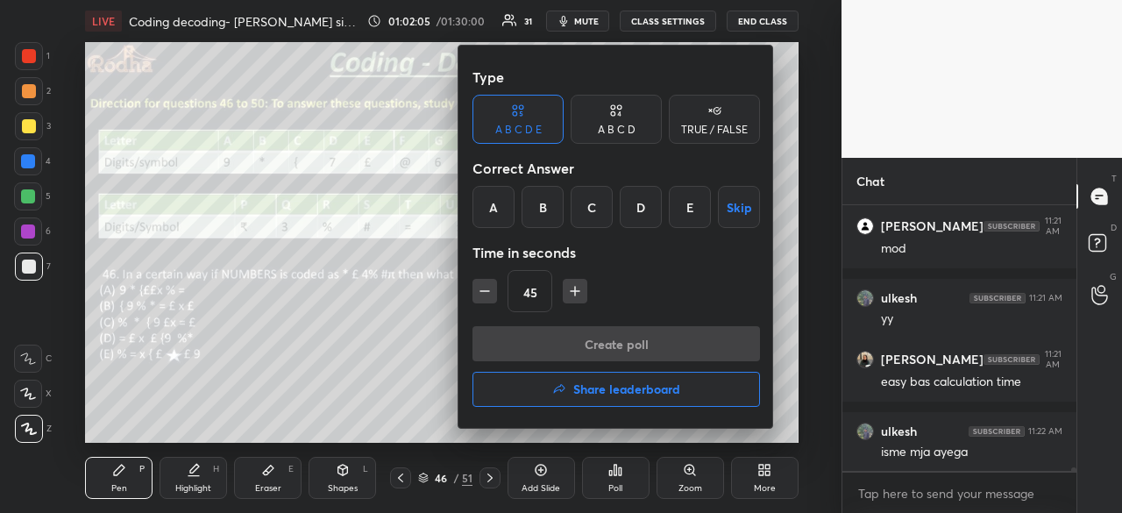
click at [494, 206] on div "A" at bounding box center [494, 207] width 42 height 42
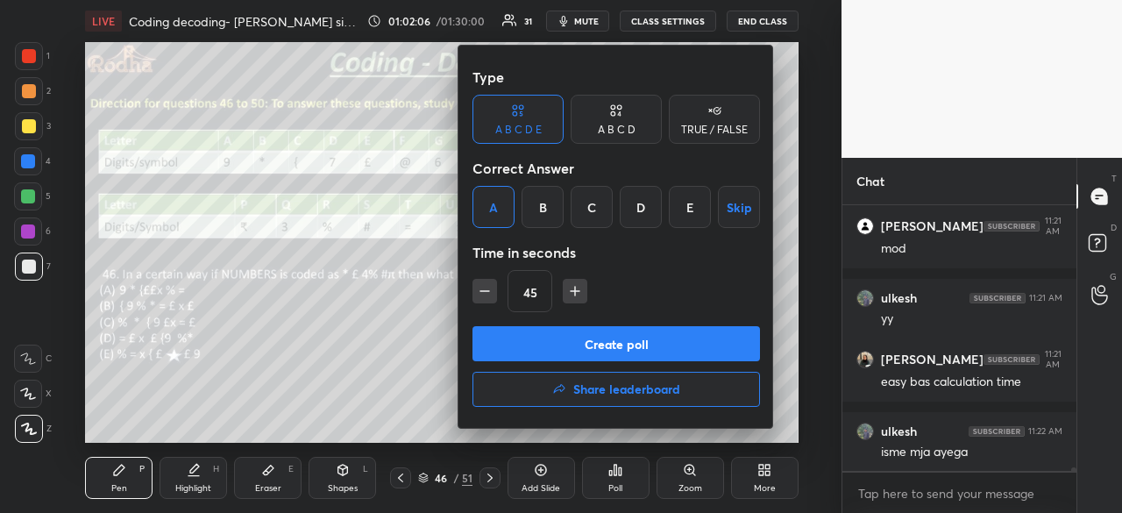
click at [621, 355] on button "Create poll" at bounding box center [617, 343] width 288 height 35
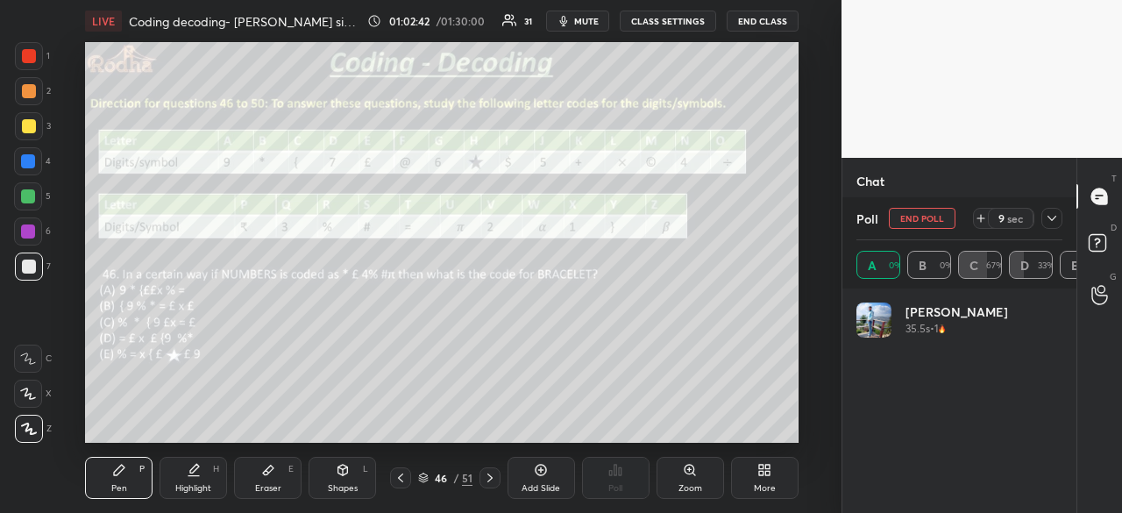
scroll to position [205, 201]
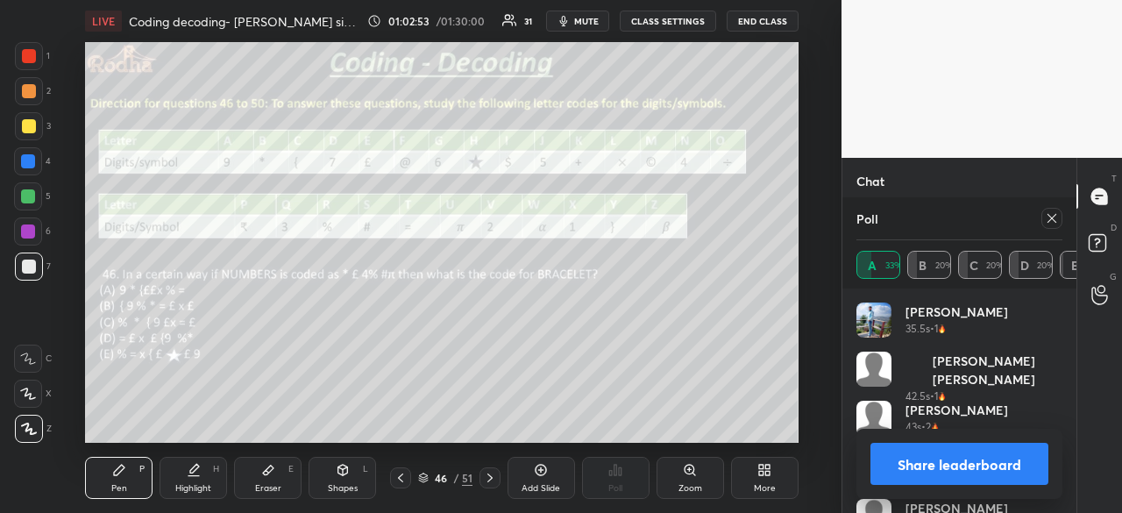
click at [976, 460] on button "Share leaderboard" at bounding box center [960, 464] width 178 height 42
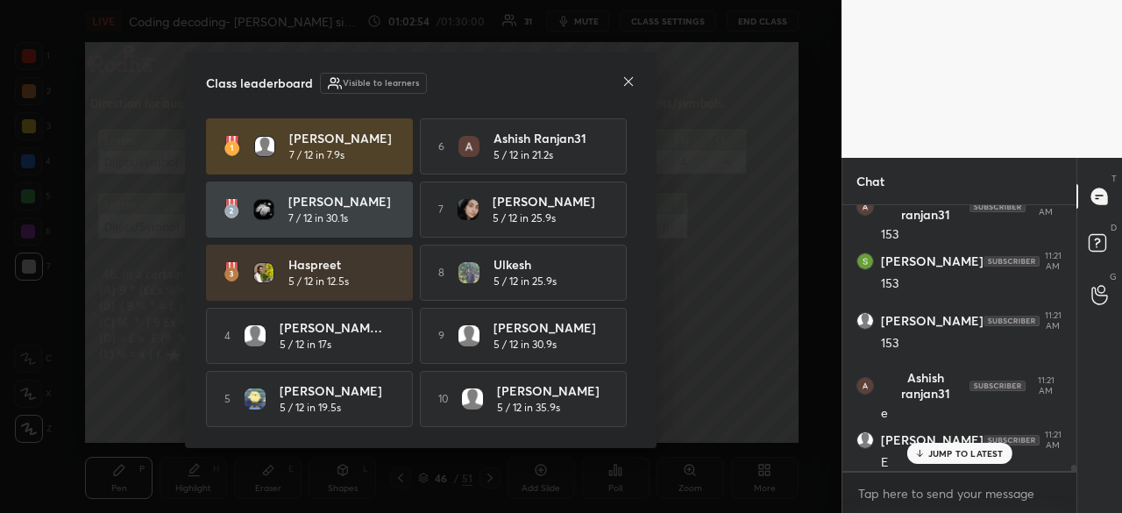
scroll to position [303, 229]
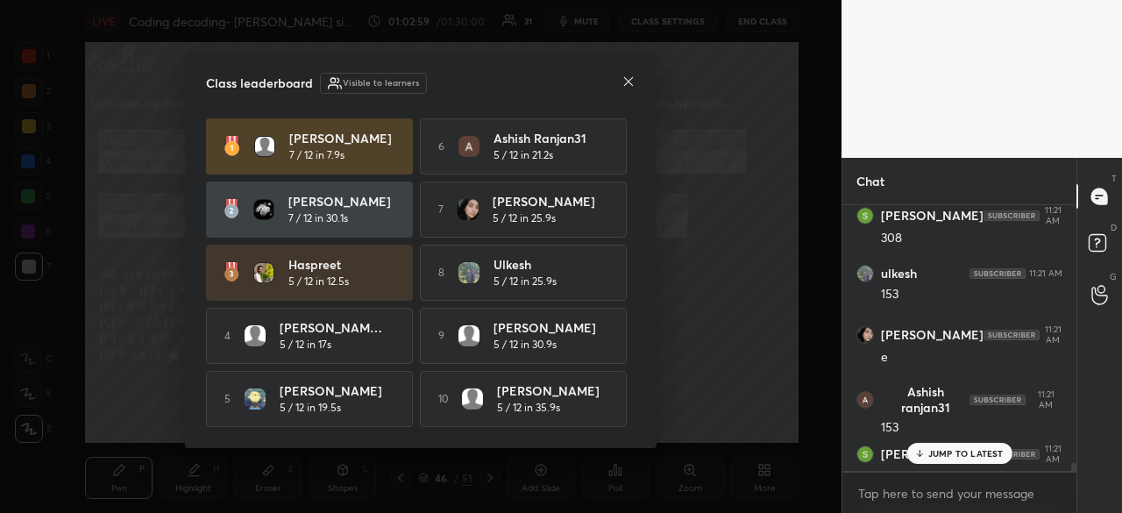
click at [629, 79] on icon at bounding box center [628, 81] width 9 height 9
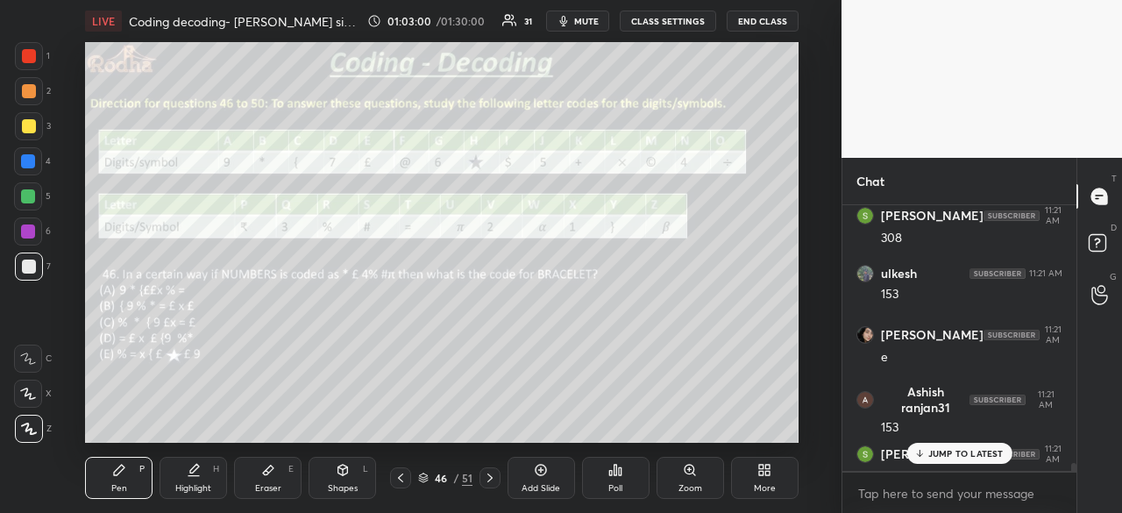
click at [950, 459] on p "JUMP TO LATEST" at bounding box center [965, 453] width 75 height 11
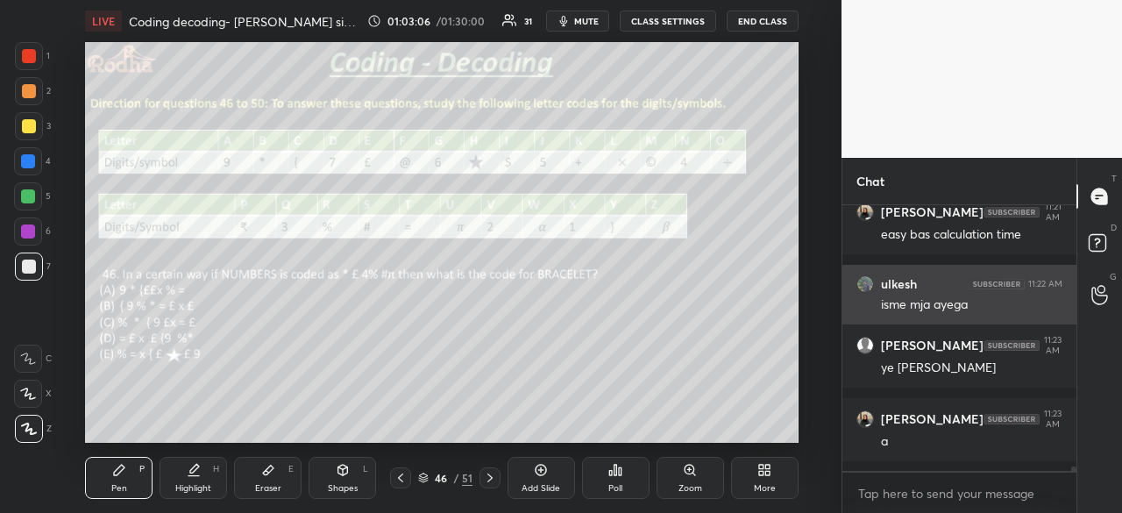
scroll to position [17400, 0]
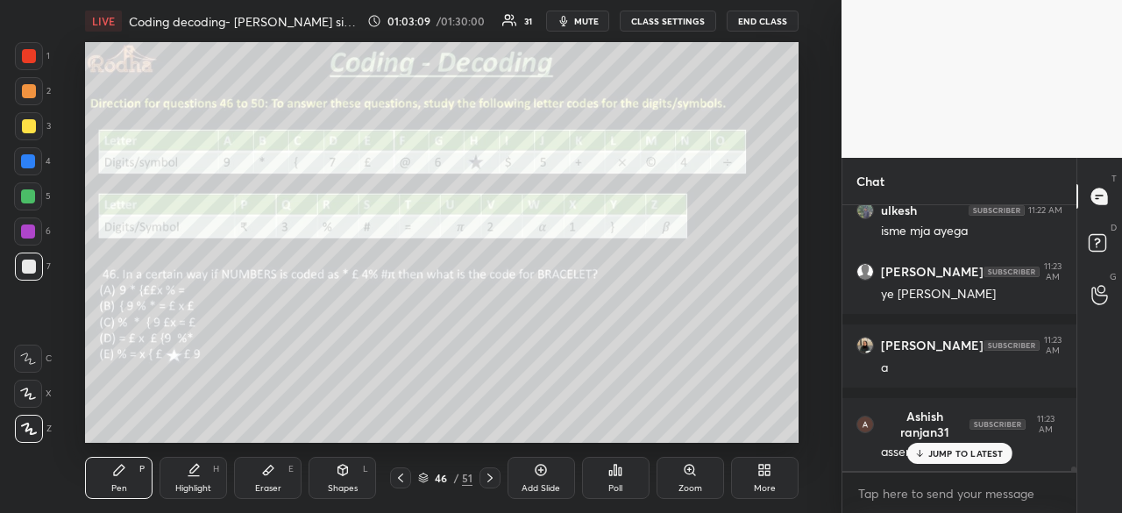
click at [272, 475] on icon at bounding box center [268, 470] width 14 height 14
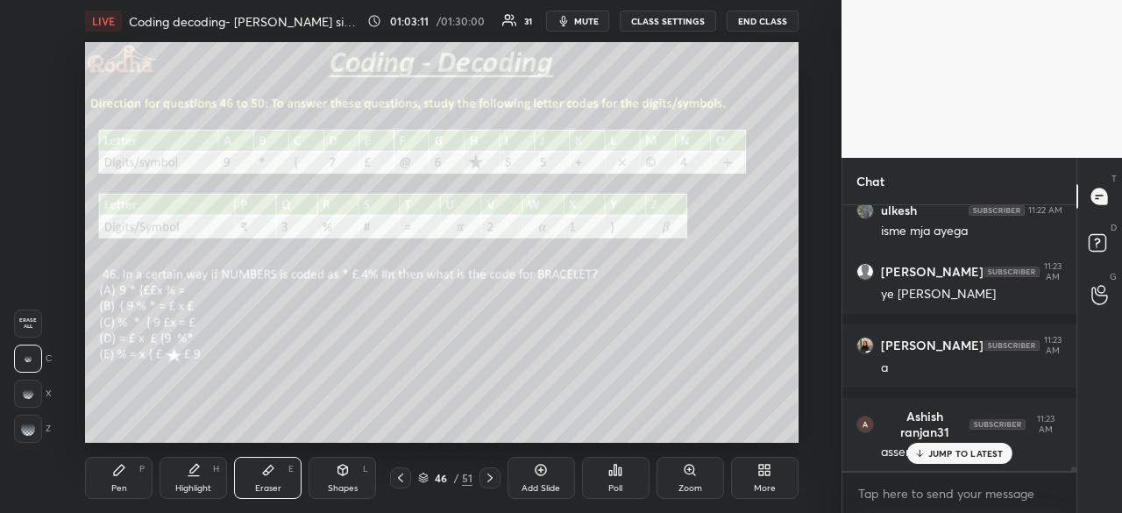
click at [113, 476] on icon at bounding box center [119, 470] width 14 height 14
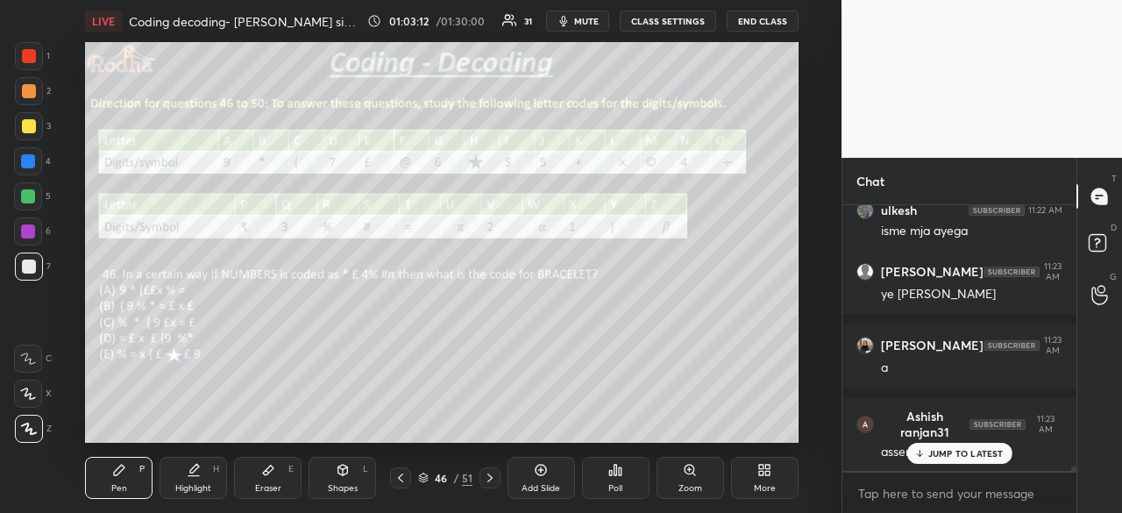
click at [33, 56] on div at bounding box center [29, 56] width 14 height 14
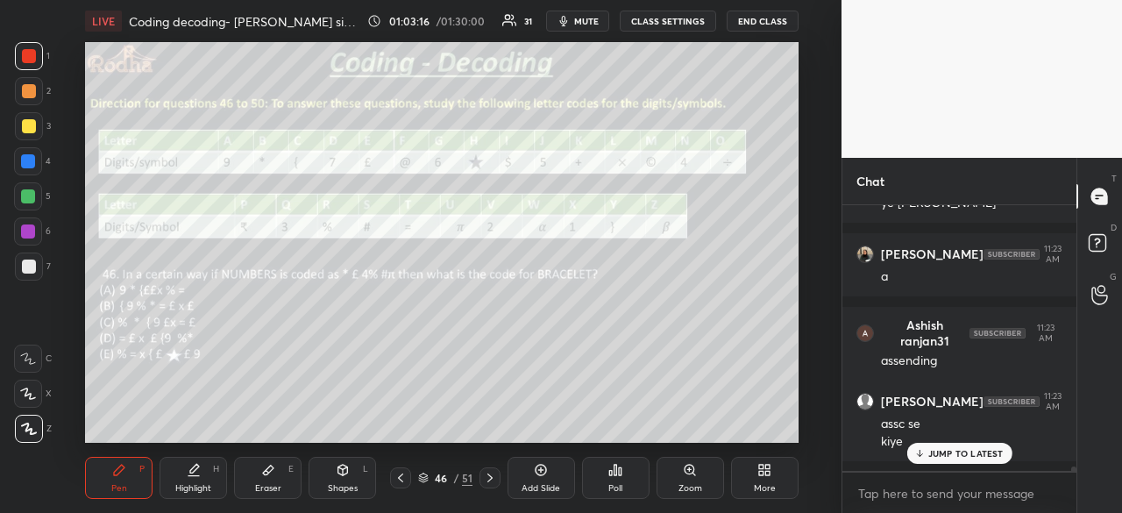
scroll to position [17565, 0]
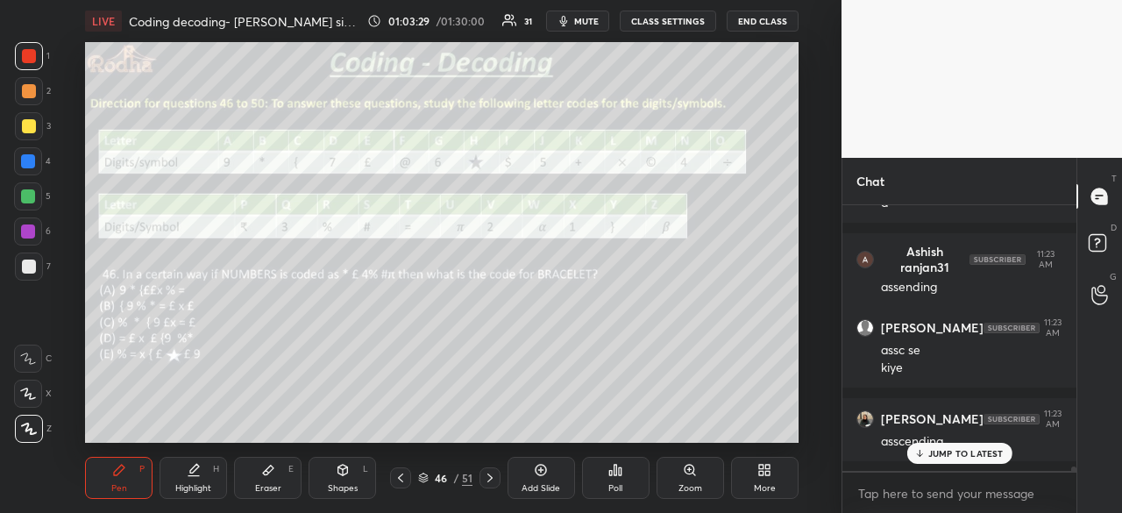
click at [32, 196] on div at bounding box center [28, 196] width 14 height 14
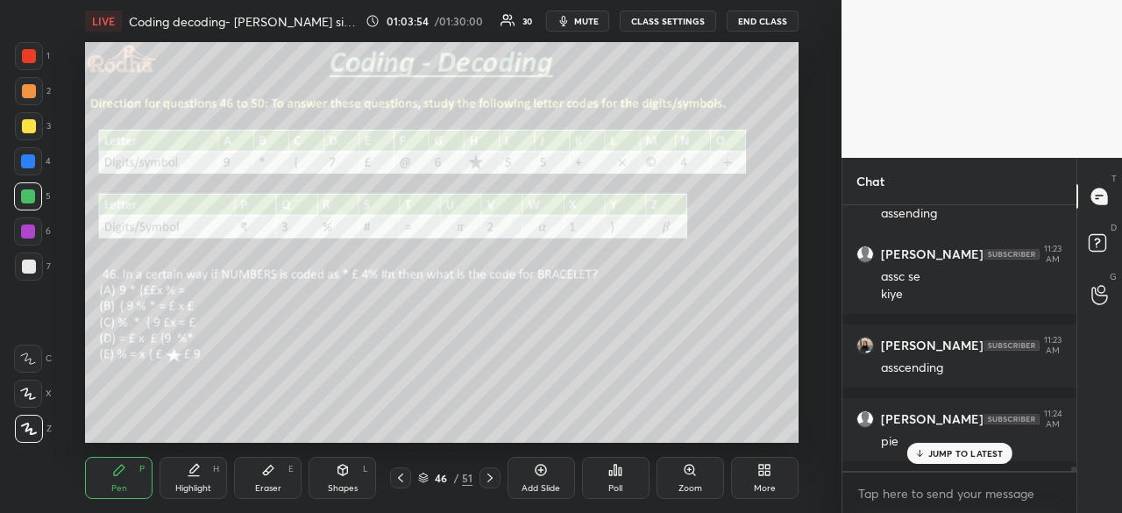
scroll to position [17656, 0]
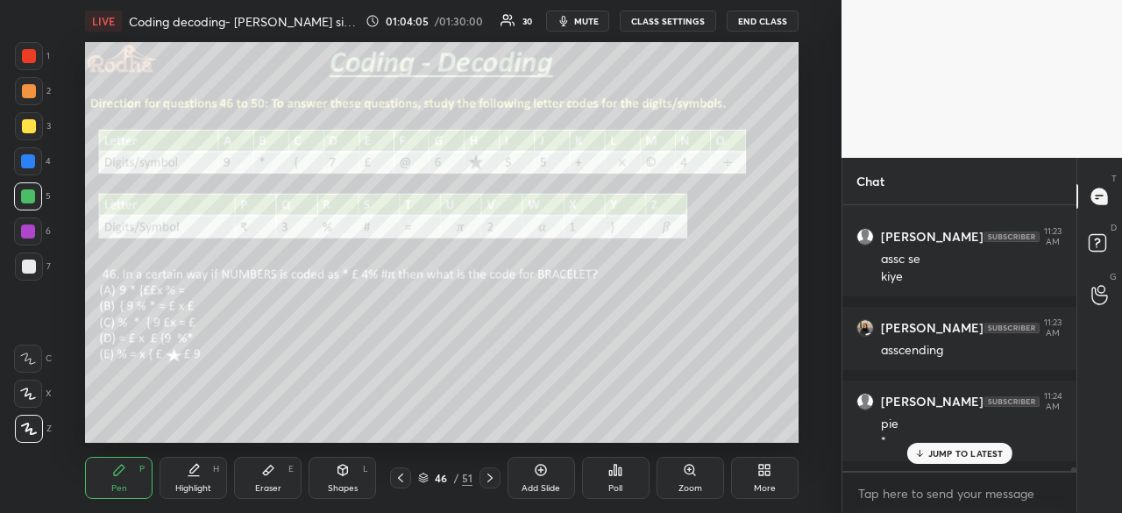
click at [957, 450] on p "JUMP TO LATEST" at bounding box center [965, 453] width 75 height 11
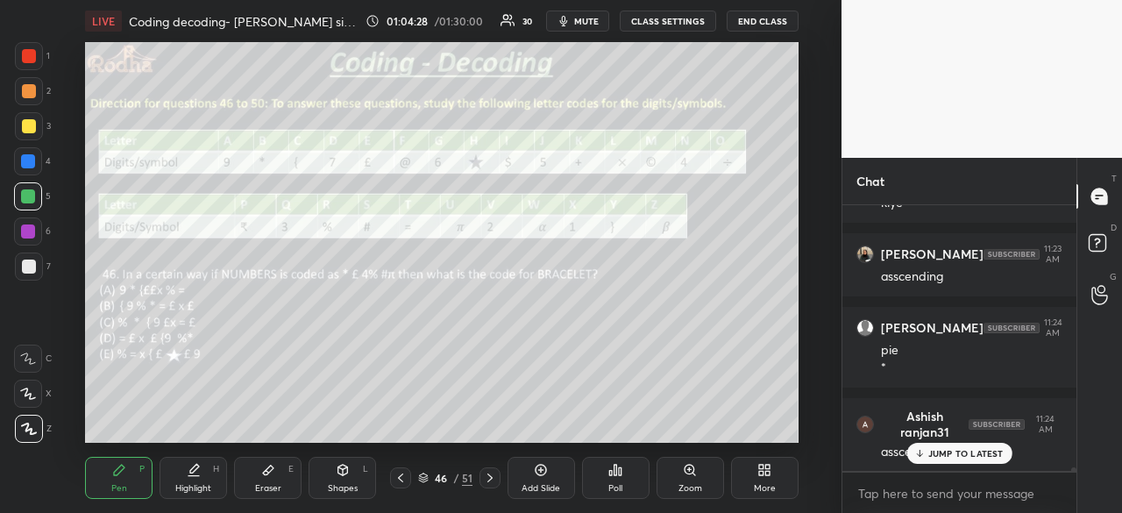
click at [935, 452] on p "JUMP TO LATEST" at bounding box center [965, 453] width 75 height 11
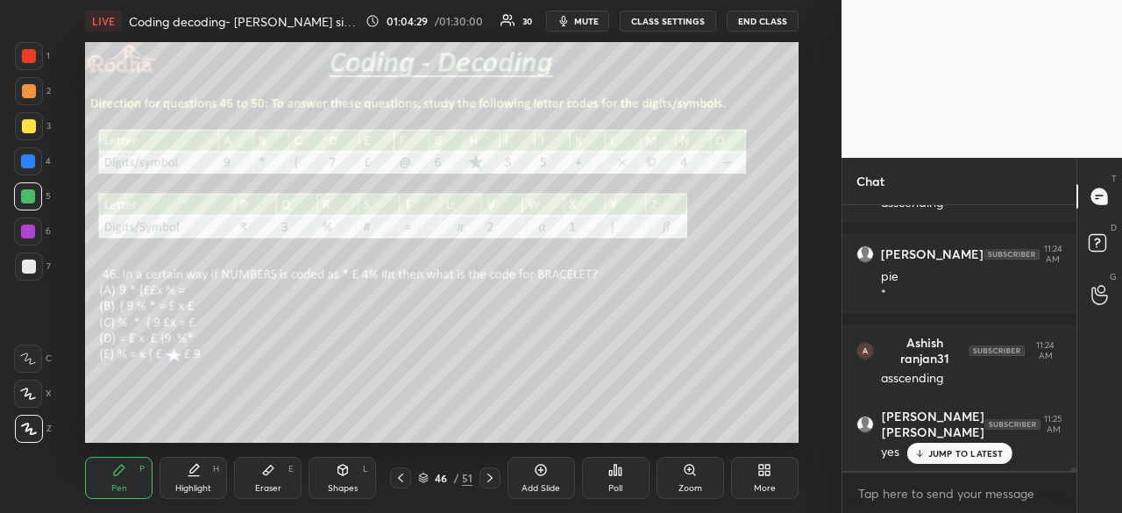
click at [30, 267] on div at bounding box center [29, 267] width 14 height 14
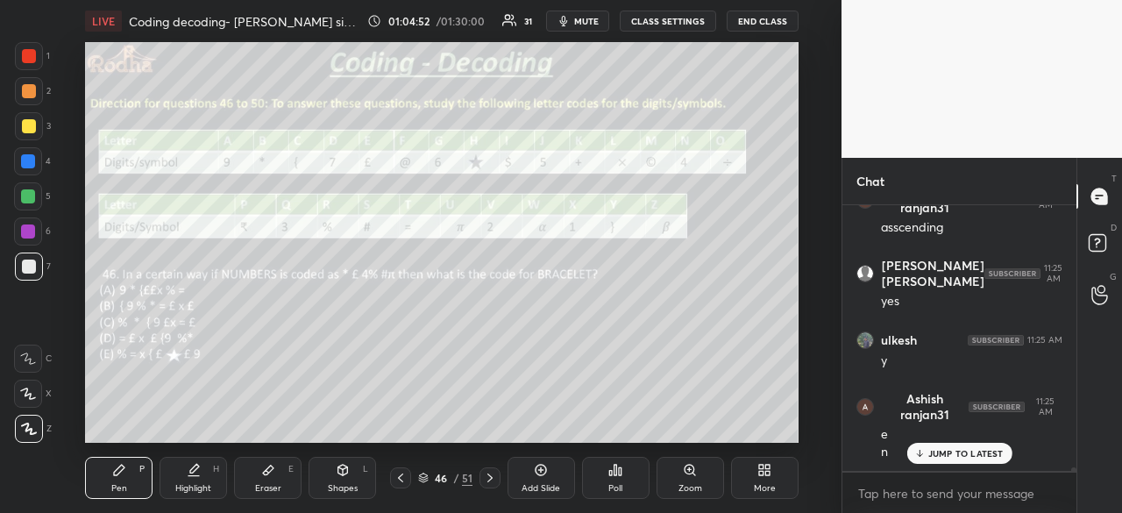
scroll to position [17971, 0]
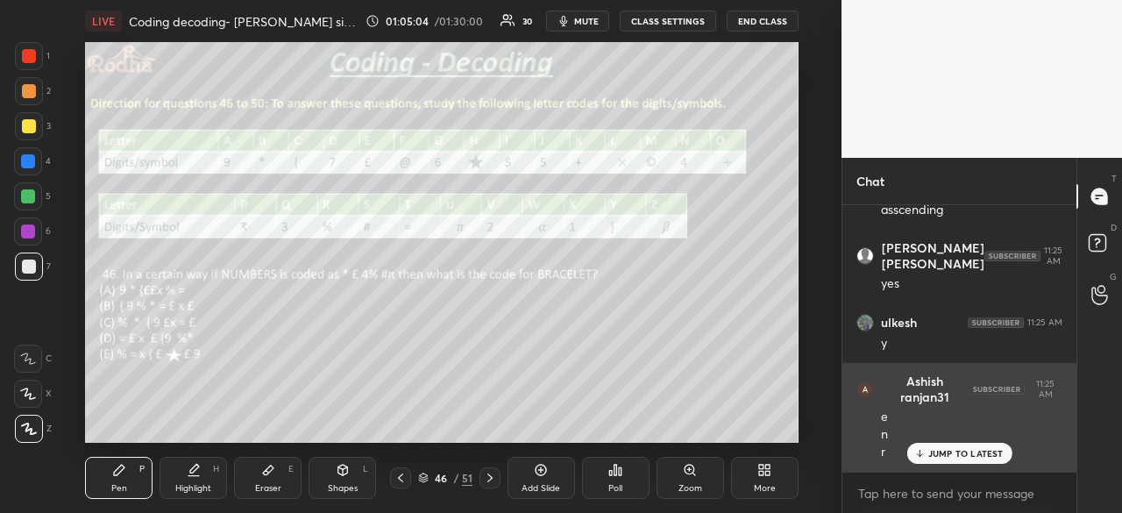
click at [948, 455] on p "JUMP TO LATEST" at bounding box center [965, 453] width 75 height 11
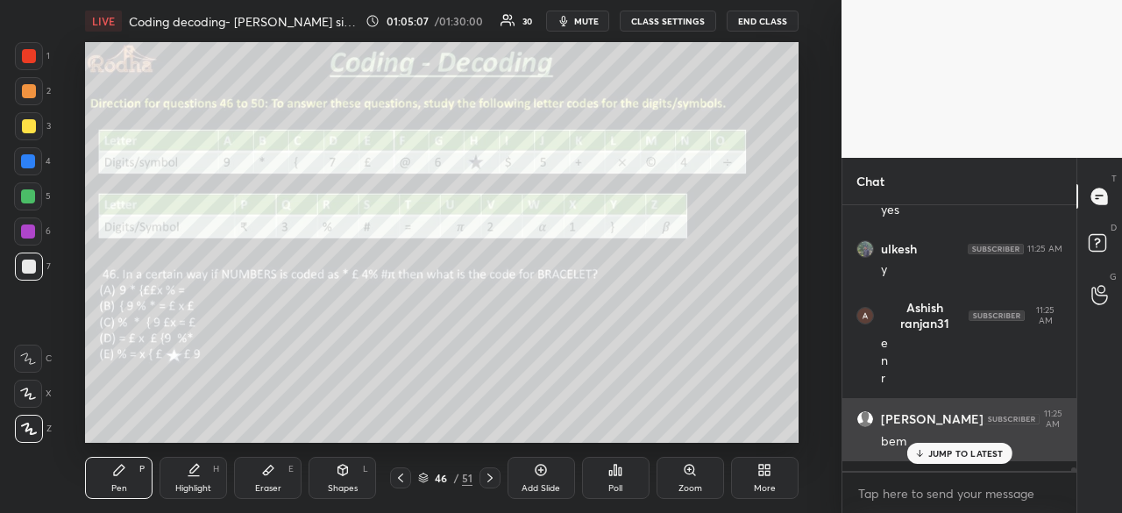
click at [29, 164] on div at bounding box center [28, 161] width 14 height 14
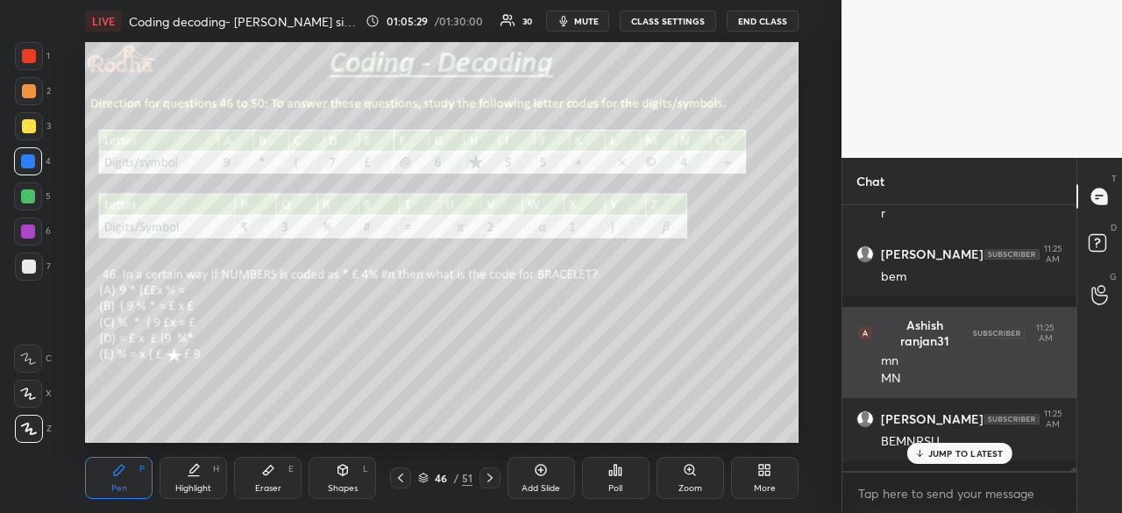
scroll to position [18284, 0]
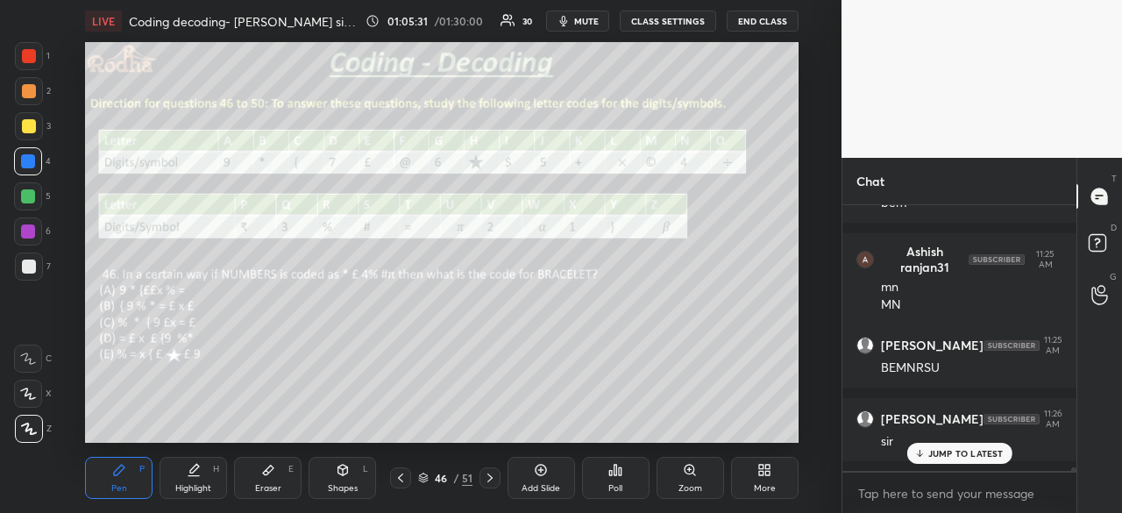
click at [953, 450] on p "JUMP TO LATEST" at bounding box center [965, 453] width 75 height 11
click at [274, 473] on icon at bounding box center [268, 470] width 14 height 14
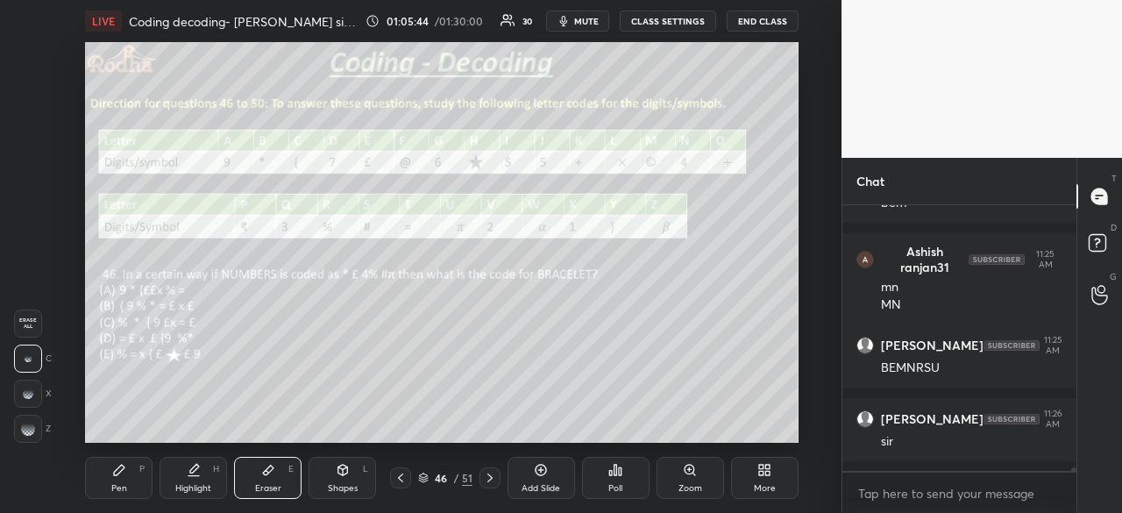
click at [116, 479] on div "Pen P" at bounding box center [119, 478] width 68 height 42
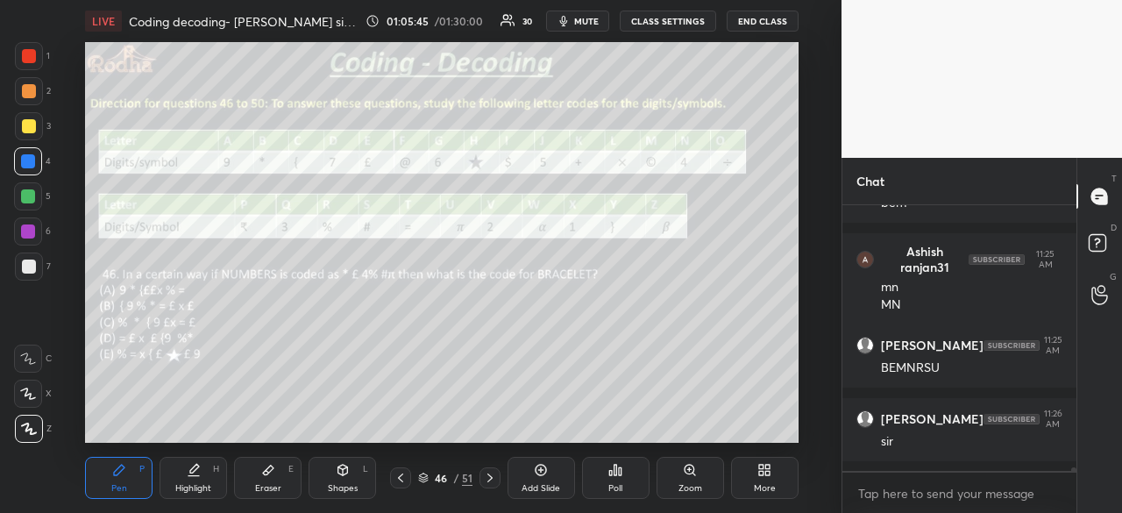
click at [32, 57] on div at bounding box center [29, 56] width 14 height 14
click at [32, 267] on div at bounding box center [29, 267] width 14 height 14
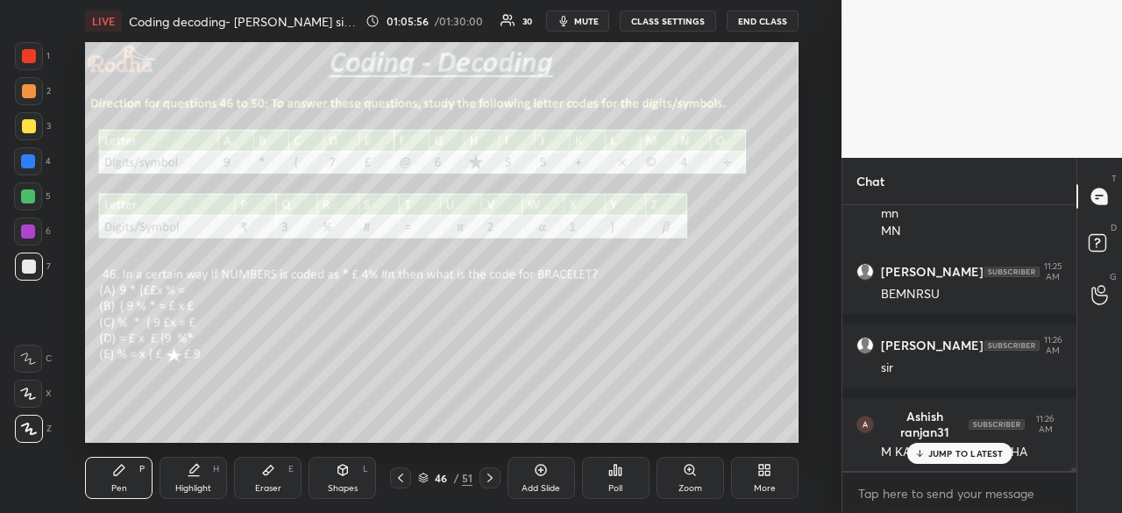
click at [33, 163] on div at bounding box center [28, 161] width 14 height 14
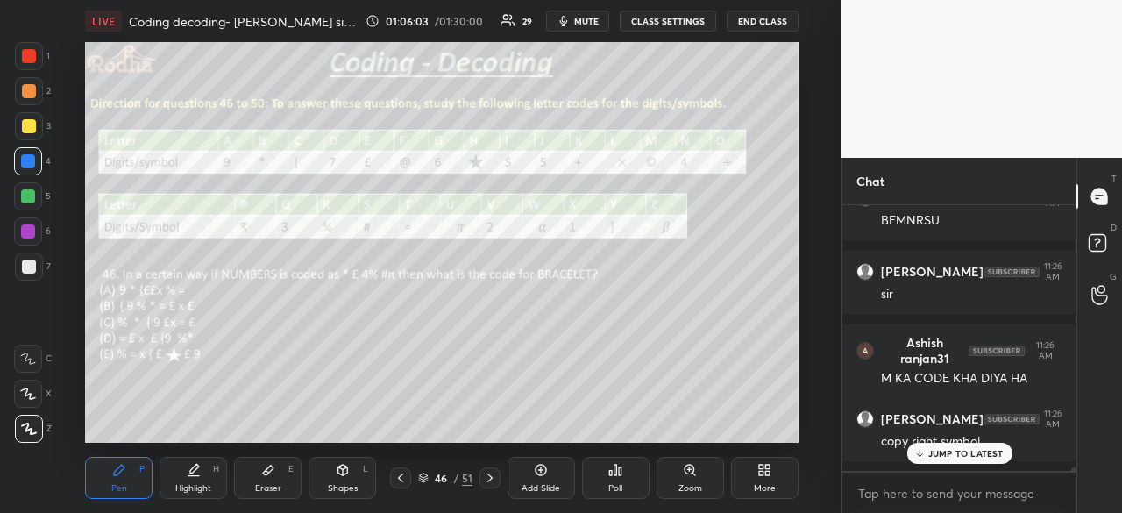
click at [954, 453] on p "JUMP TO LATEST" at bounding box center [965, 453] width 75 height 11
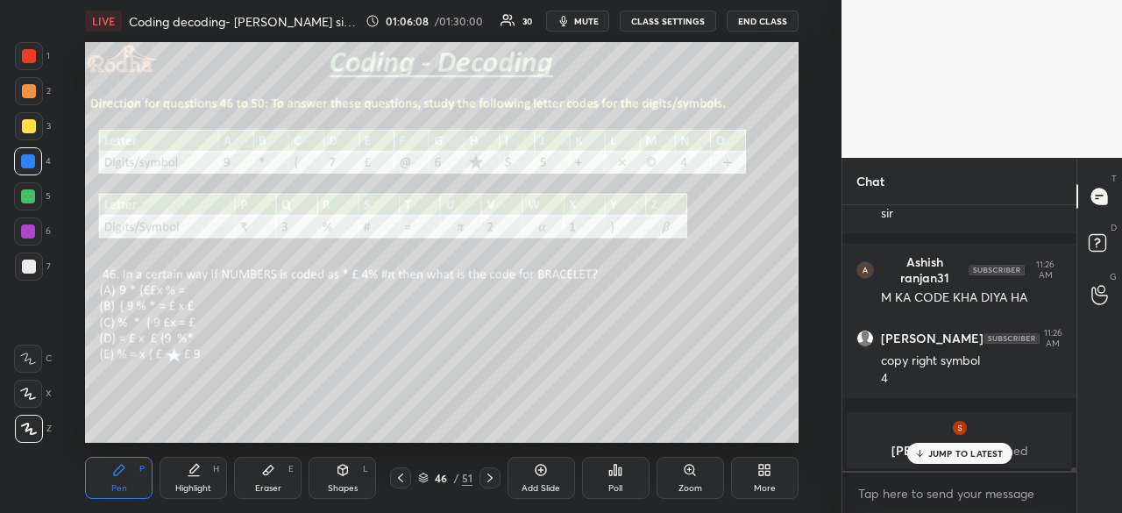
scroll to position [18571, 0]
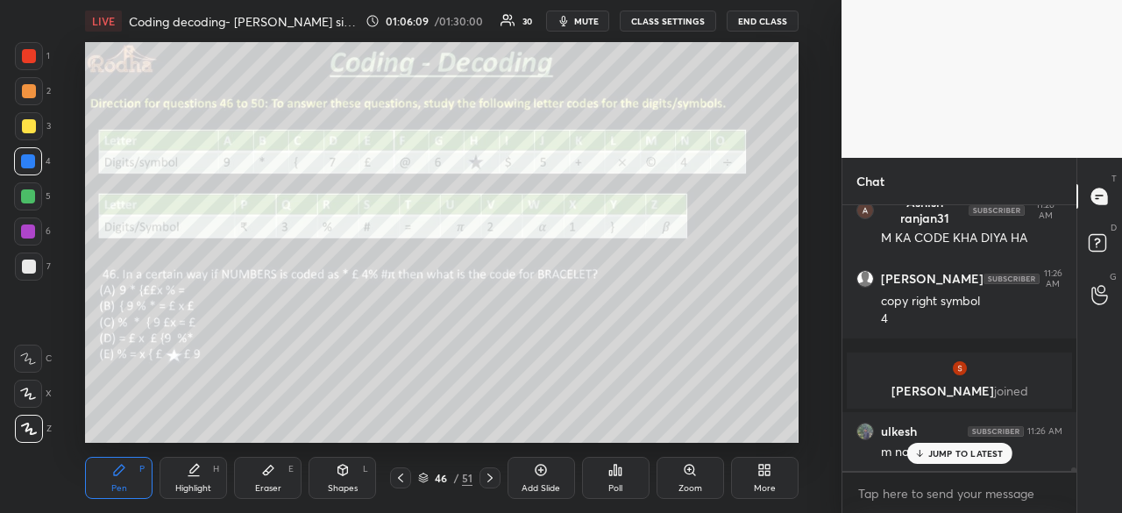
click at [952, 459] on p "JUMP TO LATEST" at bounding box center [965, 453] width 75 height 11
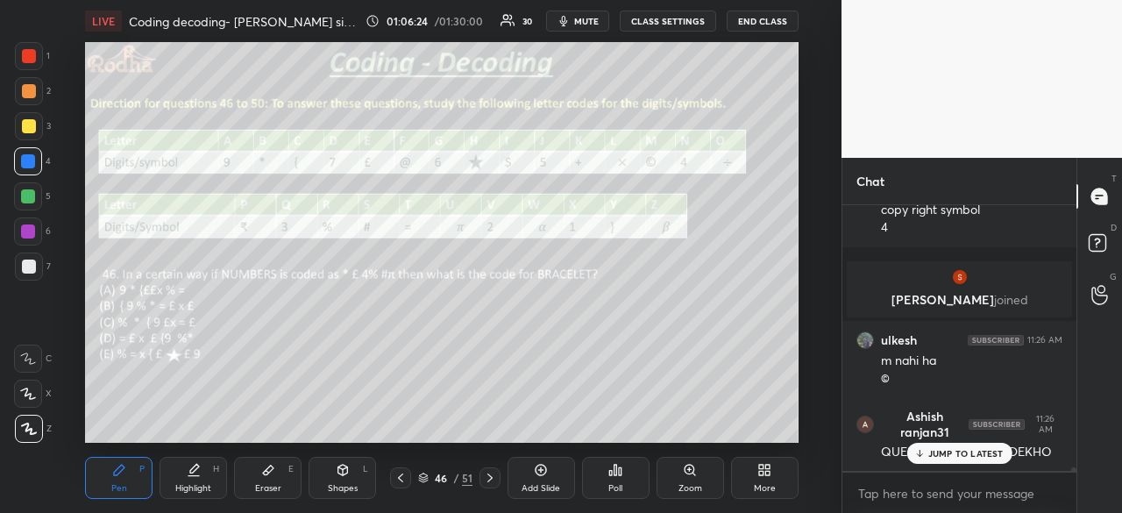
scroll to position [18722, 0]
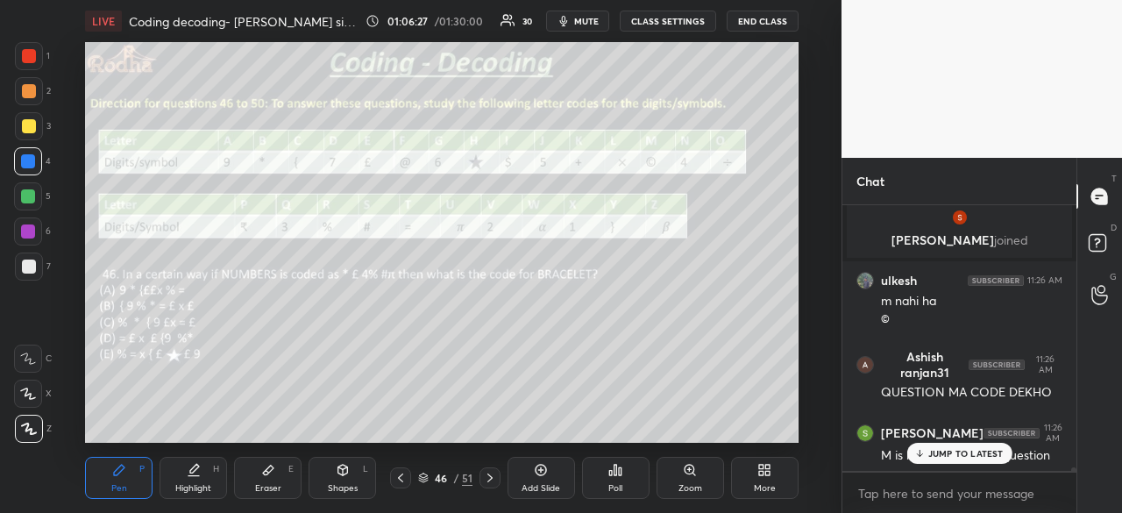
click at [939, 456] on p "JUMP TO LATEST" at bounding box center [965, 453] width 75 height 11
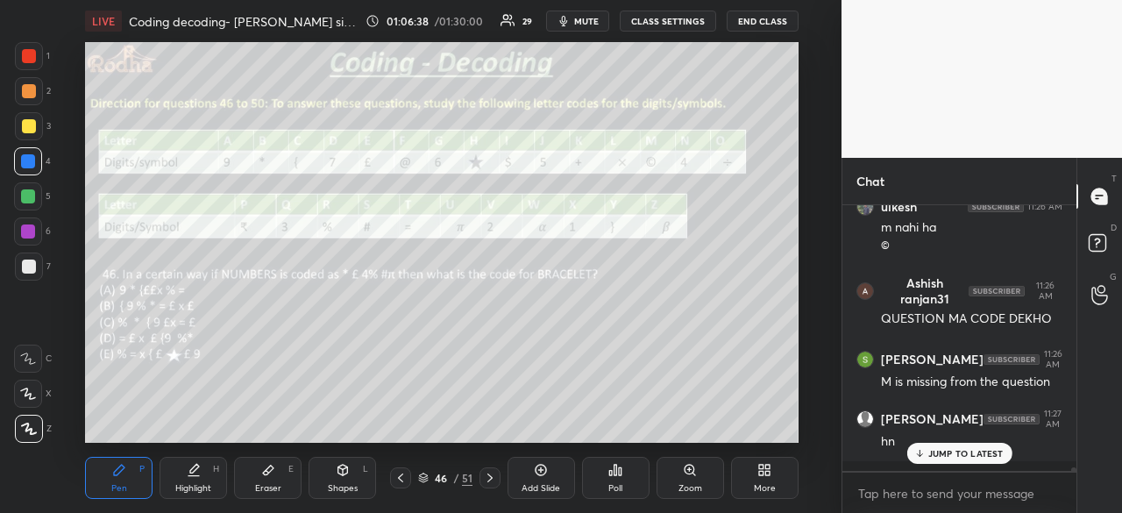
click at [970, 451] on p "JUMP TO LATEST" at bounding box center [965, 453] width 75 height 11
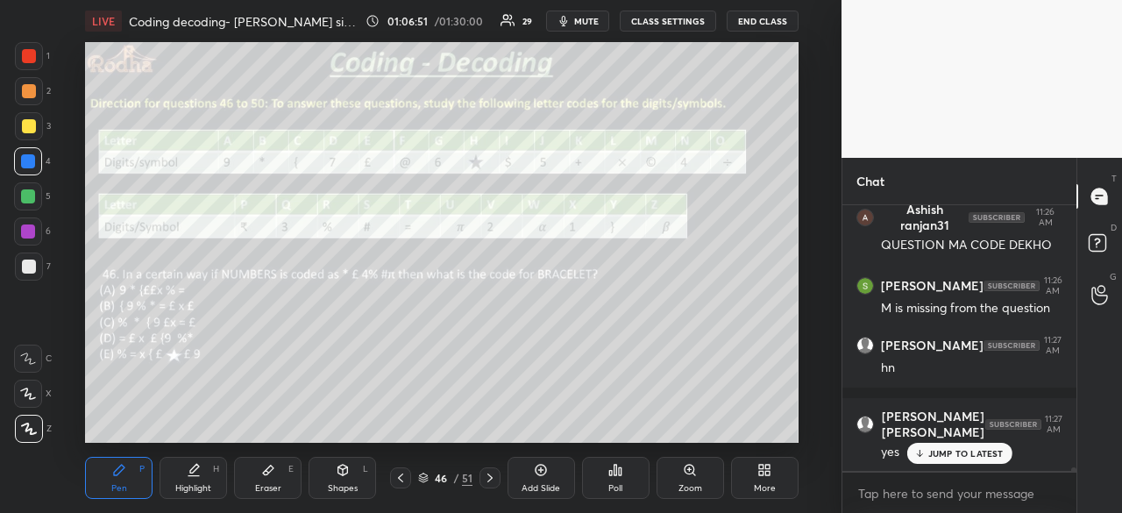
click at [960, 455] on p "JUMP TO LATEST" at bounding box center [965, 453] width 75 height 11
click at [28, 58] on div at bounding box center [29, 56] width 14 height 14
click at [32, 268] on div at bounding box center [29, 267] width 14 height 14
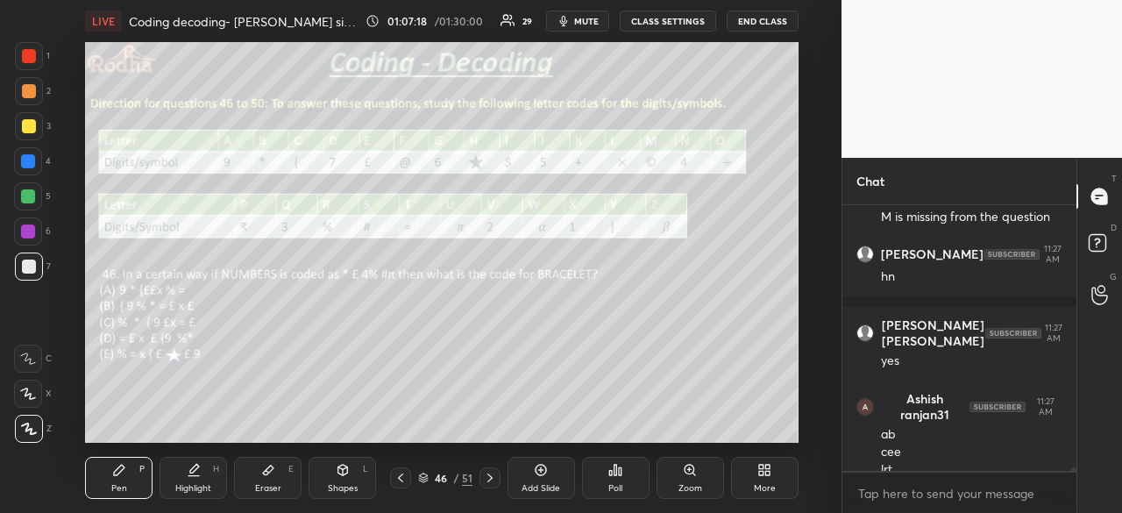
scroll to position [18978, 0]
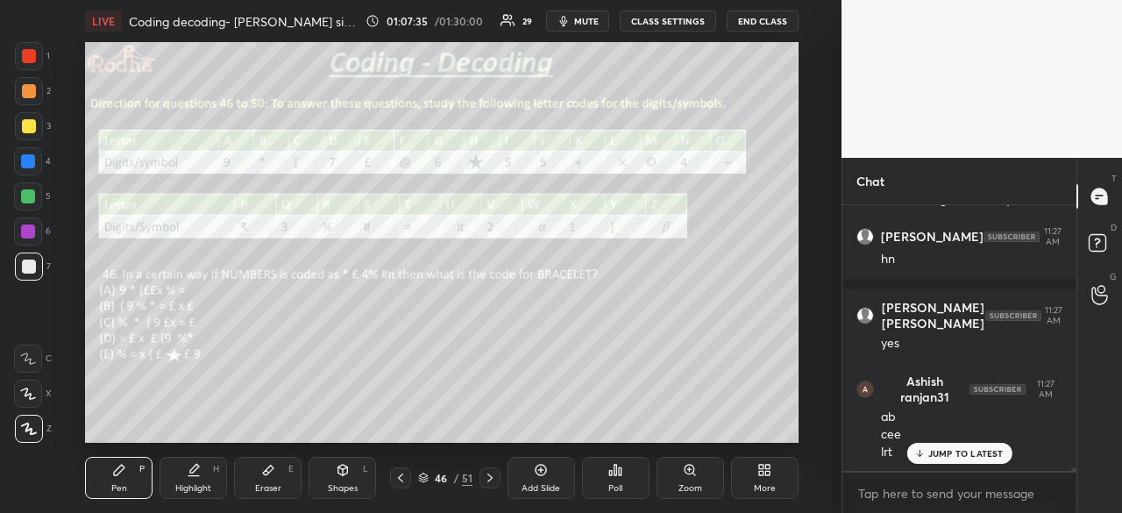
click at [27, 234] on div at bounding box center [28, 231] width 14 height 14
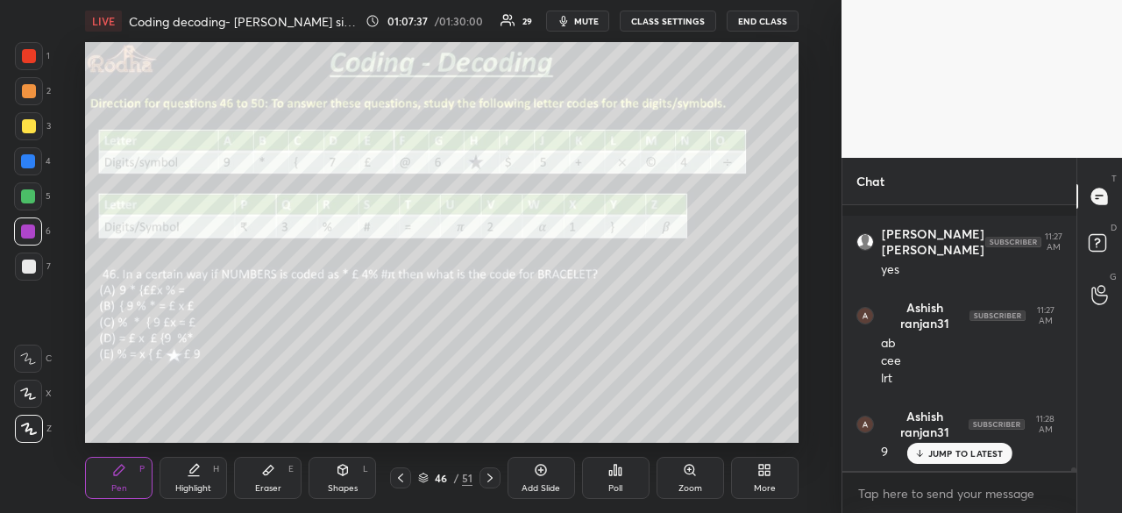
click at [32, 166] on div at bounding box center [28, 161] width 14 height 14
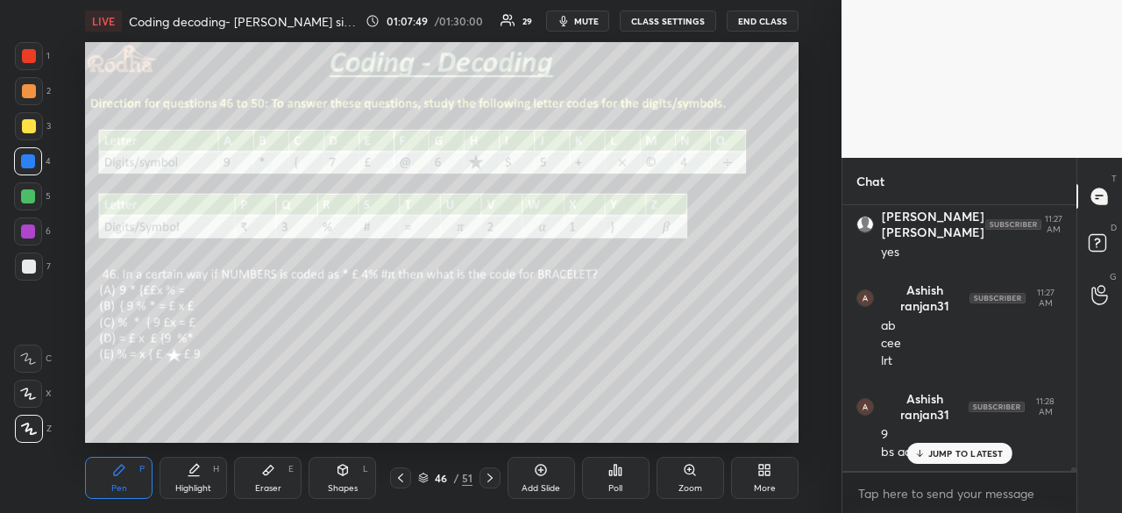
scroll to position [19143, 0]
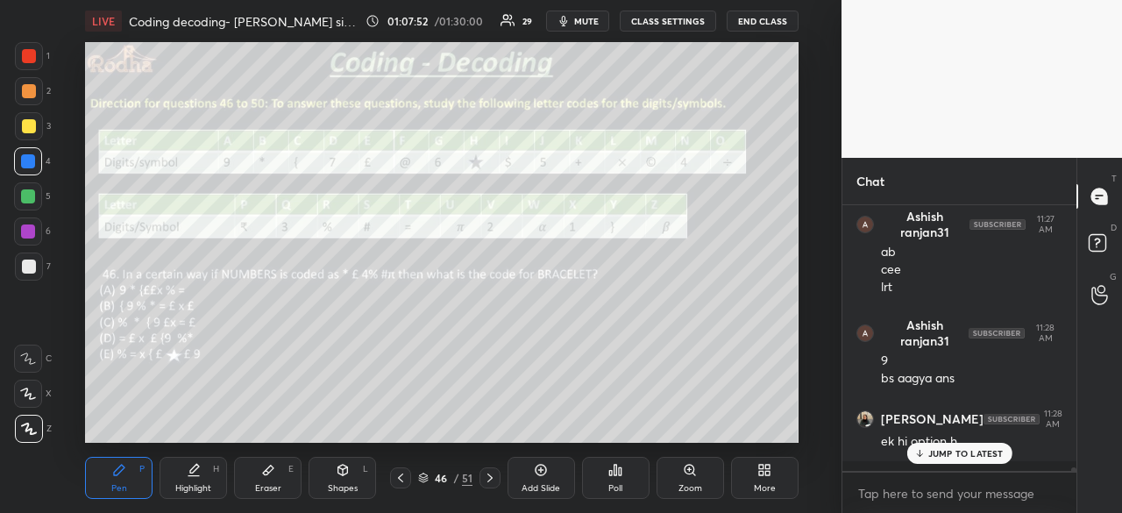
click at [939, 452] on p "JUMP TO LATEST" at bounding box center [965, 453] width 75 height 11
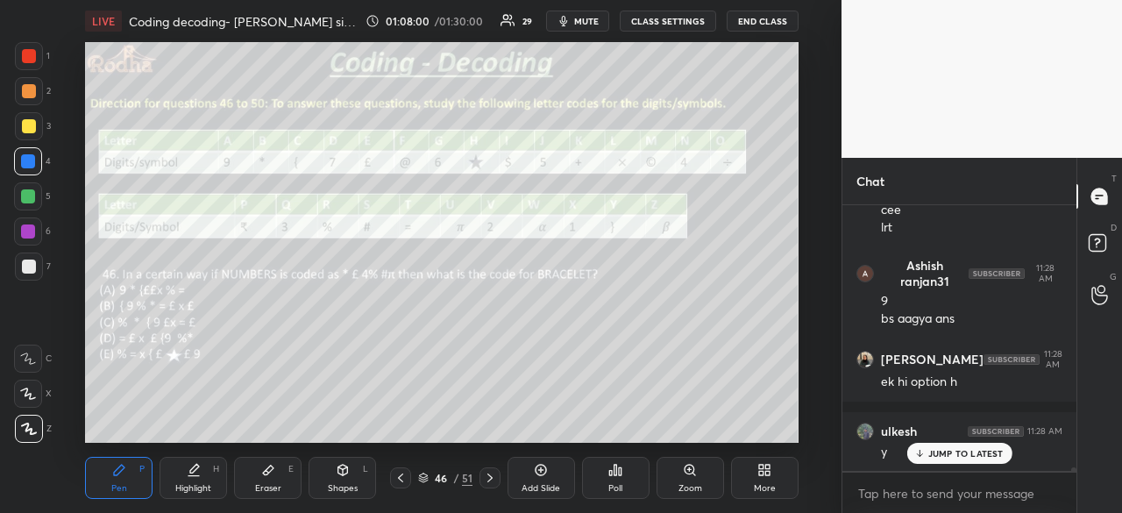
click at [946, 450] on p "JUMP TO LATEST" at bounding box center [965, 453] width 75 height 11
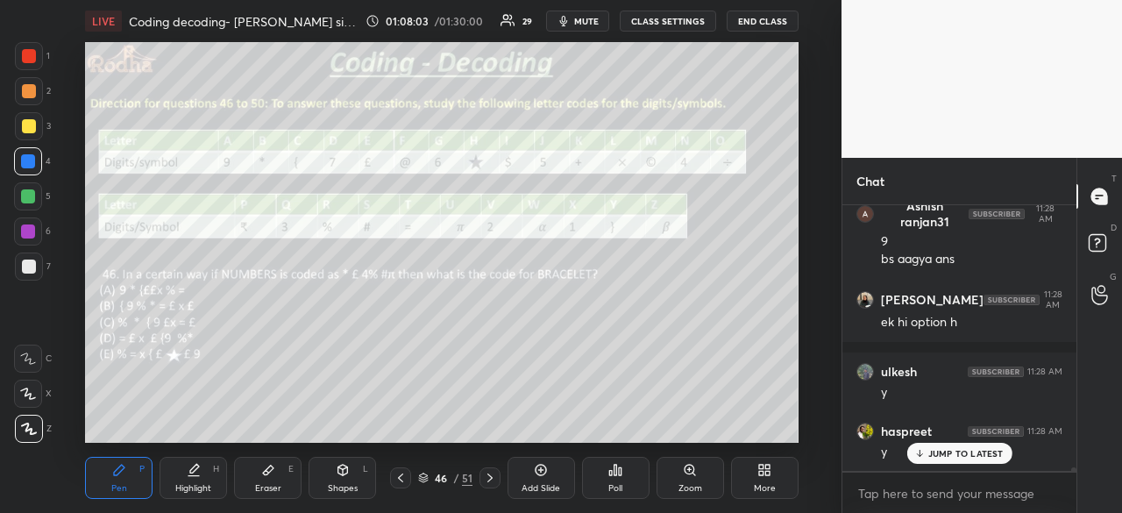
scroll to position [19322, 0]
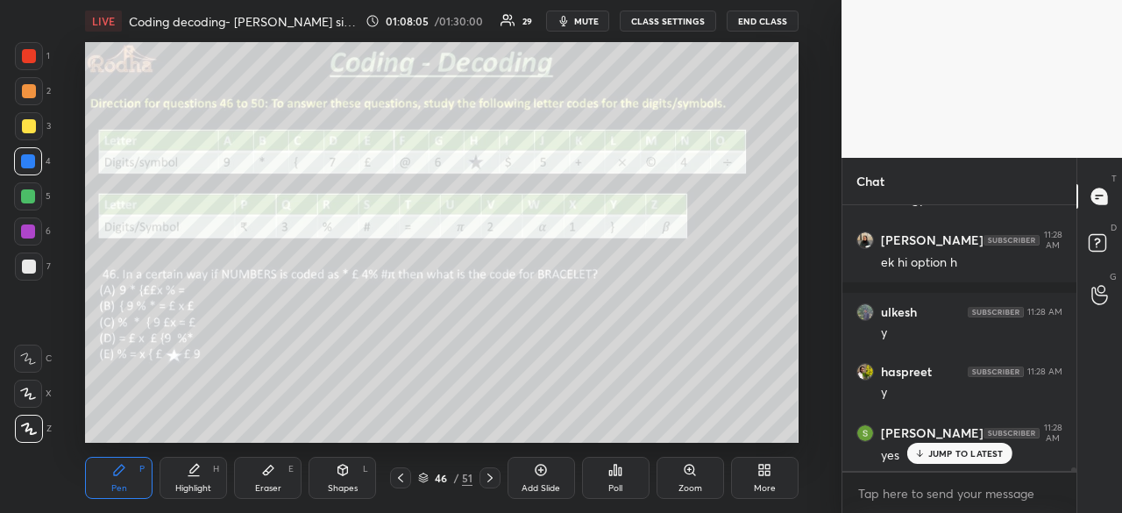
click at [942, 460] on div "JUMP TO LATEST" at bounding box center [959, 453] width 105 height 21
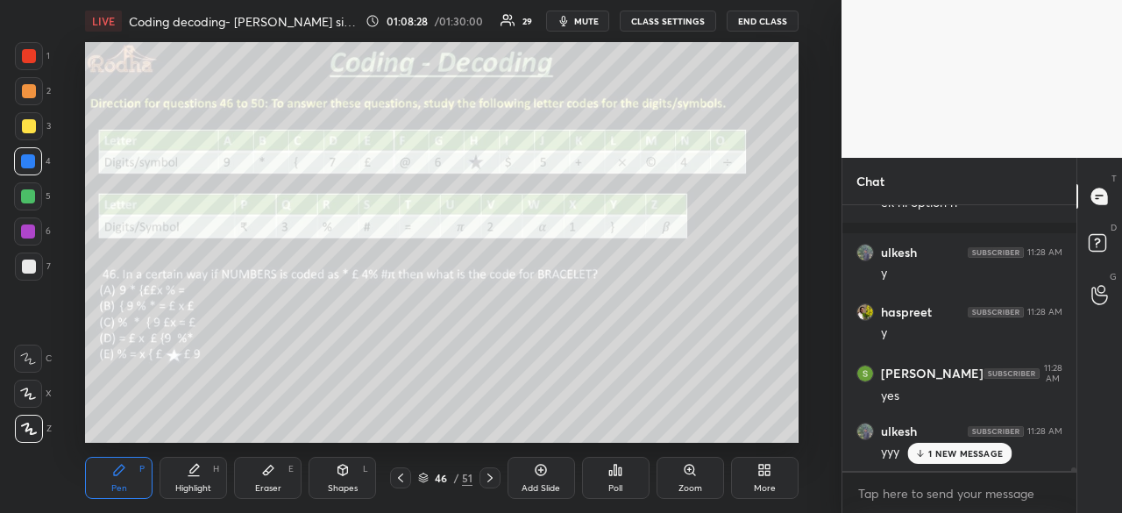
scroll to position [19441, 0]
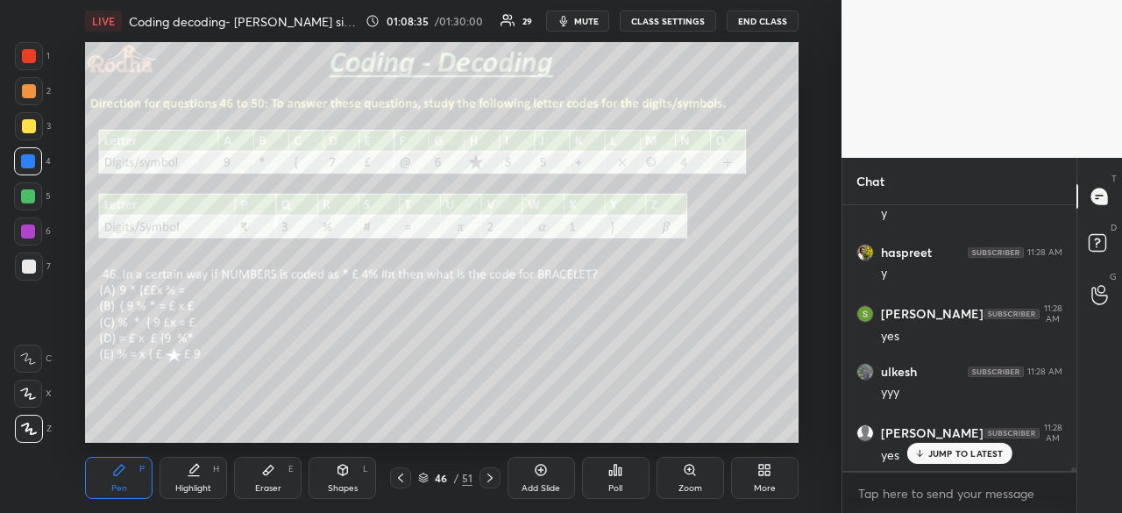
click at [490, 477] on icon at bounding box center [489, 477] width 5 height 9
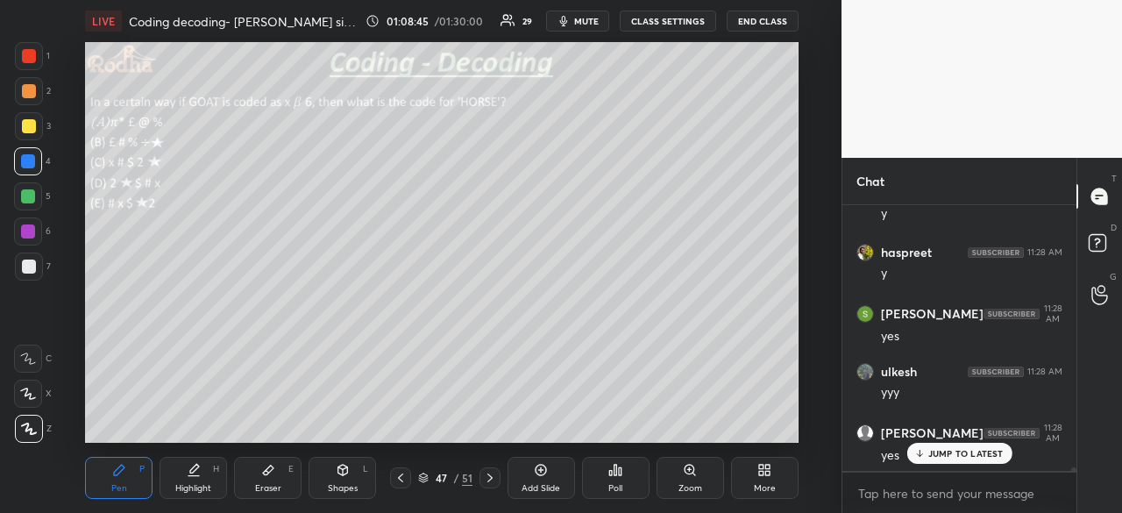
click at [945, 452] on p "JUMP TO LATEST" at bounding box center [965, 453] width 75 height 11
click at [395, 481] on icon at bounding box center [401, 478] width 14 height 14
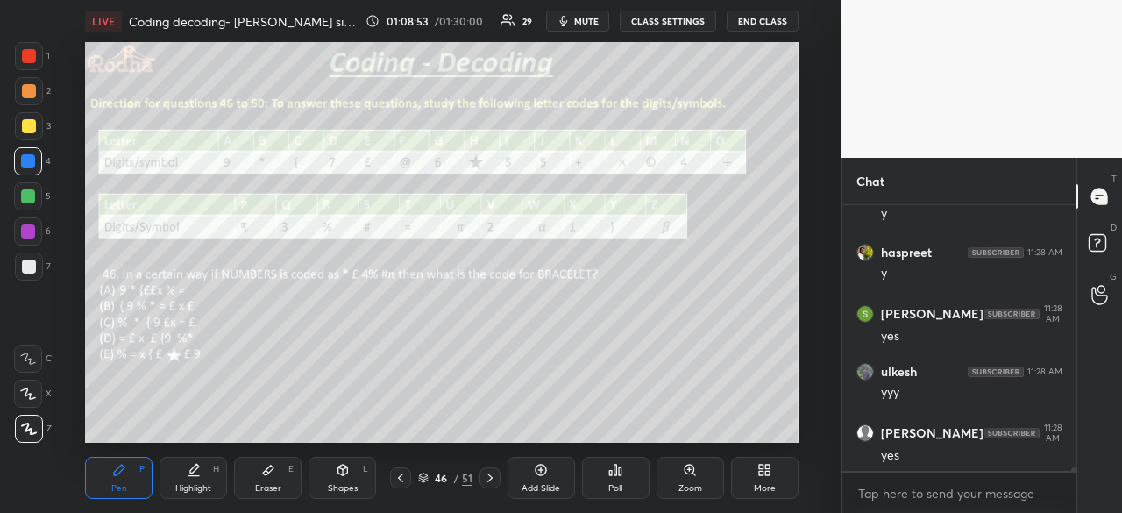
scroll to position [19500, 0]
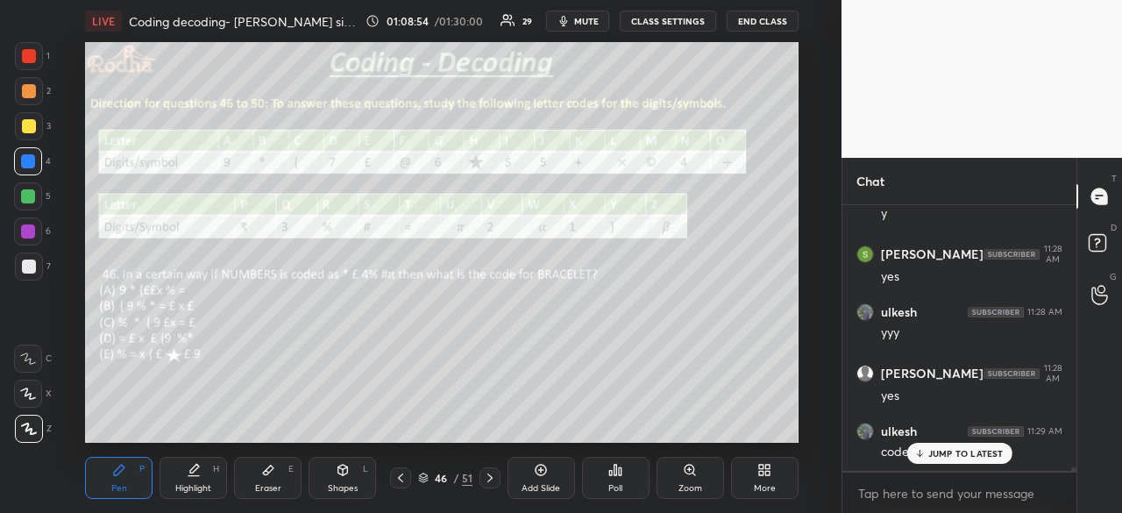
click at [940, 451] on p "JUMP TO LATEST" at bounding box center [965, 453] width 75 height 11
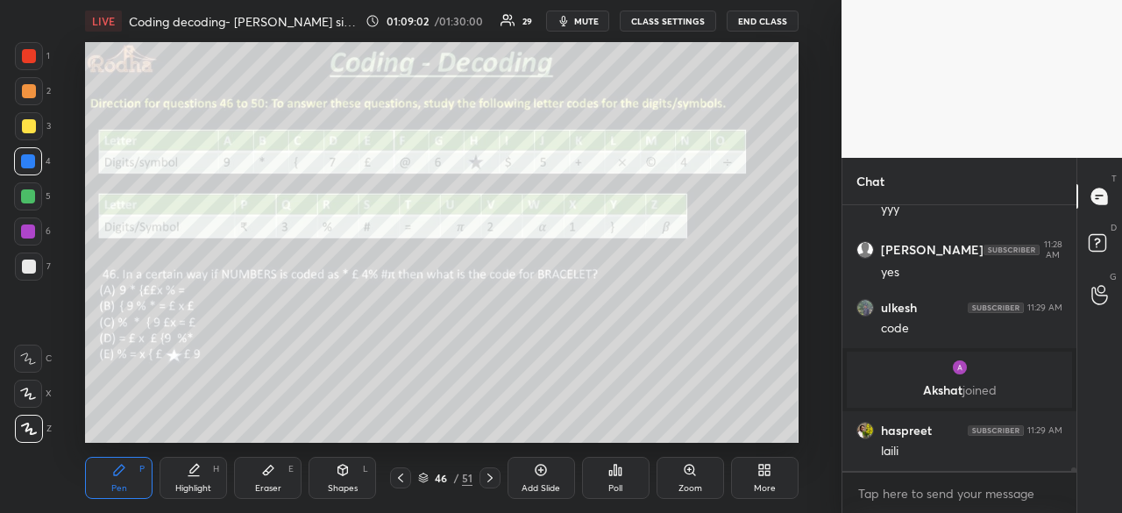
scroll to position [18555, 0]
click at [957, 452] on p "JUMP TO LATEST" at bounding box center [965, 453] width 75 height 11
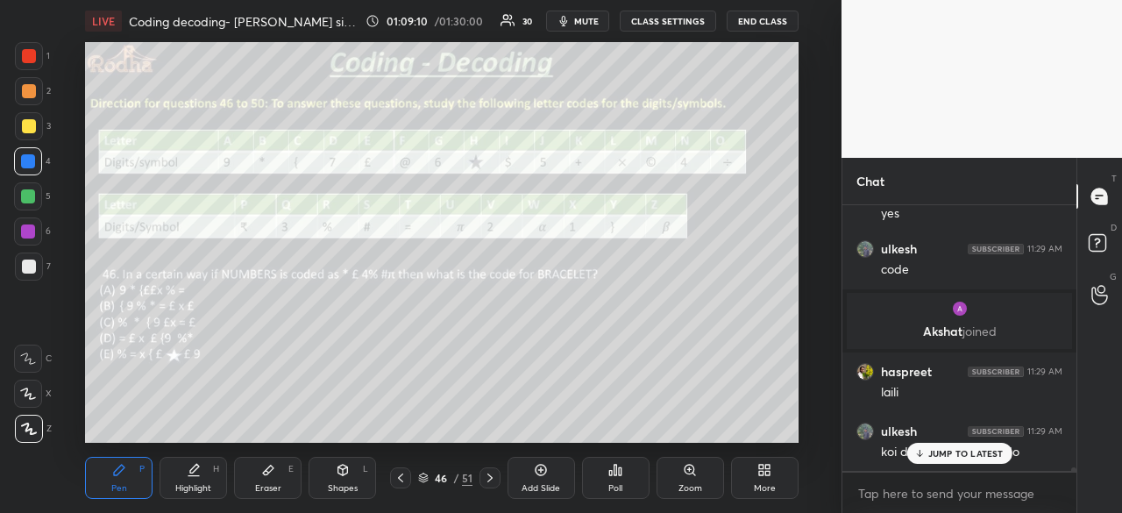
click at [956, 448] on p "JUMP TO LATEST" at bounding box center [965, 453] width 75 height 11
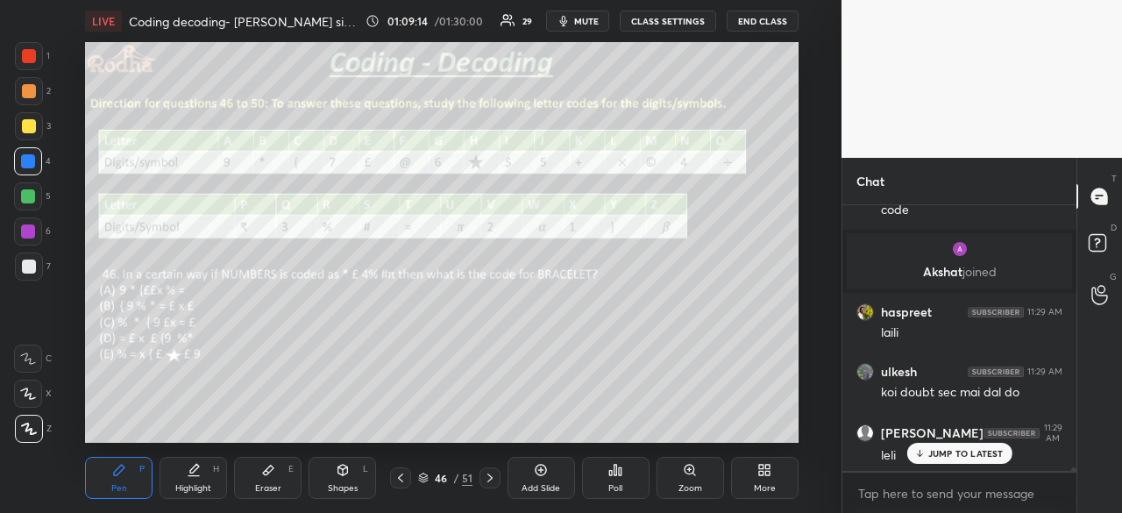
click at [967, 451] on p "JUMP TO LATEST" at bounding box center [965, 453] width 75 height 11
click at [492, 476] on icon at bounding box center [490, 478] width 14 height 14
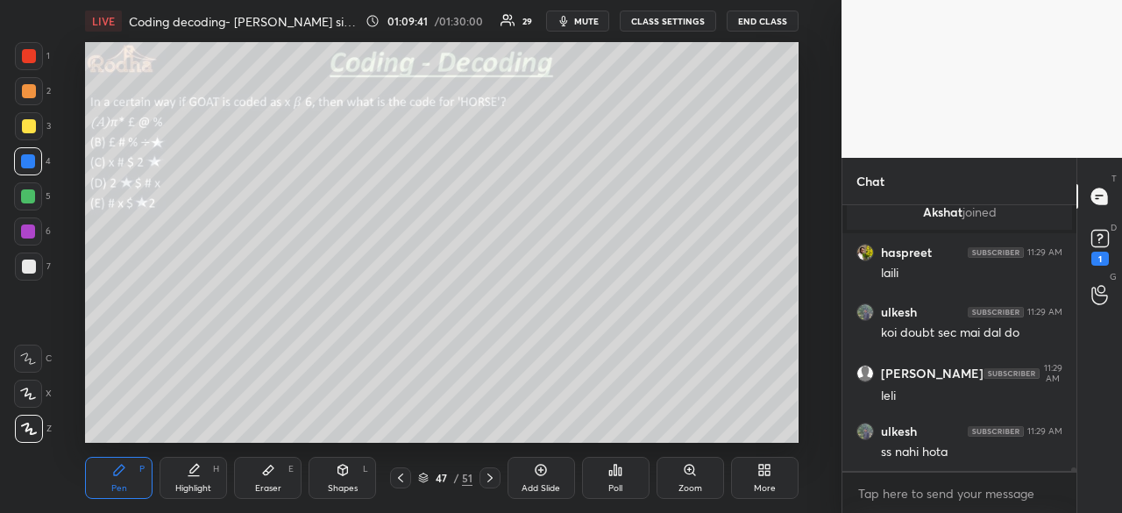
scroll to position [18824, 0]
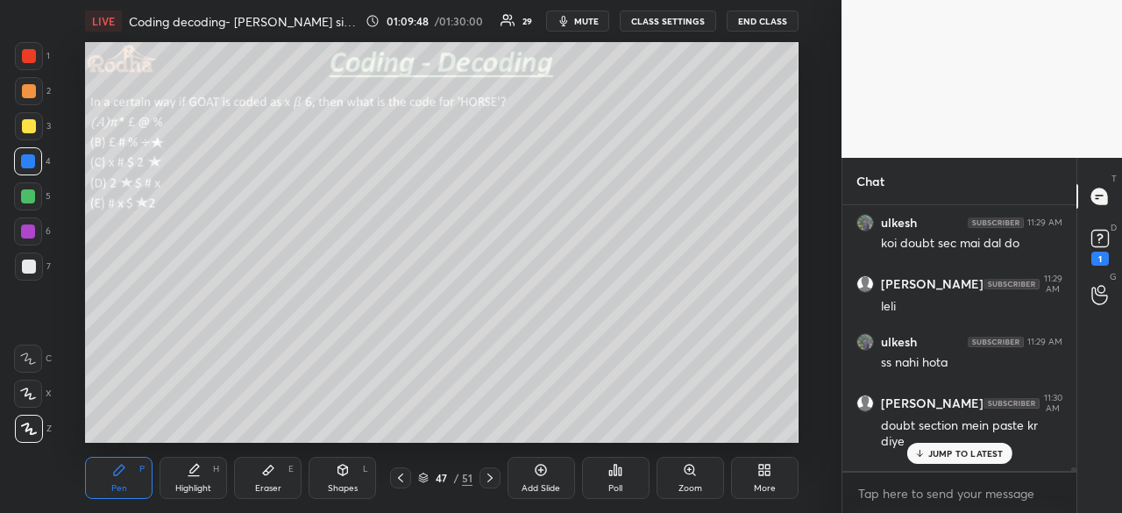
click at [952, 452] on p "JUMP TO LATEST" at bounding box center [965, 453] width 75 height 11
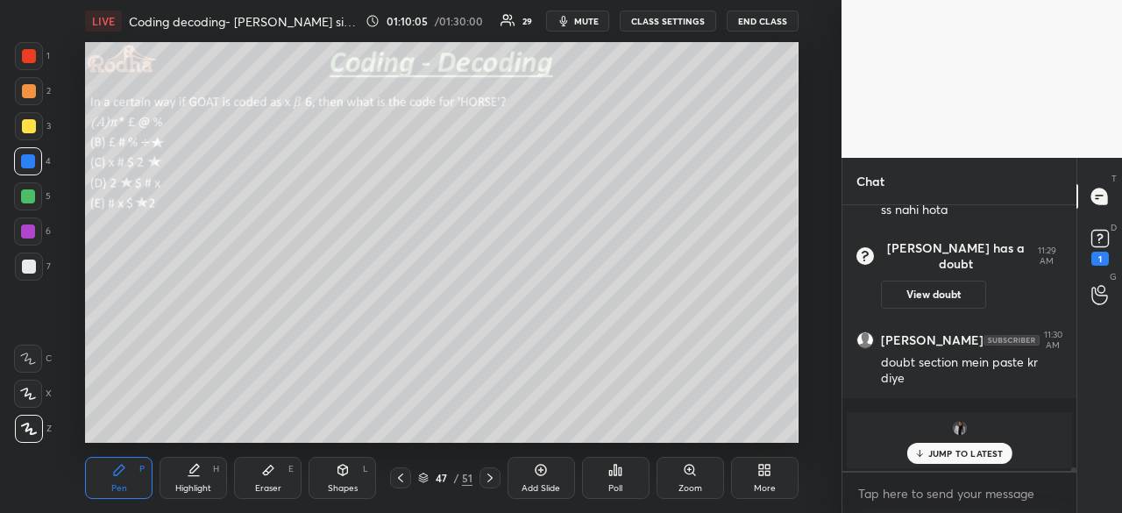
click at [950, 444] on p "[PERSON_NAME] joined" at bounding box center [959, 451] width 204 height 14
click at [959, 451] on p "JUMP TO LATEST" at bounding box center [965, 453] width 75 height 11
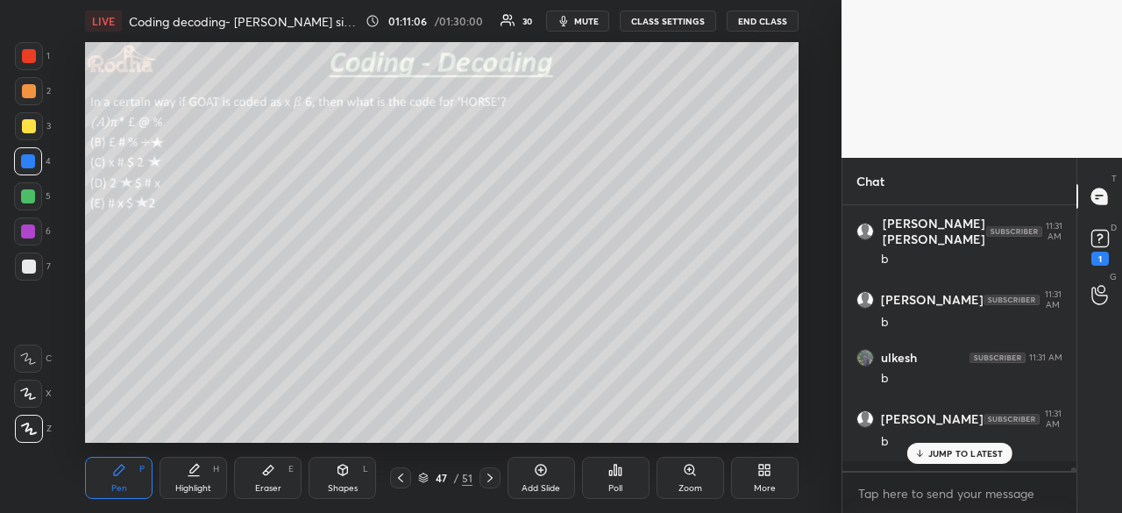
scroll to position [19379, 0]
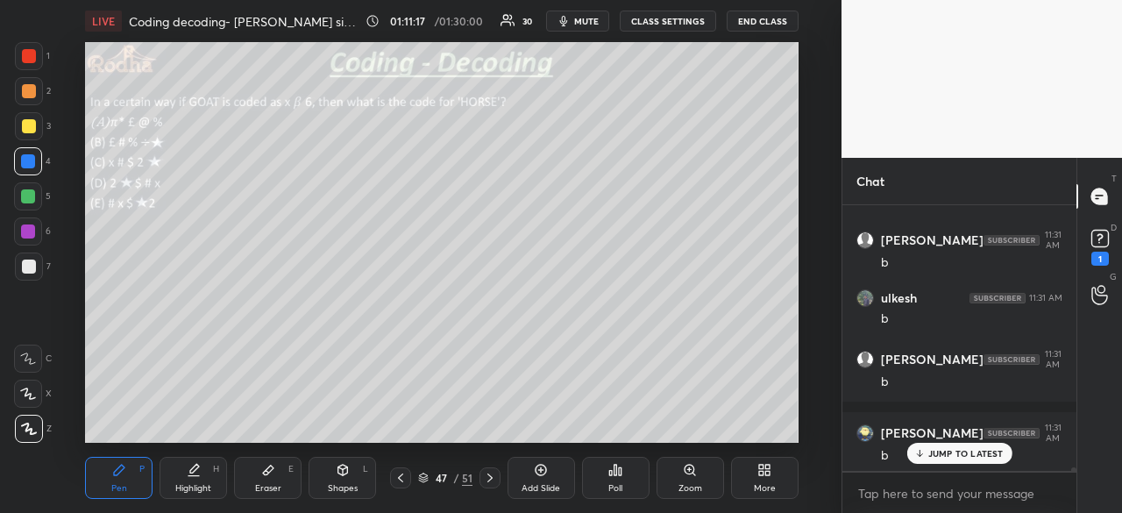
click at [962, 450] on p "JUMP TO LATEST" at bounding box center [965, 453] width 75 height 11
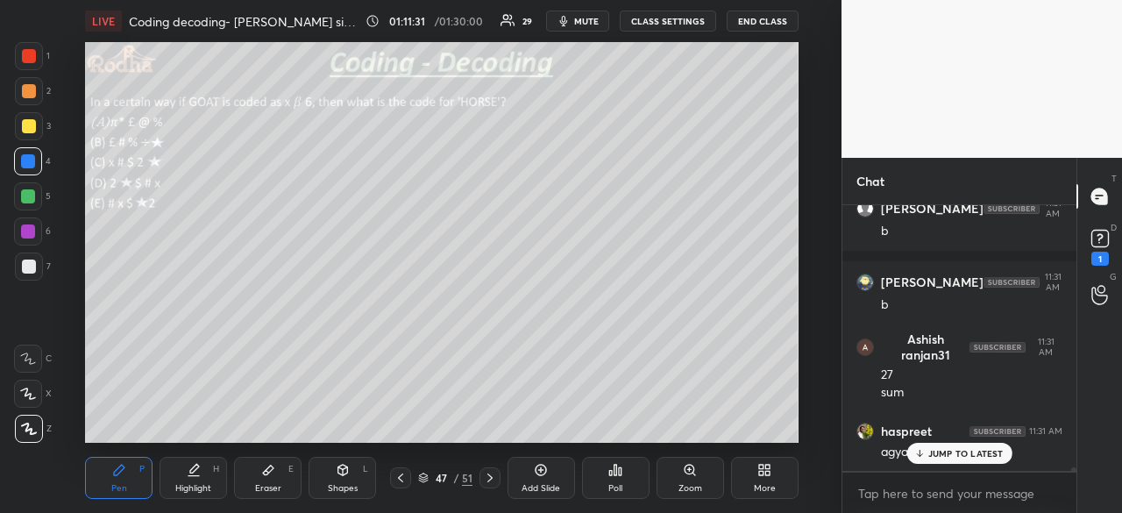
scroll to position [19590, 0]
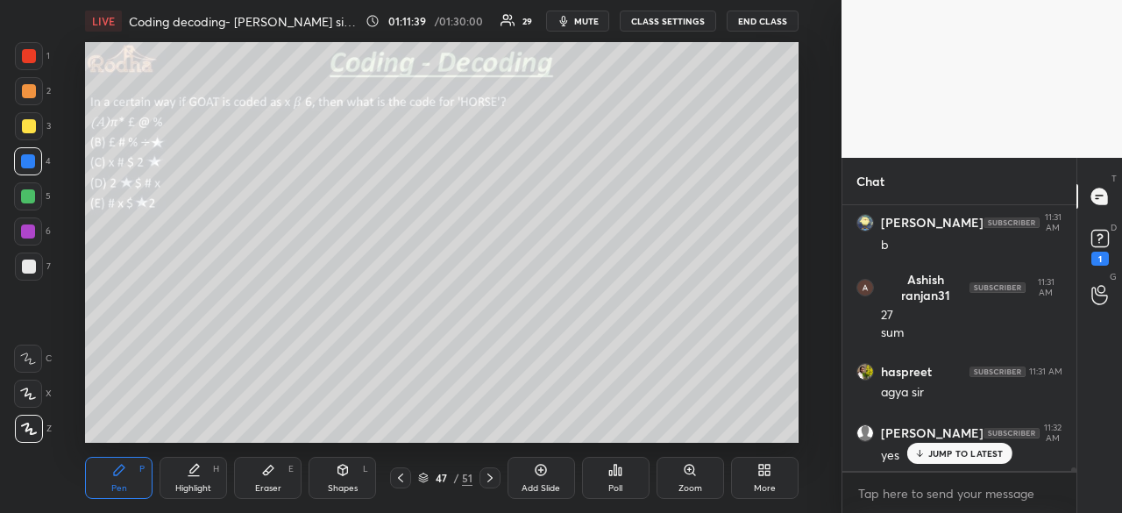
click at [397, 483] on icon at bounding box center [401, 478] width 14 height 14
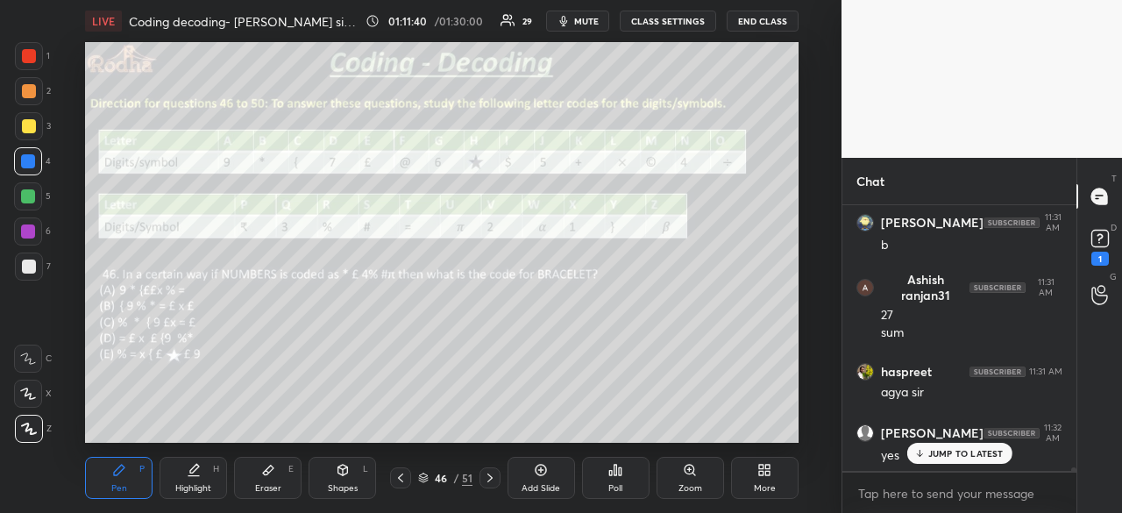
scroll to position [19664, 0]
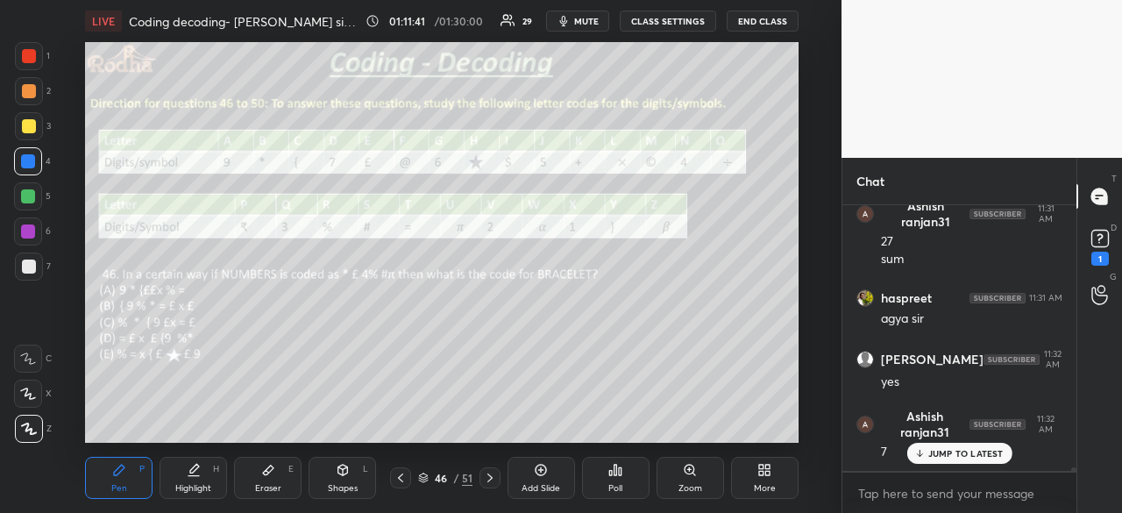
click at [491, 480] on icon at bounding box center [490, 478] width 14 height 14
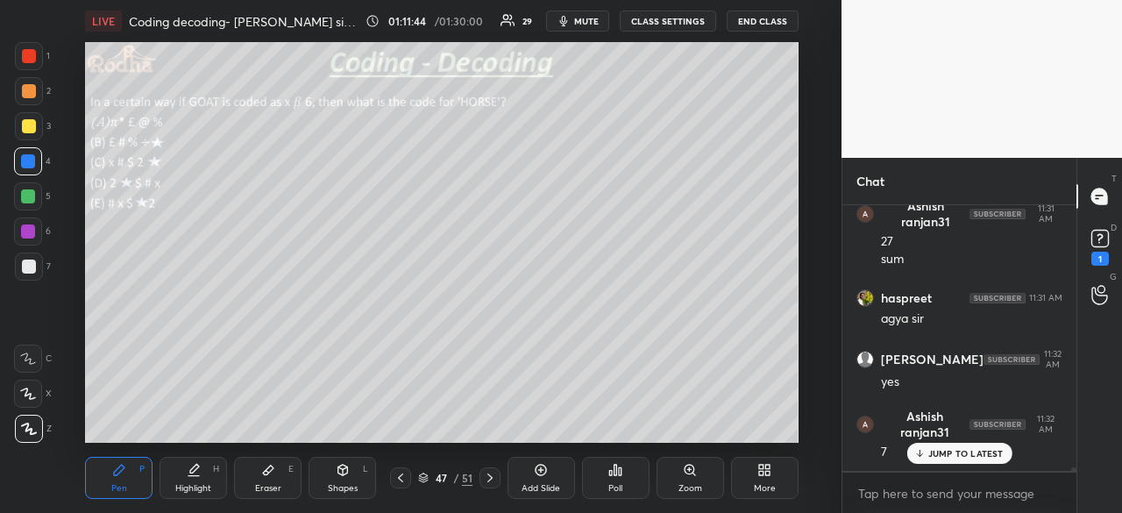
click at [29, 267] on div at bounding box center [29, 267] width 14 height 14
click at [488, 478] on icon at bounding box center [490, 478] width 14 height 14
click at [409, 480] on div at bounding box center [400, 477] width 21 height 21
click at [402, 478] on icon at bounding box center [401, 478] width 14 height 14
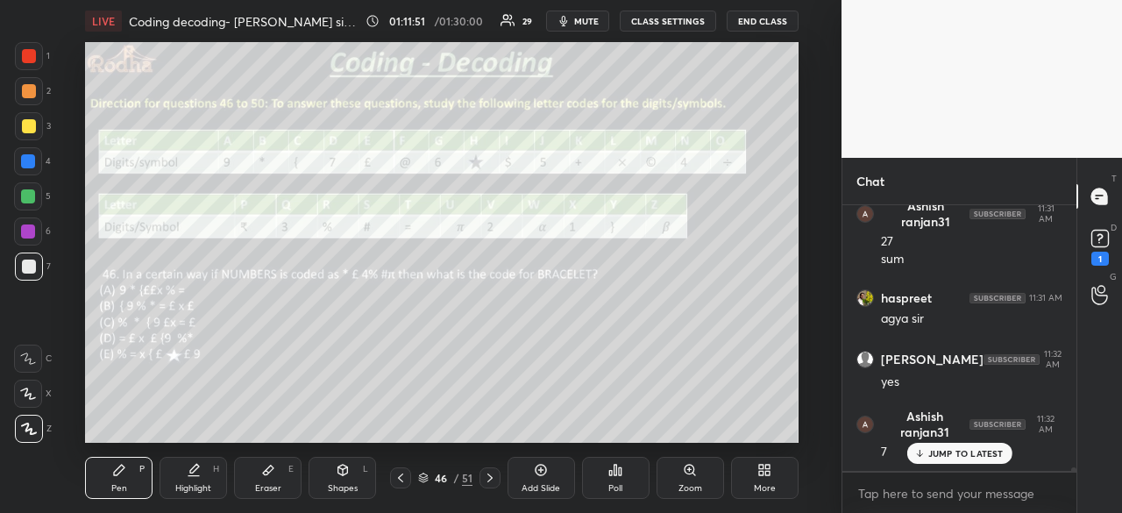
click at [489, 473] on icon at bounding box center [490, 478] width 14 height 14
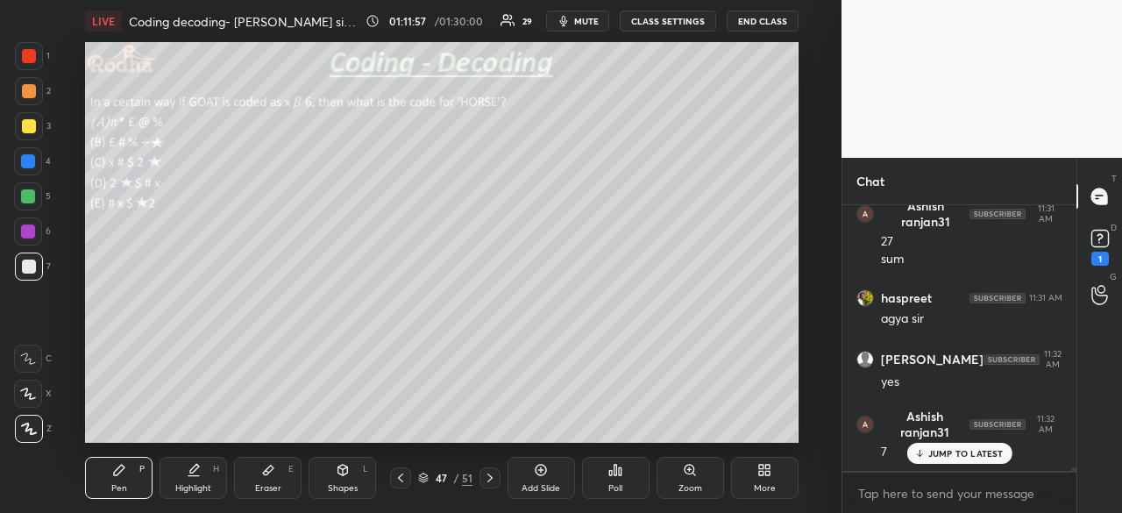
click at [400, 477] on icon at bounding box center [400, 477] width 5 height 9
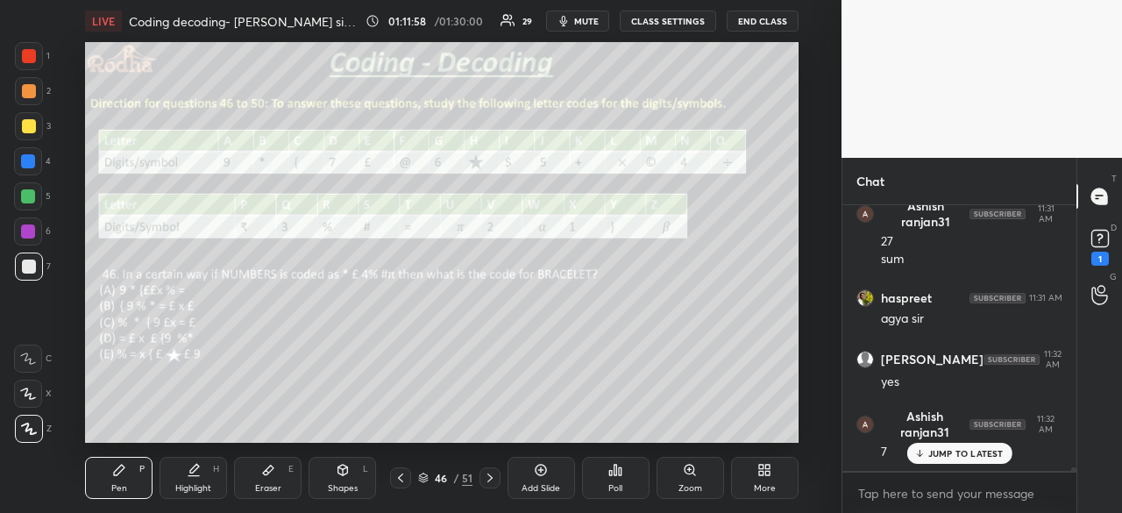
click at [491, 480] on icon at bounding box center [489, 477] width 5 height 9
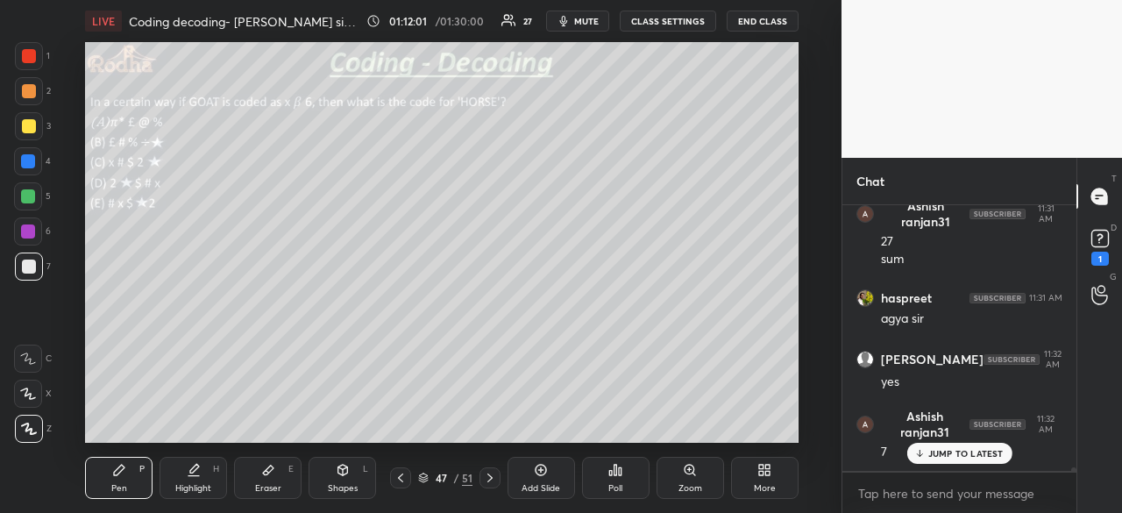
click at [405, 474] on icon at bounding box center [401, 478] width 14 height 14
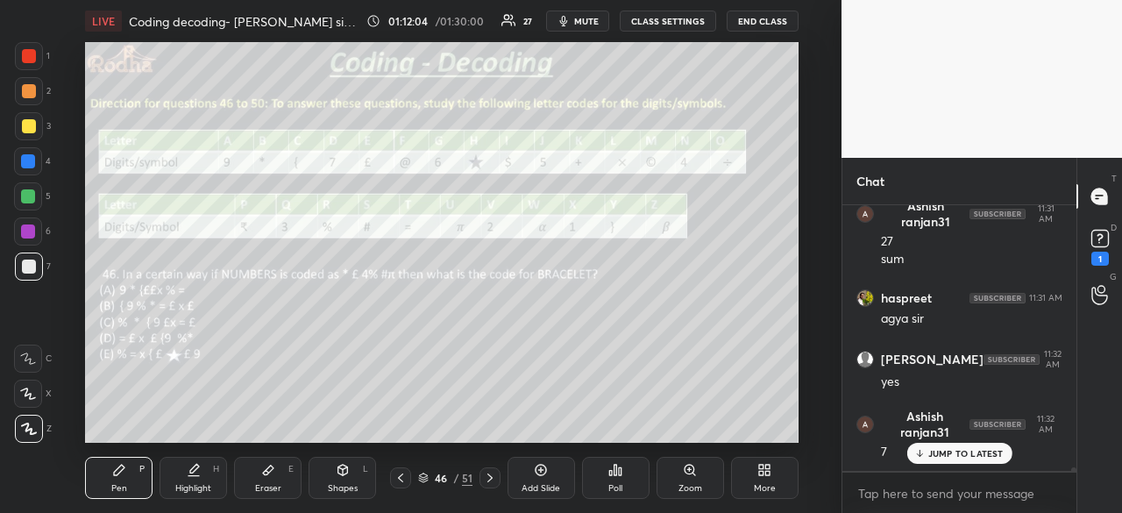
click at [490, 476] on icon at bounding box center [489, 477] width 5 height 9
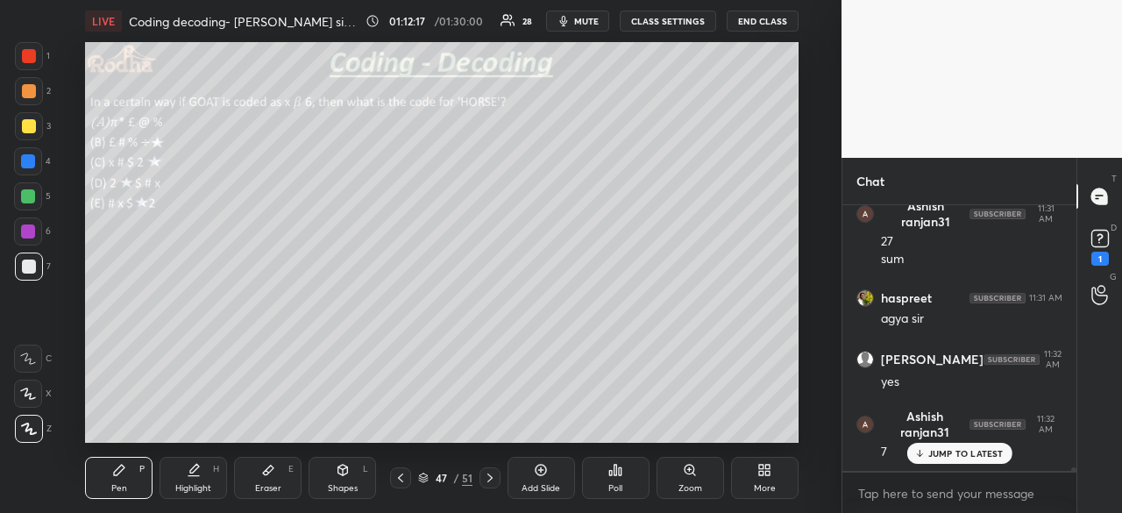
click at [26, 57] on div at bounding box center [29, 56] width 14 height 14
click at [277, 465] on div "Eraser E" at bounding box center [268, 478] width 68 height 42
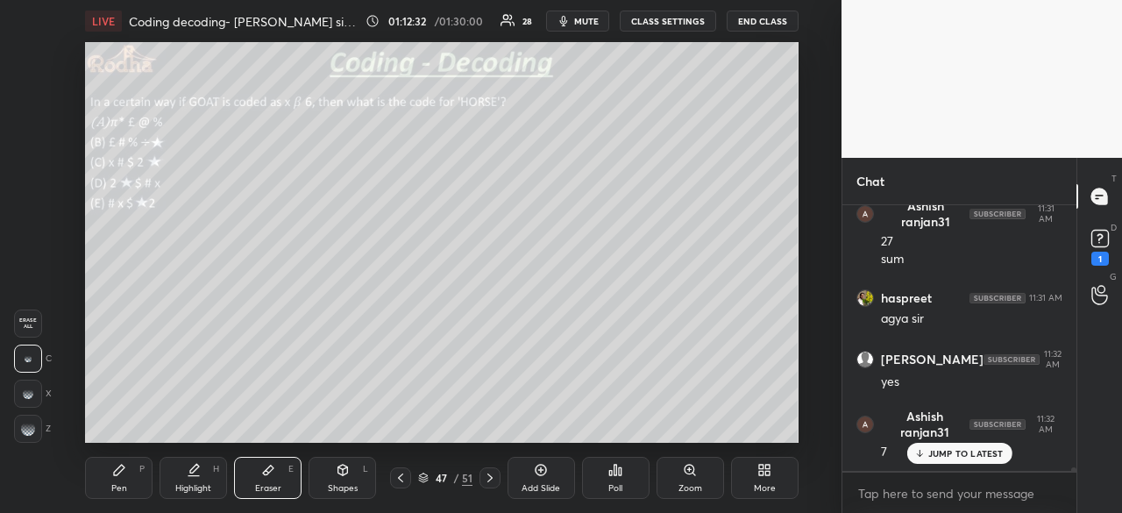
click at [114, 471] on icon at bounding box center [119, 470] width 14 height 14
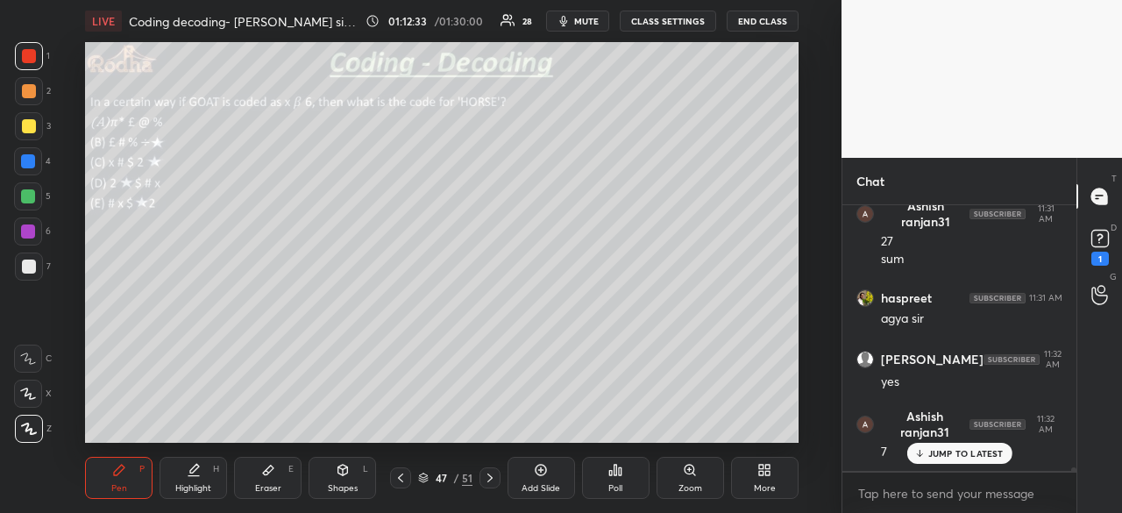
click at [30, 60] on div at bounding box center [29, 56] width 14 height 14
click at [32, 195] on div at bounding box center [28, 196] width 14 height 14
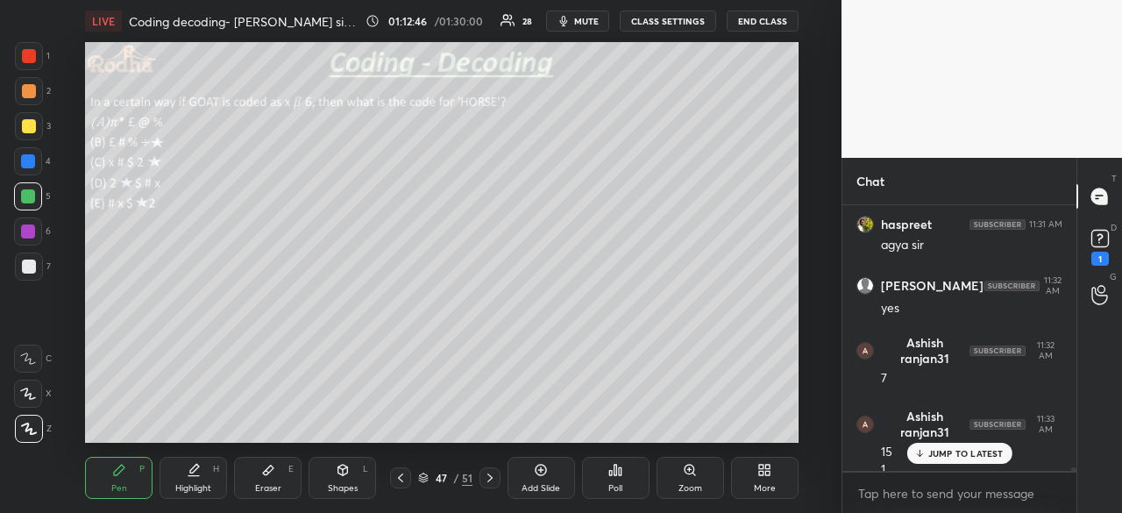
scroll to position [19755, 0]
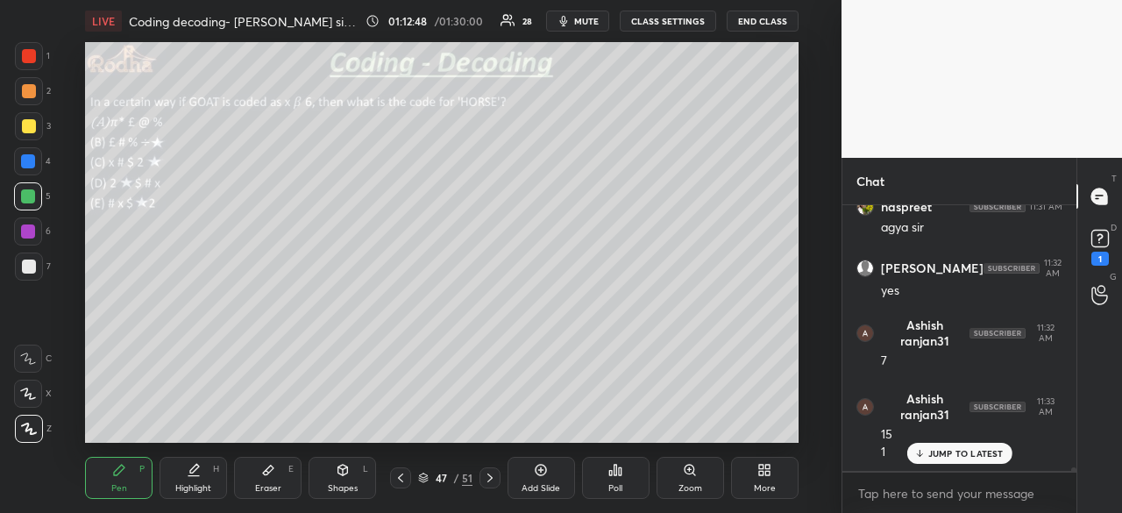
click at [935, 452] on p "JUMP TO LATEST" at bounding box center [965, 453] width 75 height 11
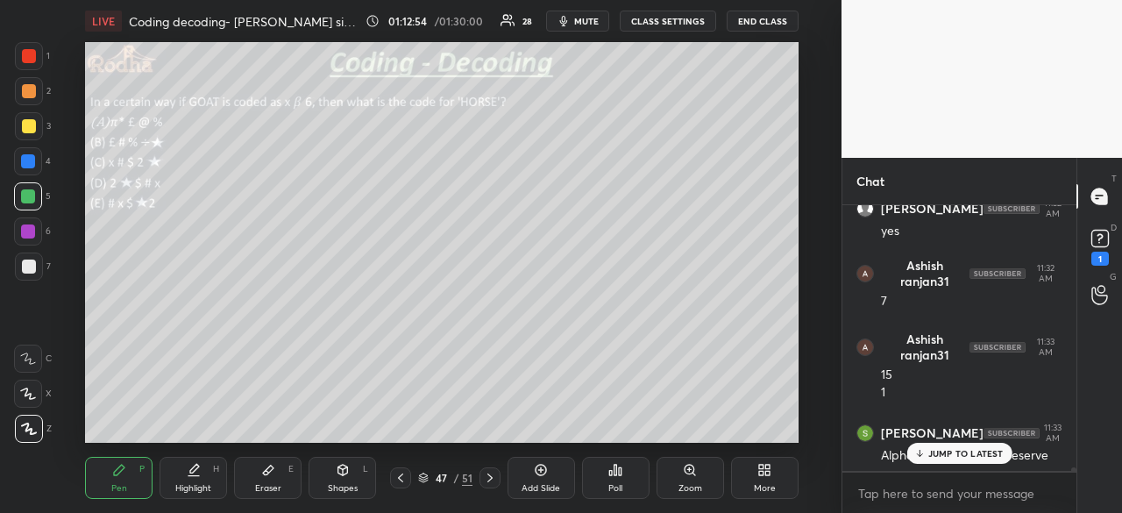
scroll to position [19888, 0]
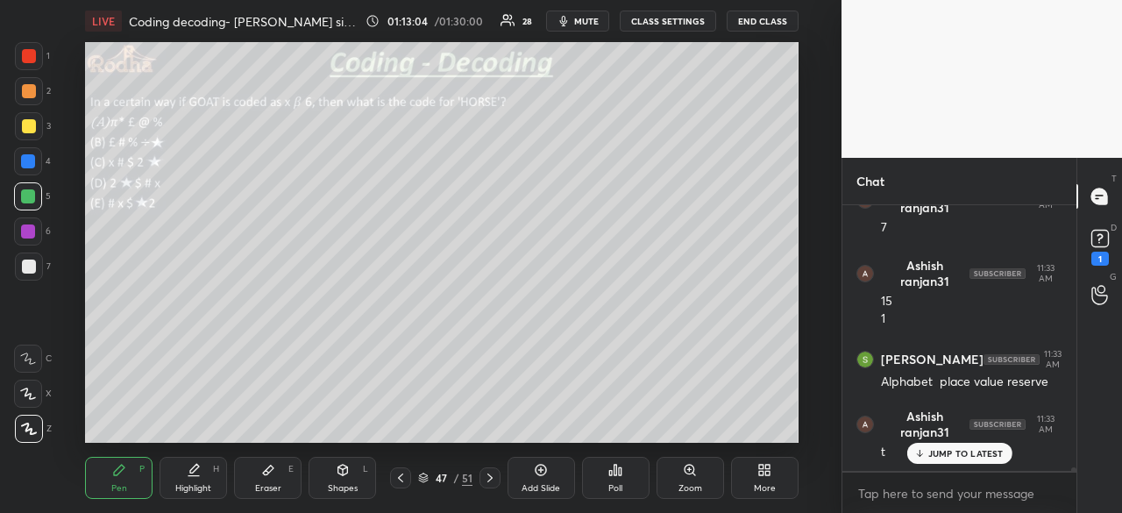
click at [26, 59] on div at bounding box center [29, 56] width 14 height 14
click at [31, 231] on div at bounding box center [28, 231] width 14 height 14
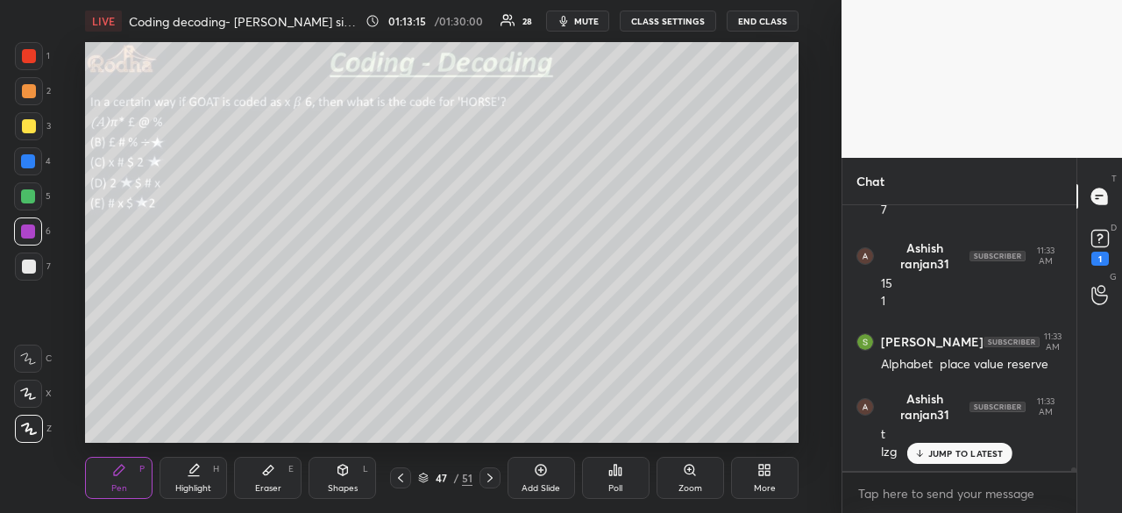
scroll to position [19965, 0]
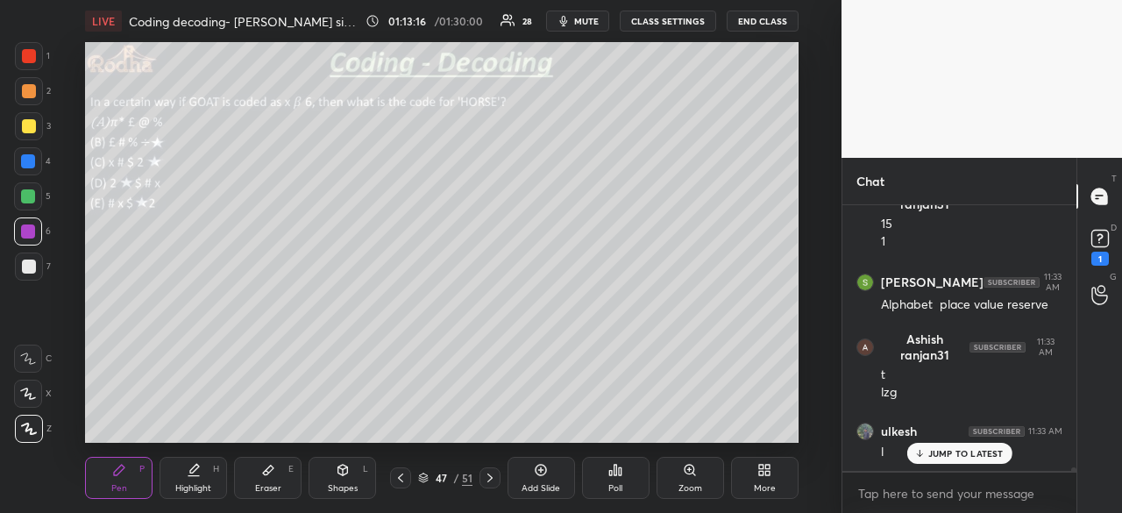
click at [33, 268] on div at bounding box center [29, 267] width 14 height 14
click at [403, 475] on icon at bounding box center [401, 478] width 14 height 14
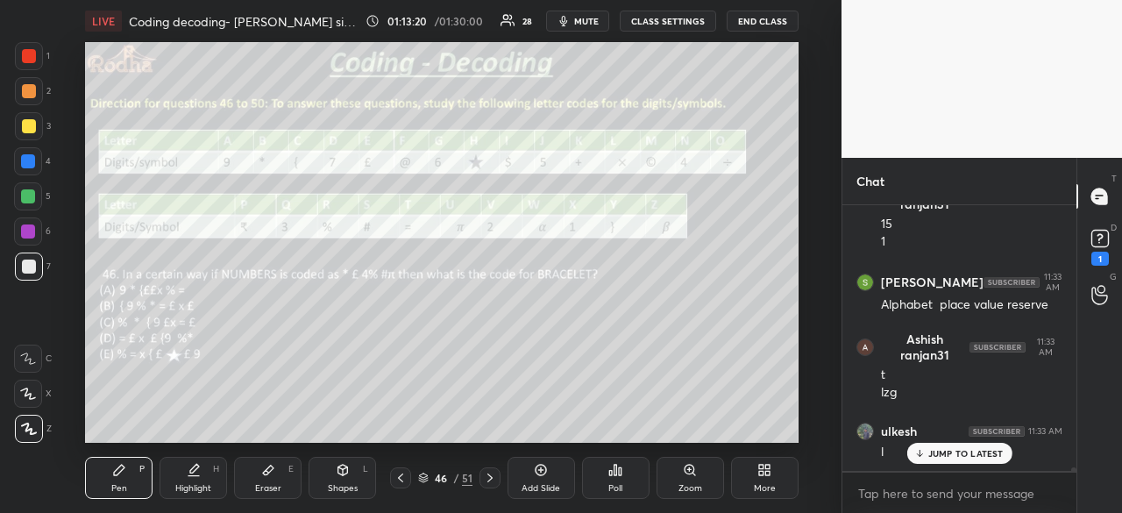
click at [488, 480] on icon at bounding box center [490, 478] width 14 height 14
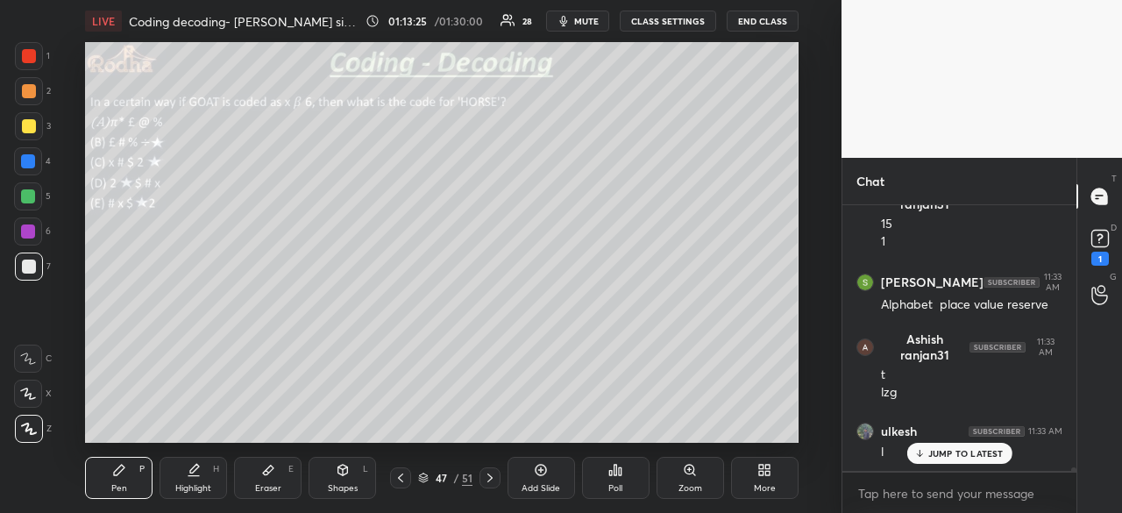
click at [32, 60] on div at bounding box center [29, 56] width 14 height 14
click at [32, 232] on div at bounding box center [28, 231] width 14 height 14
click at [405, 479] on icon at bounding box center [401, 478] width 14 height 14
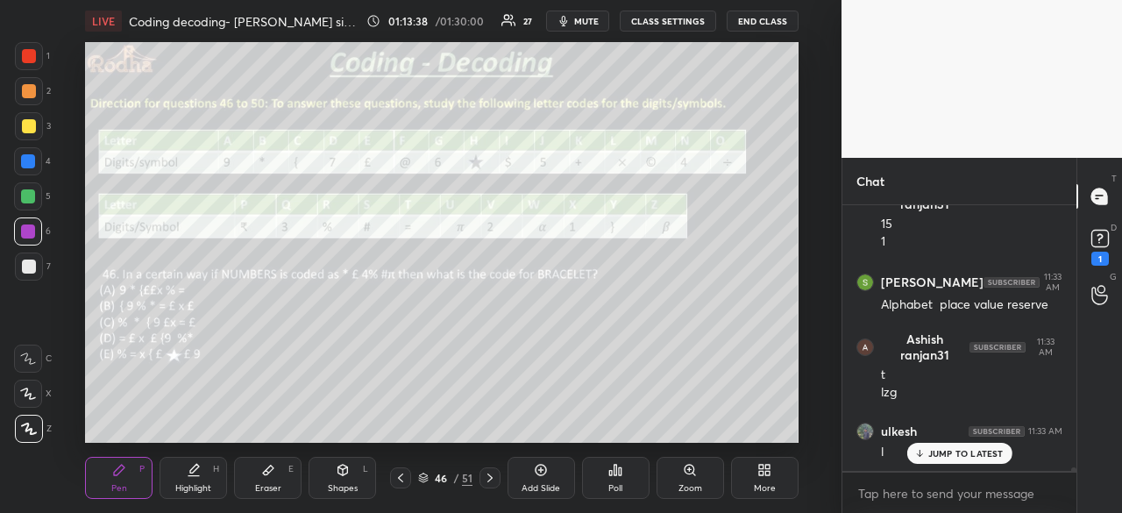
click at [489, 480] on icon at bounding box center [490, 478] width 14 height 14
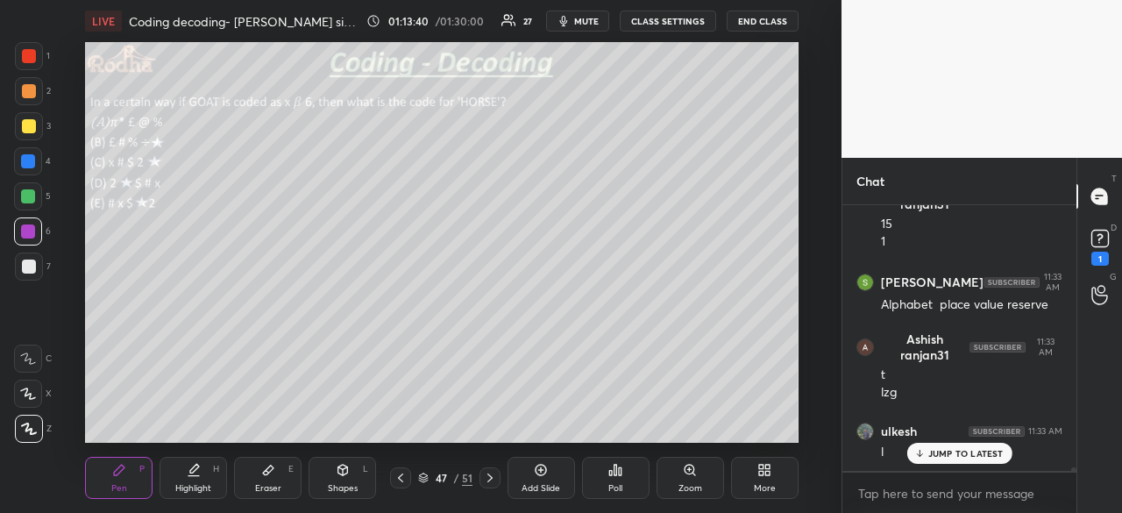
click at [28, 272] on div at bounding box center [29, 267] width 14 height 14
click at [35, 59] on div at bounding box center [29, 56] width 14 height 14
click at [35, 232] on div at bounding box center [28, 231] width 28 height 28
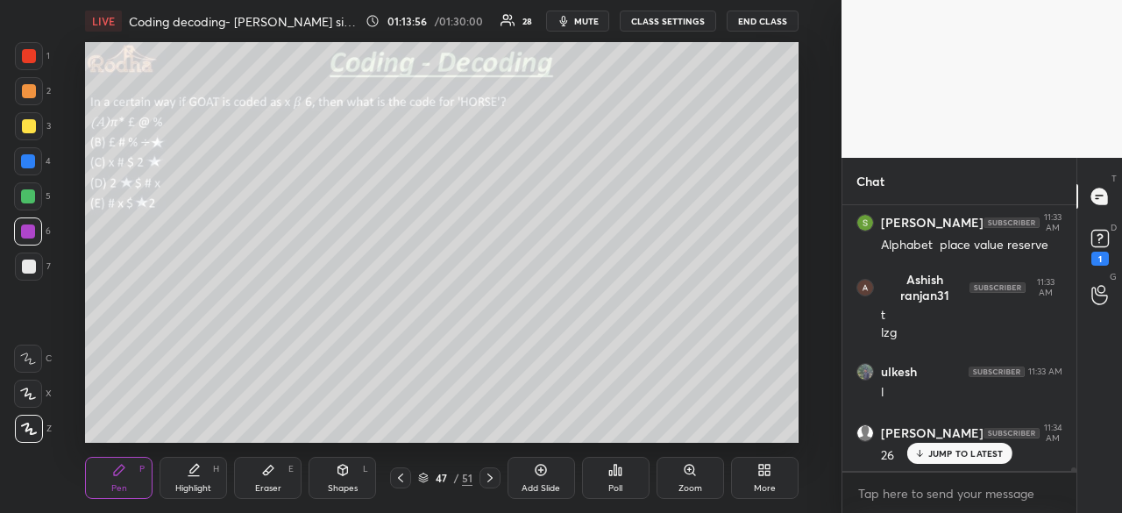
scroll to position [20084, 0]
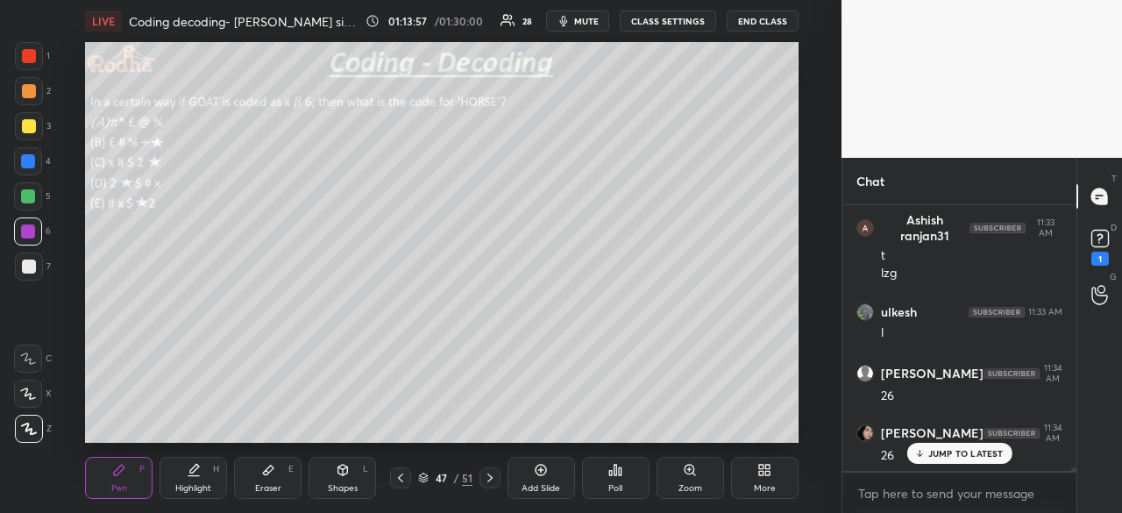
click at [406, 476] on icon at bounding box center [401, 478] width 14 height 14
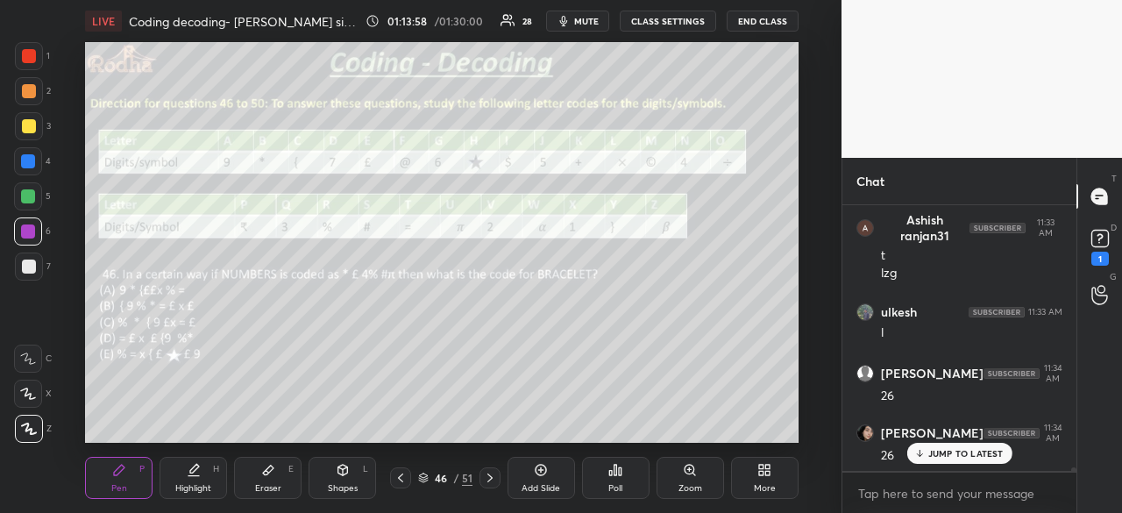
click at [487, 478] on icon at bounding box center [490, 478] width 14 height 14
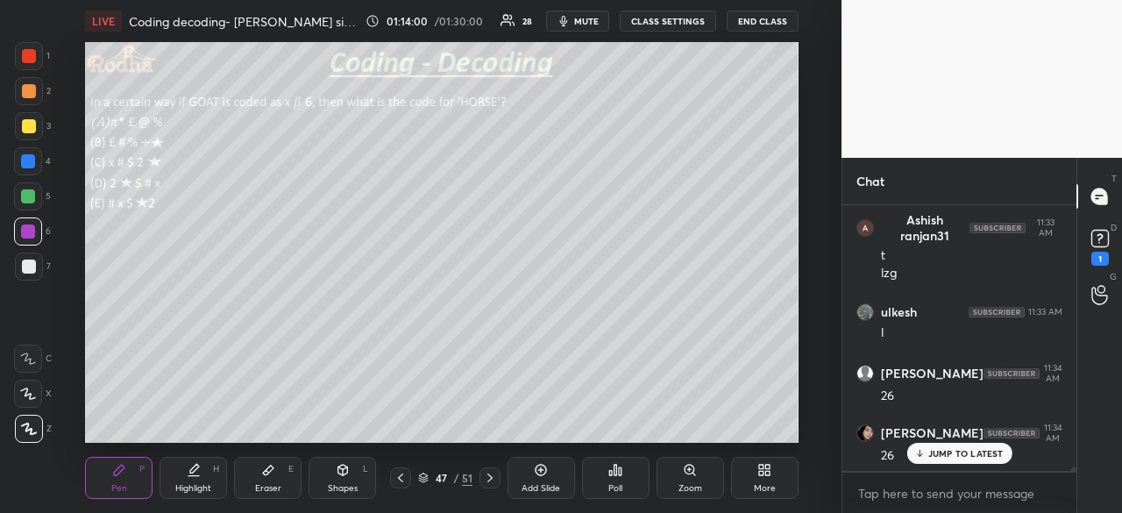
click at [34, 266] on div at bounding box center [29, 267] width 14 height 14
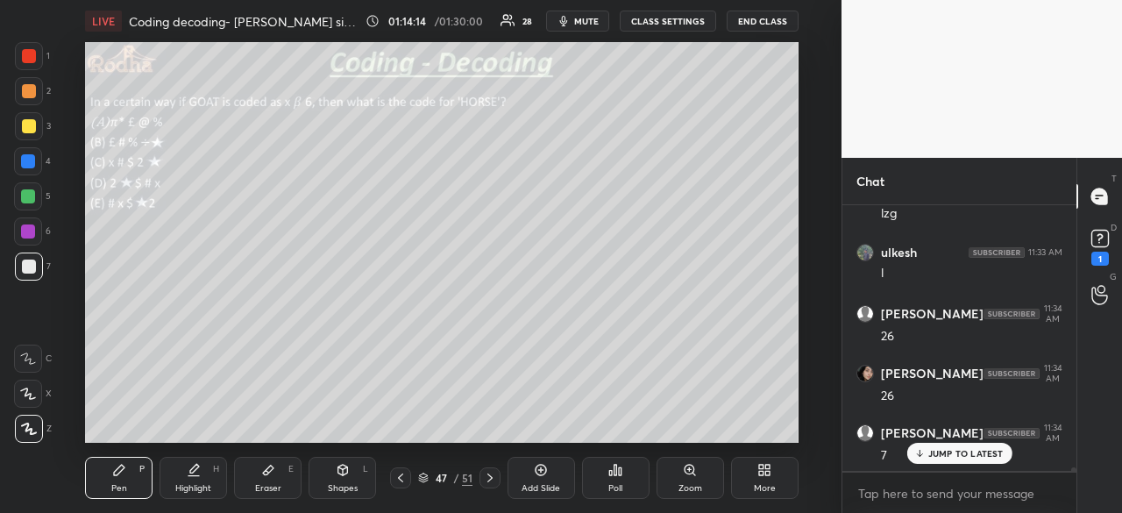
click at [28, 61] on div at bounding box center [29, 56] width 14 height 14
click at [36, 232] on div at bounding box center [28, 231] width 28 height 28
click at [400, 478] on icon at bounding box center [401, 478] width 14 height 14
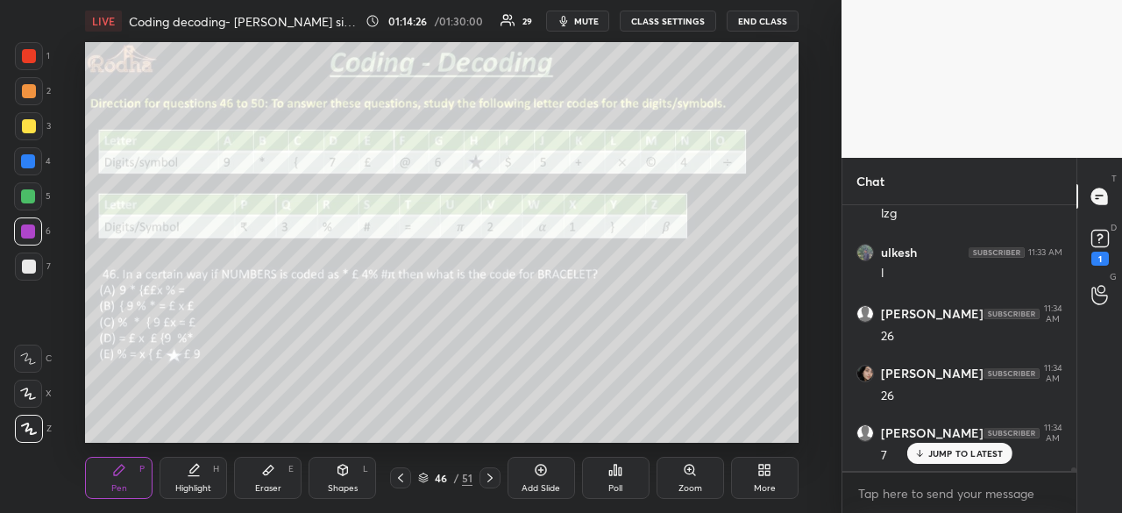
click at [487, 477] on icon at bounding box center [490, 478] width 14 height 14
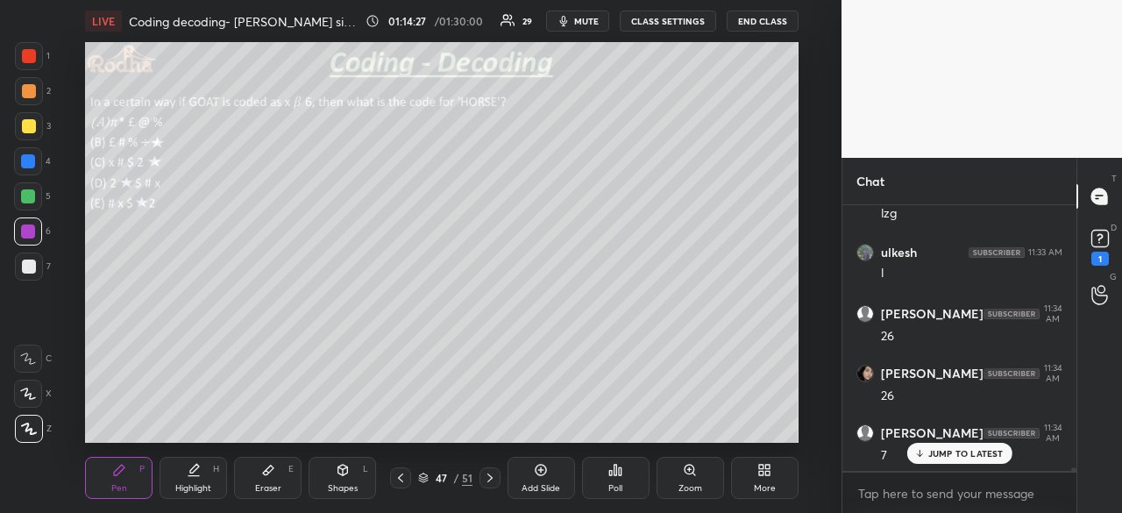
click at [32, 266] on div at bounding box center [29, 267] width 14 height 14
click at [926, 459] on div "JUMP TO LATEST" at bounding box center [959, 453] width 105 height 21
click at [32, 53] on div at bounding box center [29, 56] width 14 height 14
click at [25, 199] on div at bounding box center [28, 196] width 14 height 14
click at [26, 231] on div at bounding box center [28, 231] width 14 height 14
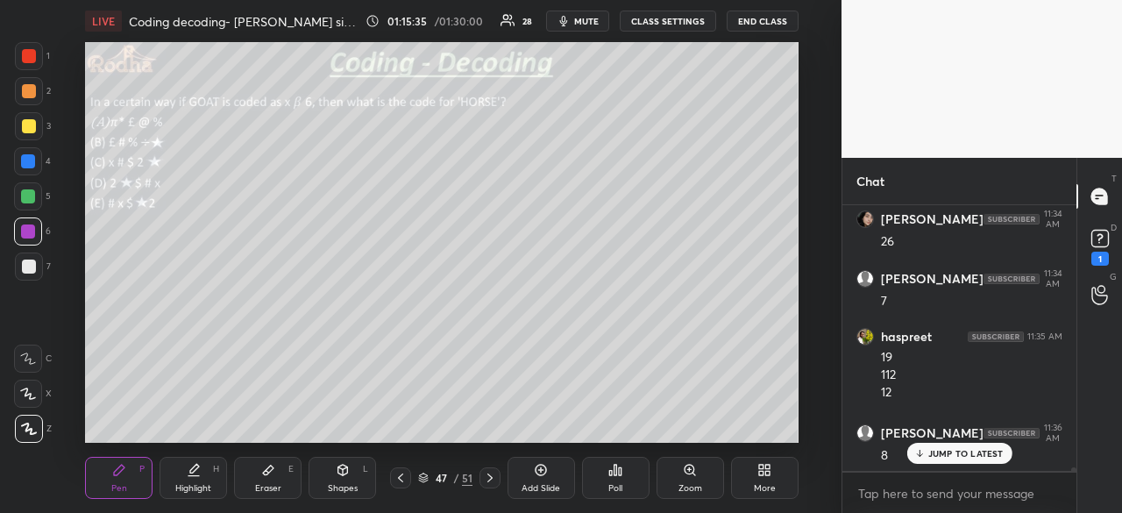
scroll to position [20358, 0]
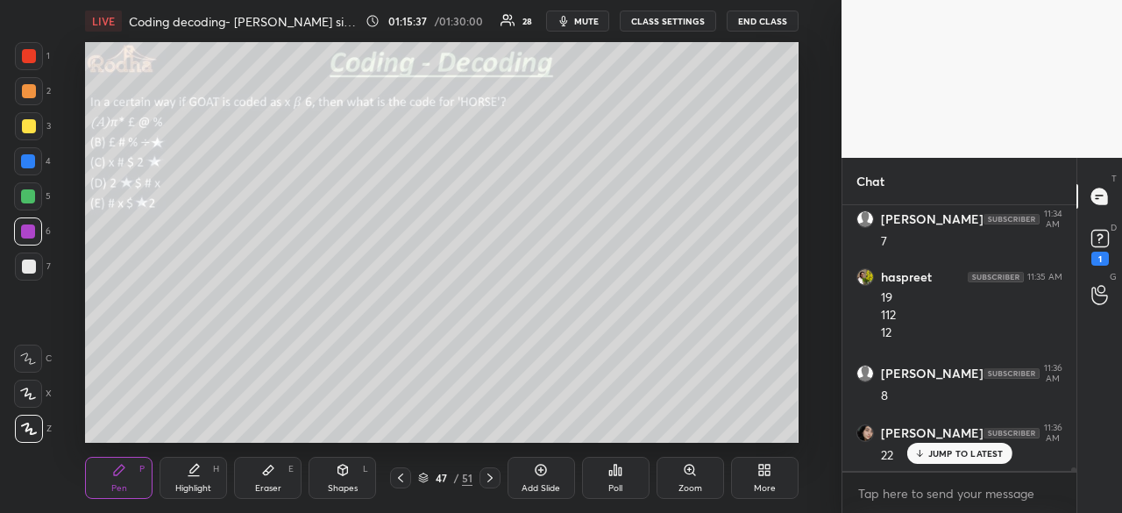
click at [31, 58] on div at bounding box center [29, 56] width 14 height 14
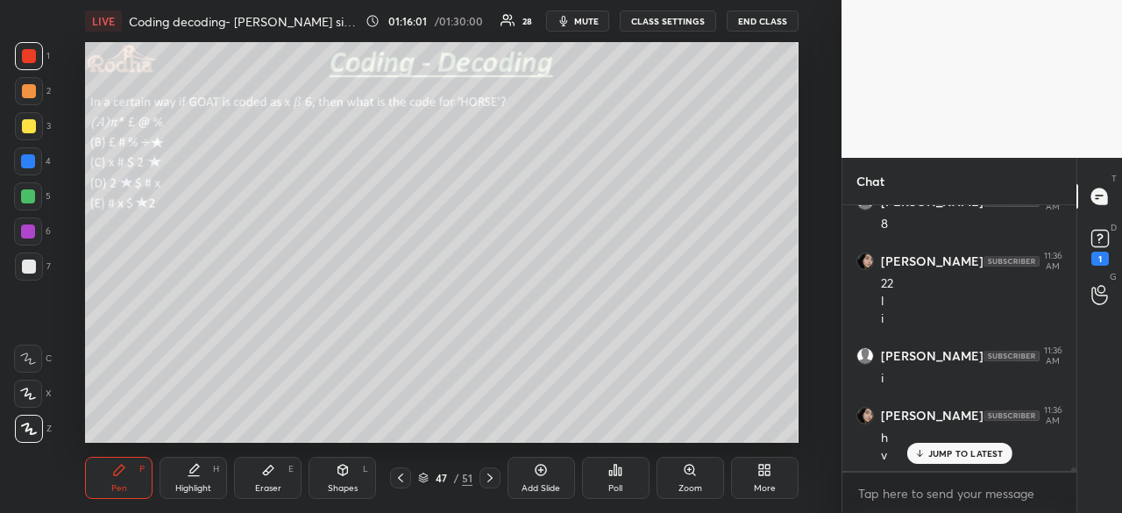
click at [34, 267] on div at bounding box center [29, 267] width 14 height 14
click at [406, 476] on icon at bounding box center [401, 478] width 14 height 14
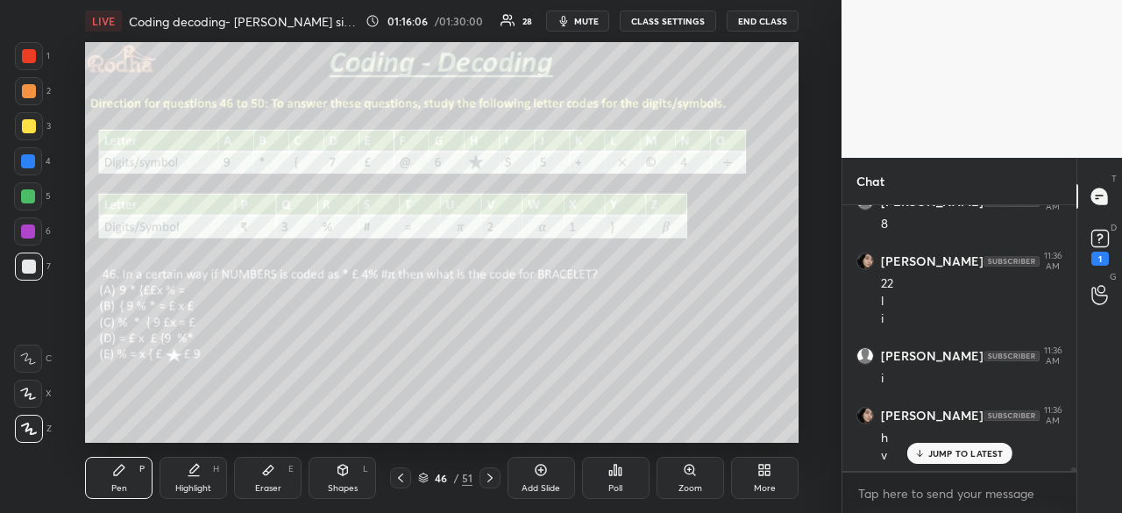
click at [490, 478] on icon at bounding box center [490, 478] width 14 height 14
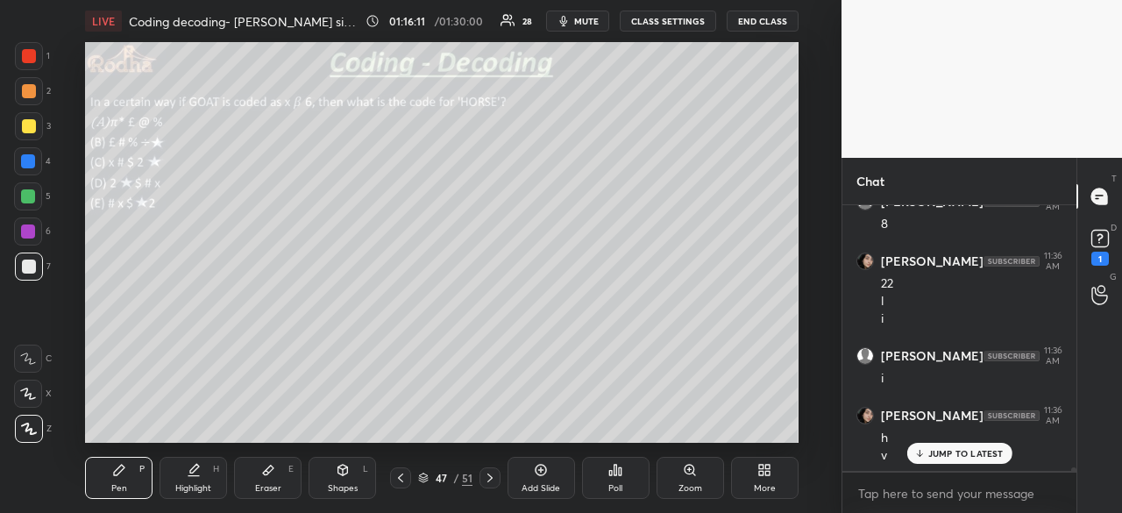
click at [396, 483] on icon at bounding box center [401, 478] width 14 height 14
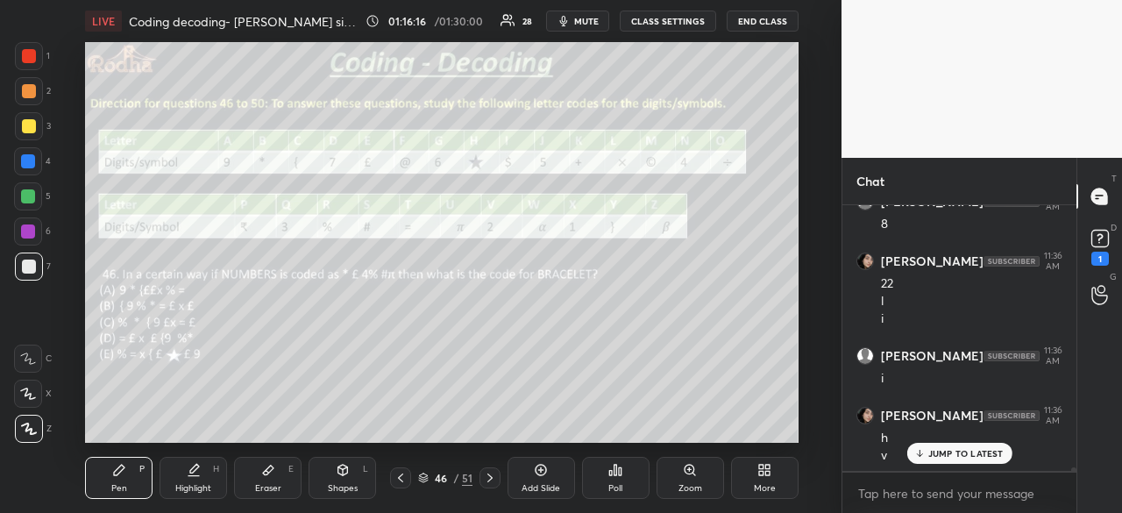
click at [491, 481] on icon at bounding box center [490, 478] width 14 height 14
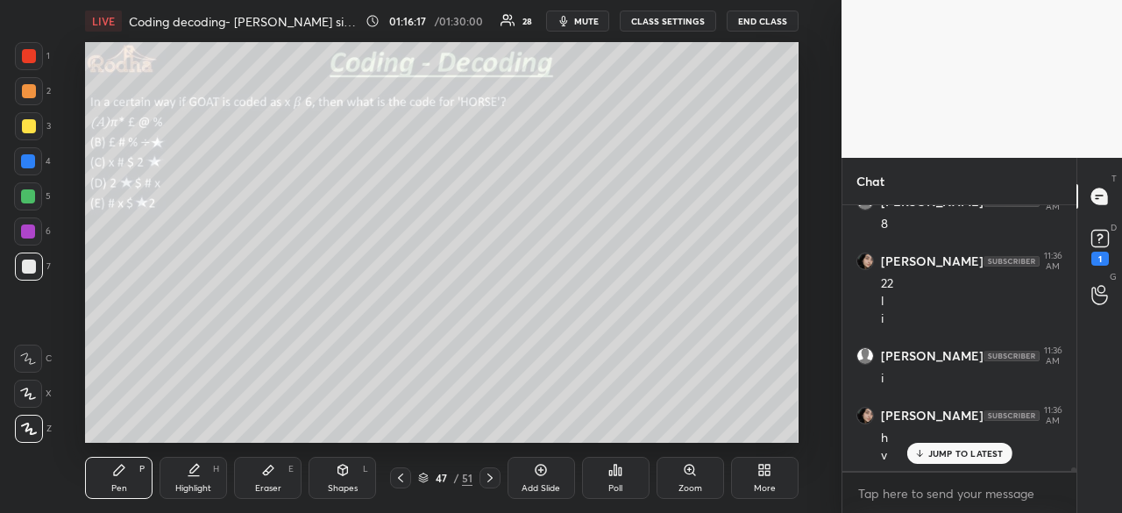
scroll to position [20589, 0]
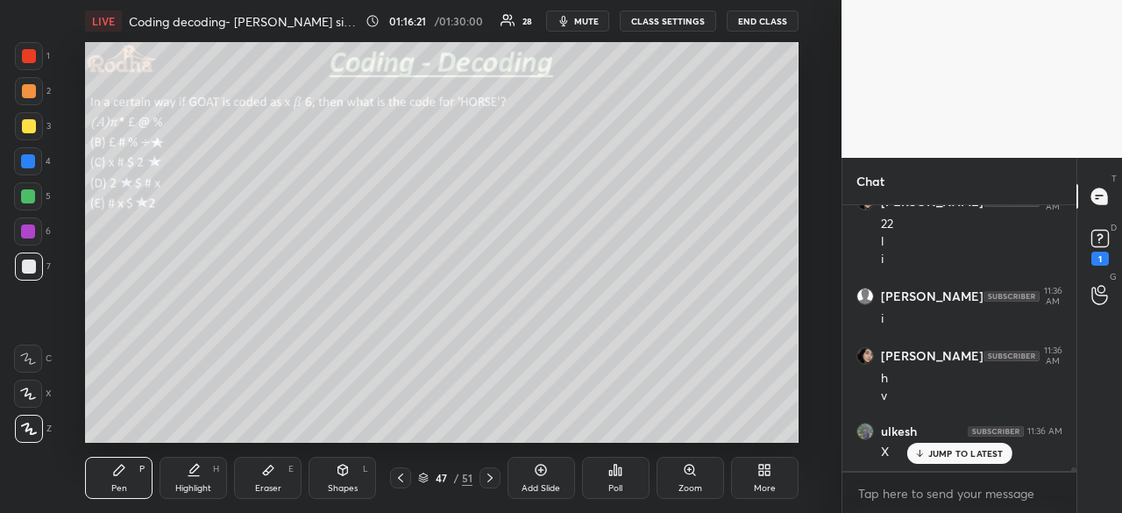
click at [402, 480] on icon at bounding box center [401, 478] width 14 height 14
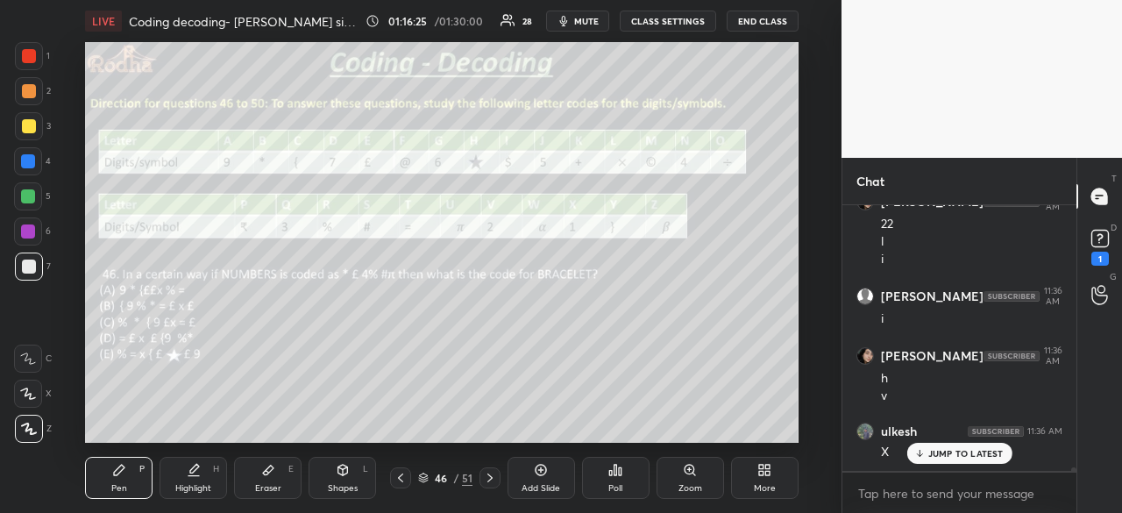
scroll to position [20649, 0]
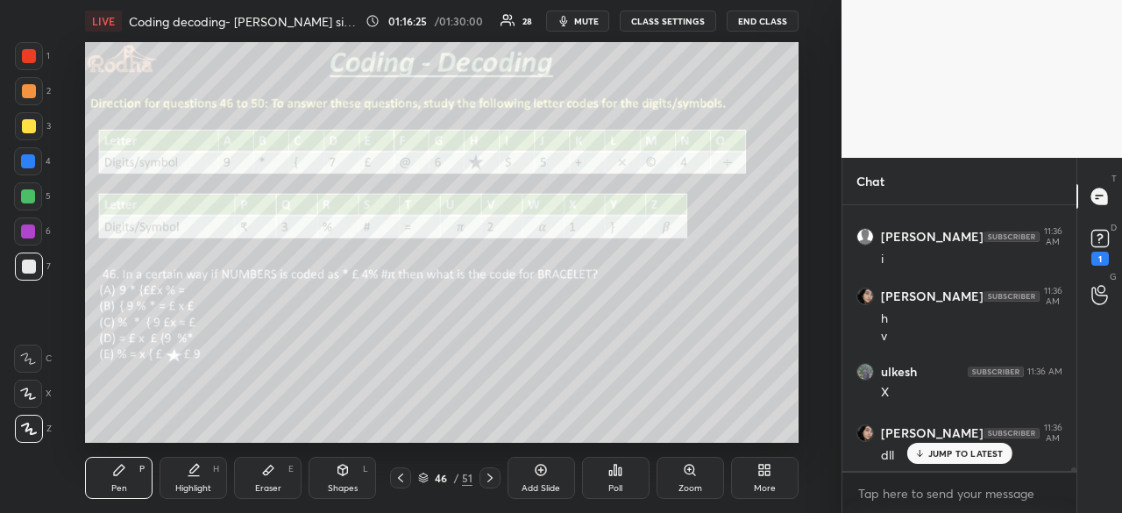
click at [489, 480] on icon at bounding box center [490, 478] width 14 height 14
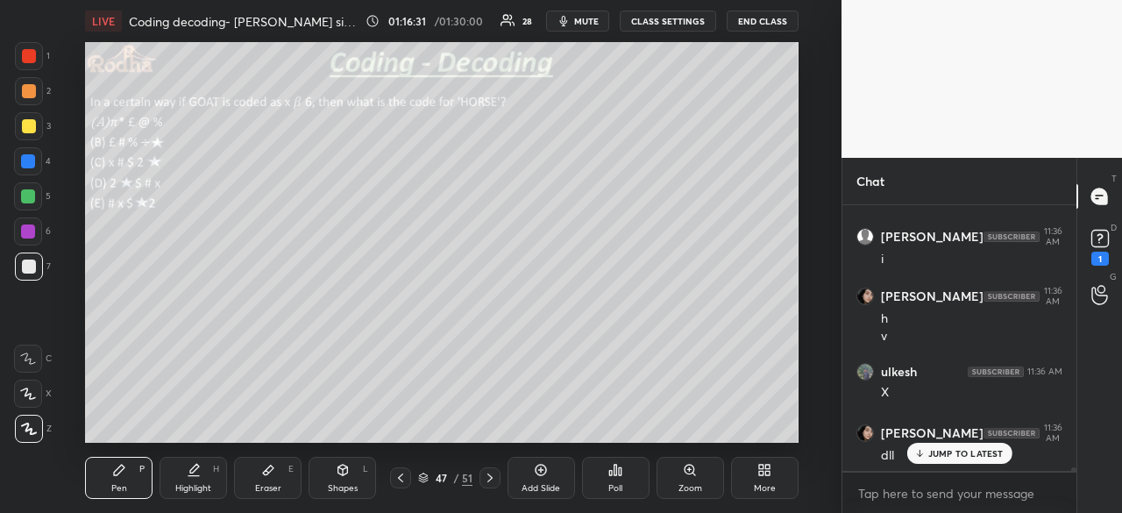
click at [402, 476] on icon at bounding box center [401, 478] width 14 height 14
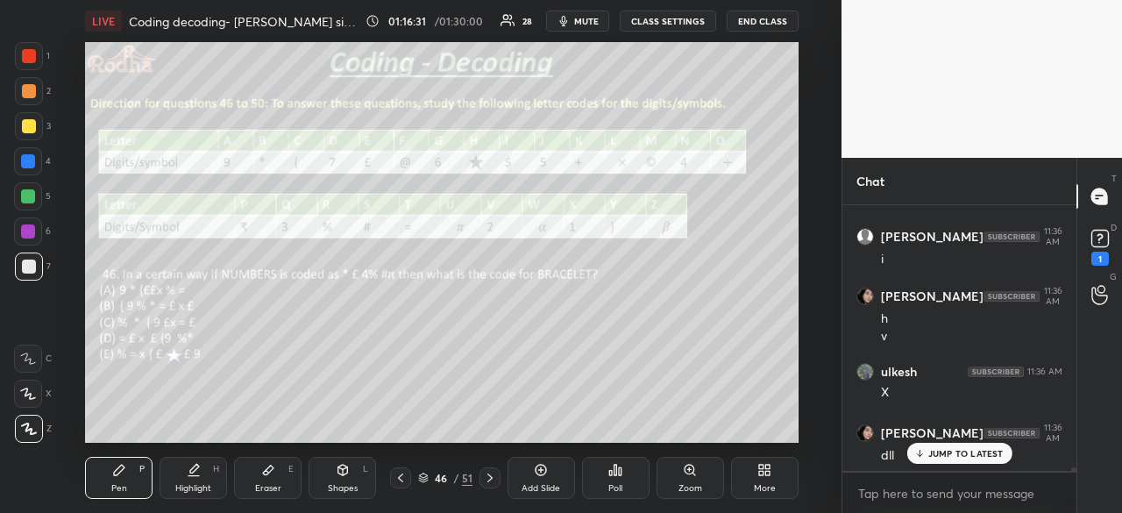
scroll to position [20709, 0]
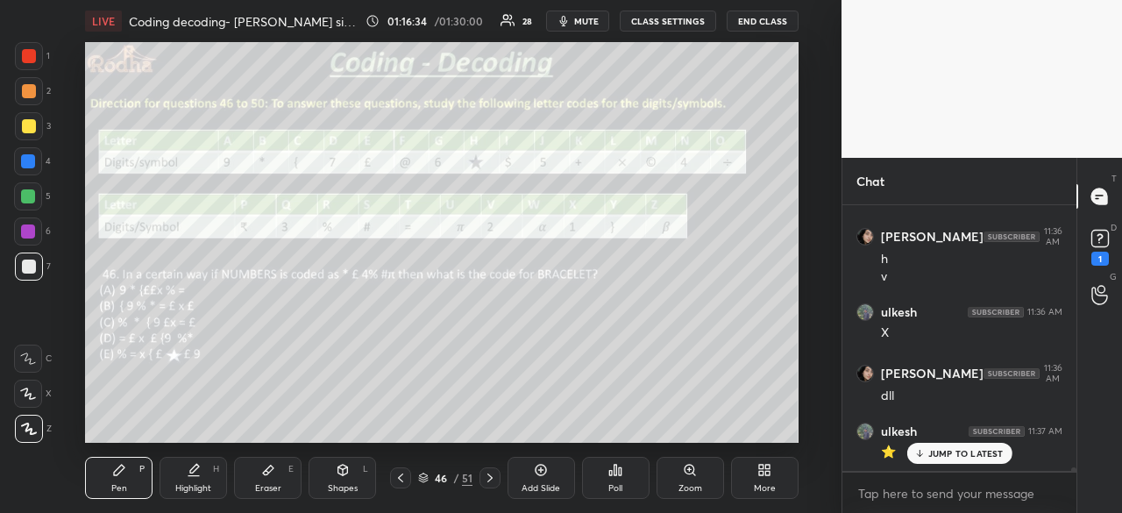
click at [494, 477] on icon at bounding box center [490, 478] width 14 height 14
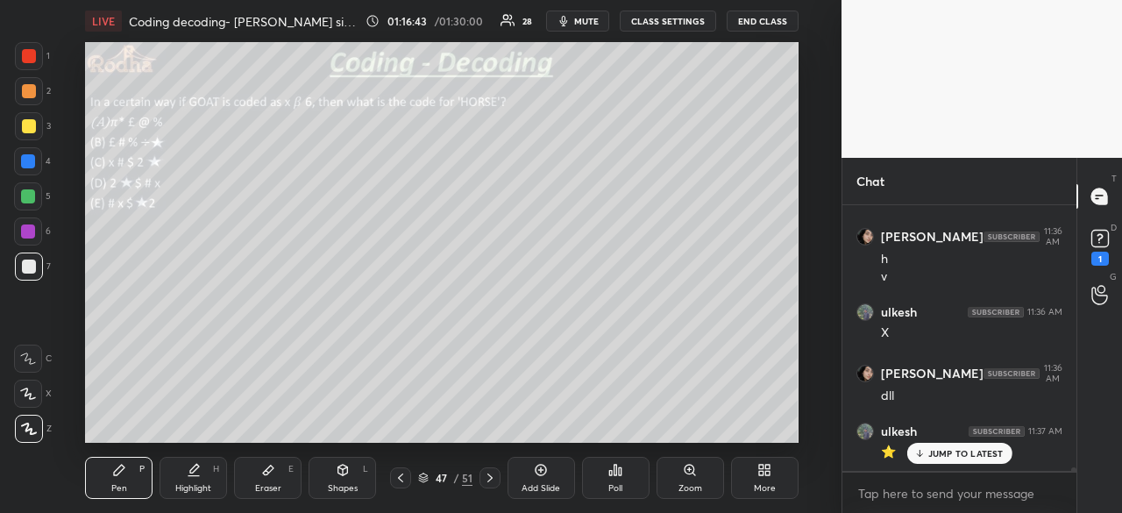
click at [400, 480] on icon at bounding box center [400, 477] width 5 height 9
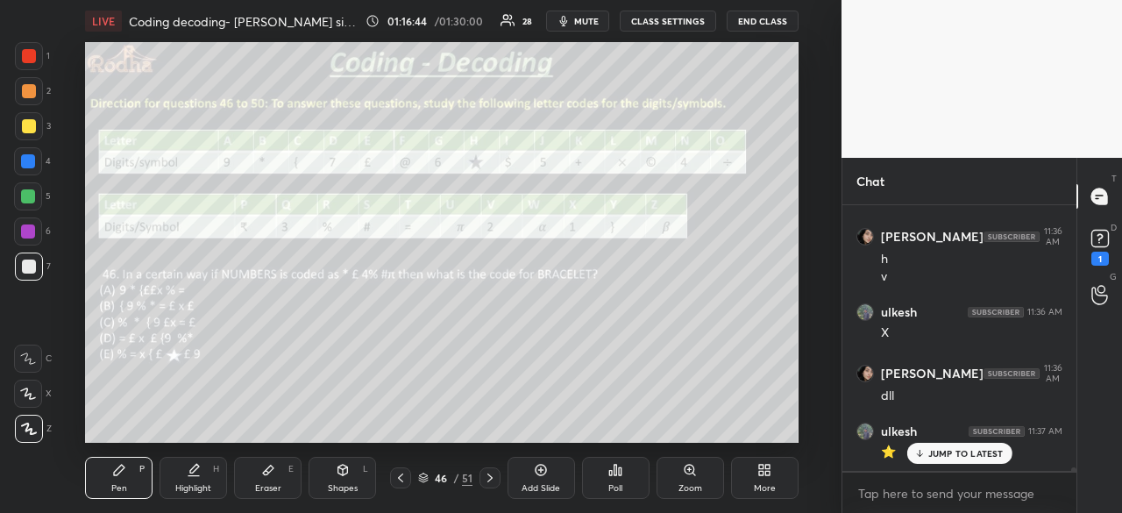
click at [489, 473] on icon at bounding box center [490, 478] width 14 height 14
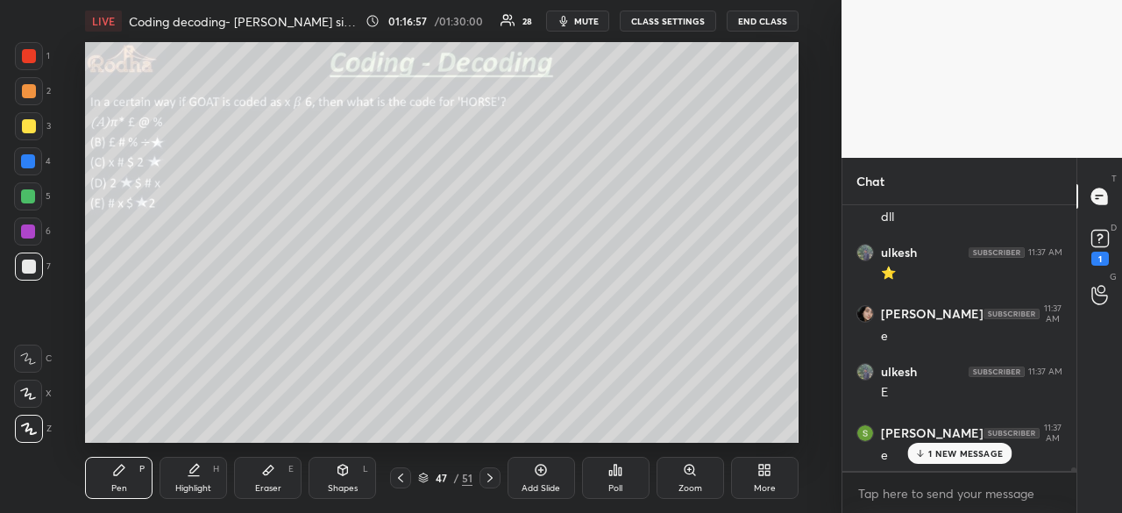
scroll to position [20947, 0]
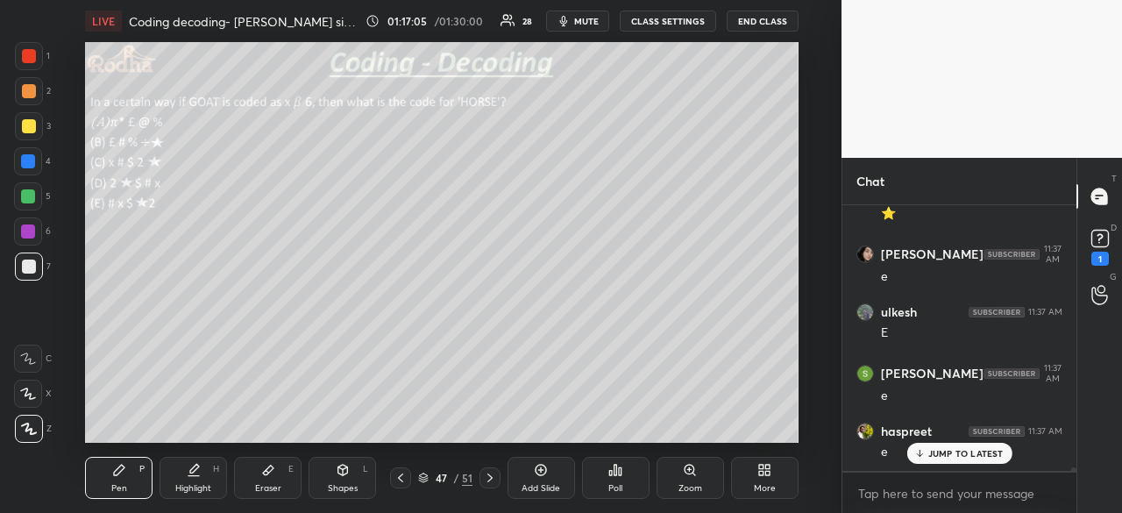
click at [956, 460] on div "JUMP TO LATEST" at bounding box center [959, 453] width 105 height 21
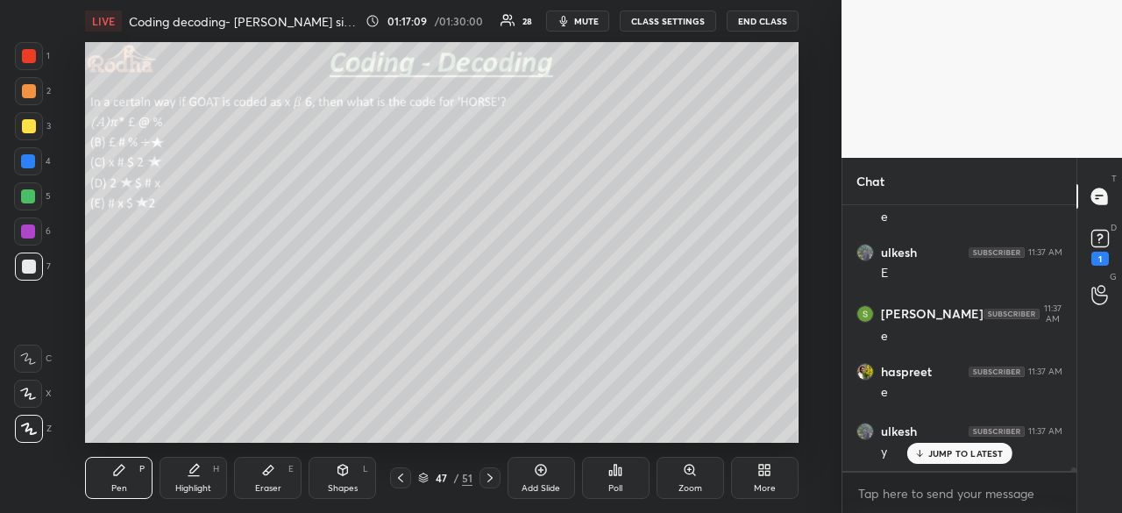
click at [956, 458] on p "JUMP TO LATEST" at bounding box center [965, 453] width 75 height 11
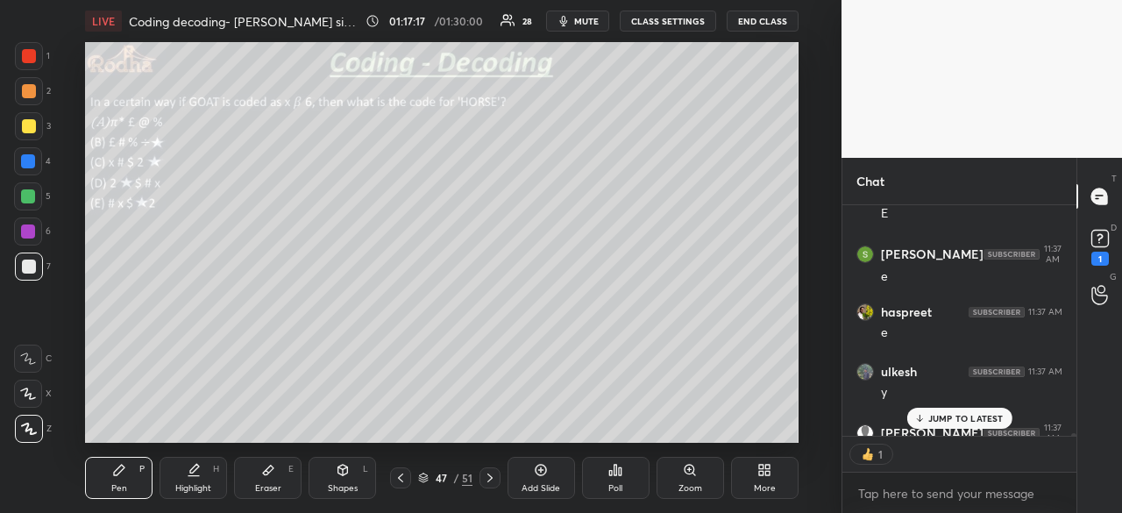
scroll to position [5, 5]
click at [950, 416] on p "JUMP TO LATEST" at bounding box center [965, 418] width 75 height 11
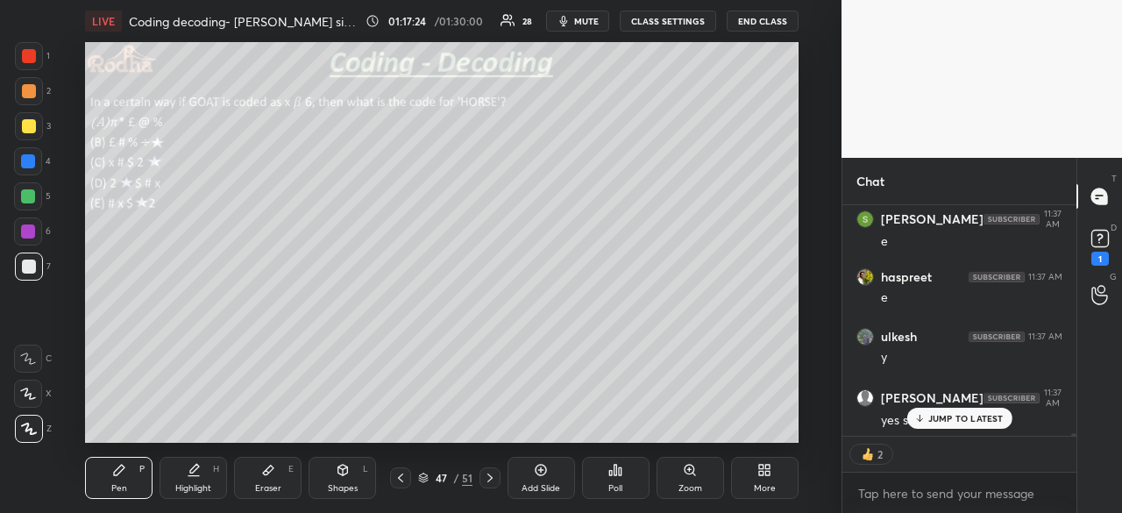
scroll to position [21191, 0]
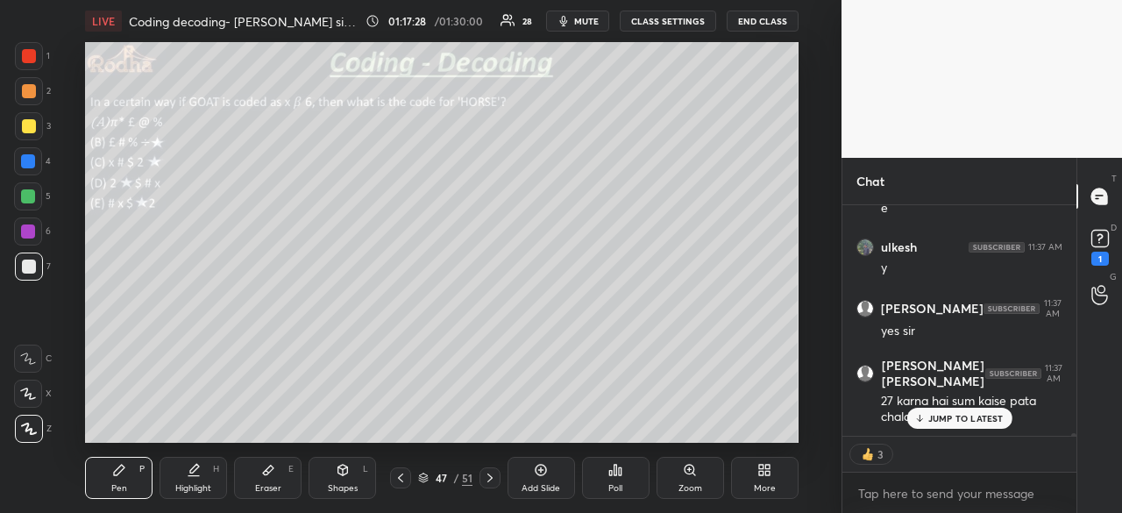
click at [954, 416] on p "JUMP TO LATEST" at bounding box center [965, 418] width 75 height 11
click at [408, 478] on div at bounding box center [400, 477] width 21 height 21
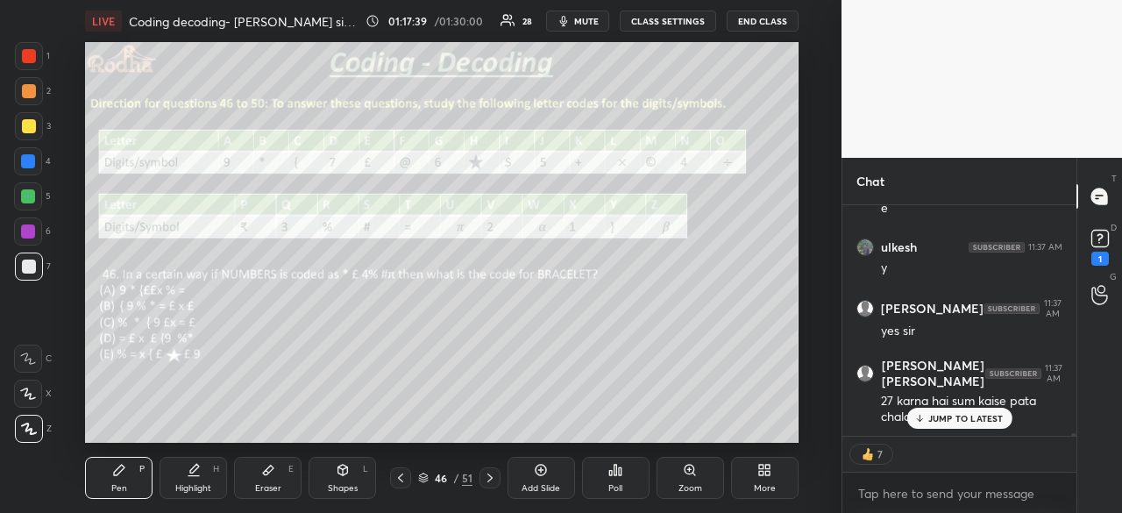
scroll to position [21250, 0]
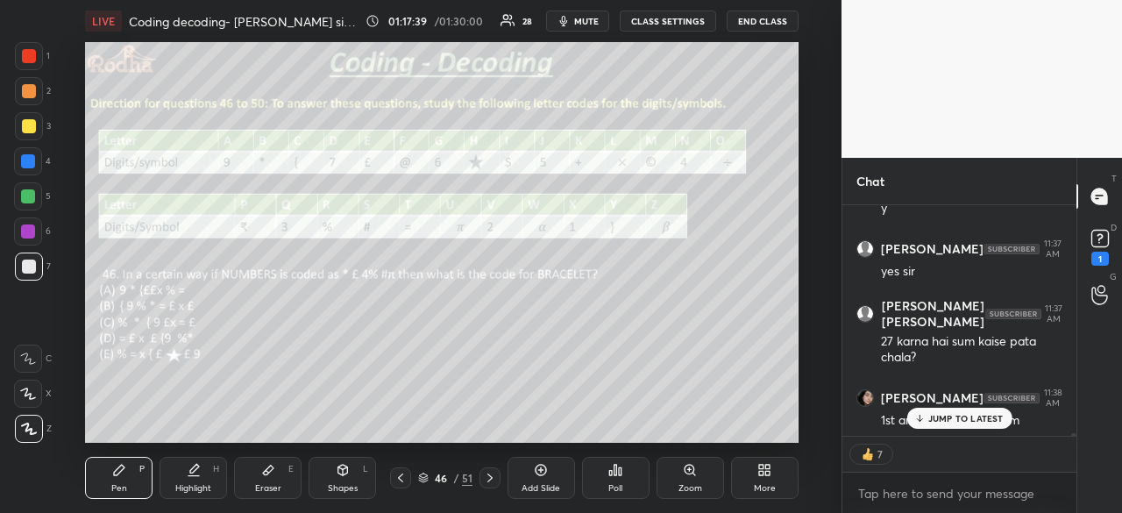
type textarea "x"
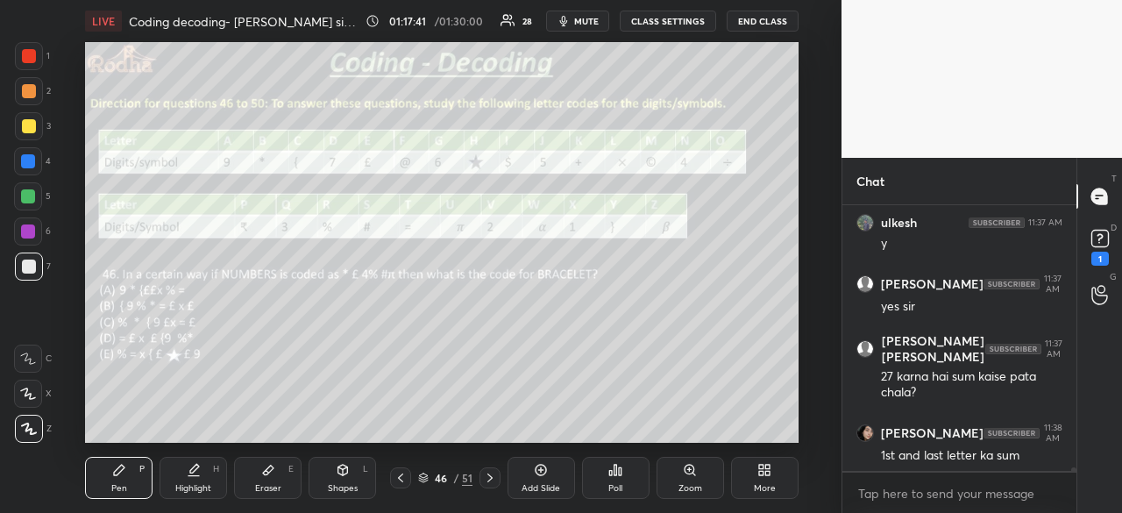
click at [489, 480] on icon at bounding box center [489, 477] width 5 height 9
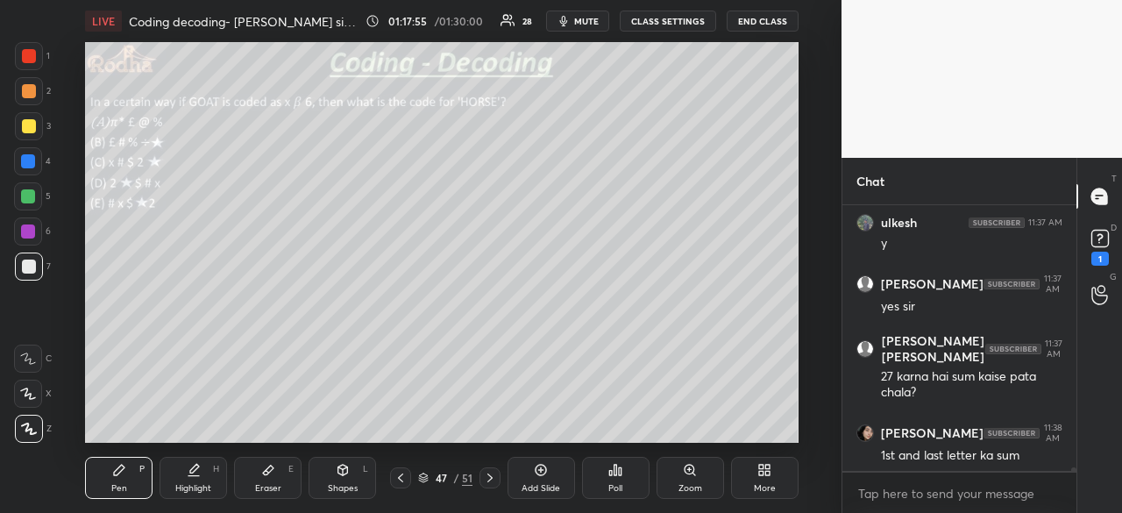
click at [405, 478] on icon at bounding box center [401, 478] width 14 height 14
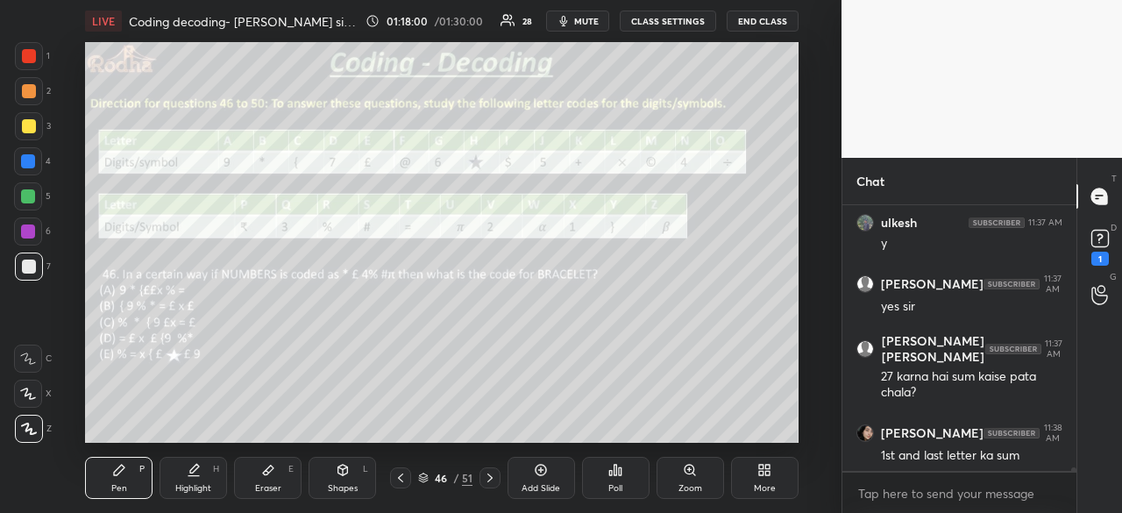
click at [490, 476] on icon at bounding box center [489, 477] width 5 height 9
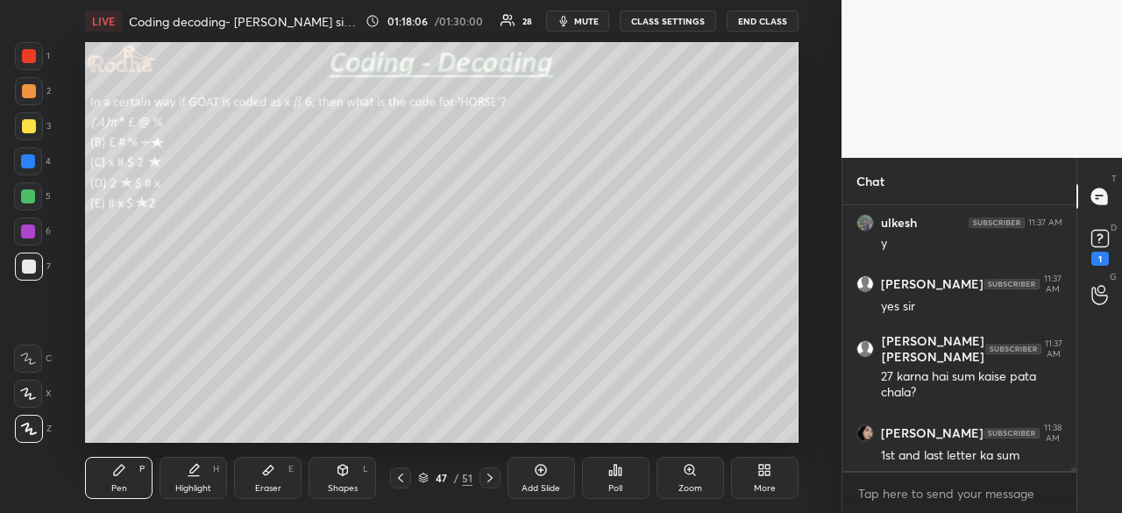
scroll to position [21289, 0]
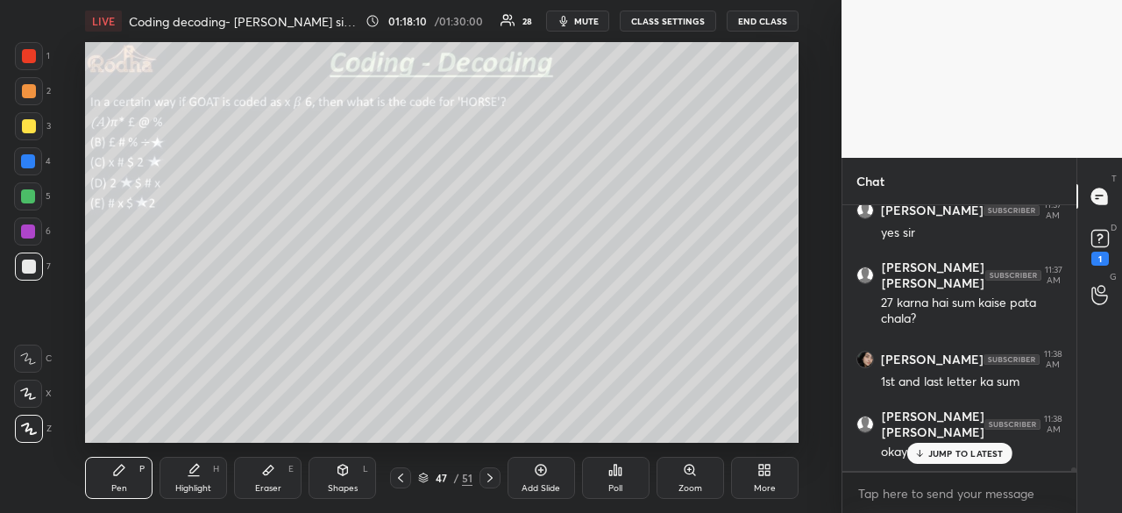
click at [947, 459] on div "JUMP TO LATEST" at bounding box center [959, 453] width 105 height 21
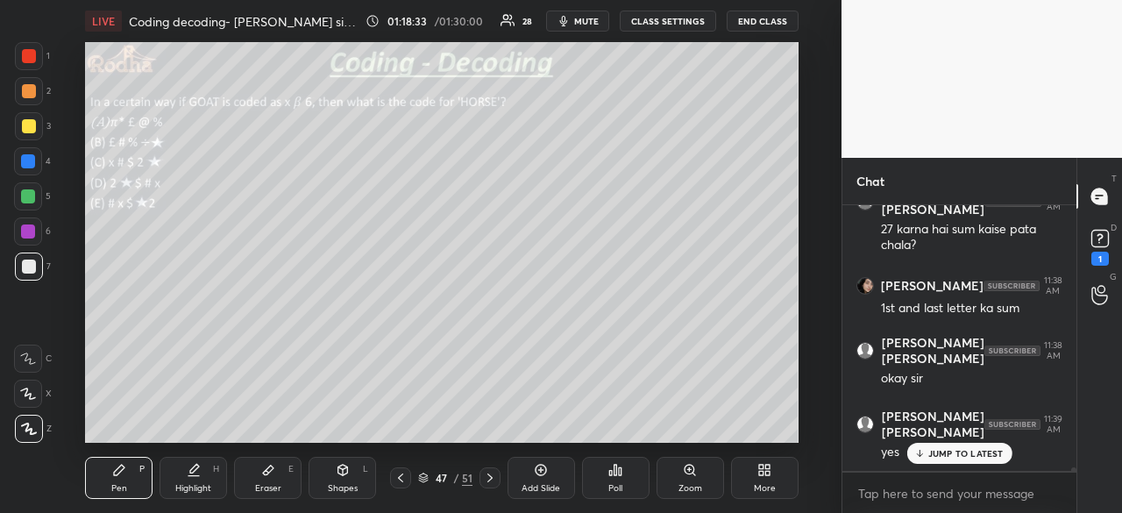
click at [956, 449] on p "JUMP TO LATEST" at bounding box center [965, 453] width 75 height 11
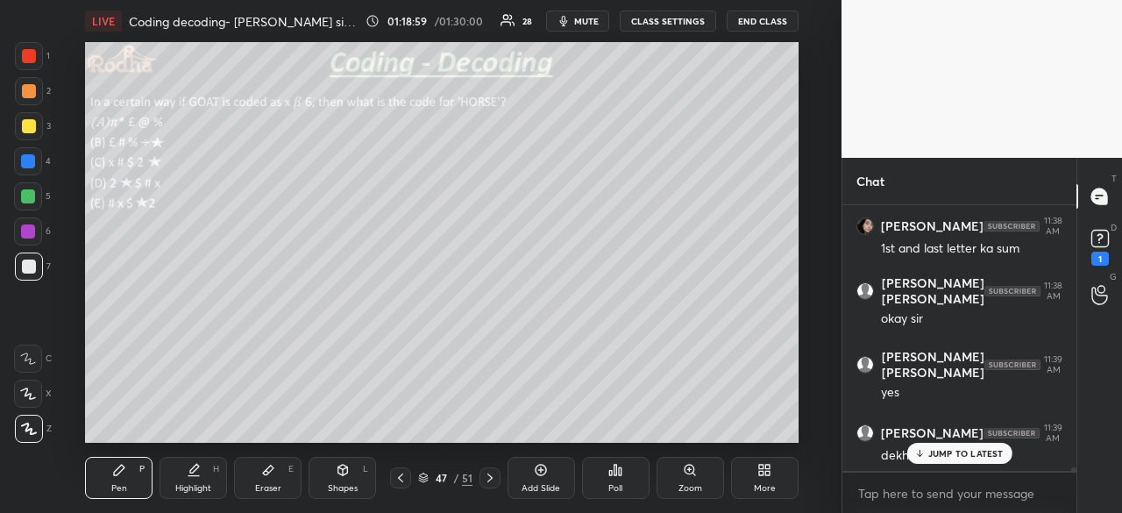
click at [938, 461] on div "JUMP TO LATEST" at bounding box center [959, 453] width 105 height 21
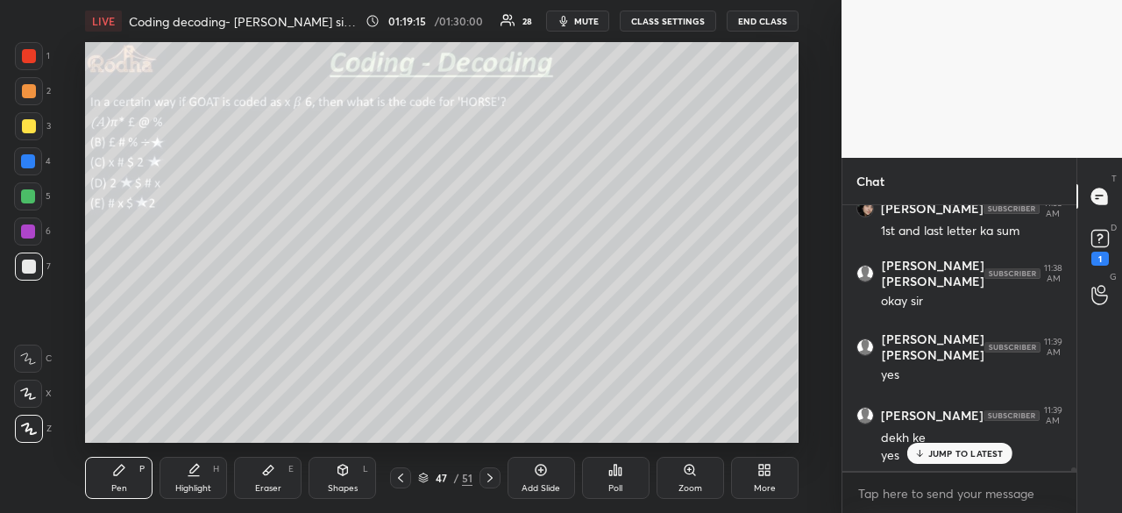
click at [970, 448] on p "JUMP TO LATEST" at bounding box center [965, 453] width 75 height 11
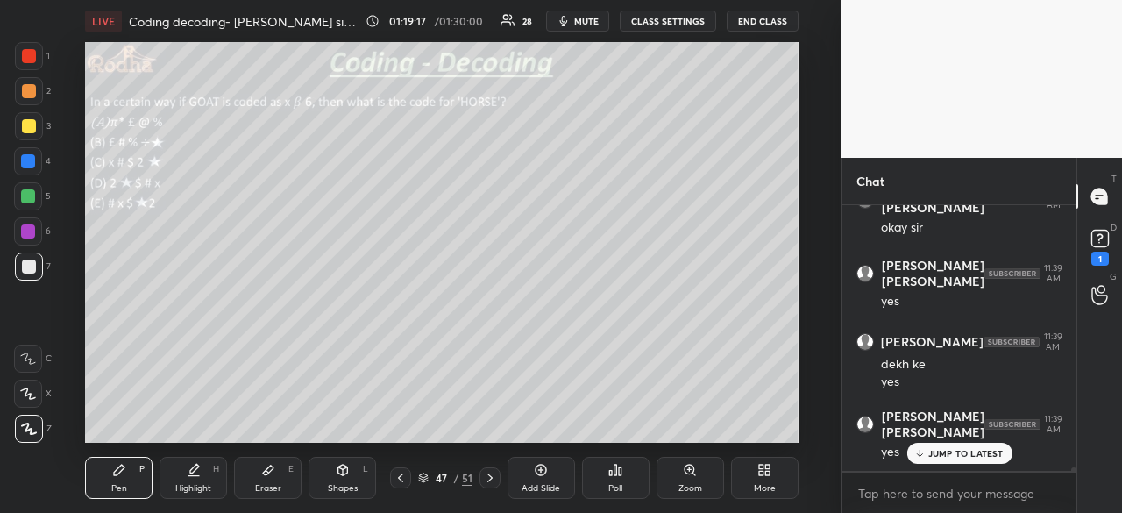
click at [993, 457] on p "JUMP TO LATEST" at bounding box center [965, 453] width 75 height 11
click at [491, 473] on icon at bounding box center [490, 478] width 14 height 14
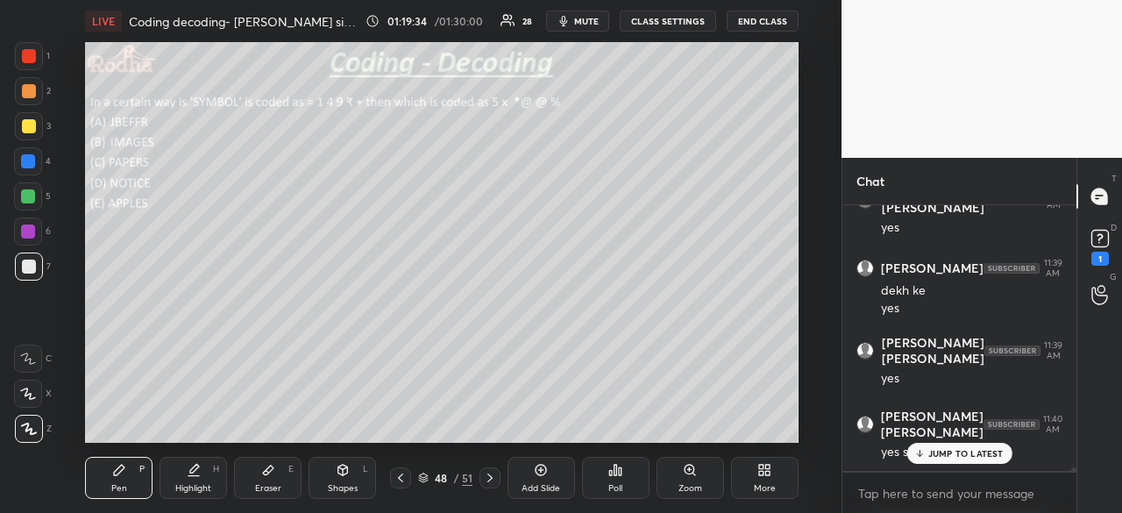
scroll to position [21647, 0]
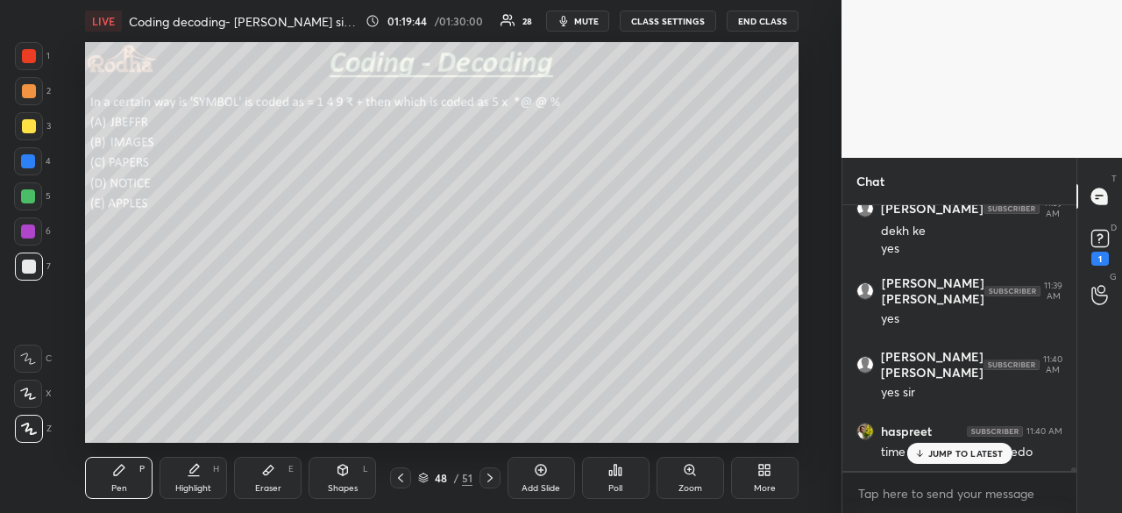
click at [948, 452] on p "JUMP TO LATEST" at bounding box center [965, 453] width 75 height 11
click at [615, 474] on icon at bounding box center [616, 470] width 3 height 11
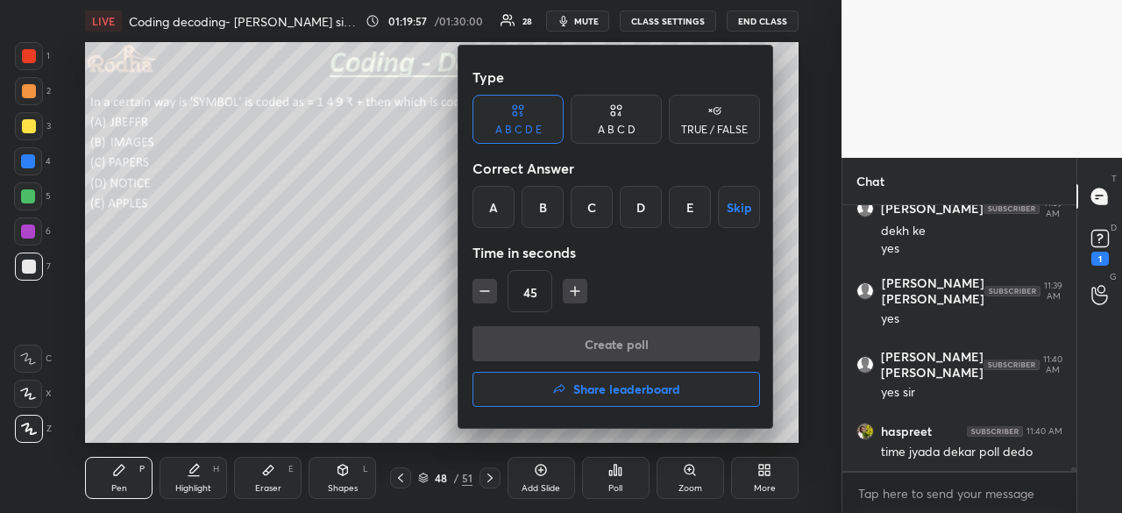
click at [577, 294] on icon "button" at bounding box center [575, 291] width 18 height 18
click at [574, 292] on icon "button" at bounding box center [575, 291] width 18 height 18
type input "90"
click at [533, 213] on div "B" at bounding box center [543, 207] width 42 height 42
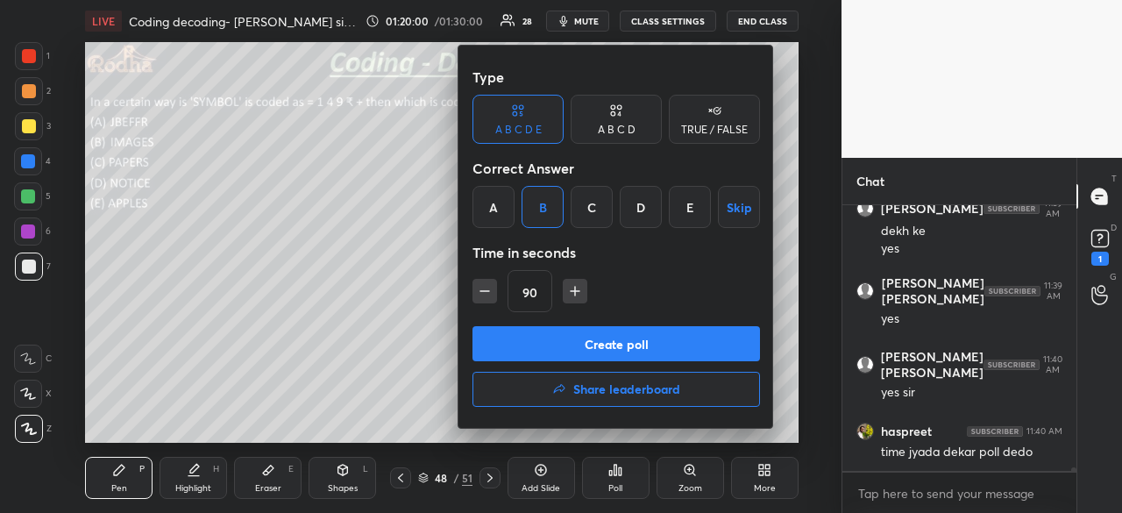
click at [626, 338] on button "Create poll" at bounding box center [617, 343] width 288 height 35
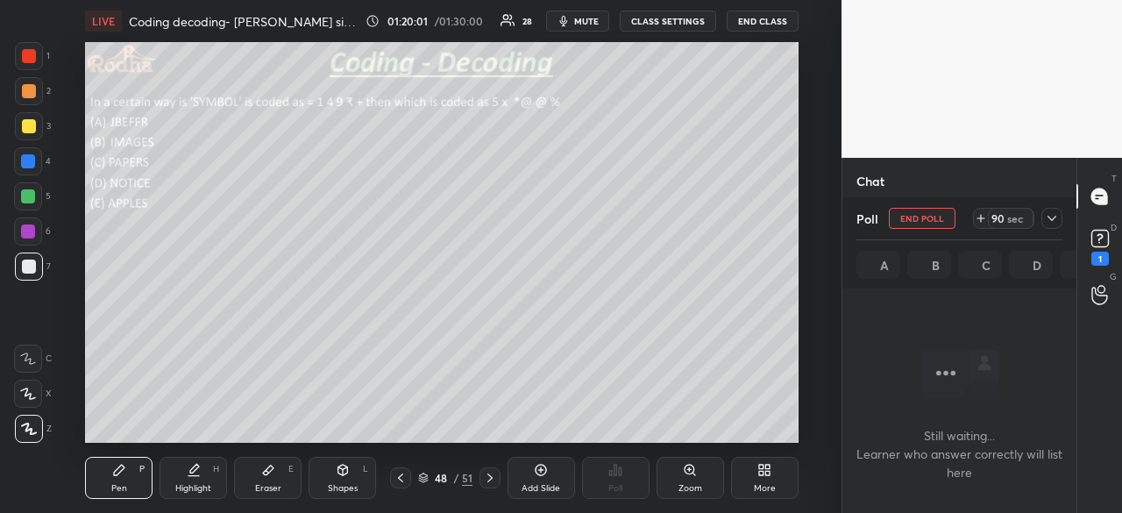
scroll to position [20433, 0]
click at [28, 199] on div at bounding box center [28, 196] width 14 height 14
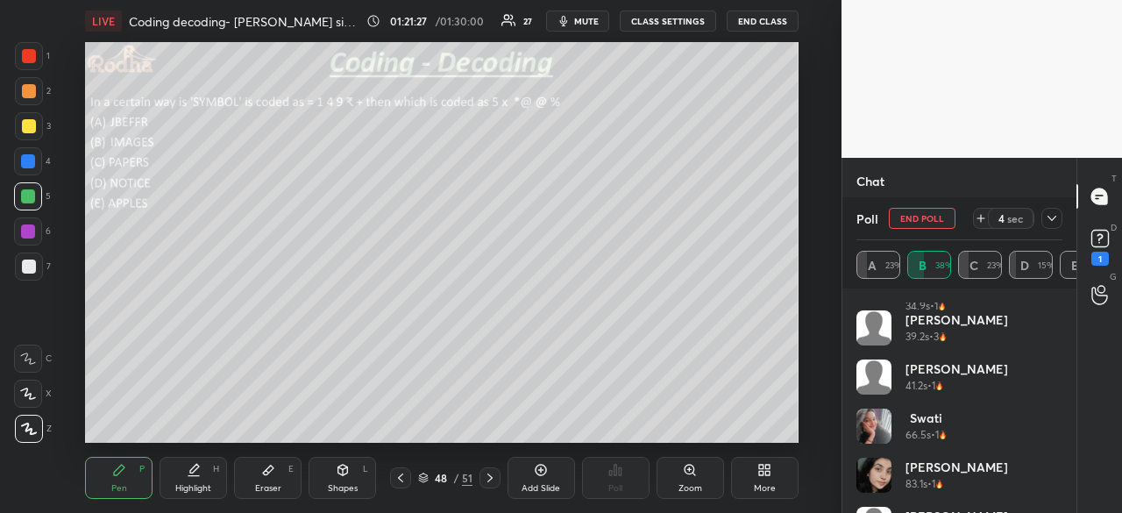
scroll to position [84, 0]
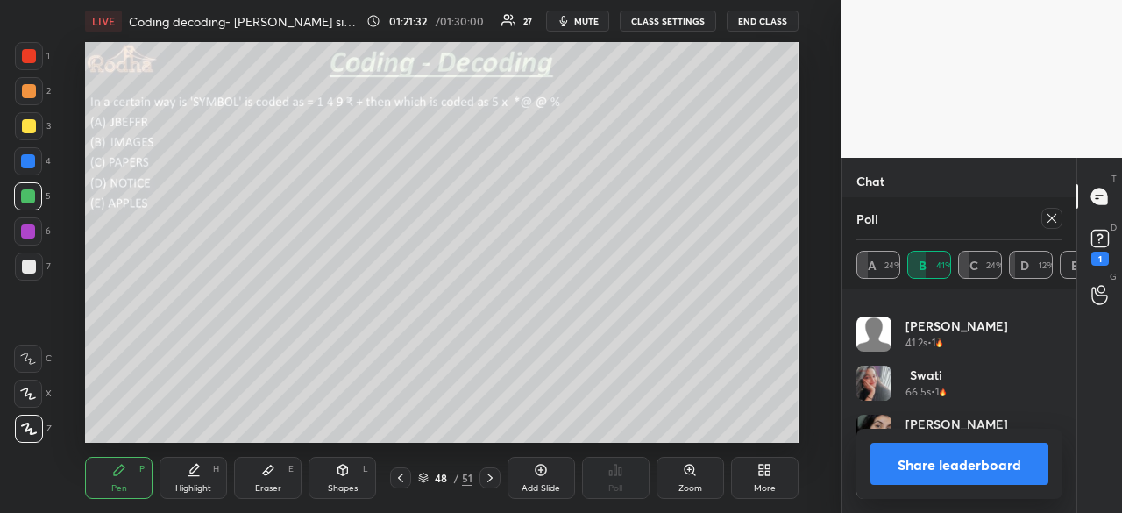
click at [978, 459] on button "Share leaderboard" at bounding box center [960, 464] width 178 height 42
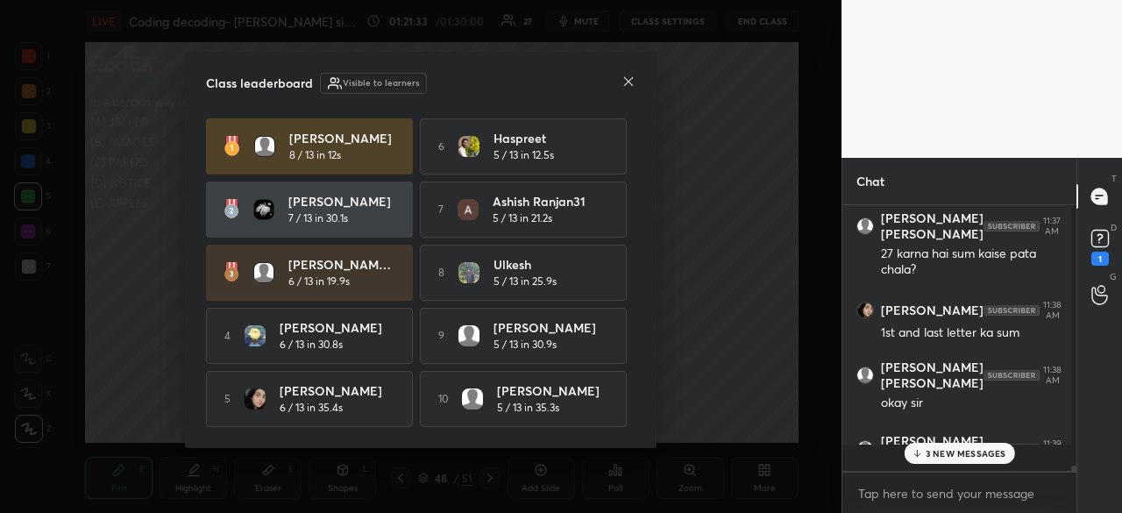
scroll to position [1, 5]
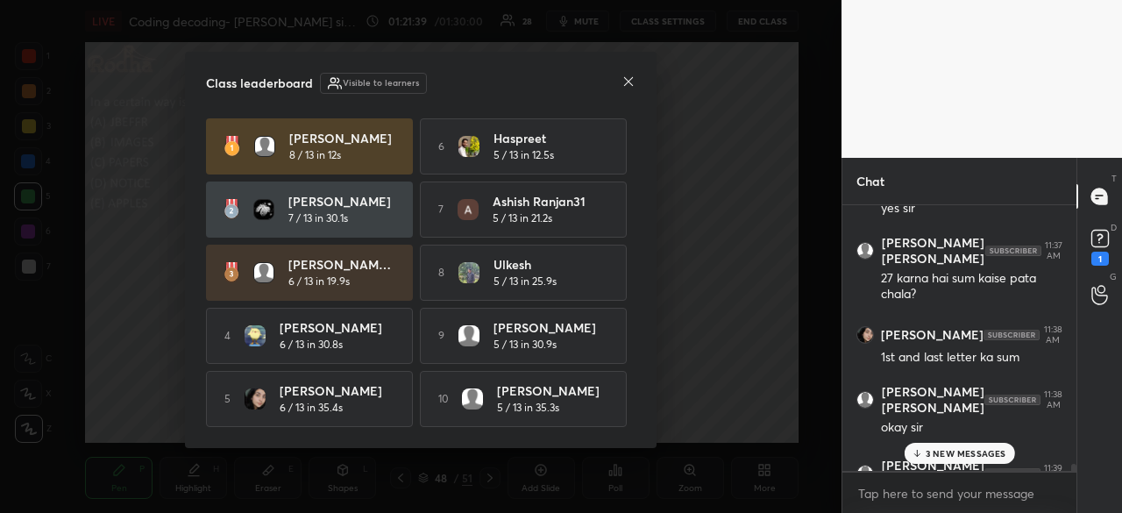
click at [630, 78] on icon at bounding box center [629, 82] width 14 height 14
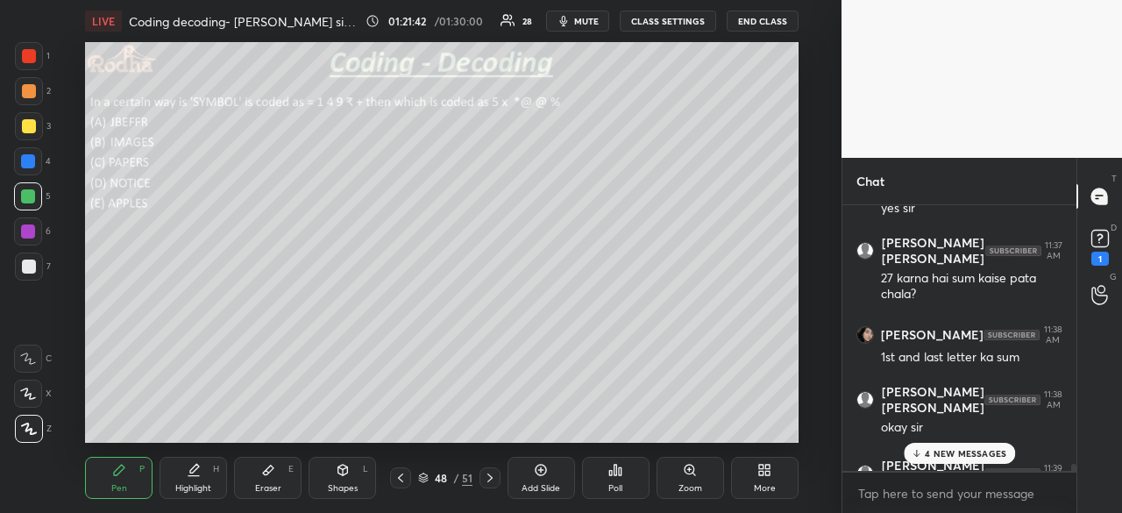
click at [982, 451] on p "4 NEW MESSAGES" at bounding box center [966, 453] width 82 height 11
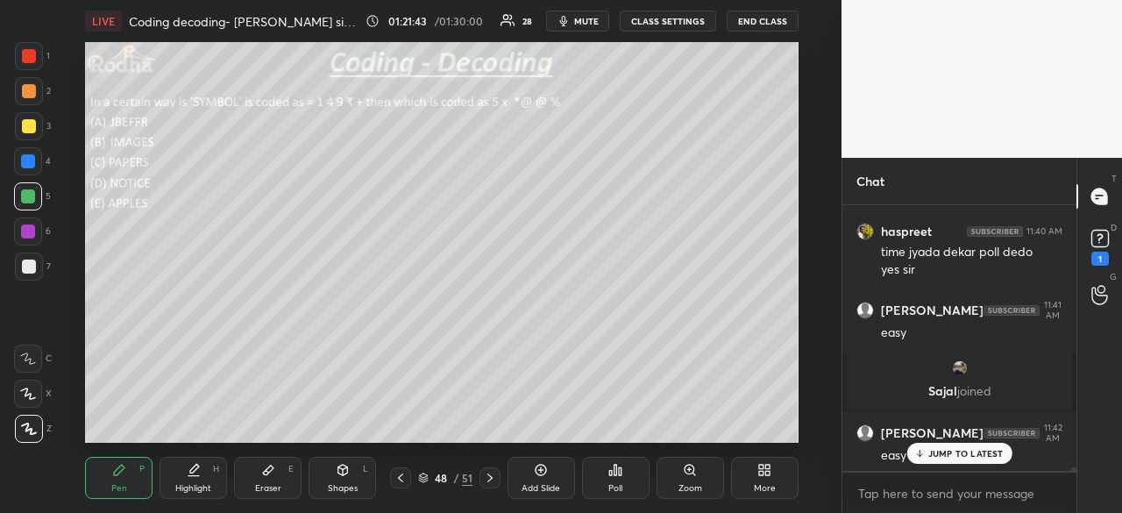
click at [982, 451] on p "JUMP TO LATEST" at bounding box center [965, 453] width 75 height 11
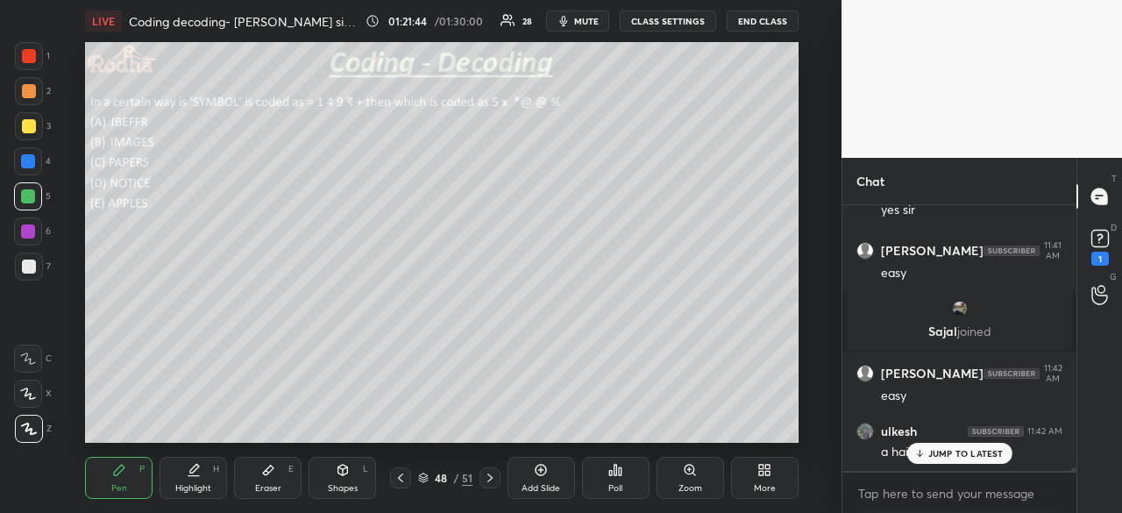
click at [982, 451] on p "JUMP TO LATEST" at bounding box center [965, 453] width 75 height 11
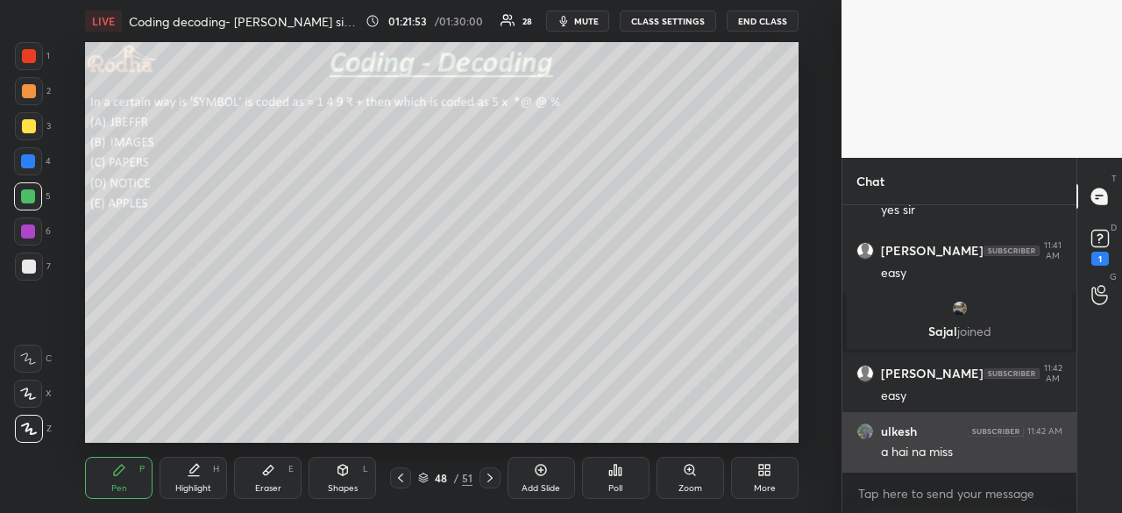
click at [36, 166] on div at bounding box center [28, 161] width 28 height 28
click at [30, 266] on div at bounding box center [29, 267] width 14 height 14
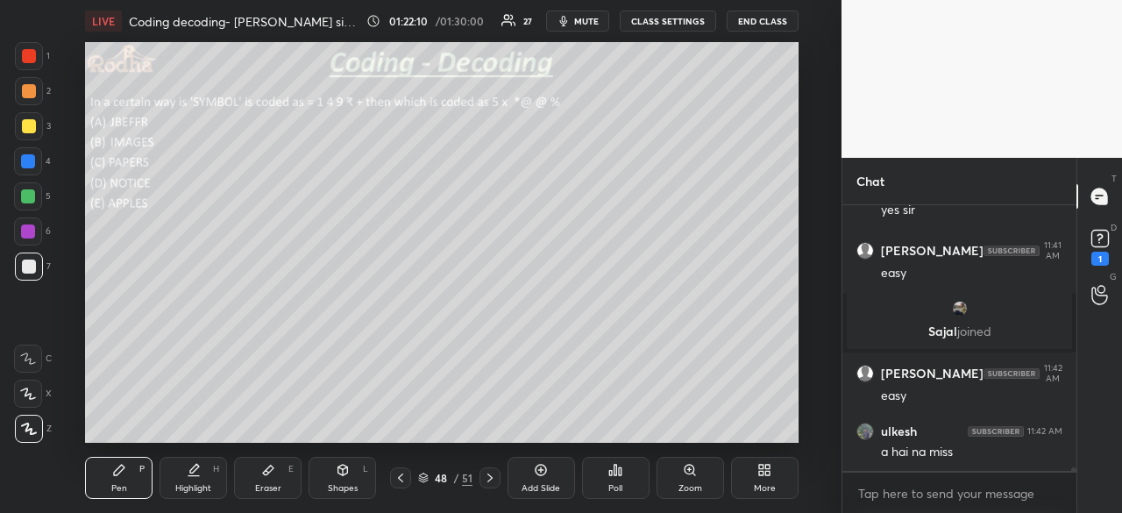
click at [30, 226] on div at bounding box center [28, 231] width 14 height 14
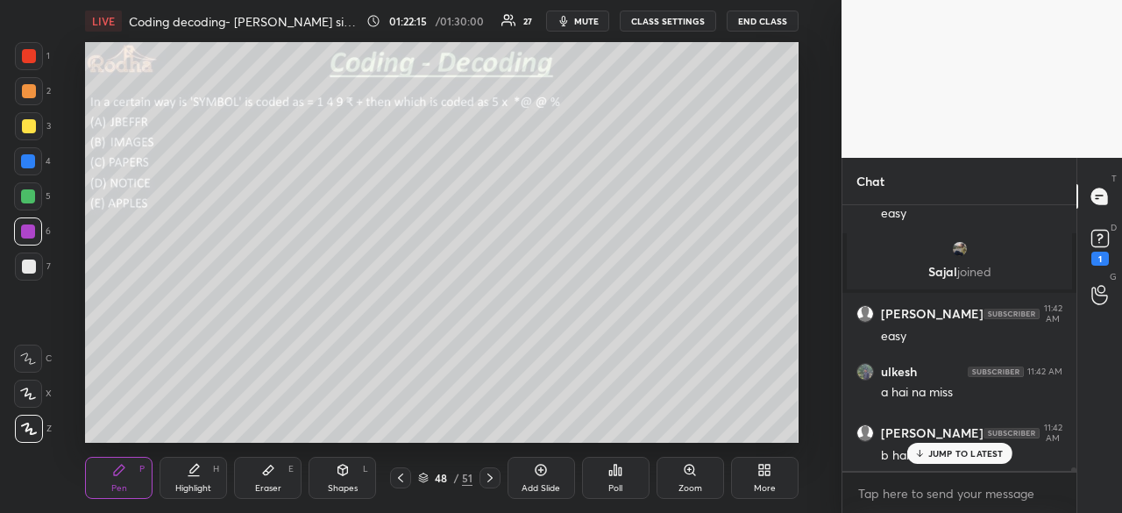
click at [32, 264] on div at bounding box center [29, 267] width 14 height 14
click at [964, 476] on div "x" at bounding box center [960, 493] width 234 height 41
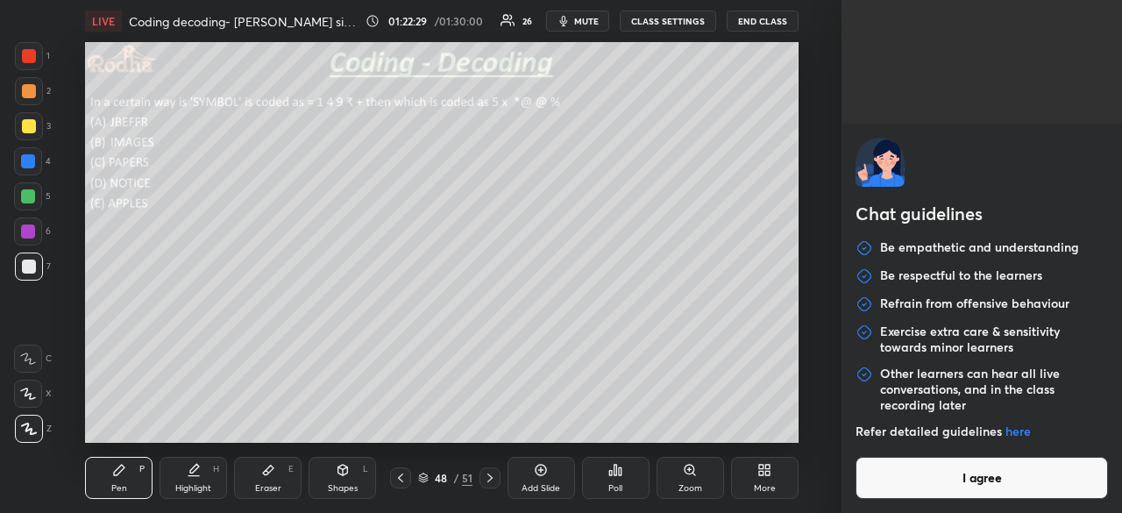
click at [983, 476] on button "I agree" at bounding box center [982, 478] width 253 height 42
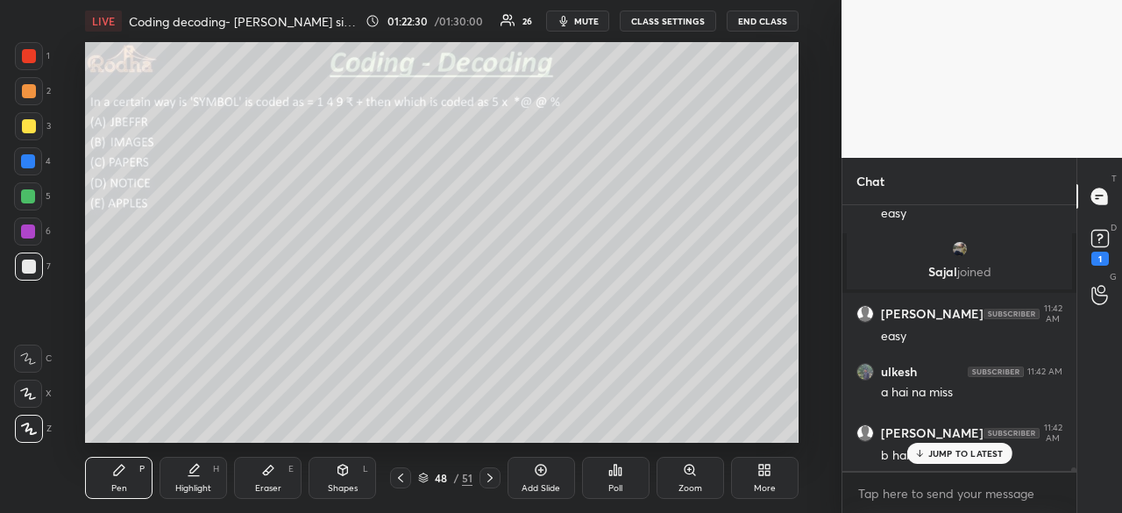
click at [976, 451] on p "JUMP TO LATEST" at bounding box center [965, 453] width 75 height 11
click at [398, 478] on icon at bounding box center [400, 477] width 5 height 9
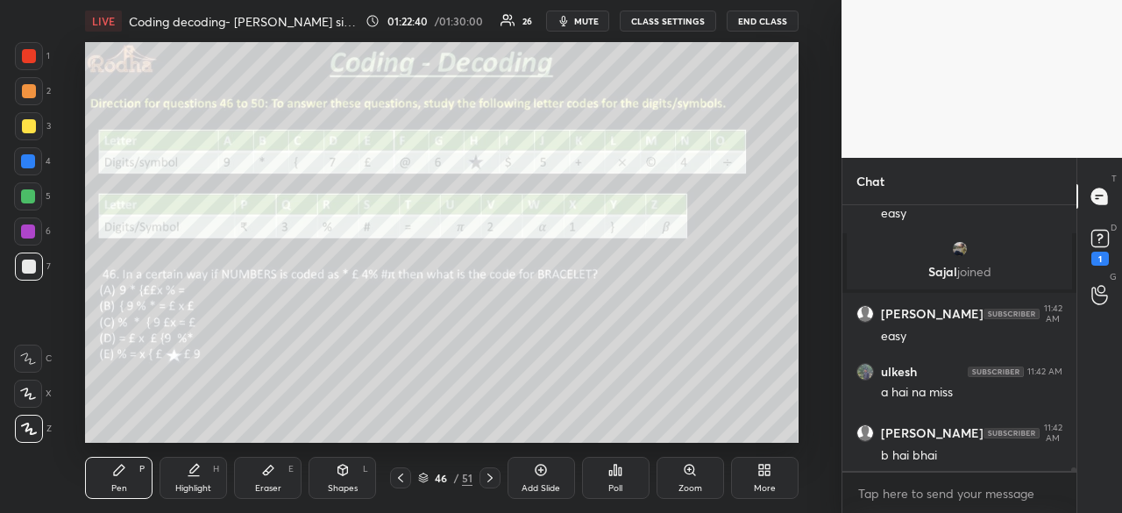
click at [402, 478] on icon at bounding box center [401, 478] width 14 height 14
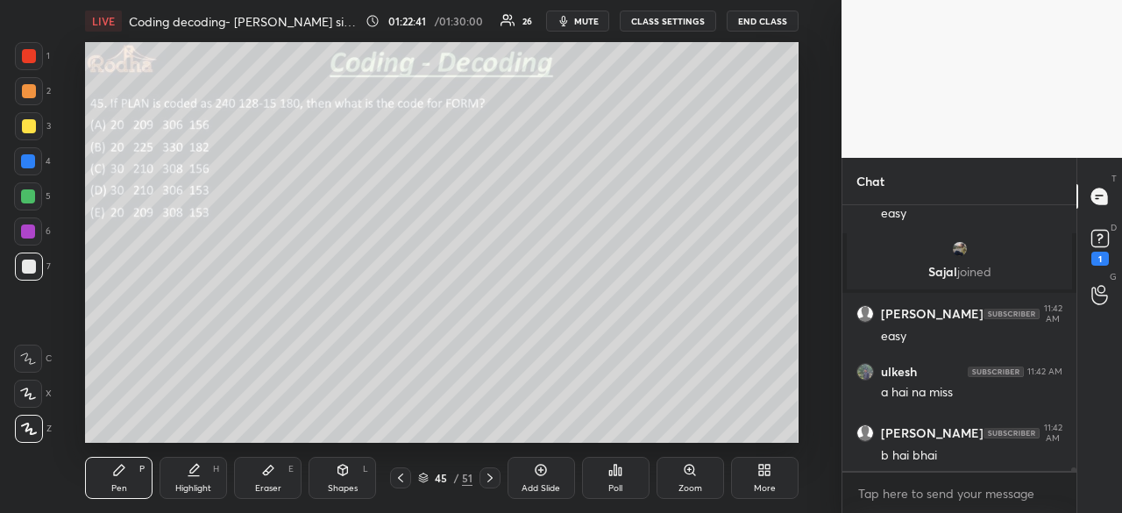
click at [491, 476] on icon at bounding box center [490, 478] width 14 height 14
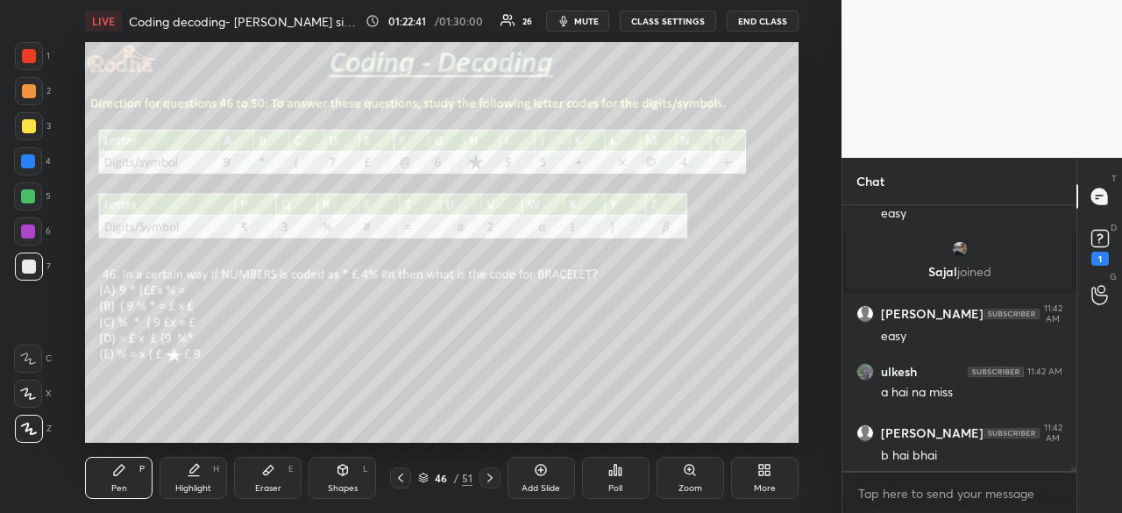
scroll to position [21136, 0]
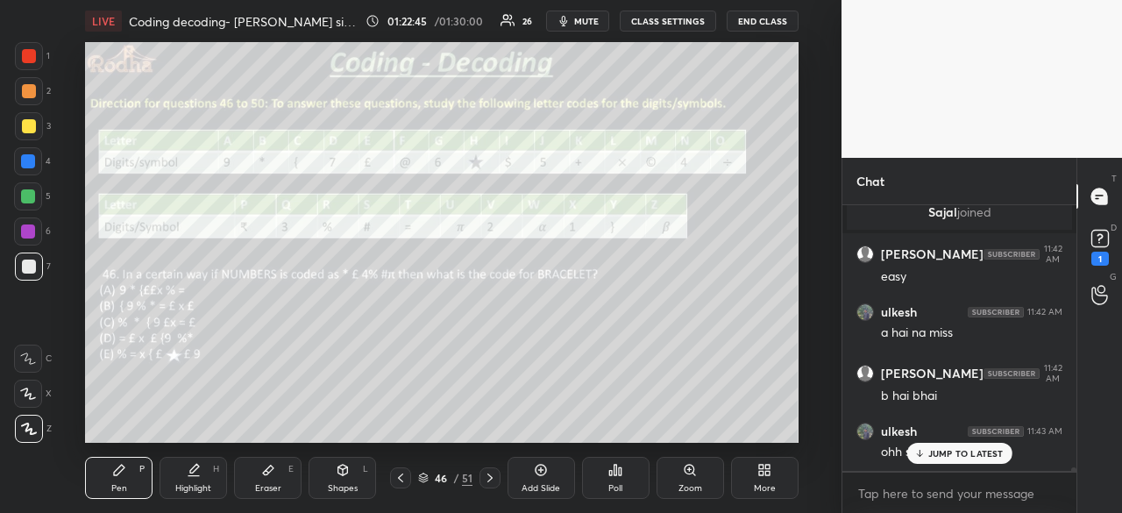
click at [489, 476] on icon at bounding box center [489, 477] width 5 height 9
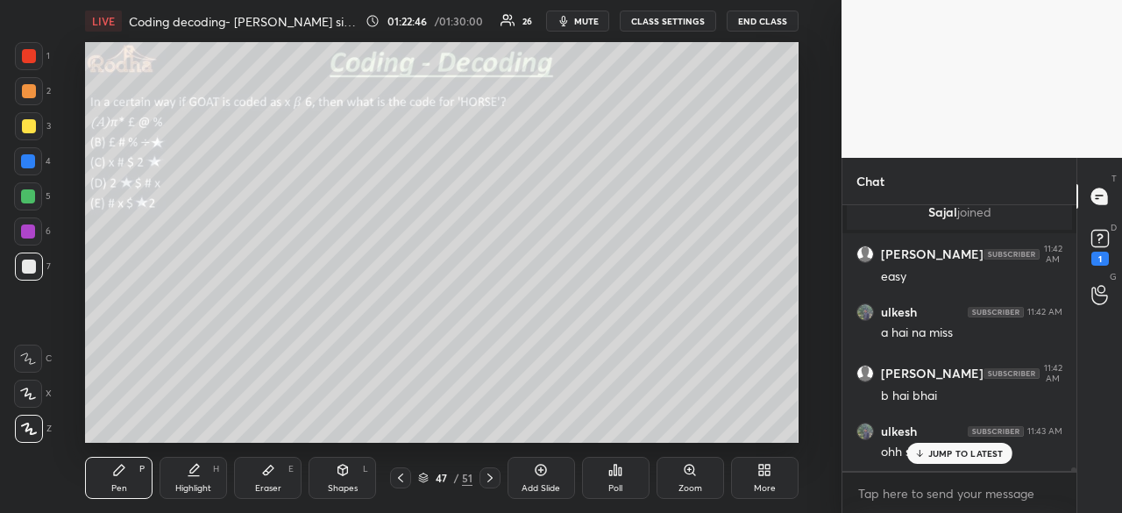
click at [489, 476] on icon at bounding box center [489, 477] width 5 height 9
click at [32, 196] on div at bounding box center [28, 196] width 14 height 14
click at [402, 473] on icon at bounding box center [401, 478] width 14 height 14
click at [400, 479] on icon at bounding box center [400, 477] width 5 height 9
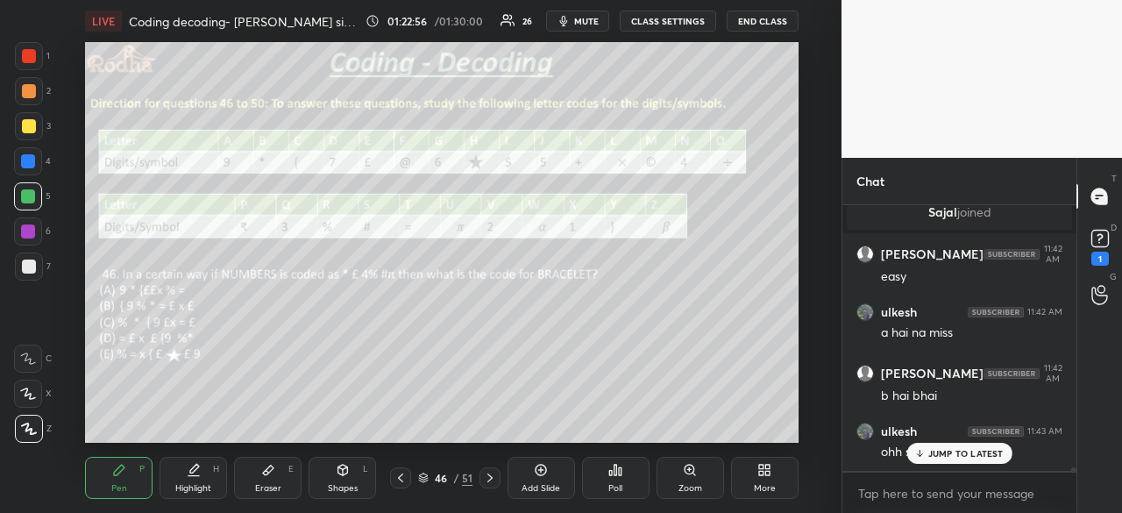
click at [487, 476] on icon at bounding box center [490, 478] width 14 height 14
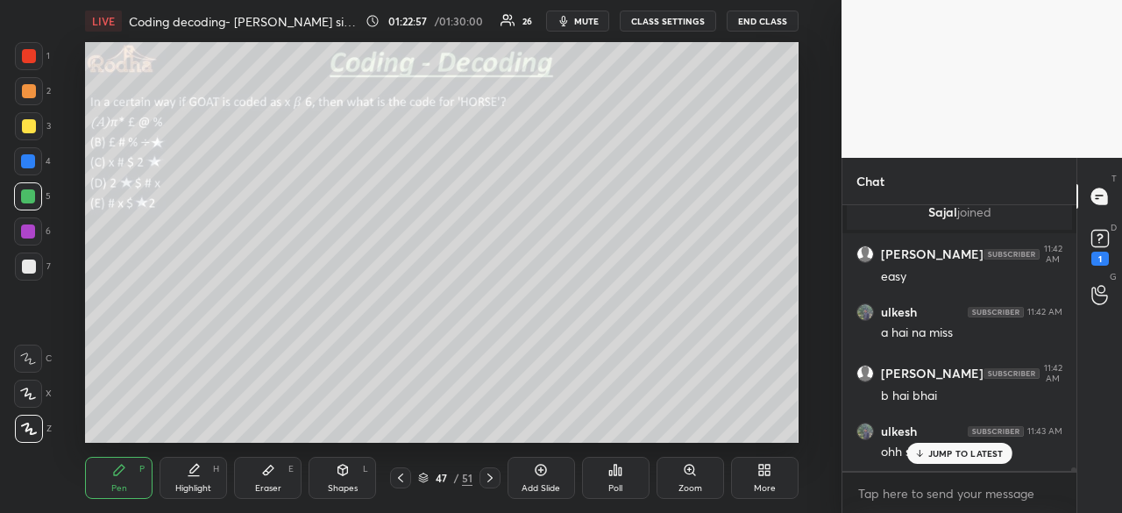
click at [487, 477] on icon at bounding box center [490, 478] width 14 height 14
click at [489, 476] on icon at bounding box center [489, 477] width 5 height 9
click at [400, 476] on icon at bounding box center [400, 477] width 5 height 9
click at [931, 459] on p "JUMP TO LATEST" at bounding box center [965, 453] width 75 height 11
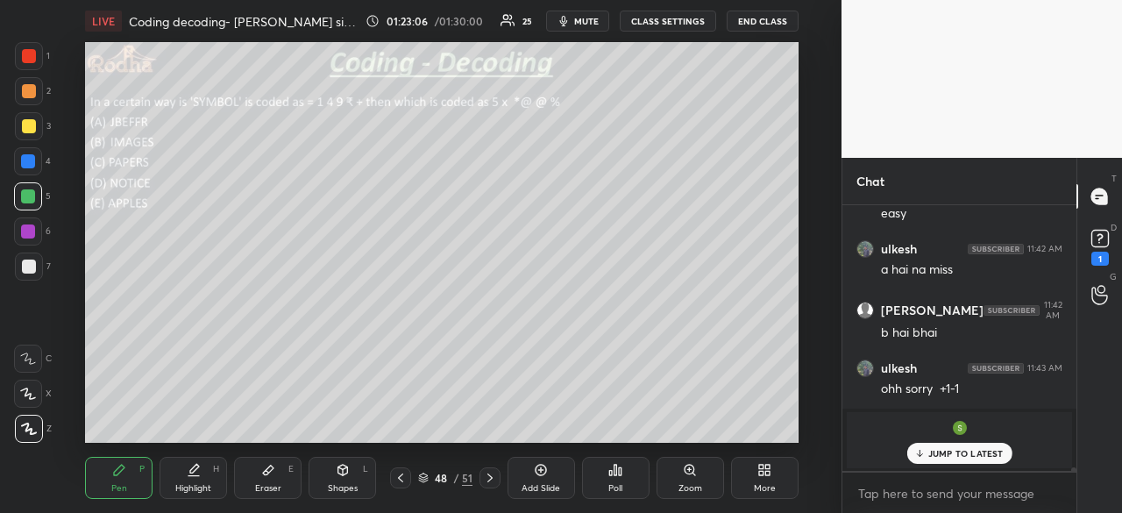
click at [945, 454] on p "JUMP TO LATEST" at bounding box center [965, 453] width 75 height 11
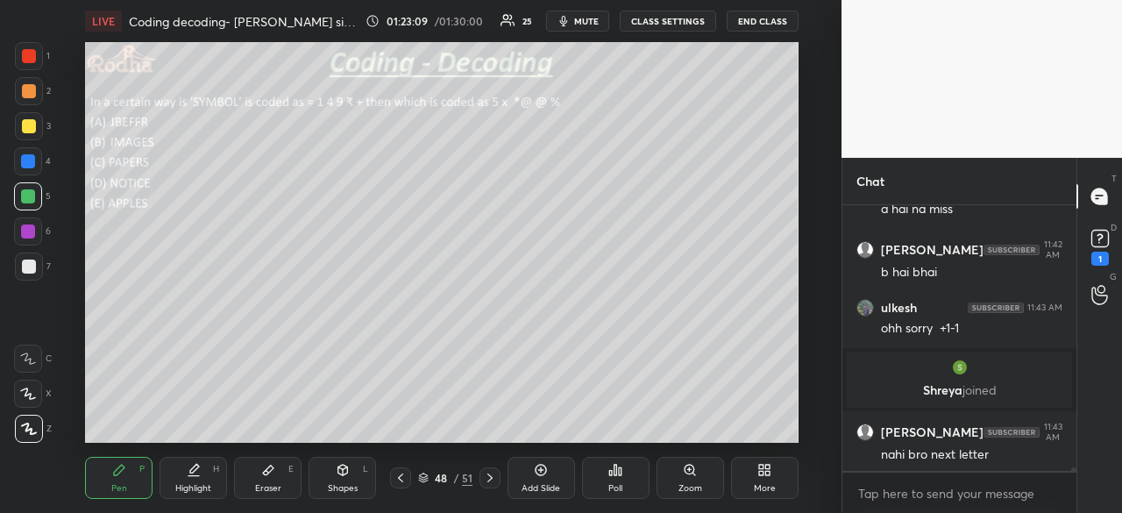
scroll to position [21068, 0]
click at [401, 479] on icon at bounding box center [401, 478] width 14 height 14
click at [401, 478] on icon at bounding box center [401, 478] width 14 height 14
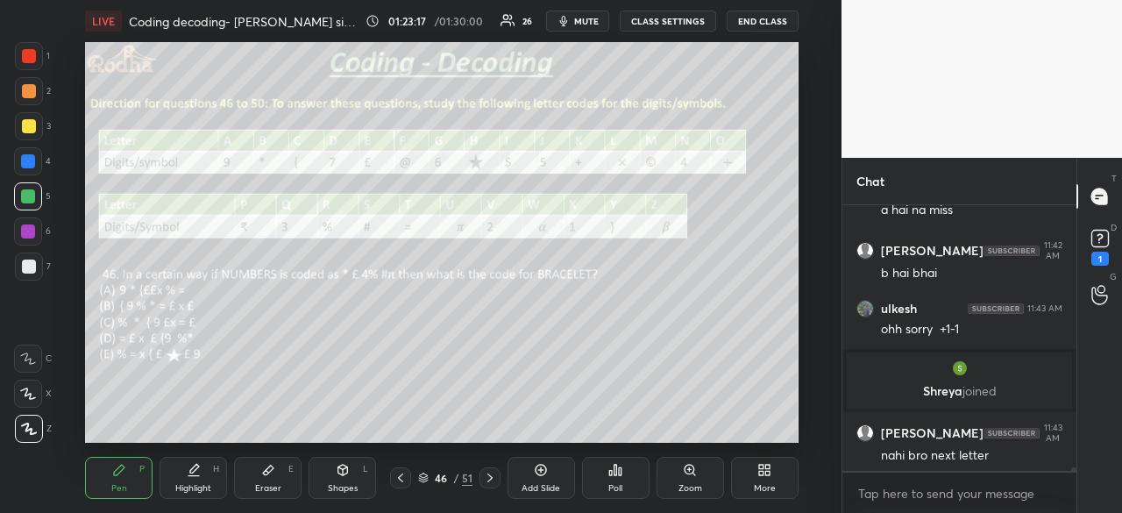
click at [489, 480] on icon at bounding box center [490, 478] width 14 height 14
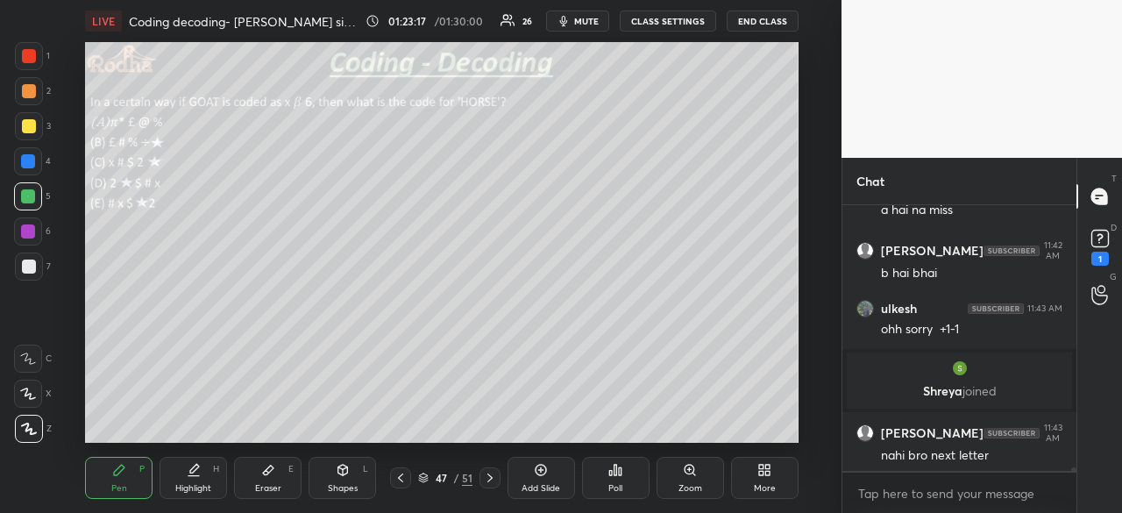
click at [491, 480] on icon at bounding box center [489, 477] width 5 height 9
click at [488, 480] on icon at bounding box center [490, 478] width 14 height 14
click at [399, 477] on icon at bounding box center [401, 478] width 14 height 14
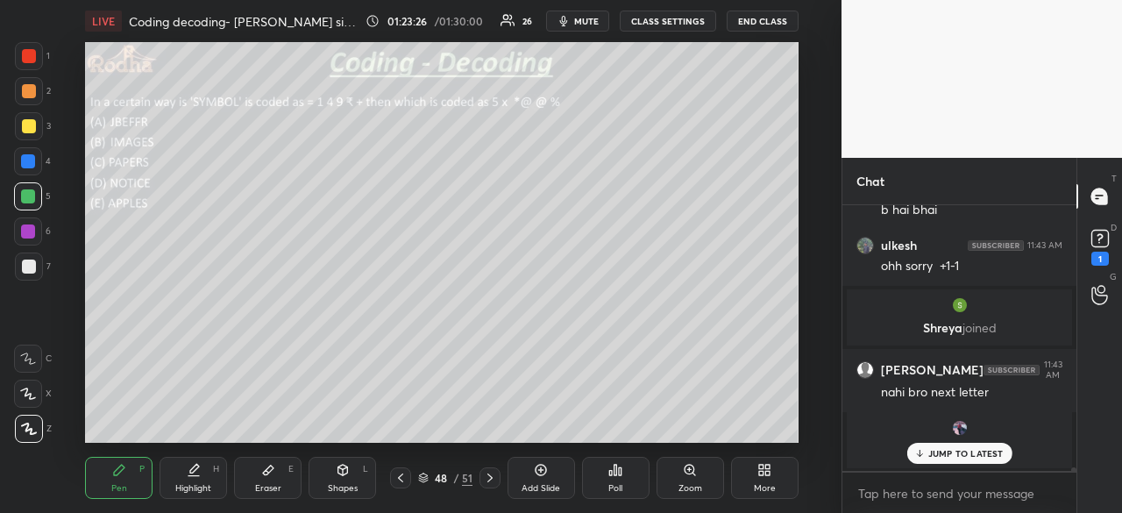
click at [944, 453] on p "JUMP TO LATEST" at bounding box center [965, 453] width 75 height 11
click at [400, 478] on icon at bounding box center [401, 478] width 14 height 14
click at [398, 478] on icon at bounding box center [400, 477] width 5 height 9
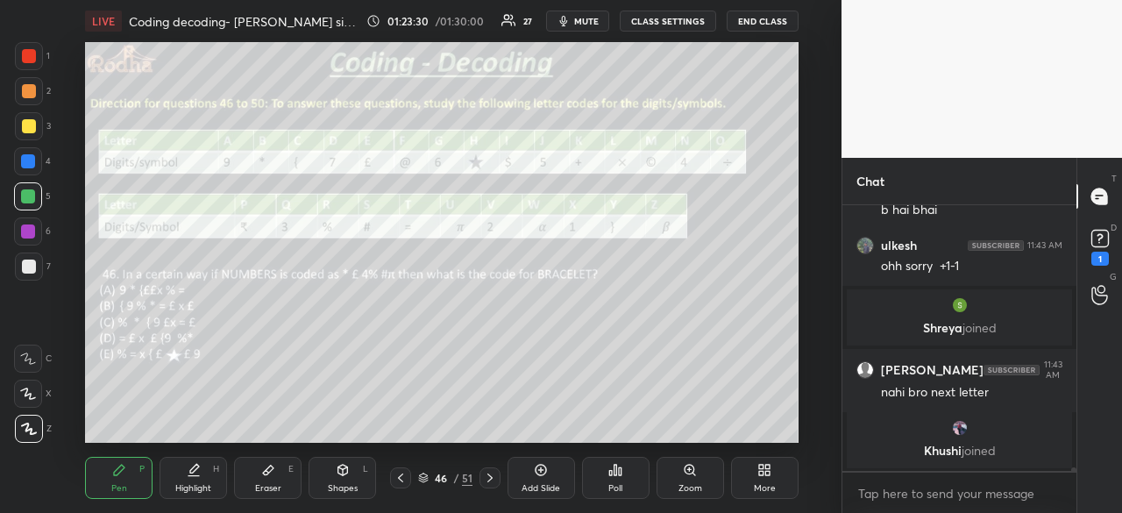
scroll to position [21129, 0]
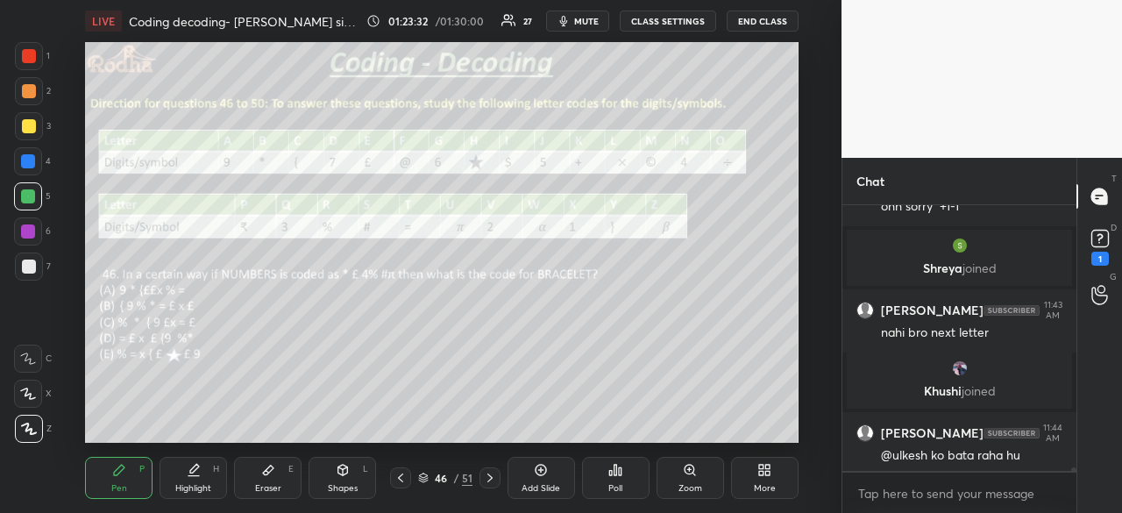
click at [487, 479] on icon at bounding box center [490, 478] width 14 height 14
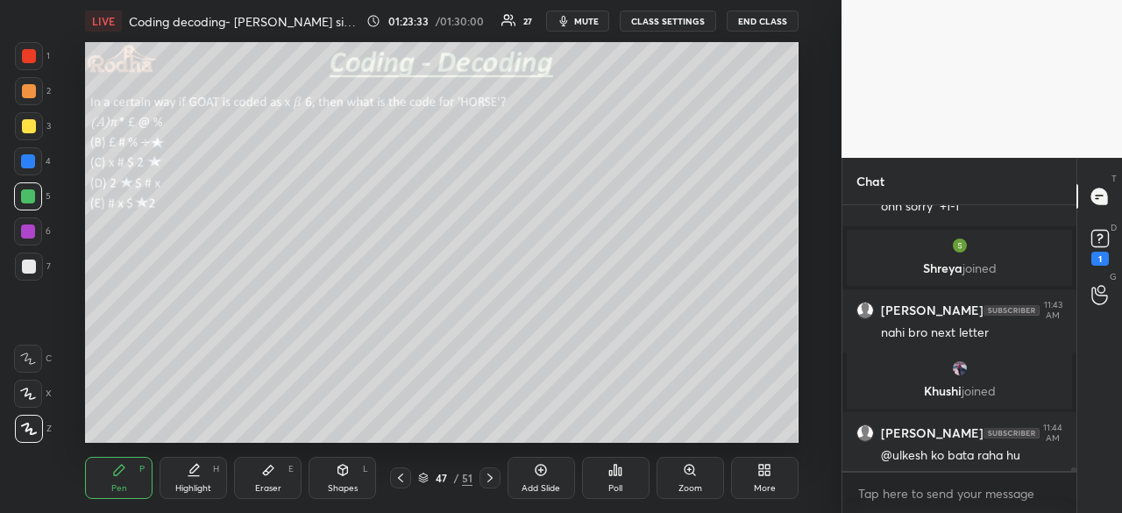
click at [487, 480] on icon at bounding box center [490, 478] width 14 height 14
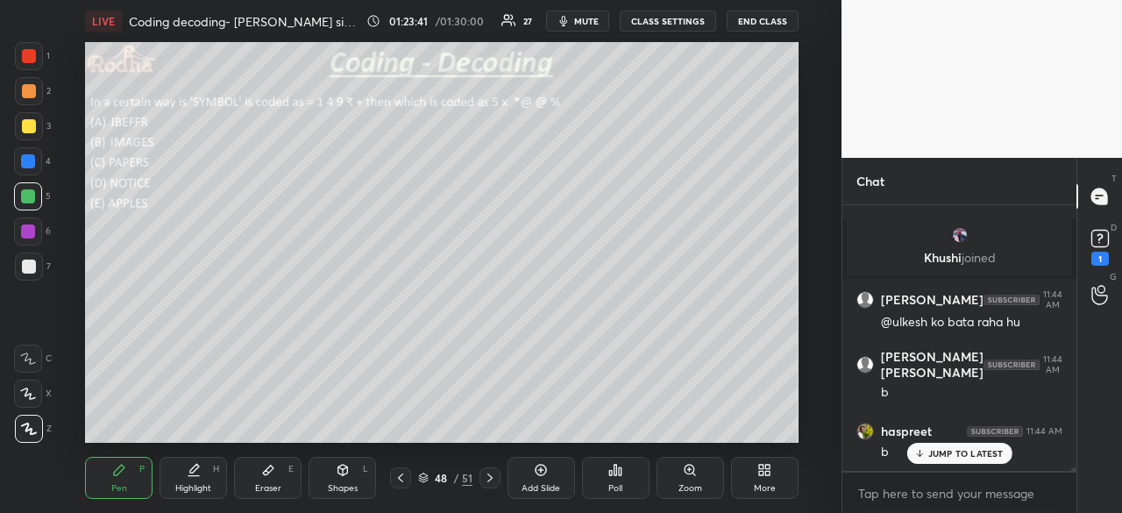
scroll to position [21326, 0]
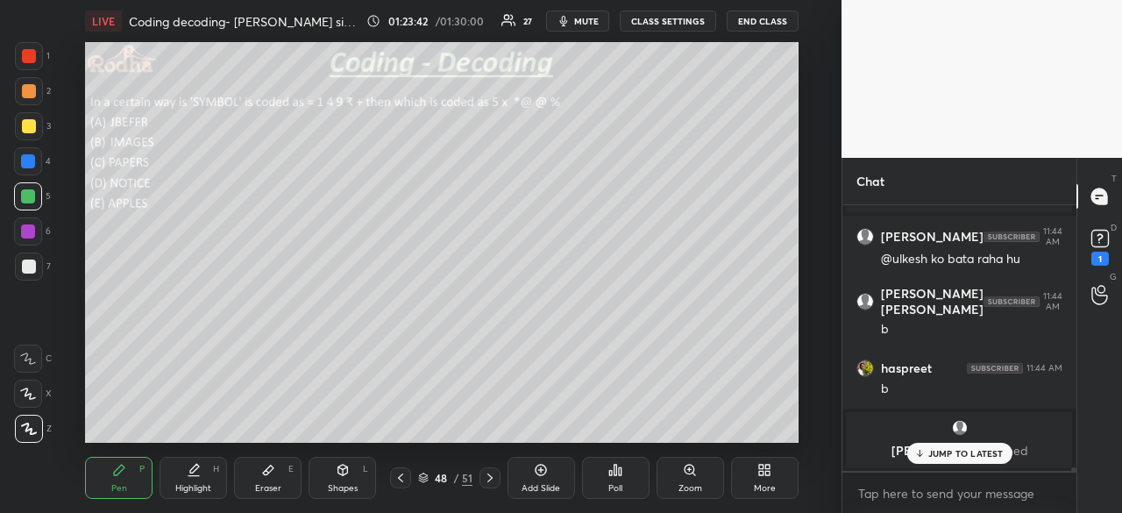
click at [402, 476] on icon at bounding box center [401, 478] width 14 height 14
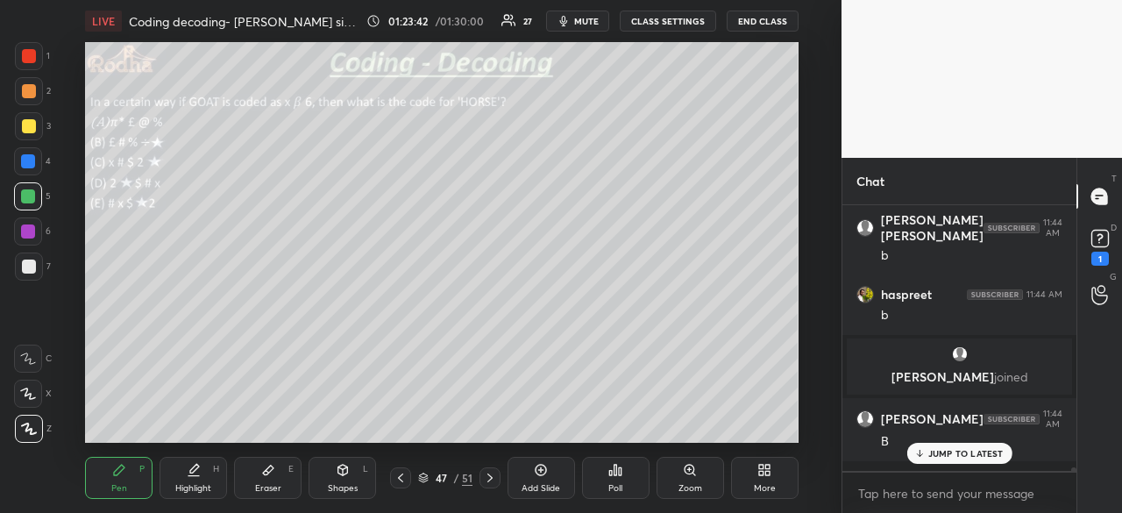
click at [398, 476] on icon at bounding box center [401, 478] width 14 height 14
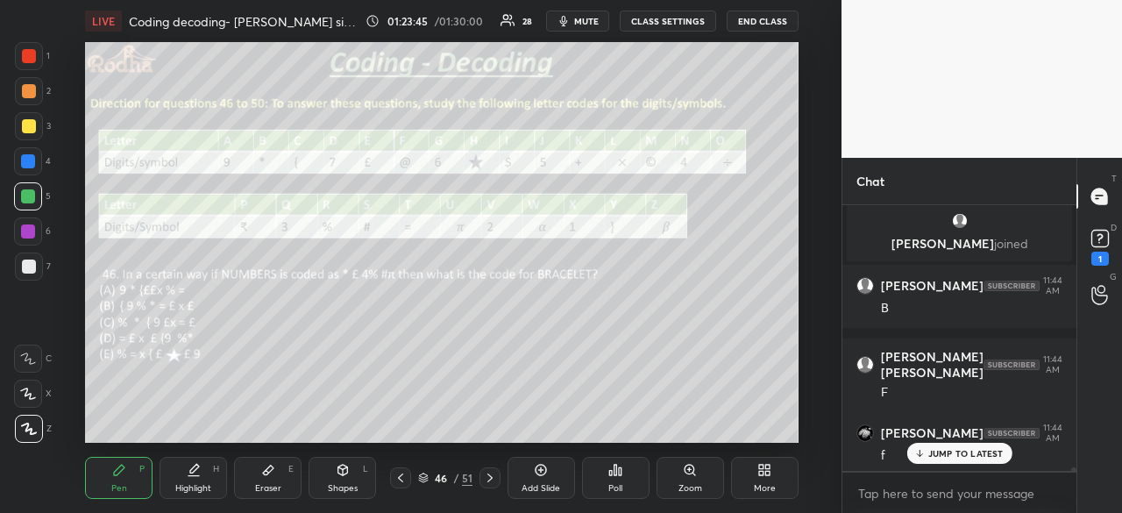
scroll to position [21606, 0]
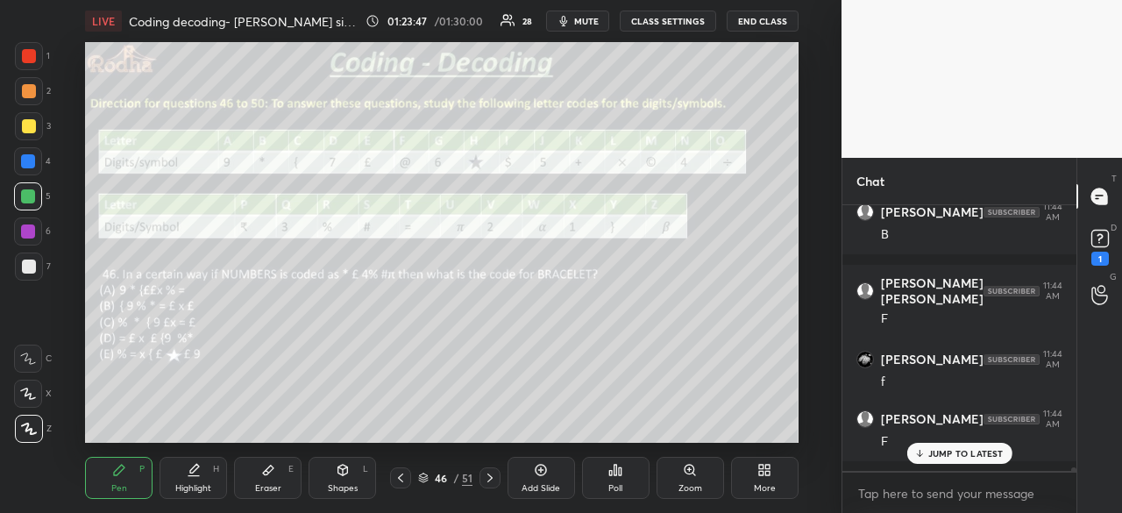
click at [493, 478] on icon at bounding box center [490, 478] width 14 height 14
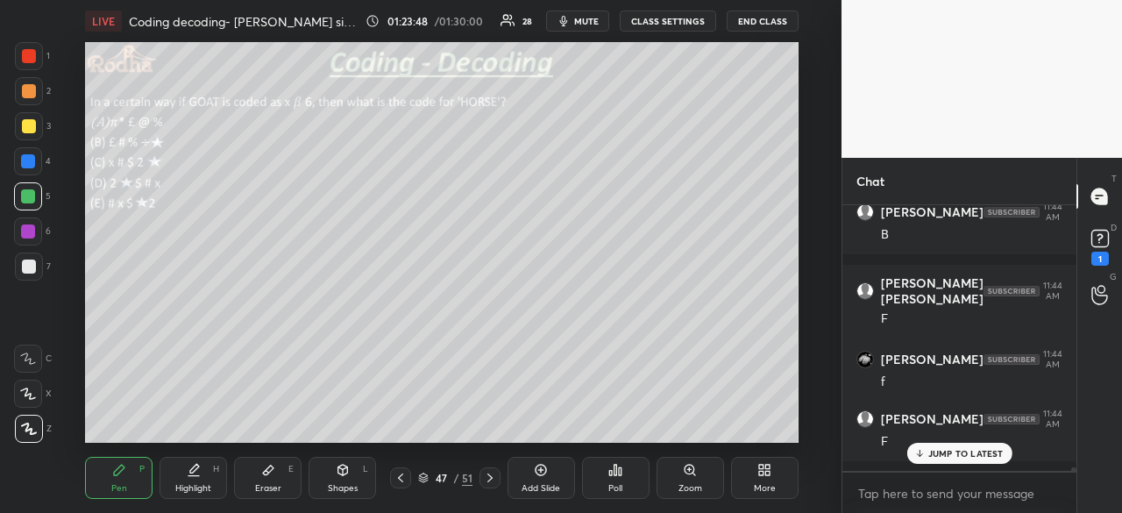
click at [489, 480] on icon at bounding box center [490, 478] width 14 height 14
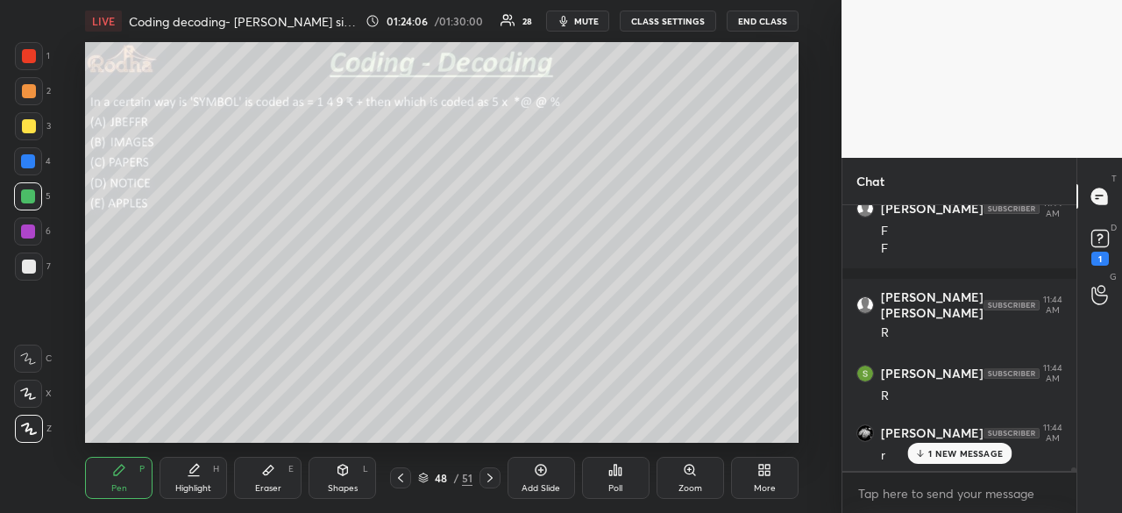
scroll to position [21890, 0]
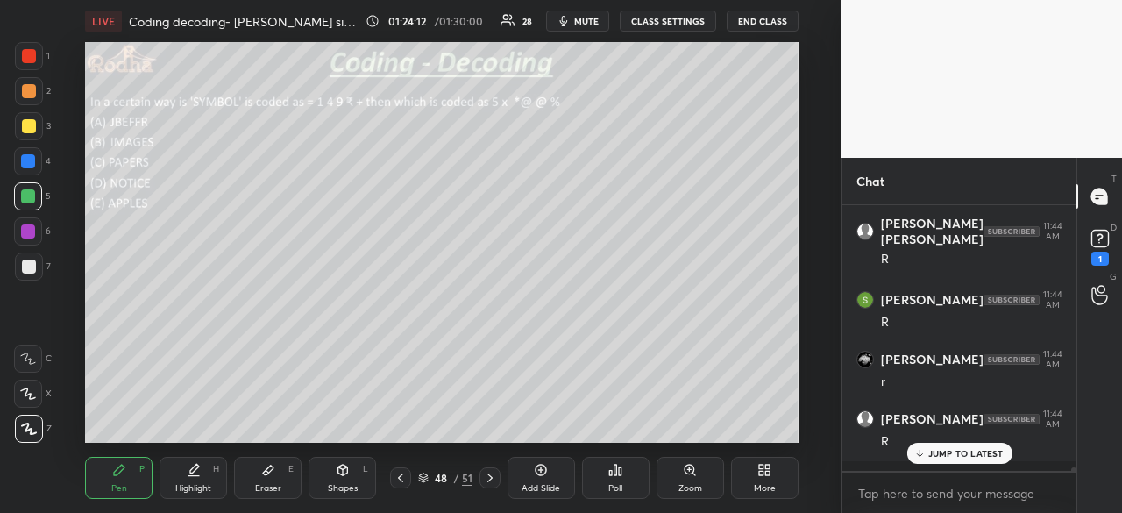
click at [400, 474] on icon at bounding box center [401, 478] width 14 height 14
click at [400, 476] on icon at bounding box center [401, 478] width 14 height 14
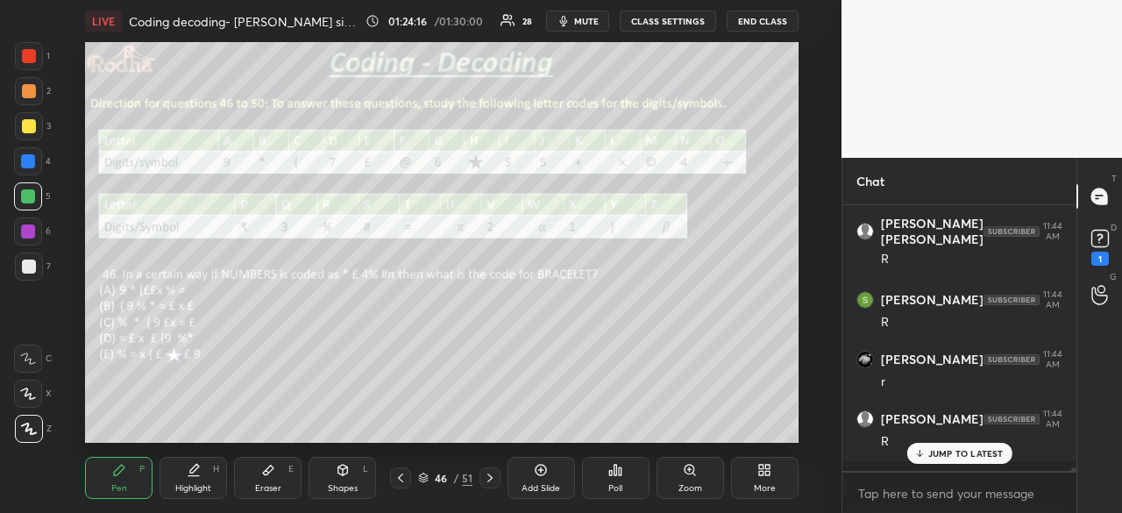
click at [487, 473] on icon at bounding box center [490, 478] width 14 height 14
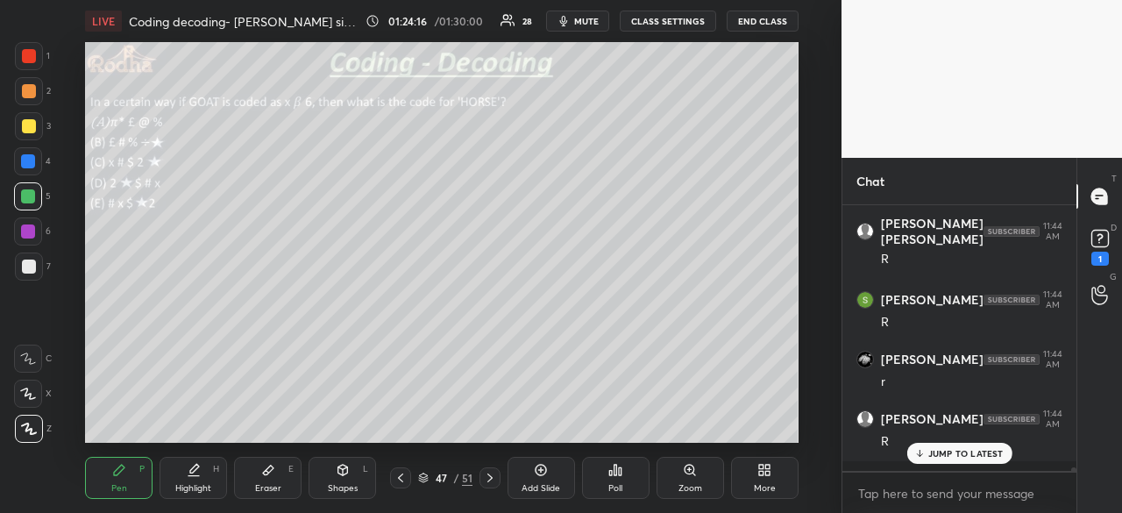
click at [486, 474] on icon at bounding box center [490, 478] width 14 height 14
click at [487, 473] on icon at bounding box center [490, 478] width 14 height 14
click at [407, 479] on icon at bounding box center [401, 478] width 14 height 14
click at [933, 458] on p "JUMP TO LATEST" at bounding box center [965, 453] width 75 height 11
click at [34, 53] on div at bounding box center [29, 56] width 14 height 14
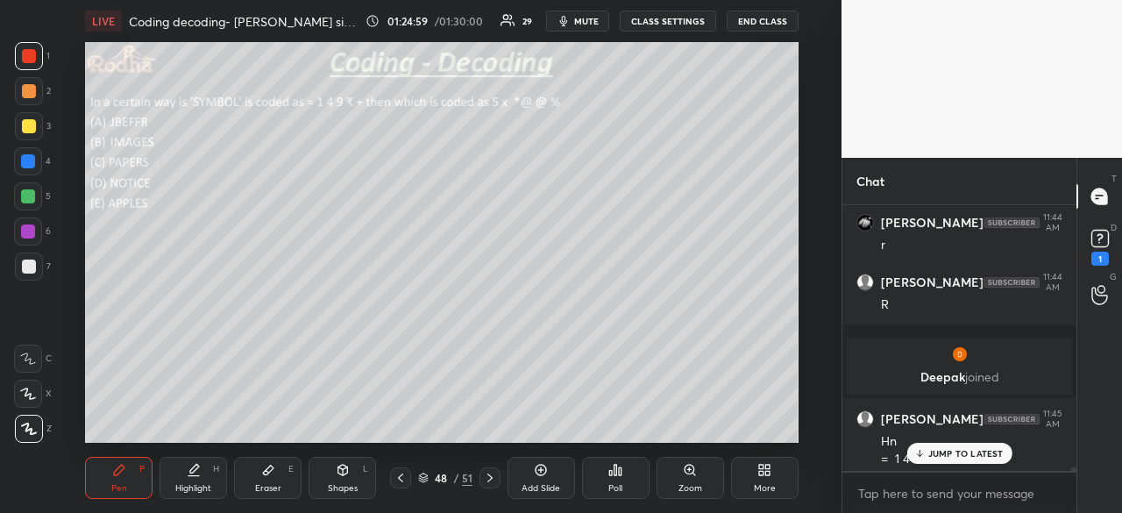
scroll to position [21741, 0]
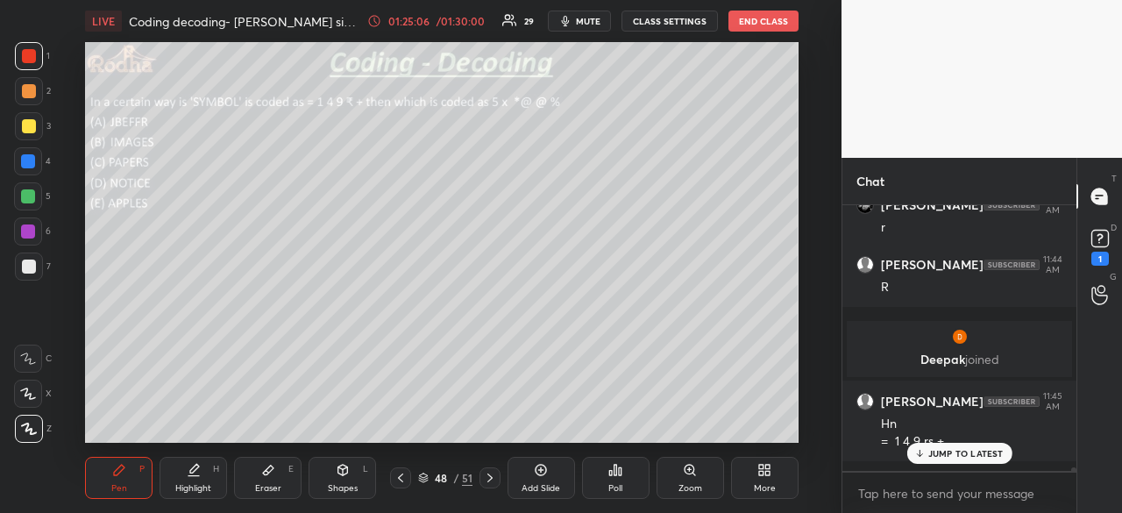
click at [944, 453] on p "JUMP TO LATEST" at bounding box center [965, 453] width 75 height 11
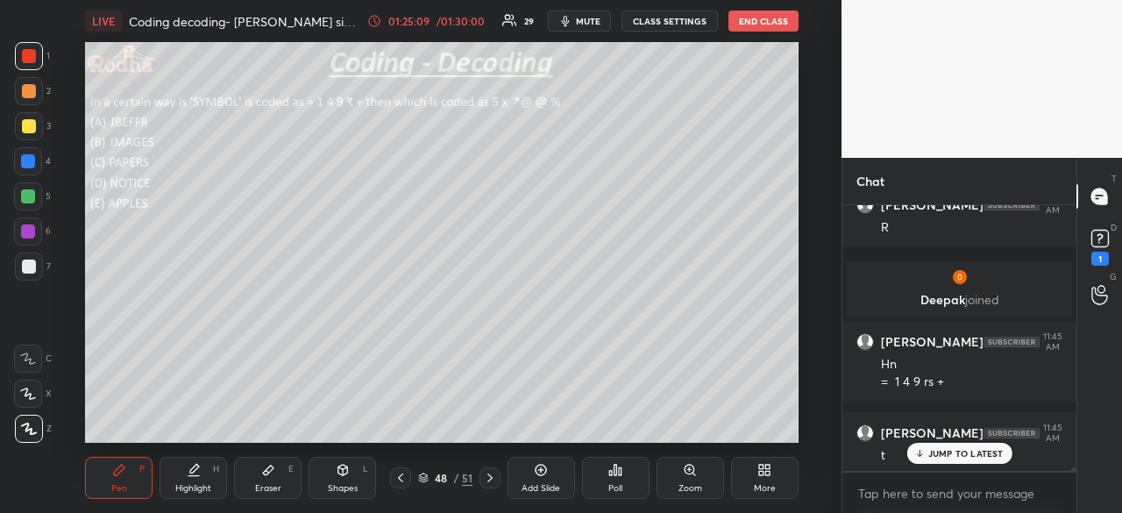
click at [956, 453] on p "JUMP TO LATEST" at bounding box center [965, 453] width 75 height 11
click at [33, 194] on div at bounding box center [28, 196] width 14 height 14
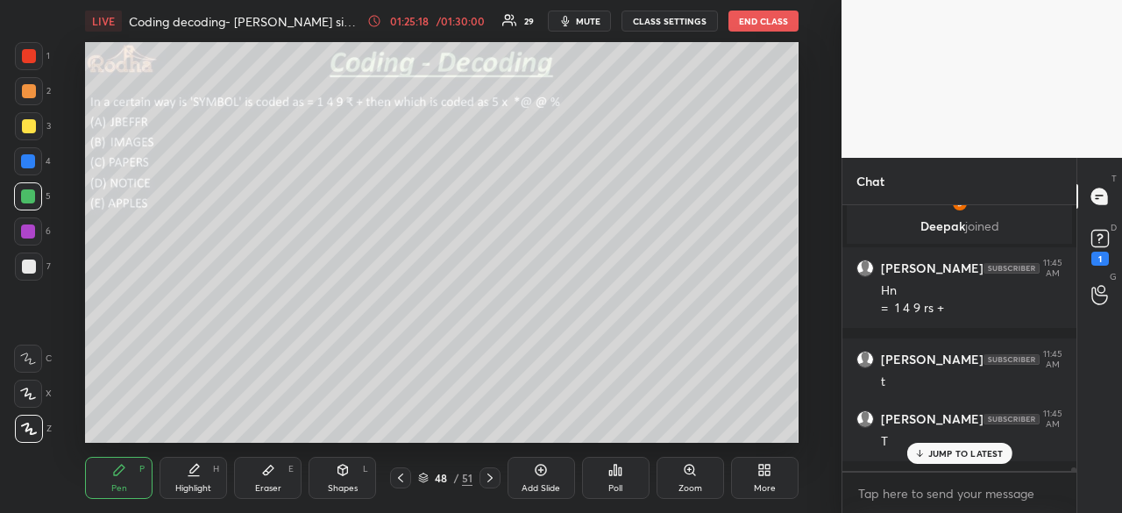
click at [934, 451] on p "JUMP TO LATEST" at bounding box center [965, 453] width 75 height 11
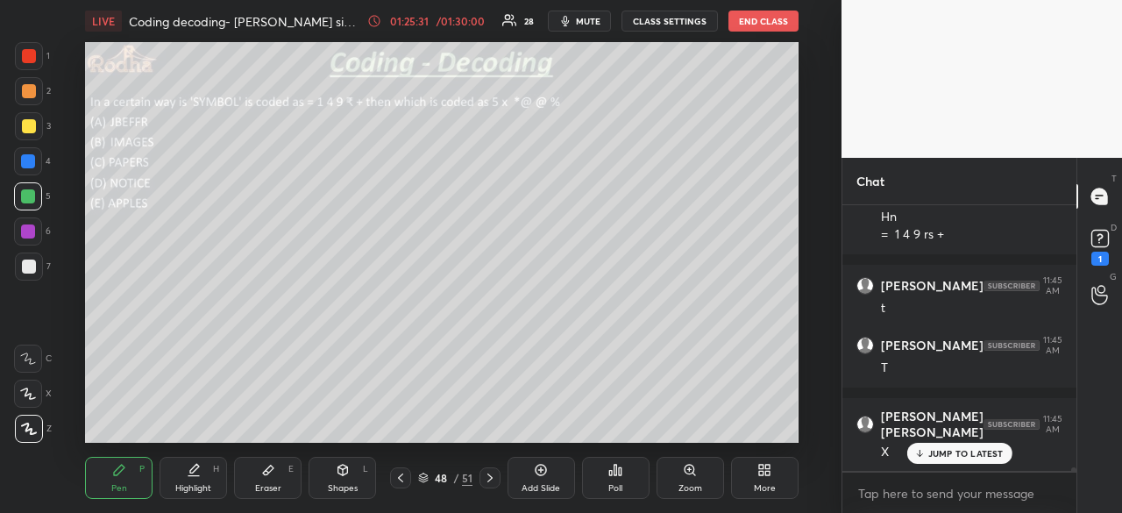
scroll to position [22022, 0]
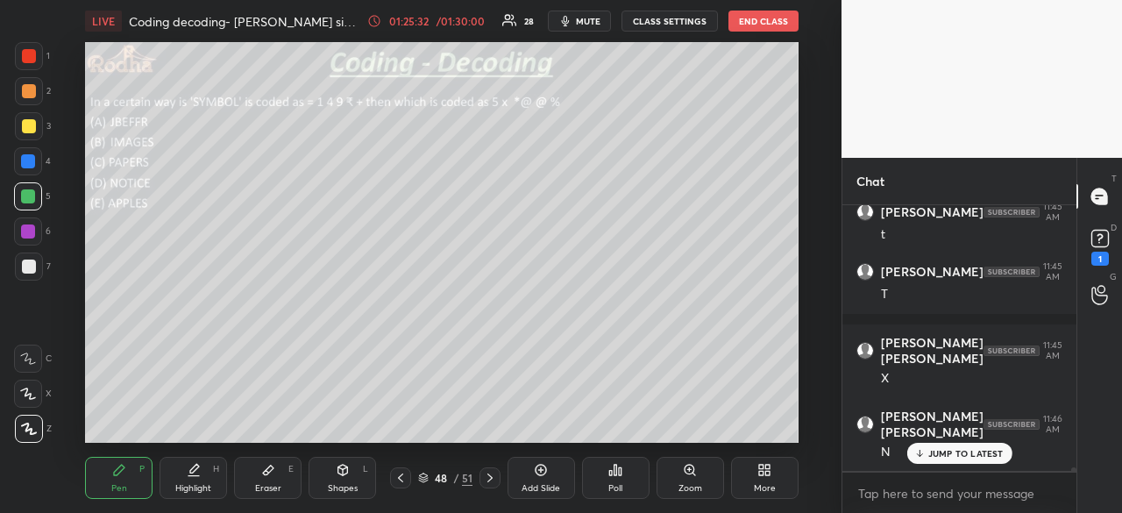
click at [396, 479] on icon at bounding box center [401, 478] width 14 height 14
click at [400, 476] on icon at bounding box center [400, 477] width 5 height 9
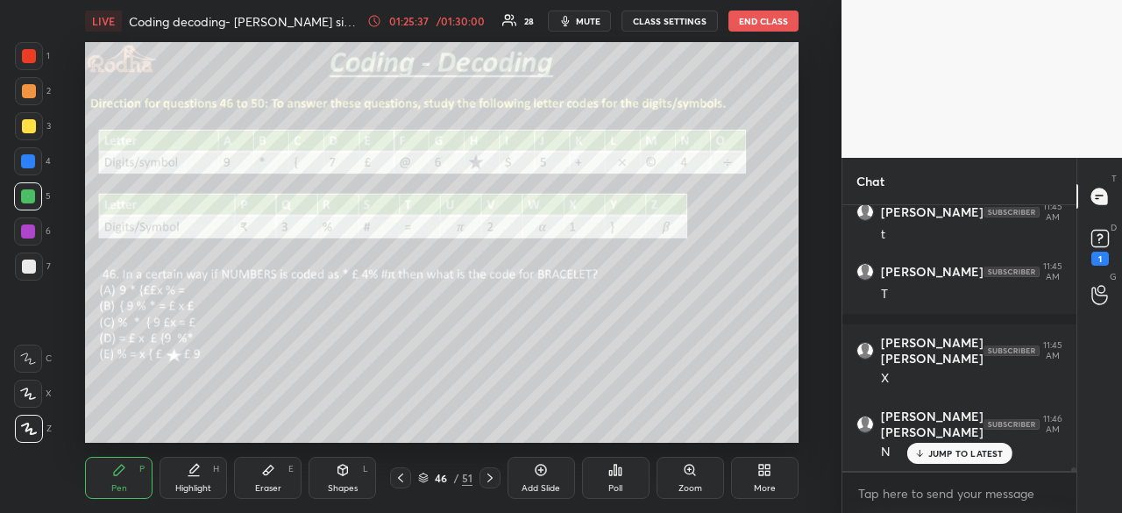
click at [487, 474] on icon at bounding box center [490, 478] width 14 height 14
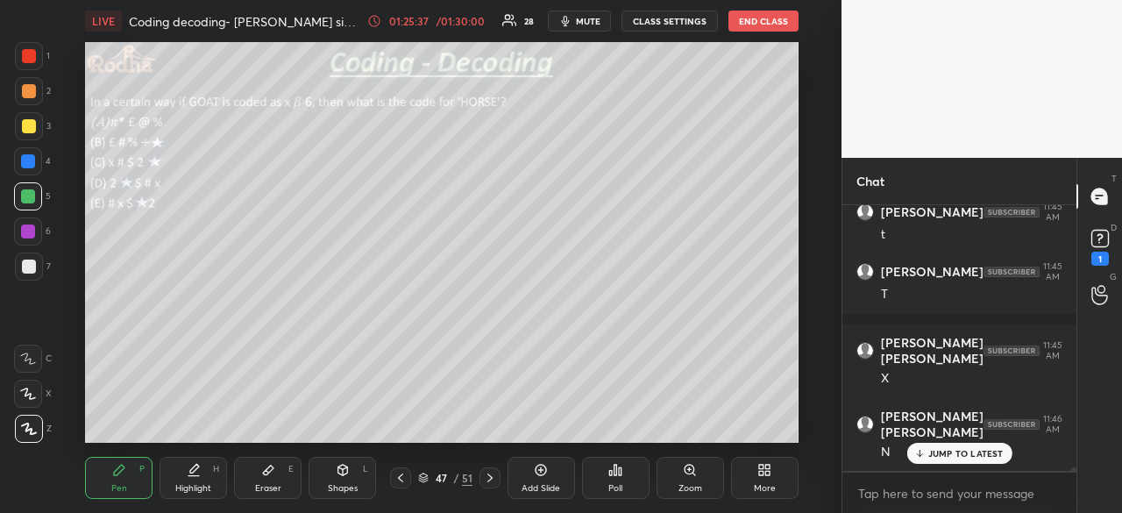
click at [491, 478] on icon at bounding box center [489, 477] width 5 height 9
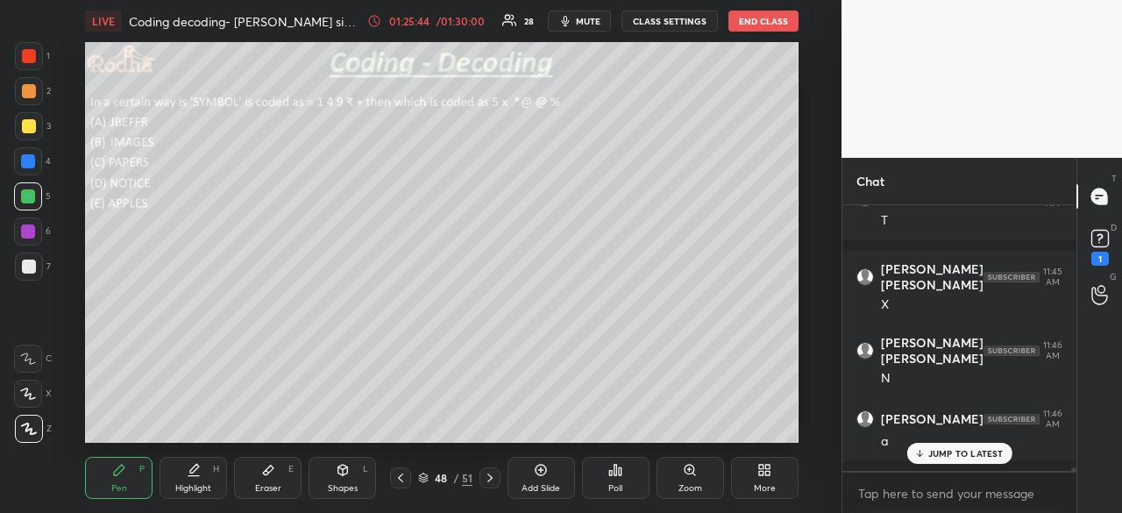
click at [403, 476] on icon at bounding box center [401, 478] width 14 height 14
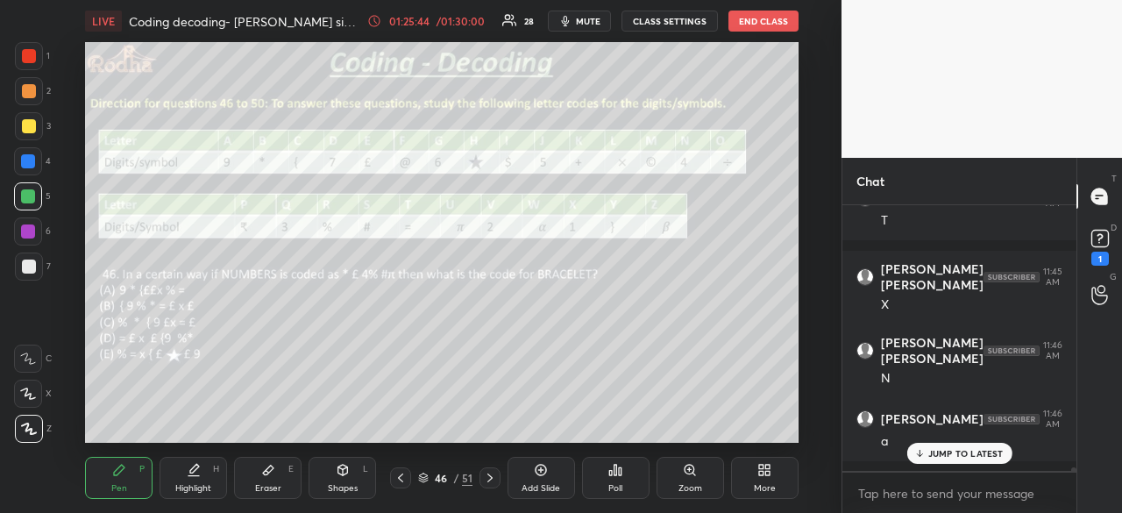
click at [403, 478] on icon at bounding box center [401, 478] width 14 height 14
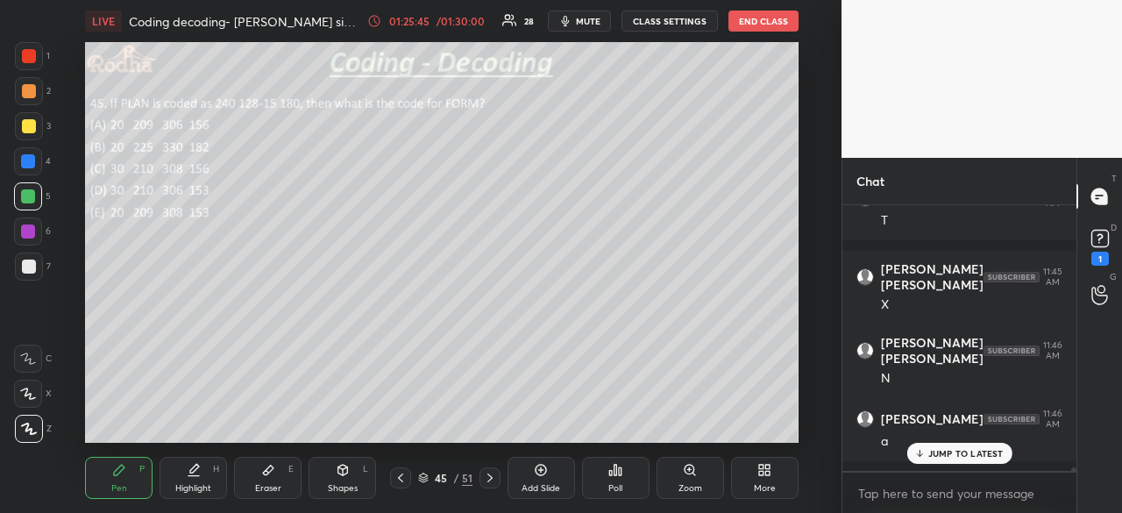
click at [494, 478] on icon at bounding box center [490, 478] width 14 height 14
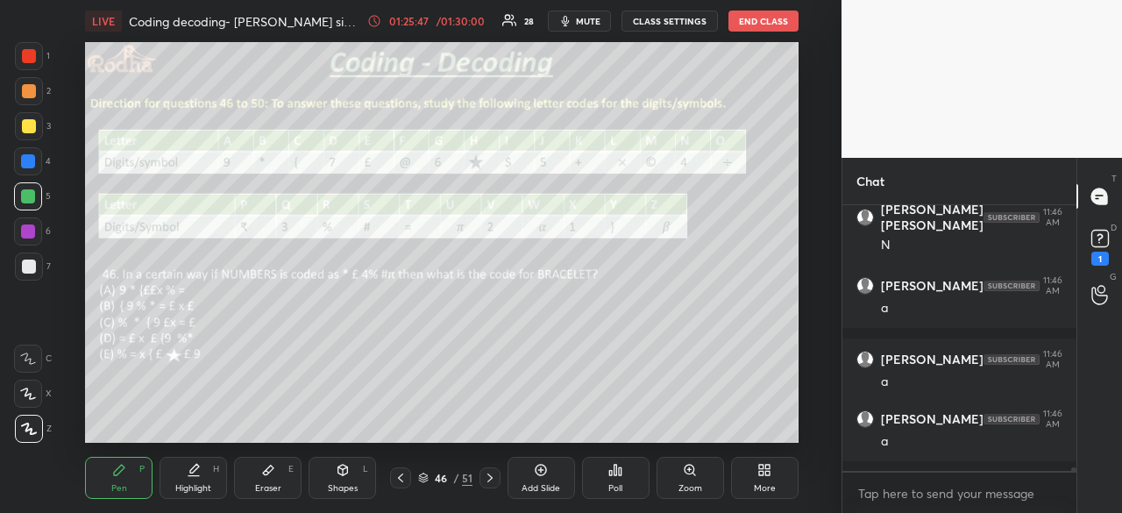
scroll to position [22302, 0]
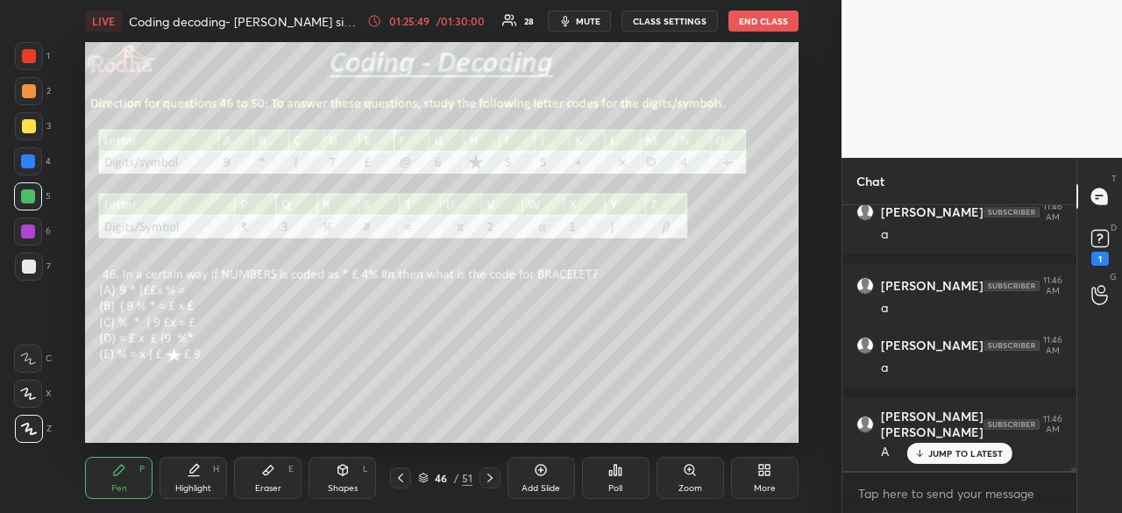
click at [484, 480] on icon at bounding box center [490, 478] width 14 height 14
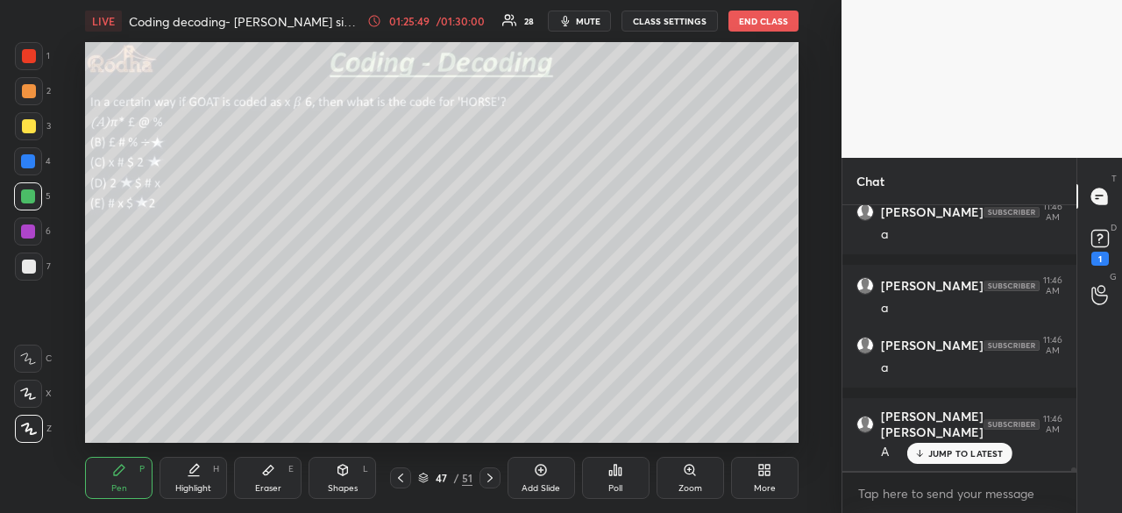
click at [484, 480] on icon at bounding box center [490, 478] width 14 height 14
click at [403, 480] on icon at bounding box center [401, 478] width 14 height 14
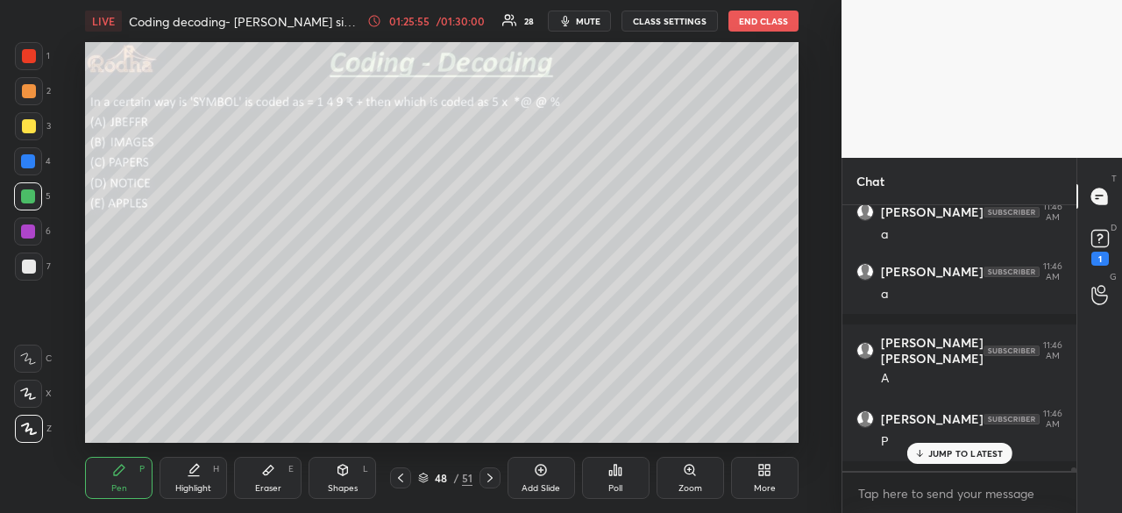
scroll to position [22394, 0]
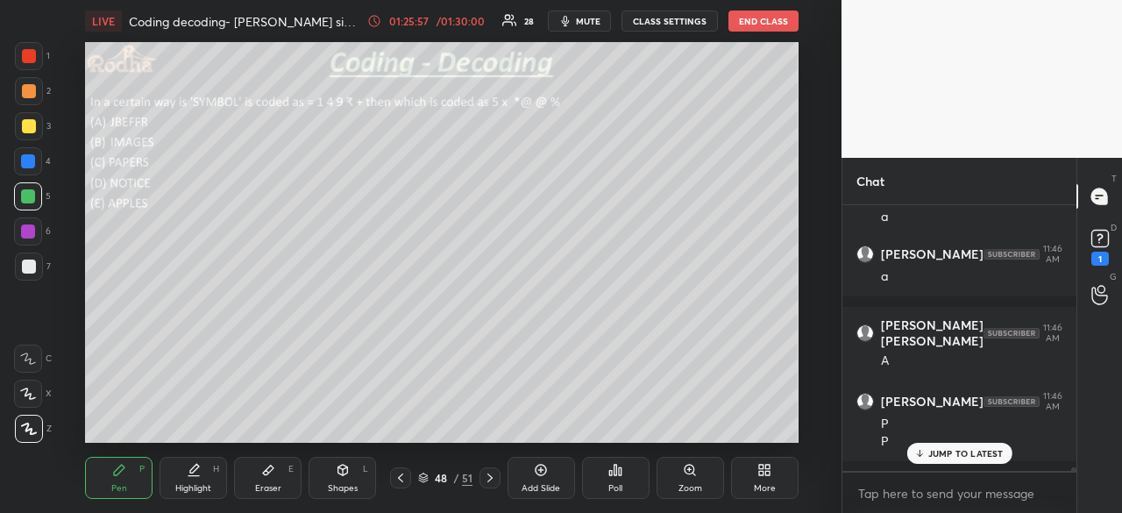
click at [396, 477] on icon at bounding box center [401, 478] width 14 height 14
click at [398, 479] on icon at bounding box center [401, 478] width 14 height 14
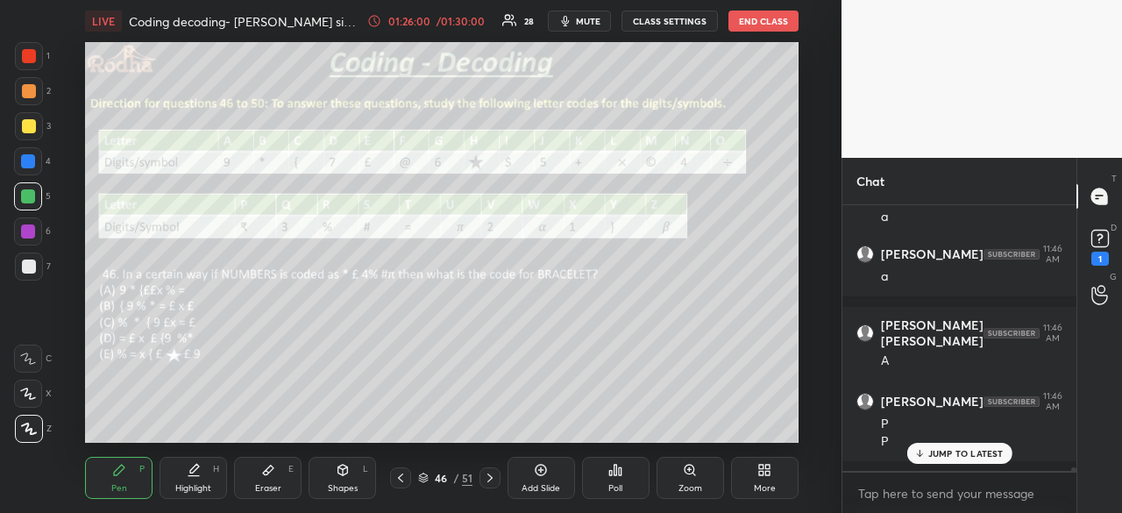
click at [486, 475] on icon at bounding box center [490, 478] width 14 height 14
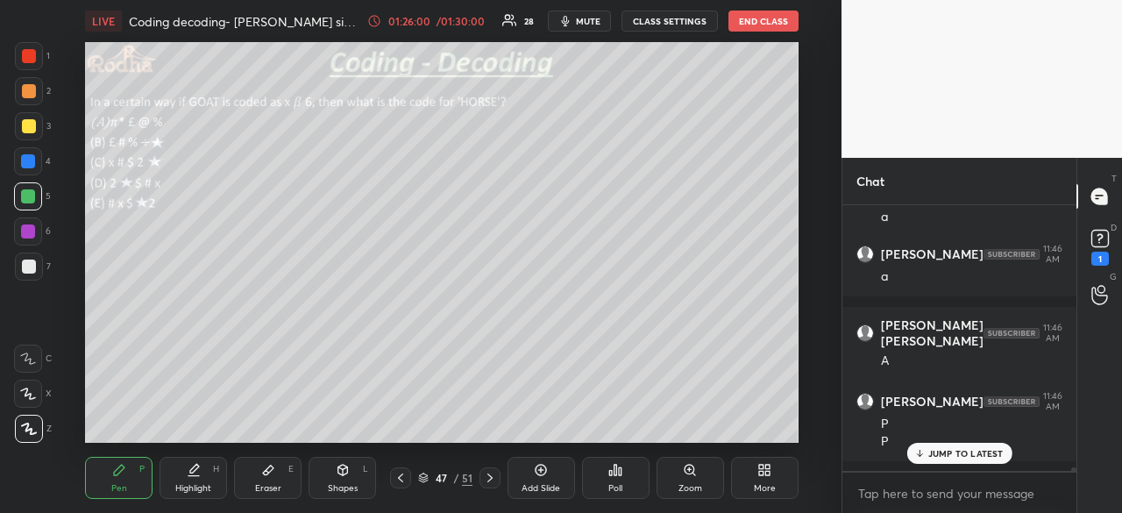
click at [486, 475] on icon at bounding box center [490, 478] width 14 height 14
click at [484, 477] on icon at bounding box center [490, 478] width 14 height 14
click at [403, 479] on icon at bounding box center [401, 478] width 14 height 14
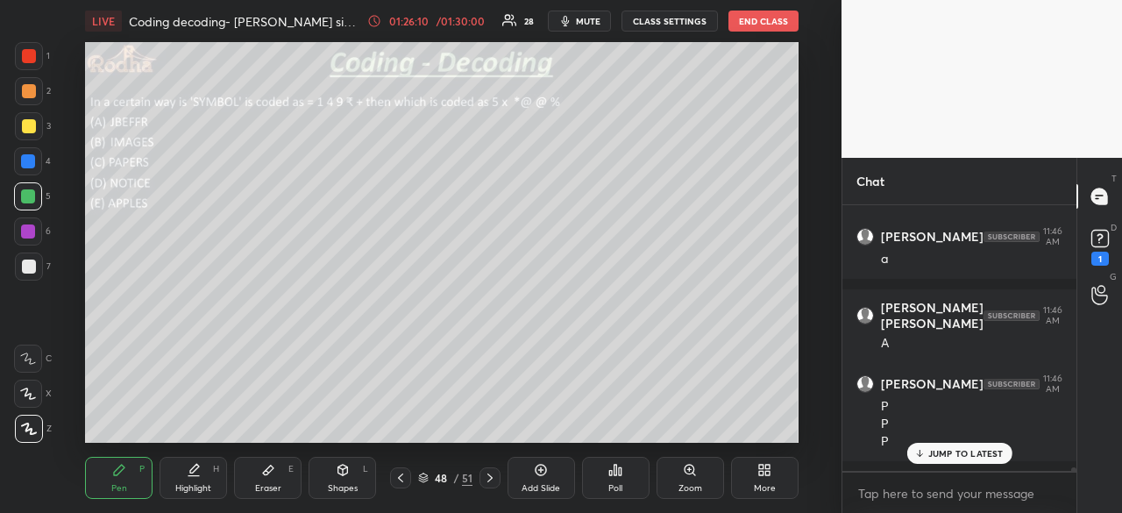
scroll to position [22485, 0]
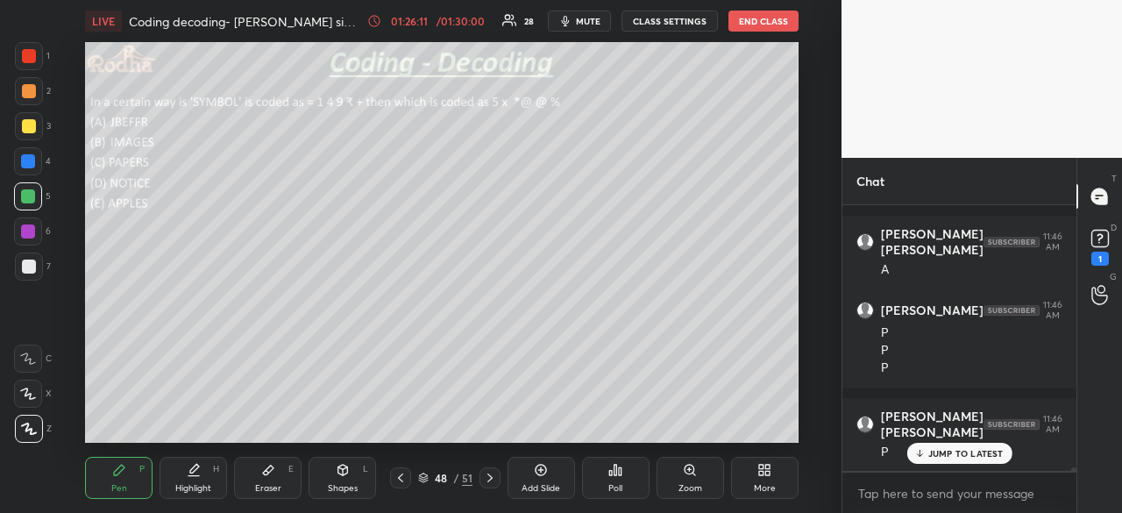
click at [935, 457] on p "JUMP TO LATEST" at bounding box center [965, 453] width 75 height 11
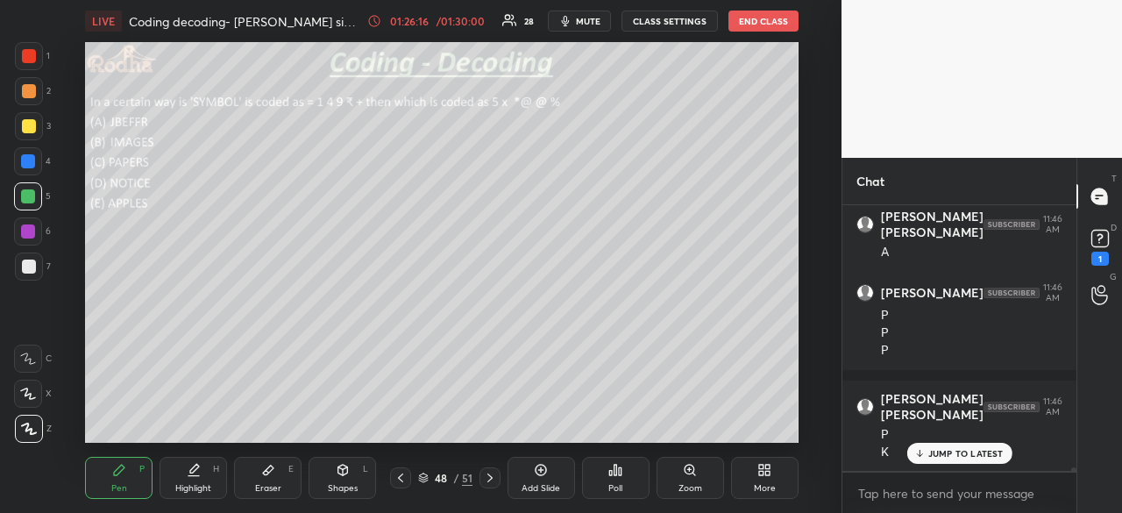
scroll to position [22562, 0]
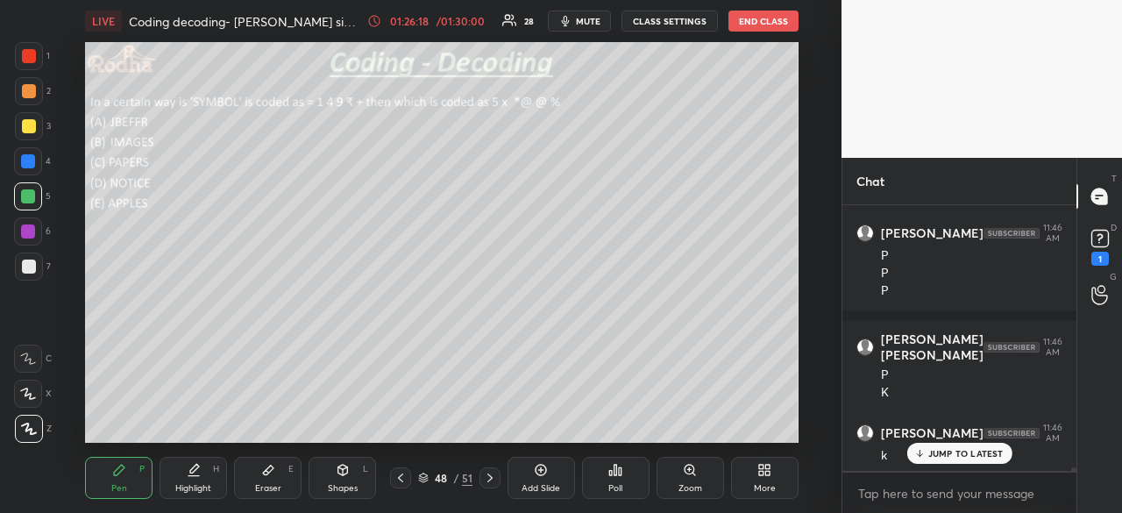
click at [951, 457] on p "JUMP TO LATEST" at bounding box center [965, 453] width 75 height 11
click at [32, 231] on div at bounding box center [28, 231] width 14 height 14
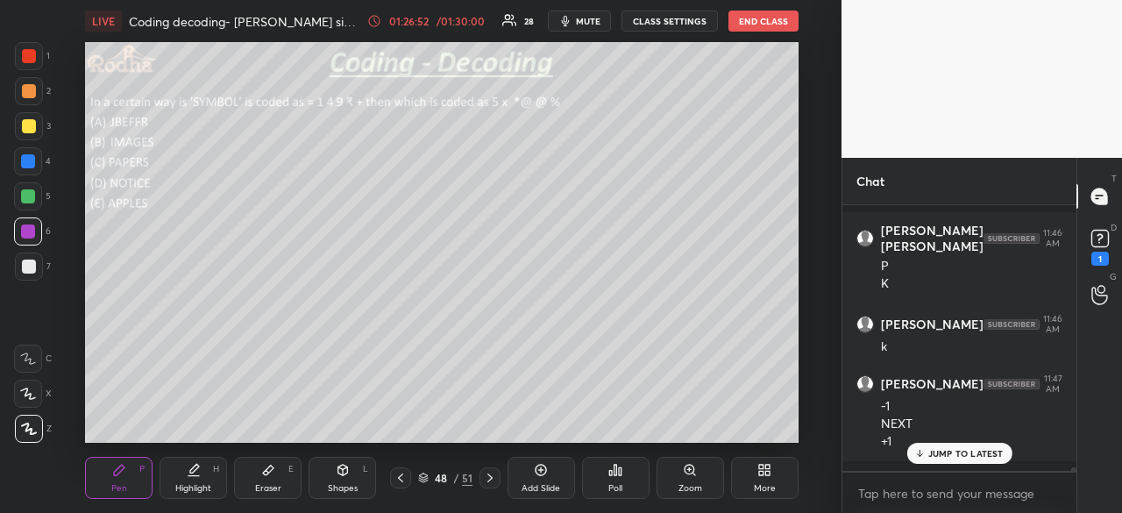
scroll to position [22688, 0]
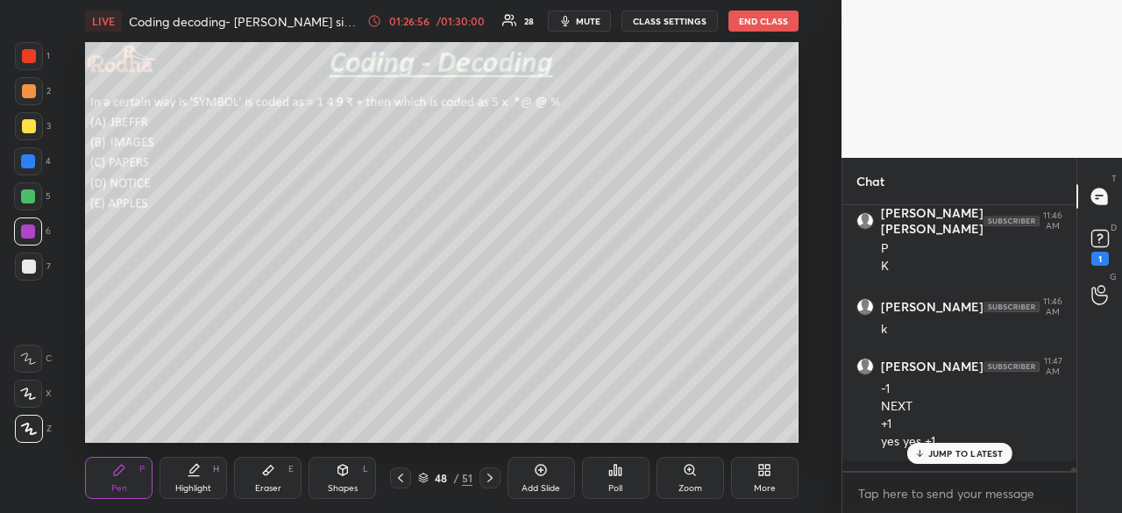
click at [272, 473] on icon at bounding box center [268, 470] width 14 height 14
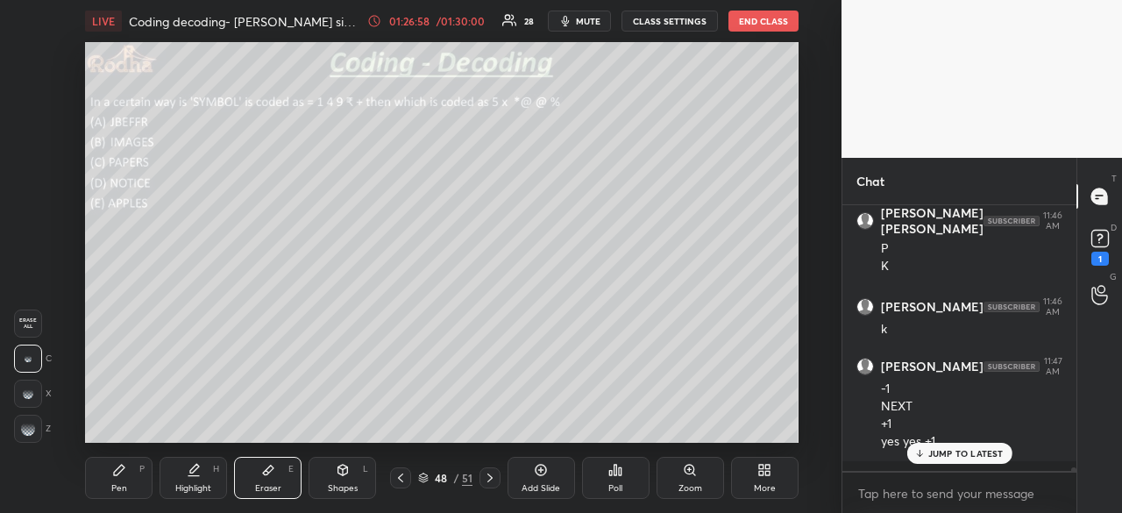
click at [121, 474] on icon at bounding box center [119, 470] width 14 height 14
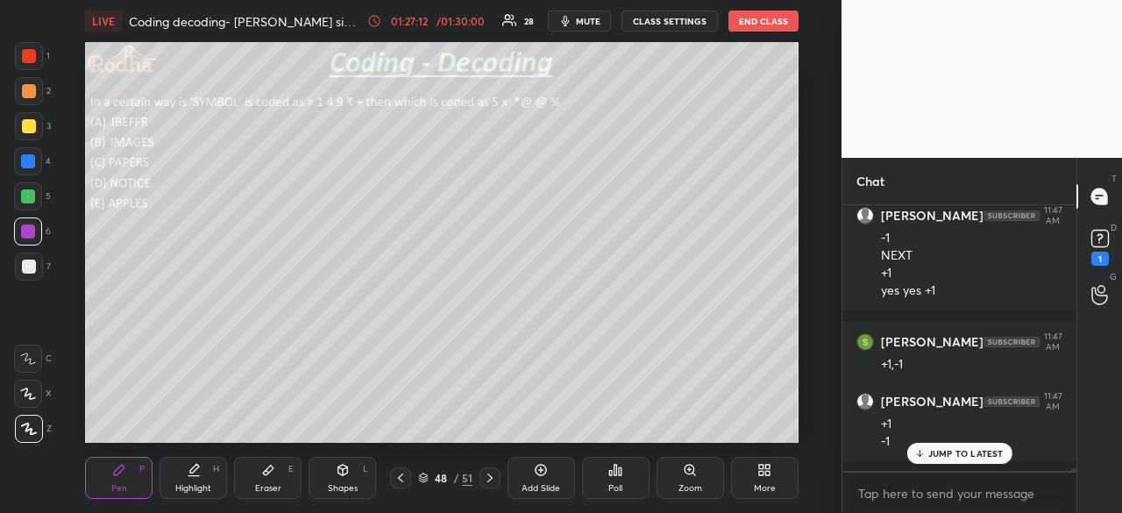
scroll to position [22857, 0]
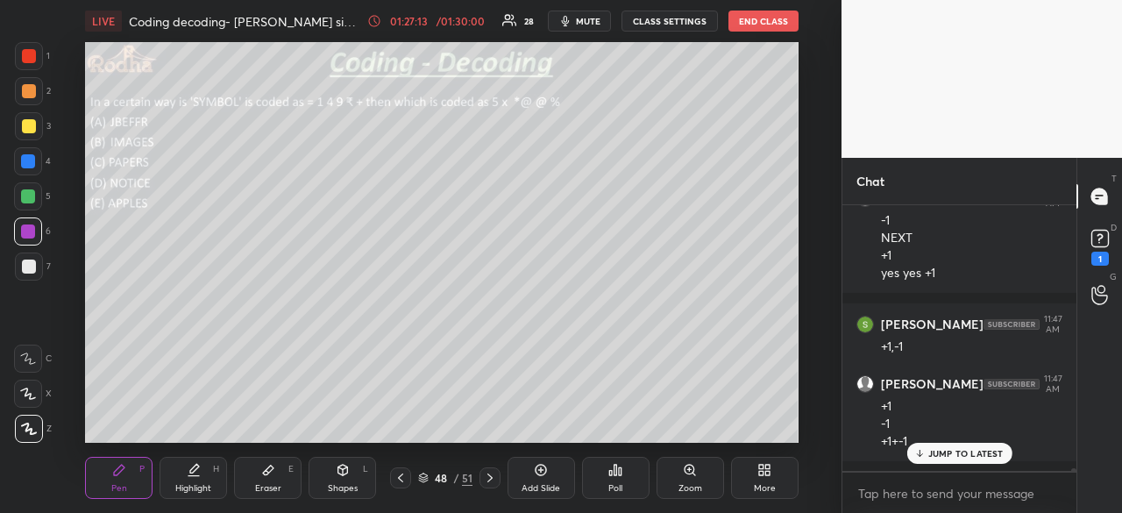
click at [928, 452] on div "JUMP TO LATEST" at bounding box center [959, 453] width 105 height 21
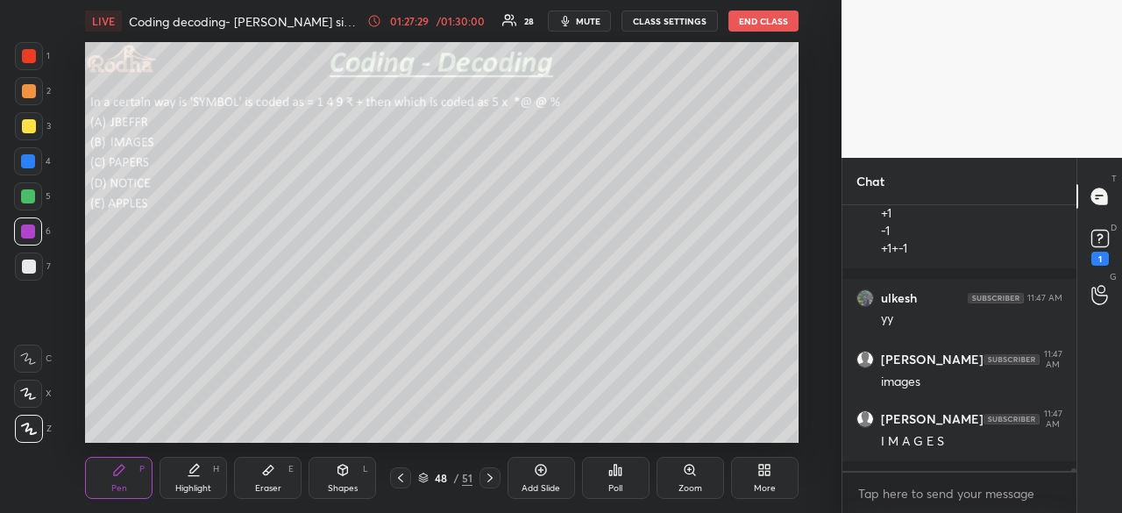
scroll to position [23109, 0]
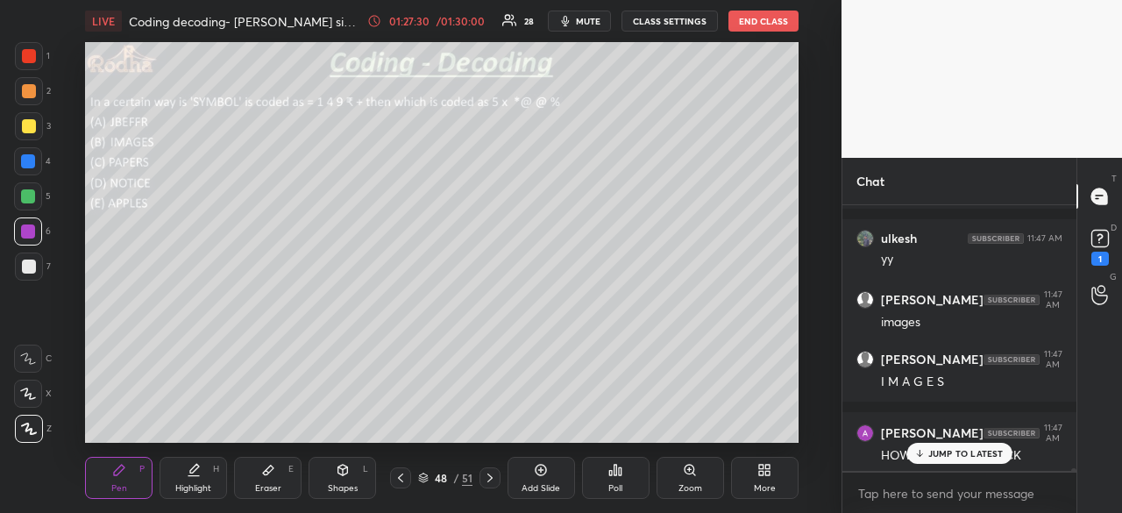
click at [939, 452] on p "JUMP TO LATEST" at bounding box center [965, 453] width 75 height 11
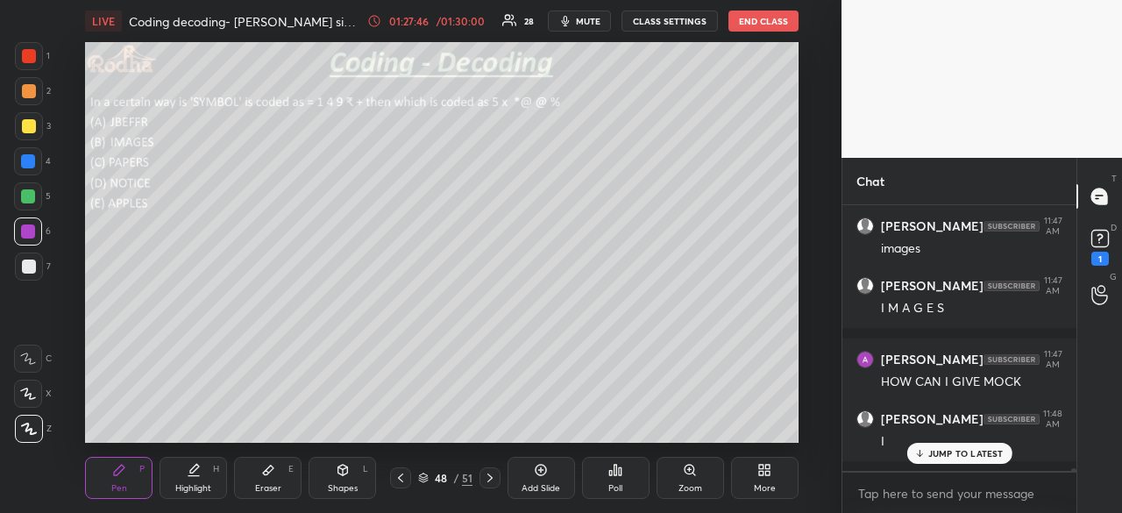
click at [933, 454] on p "JUMP TO LATEST" at bounding box center [965, 453] width 75 height 11
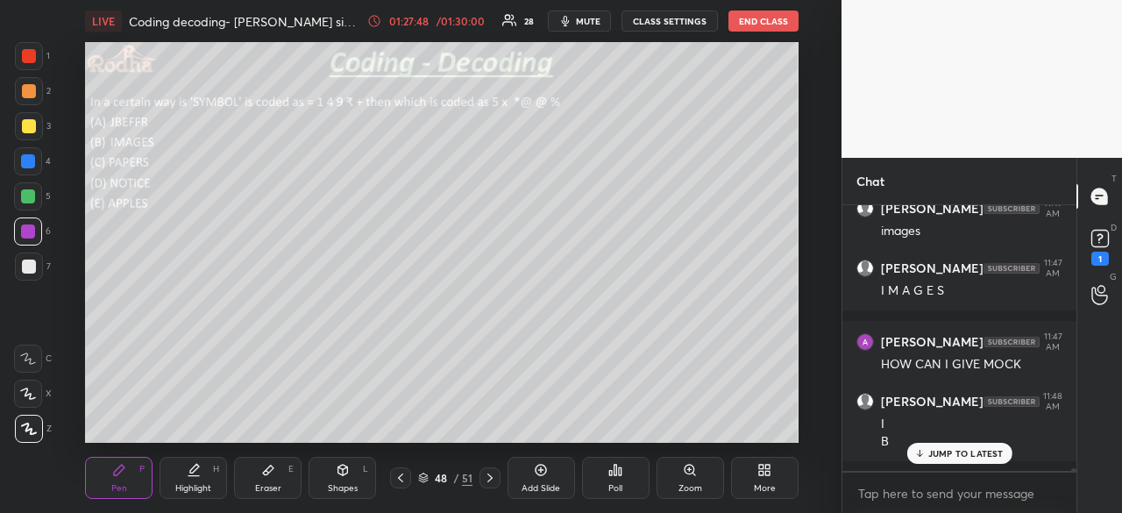
click at [950, 452] on p "JUMP TO LATEST" at bounding box center [965, 453] width 75 height 11
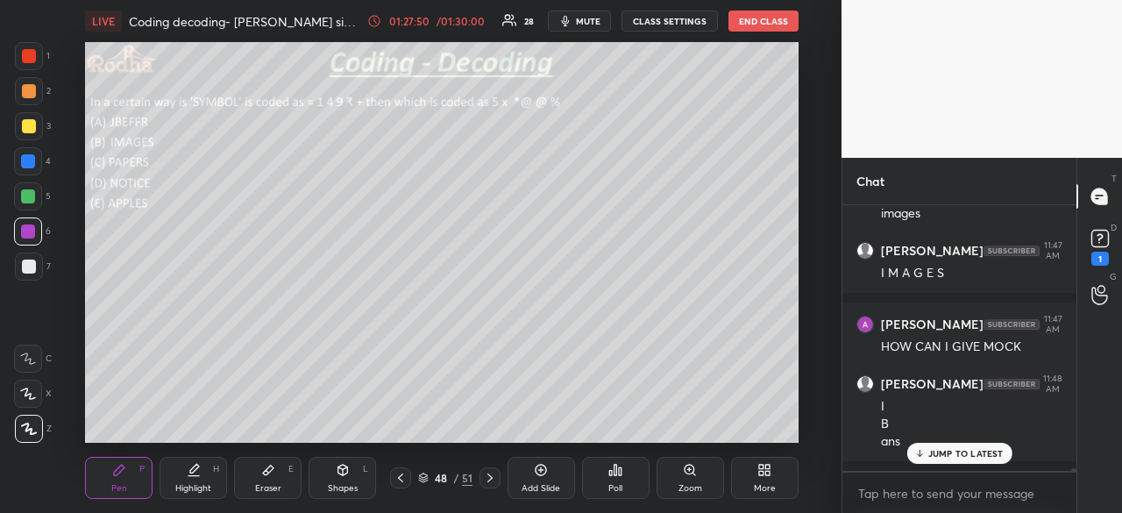
click at [966, 447] on div "JUMP TO LATEST" at bounding box center [959, 453] width 105 height 21
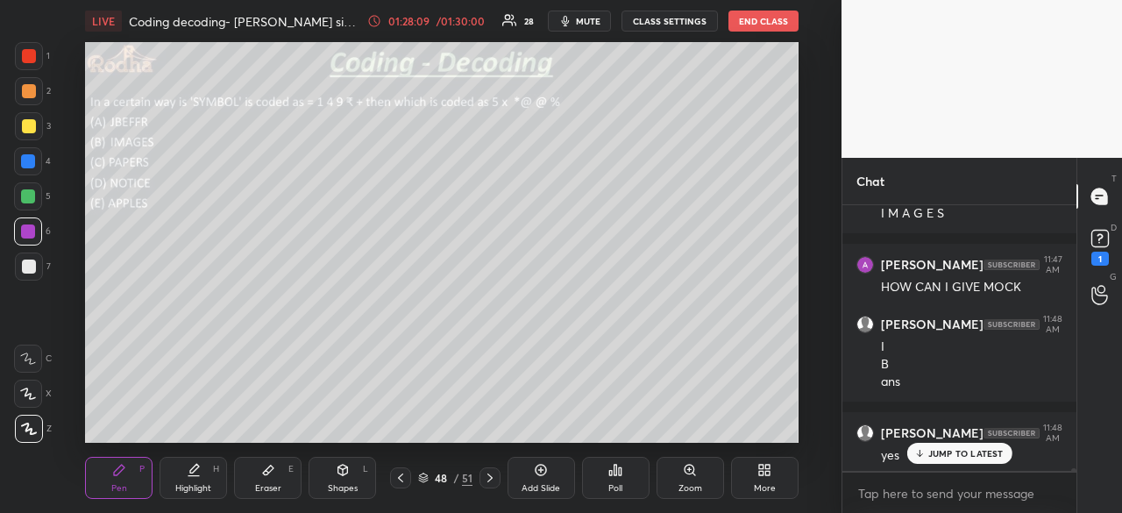
click at [937, 451] on p "JUMP TO LATEST" at bounding box center [965, 453] width 75 height 11
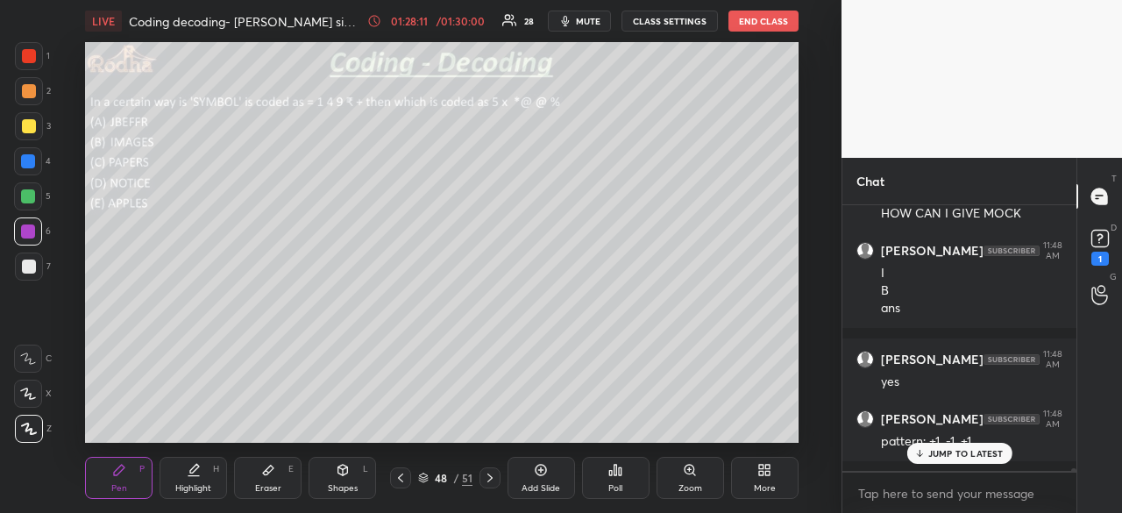
click at [947, 448] on p "JUMP TO LATEST" at bounding box center [965, 453] width 75 height 11
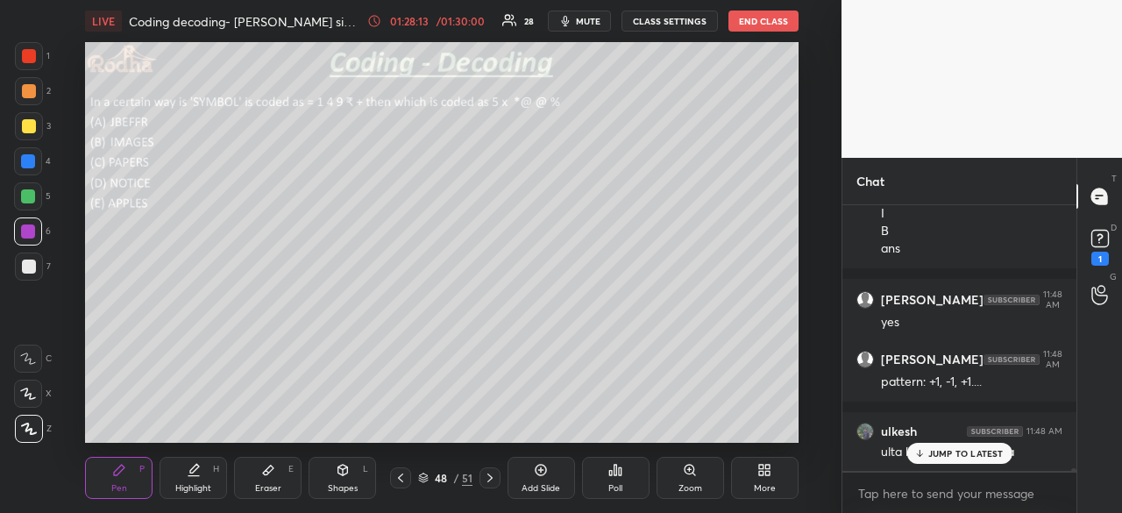
click at [945, 454] on p "JUMP TO LATEST" at bounding box center [965, 453] width 75 height 11
click at [279, 471] on div "Eraser E" at bounding box center [268, 478] width 68 height 42
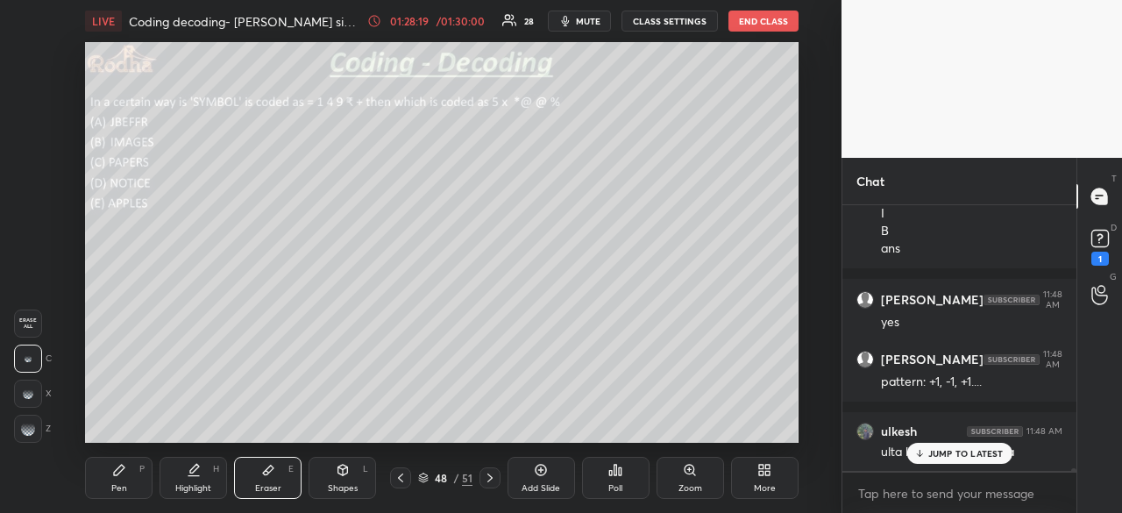
scroll to position [23484, 0]
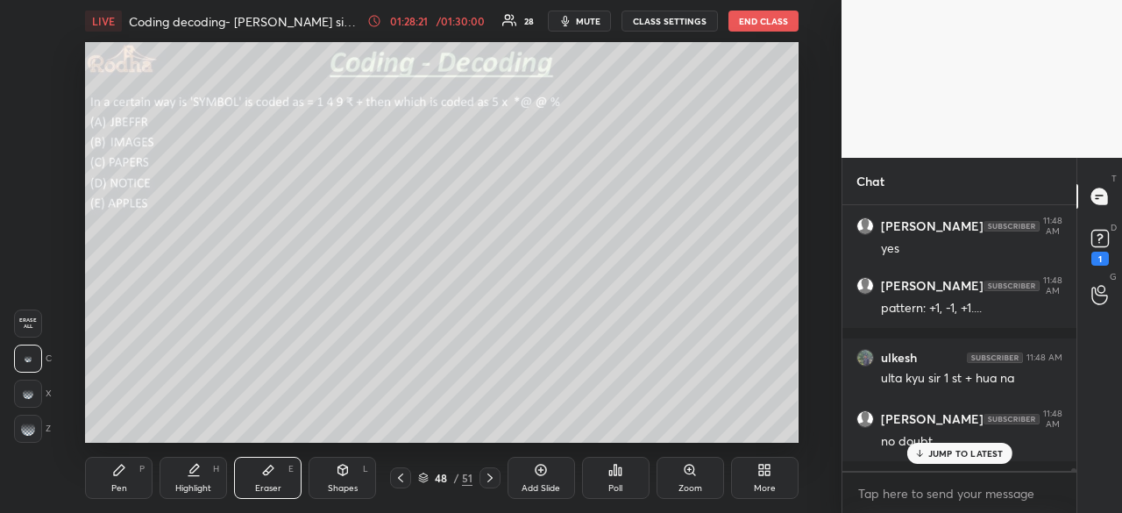
click at [946, 453] on p "JUMP TO LATEST" at bounding box center [965, 453] width 75 height 11
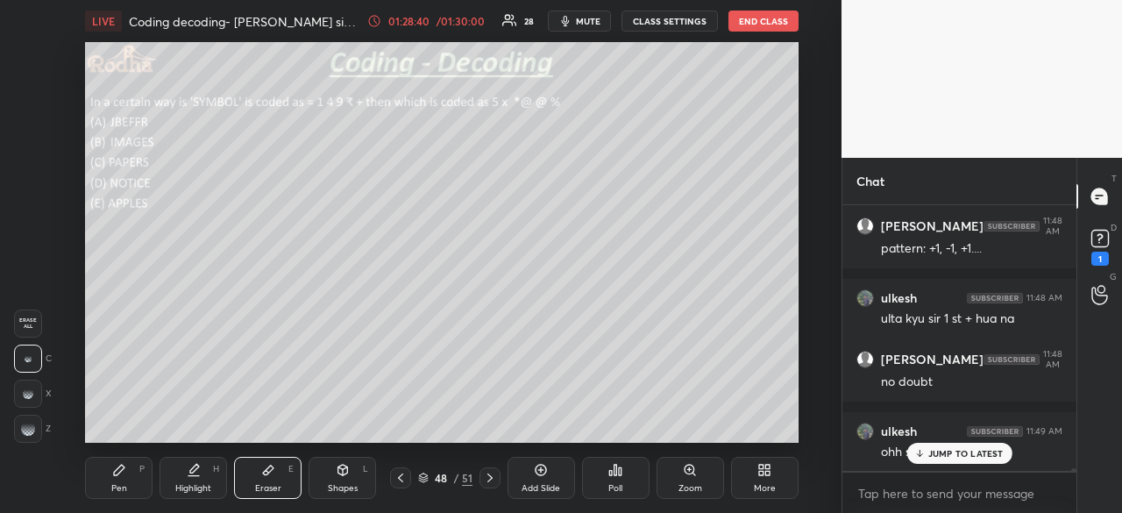
click at [117, 470] on icon at bounding box center [119, 470] width 11 height 11
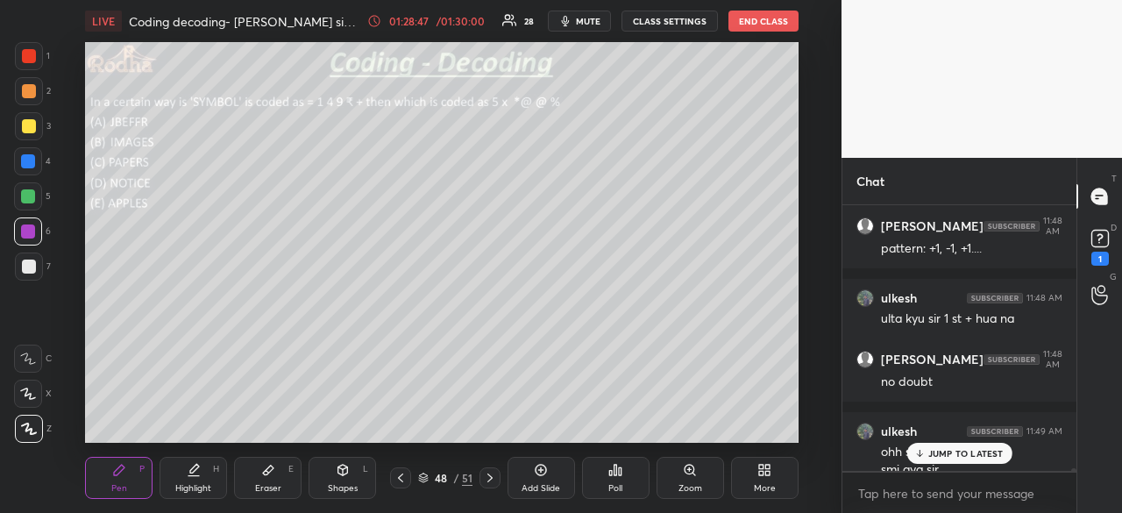
scroll to position [23561, 0]
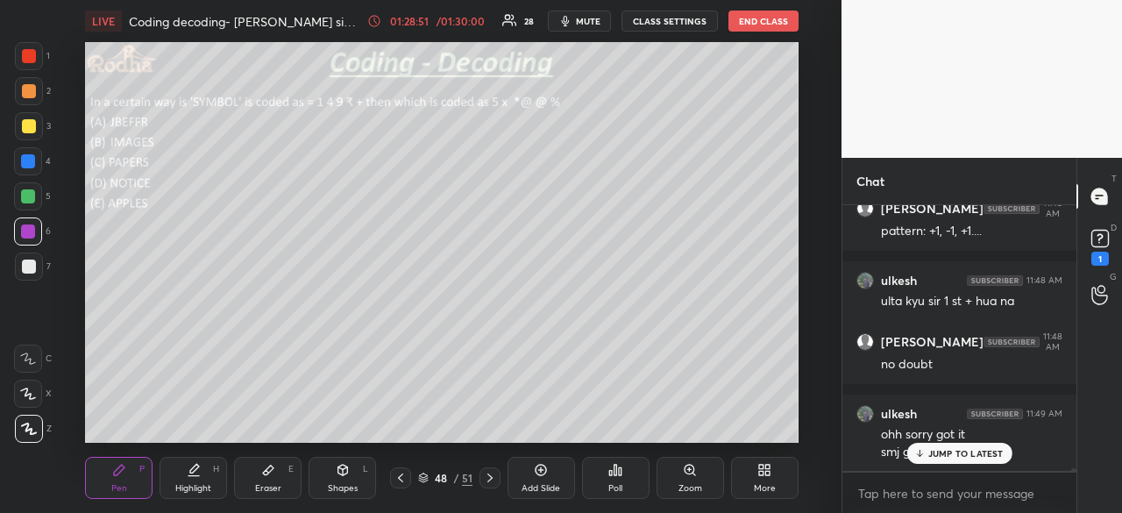
click at [949, 452] on p "JUMP TO LATEST" at bounding box center [965, 453] width 75 height 11
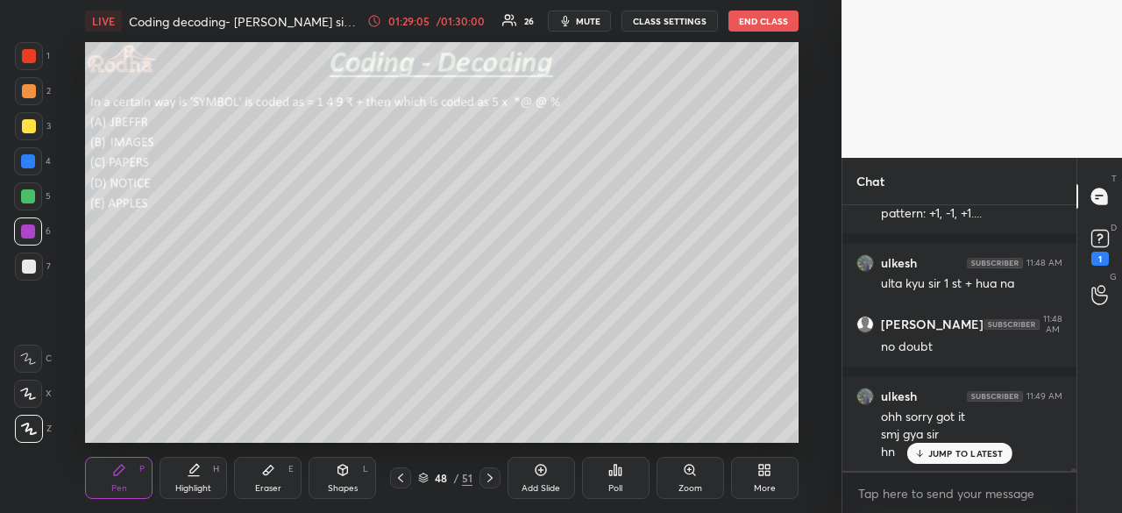
click at [957, 457] on p "JUMP TO LATEST" at bounding box center [965, 453] width 75 height 11
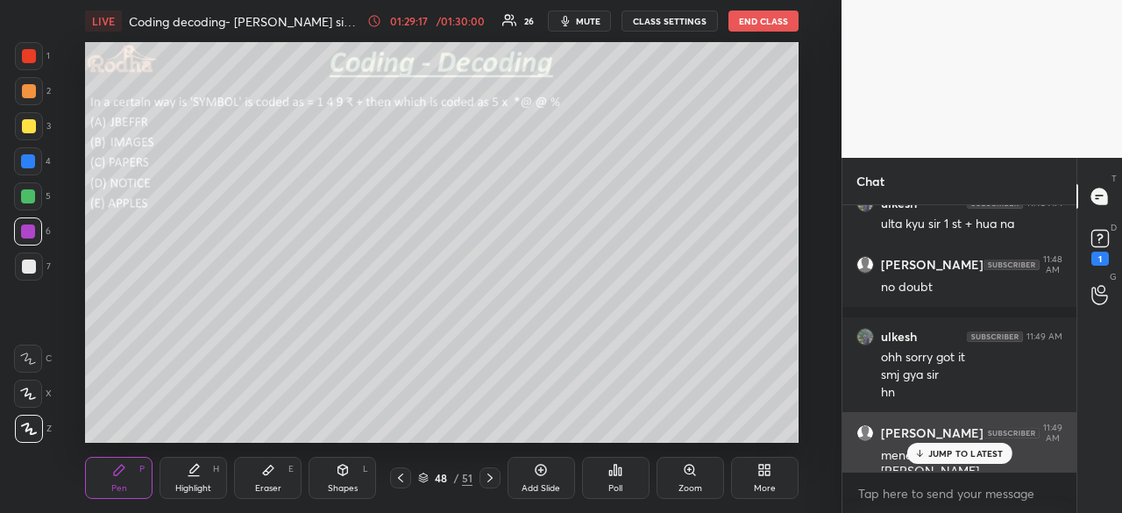
click at [977, 466] on div "[PERSON_NAME] 11:49 AM mene toh i dekh ke [PERSON_NAME]" at bounding box center [960, 451] width 234 height 79
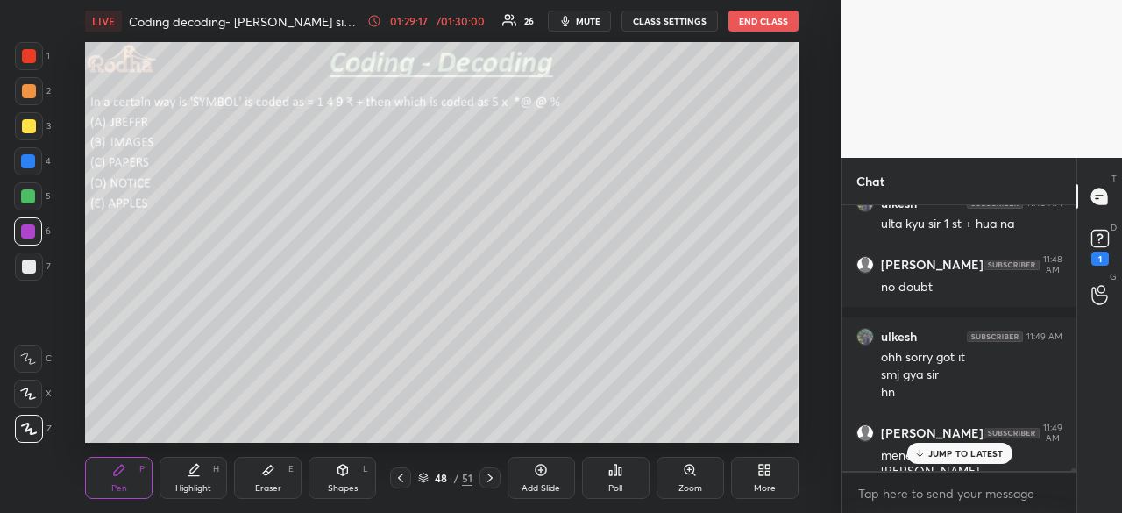
click at [970, 450] on p "JUMP TO LATEST" at bounding box center [965, 453] width 75 height 11
click at [494, 474] on icon at bounding box center [490, 478] width 14 height 14
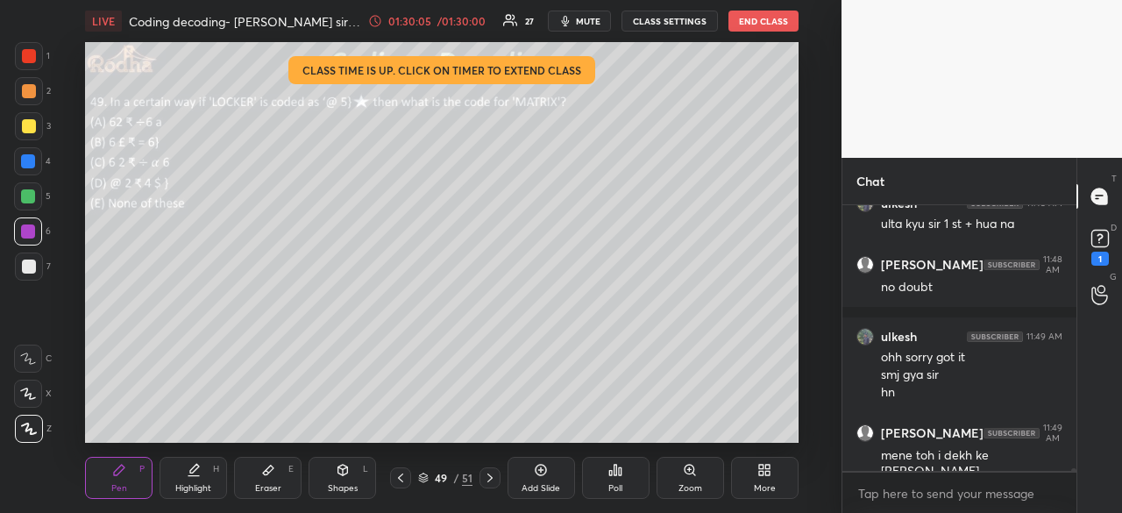
click at [466, 19] on div "/ 01:30:00" at bounding box center [462, 21] width 54 height 11
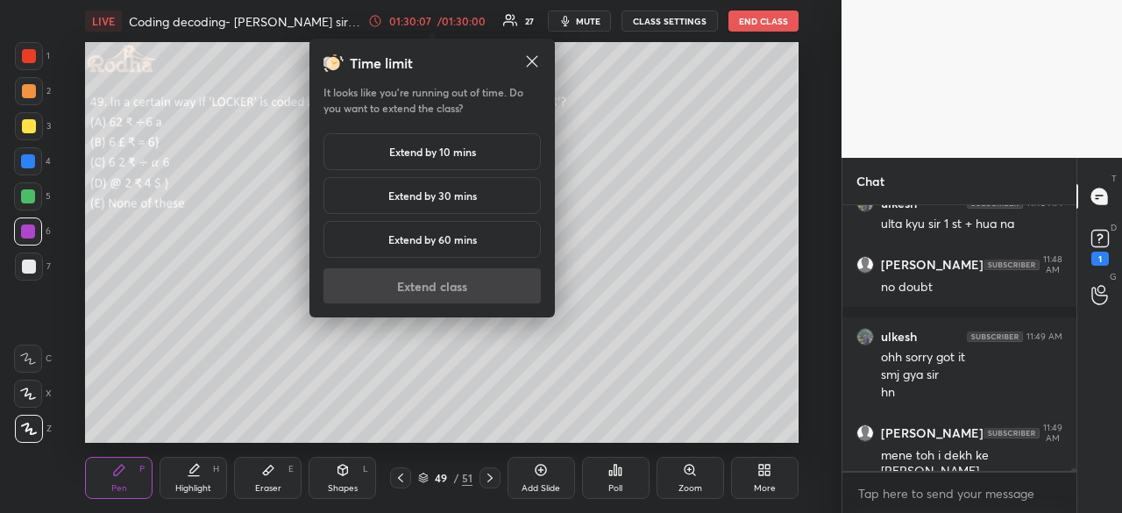
click at [463, 154] on h5 "Extend by 10 mins" at bounding box center [432, 152] width 87 height 16
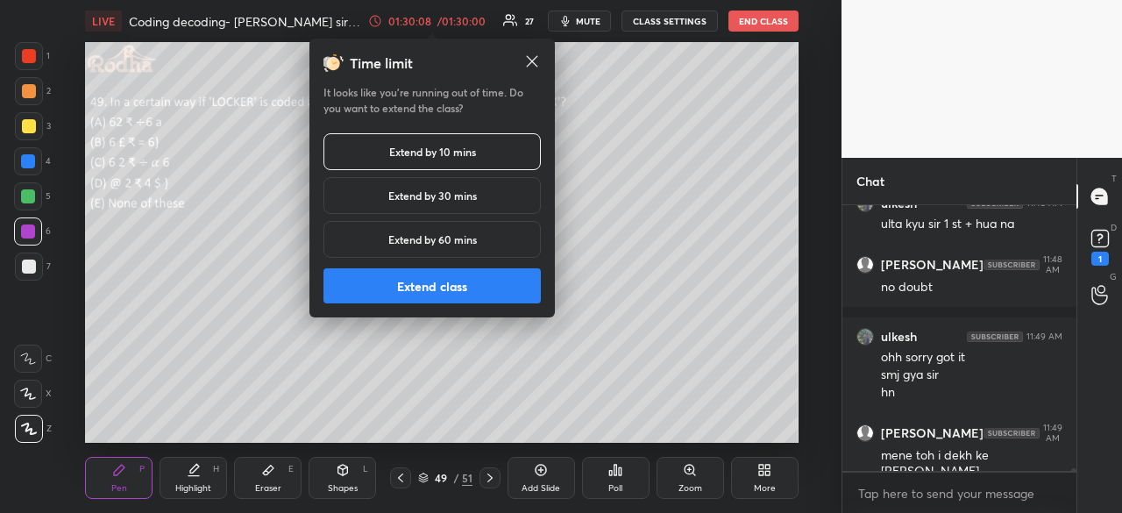
click at [477, 286] on button "Extend class" at bounding box center [432, 285] width 217 height 35
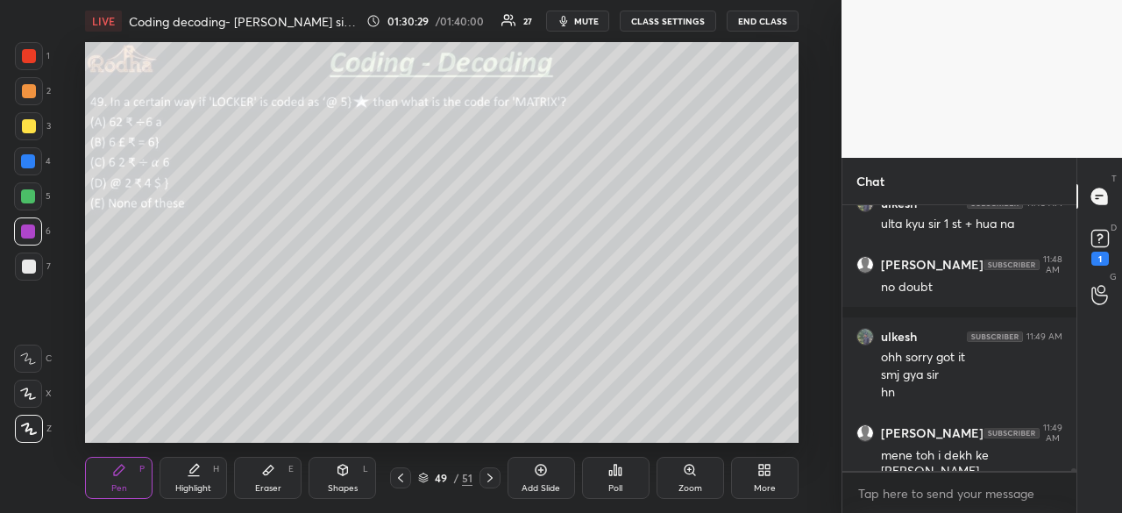
click at [27, 267] on div at bounding box center [29, 267] width 14 height 14
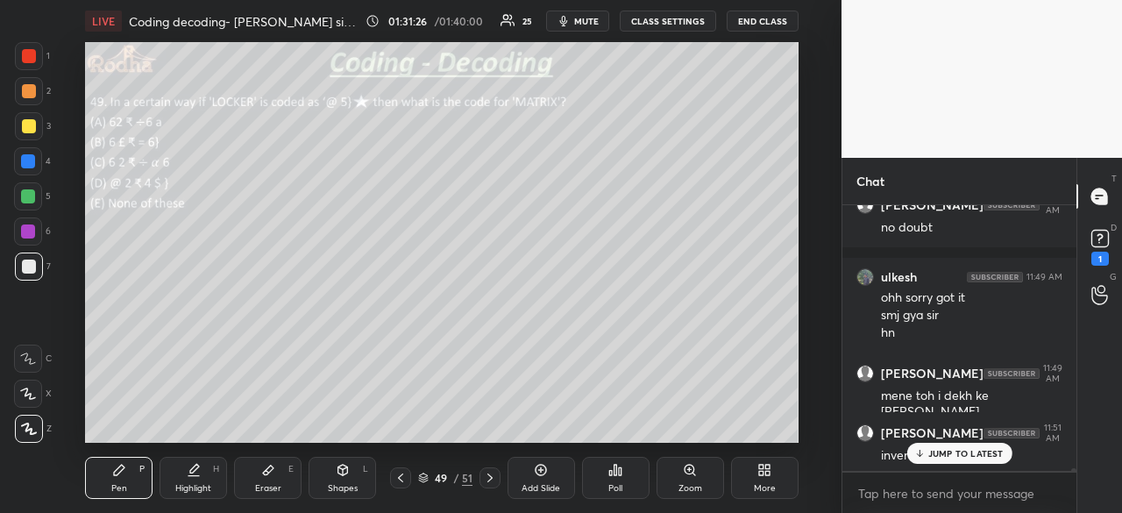
click at [921, 452] on icon at bounding box center [919, 453] width 11 height 11
click at [274, 473] on icon at bounding box center [268, 470] width 14 height 14
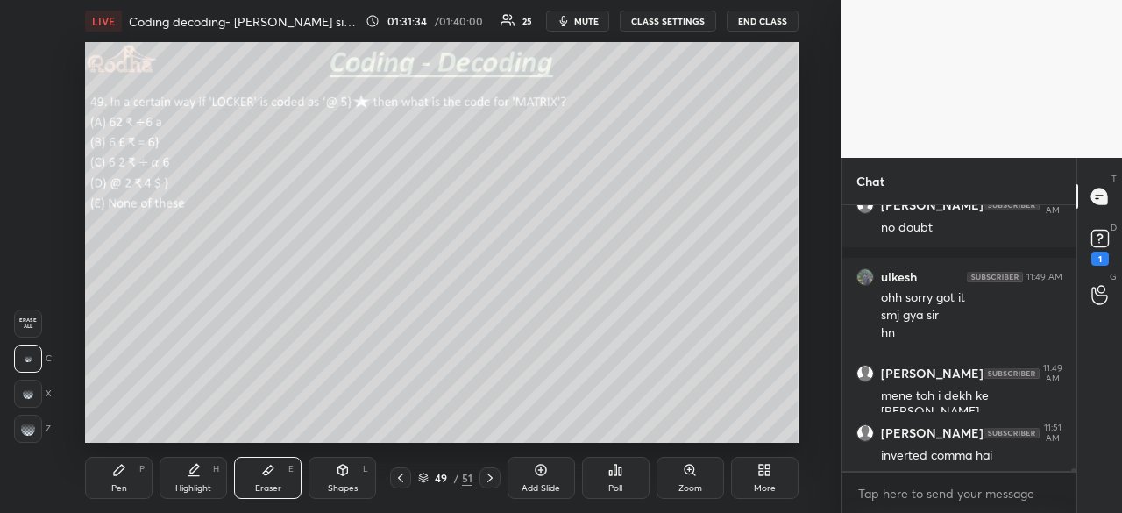
click at [119, 480] on div "Pen P" at bounding box center [119, 478] width 68 height 42
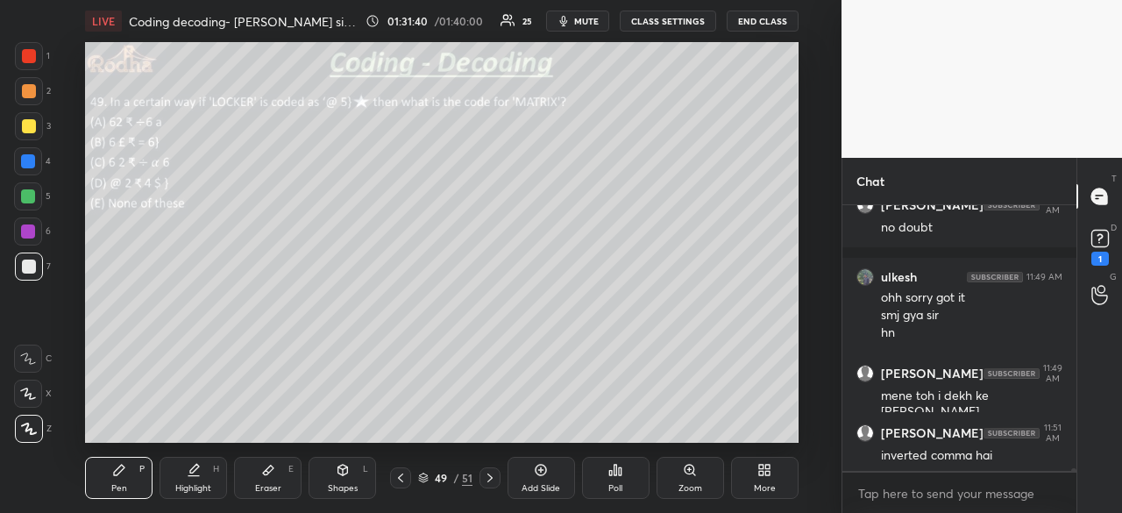
scroll to position [23758, 0]
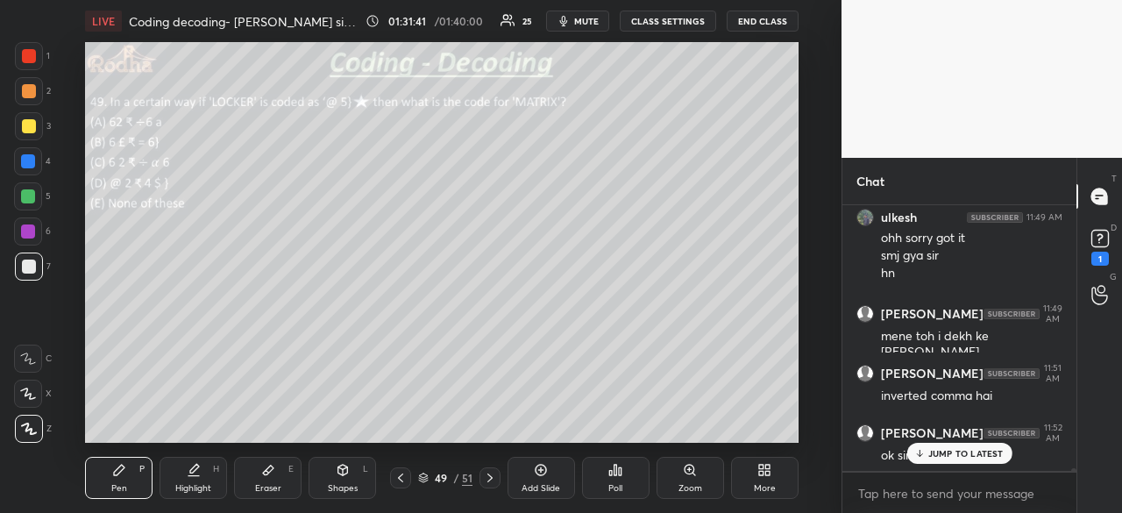
click at [32, 57] on div at bounding box center [29, 56] width 14 height 14
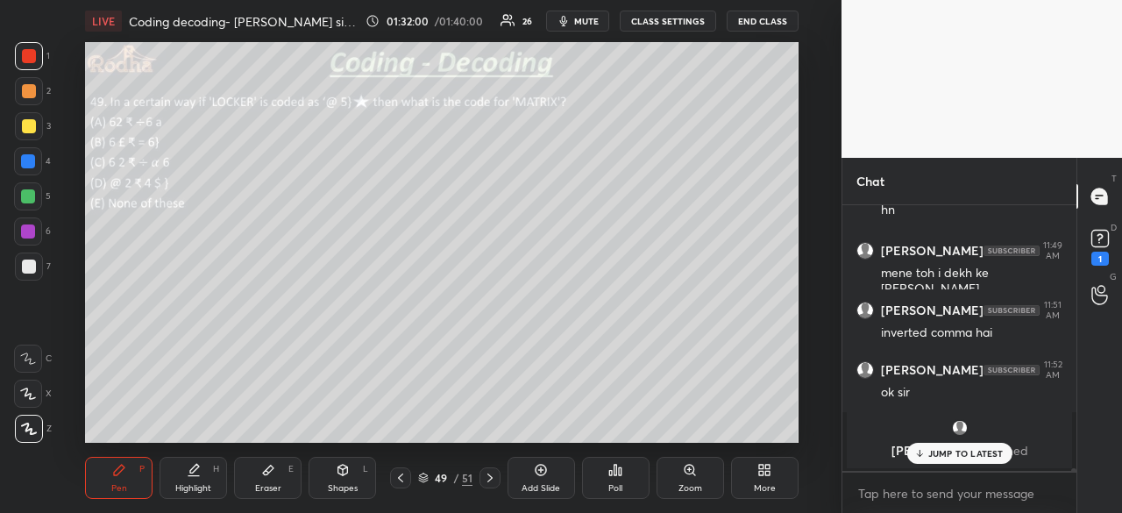
click at [34, 264] on div at bounding box center [29, 267] width 14 height 14
click at [953, 459] on p "JUMP TO LATEST" at bounding box center [965, 453] width 75 height 11
click at [30, 196] on div at bounding box center [28, 196] width 14 height 14
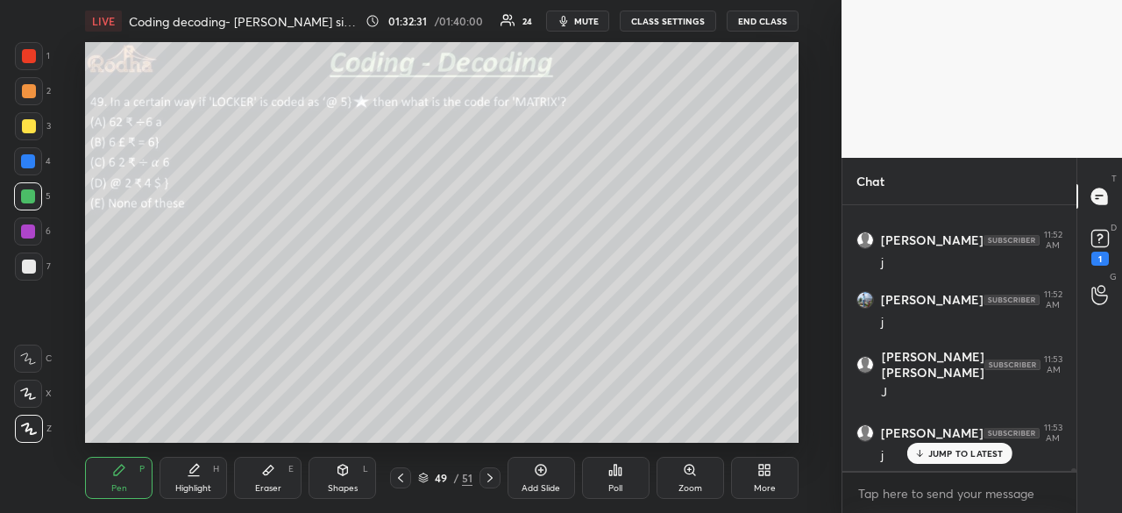
scroll to position [24312, 0]
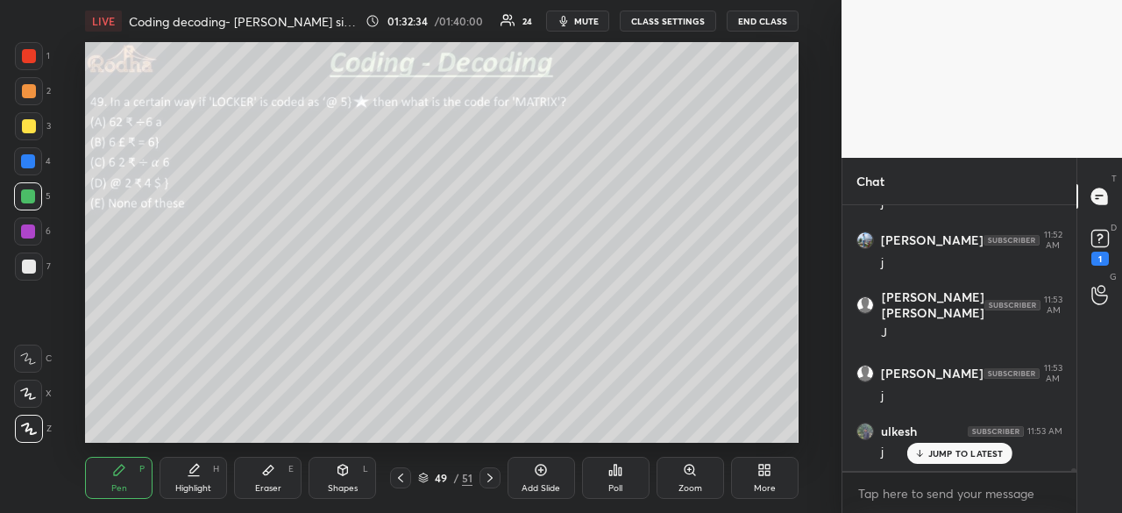
click at [950, 452] on p "JUMP TO LATEST" at bounding box center [965, 453] width 75 height 11
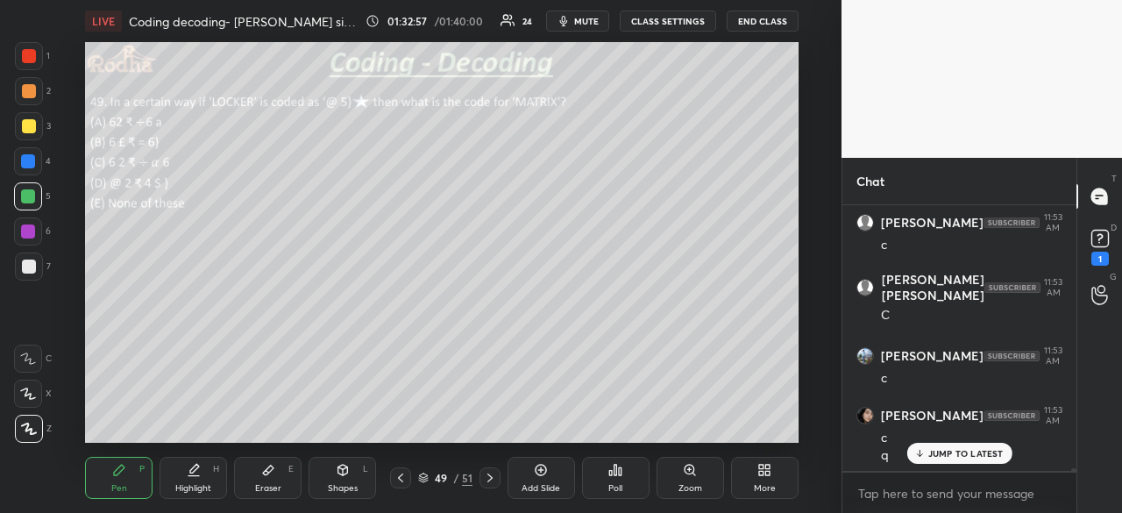
click at [30, 163] on div at bounding box center [28, 161] width 14 height 14
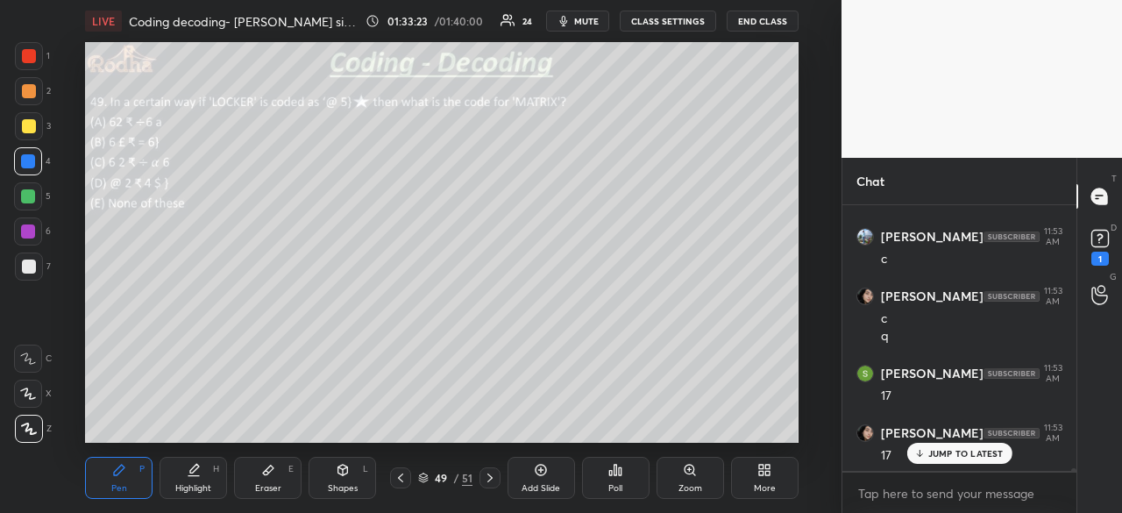
scroll to position [25280, 0]
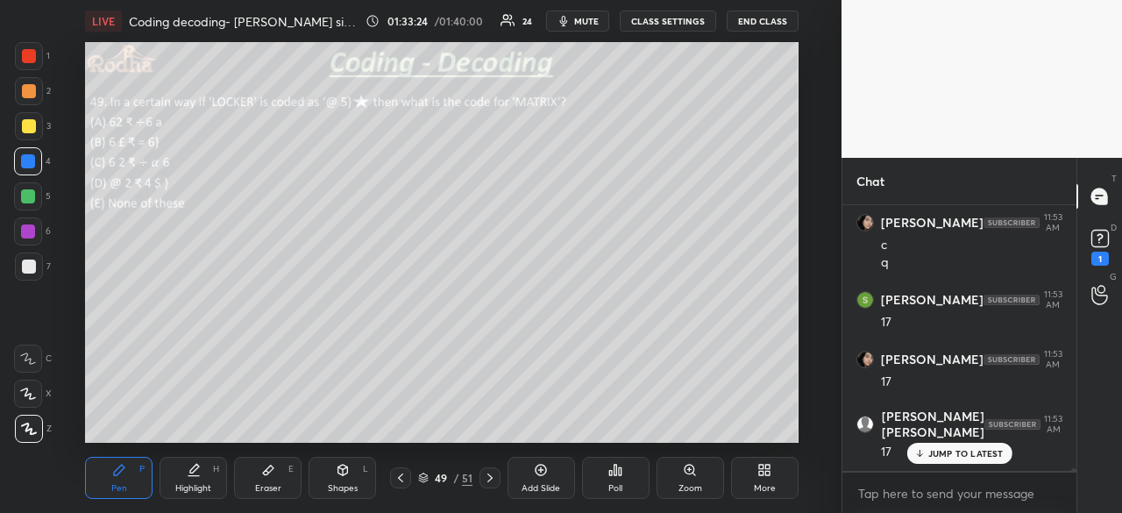
click at [30, 267] on div at bounding box center [29, 267] width 14 height 14
click at [934, 455] on p "JUMP TO LATEST" at bounding box center [965, 453] width 75 height 11
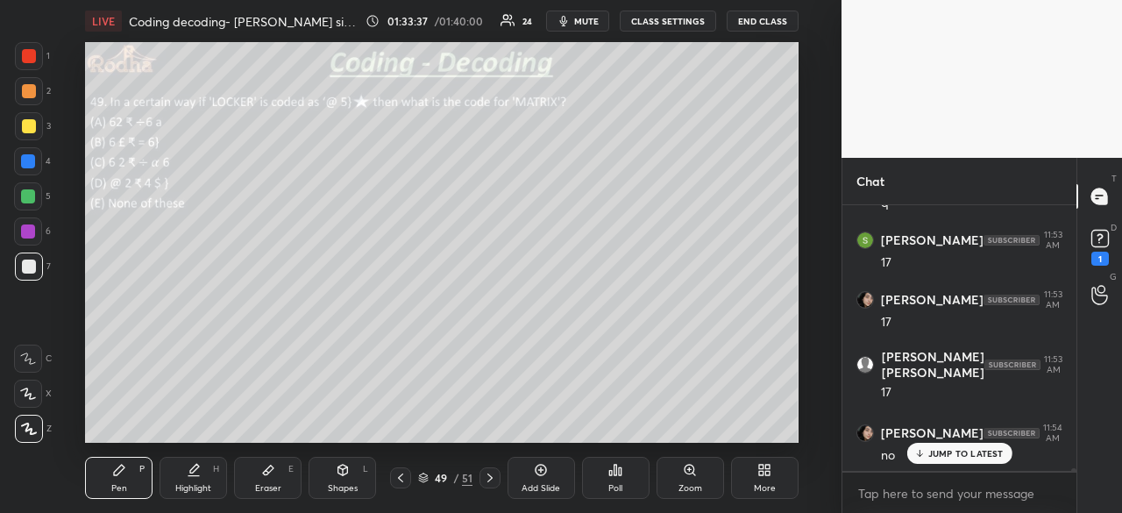
click at [26, 132] on div at bounding box center [29, 126] width 14 height 14
click at [954, 452] on p "JUMP TO LATEST" at bounding box center [965, 453] width 75 height 11
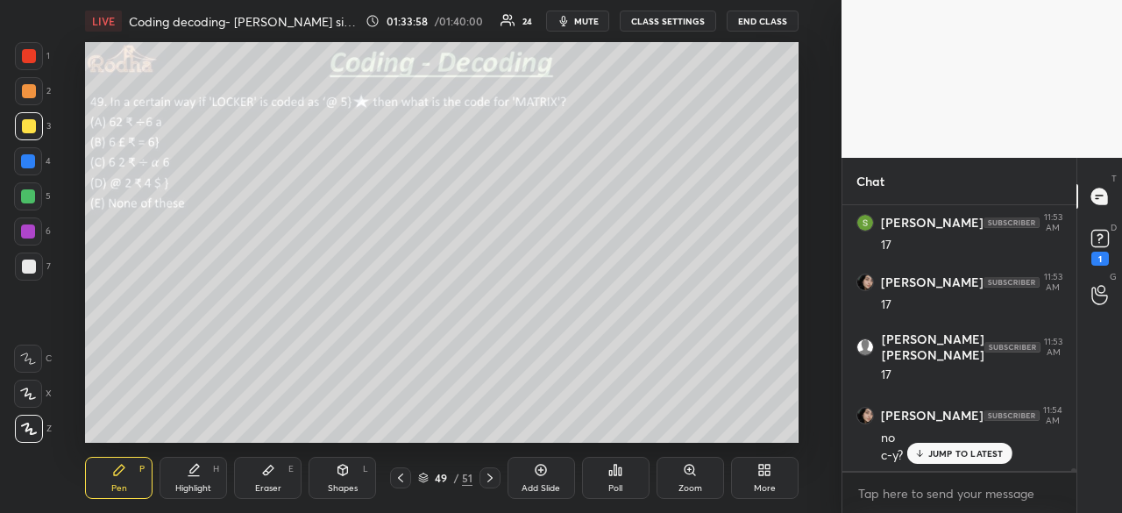
click at [956, 454] on p "JUMP TO LATEST" at bounding box center [965, 453] width 75 height 11
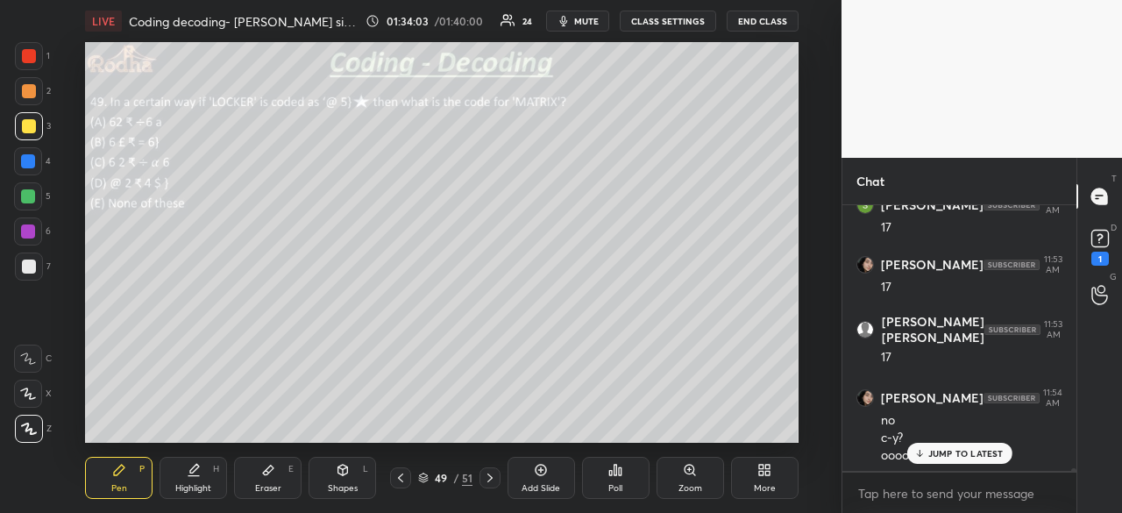
click at [943, 453] on p "JUMP TO LATEST" at bounding box center [965, 453] width 75 height 11
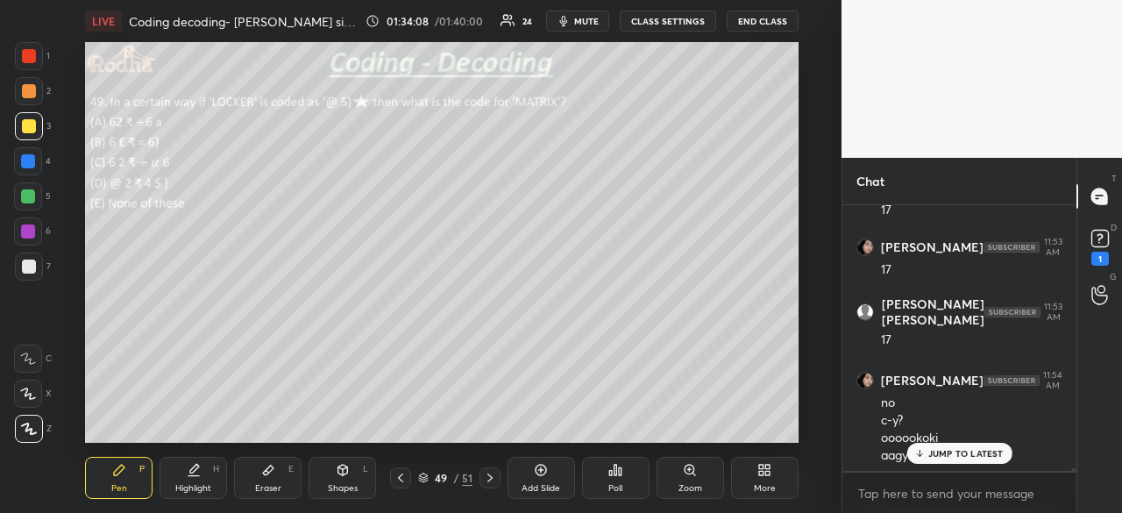
click at [949, 459] on p "JUMP TO LATEST" at bounding box center [965, 453] width 75 height 11
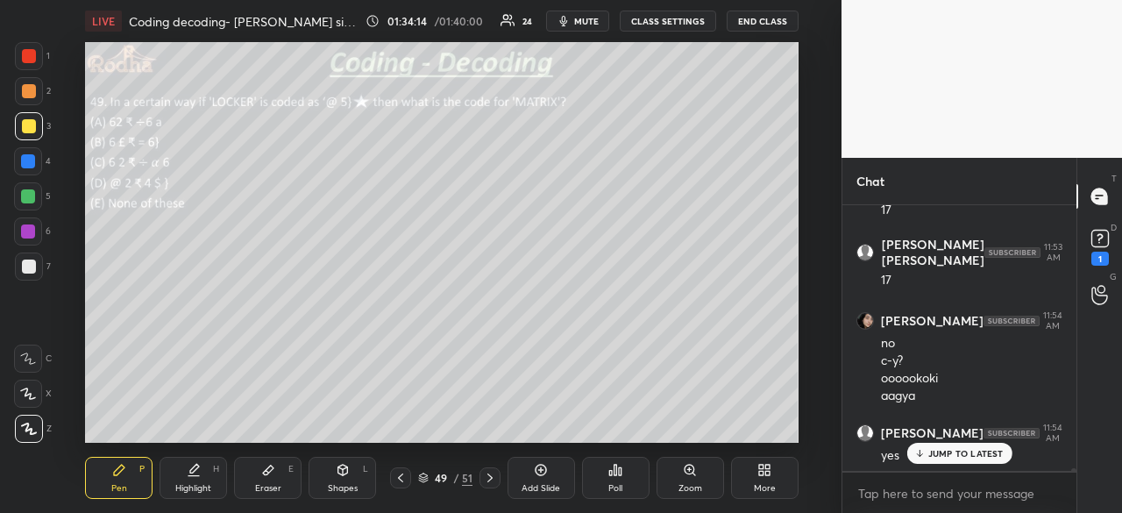
click at [947, 459] on p "JUMP TO LATEST" at bounding box center [965, 453] width 75 height 11
click at [35, 59] on div at bounding box center [29, 56] width 14 height 14
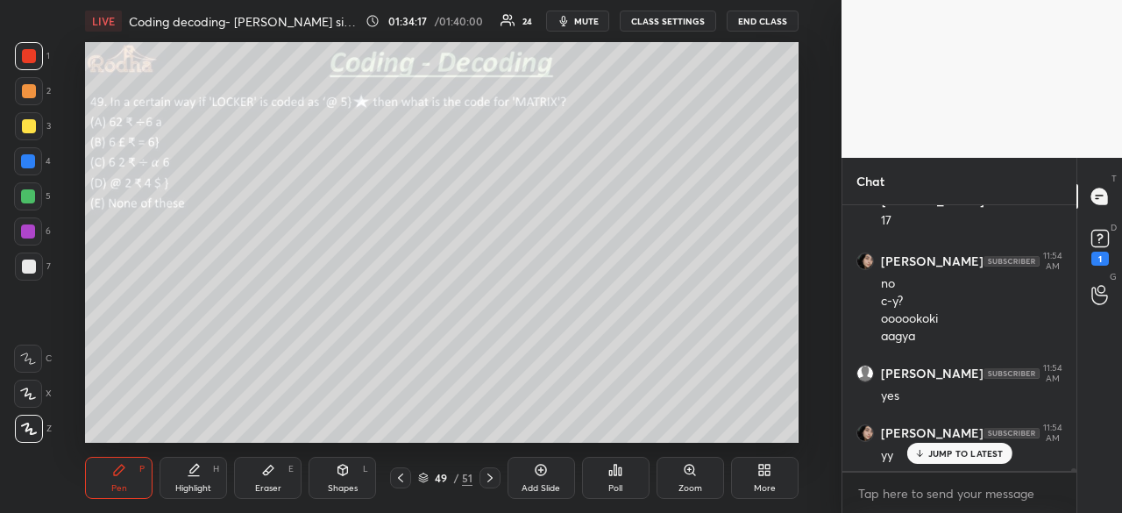
scroll to position [25571, 0]
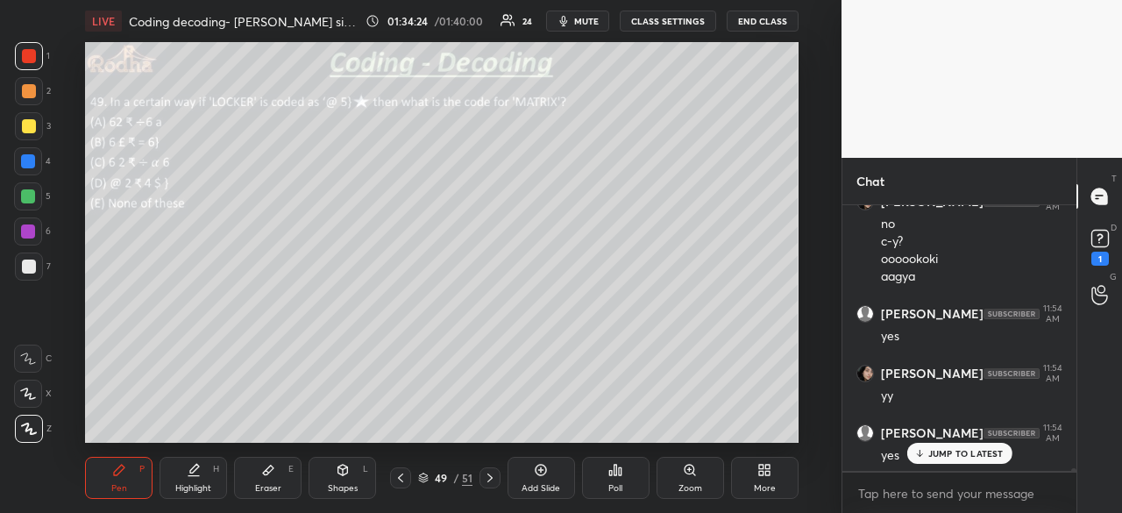
click at [30, 234] on div at bounding box center [28, 231] width 14 height 14
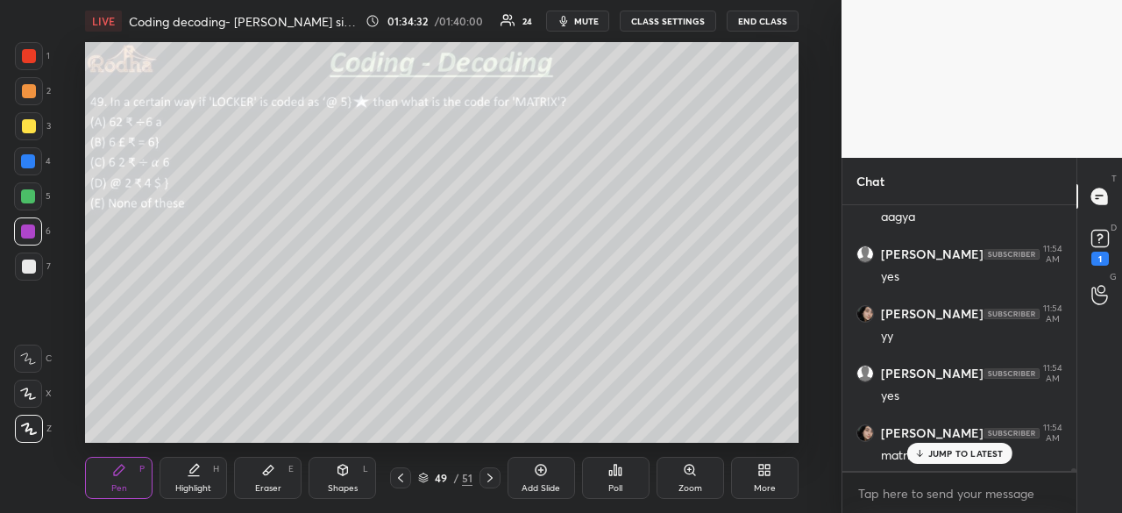
scroll to position [25690, 0]
click at [32, 129] on div at bounding box center [29, 126] width 14 height 14
click at [33, 57] on div at bounding box center [29, 56] width 14 height 14
click at [950, 450] on p "JUMP TO LATEST" at bounding box center [965, 453] width 75 height 11
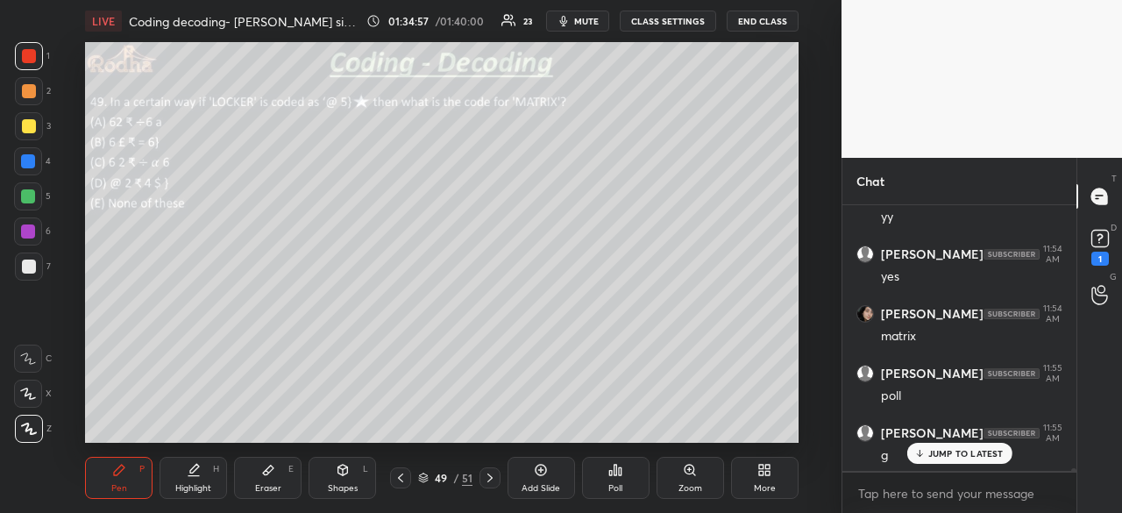
click at [938, 454] on p "JUMP TO LATEST" at bounding box center [965, 453] width 75 height 11
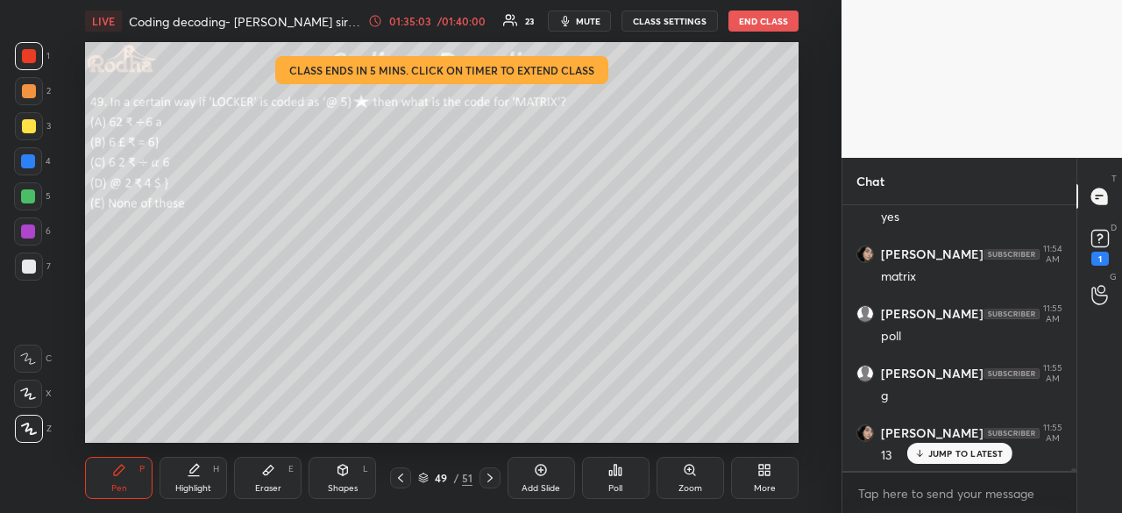
scroll to position [25827, 0]
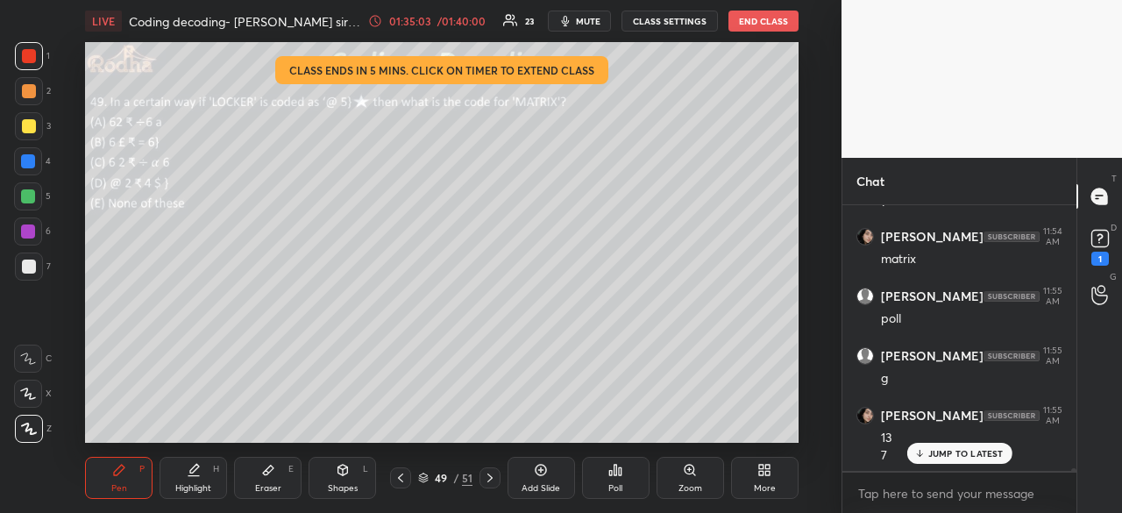
click at [486, 19] on div "/ 01:40:00" at bounding box center [462, 21] width 54 height 11
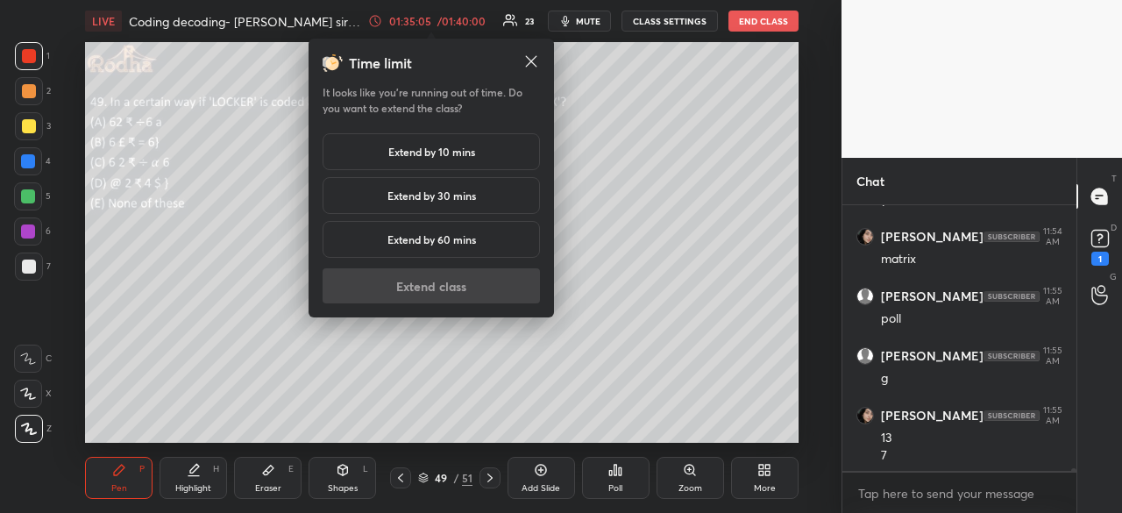
scroll to position [25845, 0]
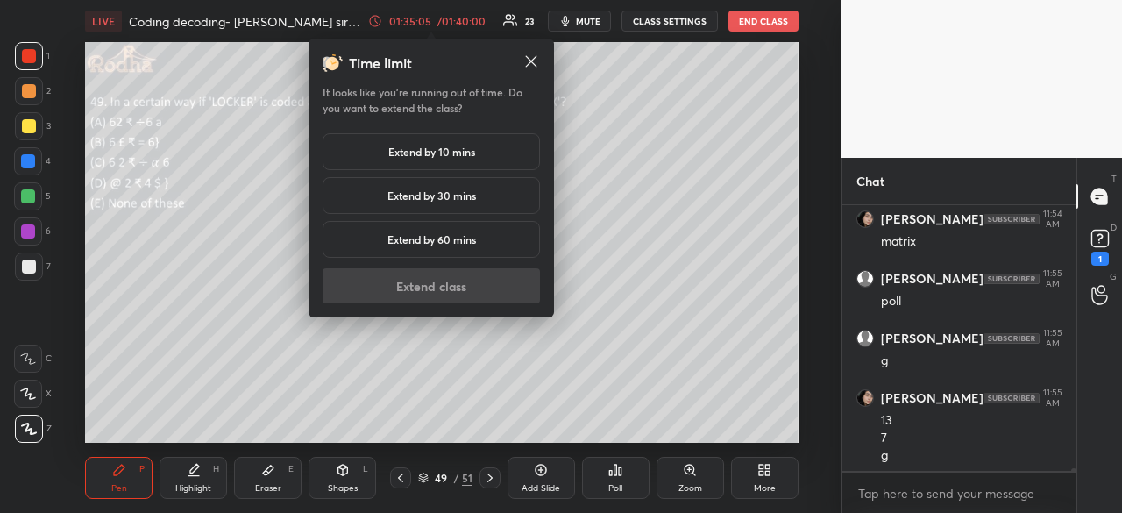
click at [461, 158] on h5 "Extend by 10 mins" at bounding box center [431, 152] width 87 height 16
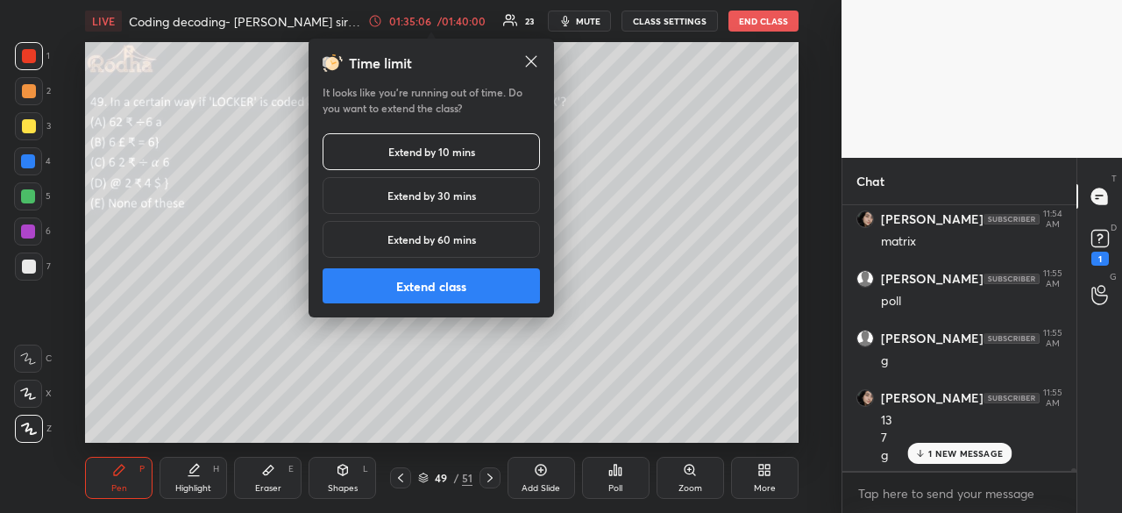
click at [464, 281] on button "Extend class" at bounding box center [431, 285] width 217 height 35
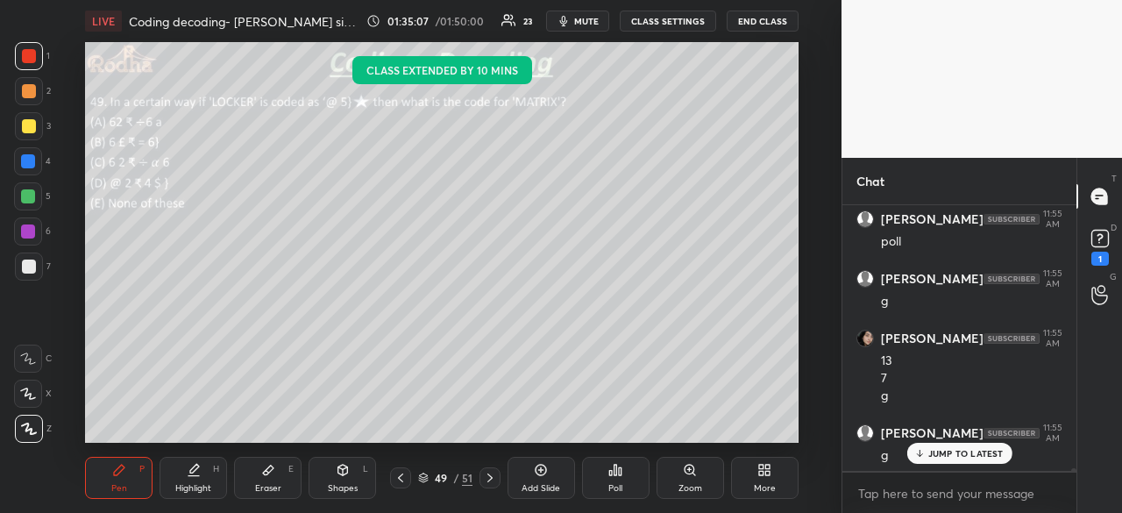
scroll to position [25964, 0]
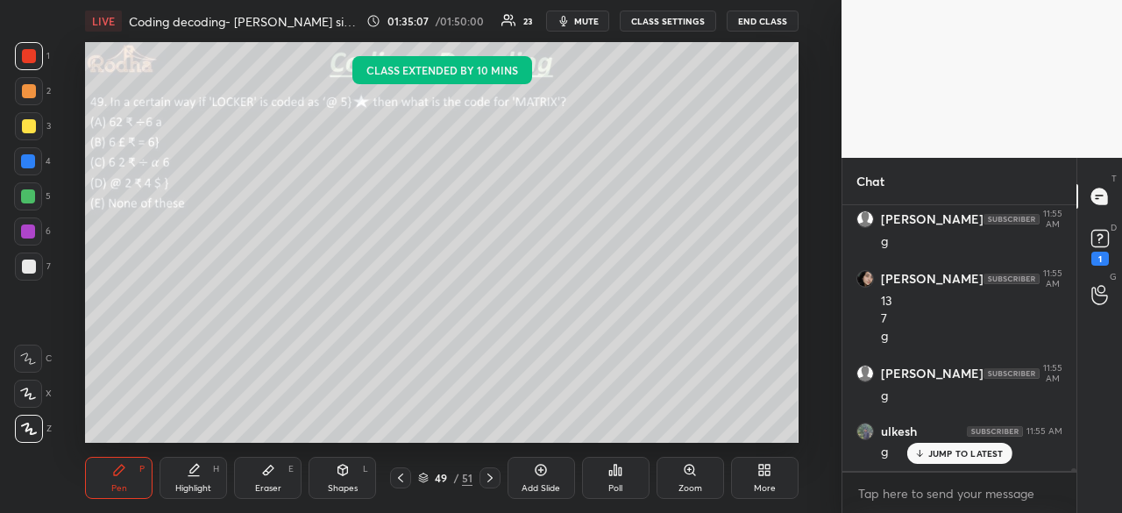
click at [978, 459] on div "JUMP TO LATEST" at bounding box center [959, 453] width 105 height 21
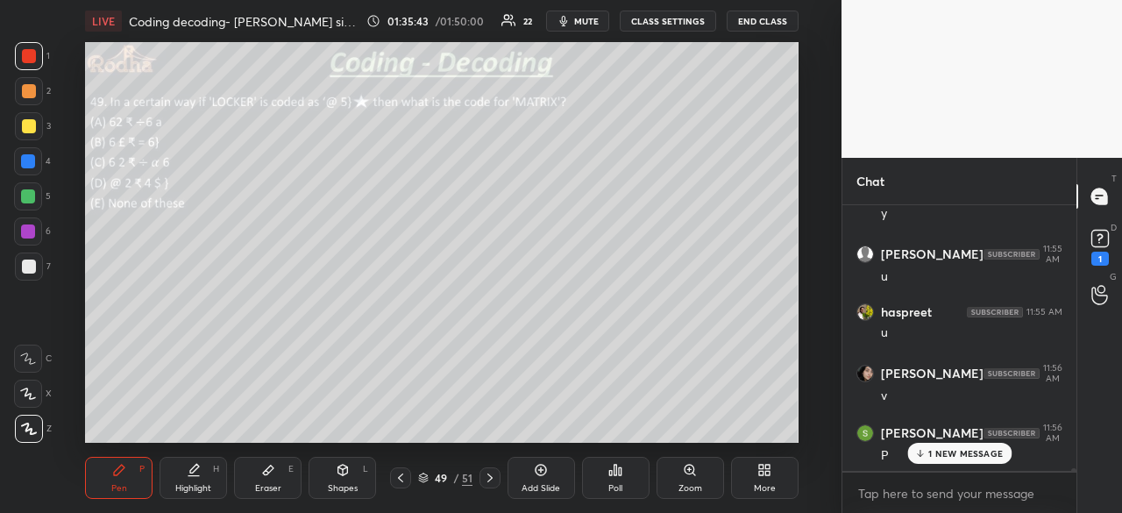
scroll to position [26321, 0]
click at [263, 474] on icon at bounding box center [268, 471] width 11 height 10
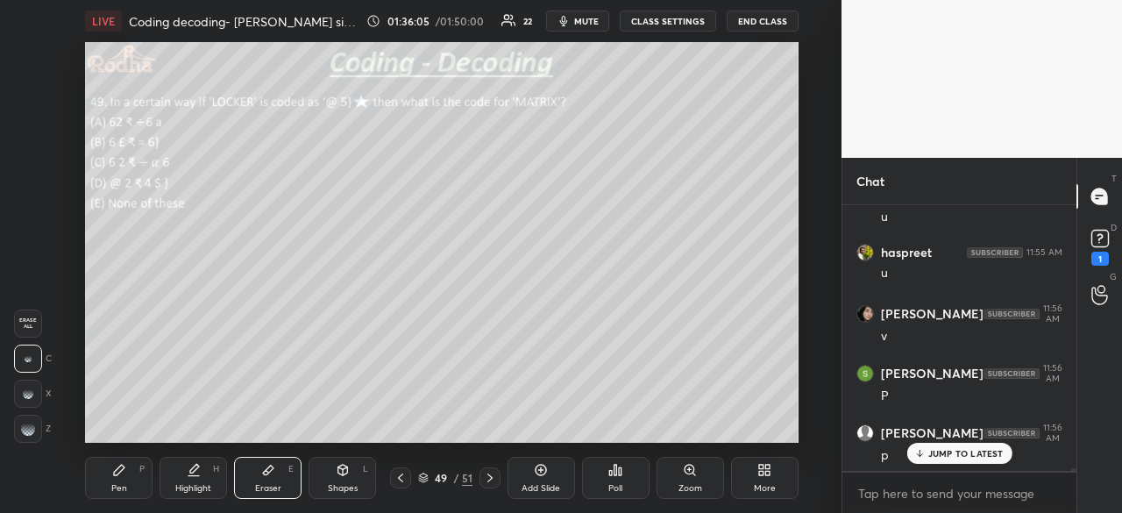
click at [132, 471] on div "Pen P" at bounding box center [119, 478] width 68 height 42
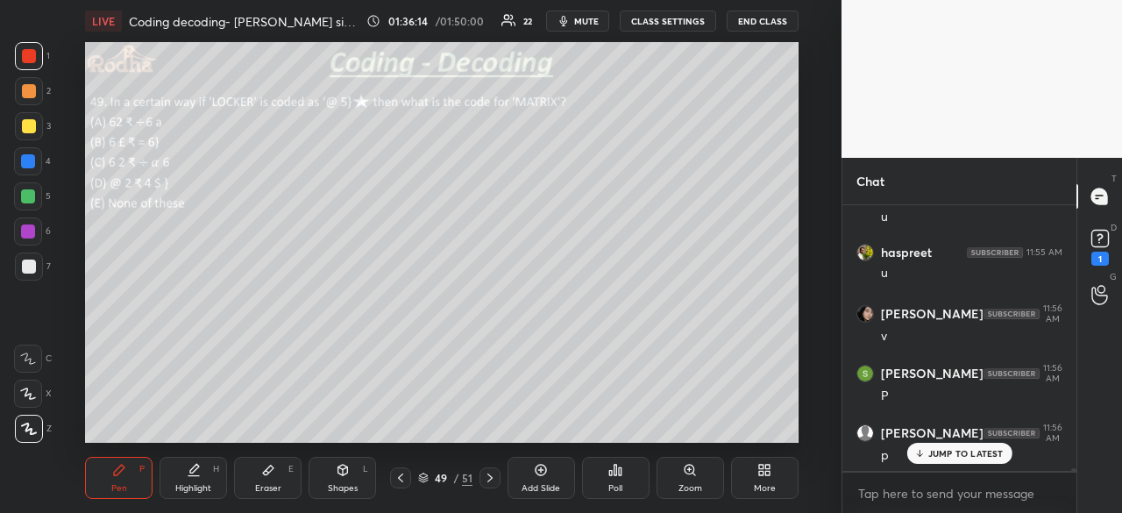
click at [935, 454] on p "JUMP TO LATEST" at bounding box center [965, 453] width 75 height 11
click at [27, 267] on div at bounding box center [29, 267] width 14 height 14
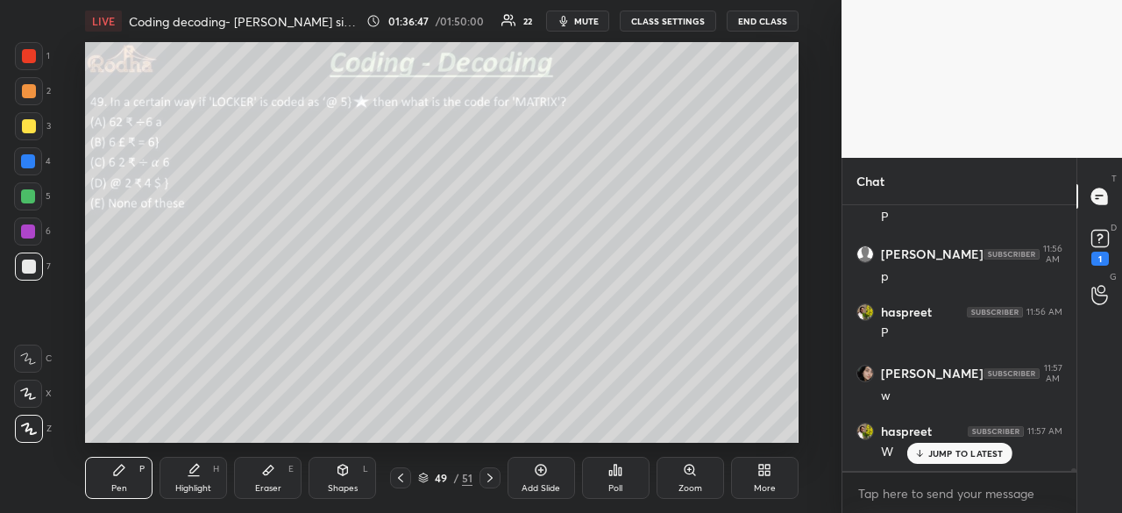
click at [940, 460] on div "JUMP TO LATEST" at bounding box center [959, 453] width 105 height 21
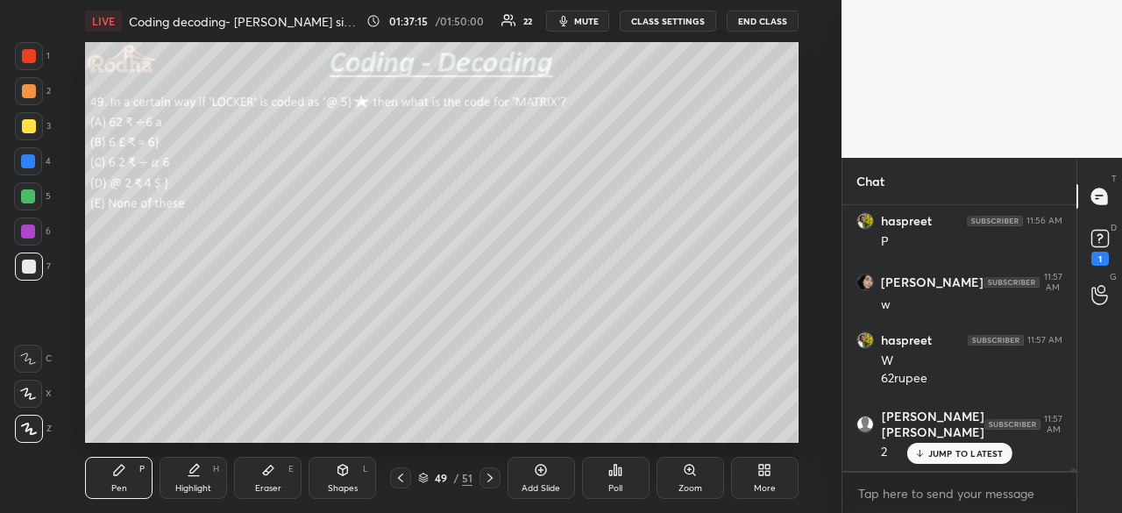
scroll to position [26651, 0]
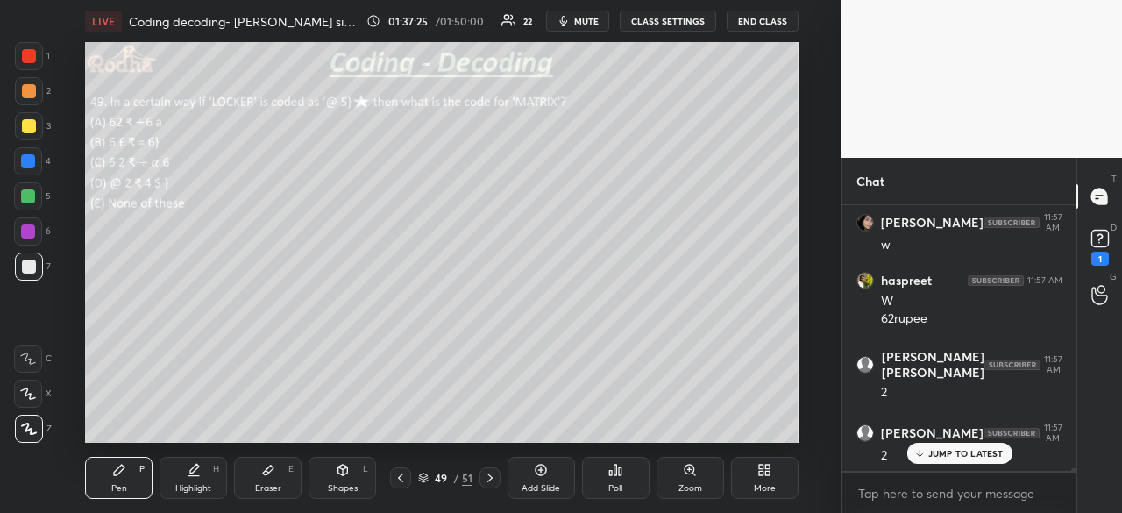
click at [957, 458] on p "JUMP TO LATEST" at bounding box center [965, 453] width 75 height 11
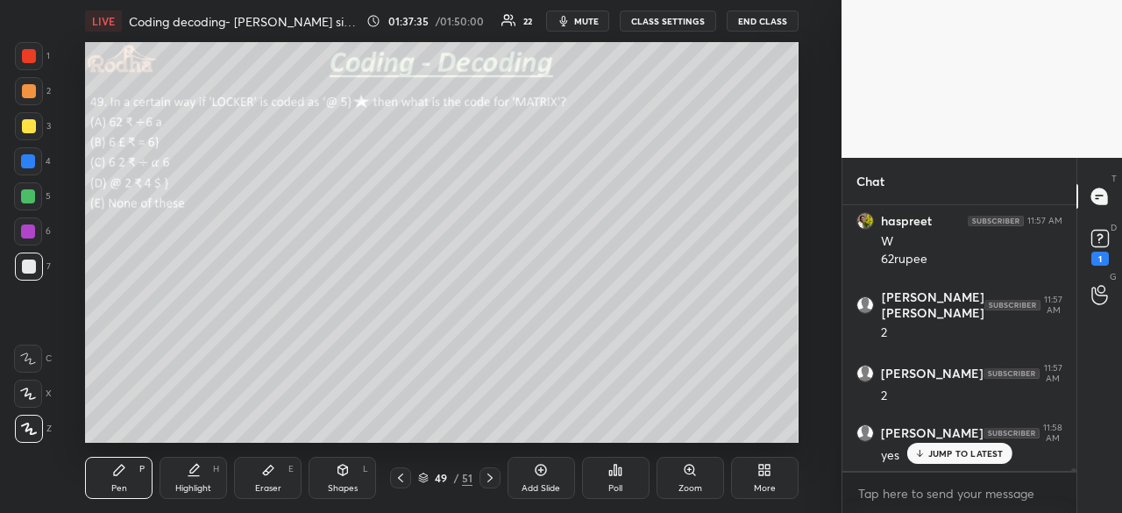
click at [942, 457] on p "JUMP TO LATEST" at bounding box center [965, 453] width 75 height 11
click at [491, 479] on icon at bounding box center [489, 477] width 5 height 9
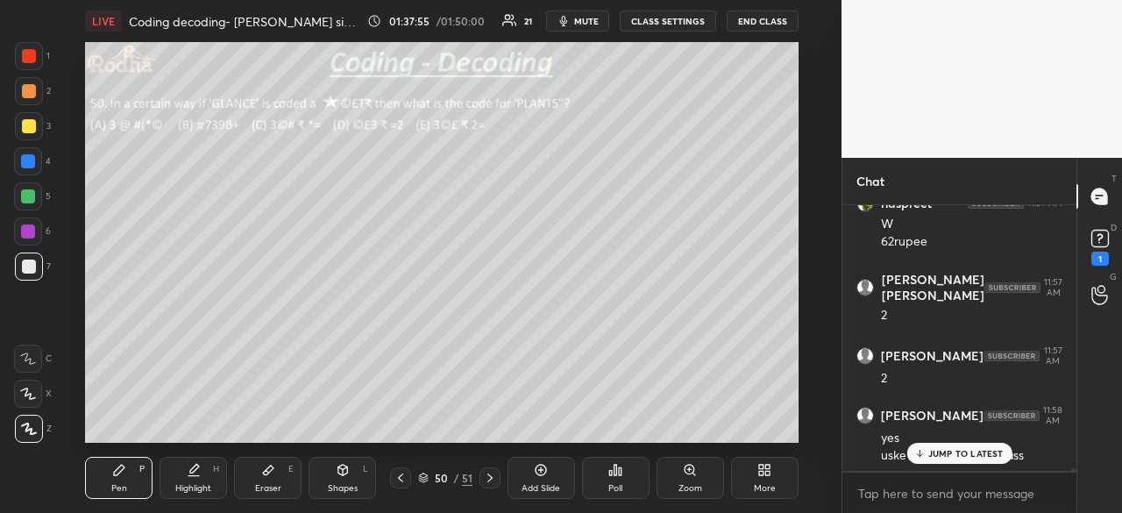
scroll to position [26788, 0]
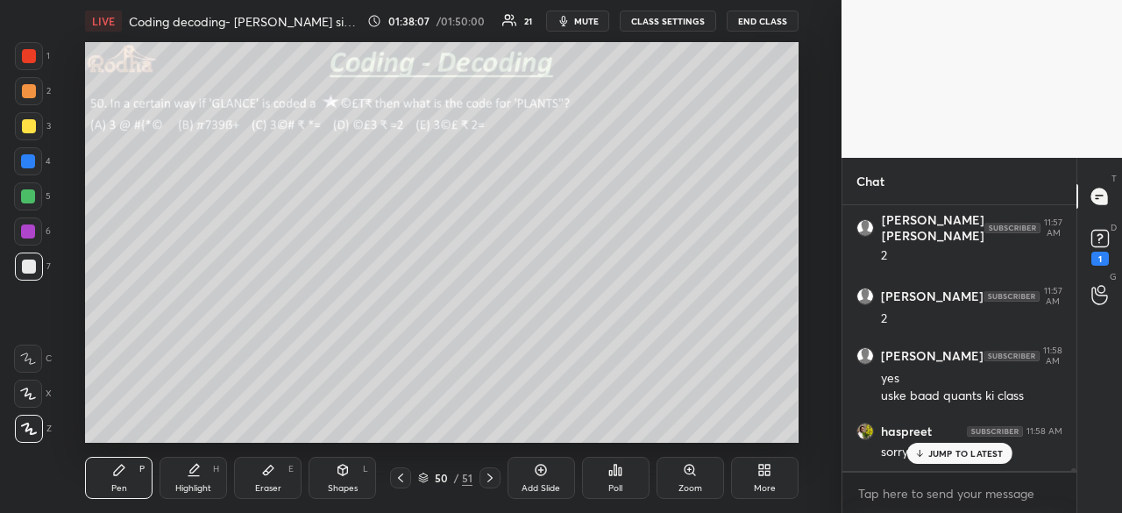
click at [40, 161] on div at bounding box center [28, 161] width 28 height 28
click at [274, 466] on icon at bounding box center [268, 470] width 14 height 14
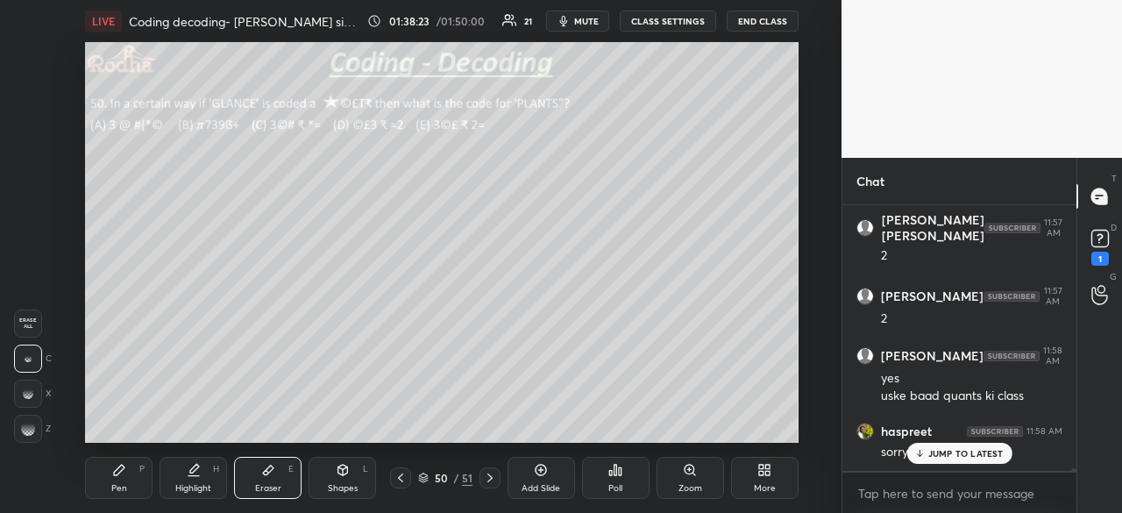
click at [129, 481] on div "Pen P" at bounding box center [119, 478] width 68 height 42
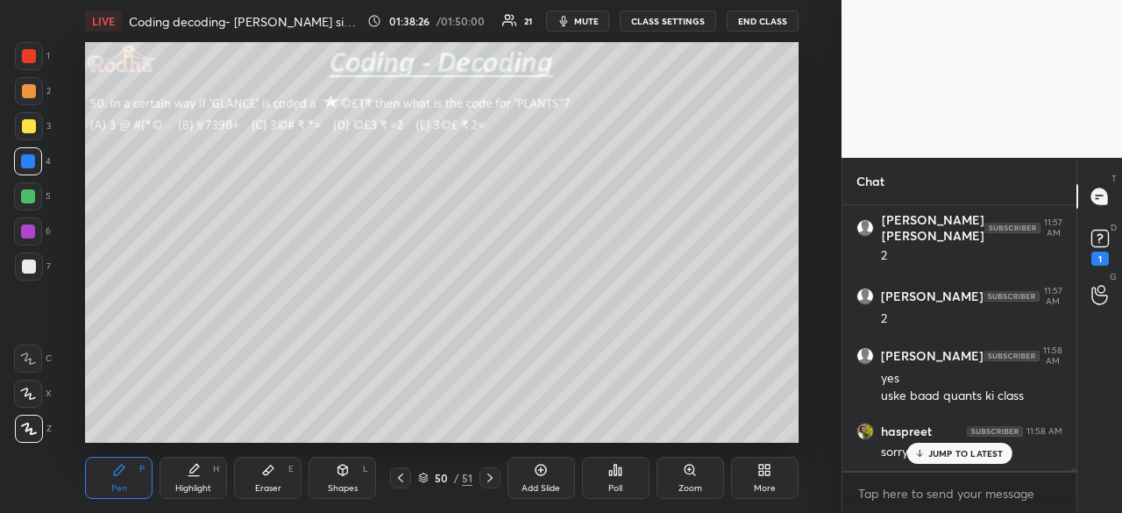
scroll to position [26805, 0]
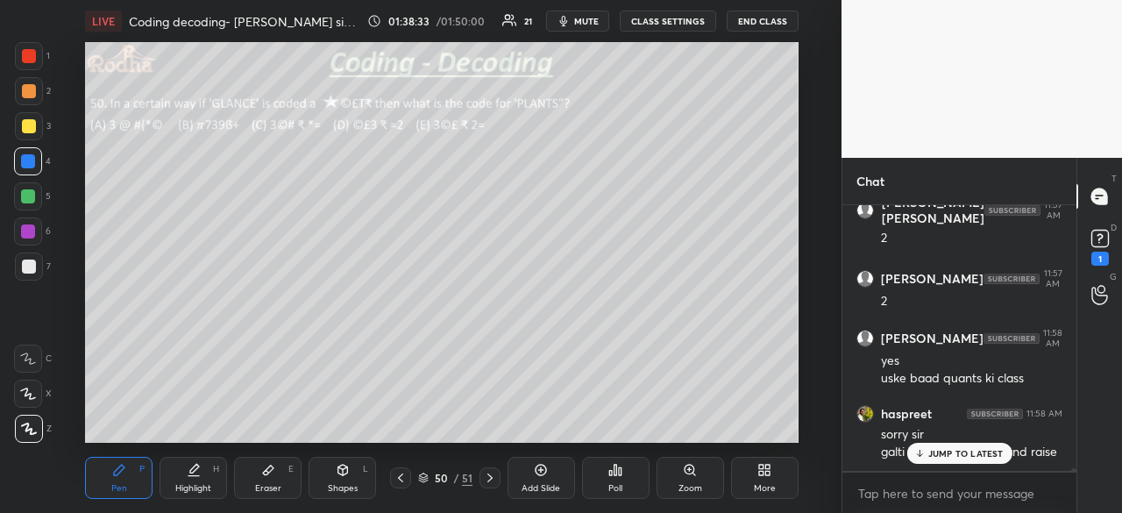
click at [947, 455] on p "JUMP TO LATEST" at bounding box center [965, 453] width 75 height 11
click at [34, 57] on div at bounding box center [29, 56] width 14 height 14
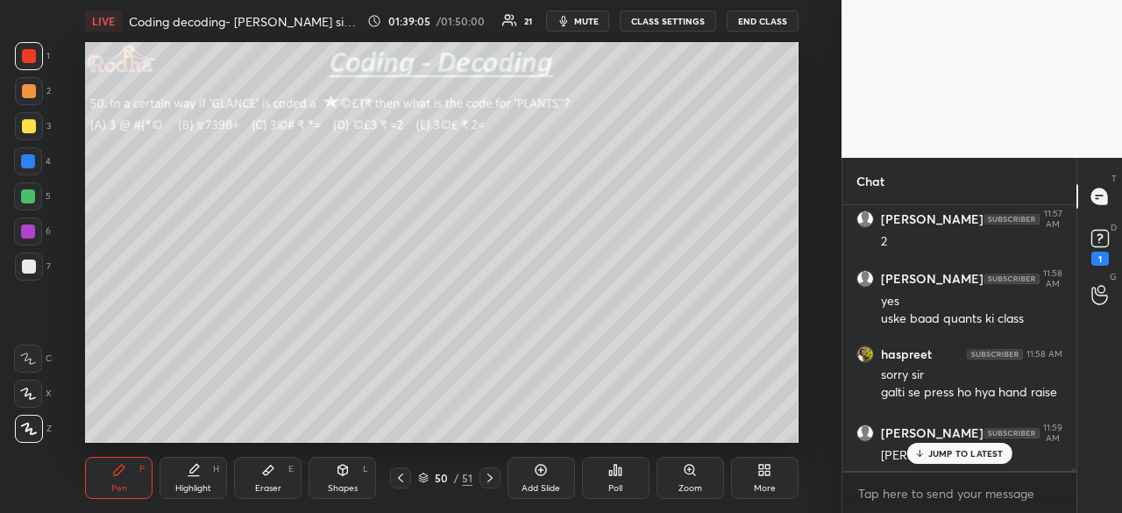
click at [929, 453] on p "JUMP TO LATEST" at bounding box center [965, 453] width 75 height 11
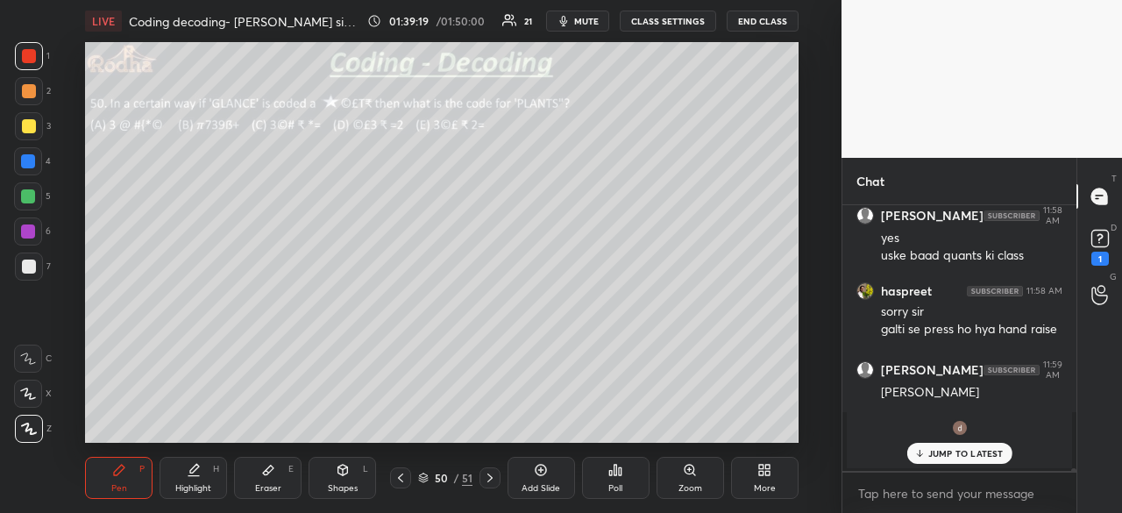
click at [971, 453] on p "JUMP TO LATEST" at bounding box center [965, 453] width 75 height 11
click at [29, 232] on div at bounding box center [28, 231] width 14 height 14
click at [32, 60] on div at bounding box center [29, 56] width 14 height 14
click at [30, 264] on div at bounding box center [29, 267] width 14 height 14
click at [30, 131] on div at bounding box center [29, 126] width 14 height 14
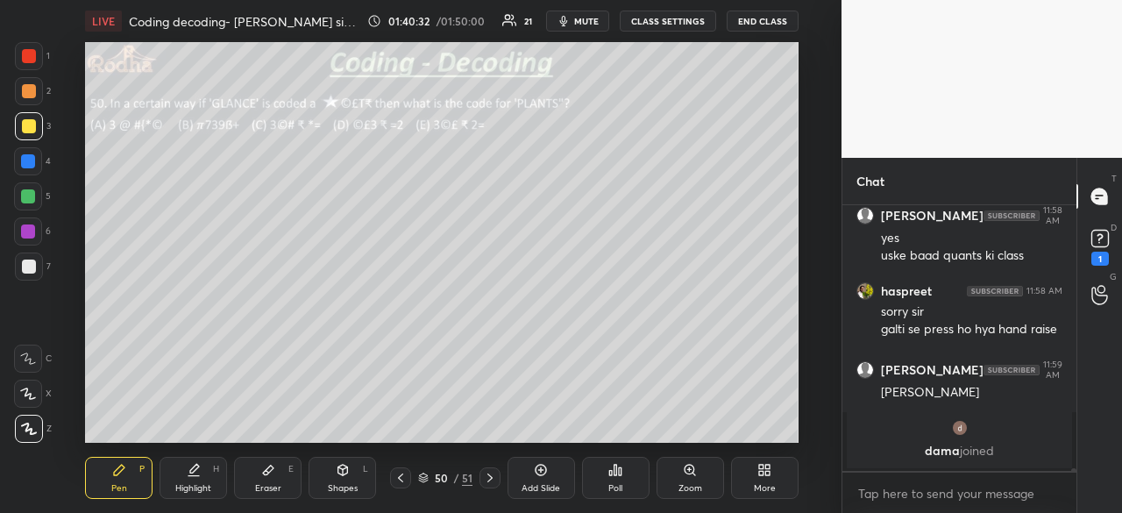
click at [36, 55] on div at bounding box center [29, 56] width 28 height 28
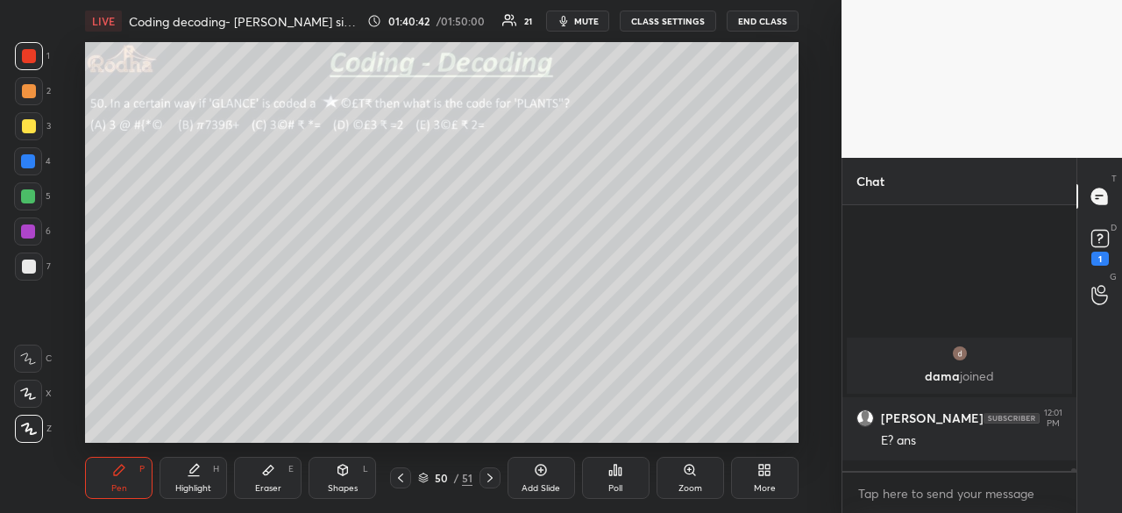
scroll to position [25041, 0]
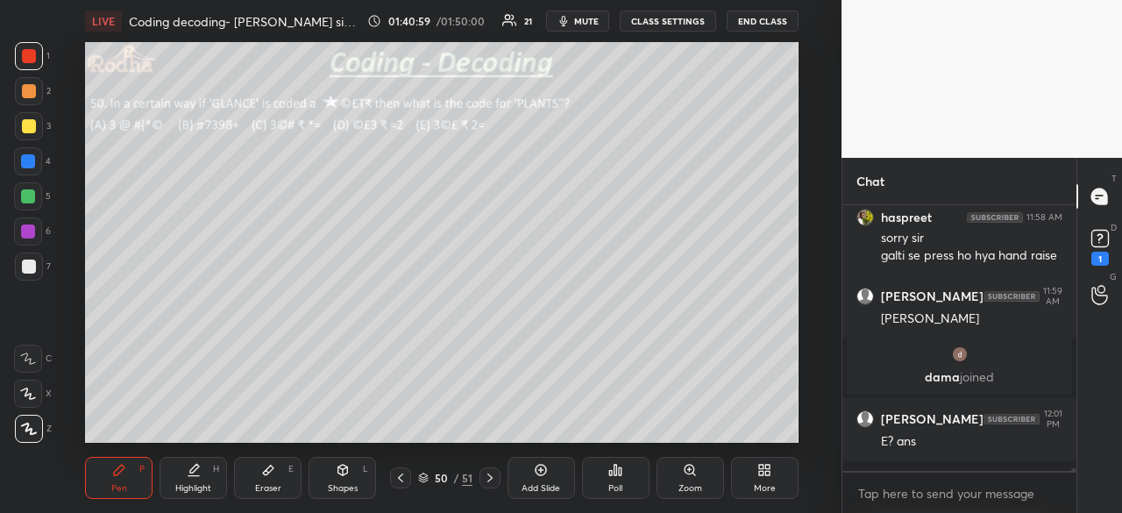
click at [28, 232] on div at bounding box center [28, 231] width 14 height 14
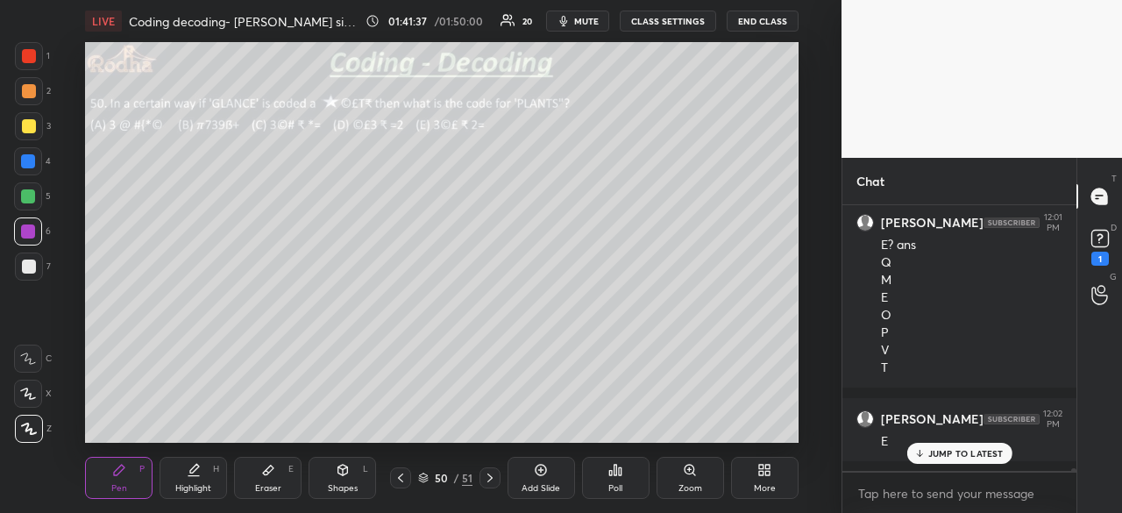
scroll to position [25255, 0]
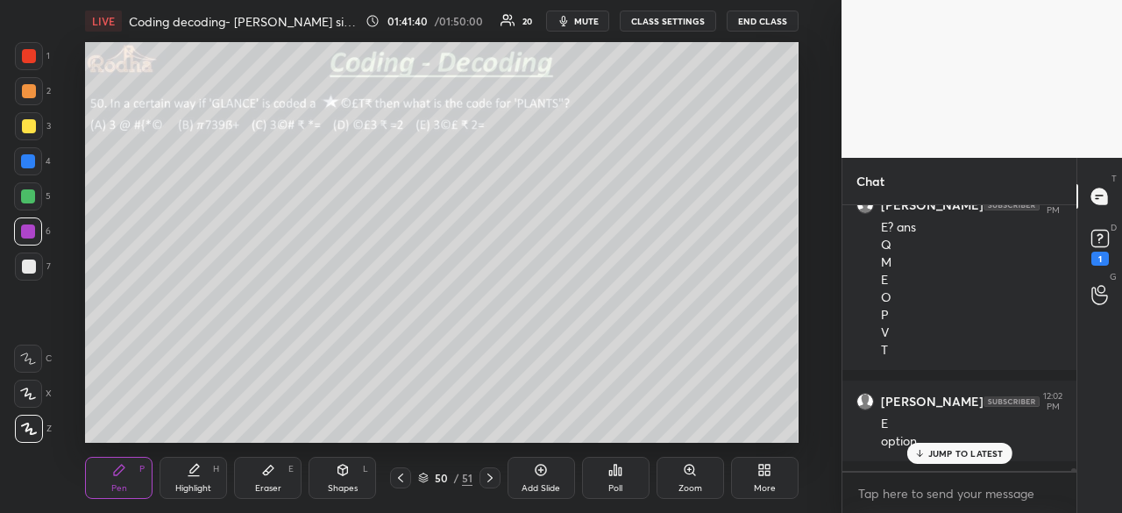
click at [947, 453] on p "JUMP TO LATEST" at bounding box center [965, 453] width 75 height 11
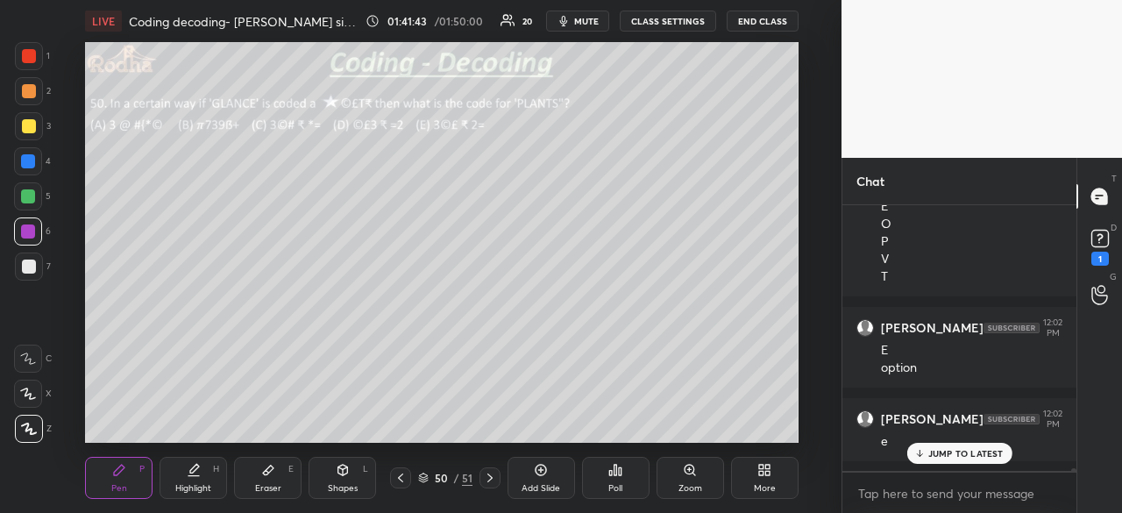
click at [962, 450] on p "JUMP TO LATEST" at bounding box center [965, 453] width 75 height 11
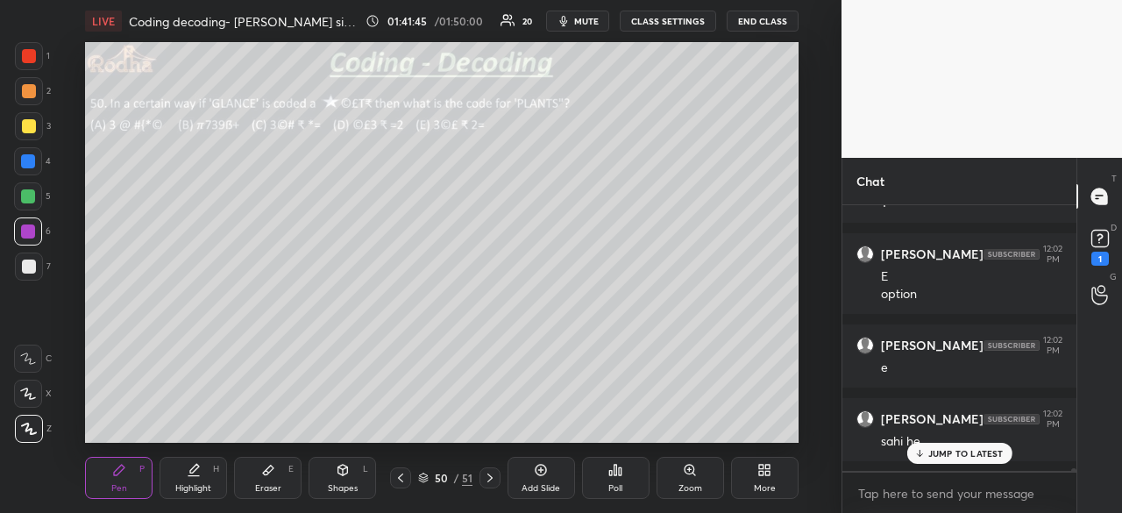
click at [936, 458] on p "JUMP TO LATEST" at bounding box center [965, 453] width 75 height 11
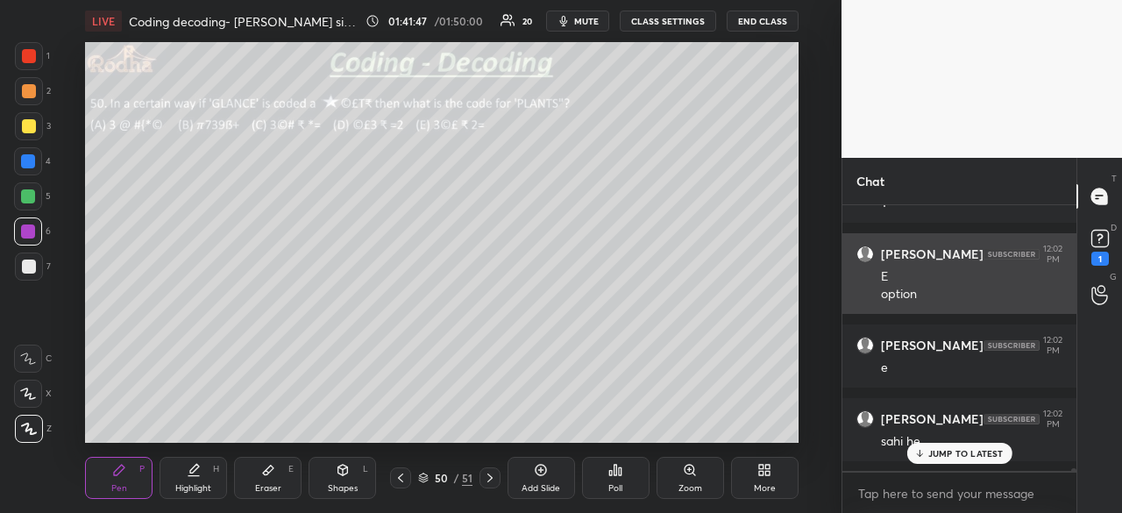
scroll to position [25476, 0]
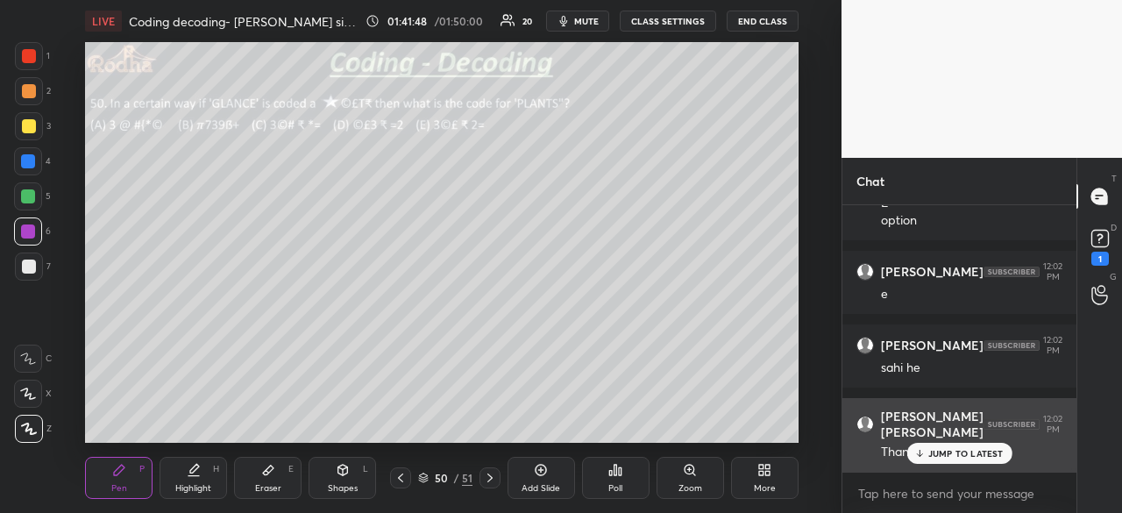
click at [947, 440] on div "Thank you sir" at bounding box center [971, 450] width 181 height 21
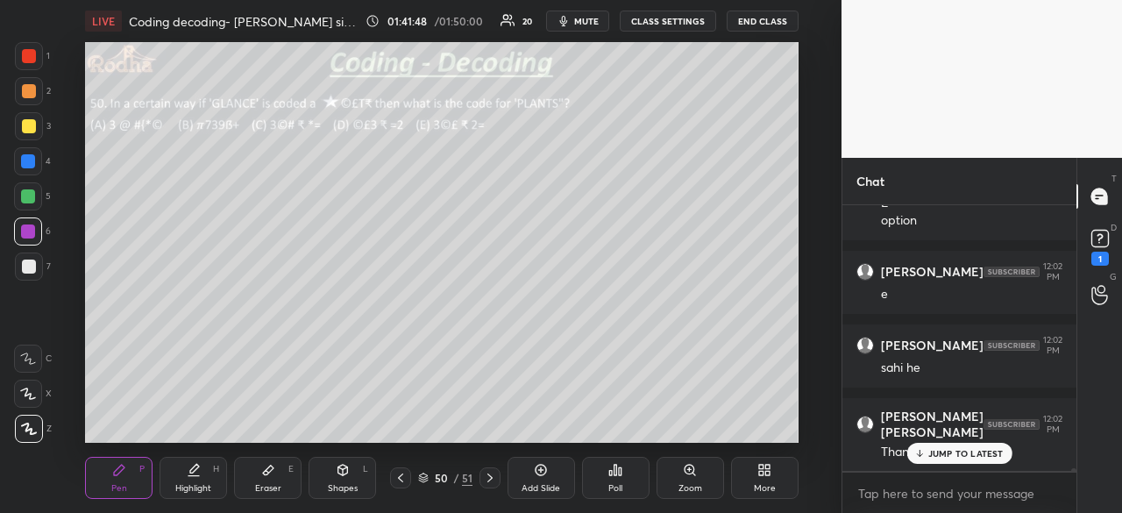
scroll to position [25550, 0]
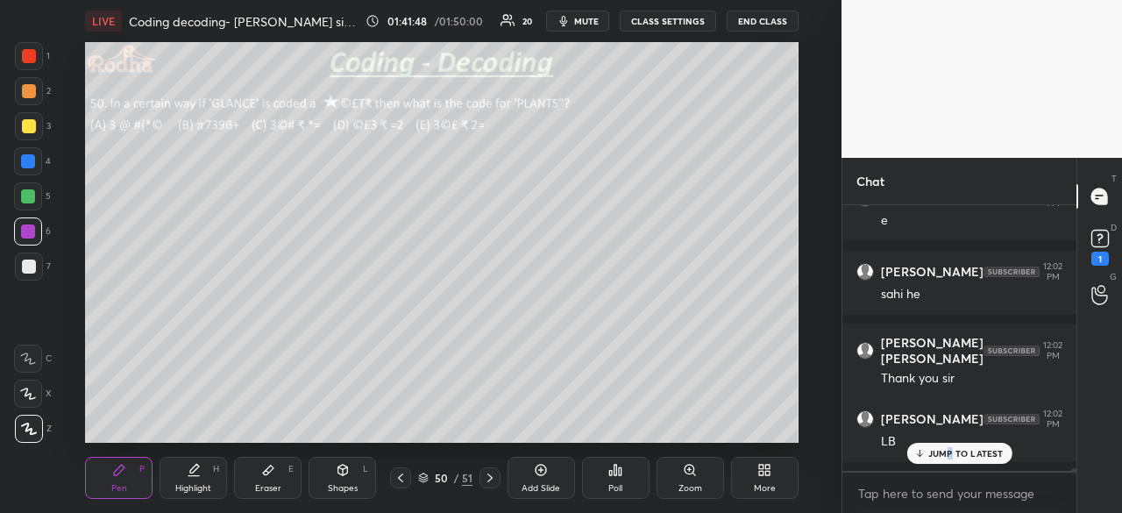
click at [950, 449] on p "JUMP TO LATEST" at bounding box center [965, 453] width 75 height 11
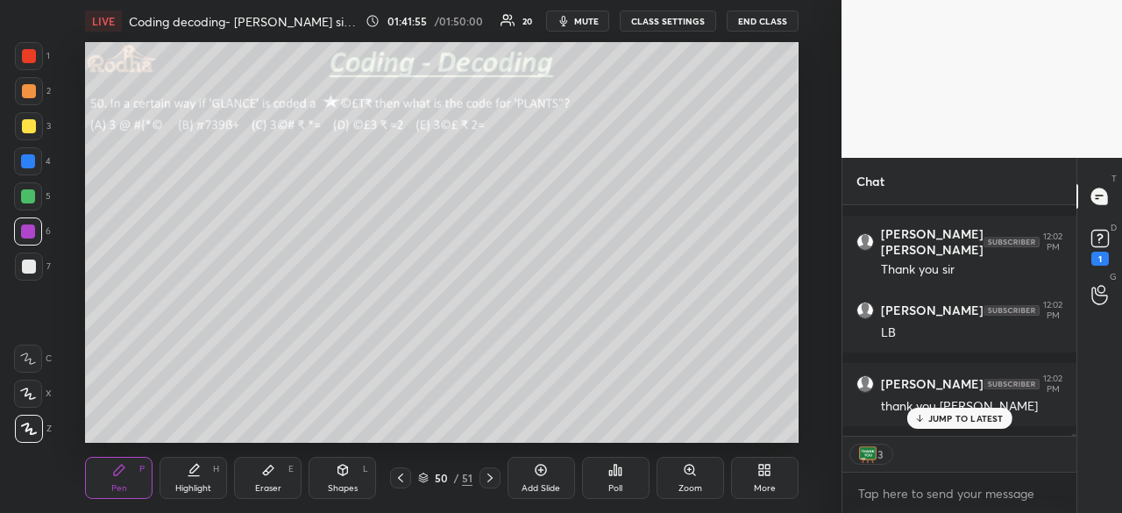
scroll to position [25718, 0]
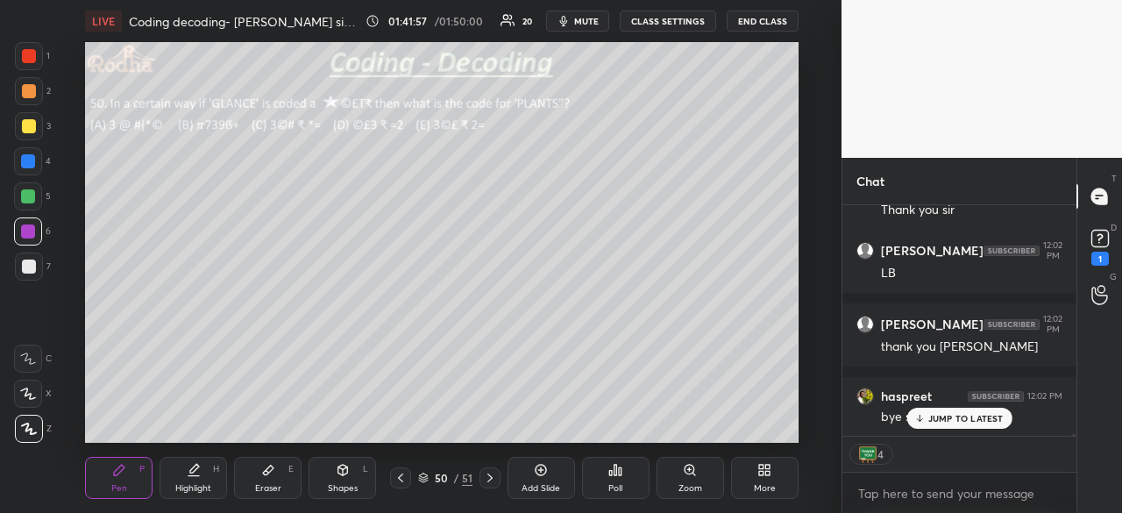
click at [969, 419] on p "JUMP TO LATEST" at bounding box center [965, 418] width 75 height 11
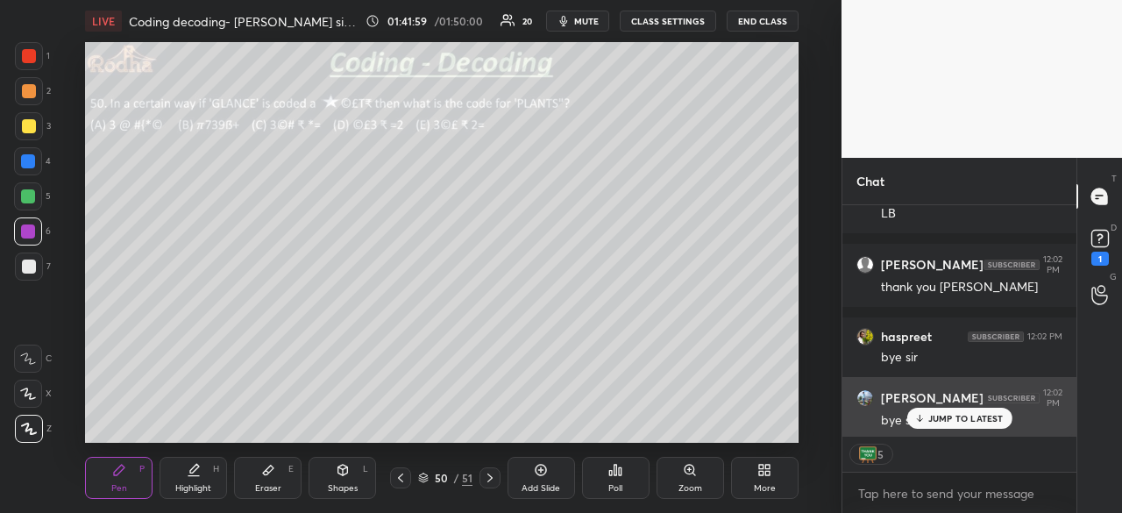
click at [931, 409] on div "bye sir" at bounding box center [971, 419] width 181 height 21
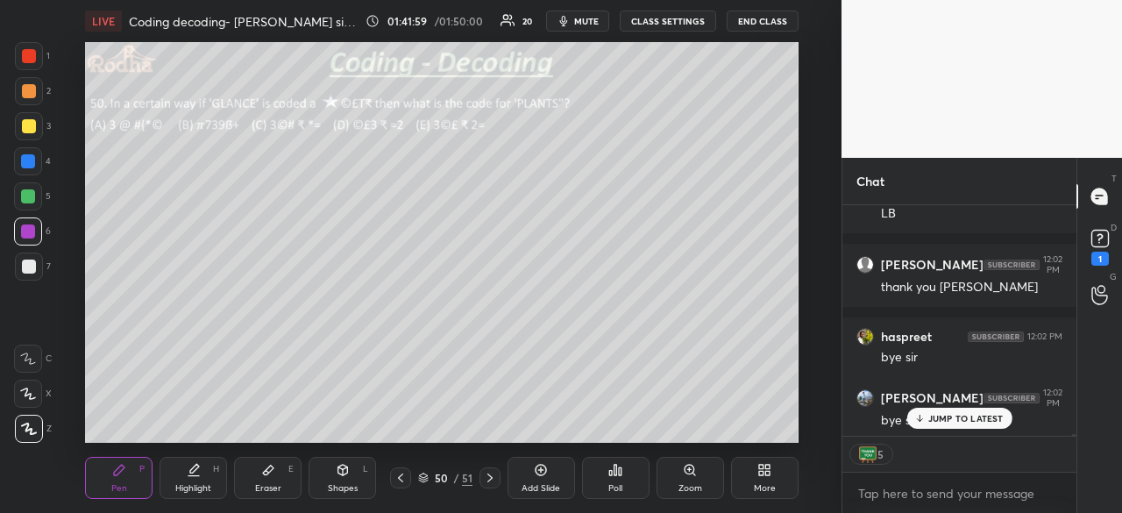
click at [944, 418] on p "JUMP TO LATEST" at bounding box center [965, 418] width 75 height 11
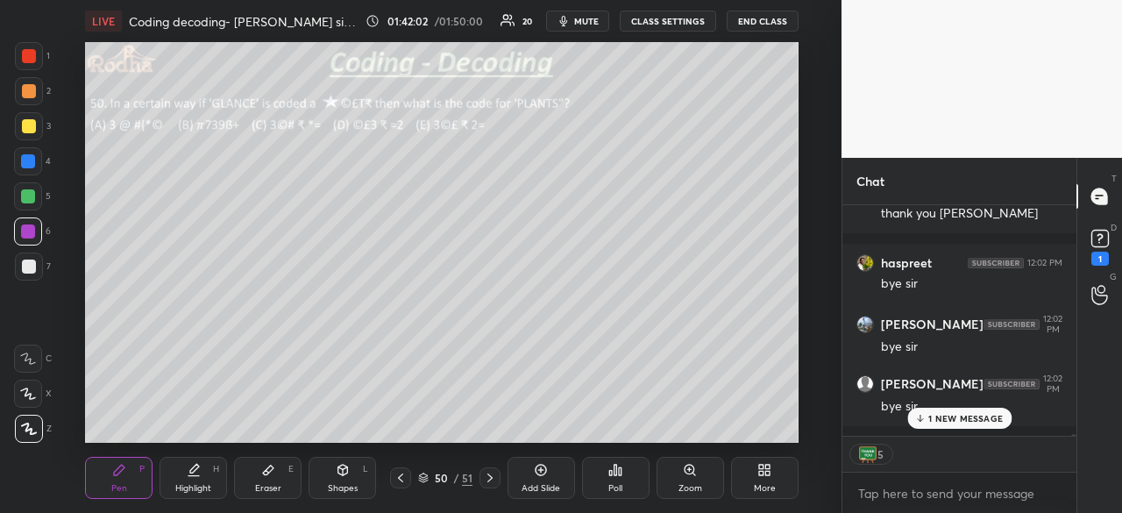
scroll to position [25915, 0]
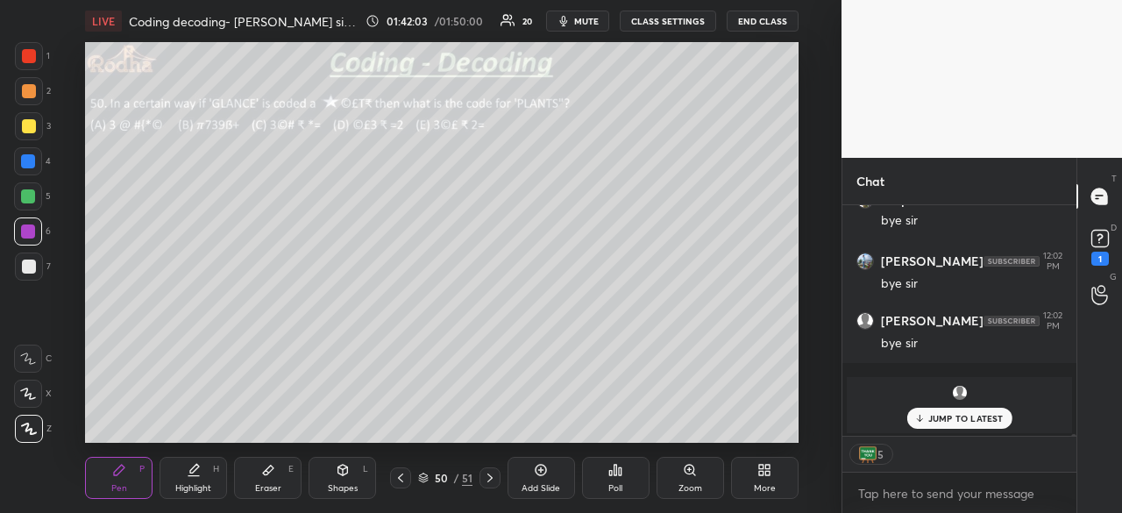
click at [758, 16] on button "END CLASS" at bounding box center [763, 21] width 72 height 21
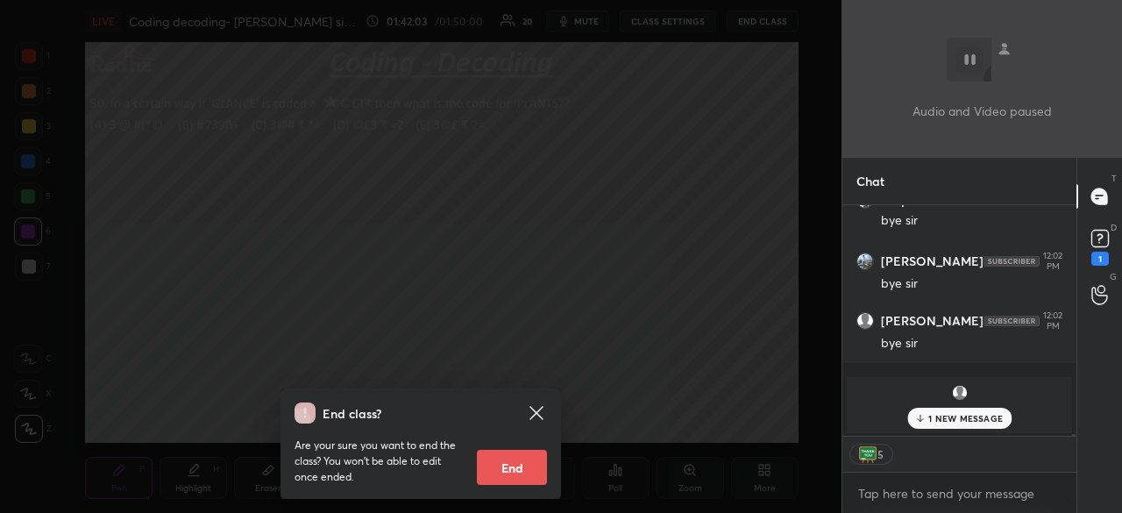
scroll to position [25974, 0]
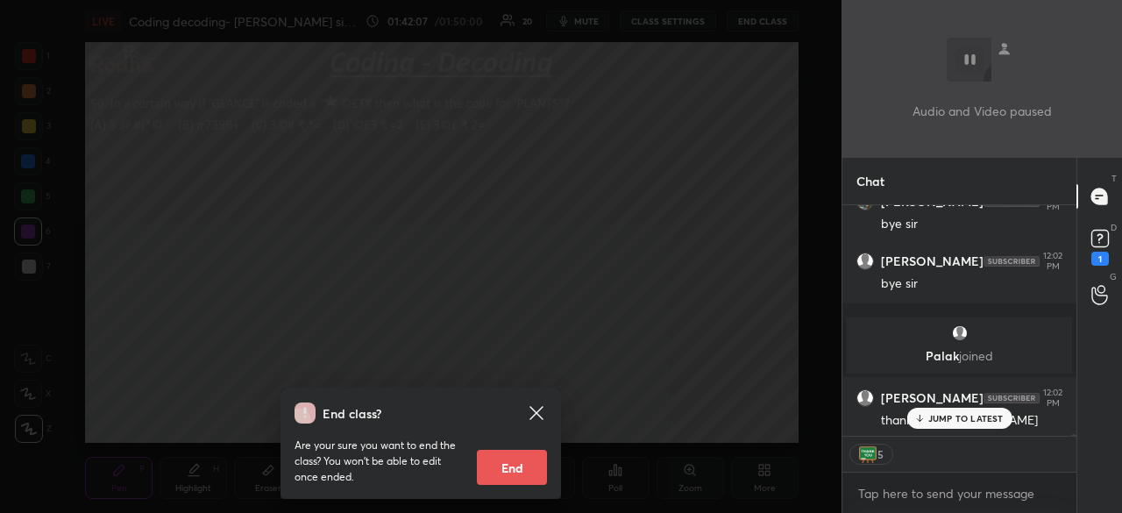
click at [513, 462] on button "End" at bounding box center [512, 467] width 70 height 35
type textarea "x"
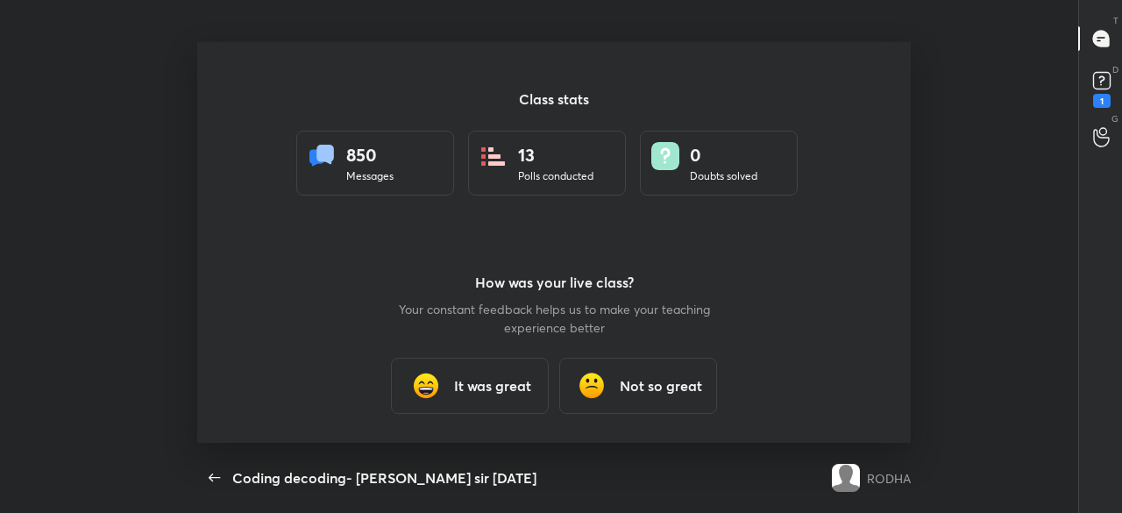
scroll to position [0, 0]
click at [442, 380] on img at bounding box center [426, 385] width 35 height 35
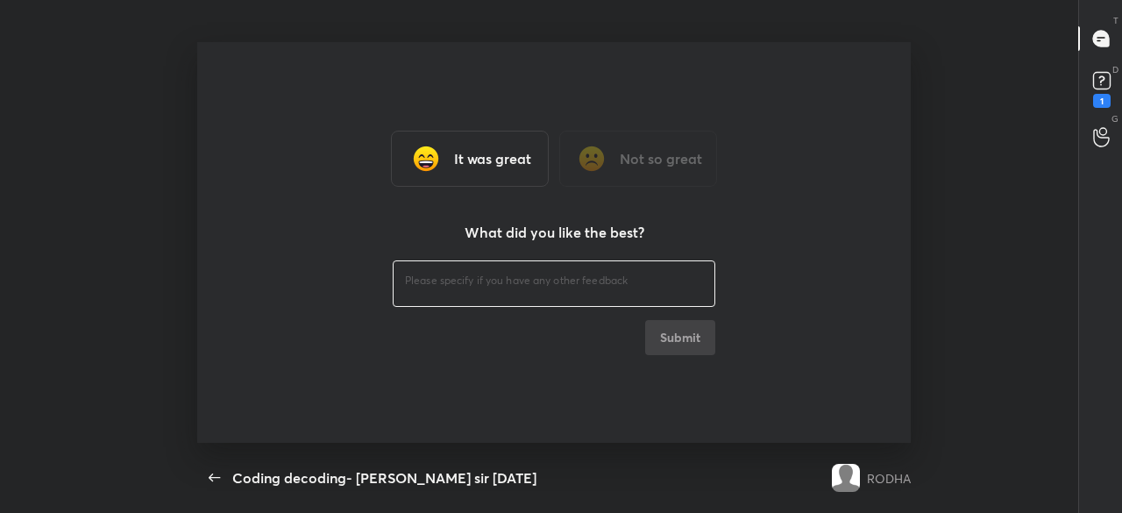
click at [563, 287] on textarea at bounding box center [554, 281] width 298 height 17
type textarea "good"
click at [691, 338] on button "Submit" at bounding box center [680, 337] width 70 height 35
